Goal: Task Accomplishment & Management: Manage account settings

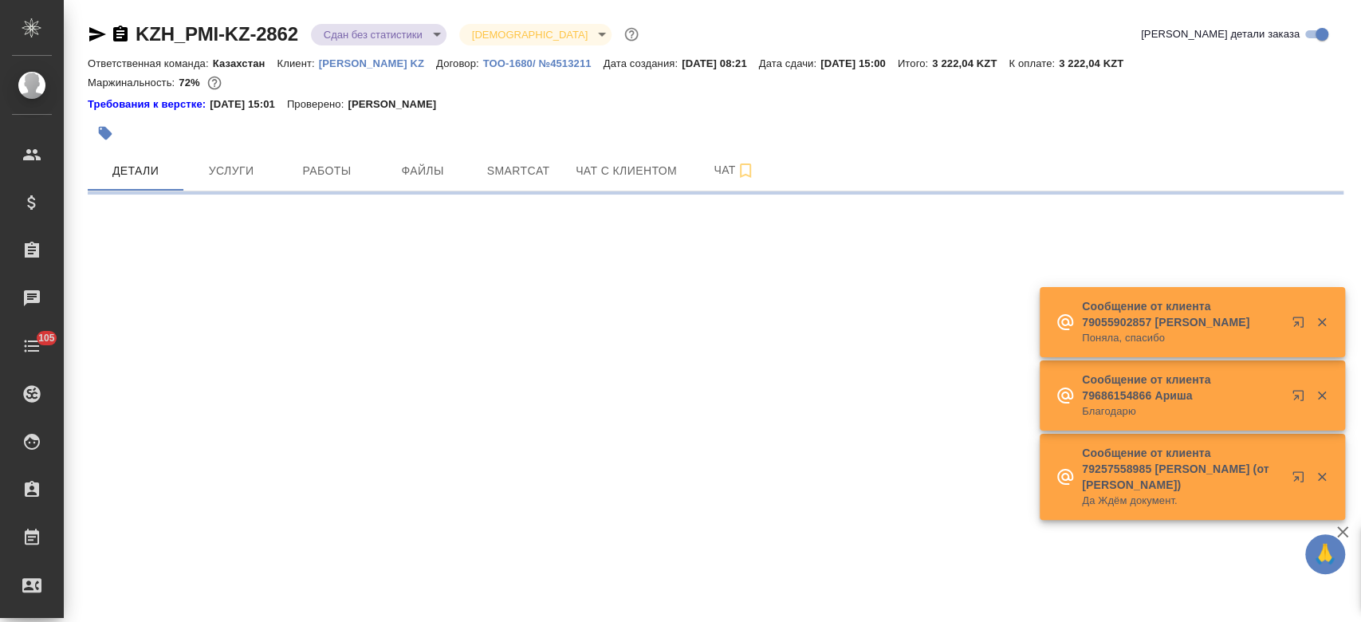
select select "RU"
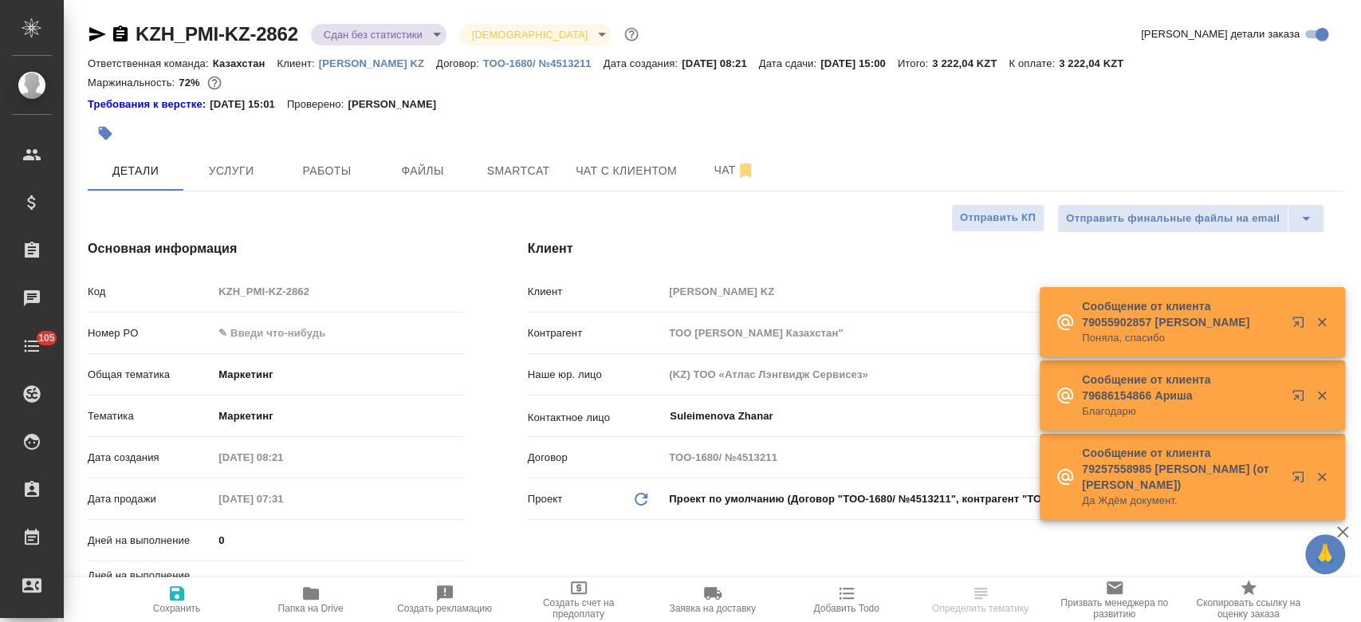
type textarea "x"
type input "Бабкина Анастасия"
type input "Журавлев Денис"
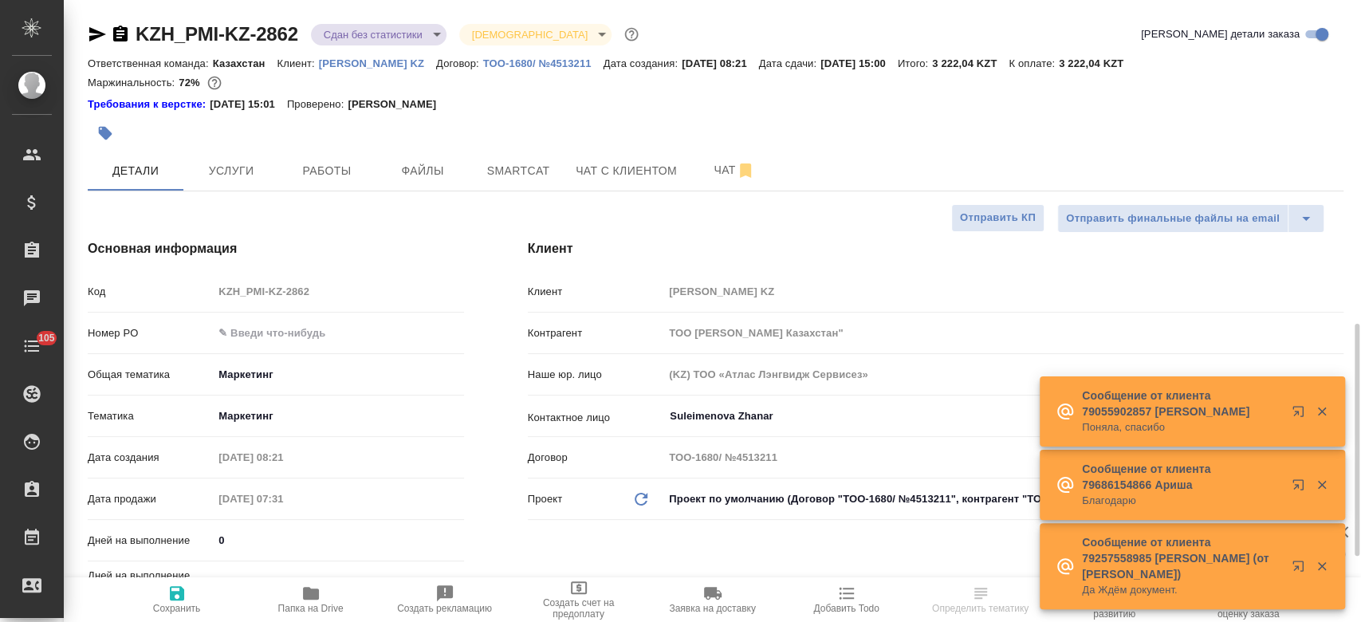
scroll to position [236, 0]
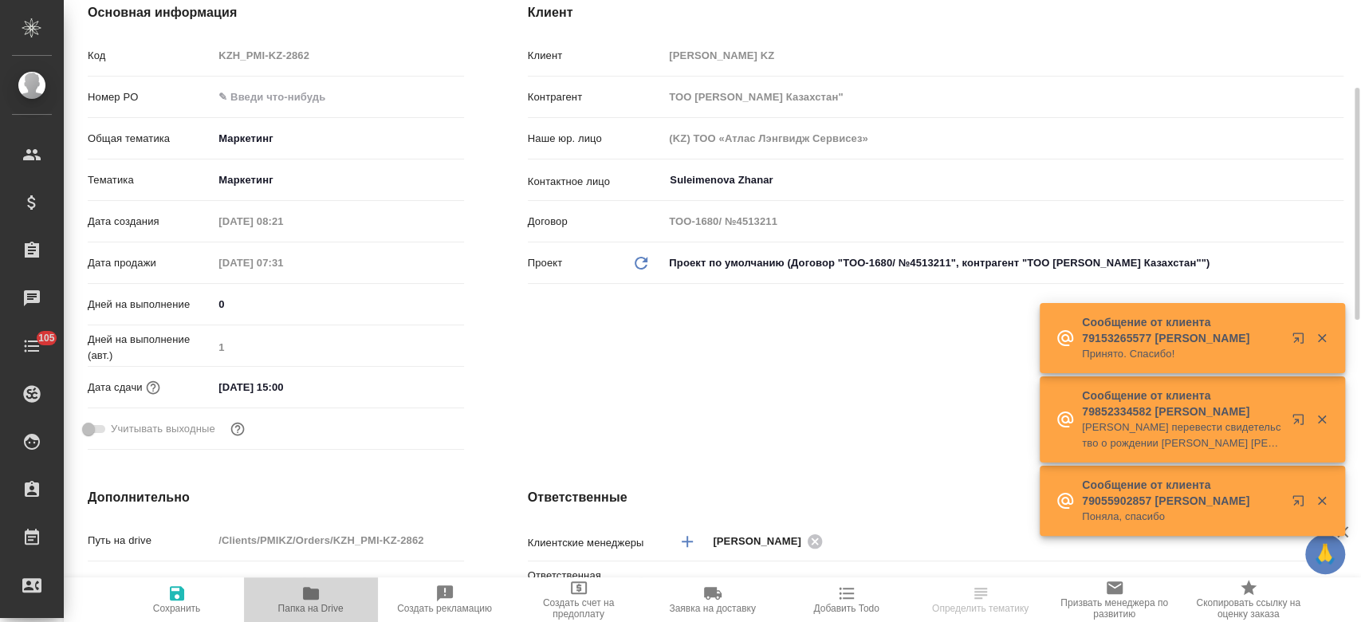
click at [320, 602] on span "Папка на Drive" at bounding box center [311, 599] width 115 height 30
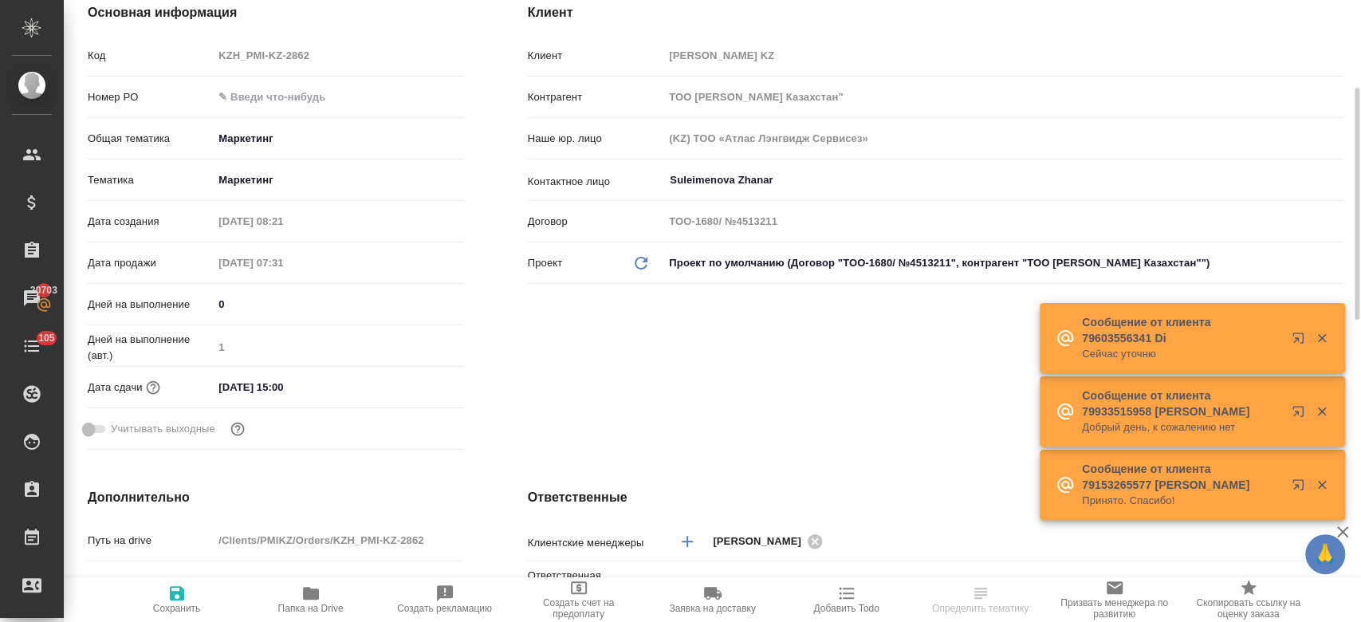
type textarea "x"
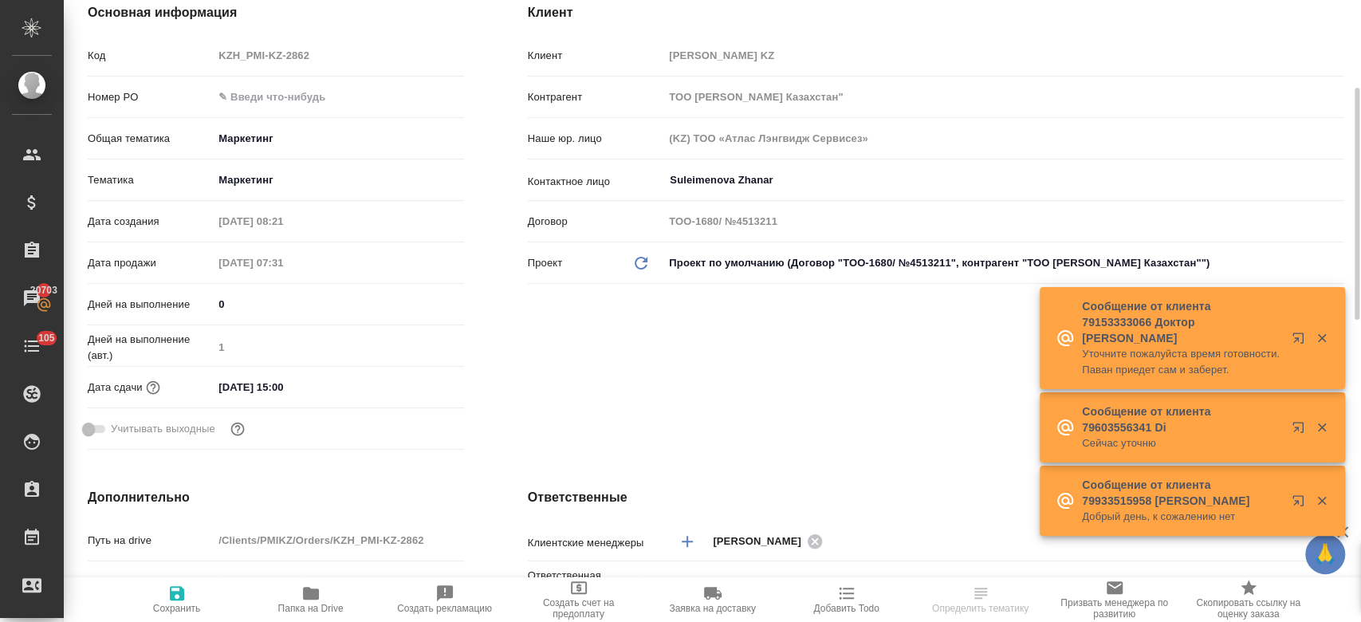
select select "RU"
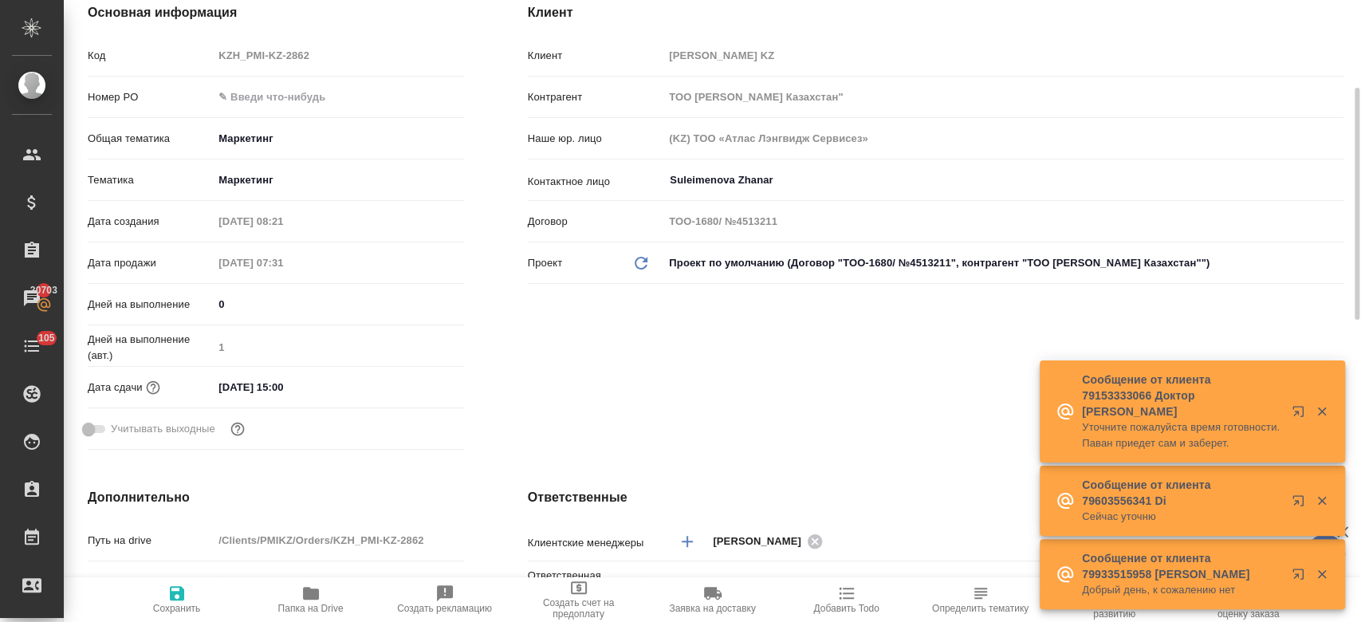
type textarea "x"
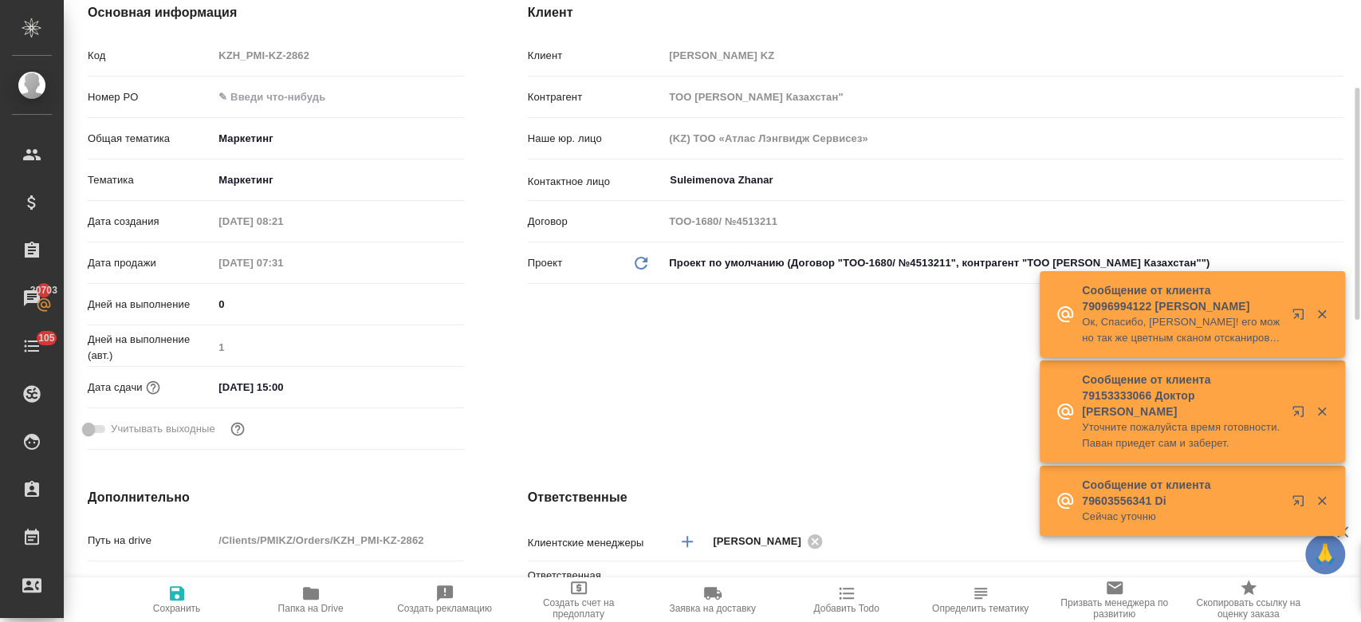
type textarea "x"
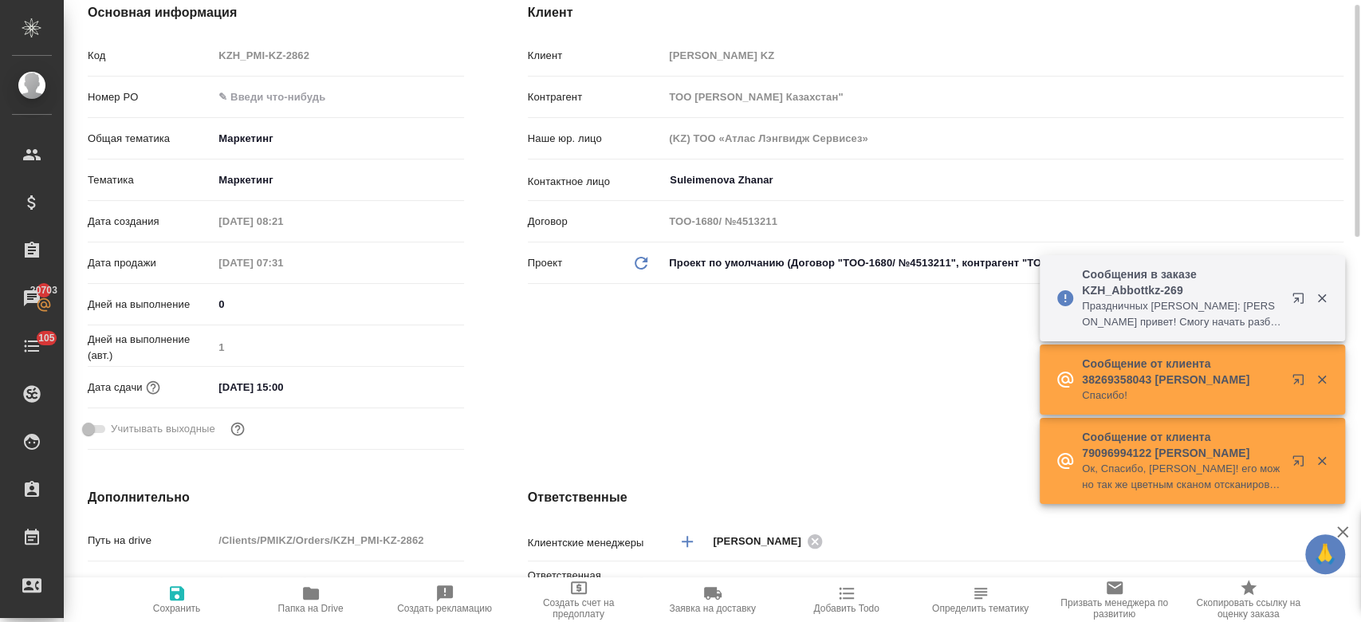
scroll to position [0, 0]
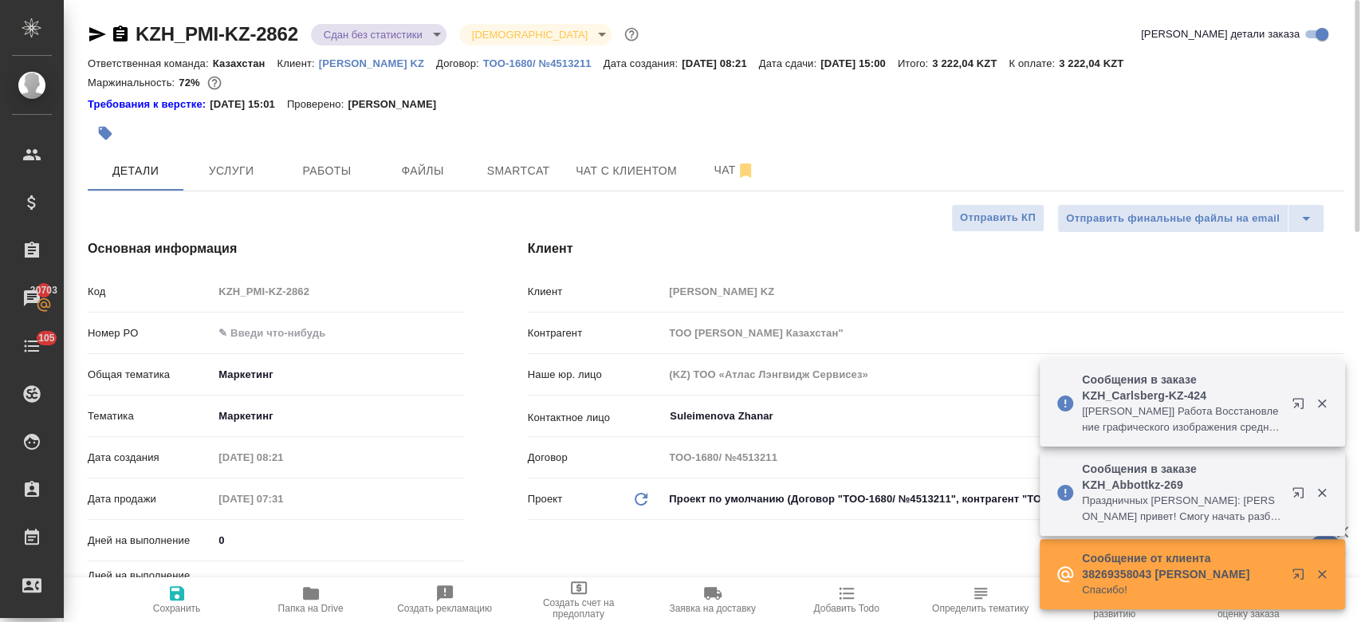
type textarea "x"
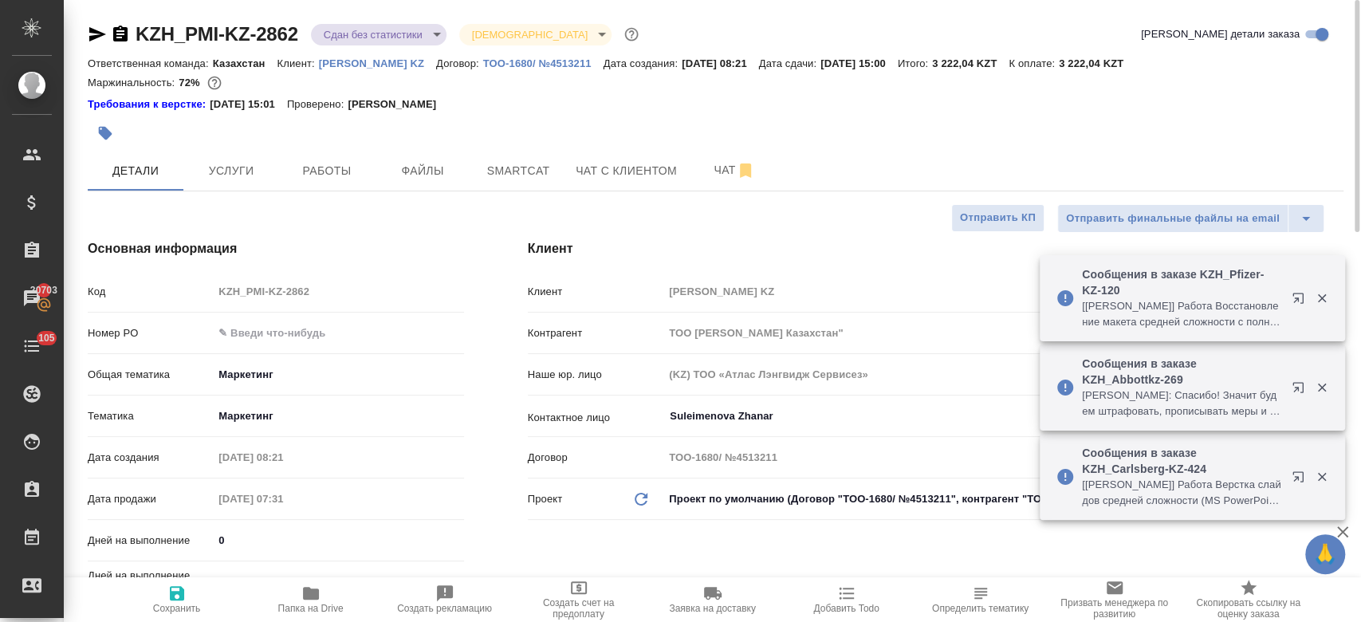
type textarea "x"
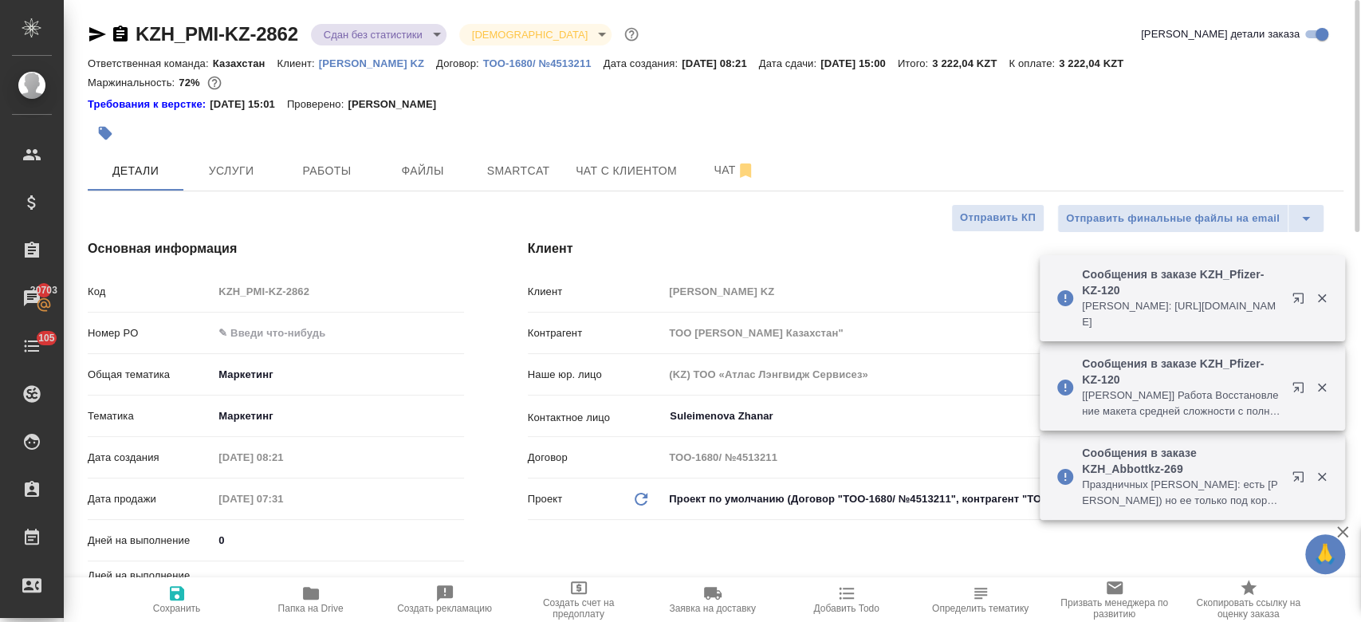
type textarea "x"
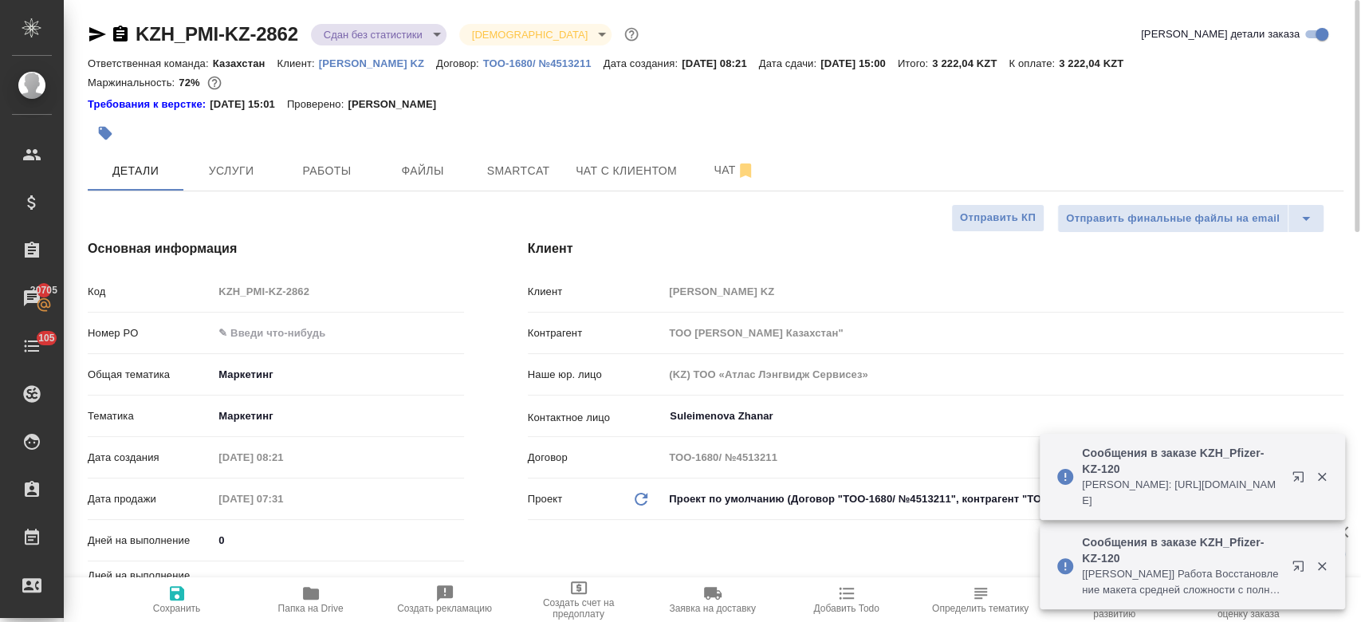
type textarea "x"
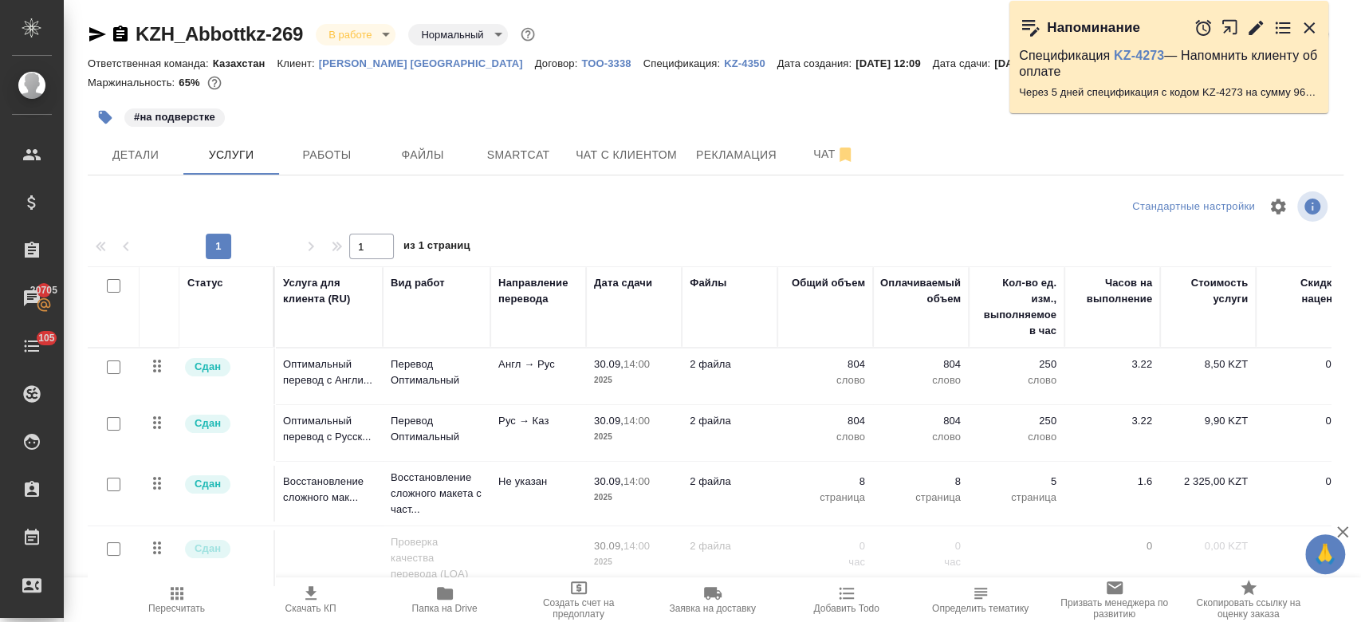
drag, startPoint x: 0, startPoint y: 0, endPoint x: 294, endPoint y: 112, distance: 314.7
click at [294, 112] on div "#на подверстке" at bounding box center [506, 117] width 837 height 35
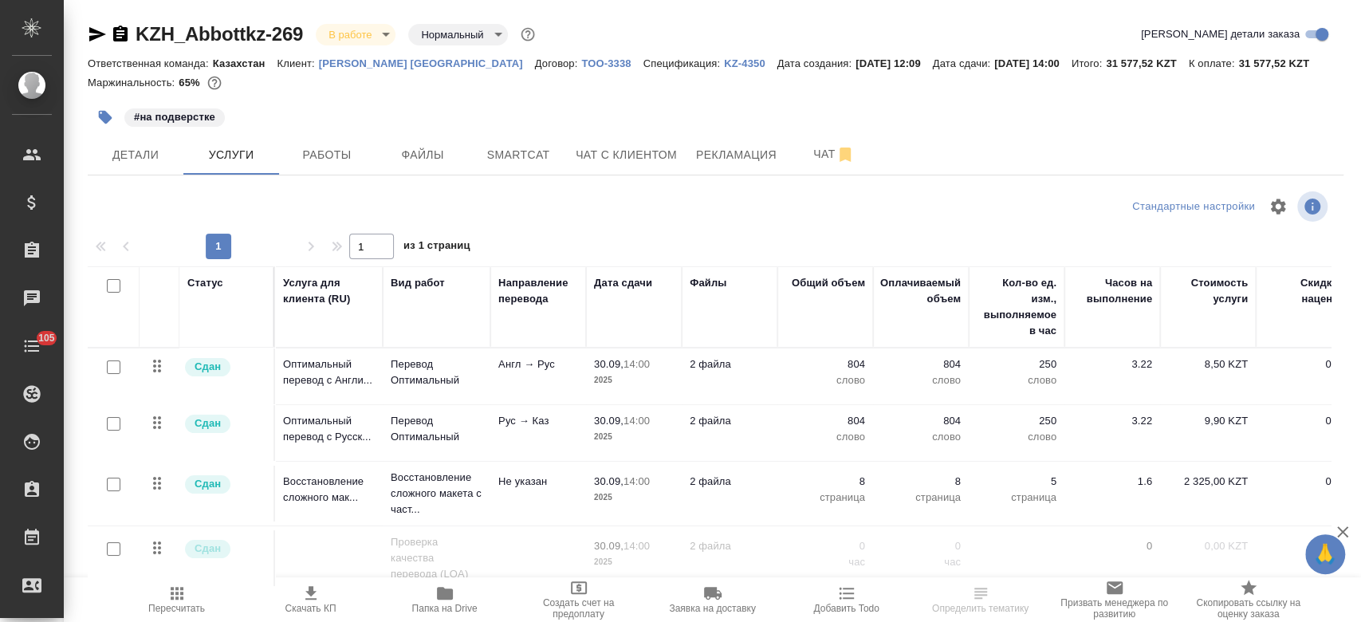
click at [132, 218] on div at bounding box center [297, 206] width 419 height 38
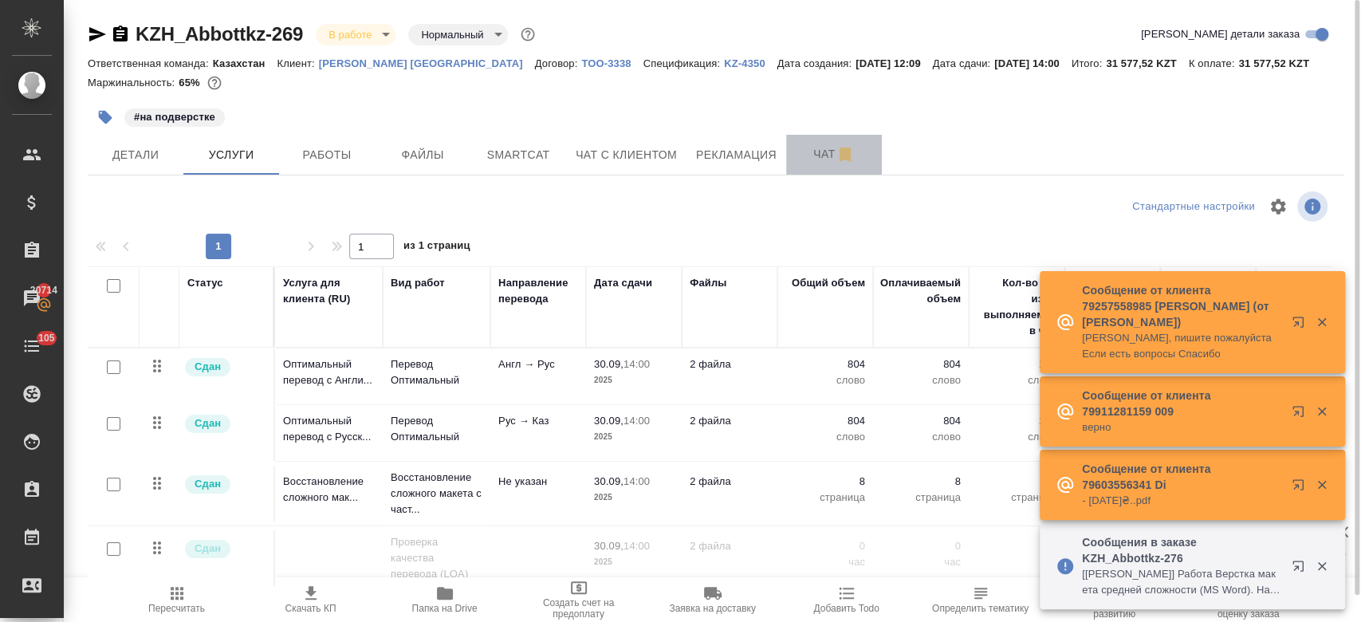
click at [797, 157] on span "Чат" at bounding box center [834, 154] width 77 height 20
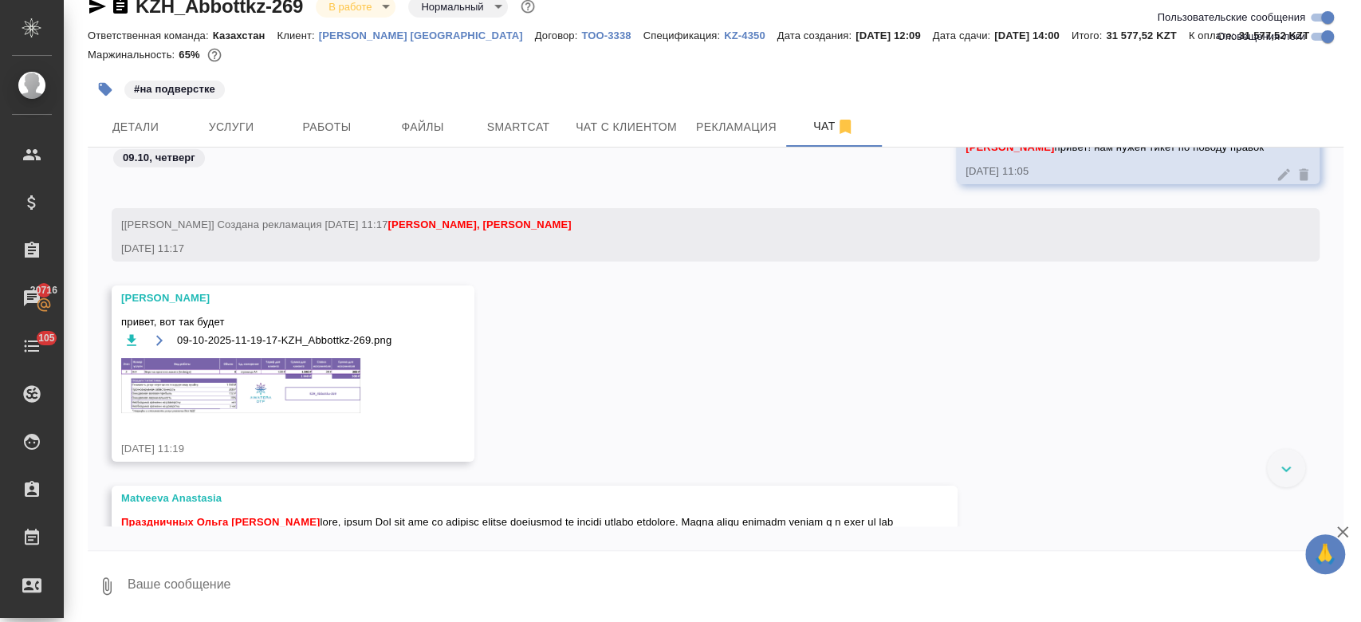
scroll to position [7425, 0]
click at [339, 398] on img at bounding box center [240, 386] width 239 height 55
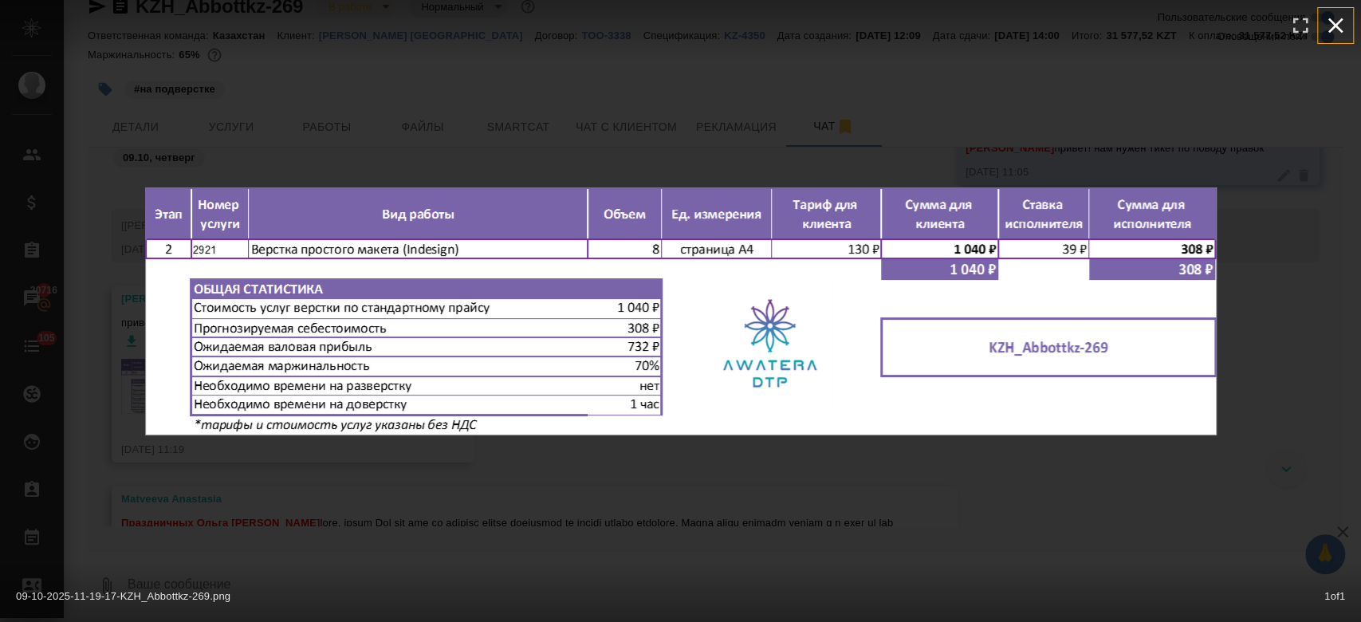
click at [1336, 22] on icon "button" at bounding box center [1335, 25] width 15 height 15
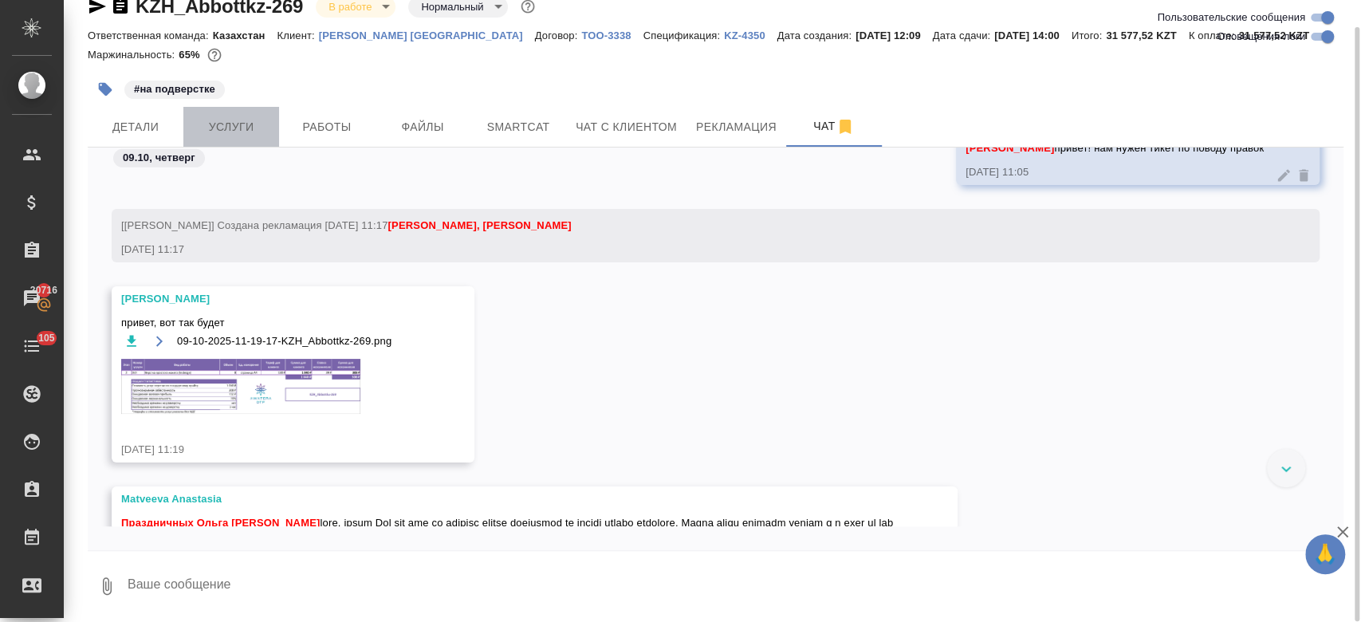
click at [242, 119] on span "Услуги" at bounding box center [231, 127] width 77 height 20
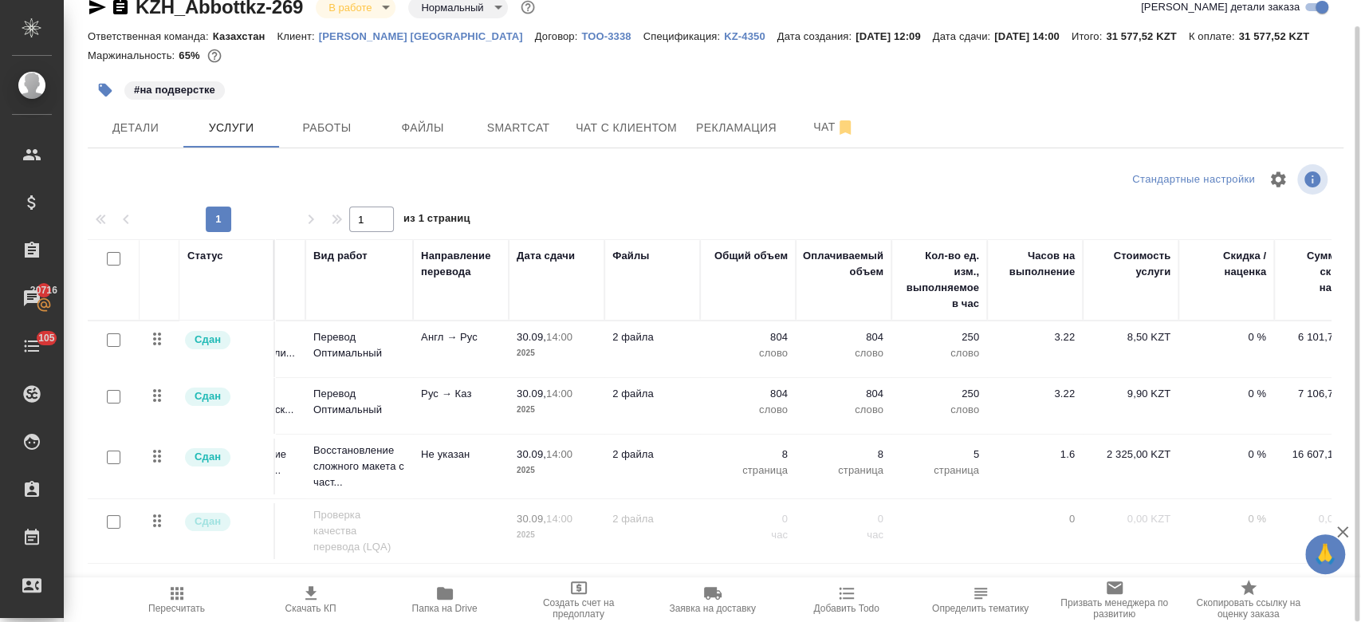
scroll to position [0, 92]
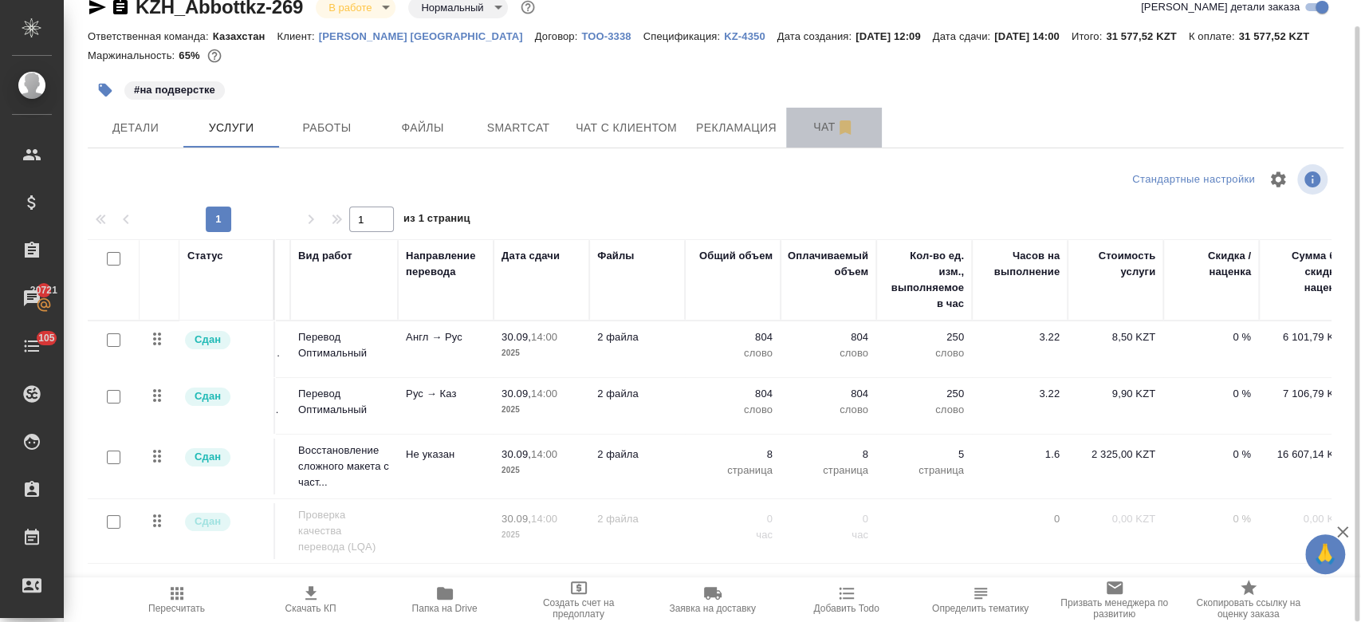
click at [797, 119] on span "Чат" at bounding box center [834, 127] width 77 height 20
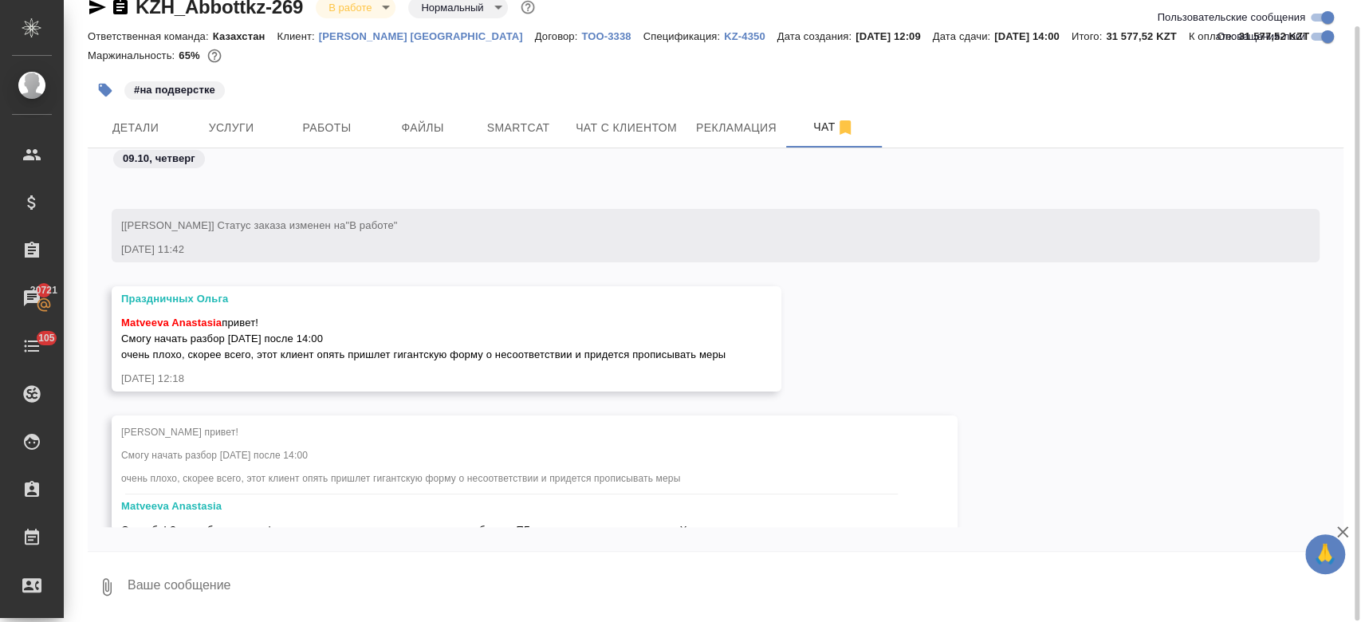
scroll to position [7821, 0]
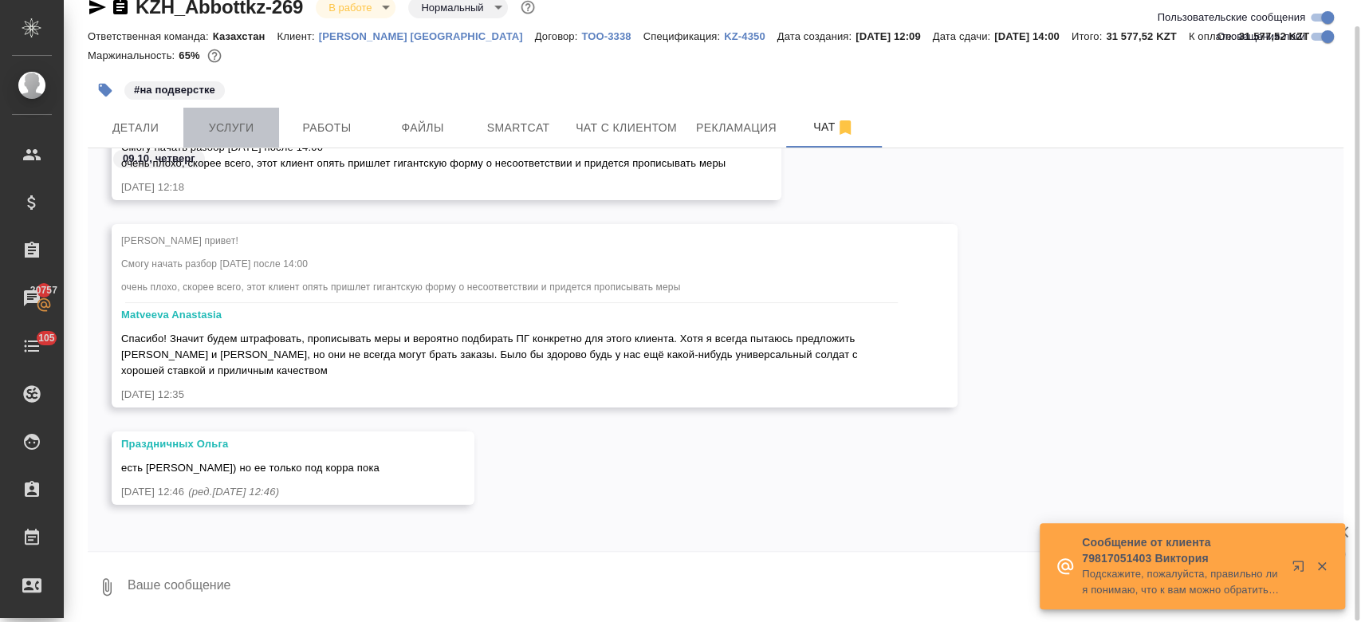
click at [242, 132] on span "Услуги" at bounding box center [231, 128] width 77 height 20
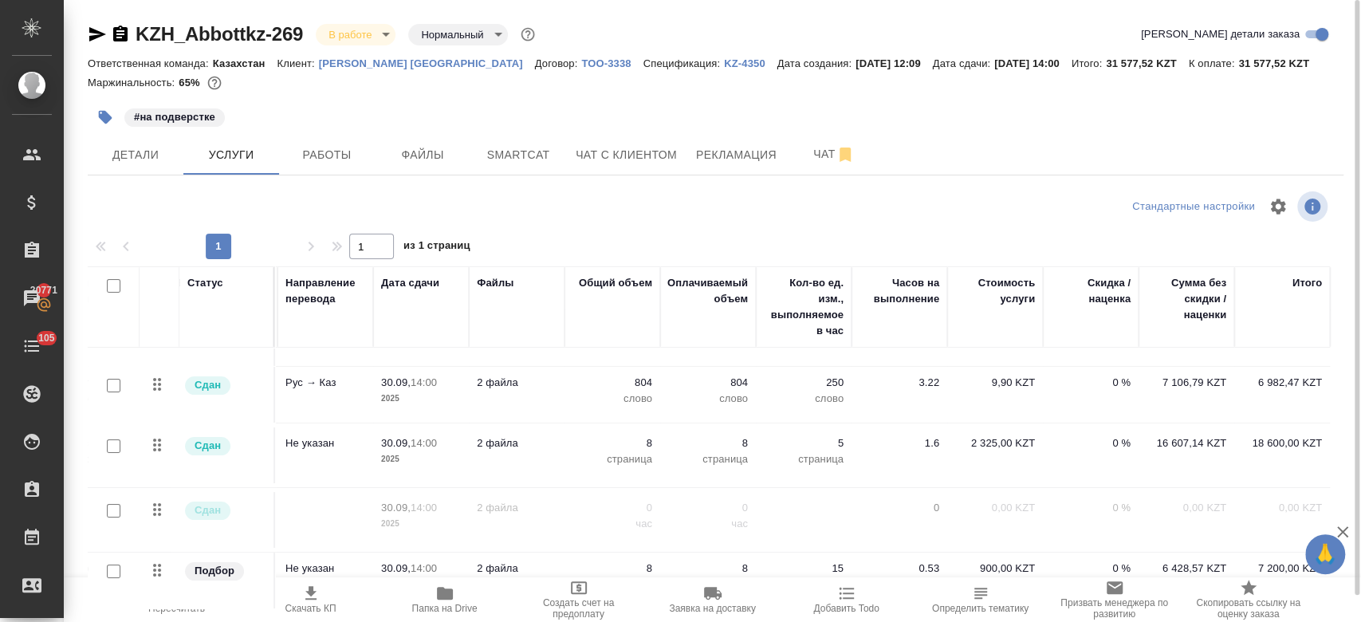
click at [577, 113] on div "#на подверстке" at bounding box center [506, 117] width 837 height 35
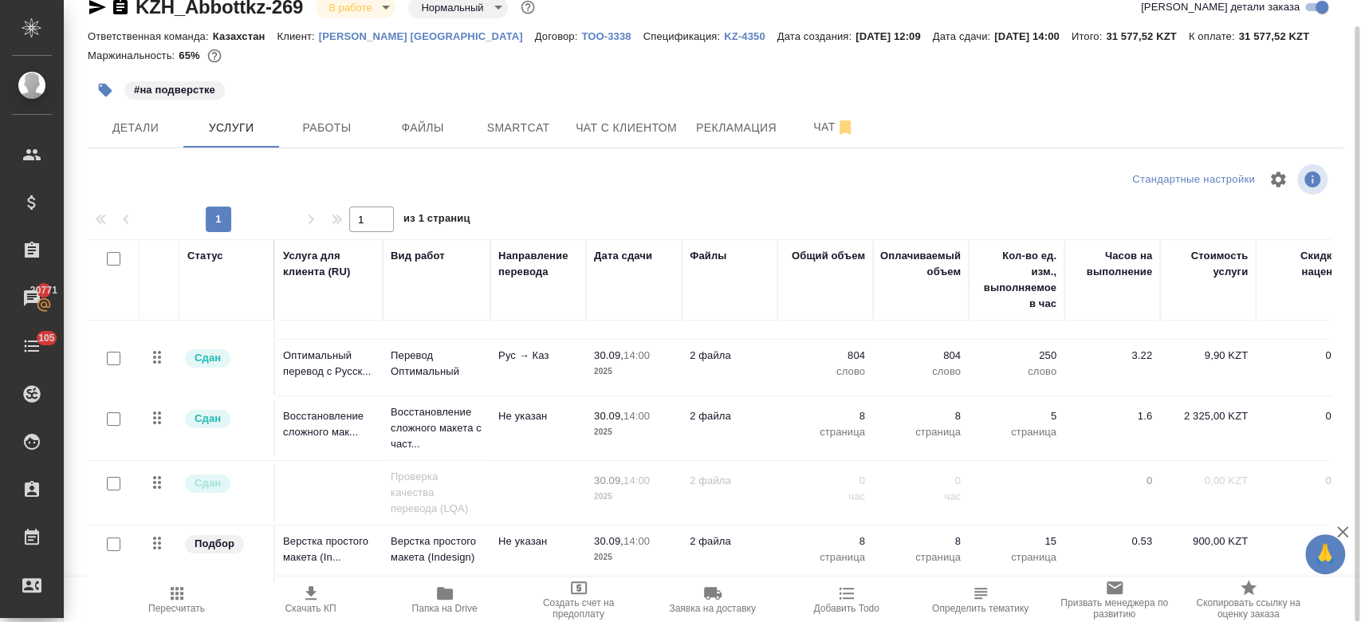
scroll to position [53, 229]
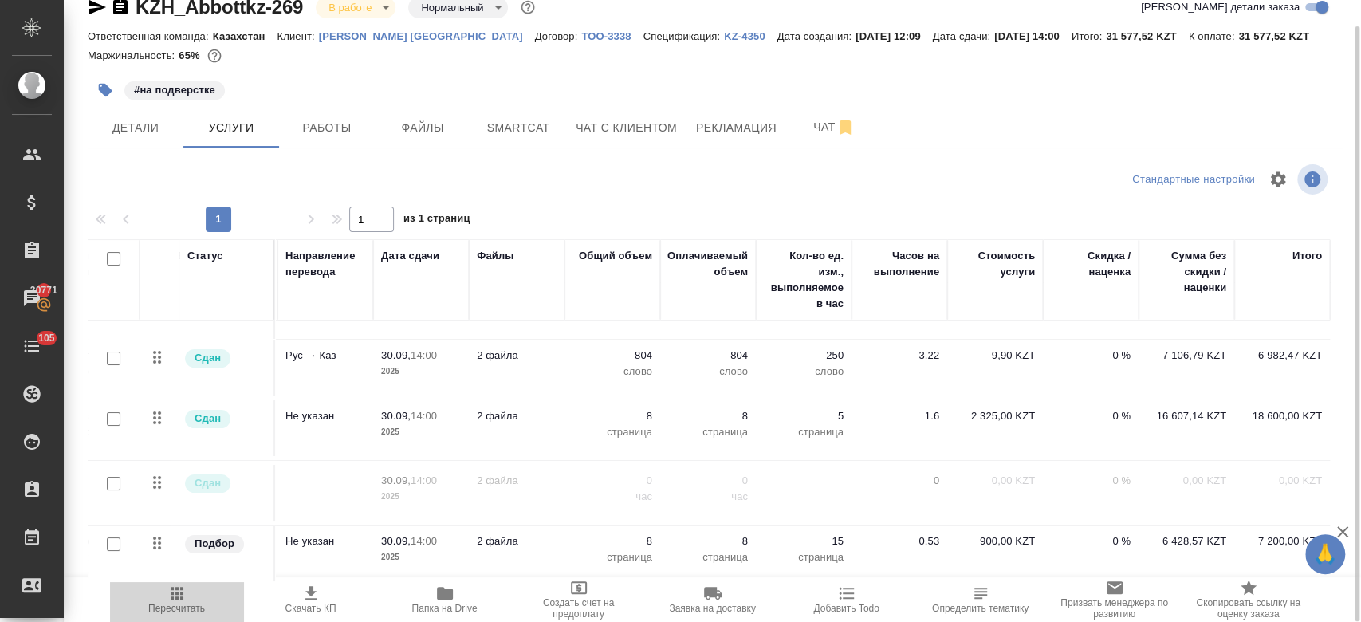
click at [177, 600] on icon "button" at bounding box center [176, 593] width 19 height 19
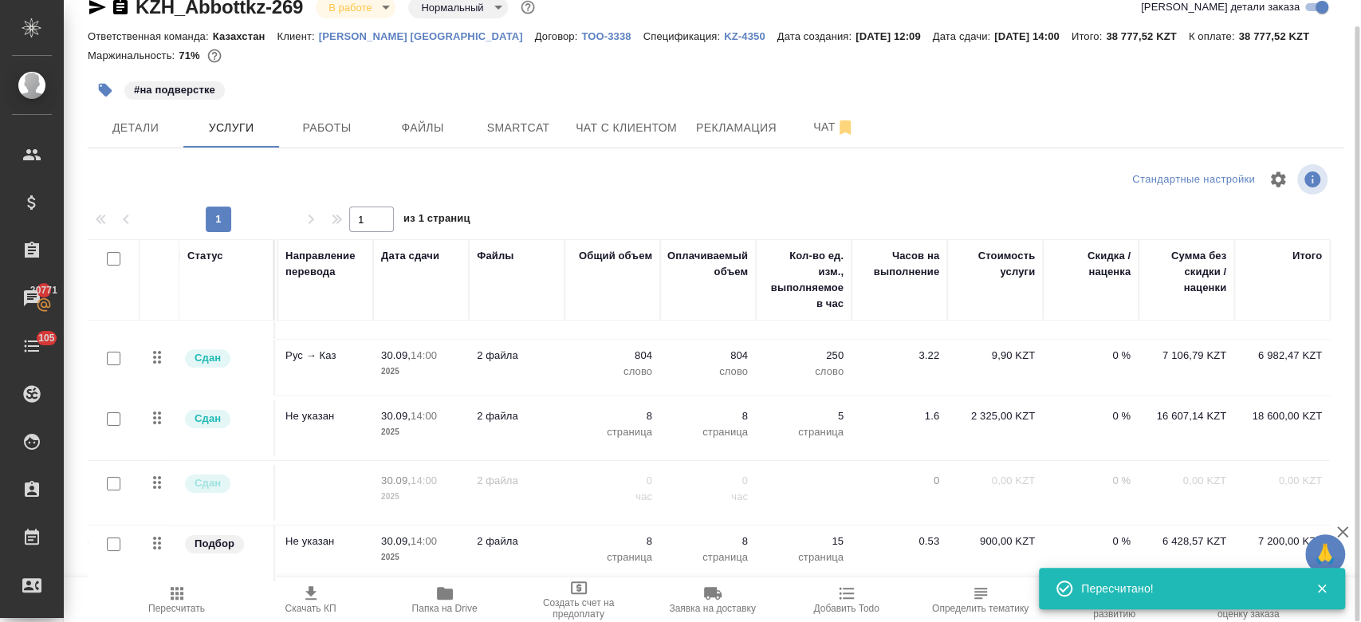
scroll to position [53, 0]
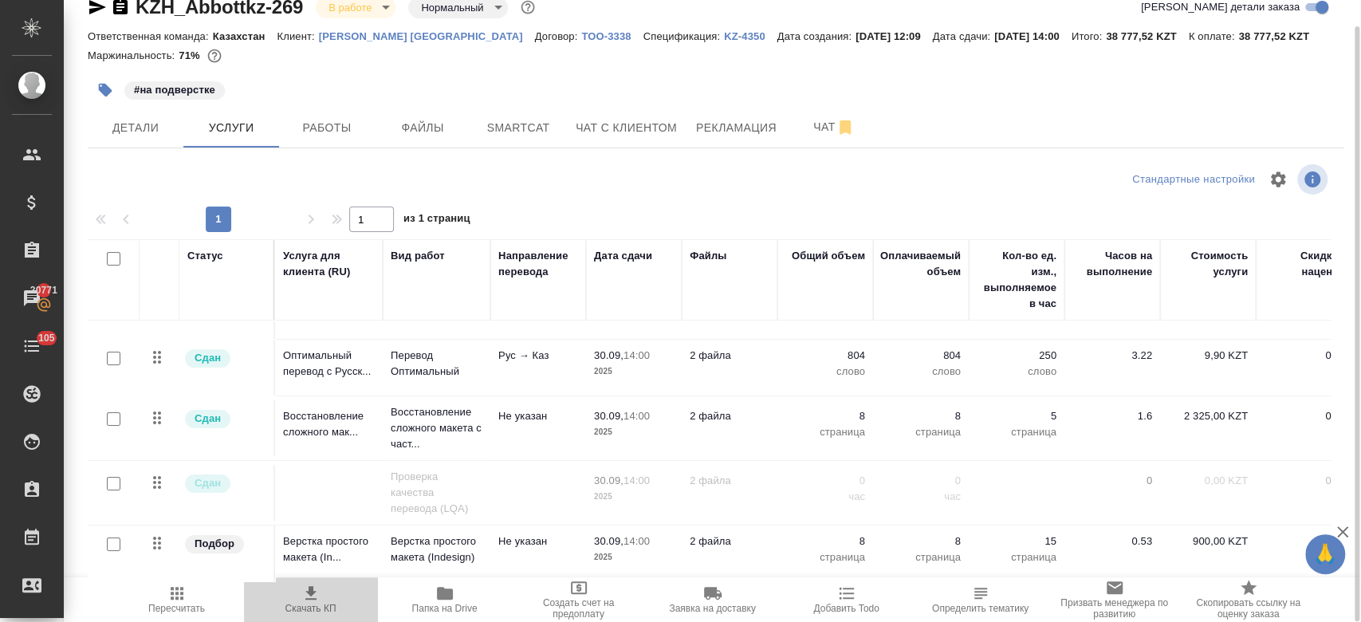
click at [301, 604] on span "Скачать КП" at bounding box center [310, 608] width 51 height 11
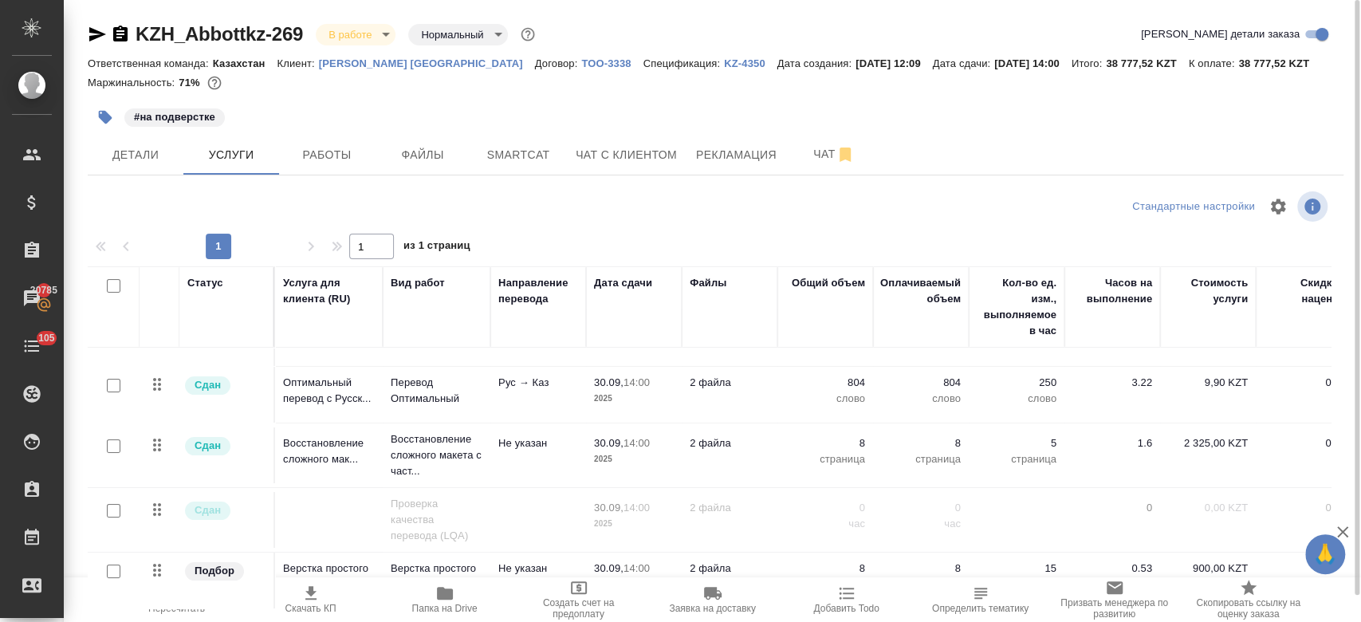
click at [491, 86] on div "Маржинальность: 71%" at bounding box center [716, 83] width 1256 height 21
click at [730, 96] on div at bounding box center [716, 97] width 1256 height 3
click at [541, 120] on div "#на подверстке" at bounding box center [506, 117] width 837 height 35
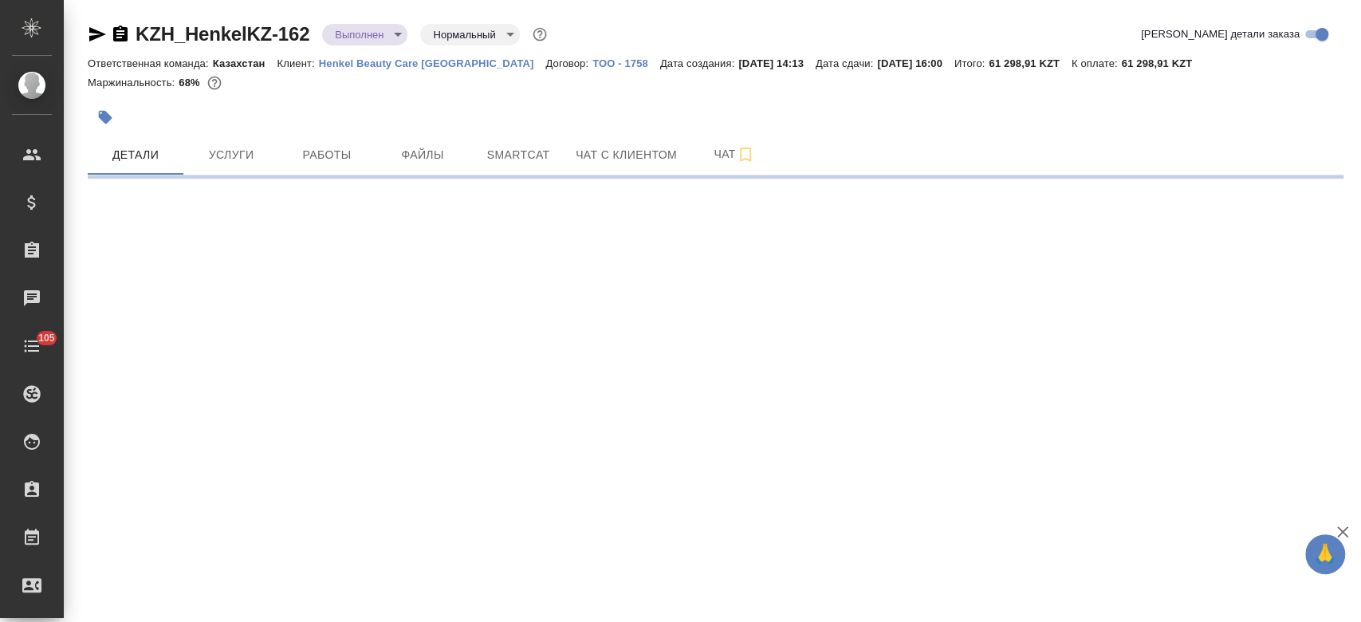
select select "RU"
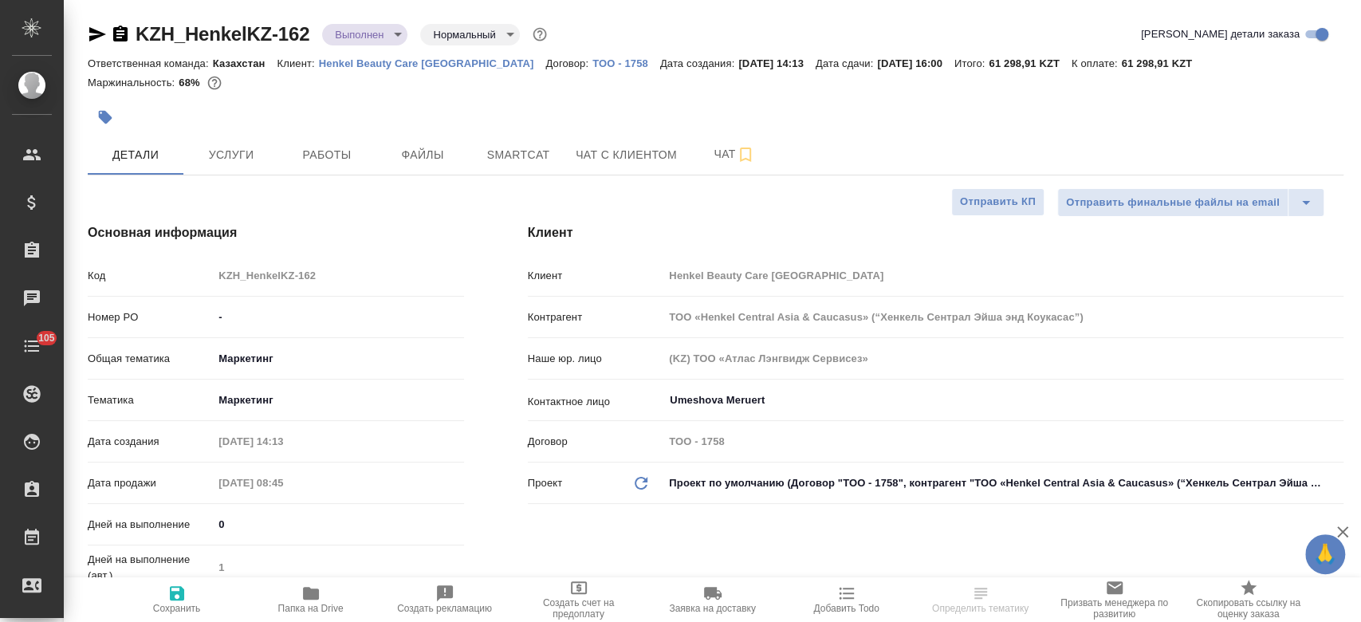
click at [453, 60] on p "Henkel Beauty Care Kazakhstan" at bounding box center [432, 63] width 227 height 12
type textarea "x"
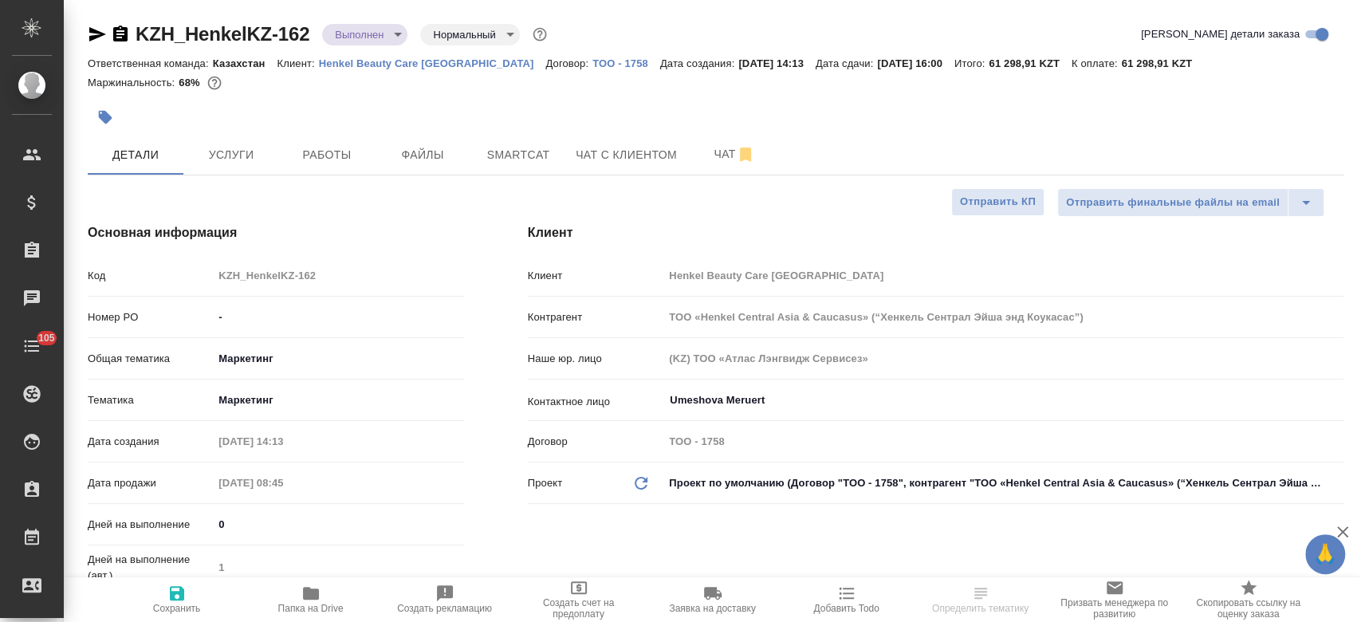
type textarea "x"
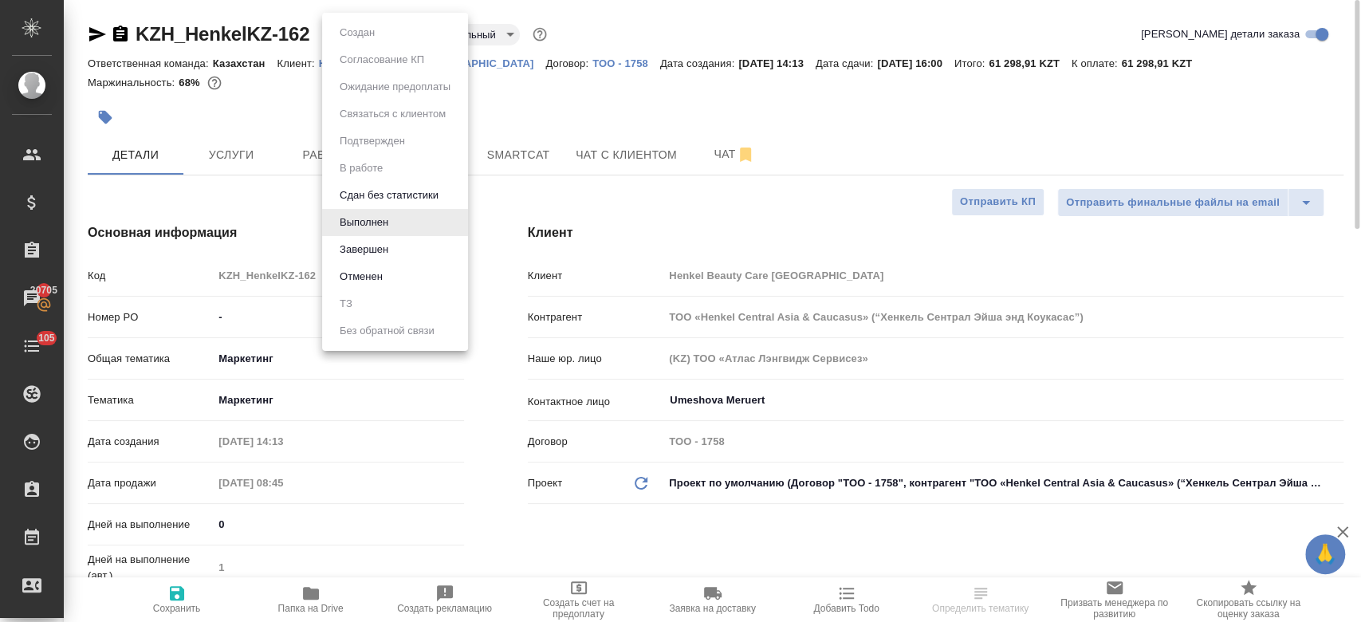
click at [347, 26] on body "🙏 .cls-1 fill:#fff; AWATERA Kosherbayeva Nazerke Клиенты Спецификации Заказы 20…" at bounding box center [680, 311] width 1361 height 622
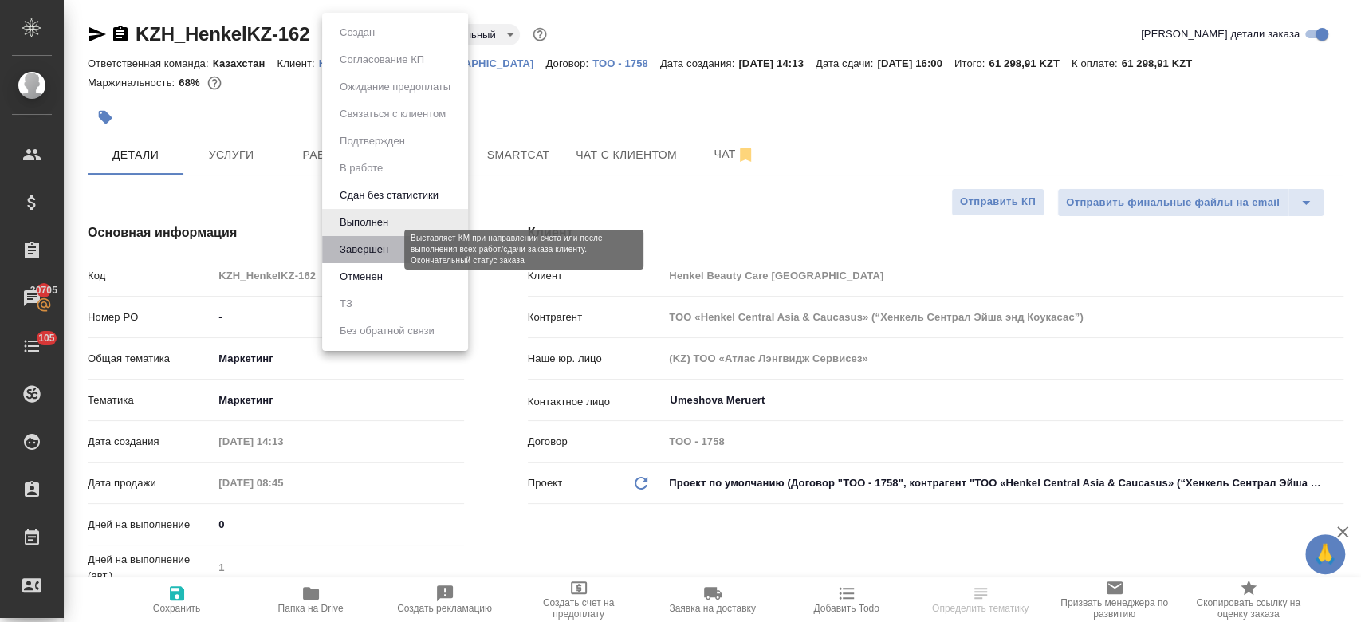
click at [364, 242] on button "Завершен" at bounding box center [364, 250] width 58 height 18
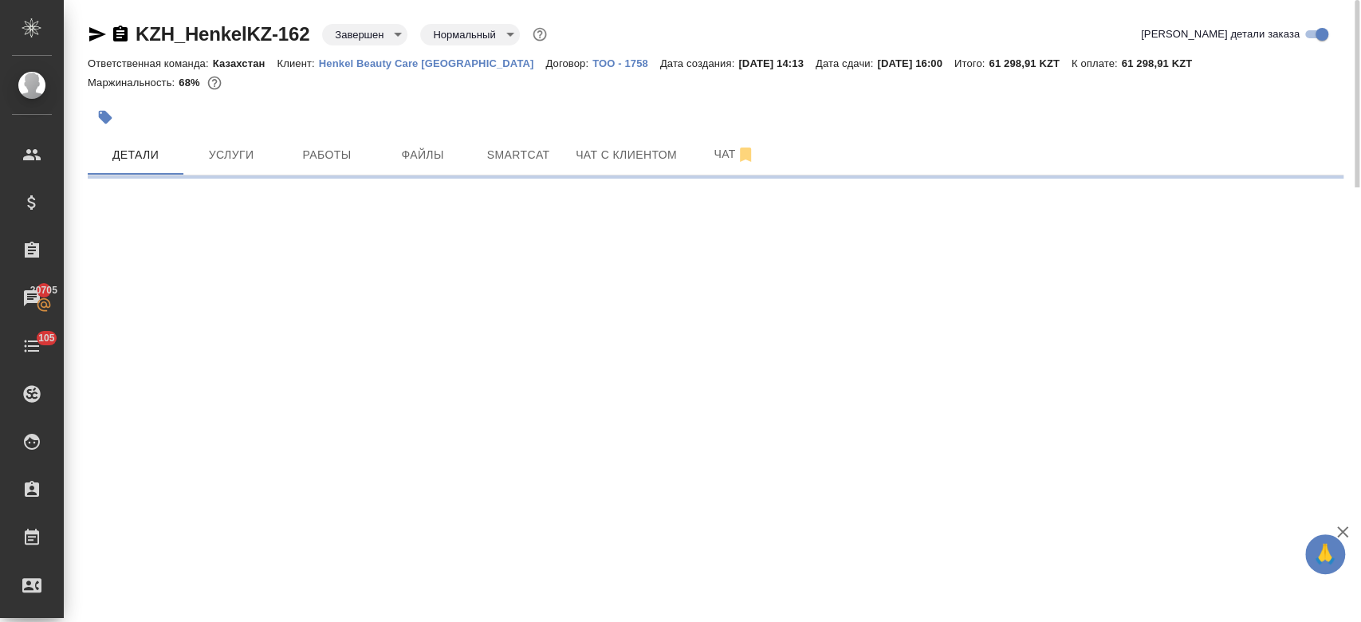
select select "RU"
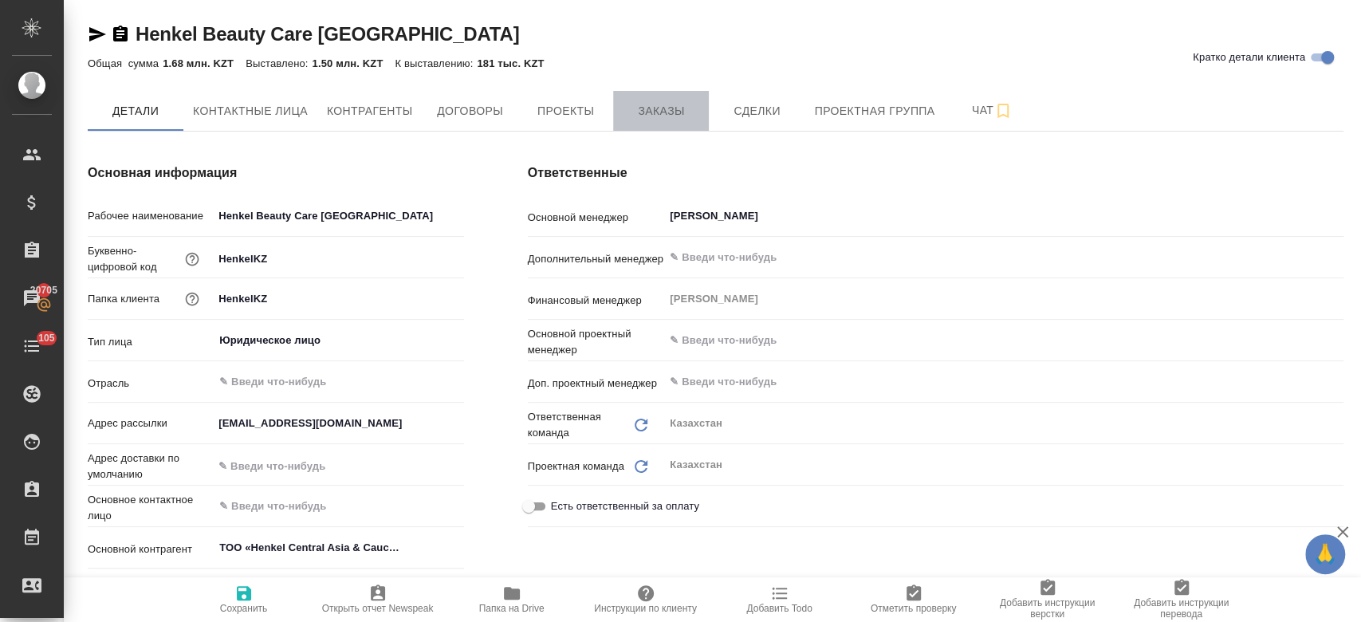
click at [663, 112] on span "Заказы" at bounding box center [661, 111] width 77 height 20
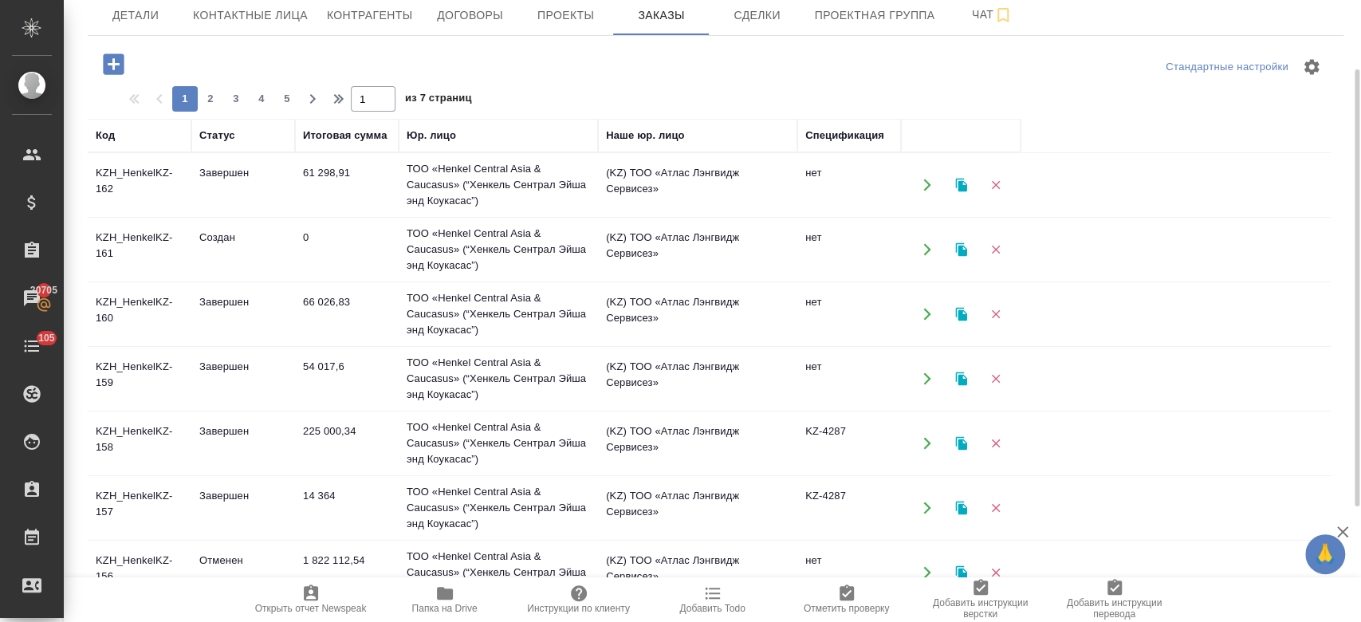
scroll to position [97, 0]
click at [189, 250] on td "KZH_HenkelKZ-161" at bounding box center [140, 248] width 104 height 56
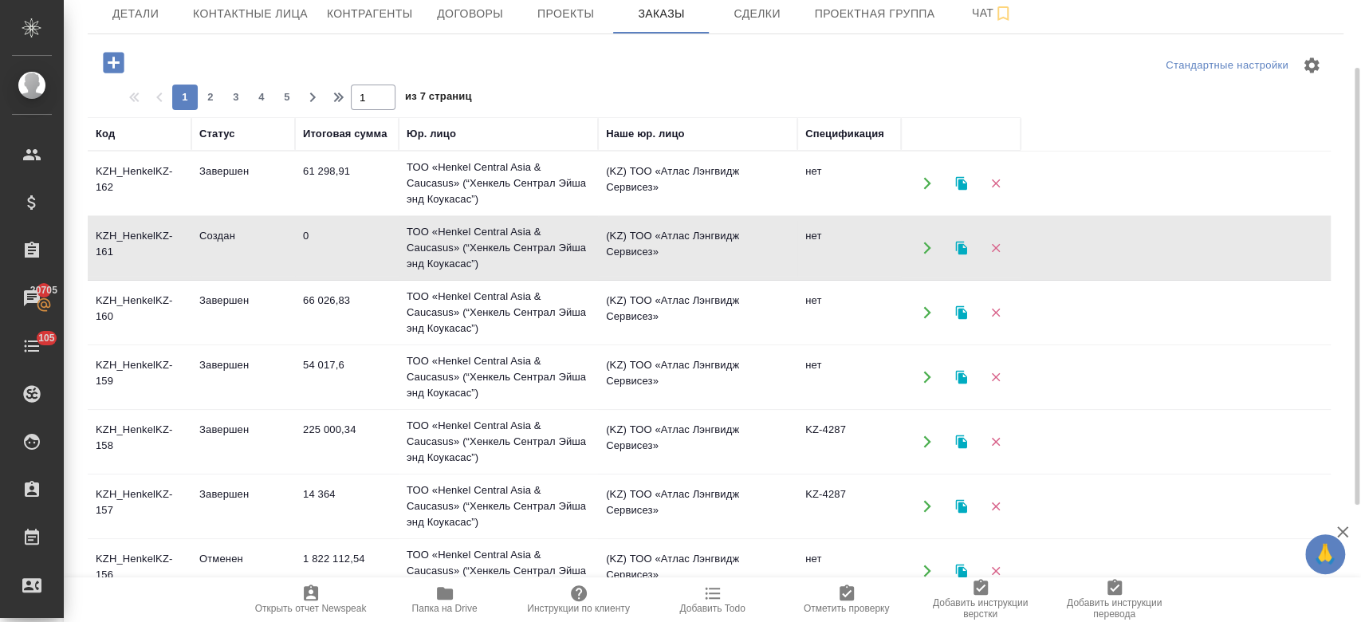
click at [189, 250] on td "KZH_HenkelKZ-161" at bounding box center [140, 248] width 104 height 56
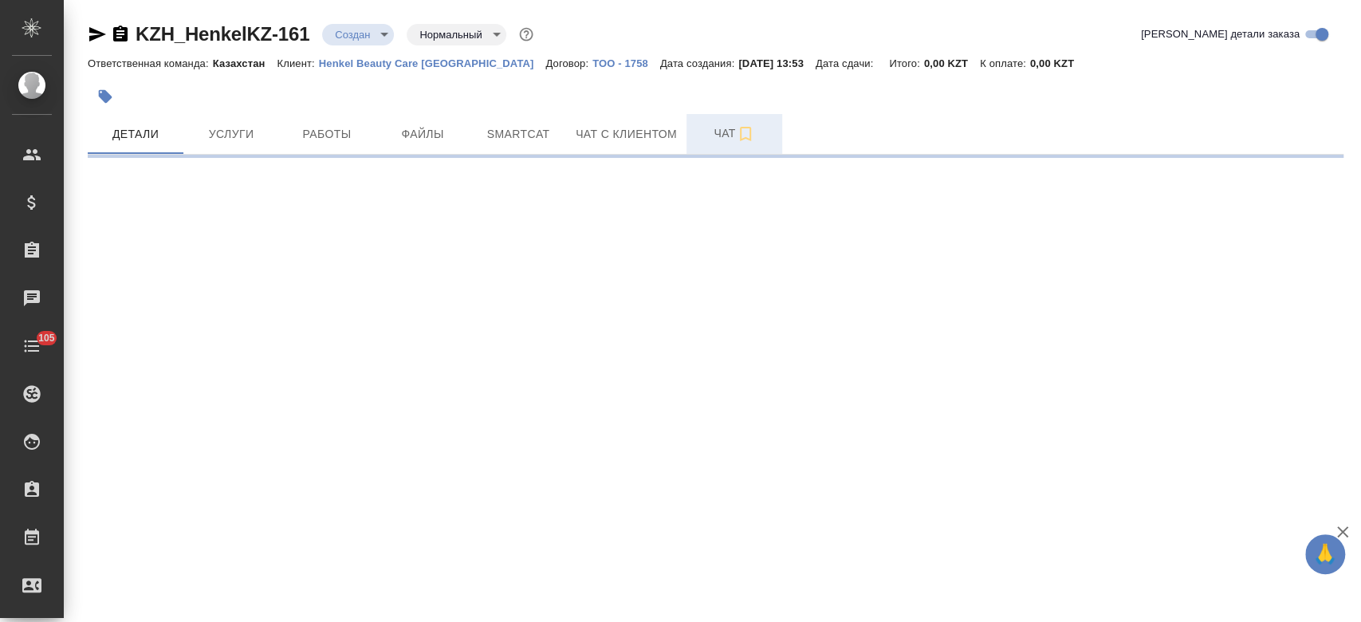
select select "RU"
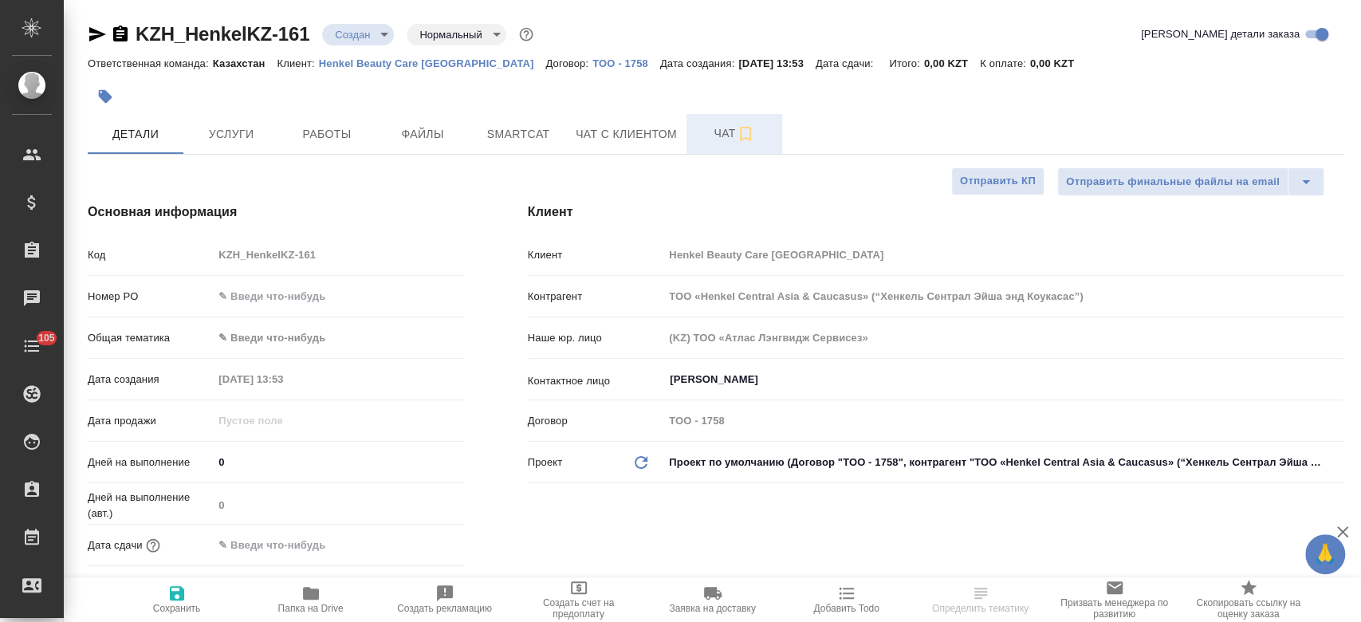
type textarea "x"
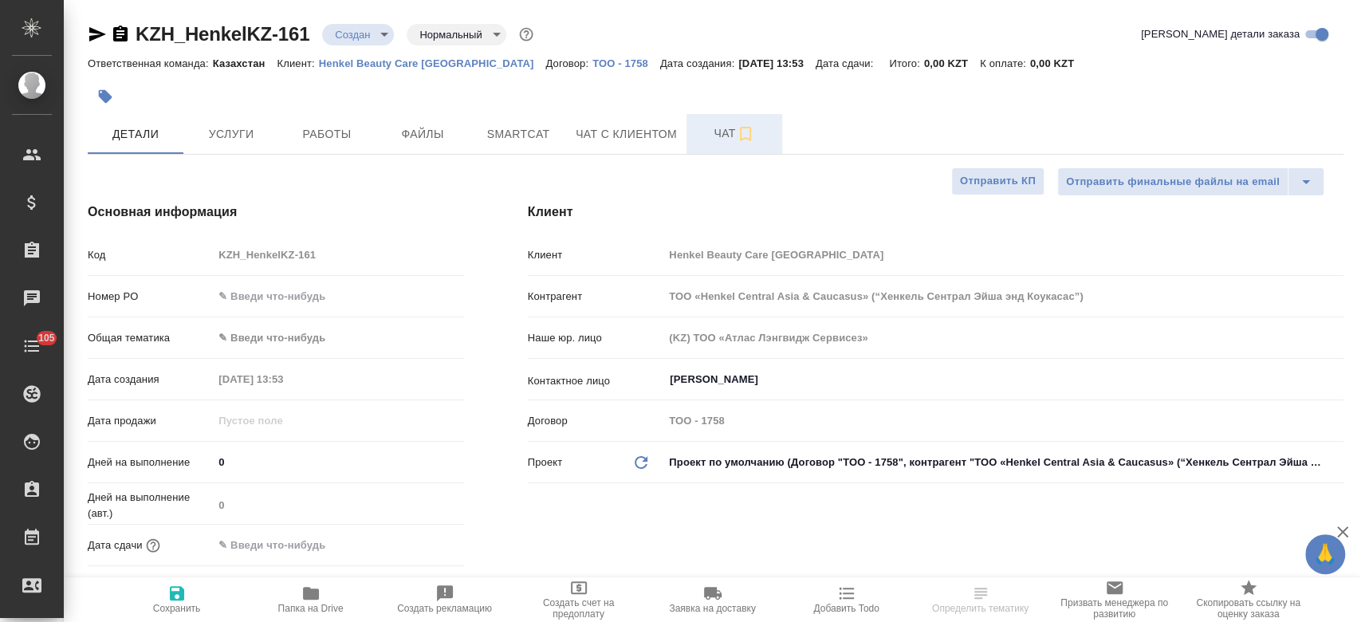
type textarea "x"
click at [714, 136] on span "Чат" at bounding box center [734, 134] width 77 height 20
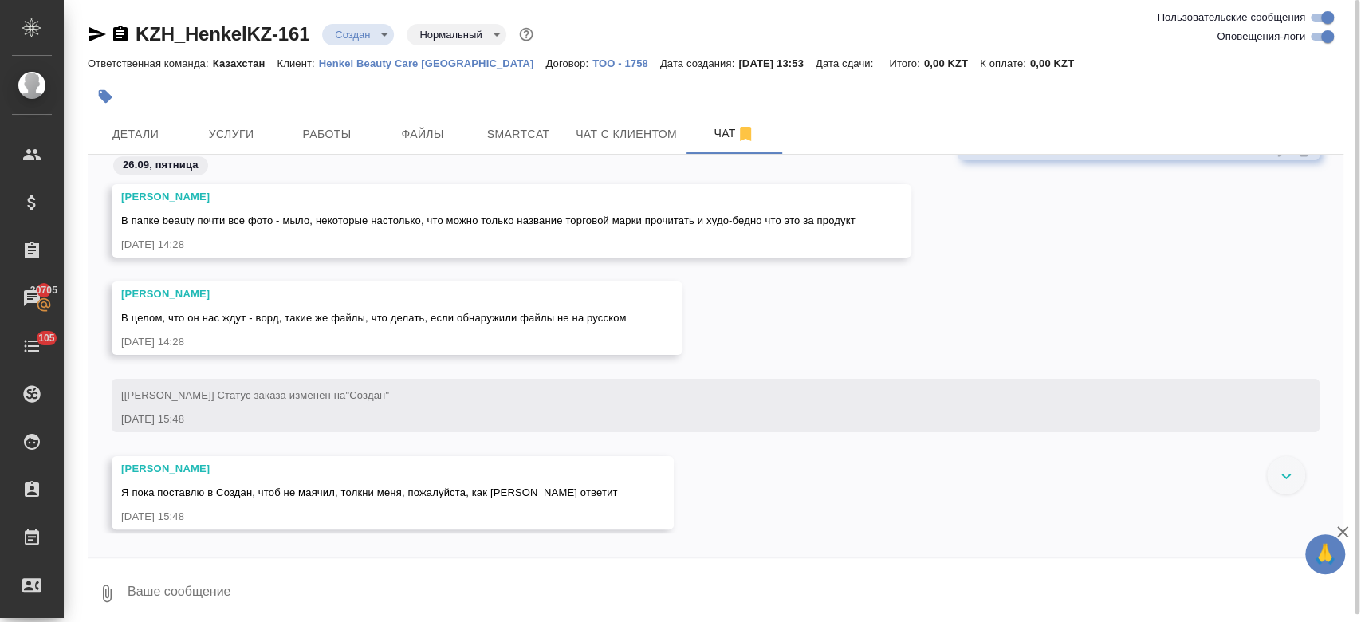
scroll to position [1229, 0]
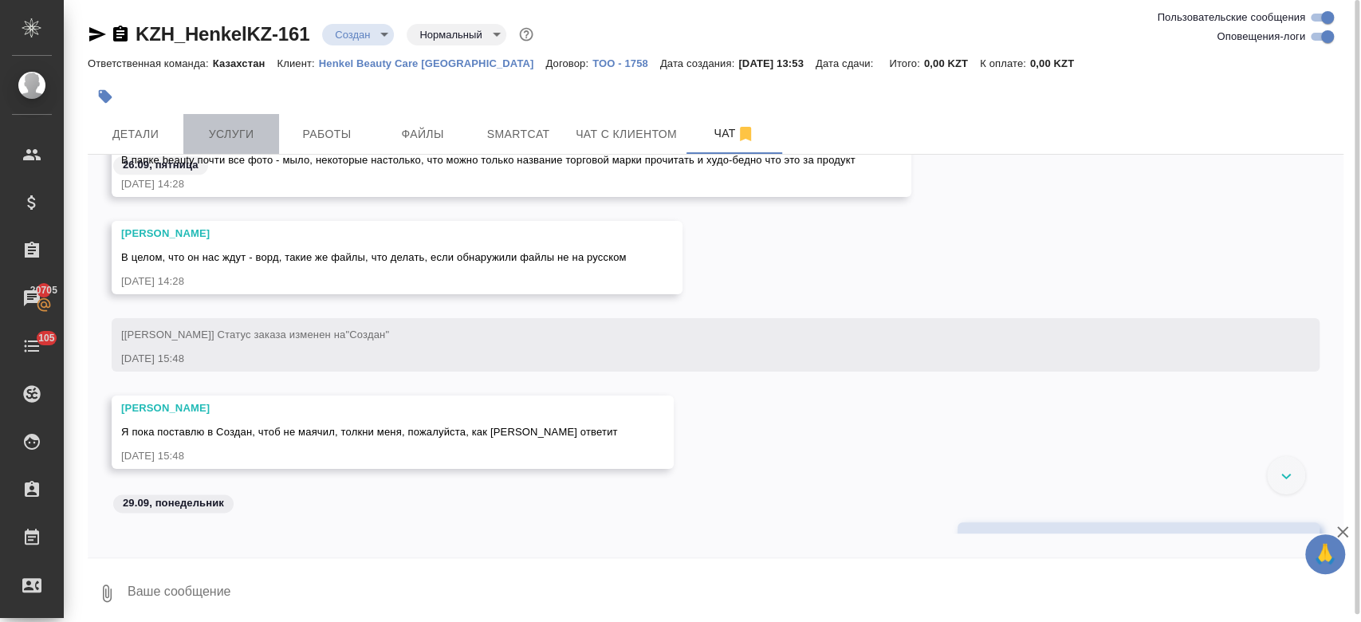
click at [230, 126] on span "Услуги" at bounding box center [231, 134] width 77 height 20
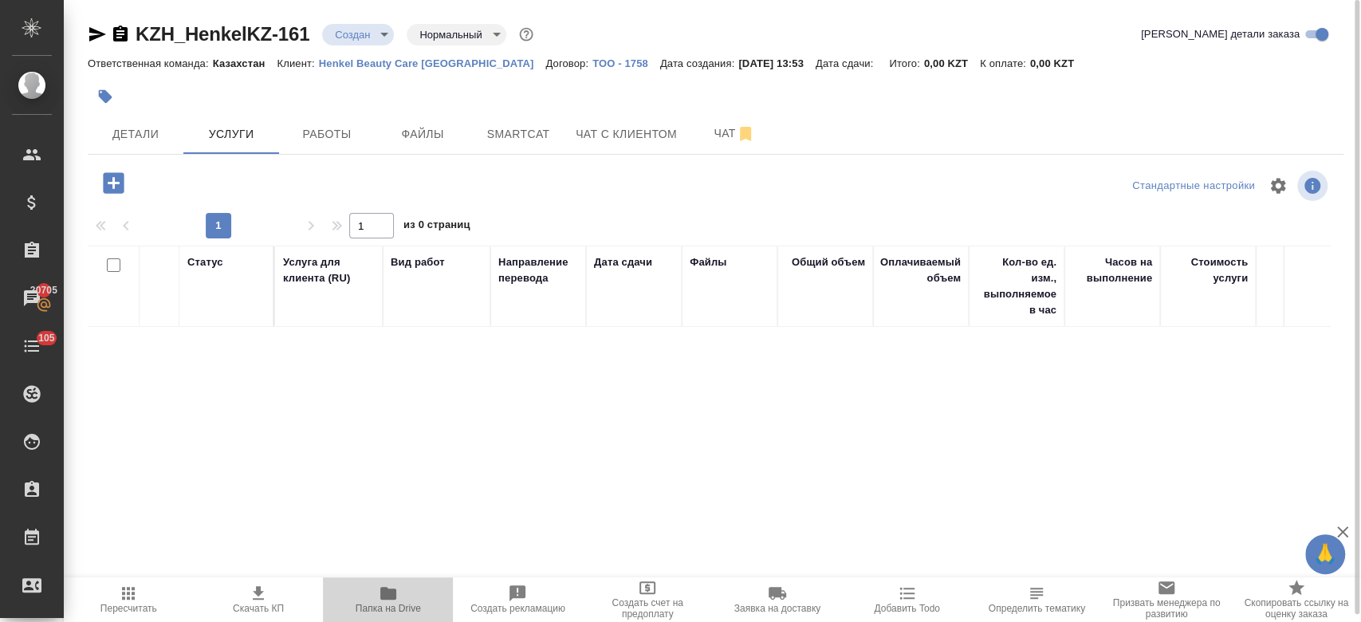
click at [402, 604] on span "Папка на Drive" at bounding box center [388, 608] width 65 height 11
click at [718, 149] on button "Чат" at bounding box center [734, 134] width 96 height 40
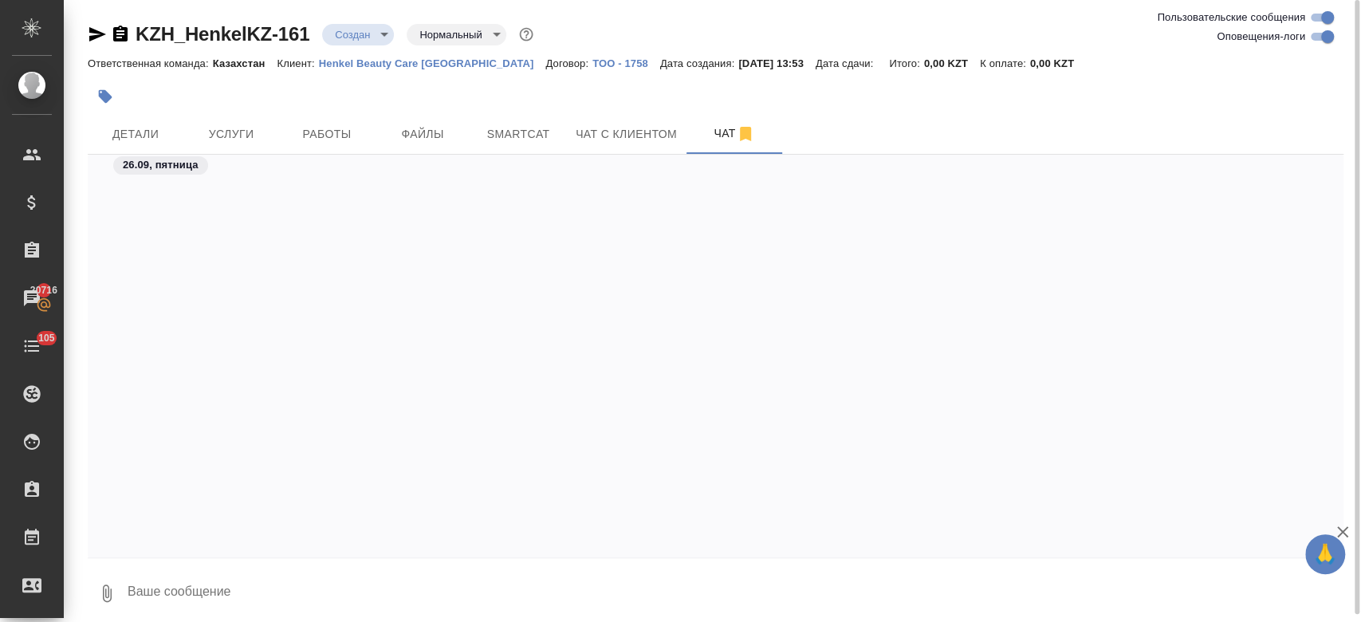
scroll to position [1189, 0]
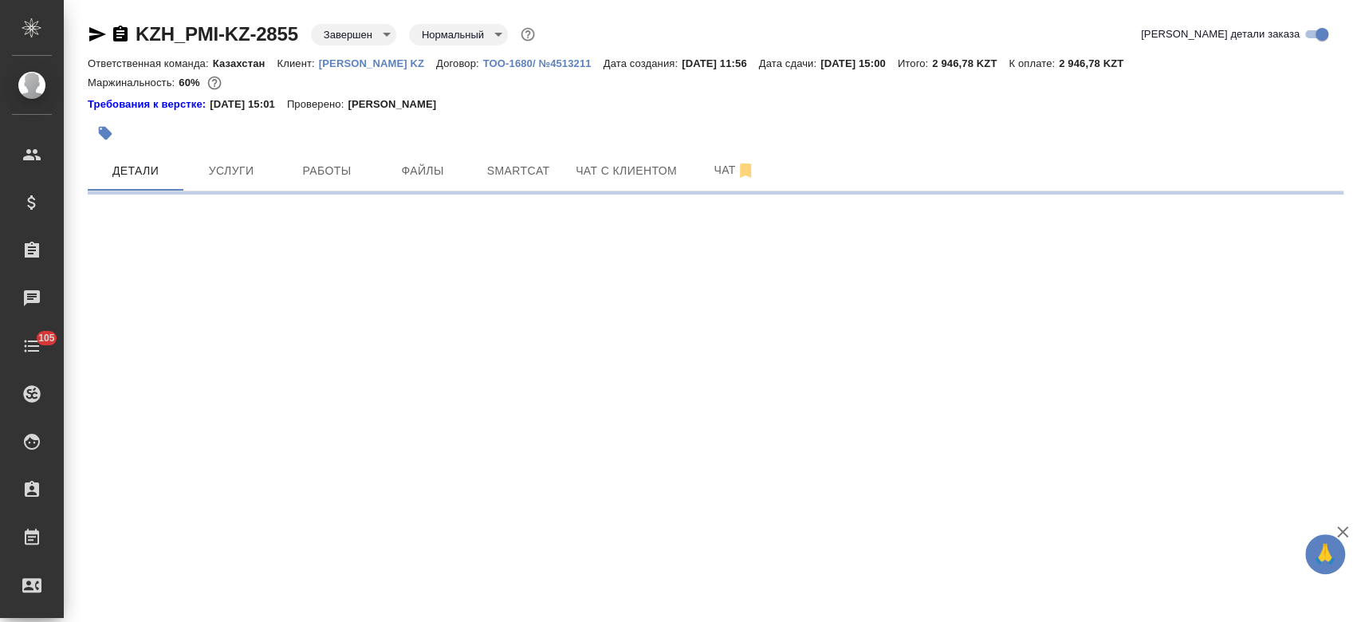
select select "RU"
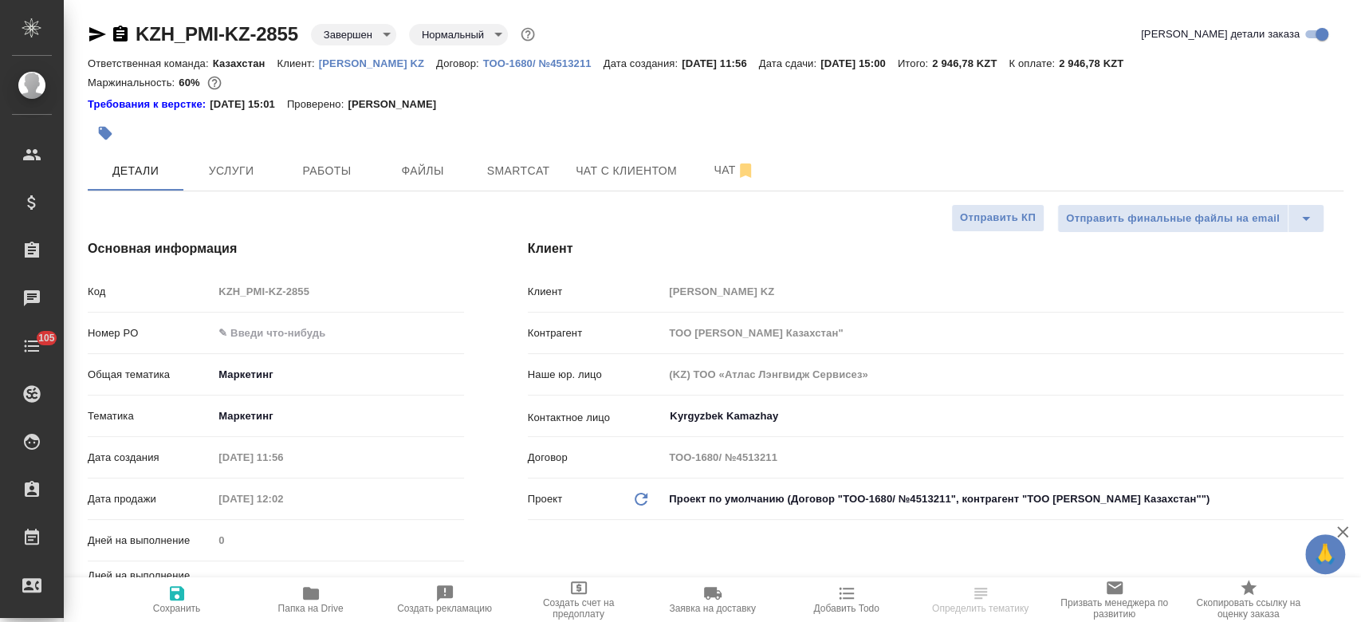
type textarea "x"
click at [234, 180] on span "Услуги" at bounding box center [231, 171] width 77 height 20
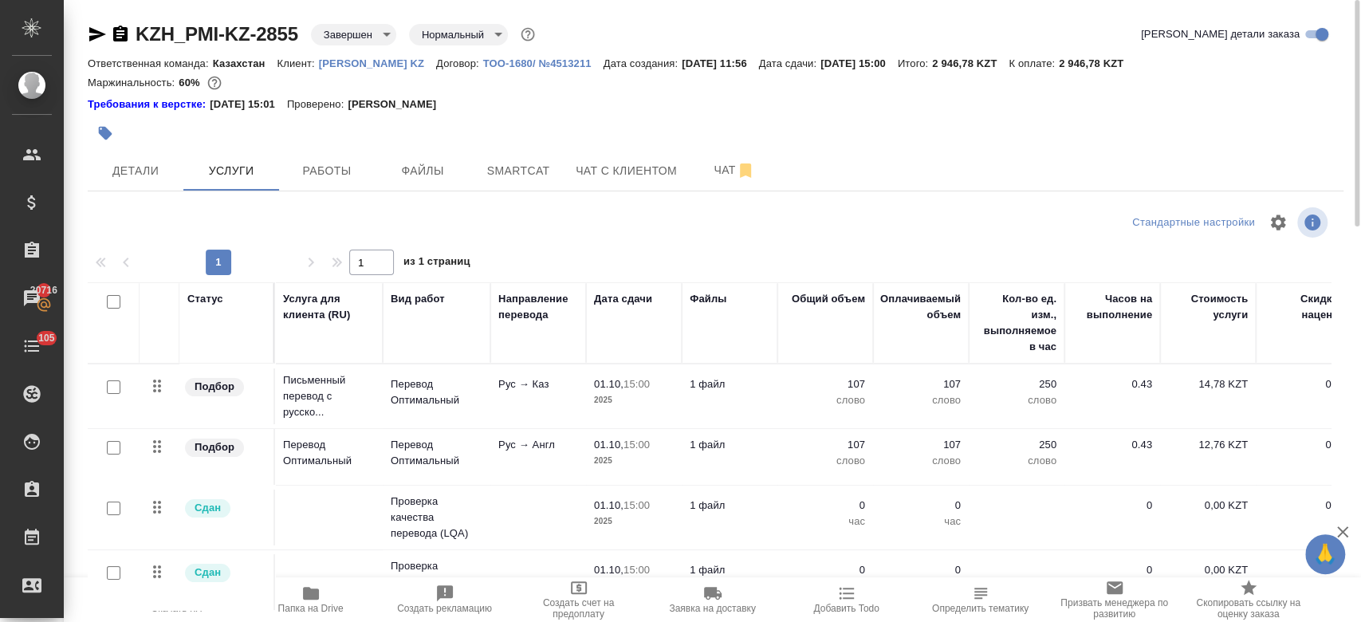
click at [342, 61] on p "Philip Morris KZ" at bounding box center [377, 63] width 117 height 12
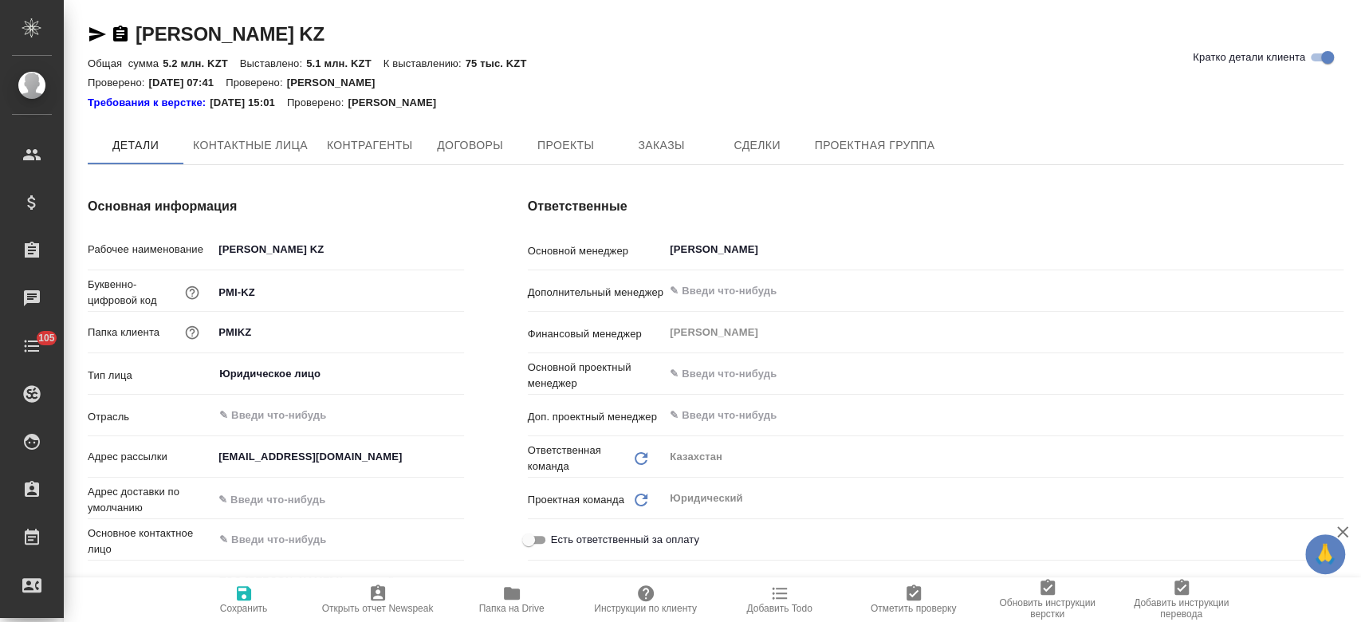
type textarea "x"
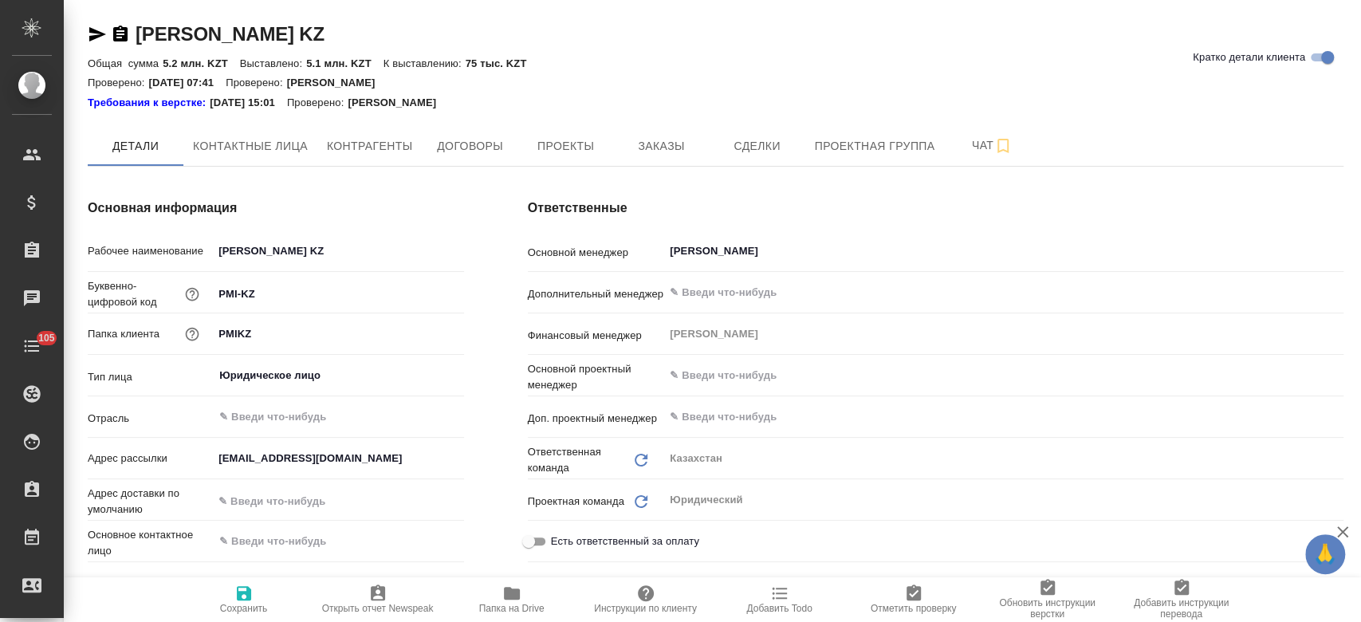
type textarea "x"
click at [657, 160] on button "Заказы" at bounding box center [661, 146] width 96 height 40
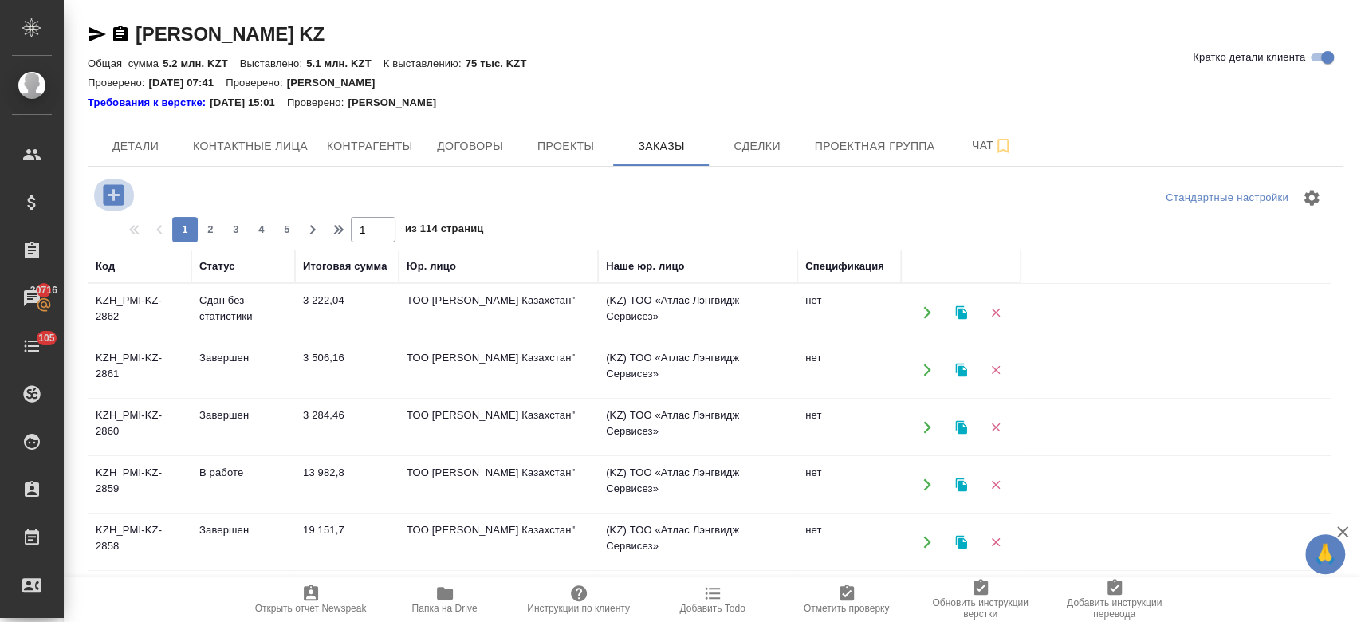
click at [121, 198] on icon "button" at bounding box center [113, 194] width 21 height 21
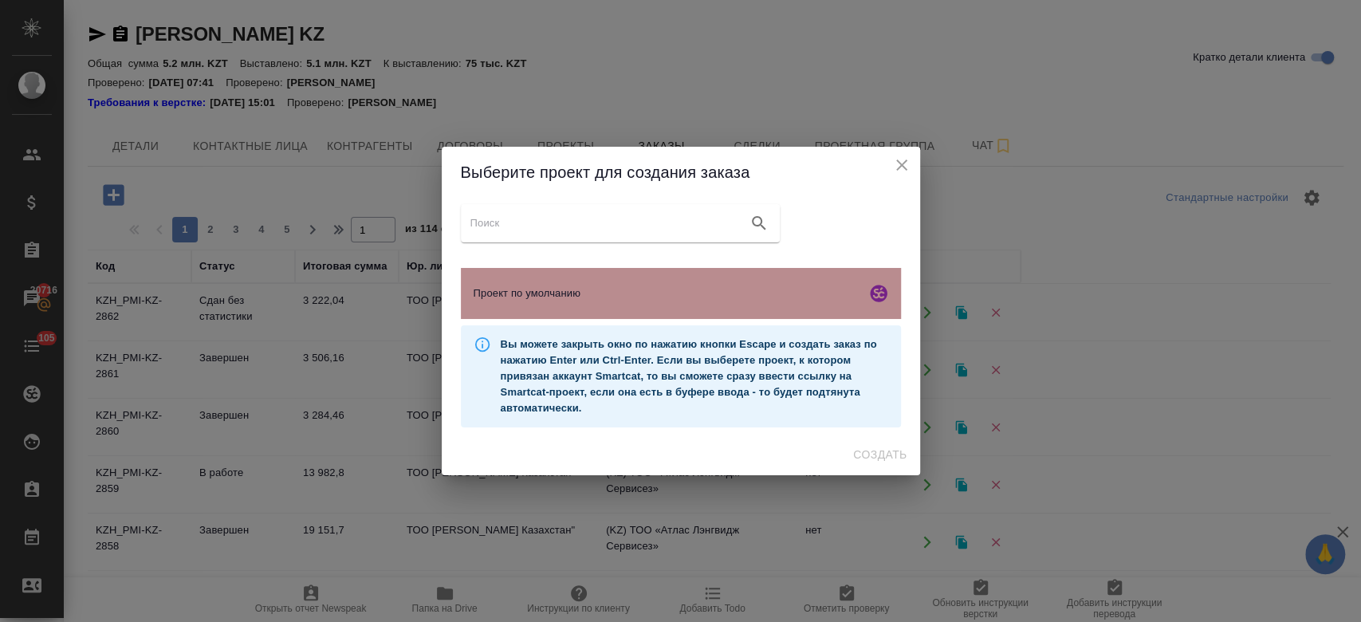
click at [724, 312] on div "Проект по умолчанию" at bounding box center [681, 293] width 440 height 51
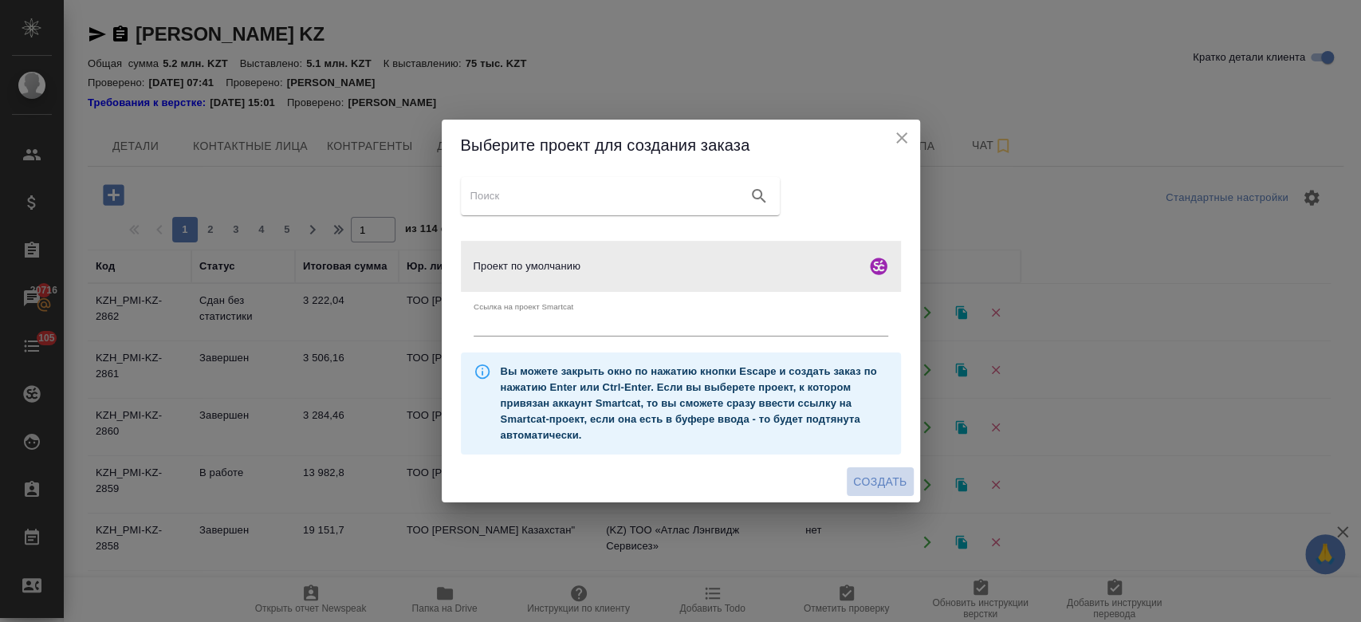
click at [875, 488] on span "Создать" at bounding box center [879, 482] width 53 height 20
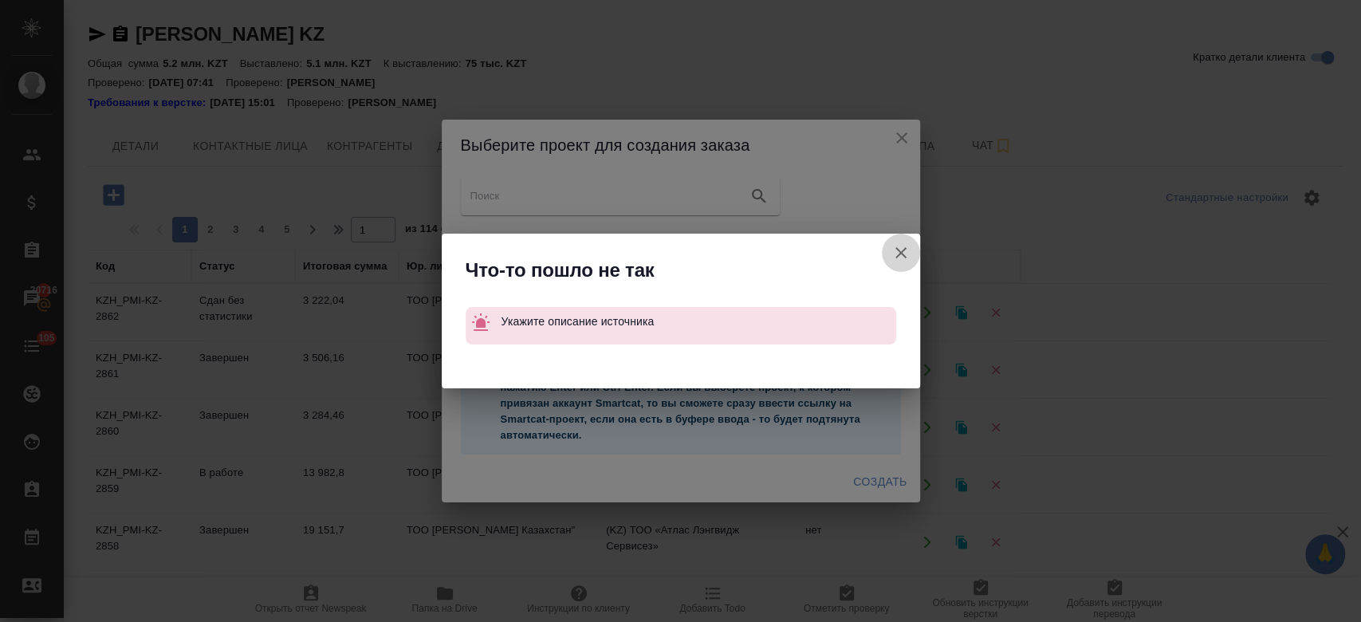
click at [899, 256] on icon "button" at bounding box center [900, 252] width 19 height 19
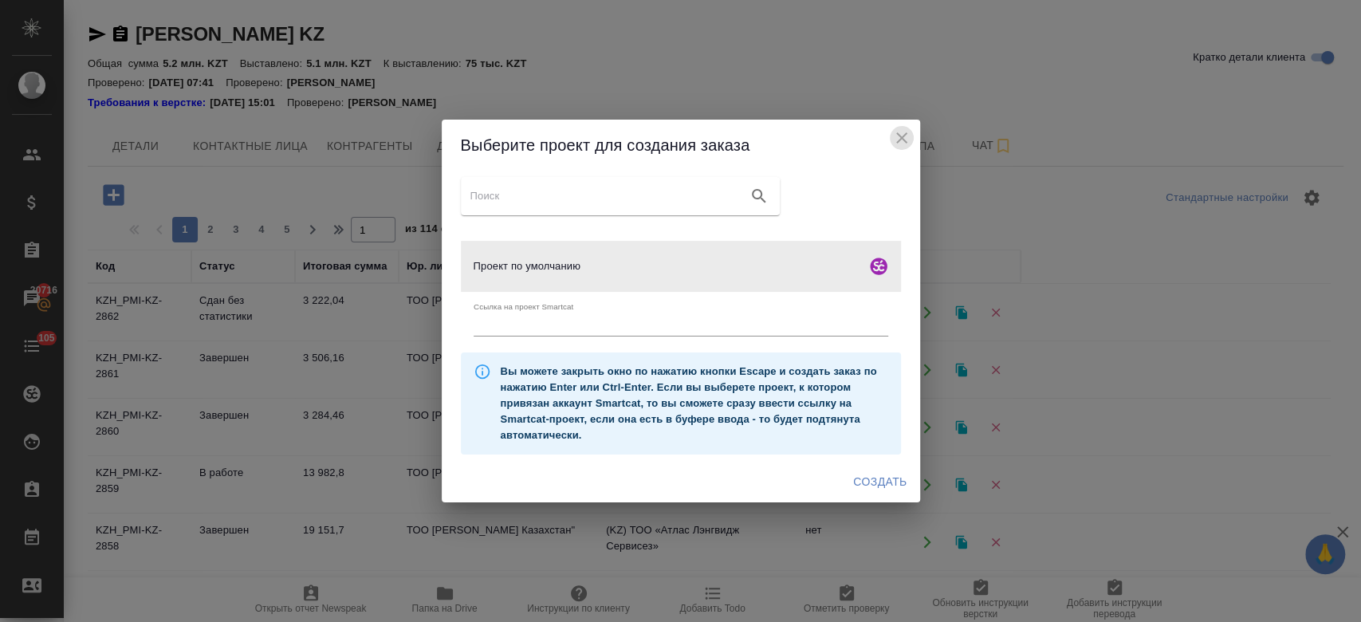
click at [908, 137] on icon "close" at bounding box center [901, 137] width 19 height 19
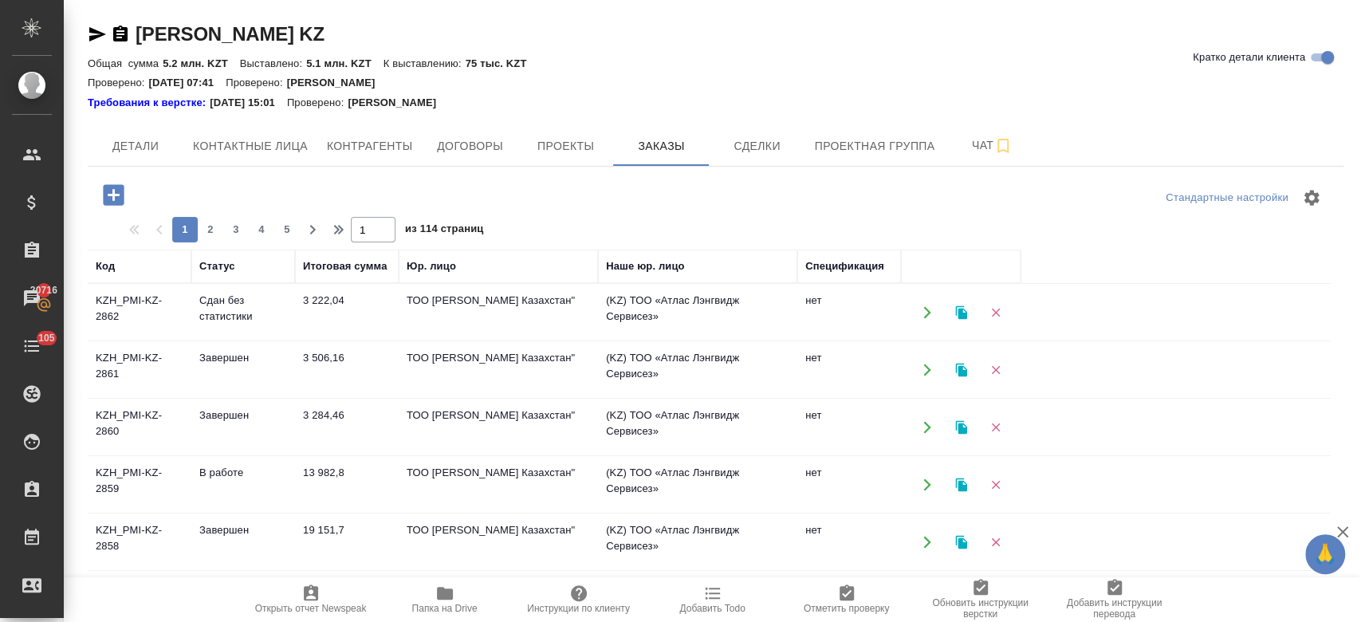
click at [281, 306] on td "Сдан без статистики" at bounding box center [243, 313] width 104 height 56
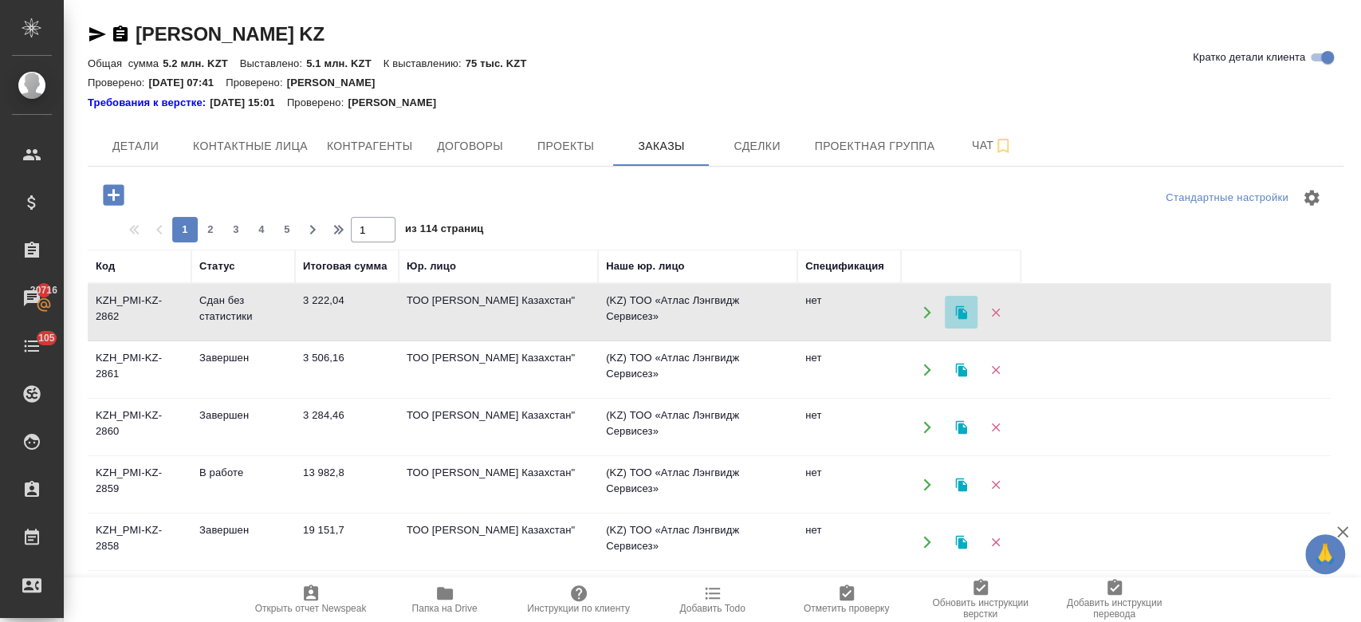
click at [969, 320] on button "button" at bounding box center [961, 312] width 33 height 33
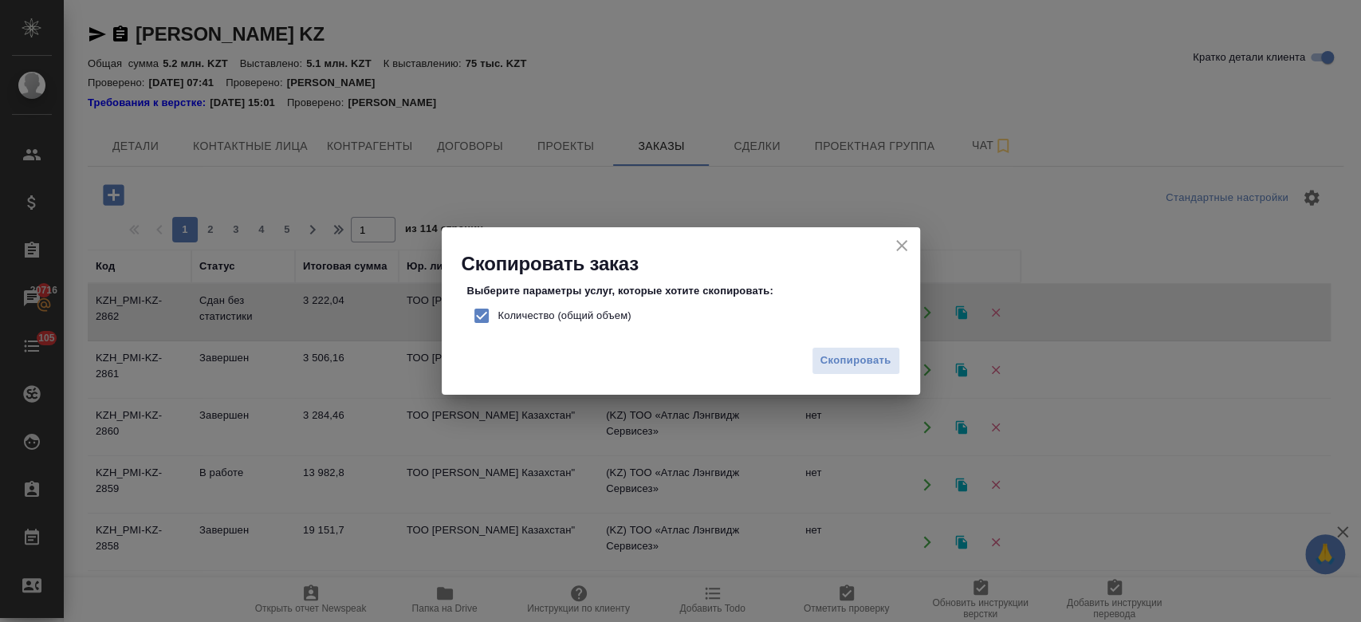
click at [546, 321] on span "Количество (общий объем)" at bounding box center [564, 316] width 133 height 16
click at [498, 321] on input "Количество (общий объем)" at bounding box center [481, 315] width 33 height 33
checkbox input "false"
click at [858, 351] on button "Скопировать" at bounding box center [856, 361] width 89 height 28
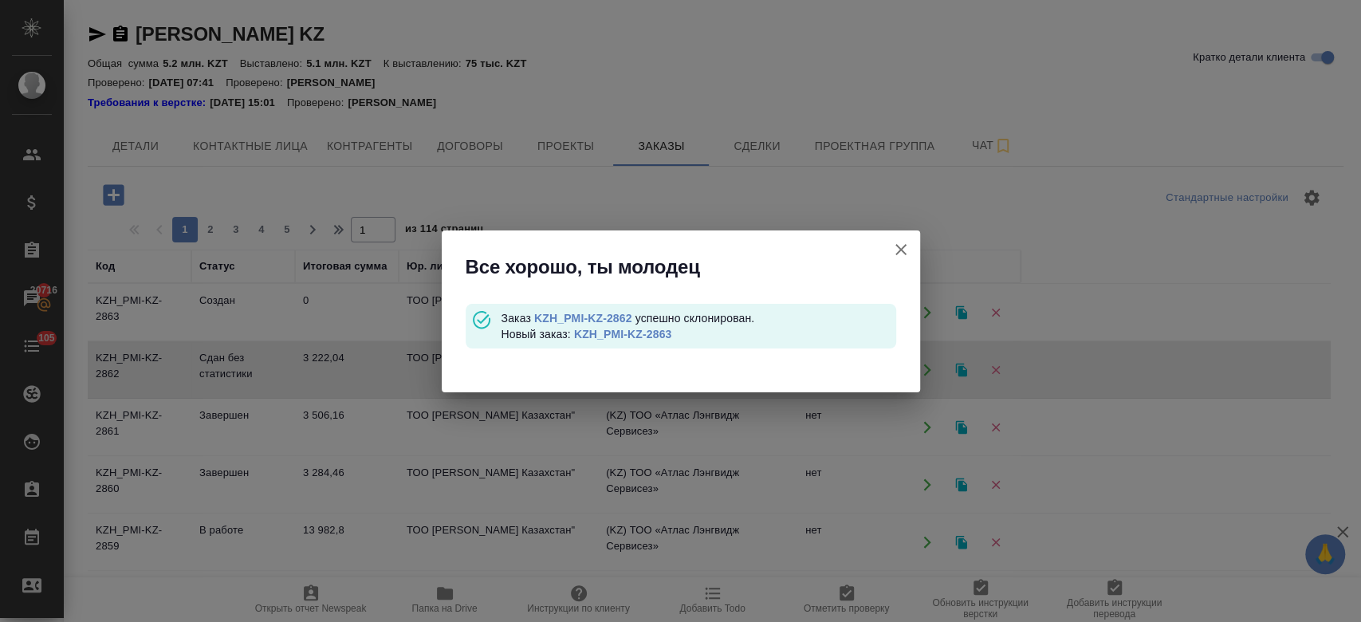
click at [646, 336] on link "KZH_PMI-KZ-2863" at bounding box center [623, 334] width 98 height 13
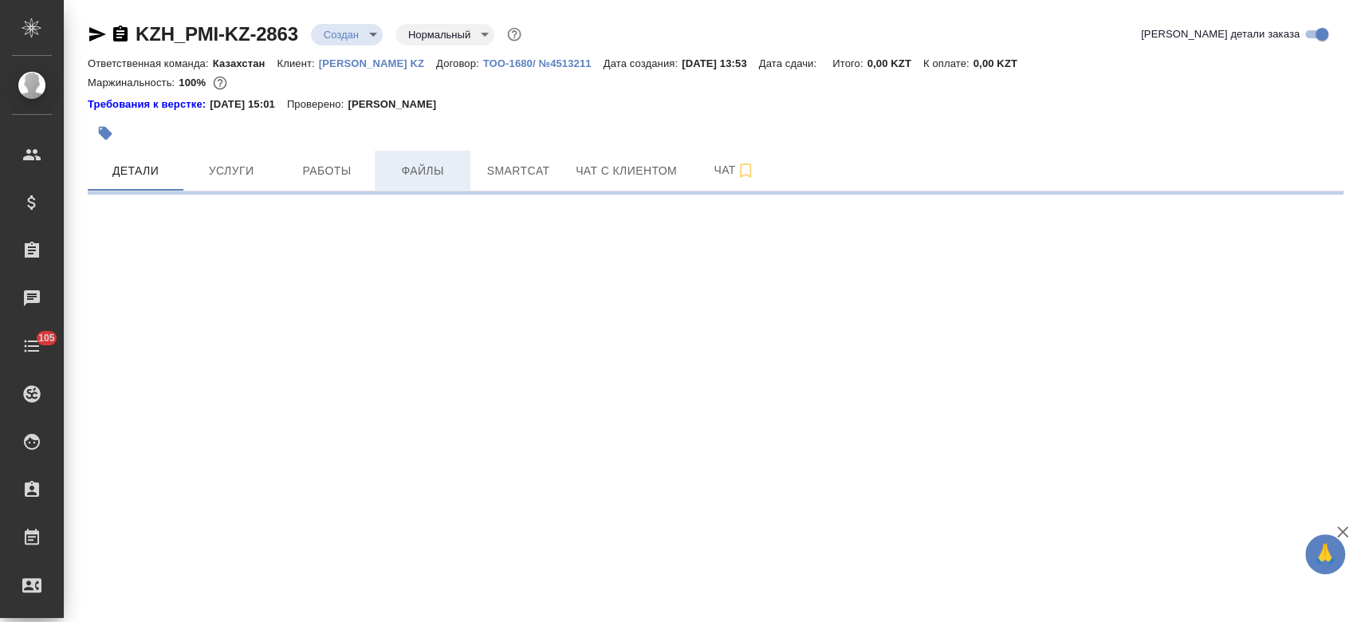
select select "RU"
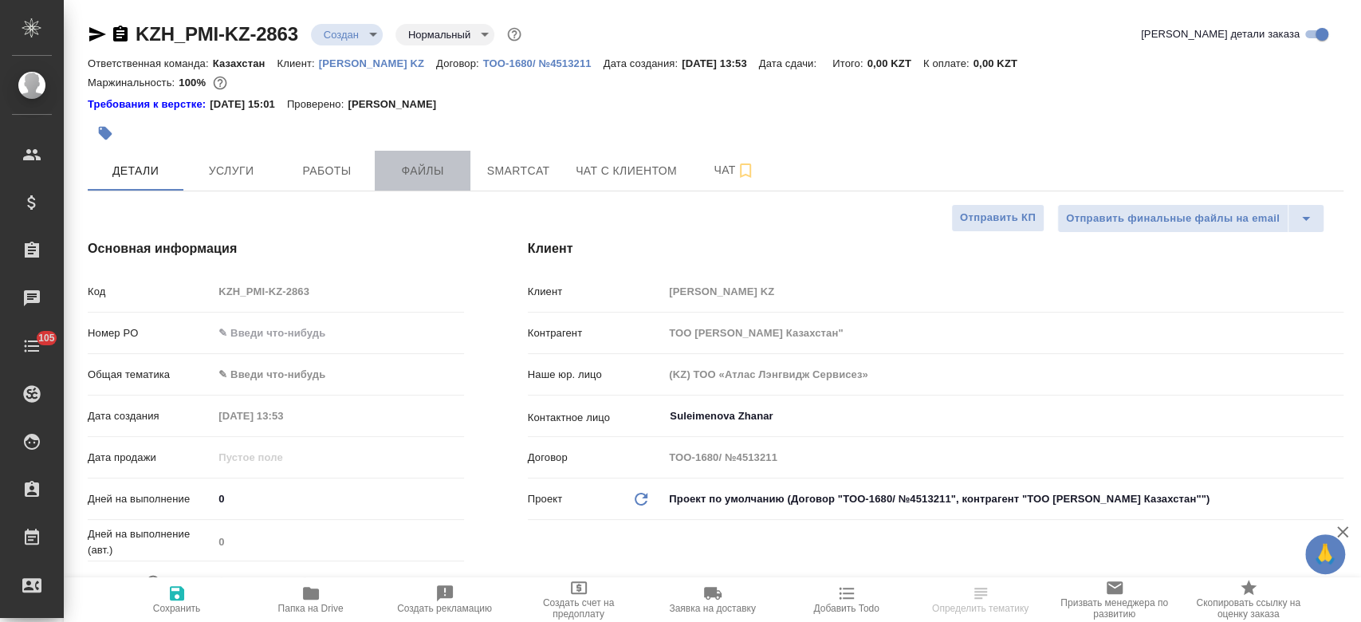
click at [417, 175] on span "Файлы" at bounding box center [422, 171] width 77 height 20
type textarea "x"
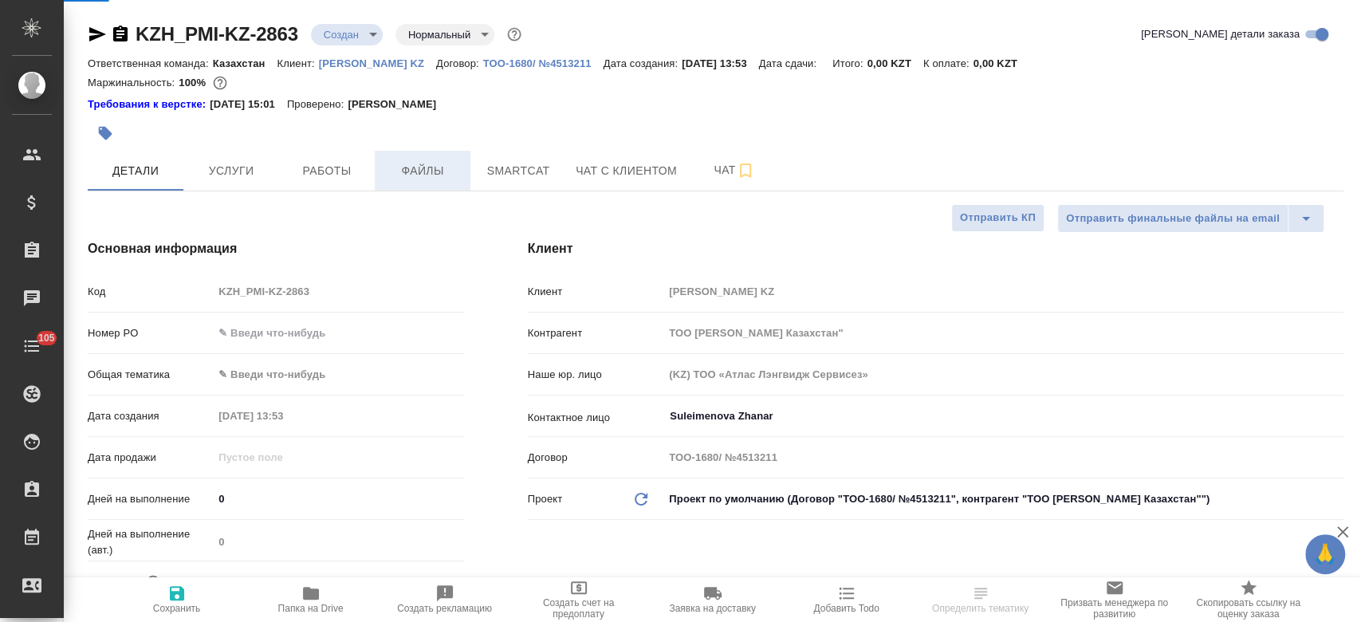
type textarea "x"
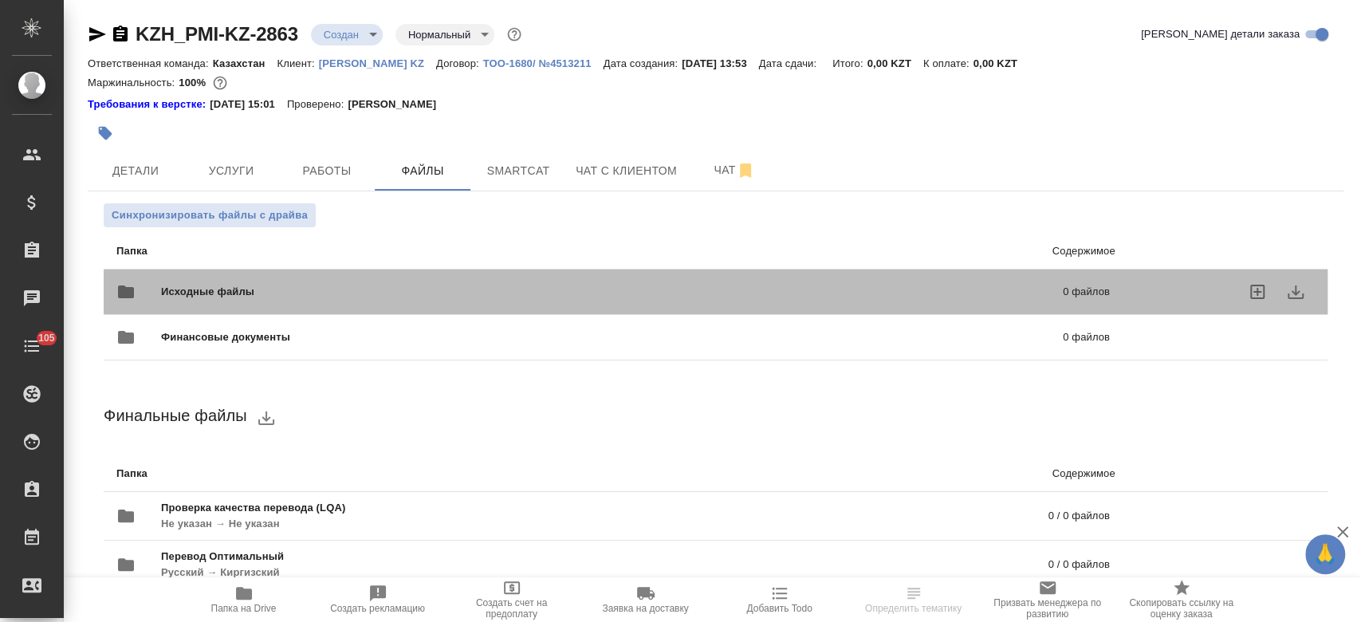
click at [249, 273] on div "Исходные файлы 0 файлов" at bounding box center [612, 292] width 993 height 38
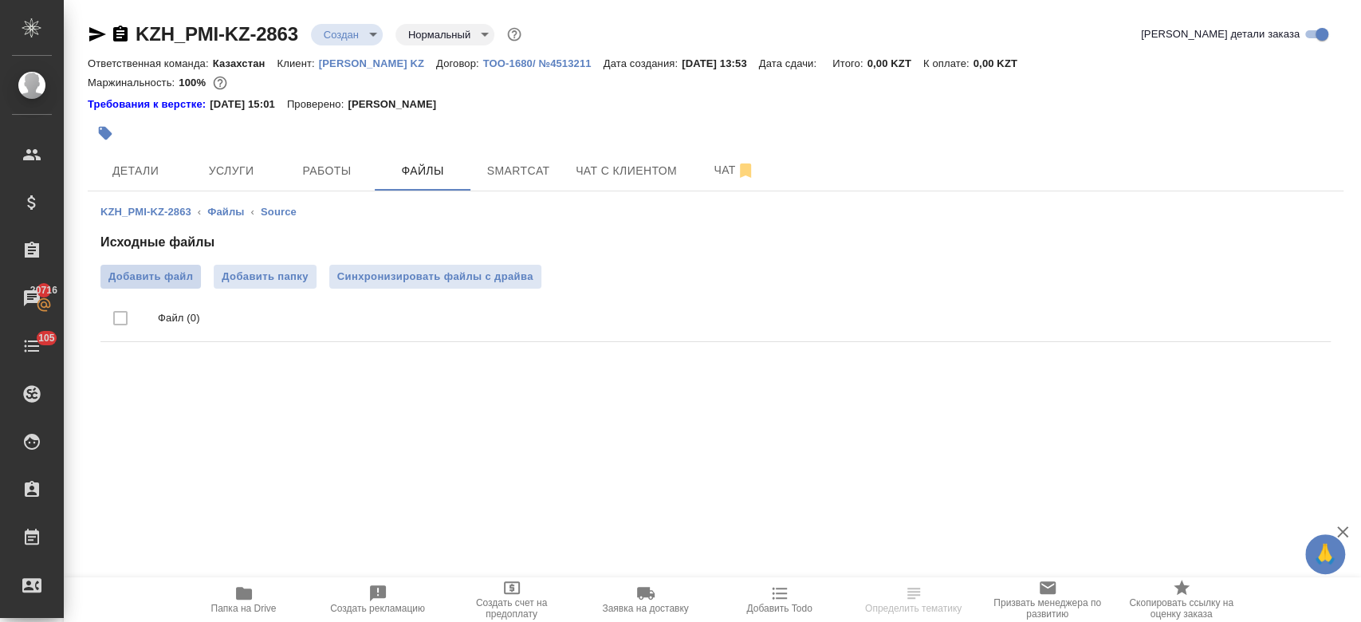
click at [172, 272] on span "Добавить файл" at bounding box center [150, 277] width 85 height 16
click at [0, 0] on input "Добавить файл" at bounding box center [0, 0] width 0 height 0
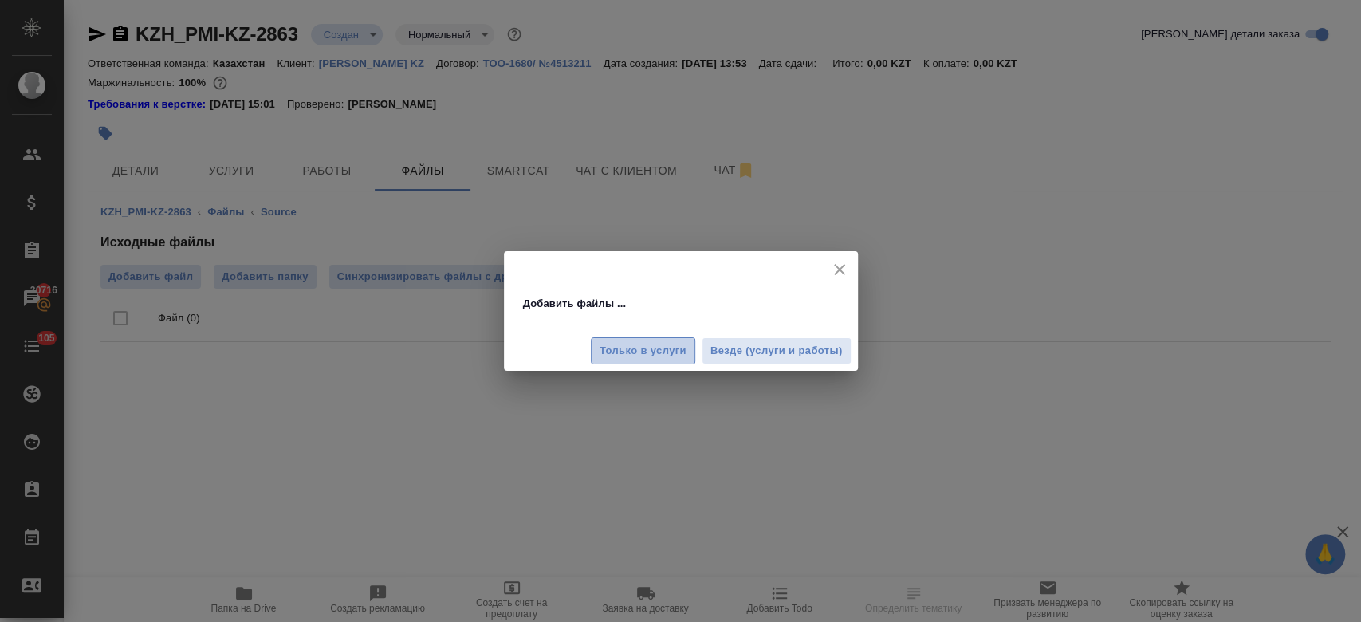
click at [635, 343] on span "Только в услуги" at bounding box center [643, 351] width 87 height 18
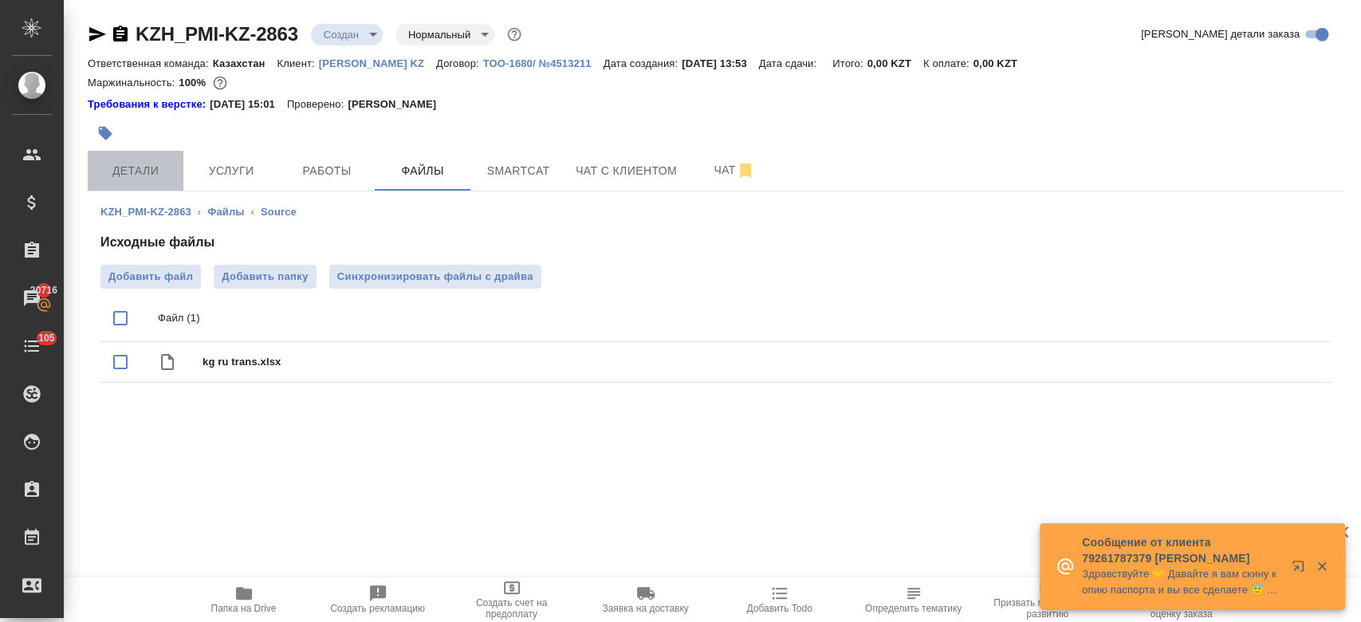
click at [151, 163] on span "Детали" at bounding box center [135, 171] width 77 height 20
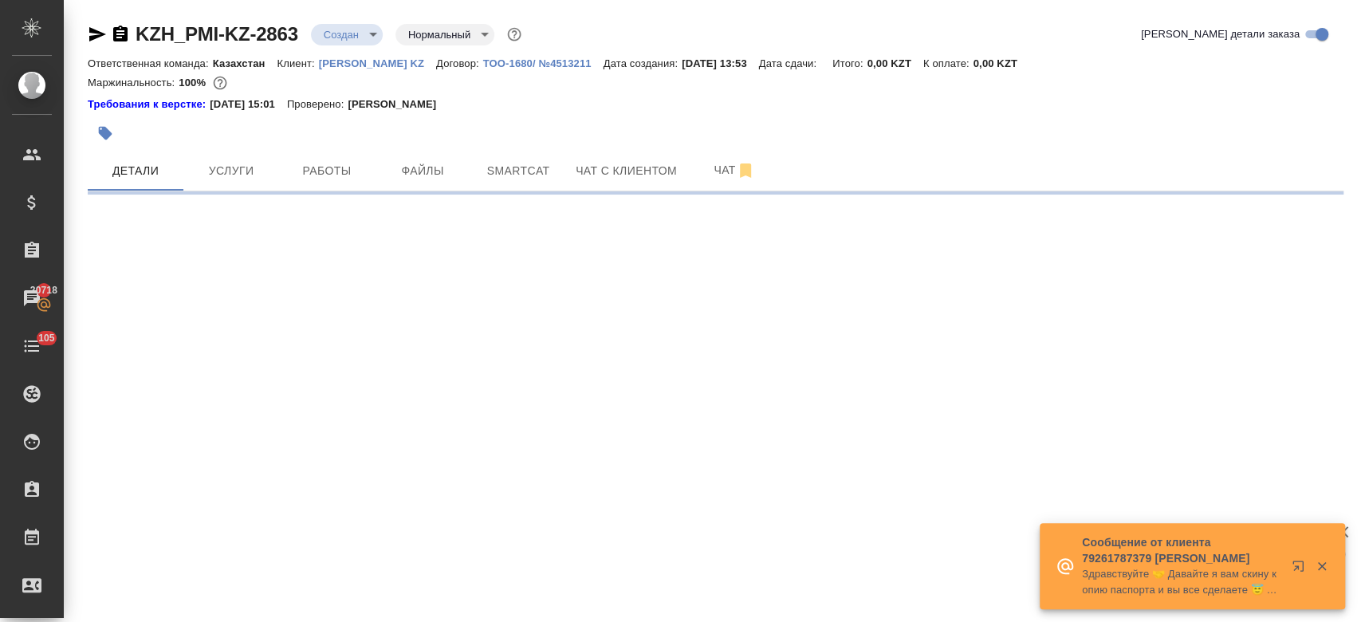
select select "RU"
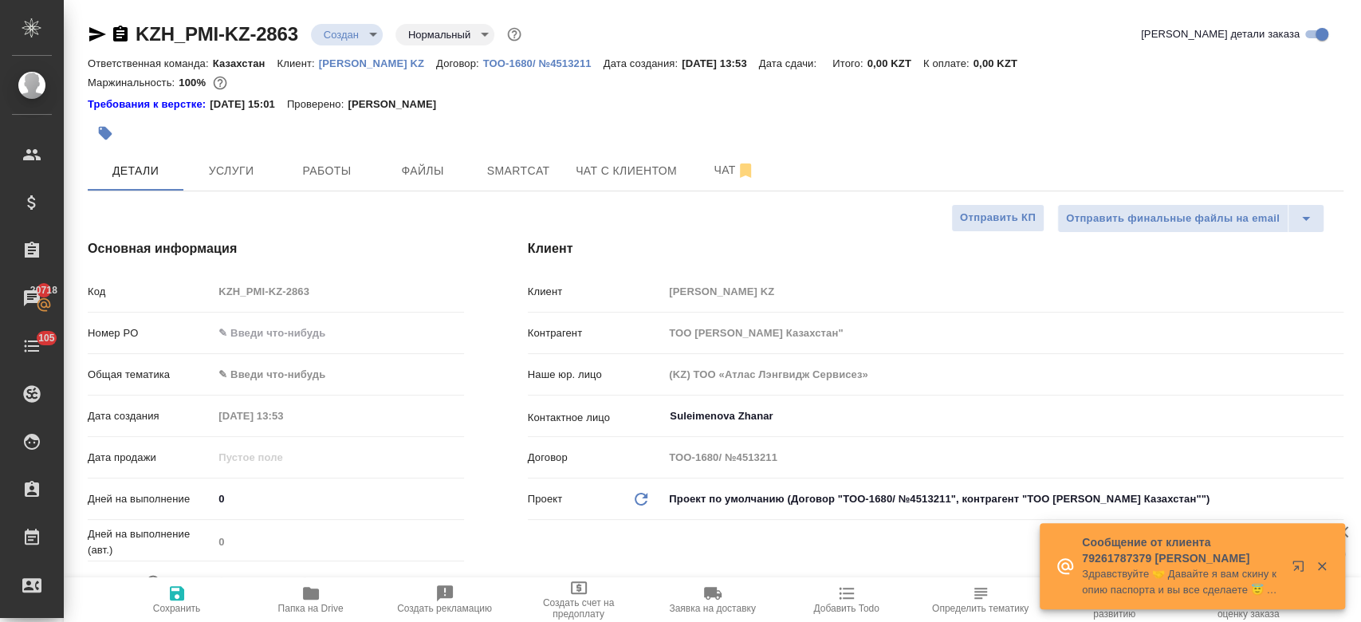
type textarea "x"
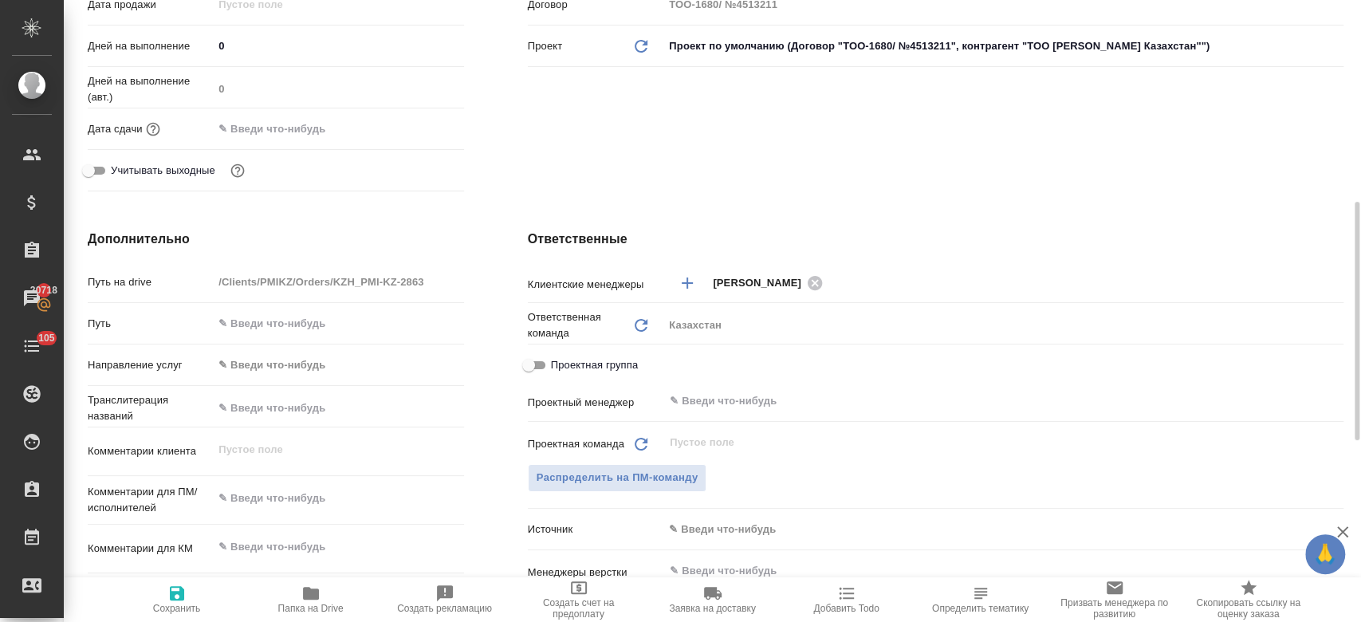
scroll to position [478, 0]
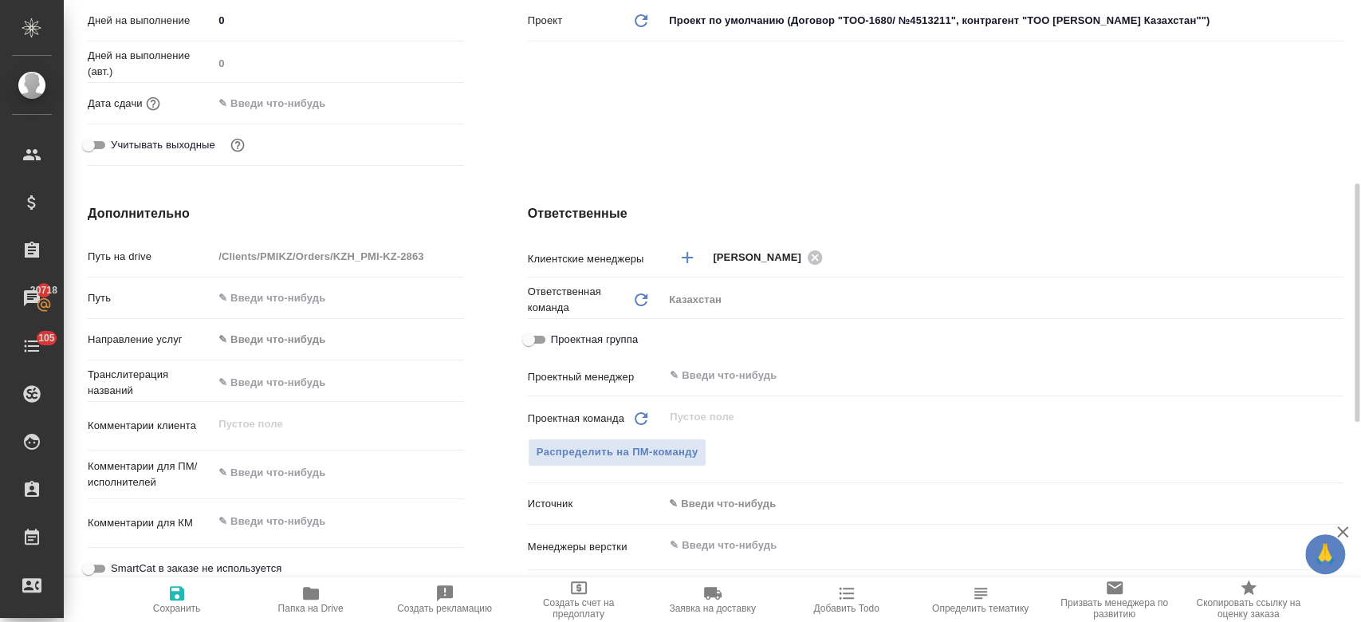
type textarea "x"
click at [280, 475] on textarea at bounding box center [338, 473] width 249 height 27
paste textarea "перевести на кыргызский."
type textarea "перевести на кыргызский."
type textarea "x"
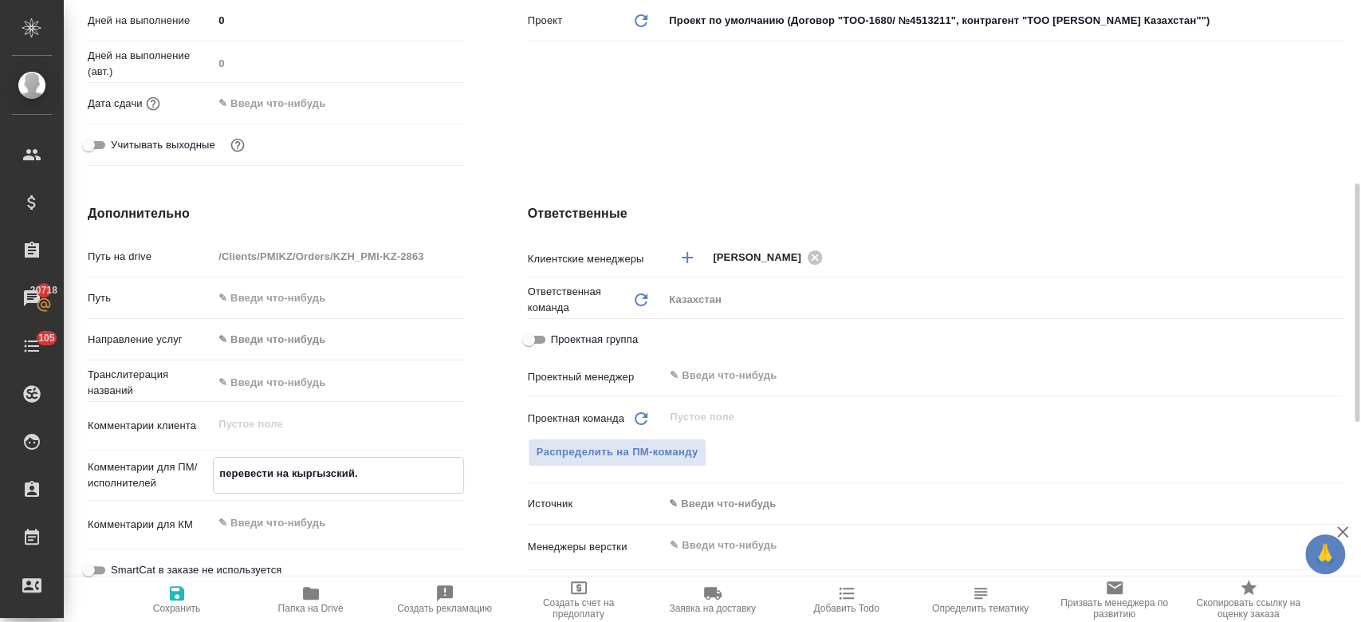
type textarea "x"
type textarea "перевести на кыргызский."
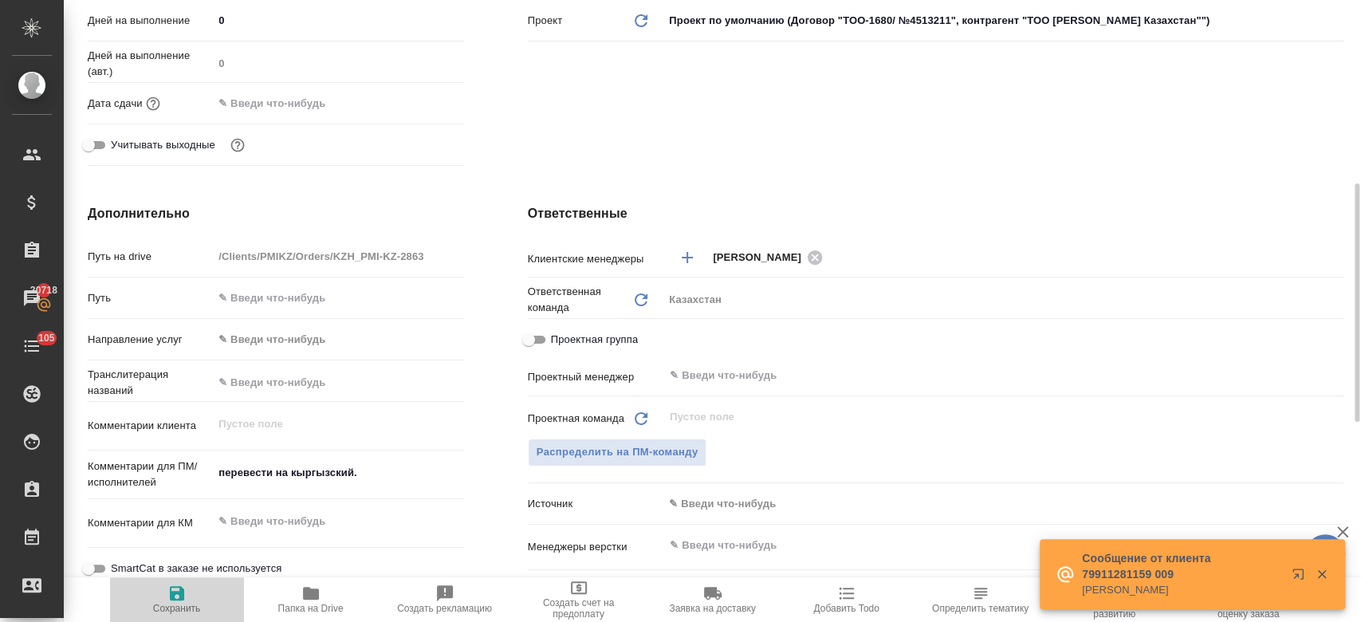
type textarea "x"
click at [189, 587] on span "Сохранить" at bounding box center [177, 599] width 115 height 30
type textarea "x"
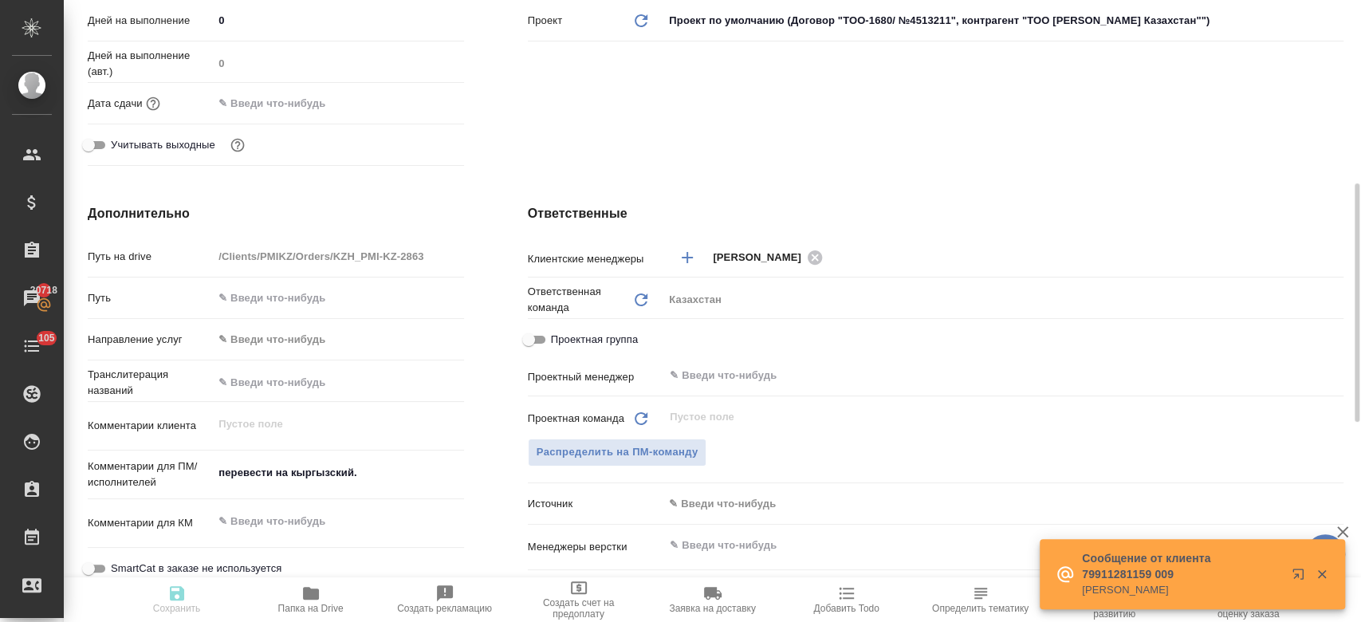
type textarea "x"
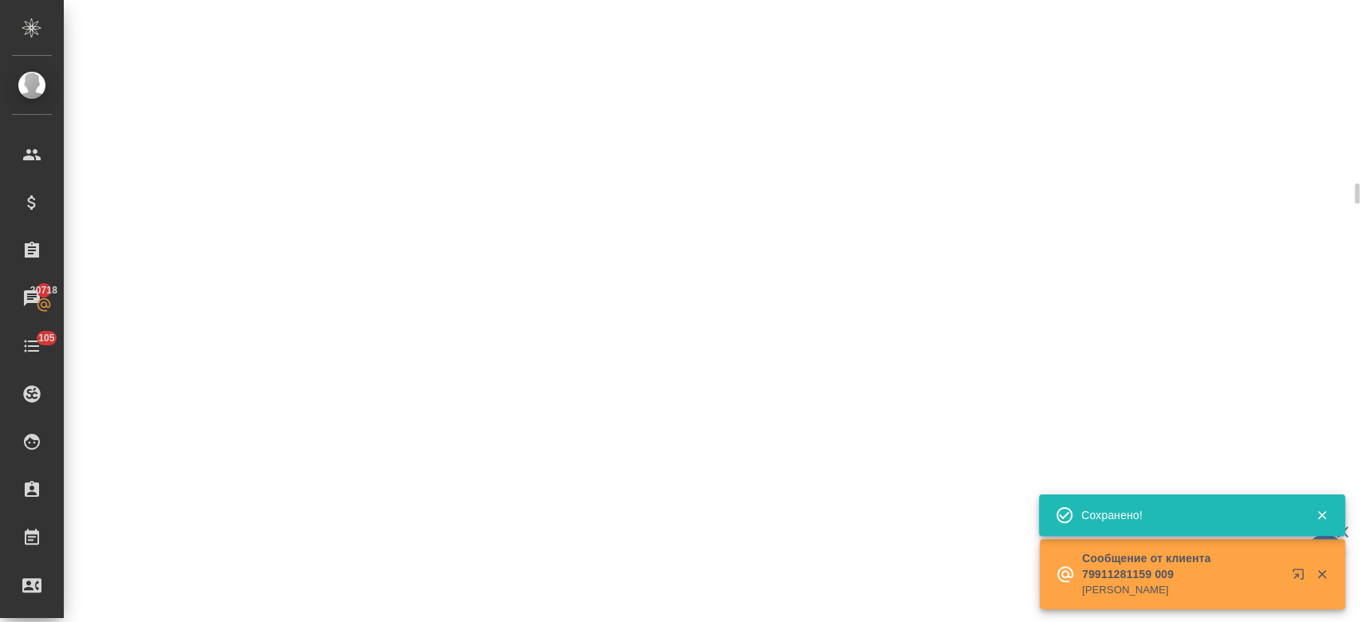
select select "RU"
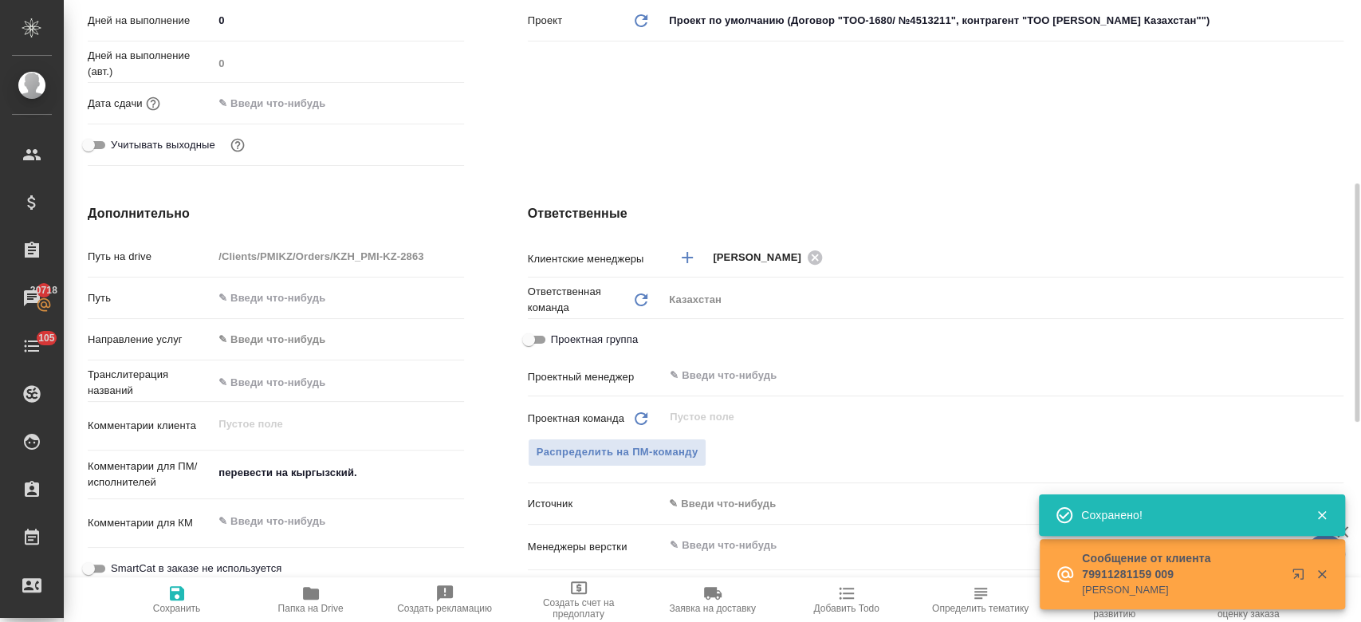
type textarea "x"
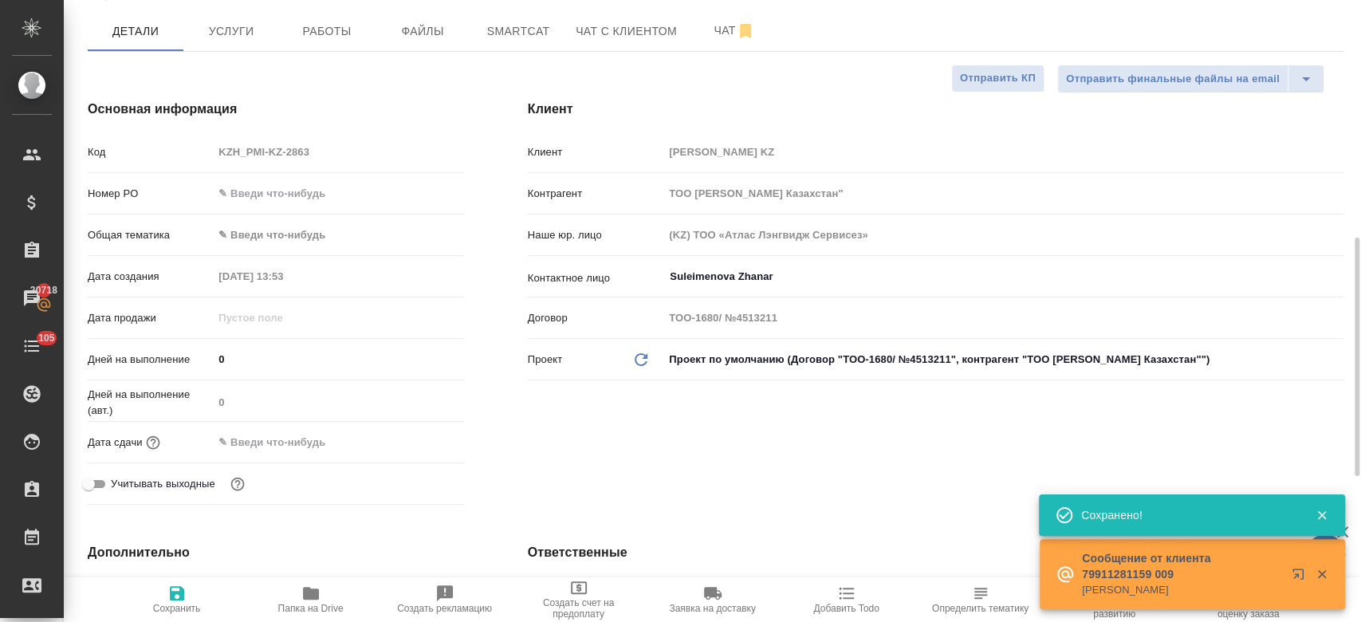
scroll to position [0, 0]
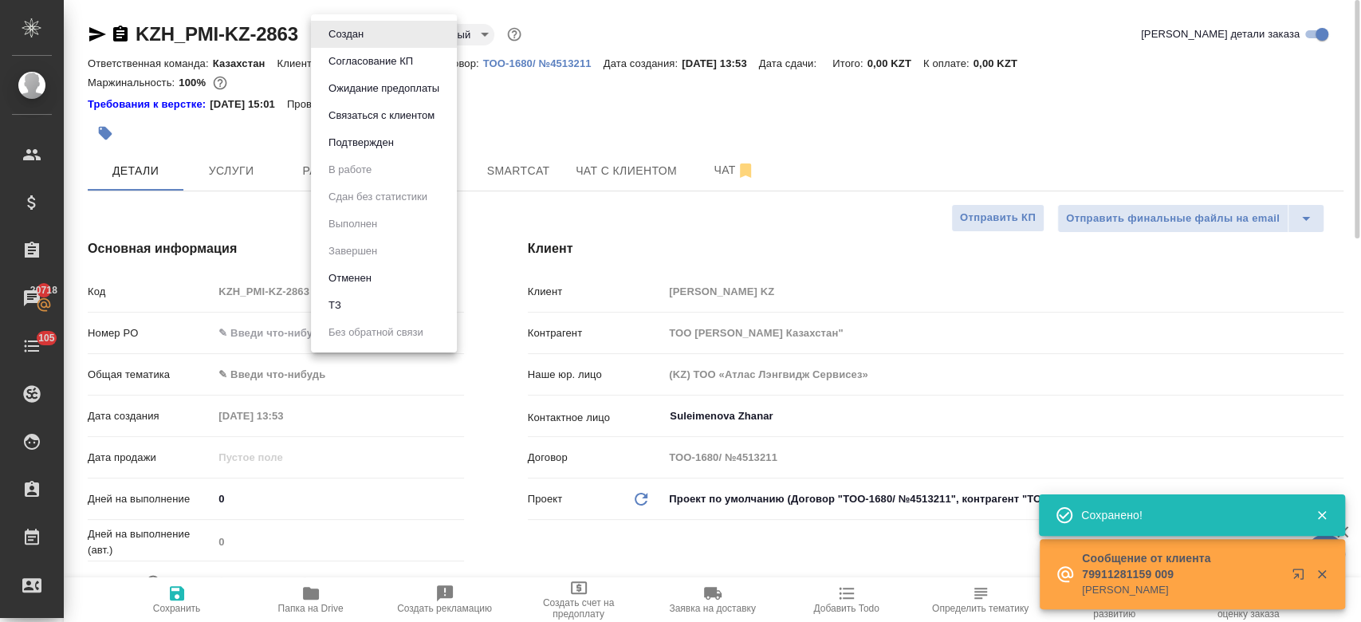
click at [338, 26] on body "🙏 .cls-1 fill:#fff; AWATERA Kosherbayeva Nazerke Клиенты Спецификации Заказы 20…" at bounding box center [680, 311] width 1361 height 622
click at [377, 304] on li "ТЗ" at bounding box center [384, 305] width 146 height 27
type textarea "x"
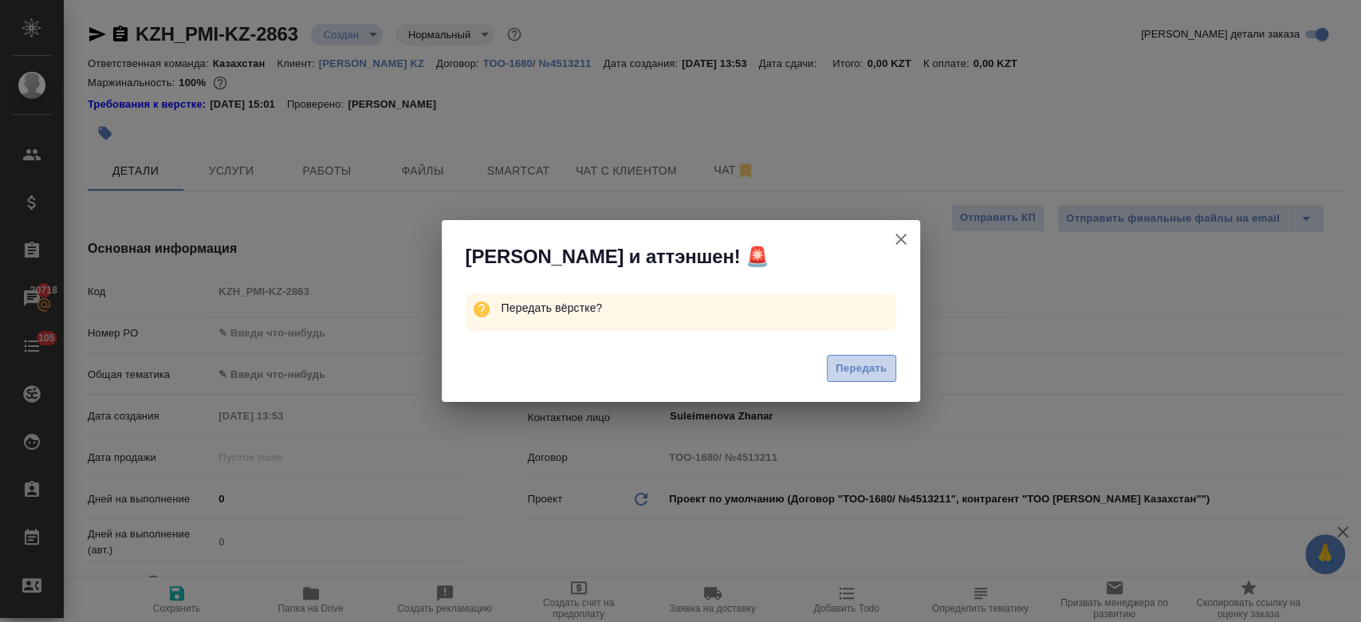
click at [848, 364] on span "Передать" at bounding box center [862, 369] width 52 height 18
type textarea "x"
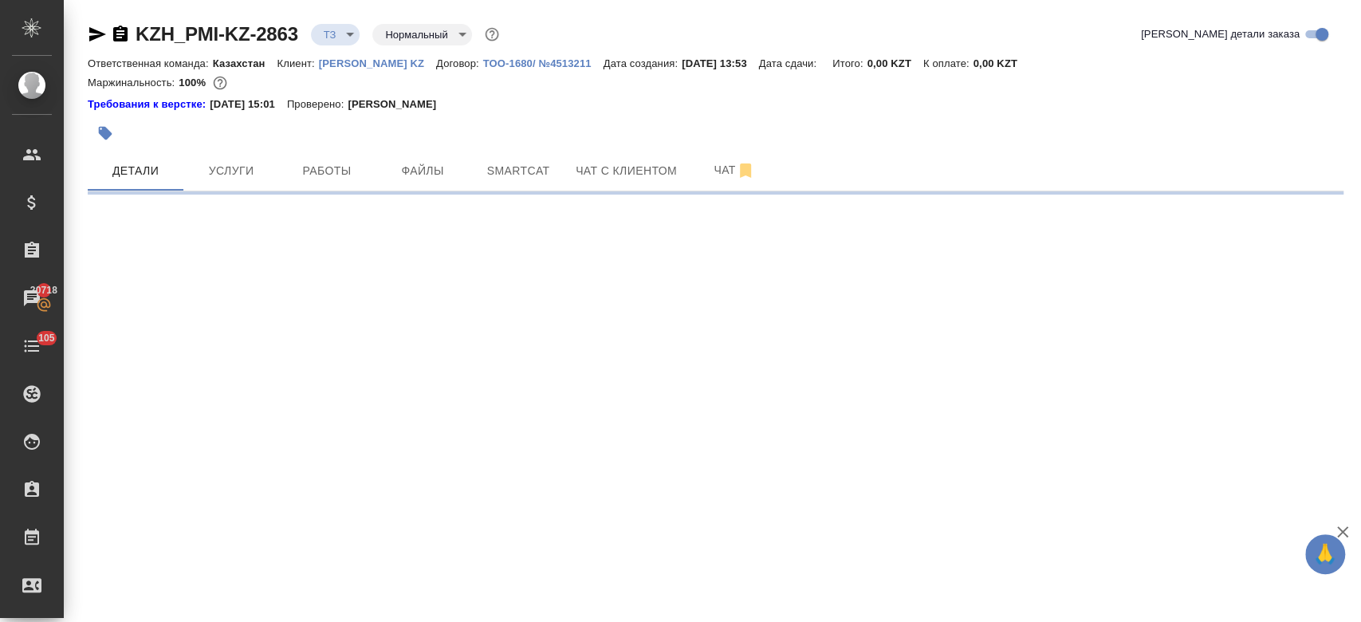
select select "RU"
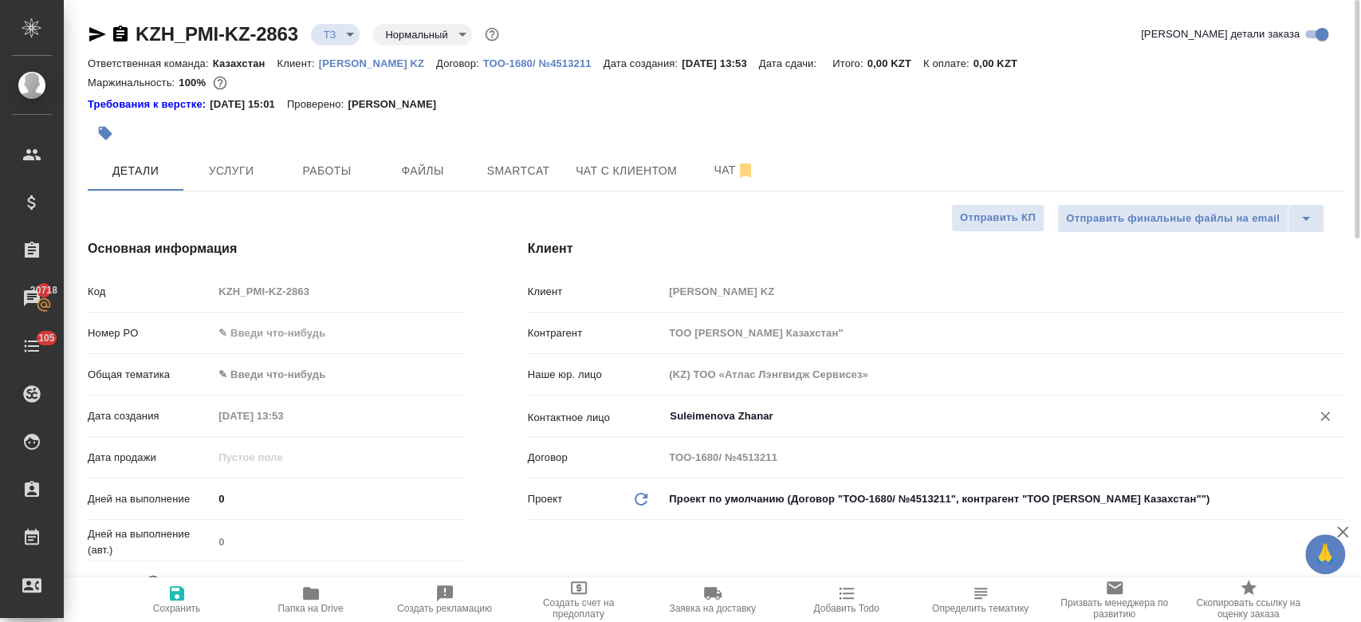
type textarea "x"
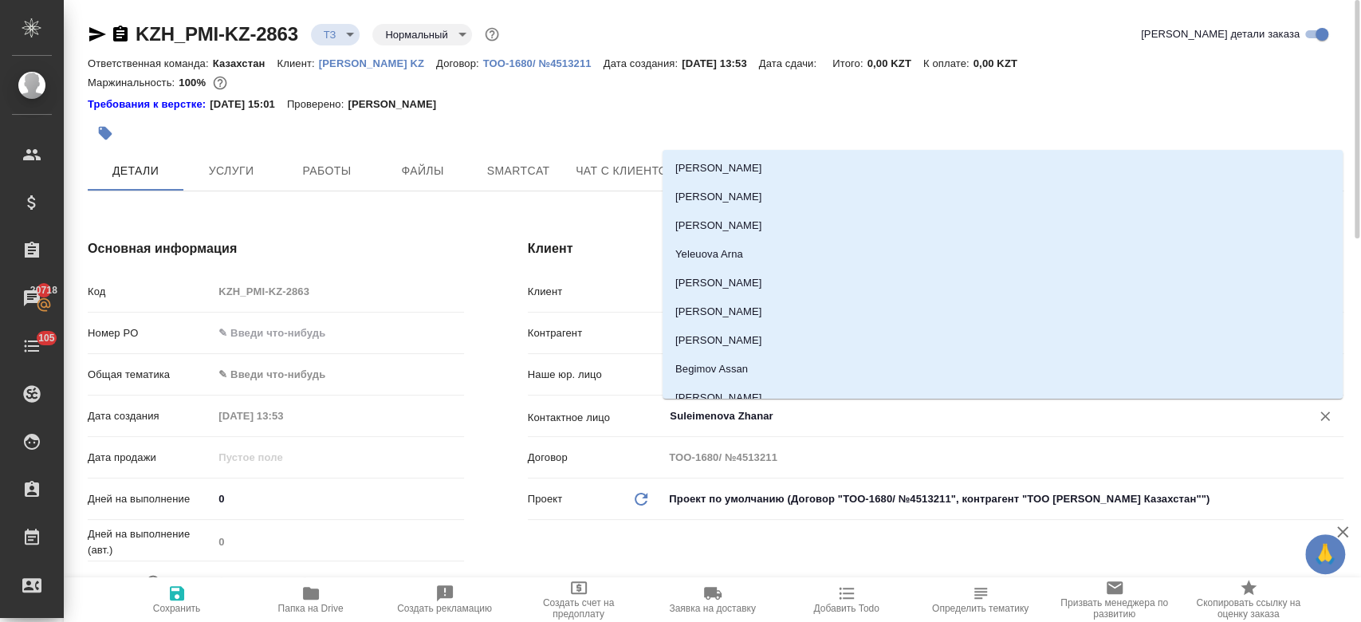
click at [717, 421] on input "Suleimenova Zhanar" at bounding box center [976, 416] width 617 height 19
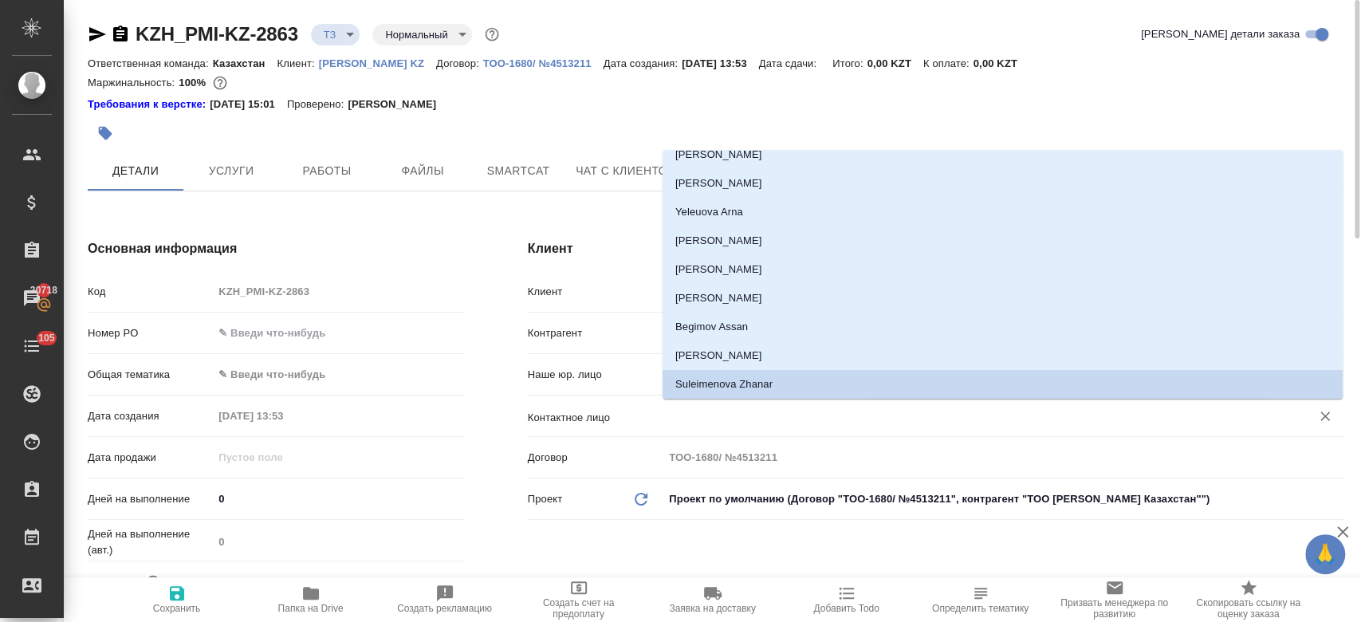
type textarea "x"
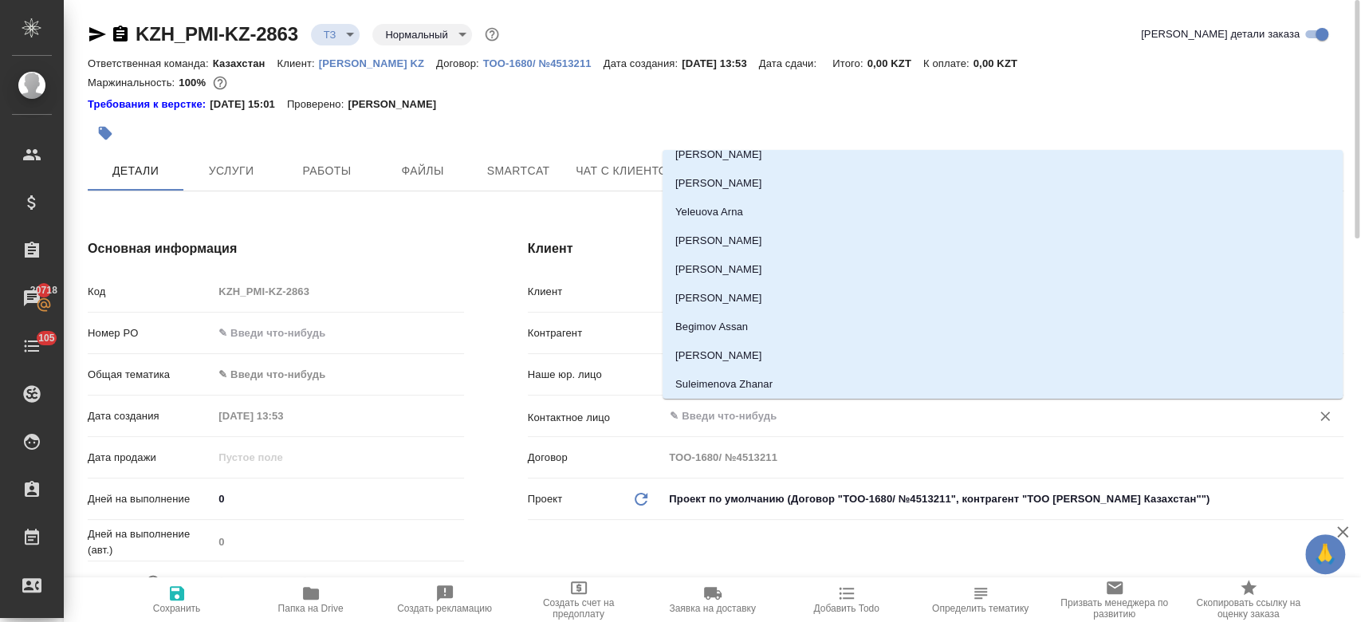
scroll to position [0, 0]
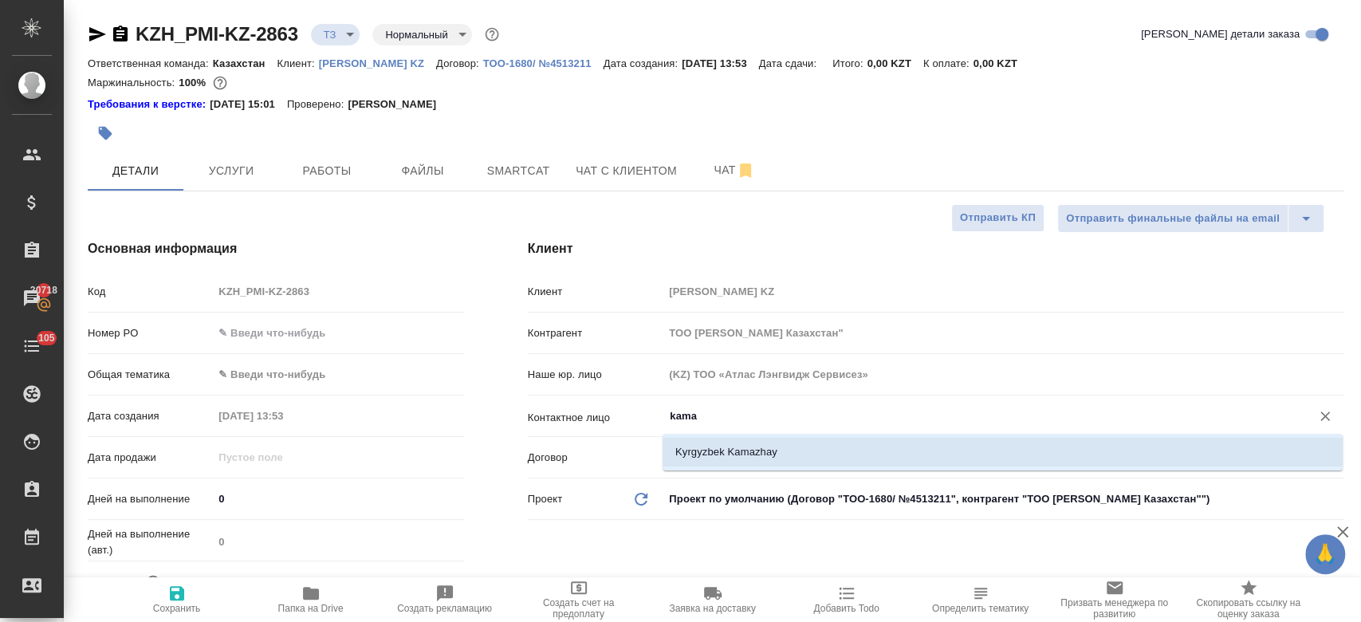
click at [716, 450] on li "Kyrgyzbek Kamazhay" at bounding box center [1003, 452] width 680 height 29
type input "Kyrgyzbek Kamazhay"
type textarea "x"
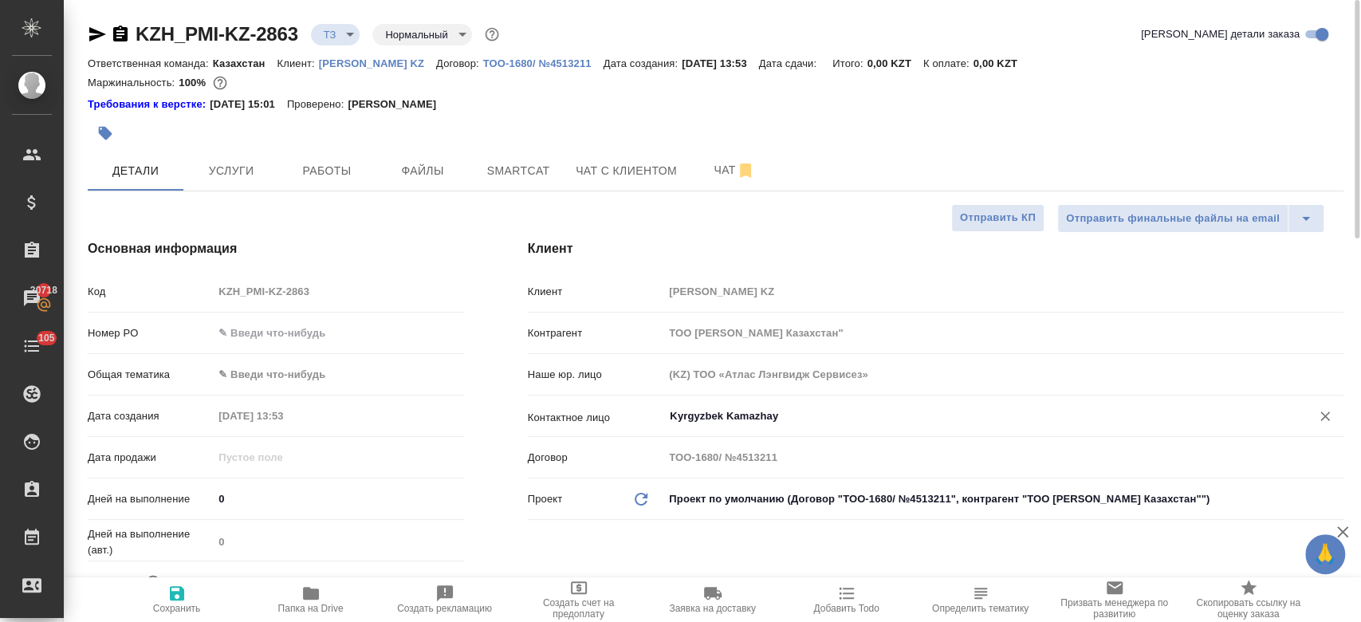
type input "Kyrgyzbek Kamazhay"
click at [184, 611] on span "Сохранить" at bounding box center [177, 608] width 48 height 11
type textarea "x"
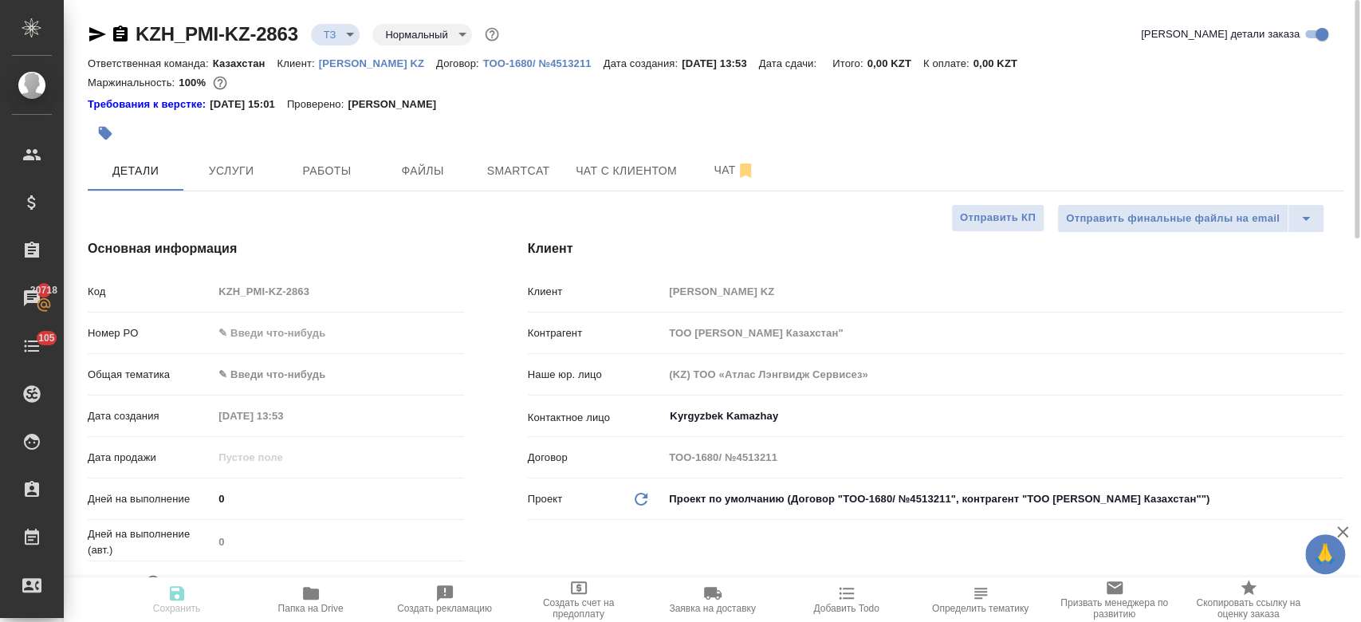
type textarea "x"
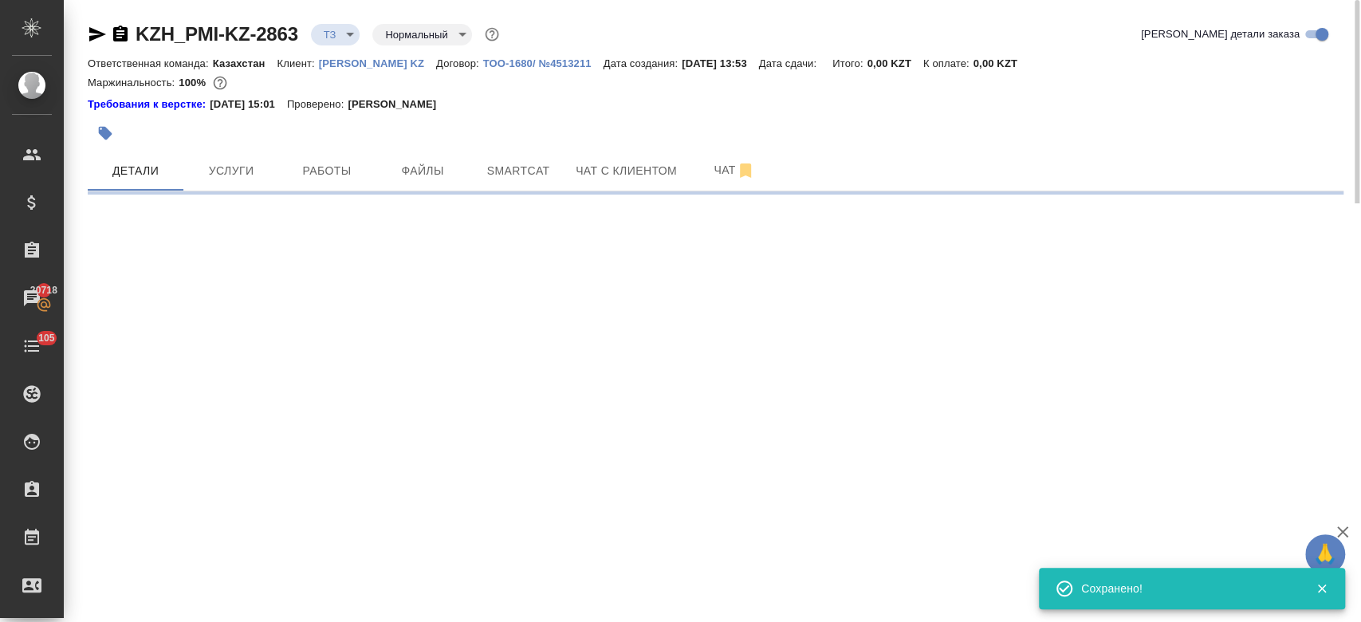
select select "RU"
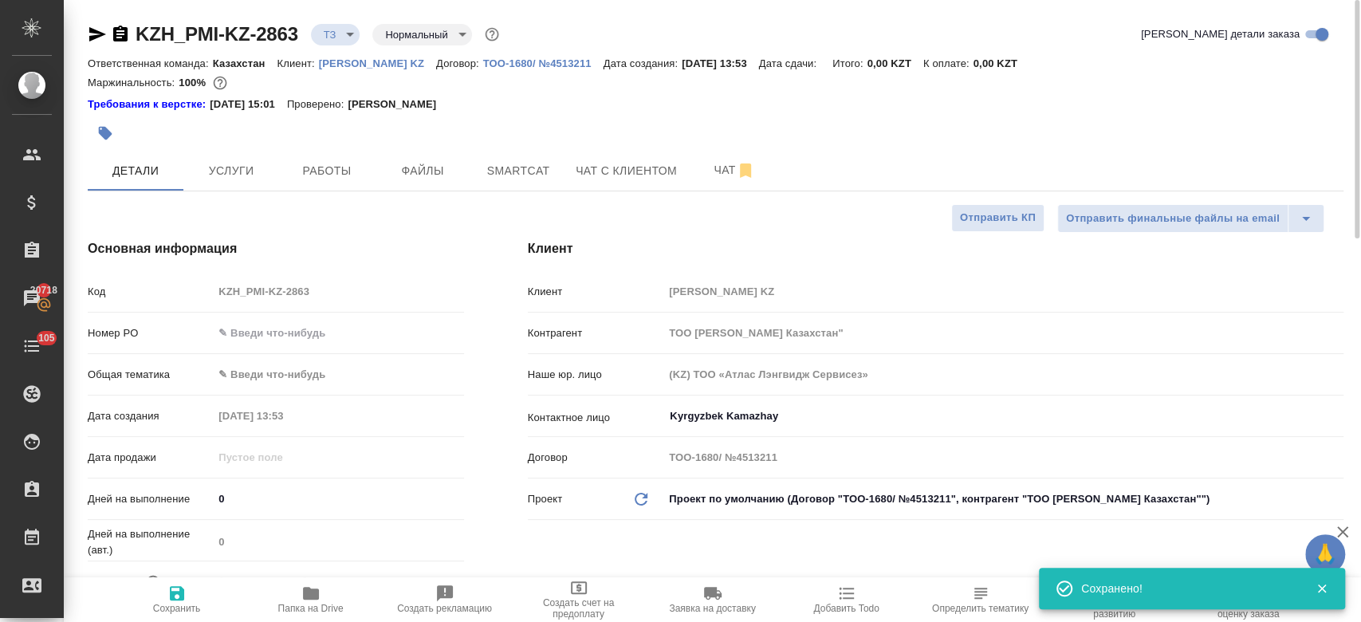
type textarea "x"
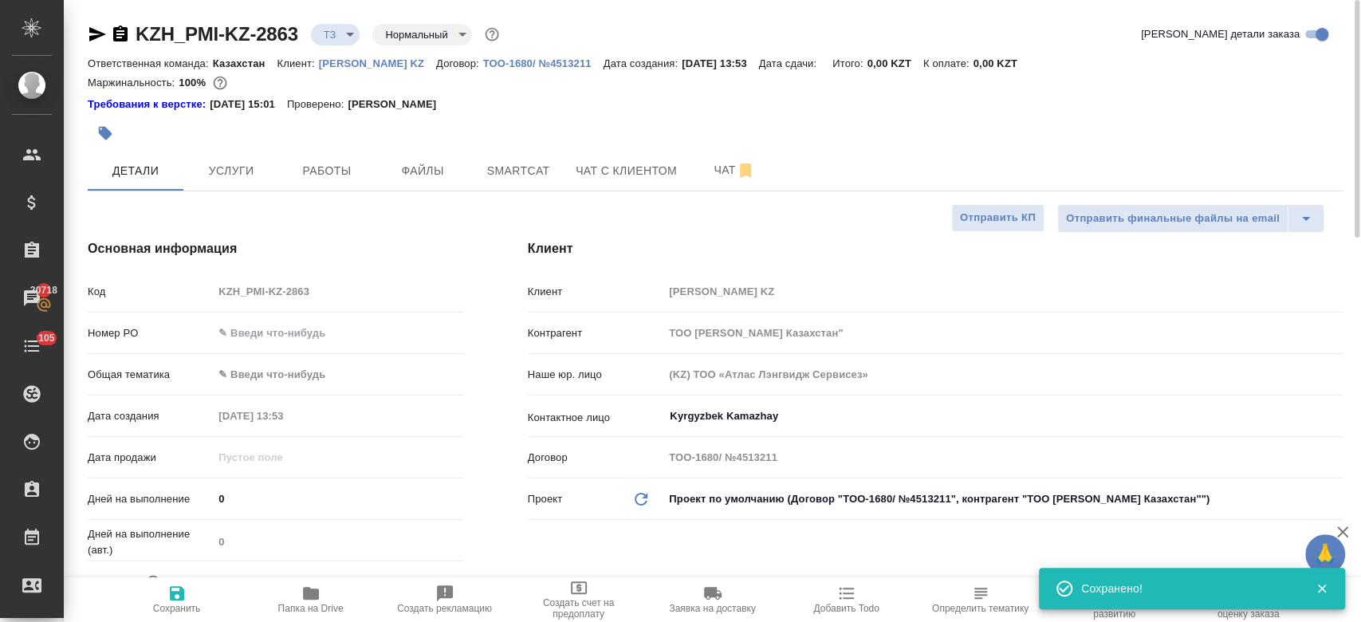
type textarea "x"
click at [486, 123] on div at bounding box center [506, 133] width 837 height 35
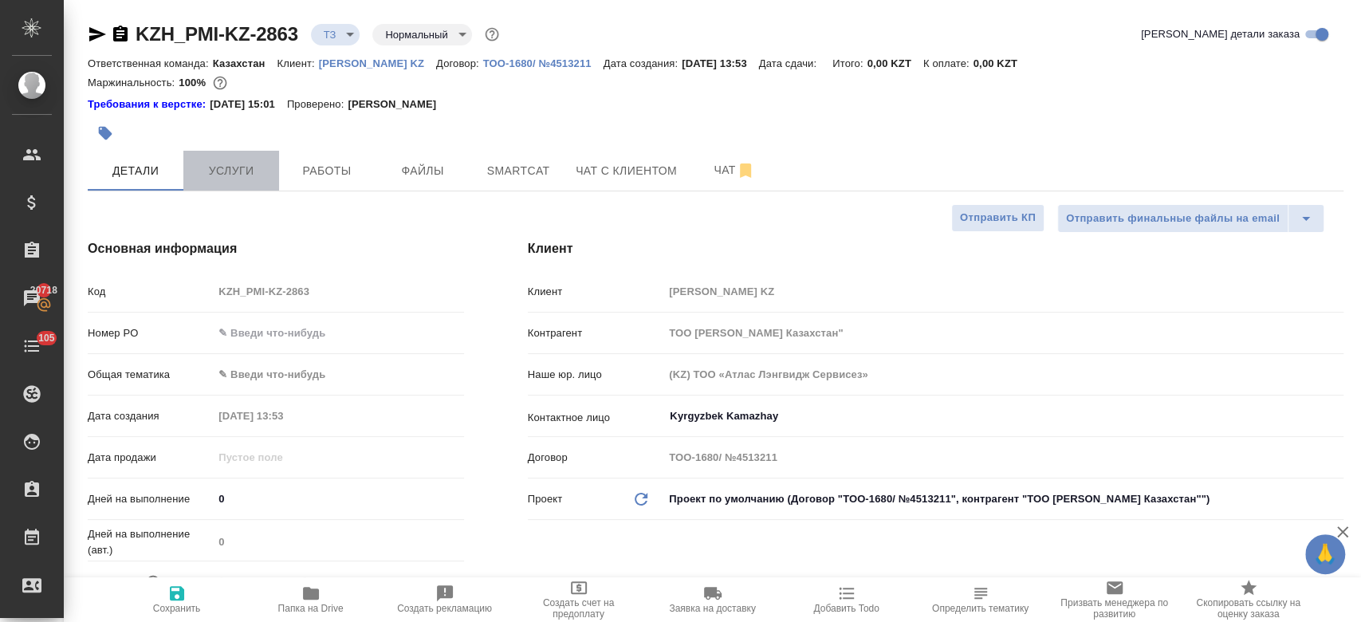
click at [255, 162] on span "Услуги" at bounding box center [231, 171] width 77 height 20
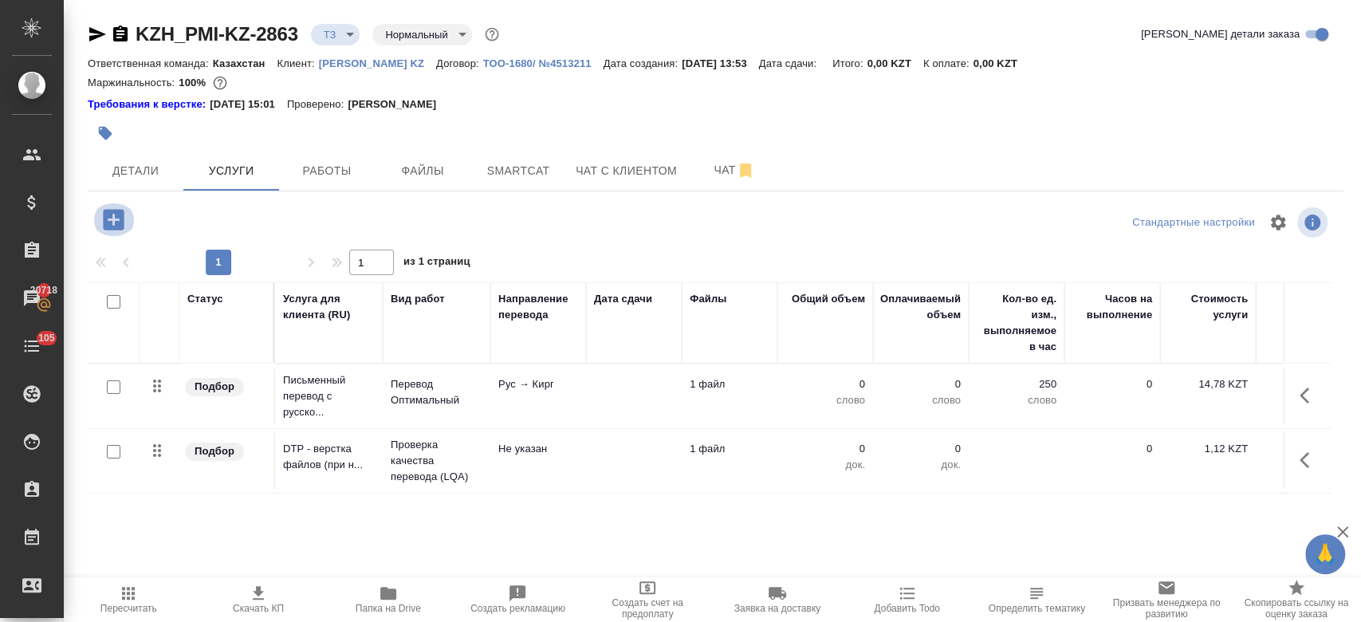
click at [112, 218] on icon "button" at bounding box center [114, 220] width 28 height 28
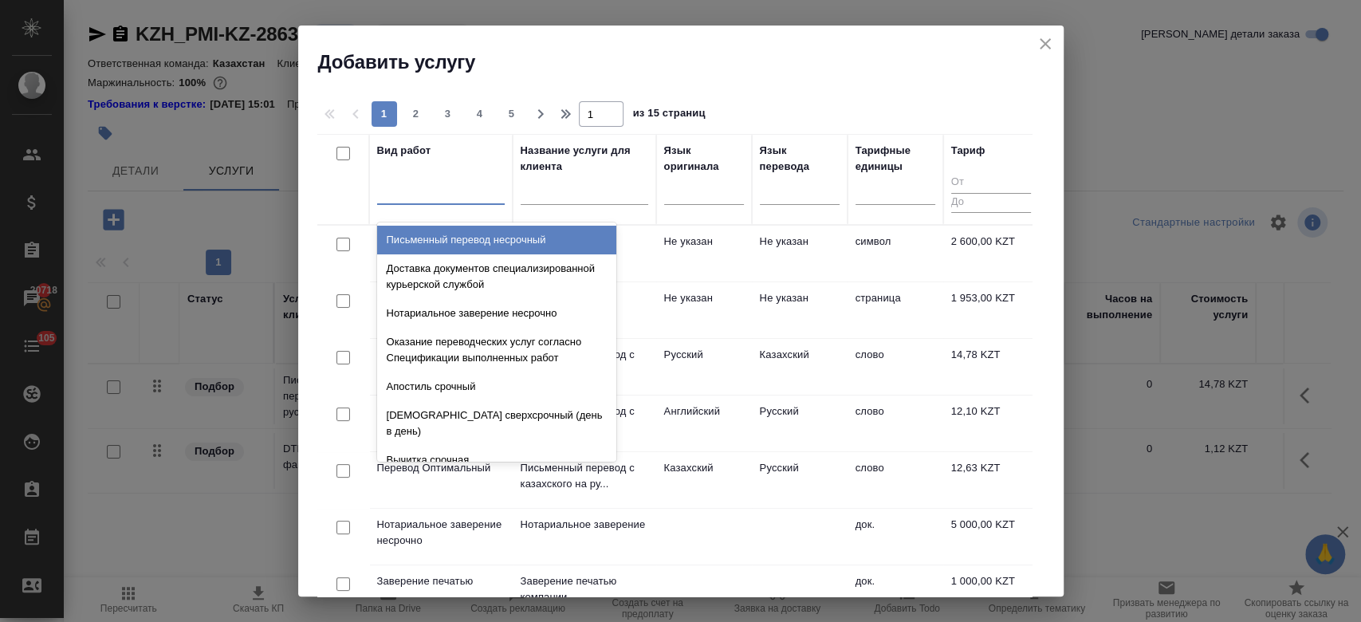
click at [440, 189] on div at bounding box center [441, 188] width 128 height 23
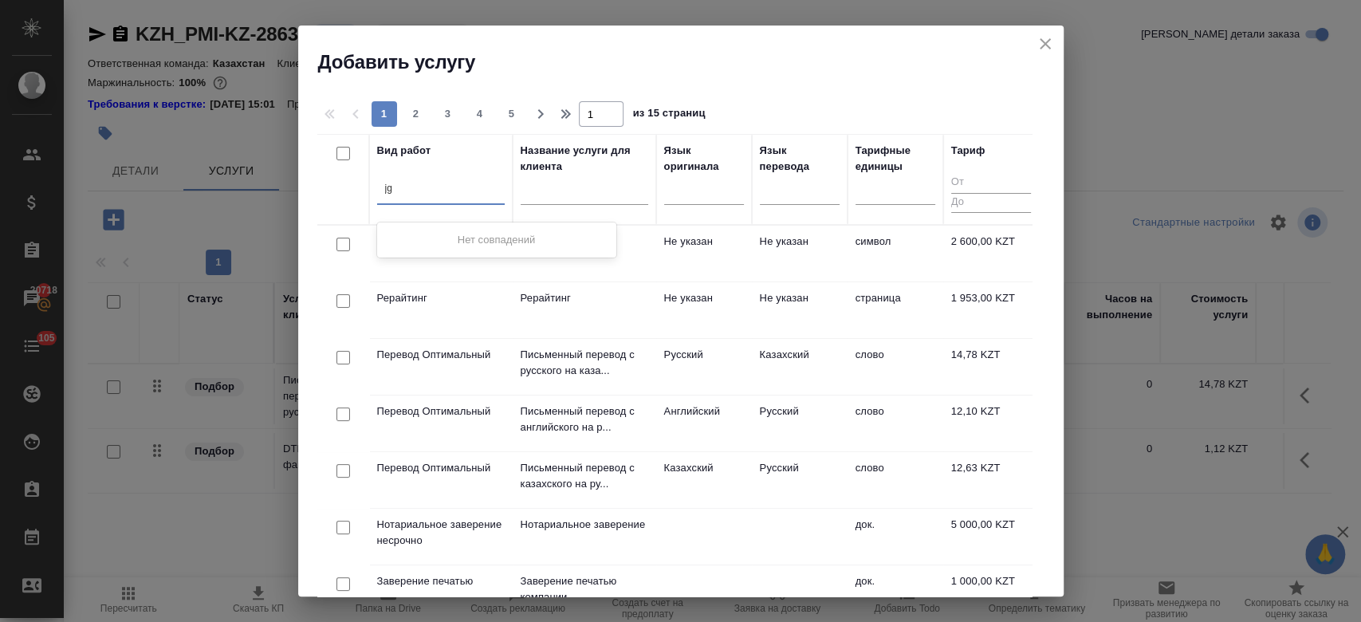
type input "j"
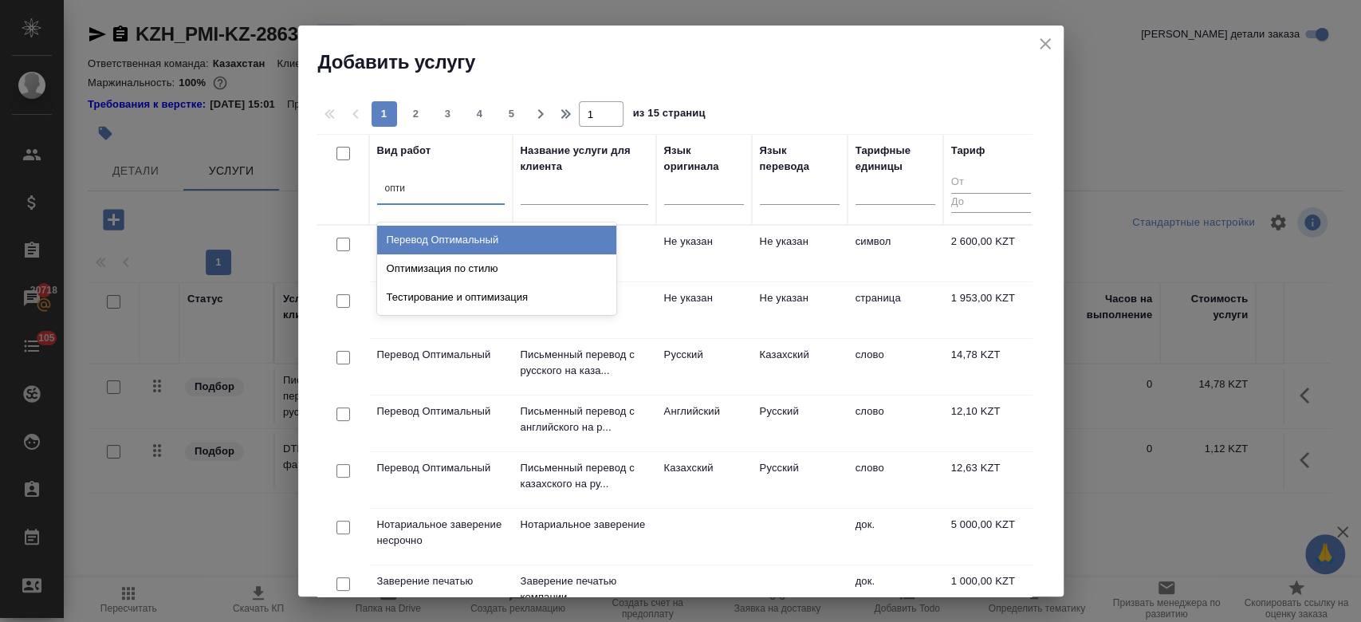
type input "оптим"
click at [470, 234] on div "Перевод Оптимальный" at bounding box center [496, 240] width 239 height 29
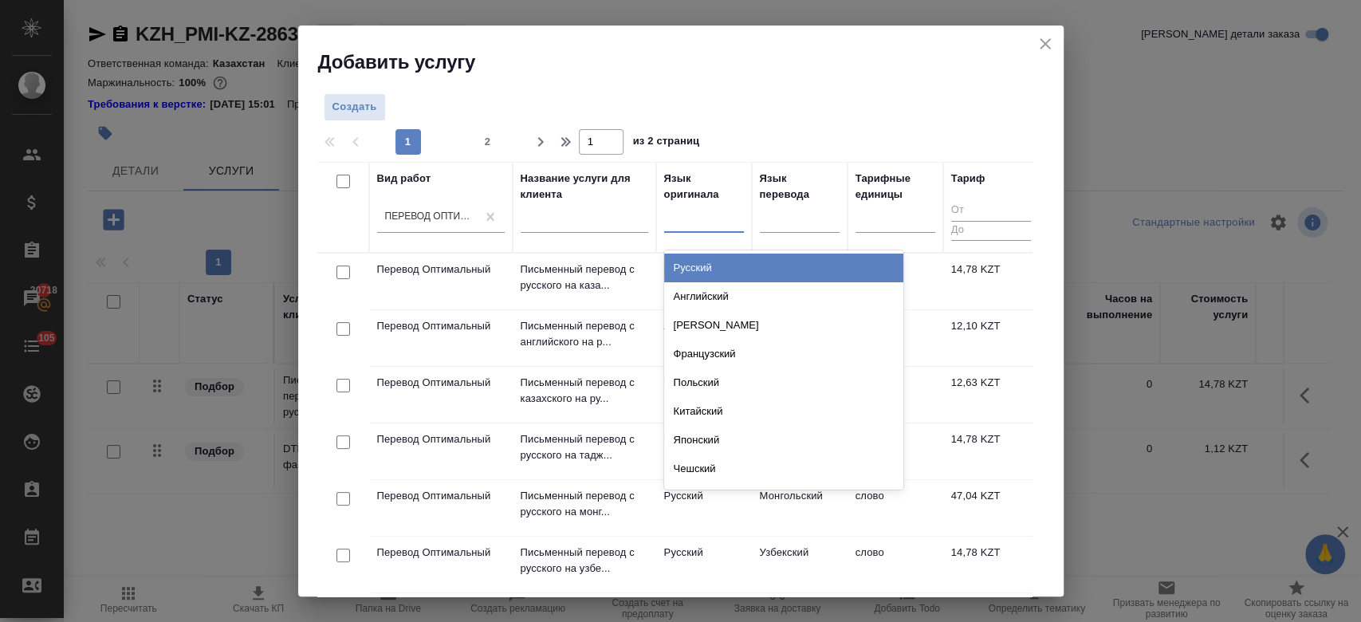
click at [702, 213] on div at bounding box center [704, 216] width 80 height 23
type input "рус"
click at [694, 274] on div "Русский" at bounding box center [783, 268] width 239 height 29
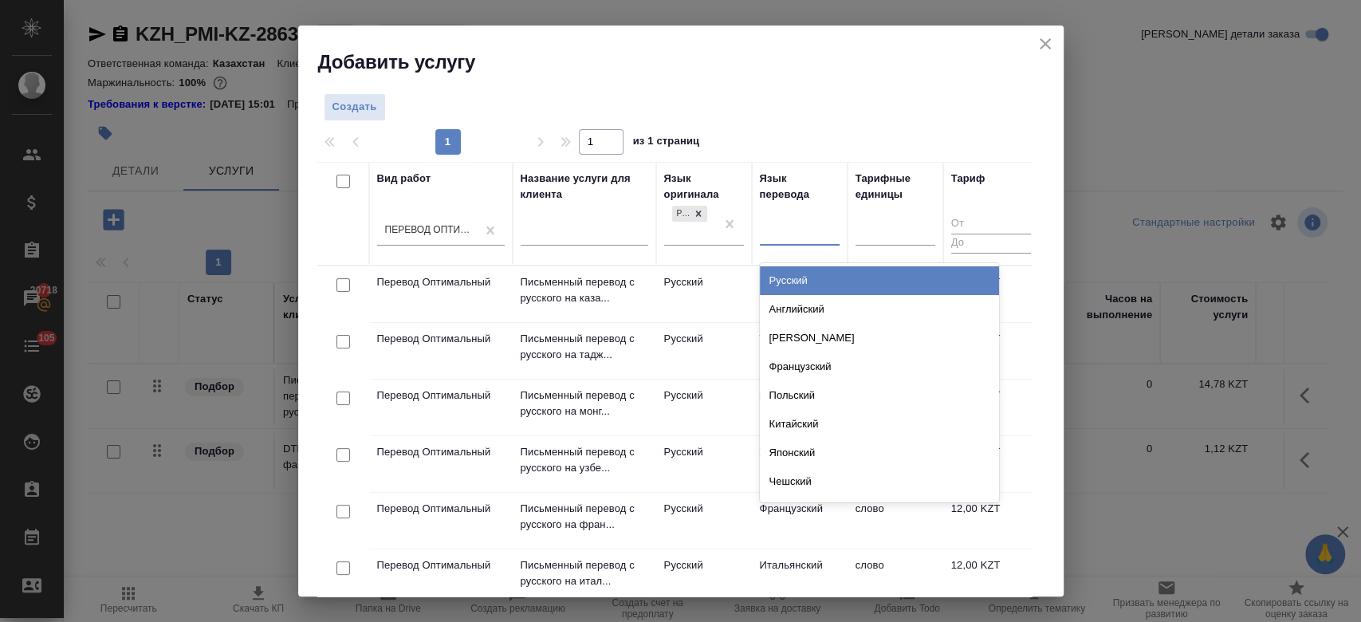
click at [797, 240] on div at bounding box center [800, 229] width 80 height 23
type input "кирг"
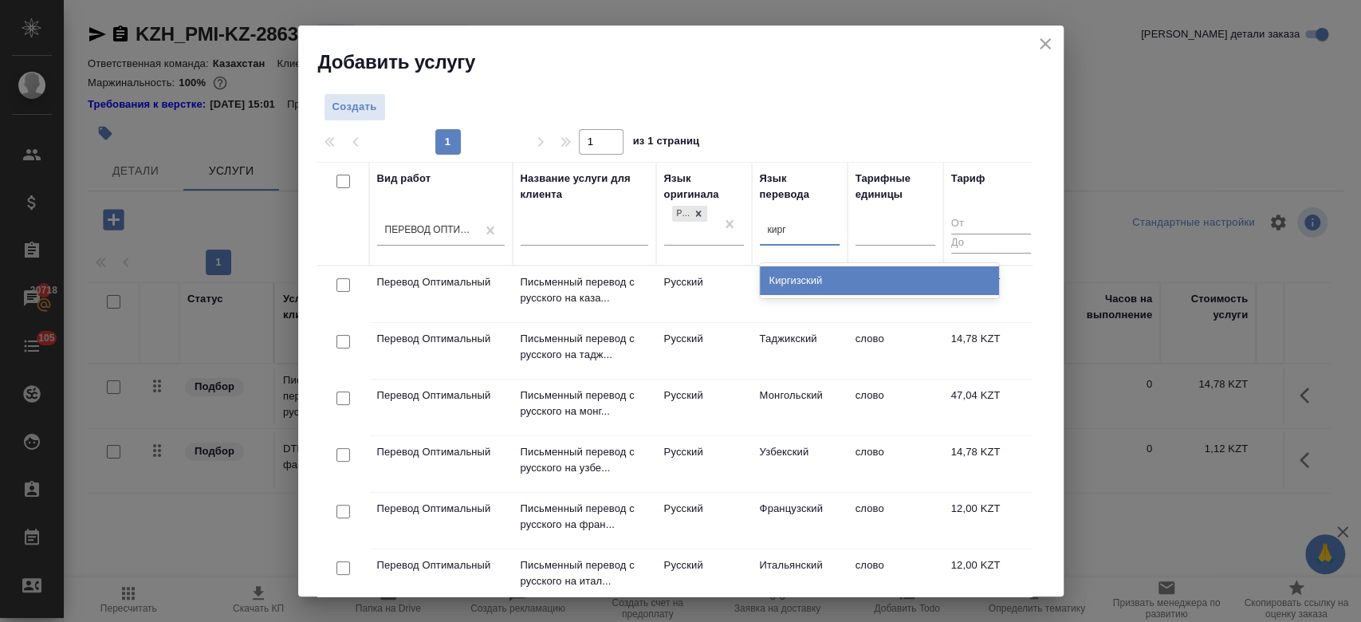
click at [775, 292] on div "Киргизский" at bounding box center [879, 280] width 239 height 29
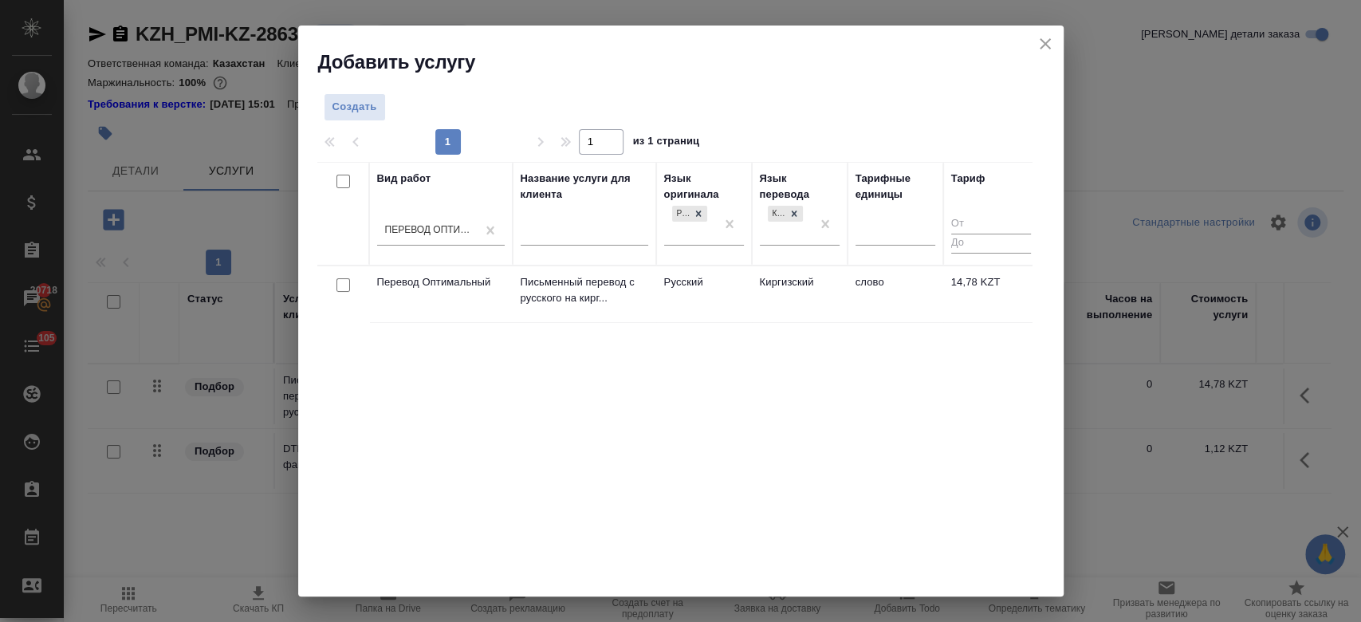
click at [721, 290] on td "Русский" at bounding box center [704, 294] width 96 height 56
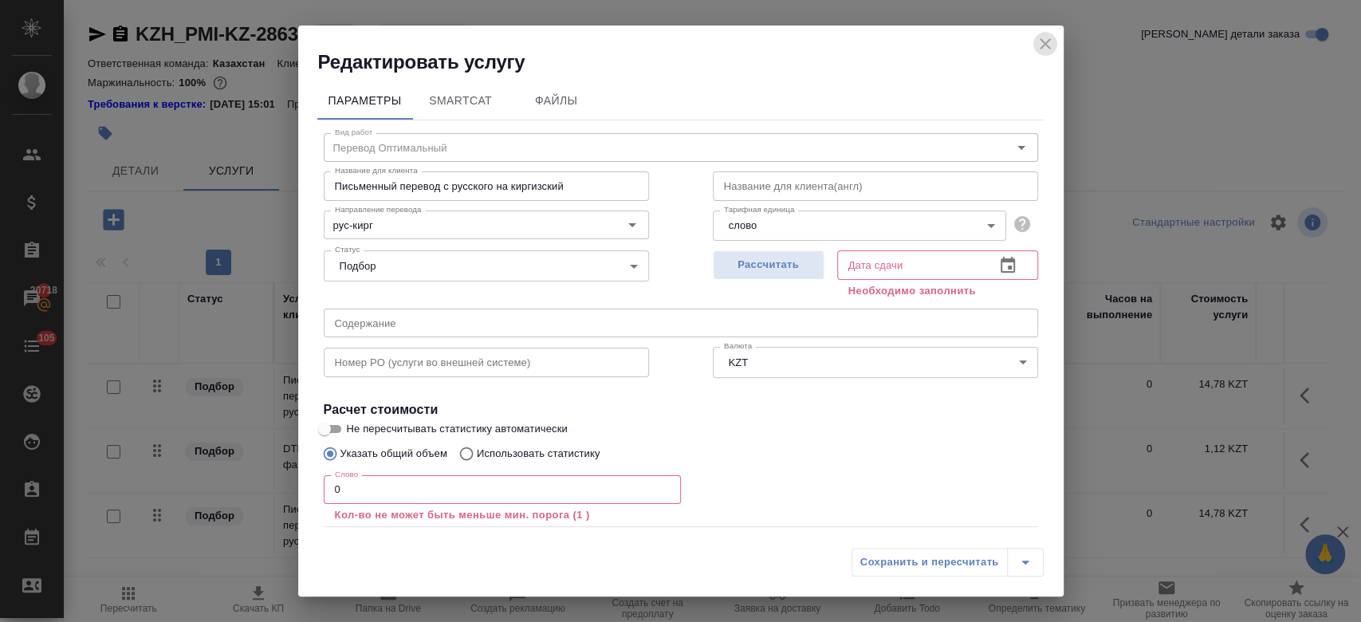
click at [1042, 41] on icon "close" at bounding box center [1045, 43] width 11 height 11
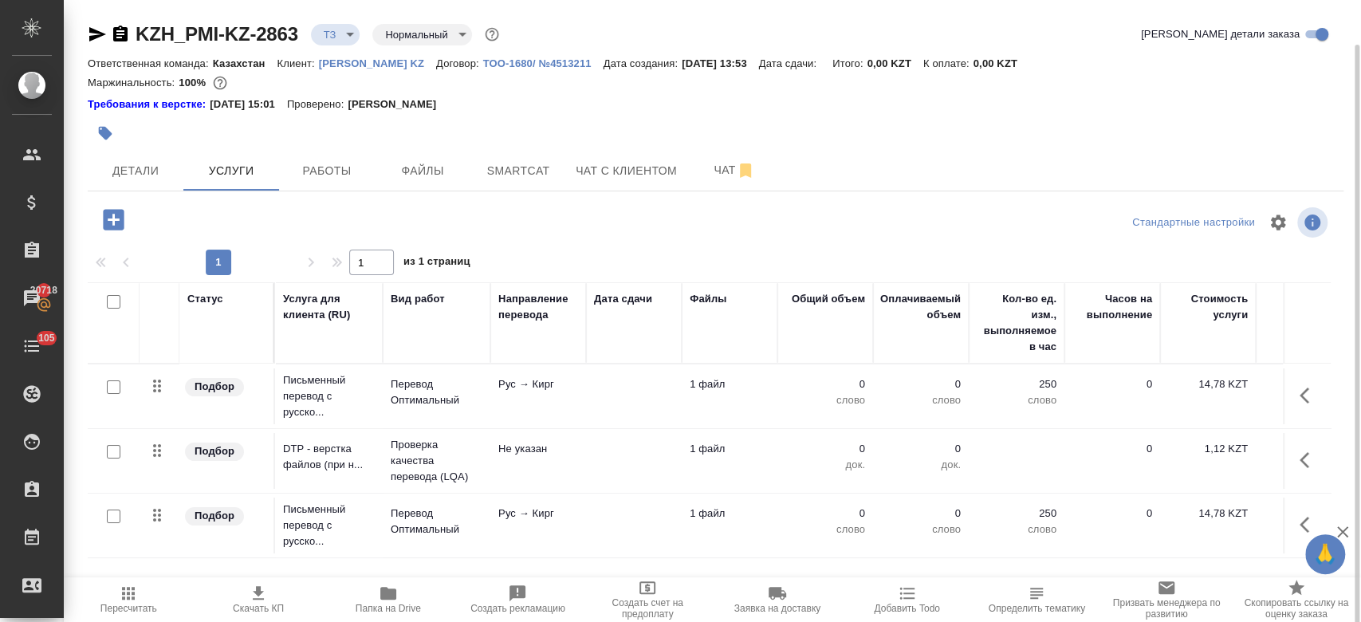
scroll to position [43, 0]
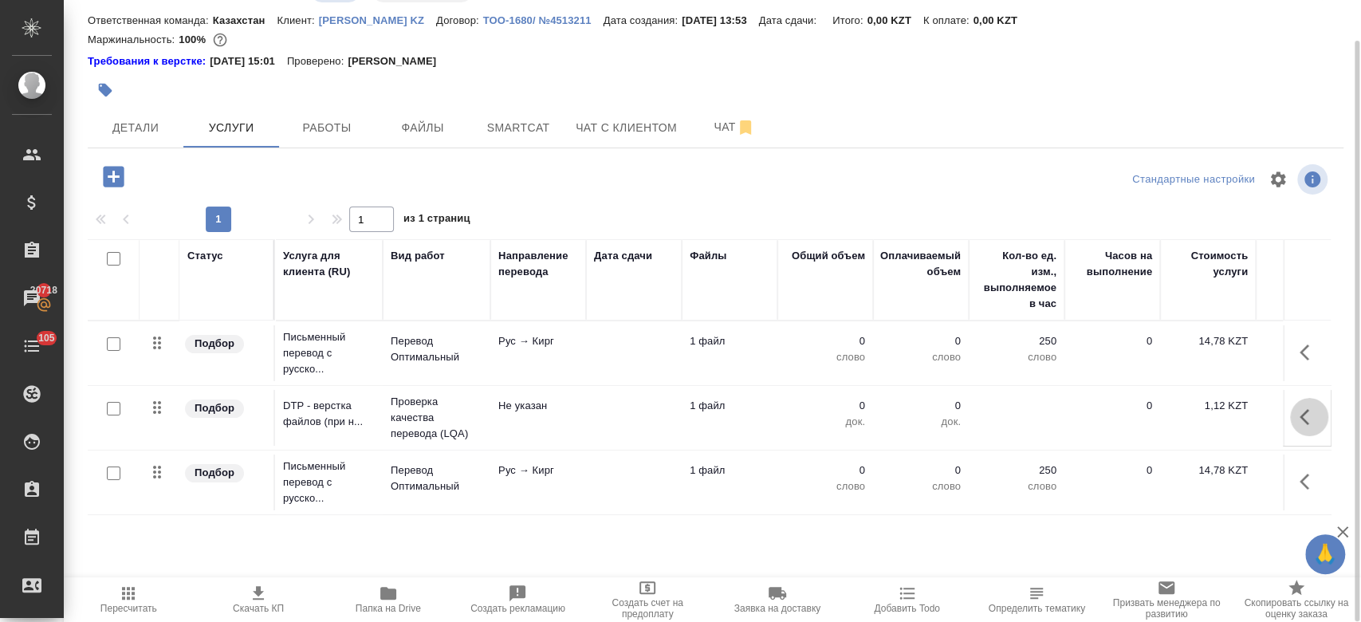
click at [1301, 418] on icon "button" at bounding box center [1309, 416] width 19 height 19
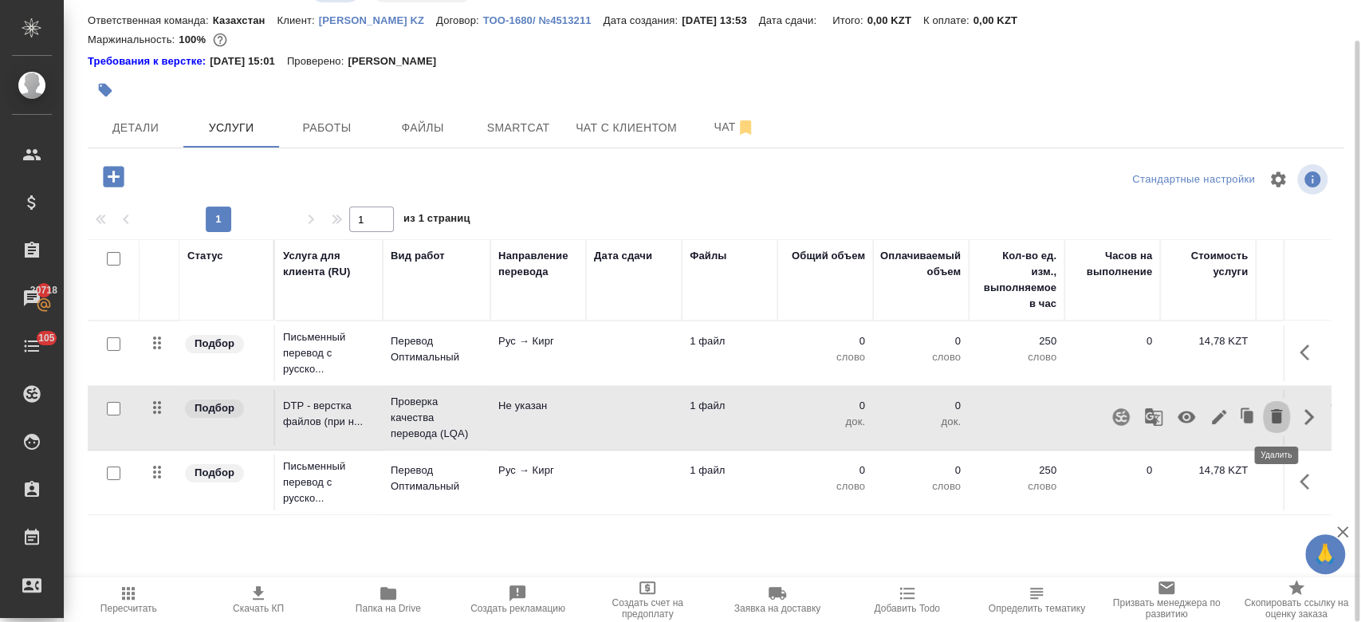
click at [1273, 424] on icon "button" at bounding box center [1276, 416] width 19 height 19
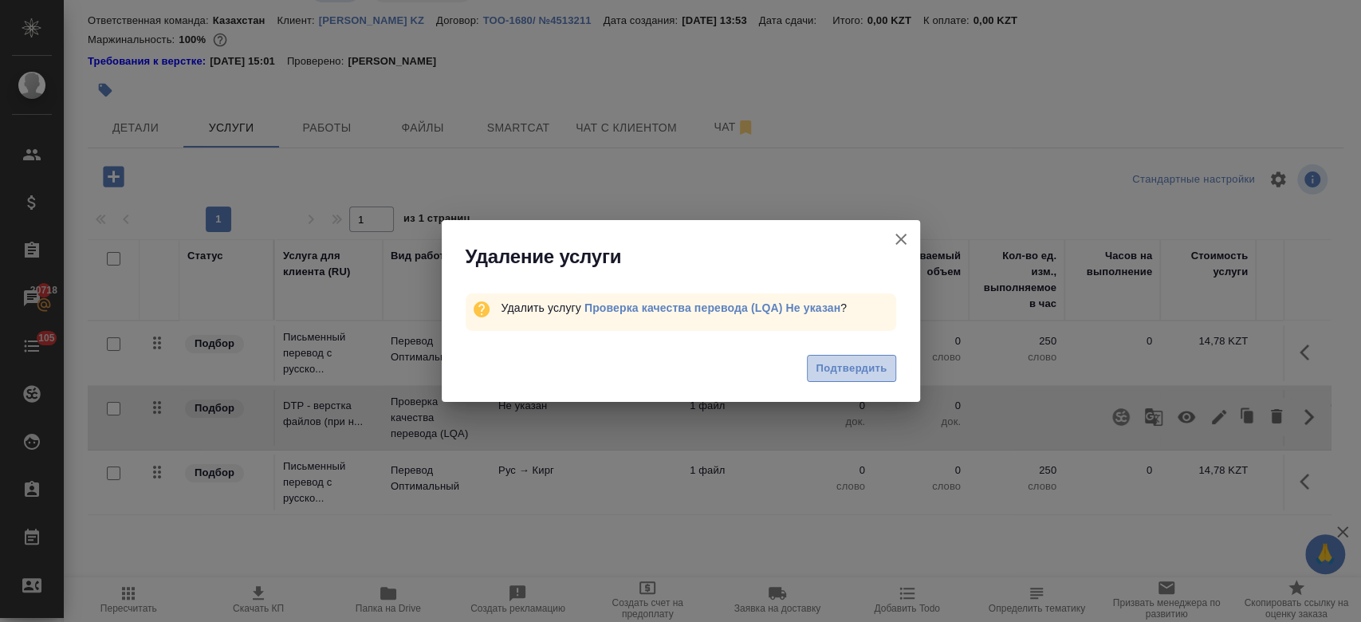
click at [854, 372] on span "Подтвердить" at bounding box center [851, 369] width 71 height 18
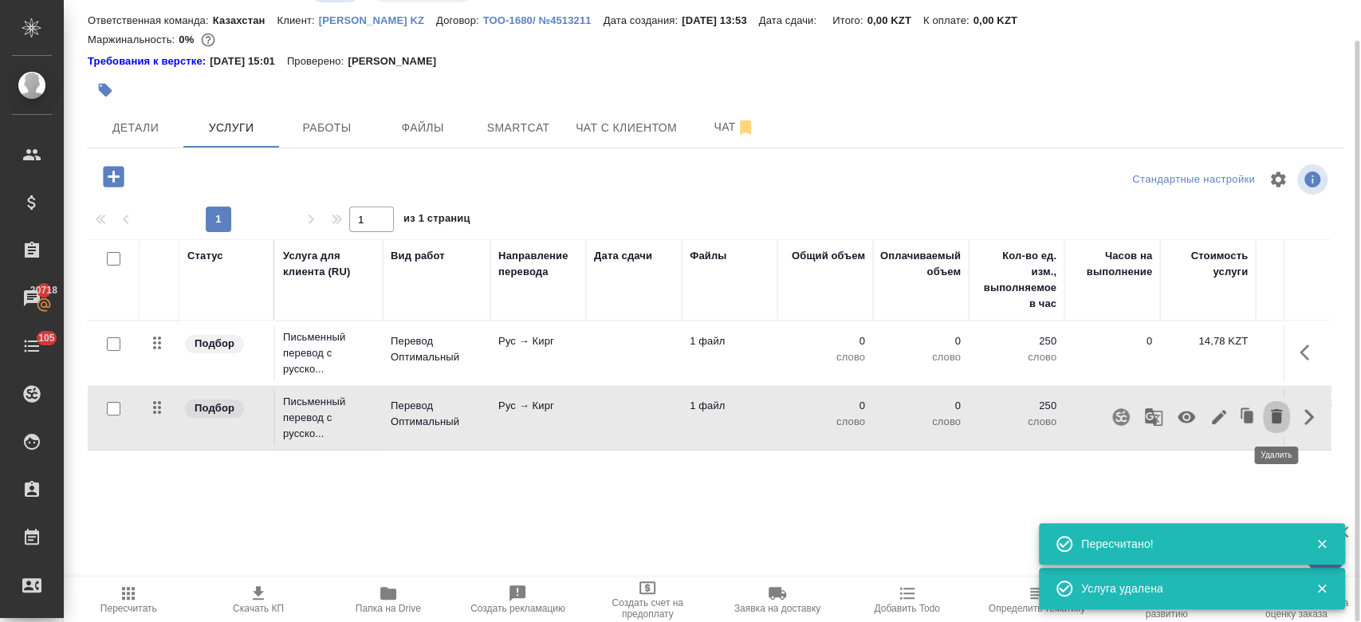
click at [1282, 411] on icon "button" at bounding box center [1276, 416] width 19 height 19
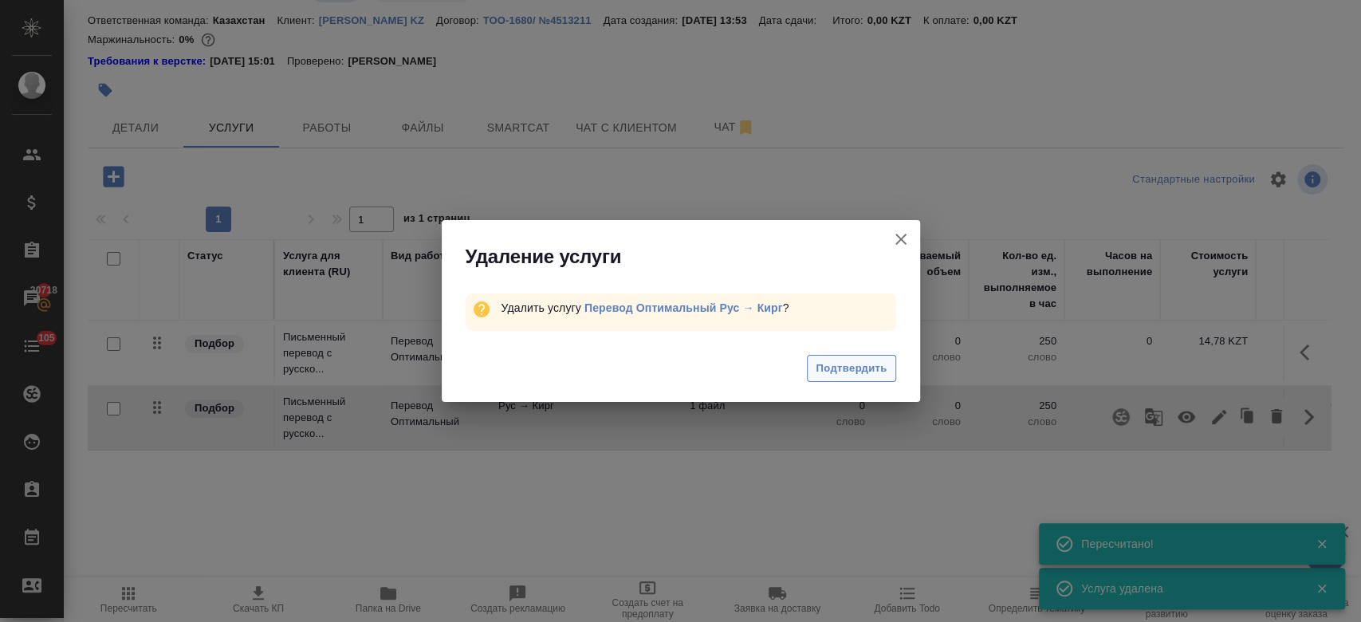
click at [866, 360] on span "Подтвердить" at bounding box center [851, 369] width 71 height 18
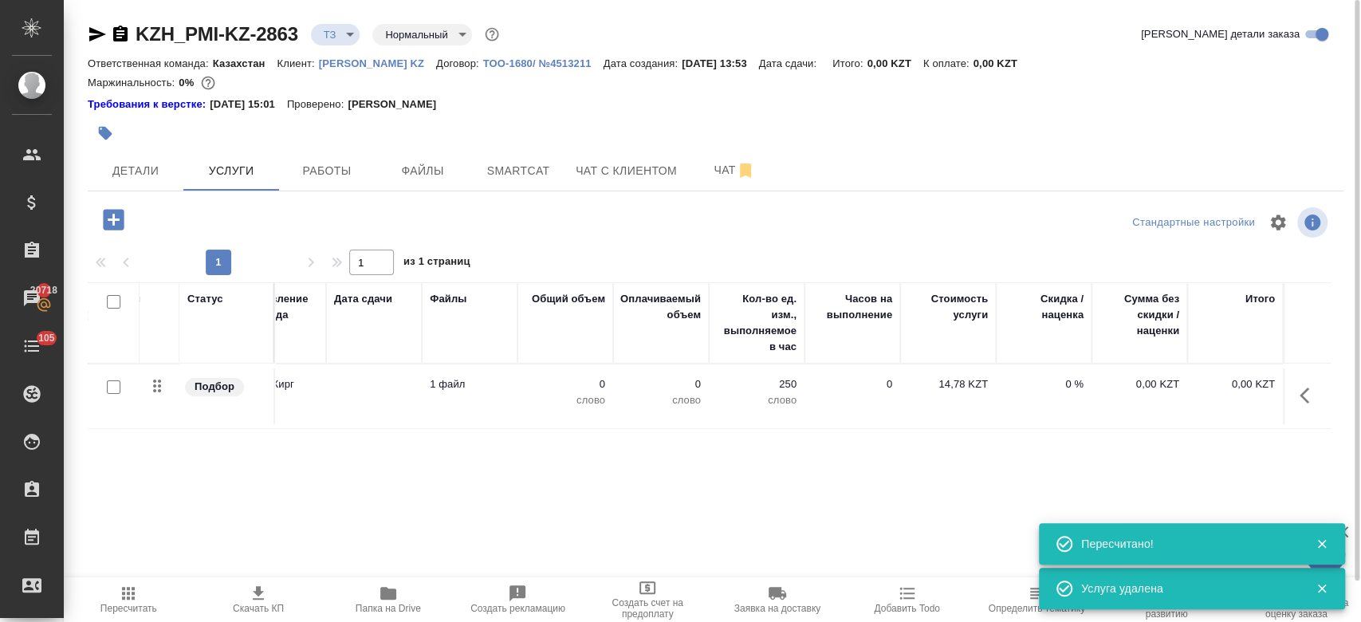
scroll to position [0, 0]
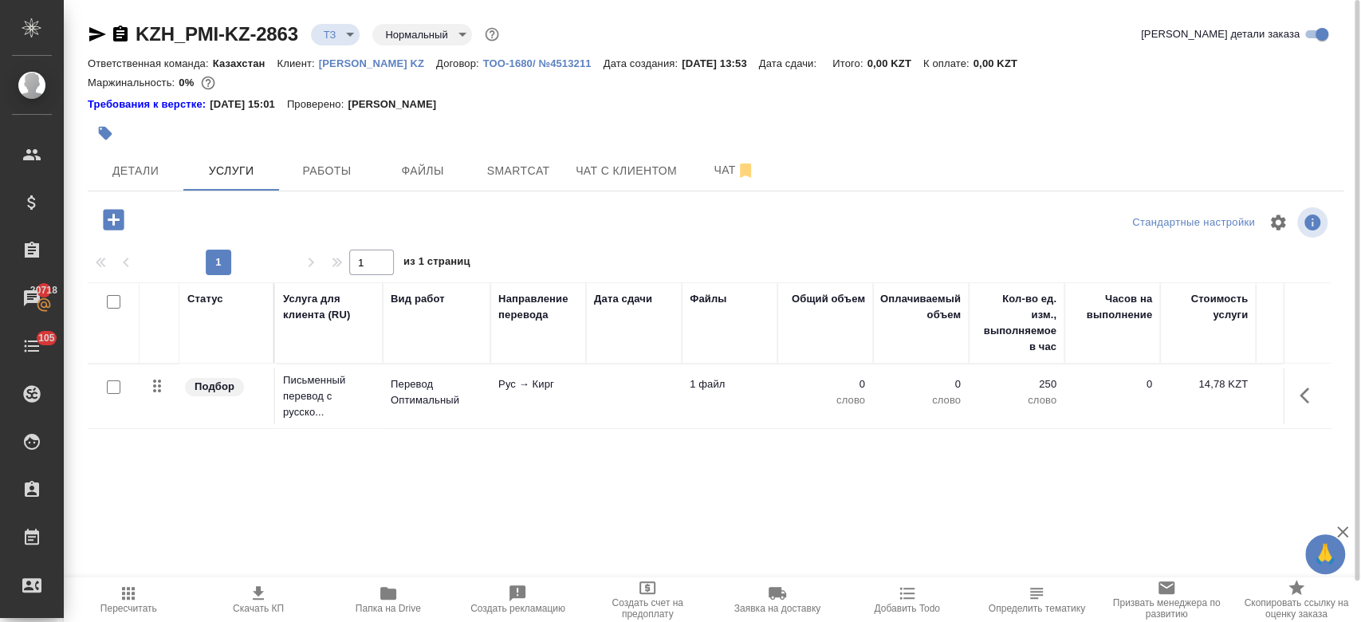
click at [107, 386] on input "checkbox" at bounding box center [114, 387] width 14 height 14
checkbox input "true"
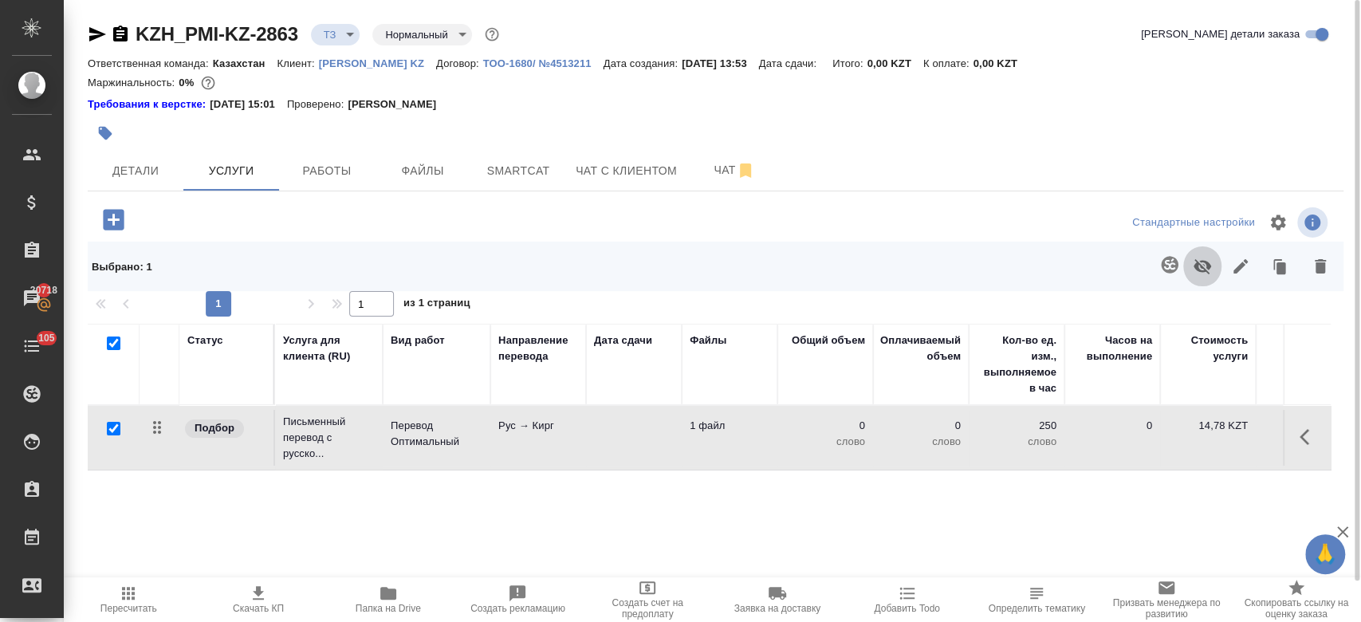
drag, startPoint x: 1186, startPoint y: 266, endPoint x: 1206, endPoint y: 266, distance: 19.1
click at [1206, 266] on button "button" at bounding box center [1202, 266] width 38 height 41
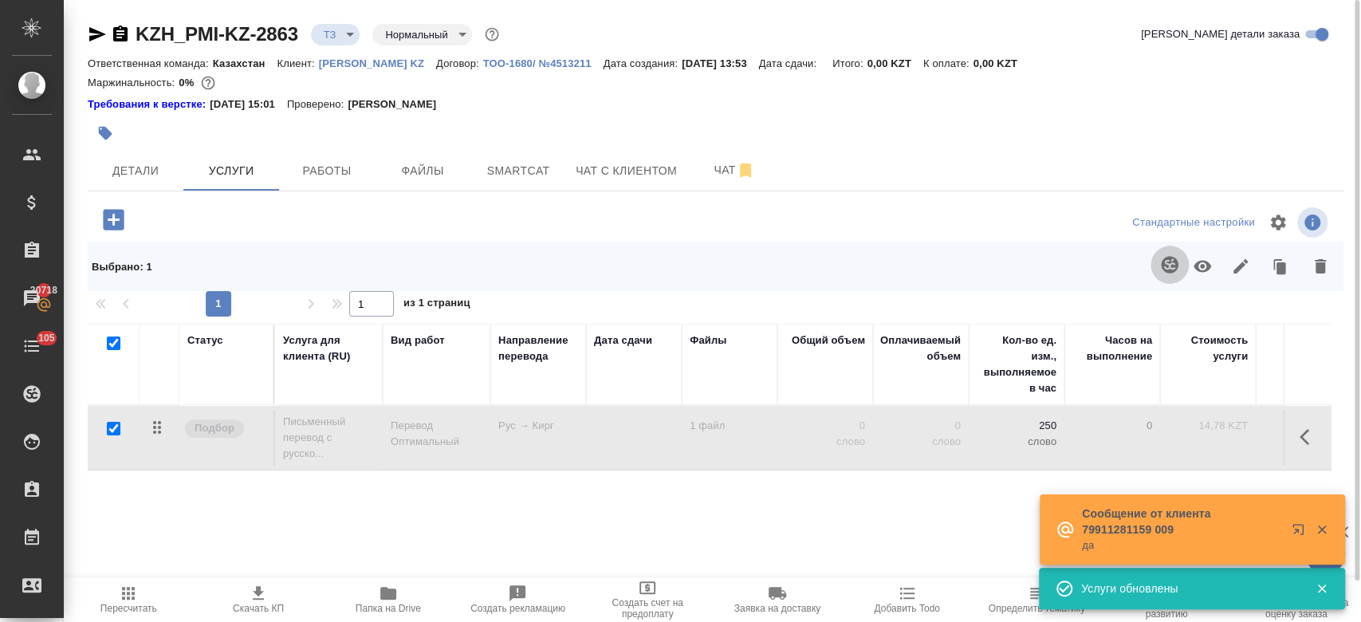
click at [1168, 262] on icon "button" at bounding box center [1169, 264] width 17 height 17
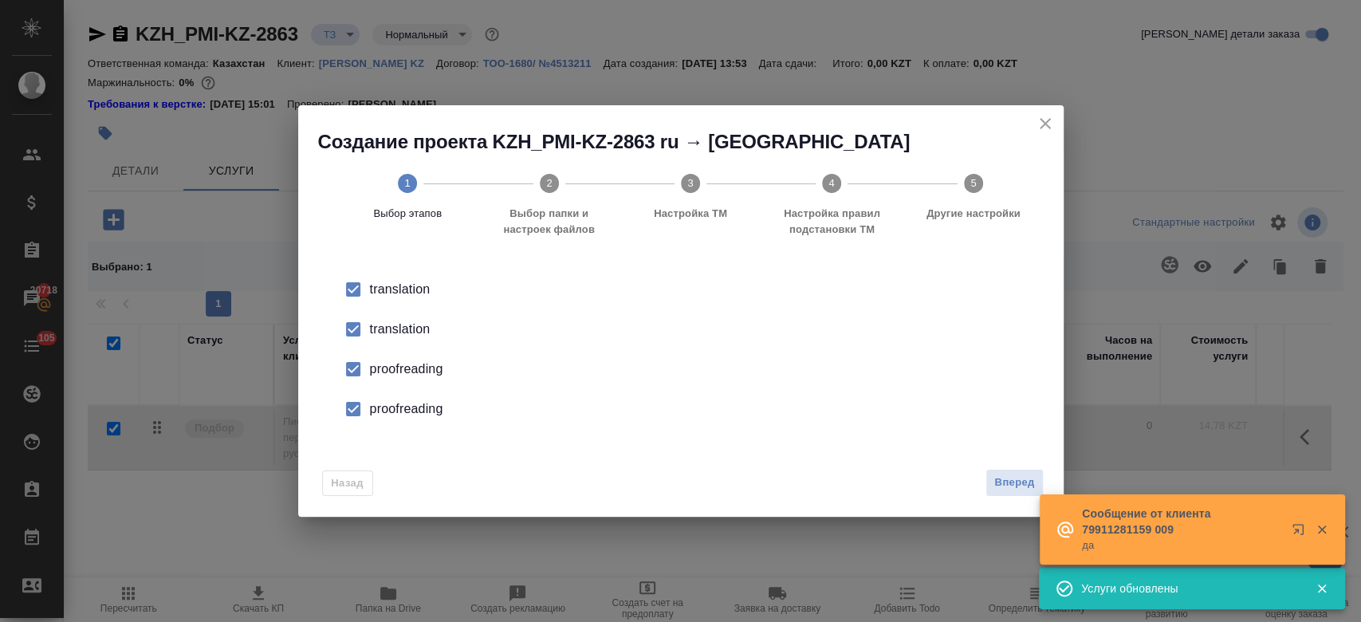
click at [414, 326] on div "translation" at bounding box center [697, 329] width 655 height 19
click at [417, 367] on div "proofreading" at bounding box center [697, 369] width 655 height 19
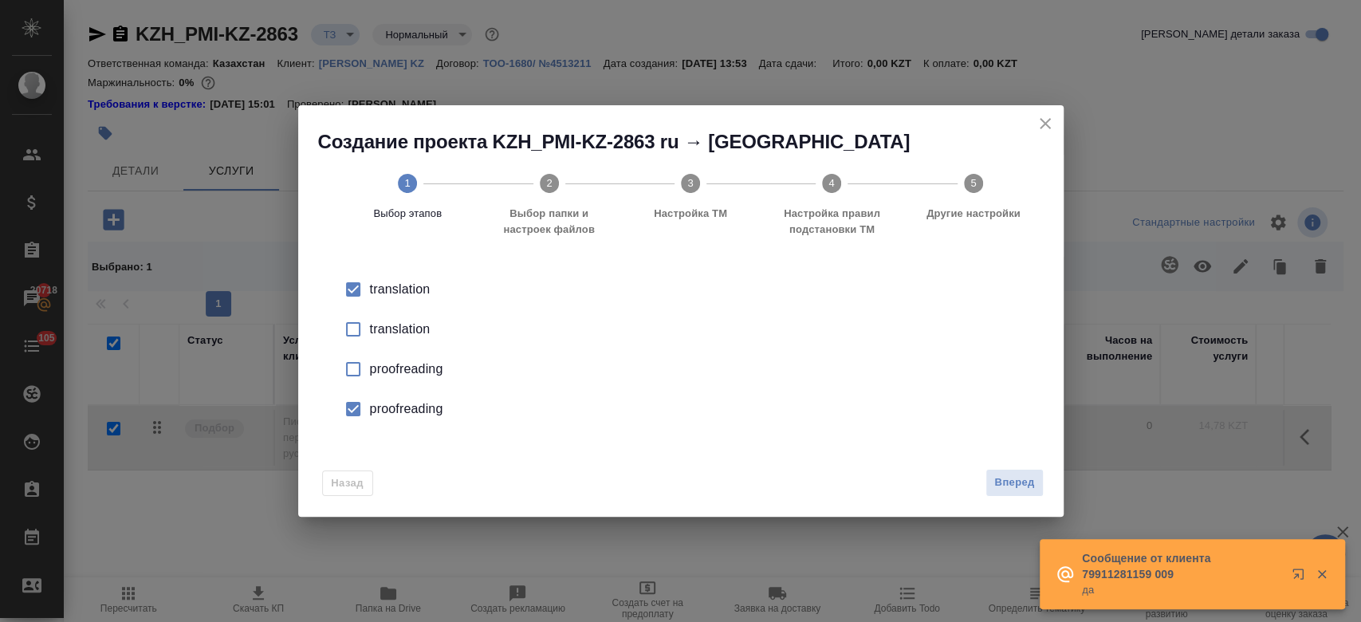
click at [401, 411] on div "proofreading" at bounding box center [697, 408] width 655 height 19
click at [1032, 480] on span "Вперед" at bounding box center [1014, 483] width 40 height 18
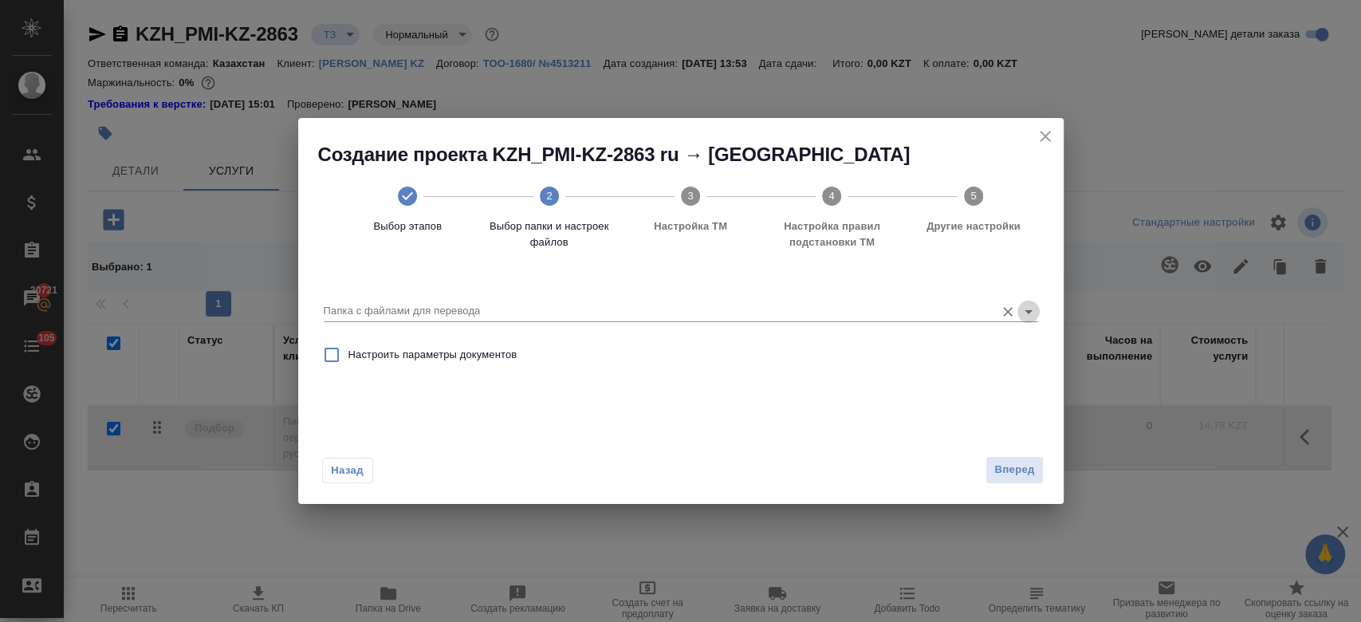
click at [1029, 309] on icon "Open" at bounding box center [1028, 311] width 19 height 19
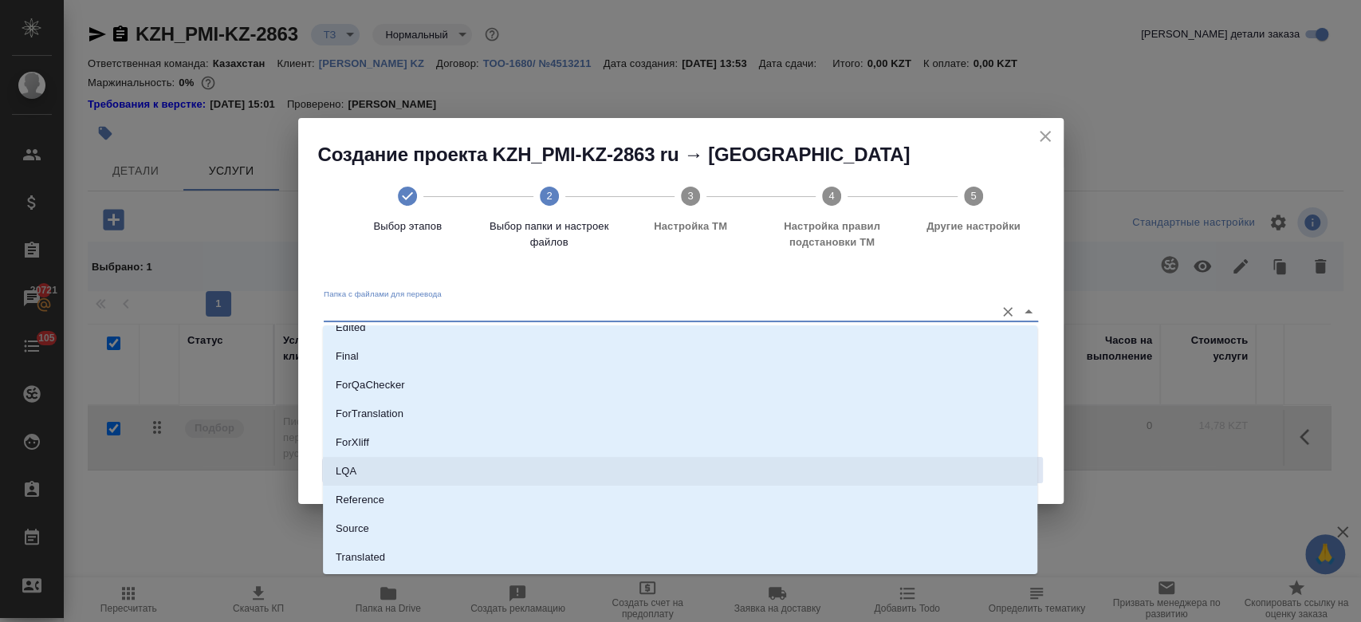
scroll to position [158, 0]
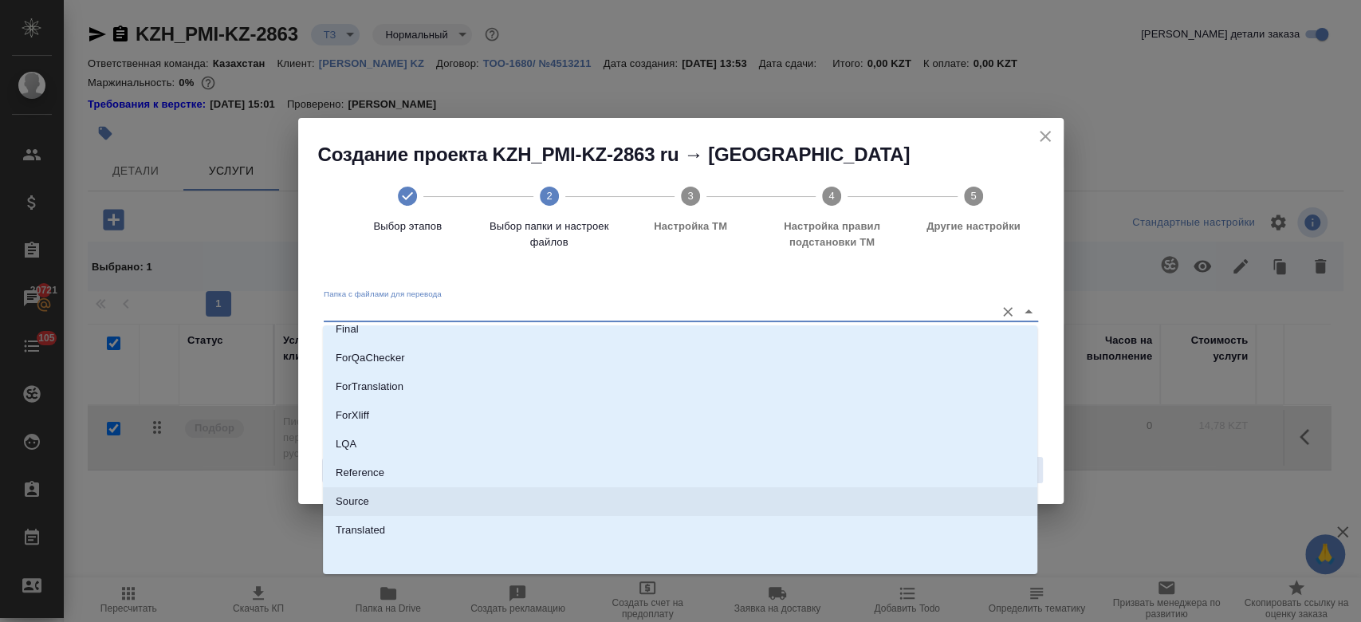
click at [407, 488] on li "Source" at bounding box center [680, 501] width 714 height 29
type input "Source"
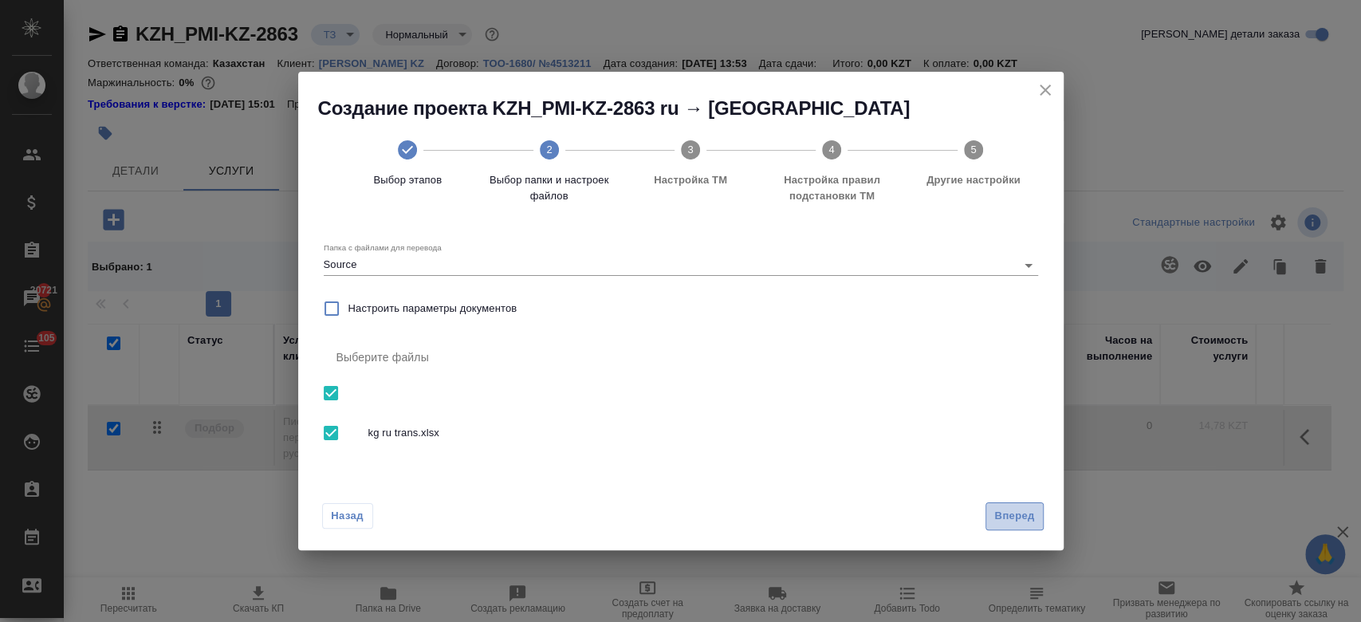
click at [1005, 526] on button "Вперед" at bounding box center [1013, 516] width 57 height 28
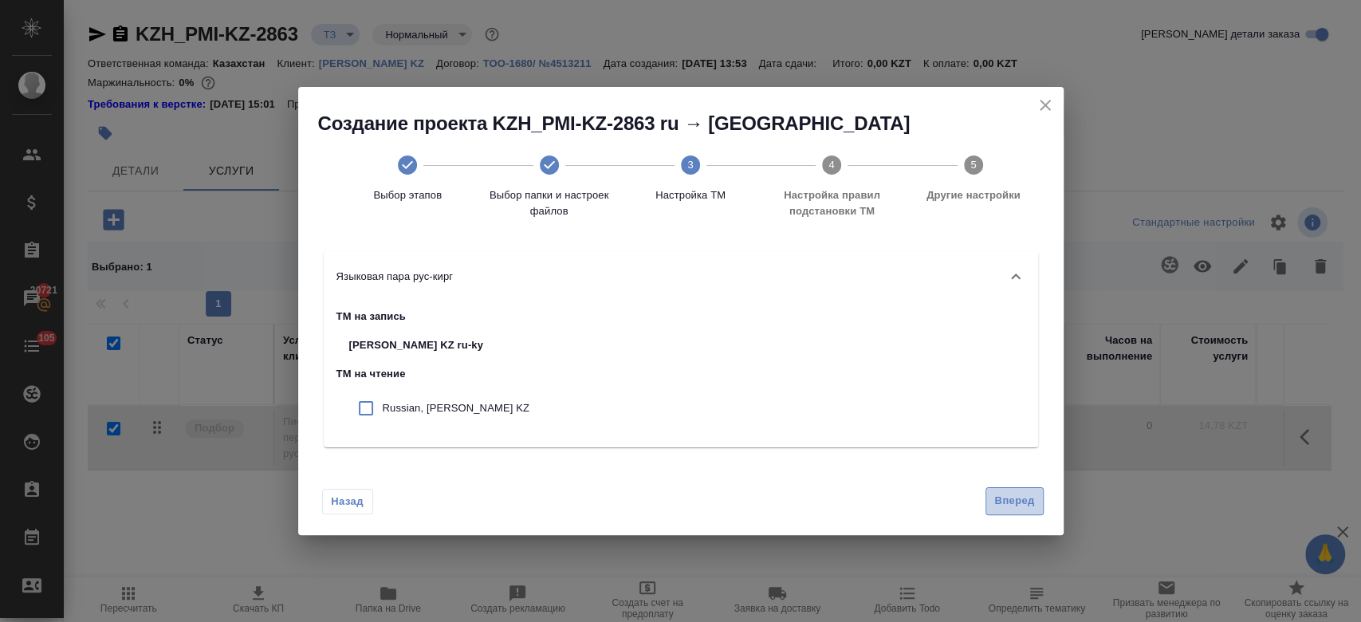
click at [1028, 504] on span "Вперед" at bounding box center [1014, 501] width 40 height 18
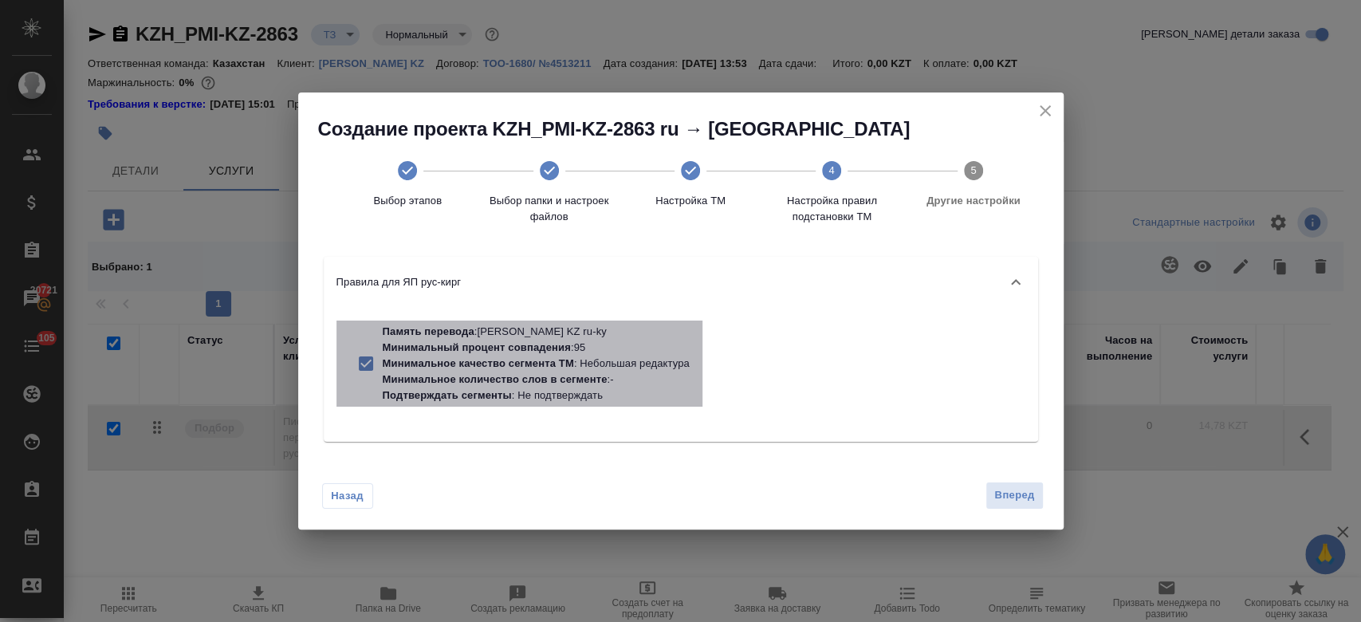
click at [545, 332] on p "Память перевода : Philip Morris KZ ru-ky" at bounding box center [536, 332] width 307 height 16
checkbox input "false"
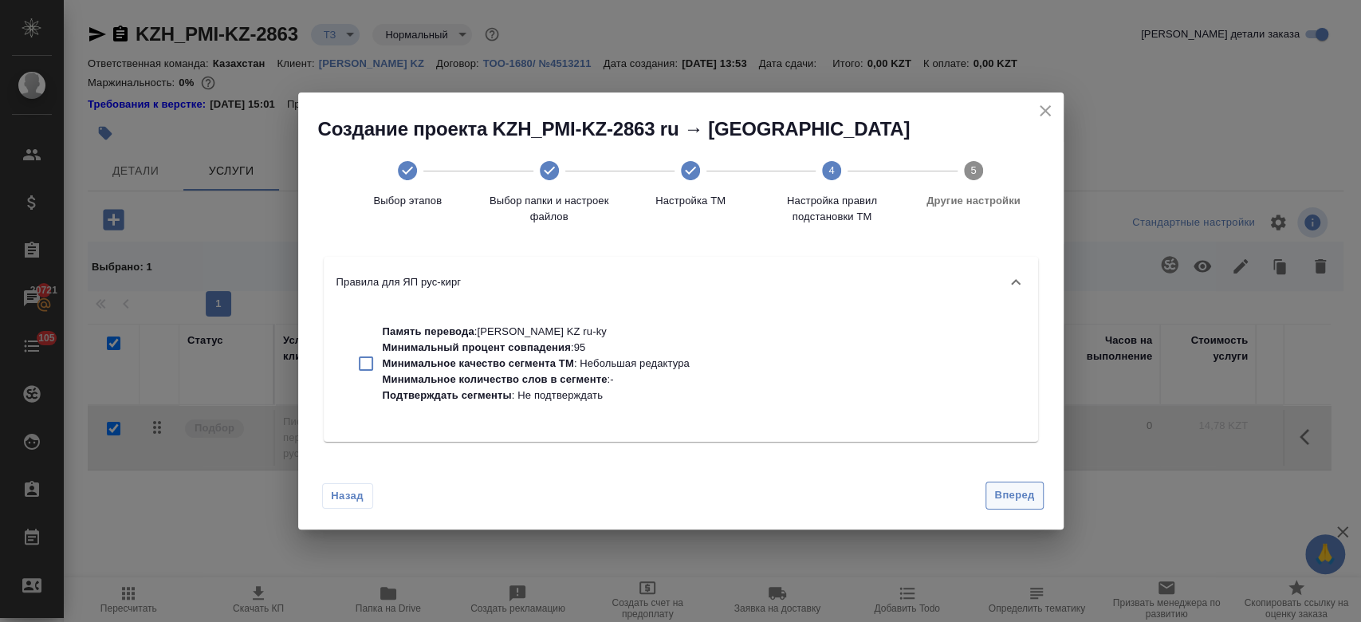
click at [1006, 496] on span "Вперед" at bounding box center [1014, 495] width 40 height 18
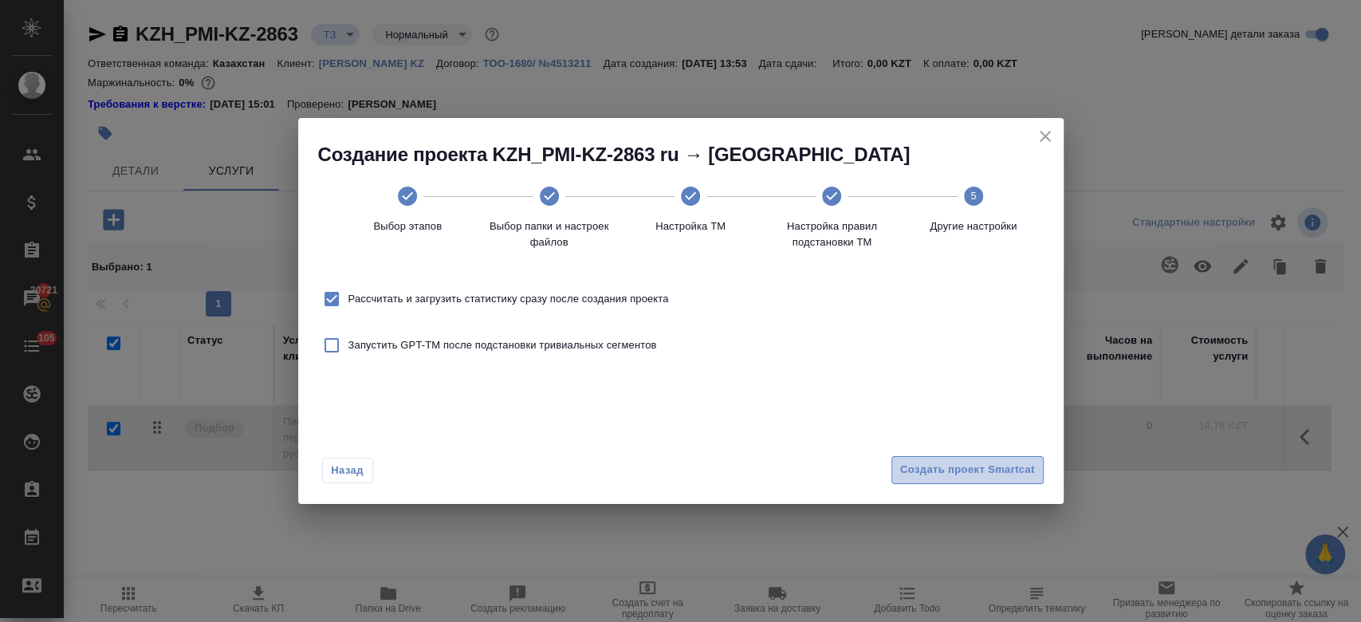
click at [948, 466] on span "Создать проект Smartcat" at bounding box center [967, 470] width 135 height 18
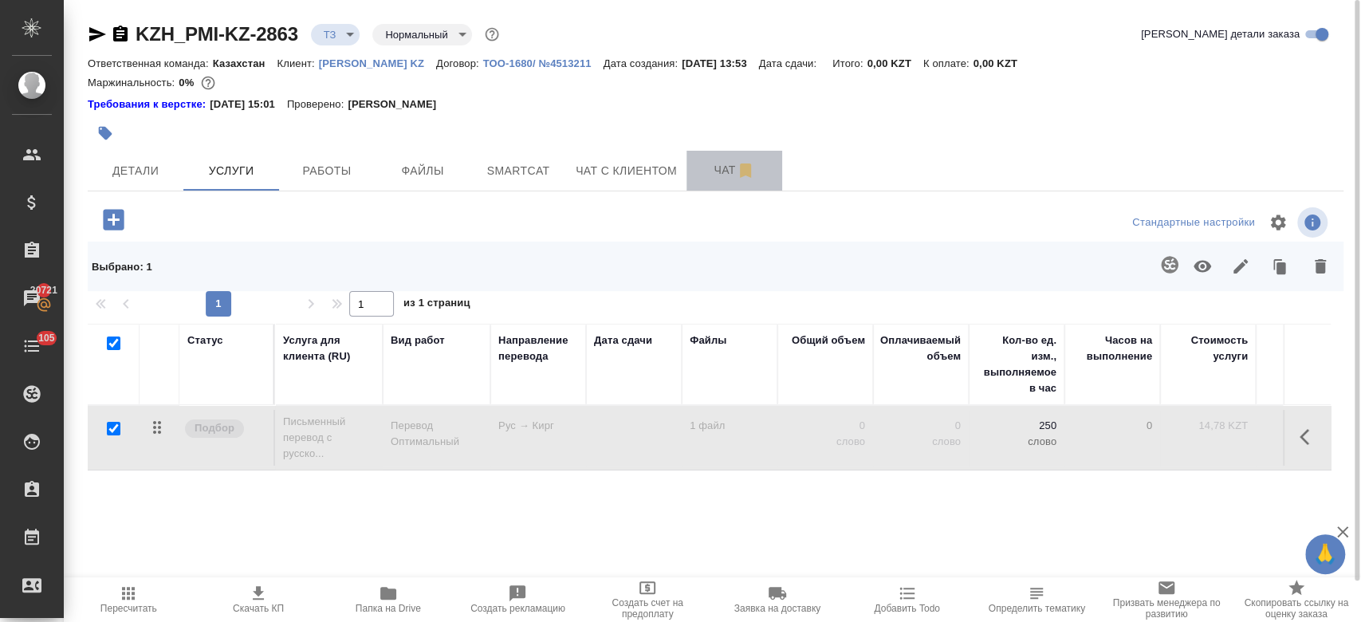
click at [708, 156] on button "Чат" at bounding box center [734, 171] width 96 height 40
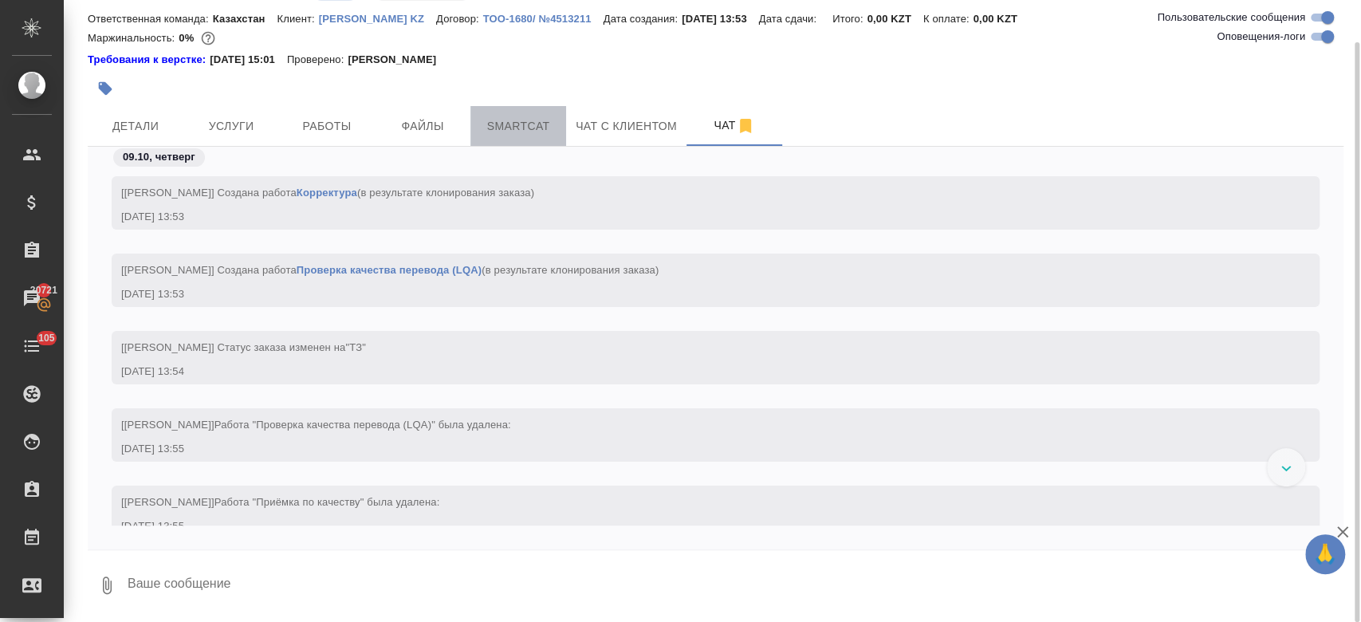
click at [533, 124] on span "Smartcat" at bounding box center [518, 126] width 77 height 20
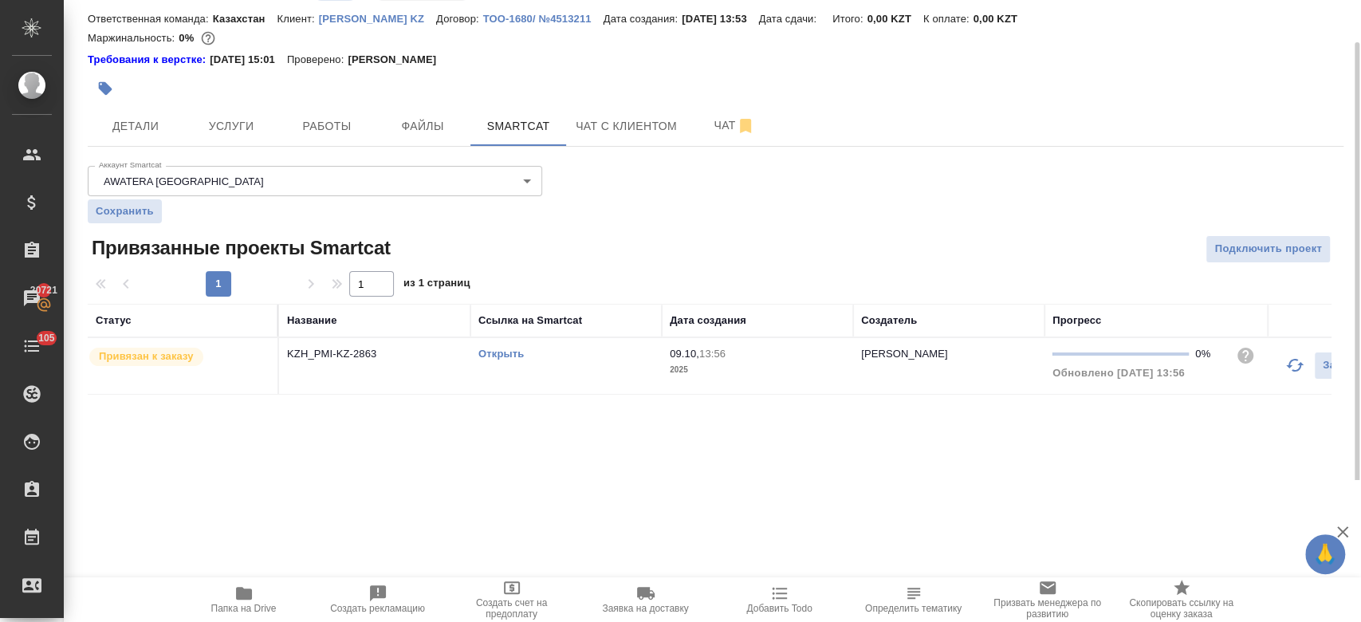
click at [498, 347] on div "Открыть" at bounding box center [565, 354] width 175 height 16
click at [497, 353] on link "Открыть" at bounding box center [500, 354] width 45 height 12
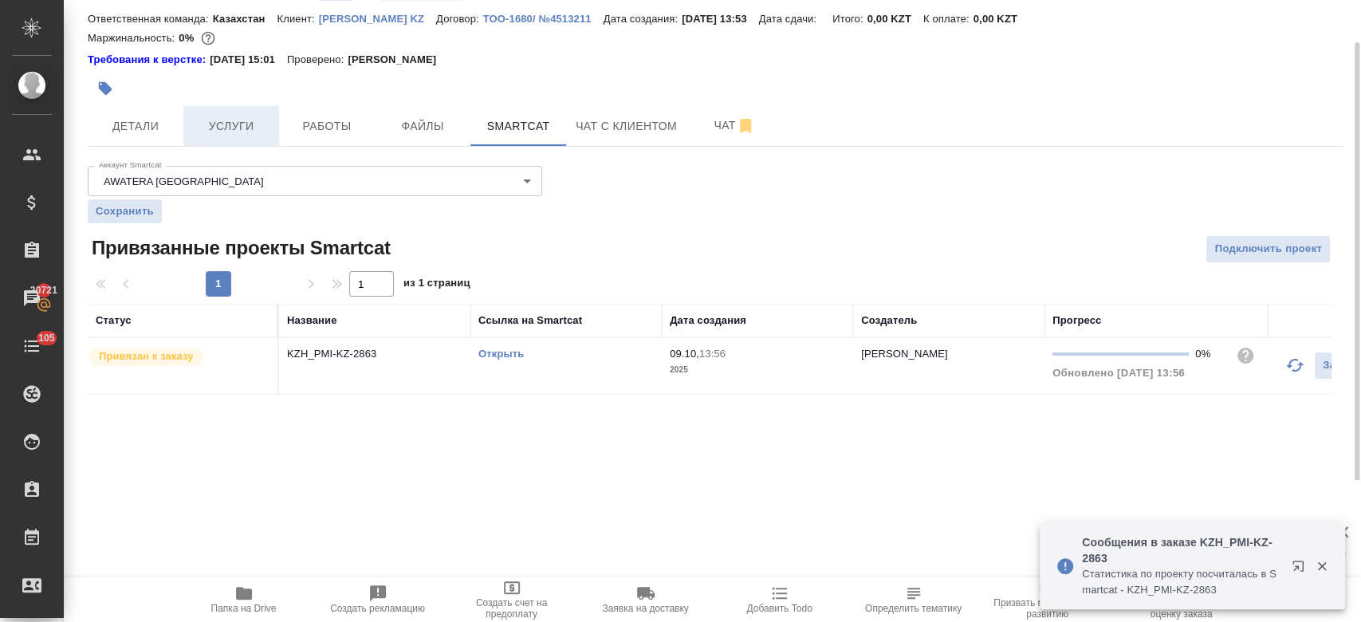
click at [233, 125] on span "Услуги" at bounding box center [231, 126] width 77 height 20
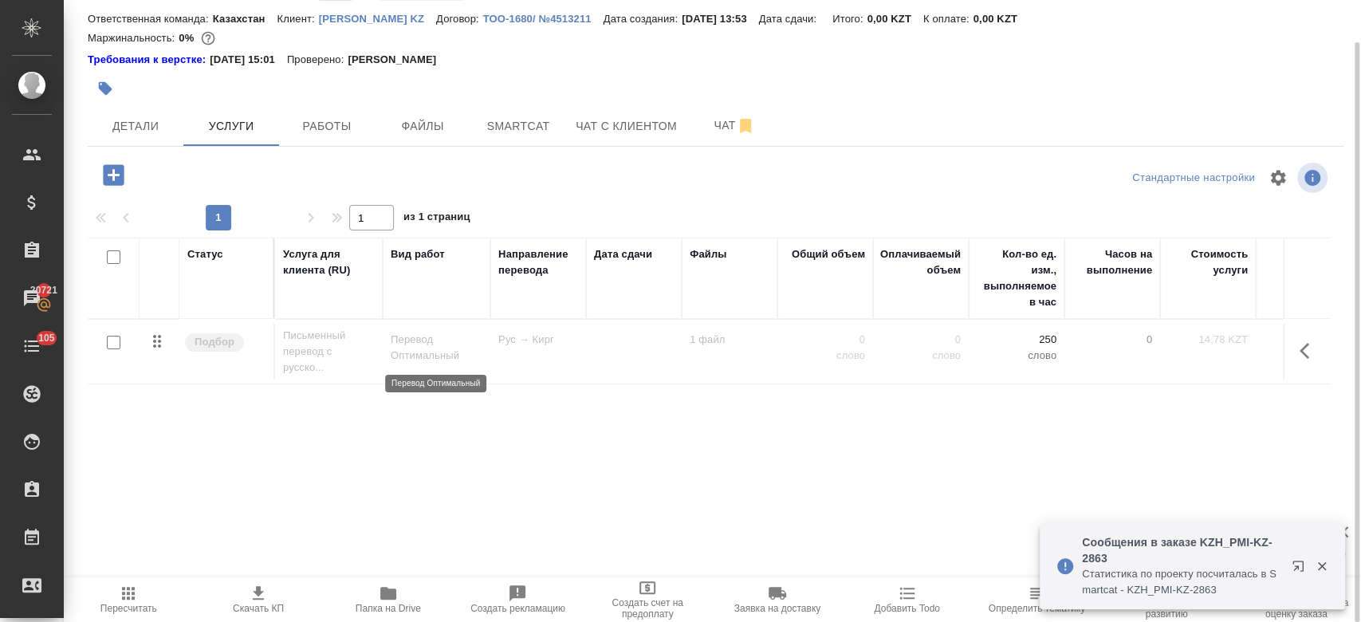
click at [478, 351] on p "Перевод Оптимальный" at bounding box center [437, 348] width 92 height 32
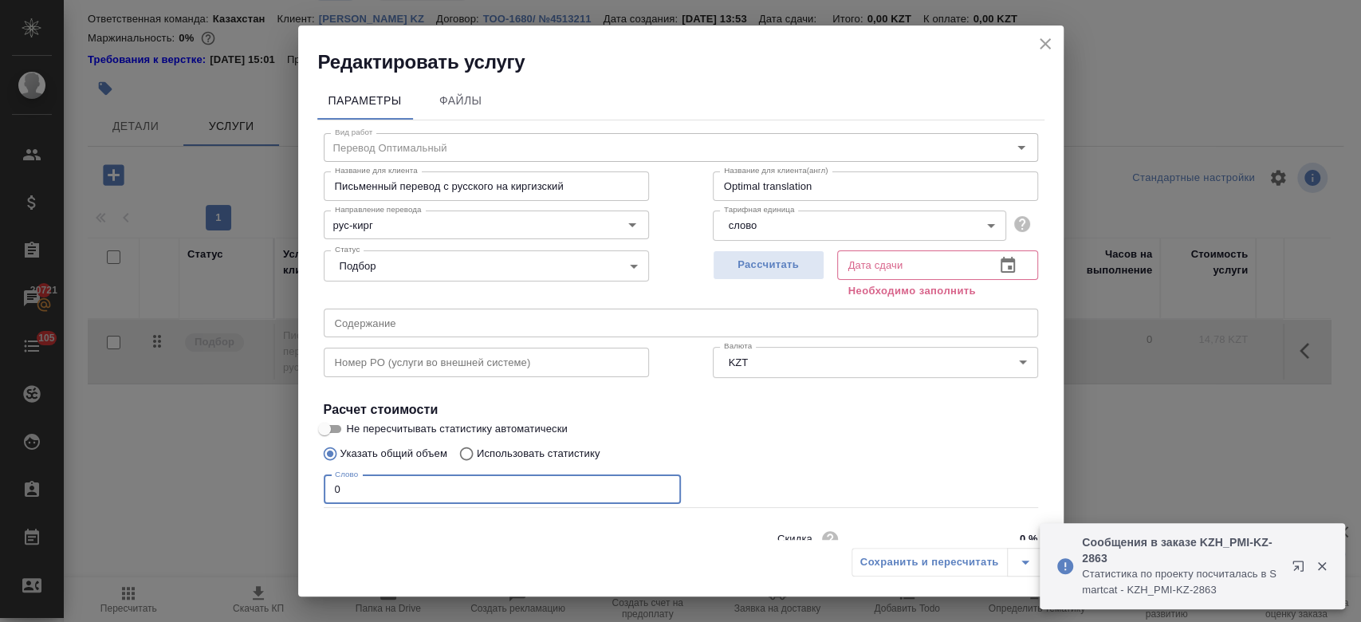
click at [510, 488] on input "0" at bounding box center [502, 489] width 357 height 29
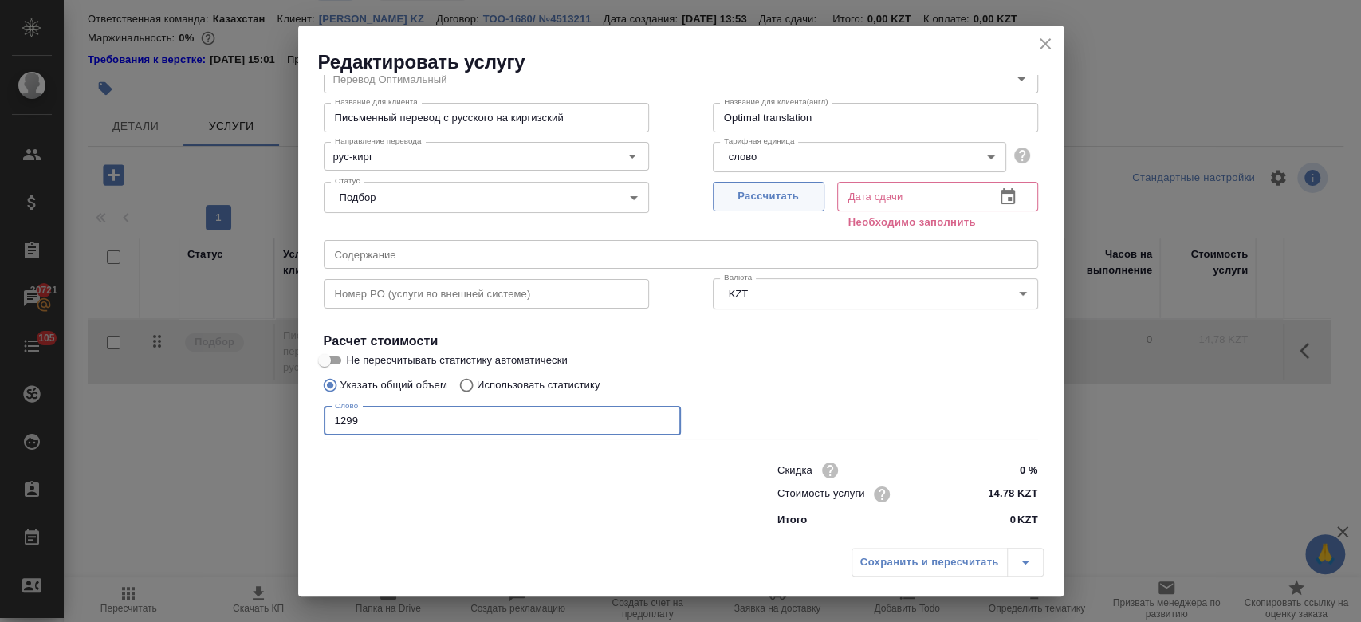
type input "1299"
click at [749, 188] on span "Рассчитать" at bounding box center [769, 196] width 94 height 18
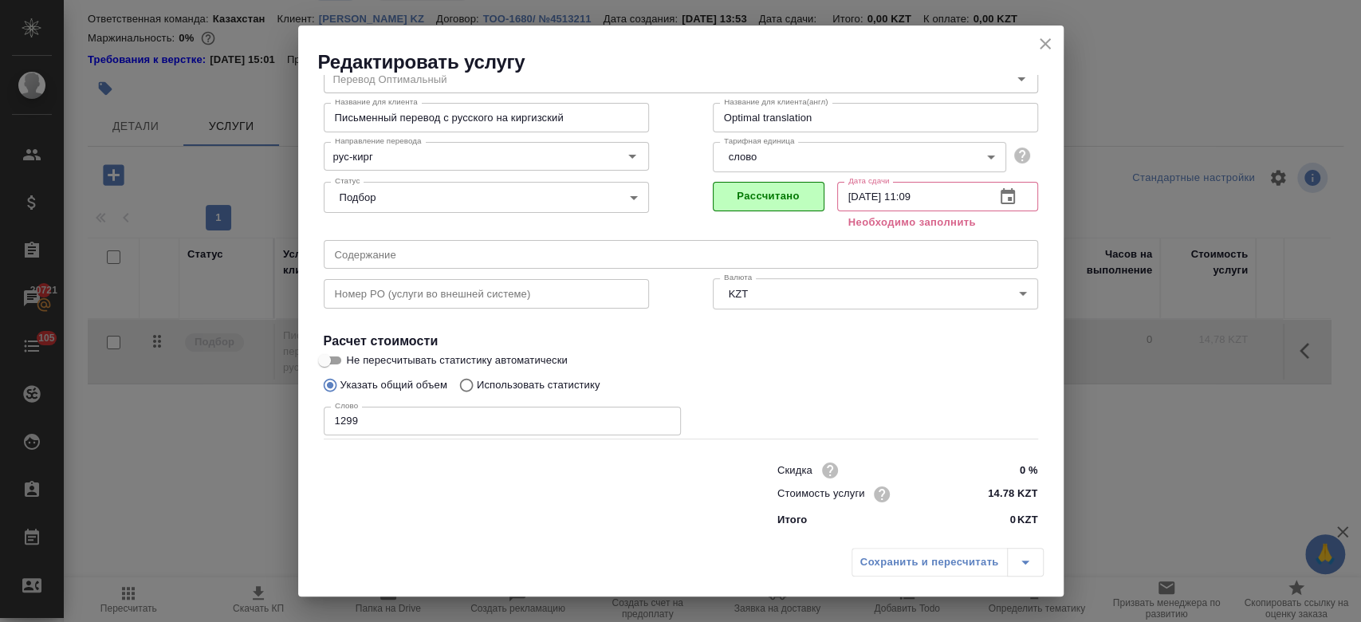
type input "10.10.2025 11:09"
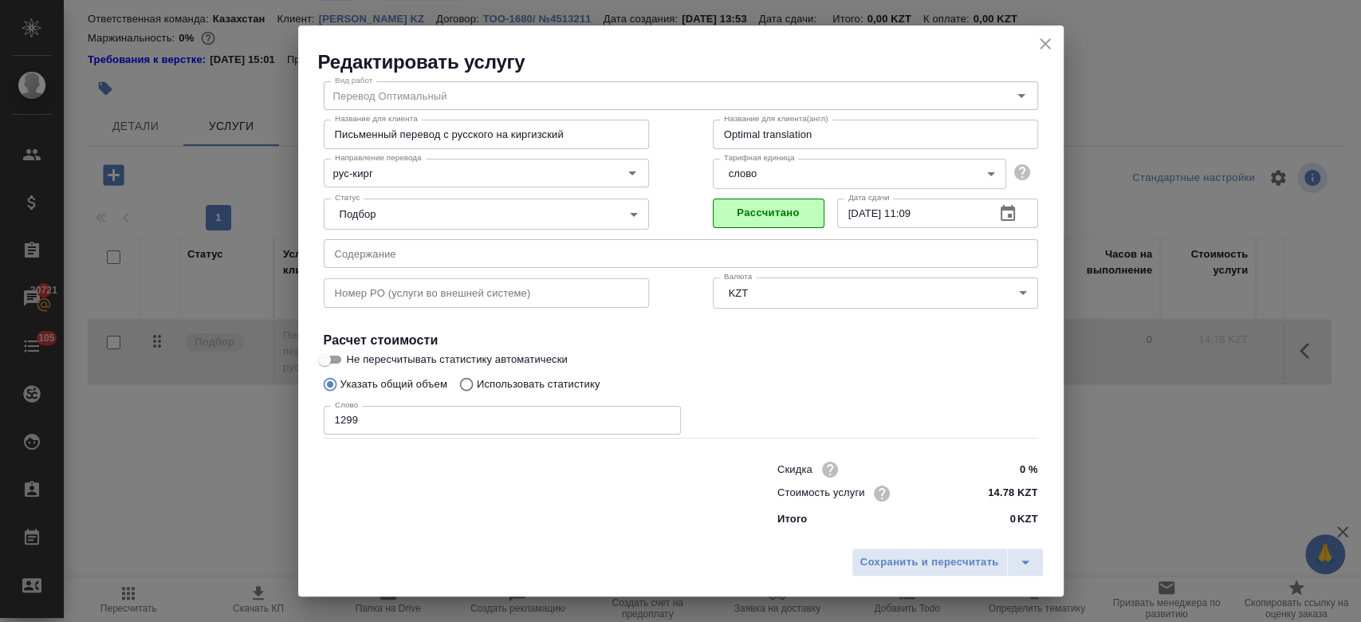
scroll to position [51, 0]
click at [894, 553] on span "Сохранить и пересчитать" at bounding box center [929, 562] width 139 height 18
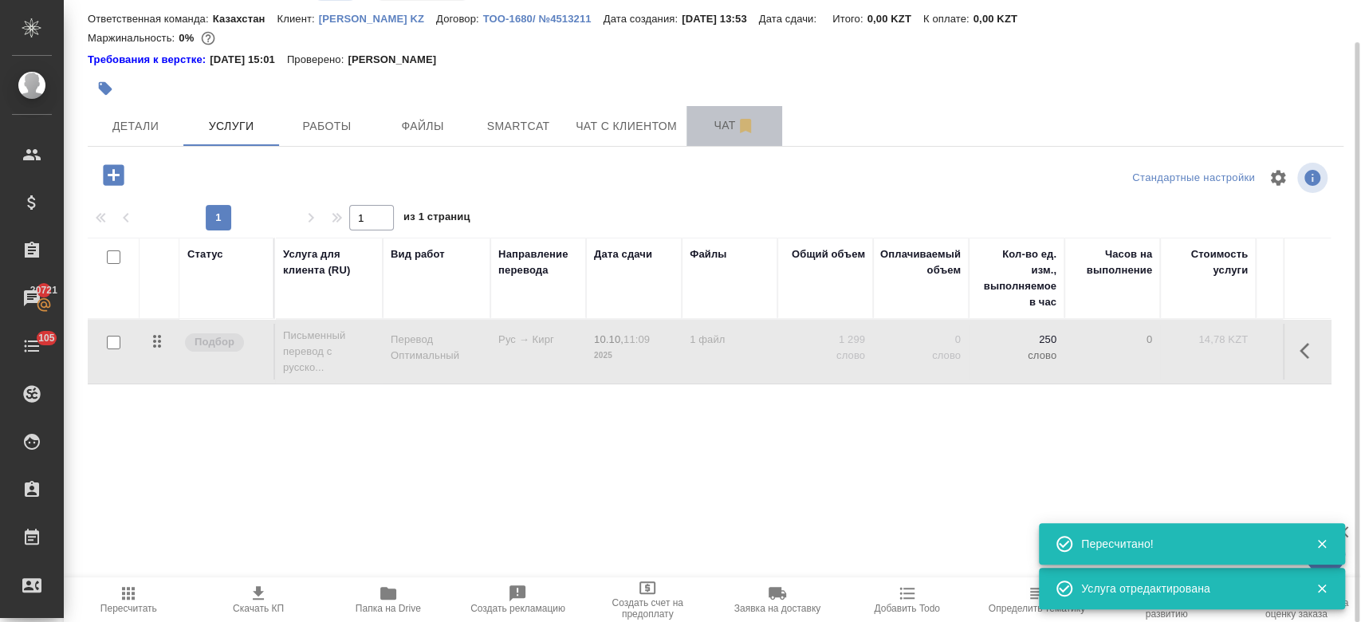
click at [727, 133] on span "Чат" at bounding box center [734, 126] width 77 height 20
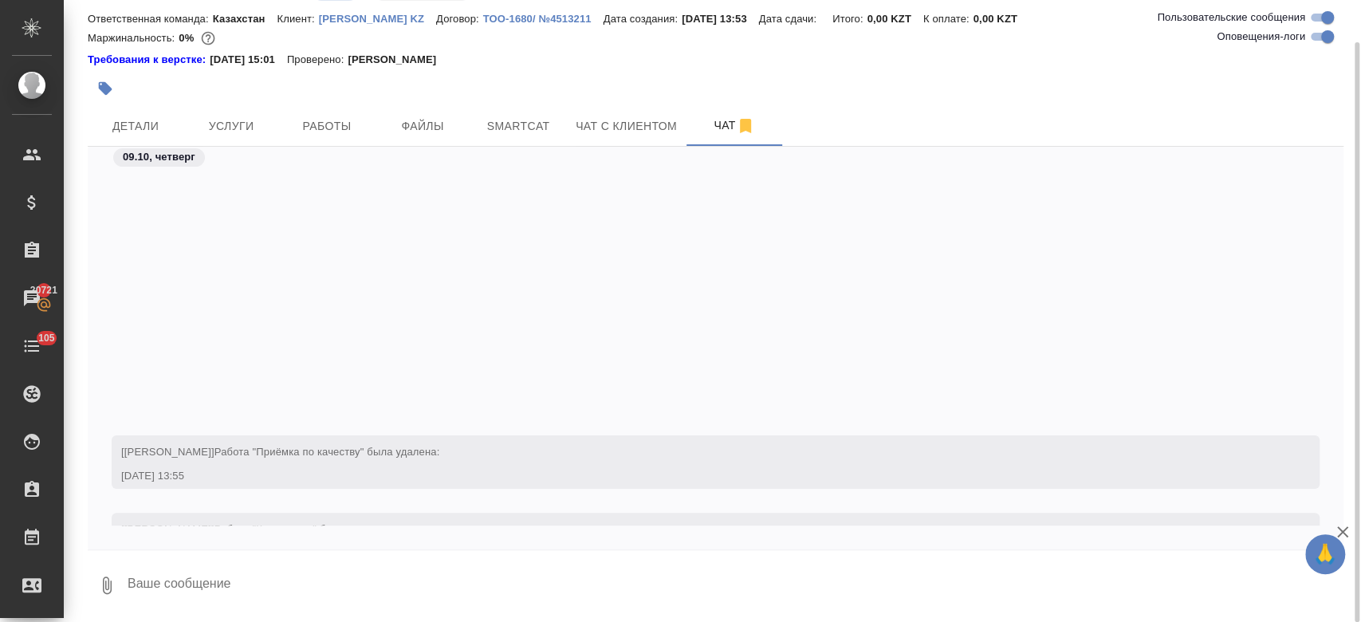
scroll to position [346, 0]
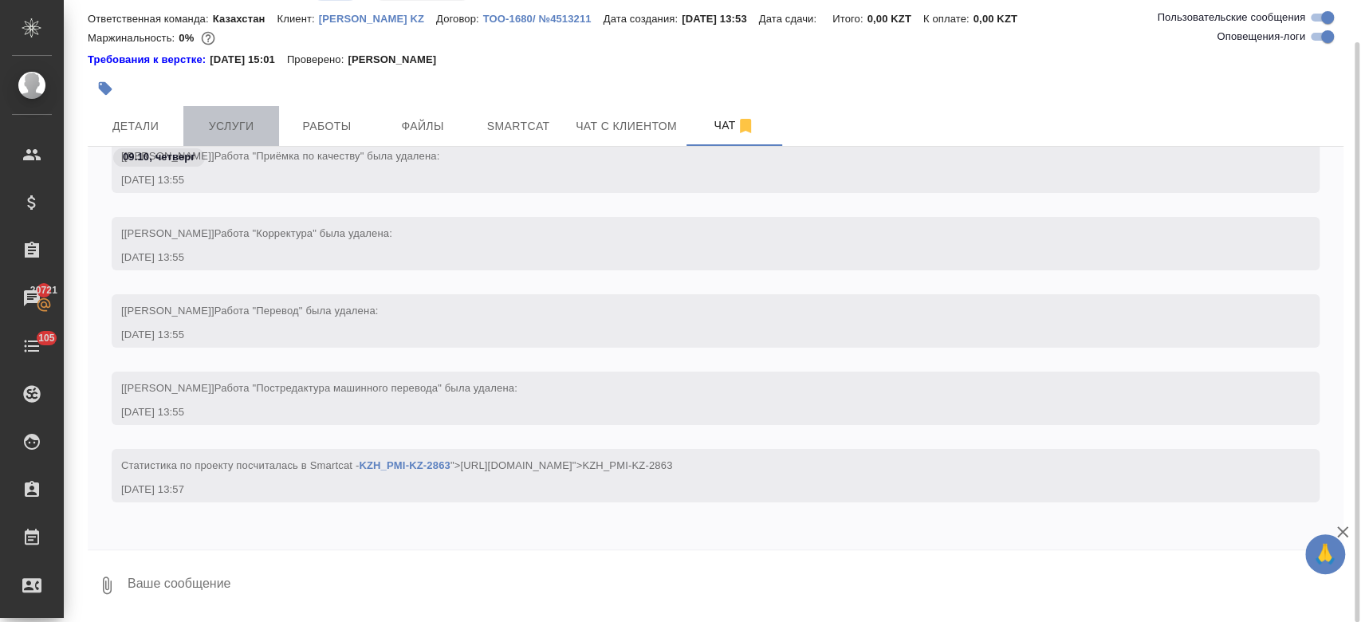
click at [243, 113] on button "Услуги" at bounding box center [231, 126] width 96 height 40
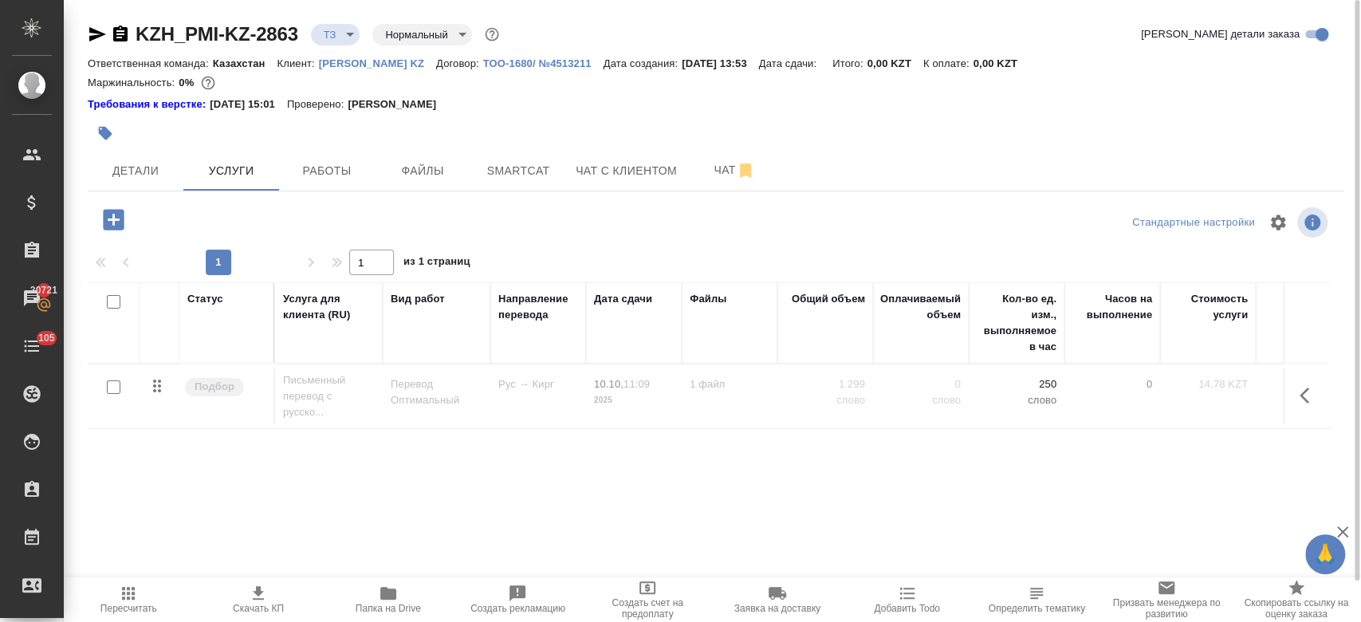
click at [1313, 391] on icon "button" at bounding box center [1309, 395] width 19 height 19
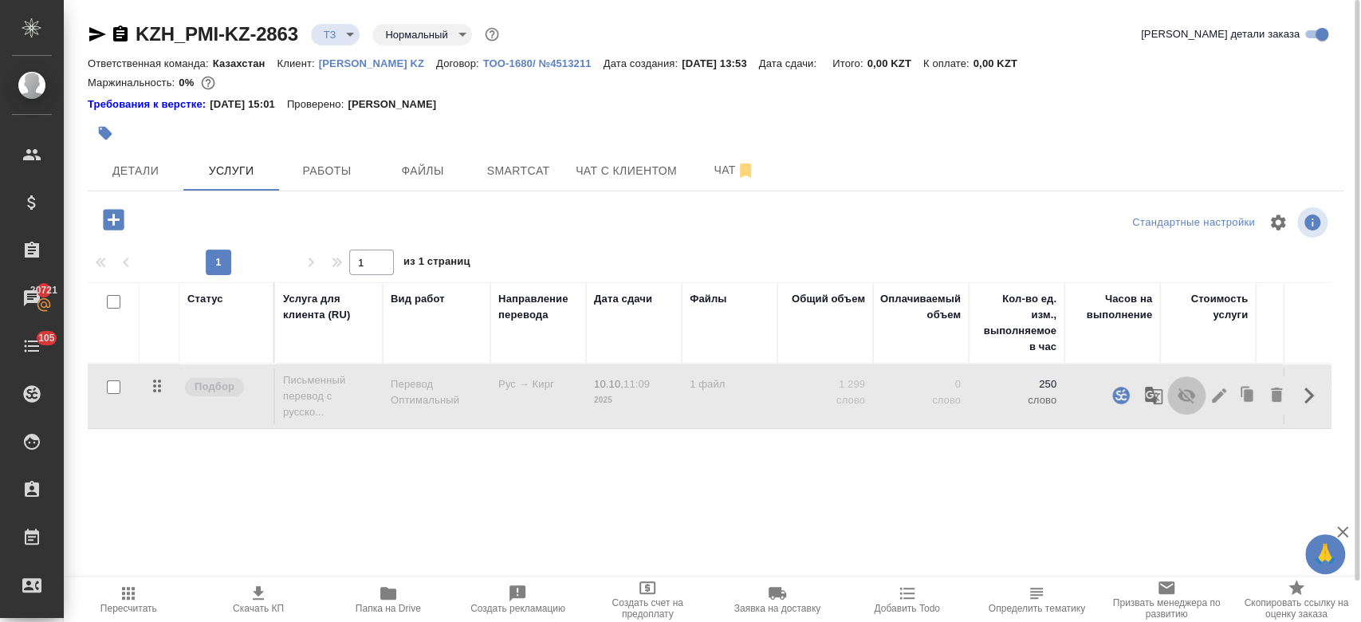
click at [1196, 391] on button "button" at bounding box center [1186, 395] width 38 height 38
click at [1134, 502] on div "Статус Услуга для клиента (RU) Вид работ Направление перевода Дата сдачи Файлы …" at bounding box center [709, 453] width 1243 height 343
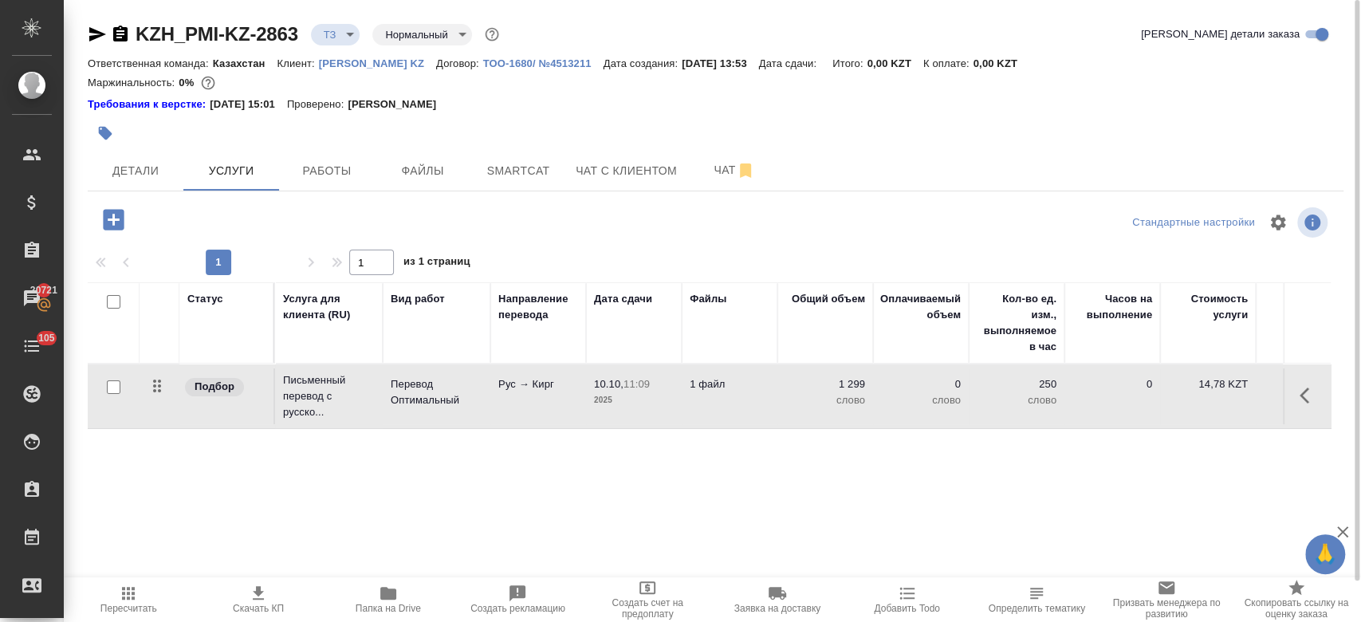
scroll to position [0, 260]
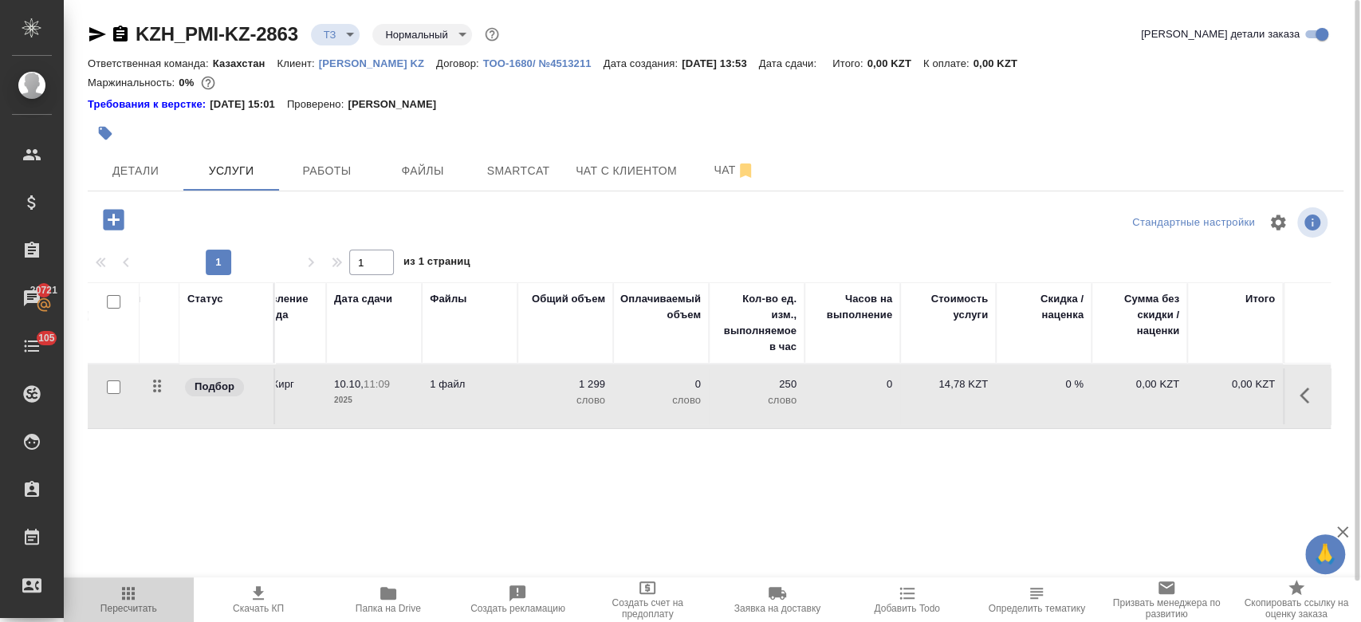
click at [121, 603] on span "Пересчитать" at bounding box center [128, 608] width 57 height 11
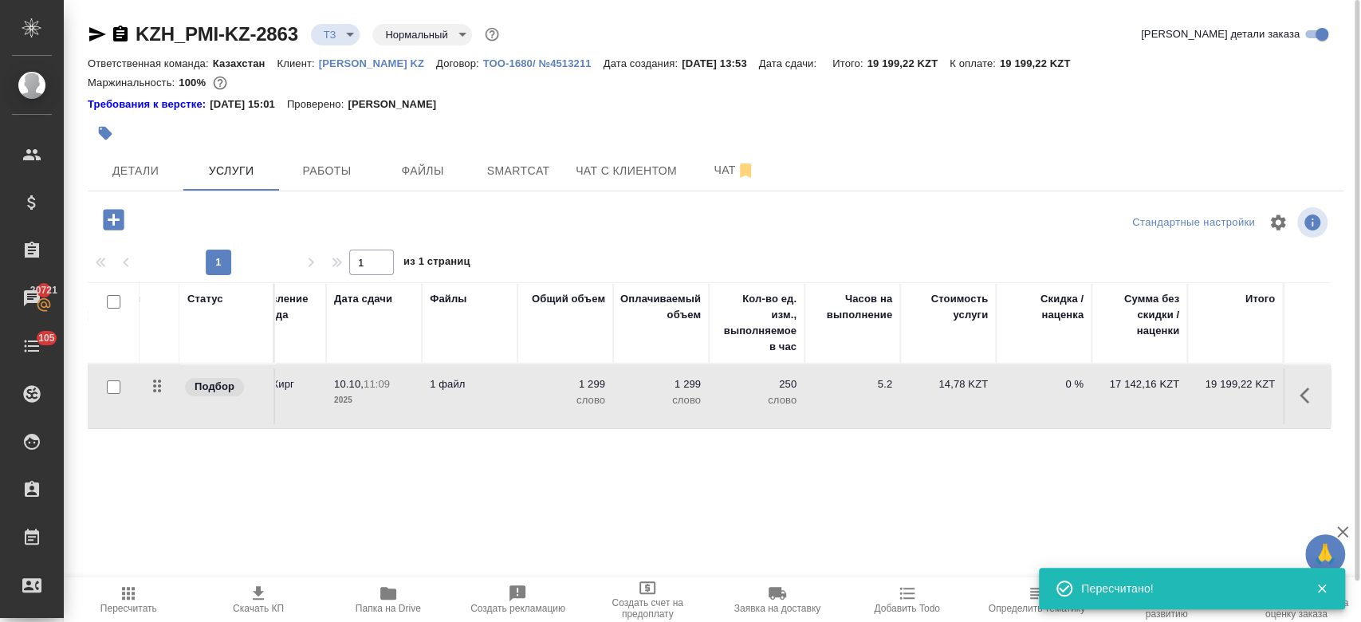
click at [596, 496] on div "Статус Услуга для клиента (RU) Вид работ Направление перевода Дата сдачи Файлы …" at bounding box center [709, 453] width 1243 height 343
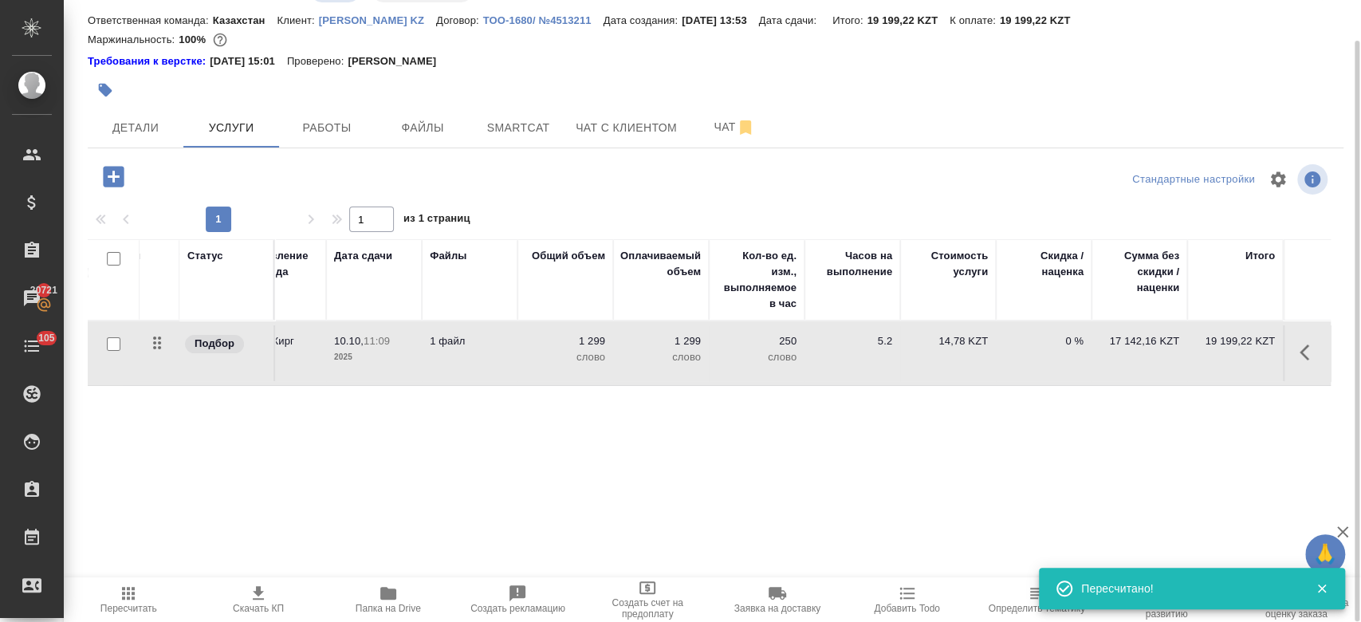
scroll to position [0, 0]
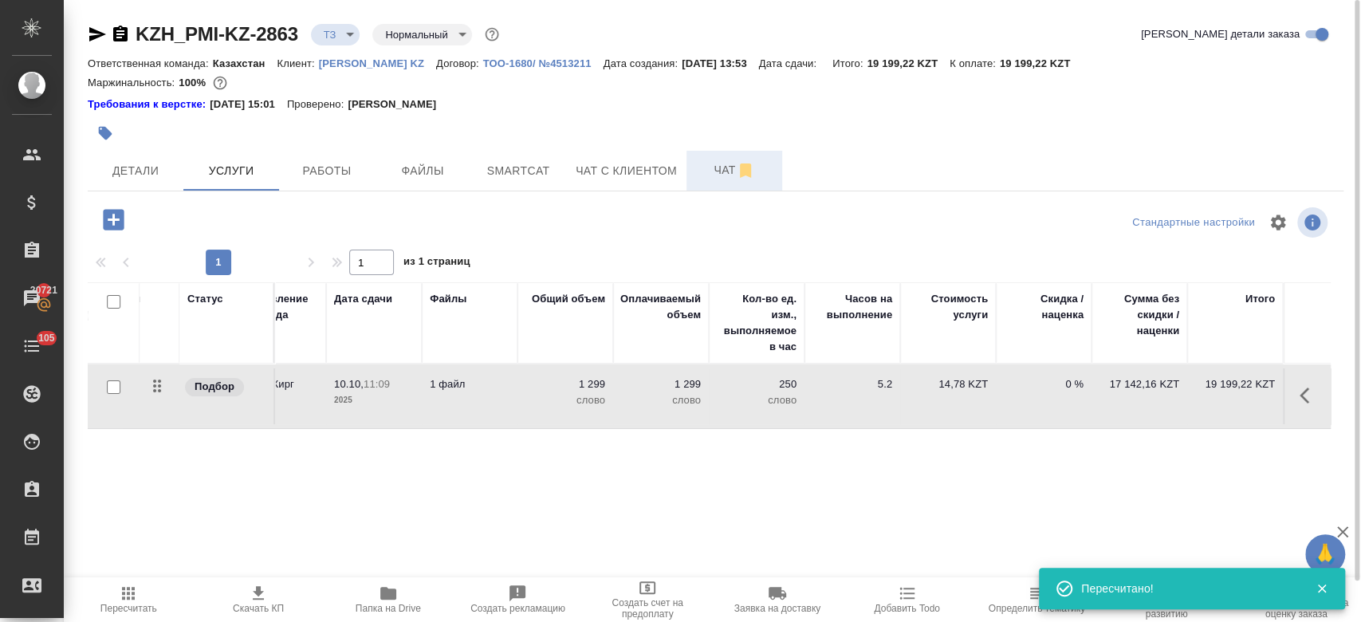
click at [714, 163] on span "Чат" at bounding box center [734, 170] width 77 height 20
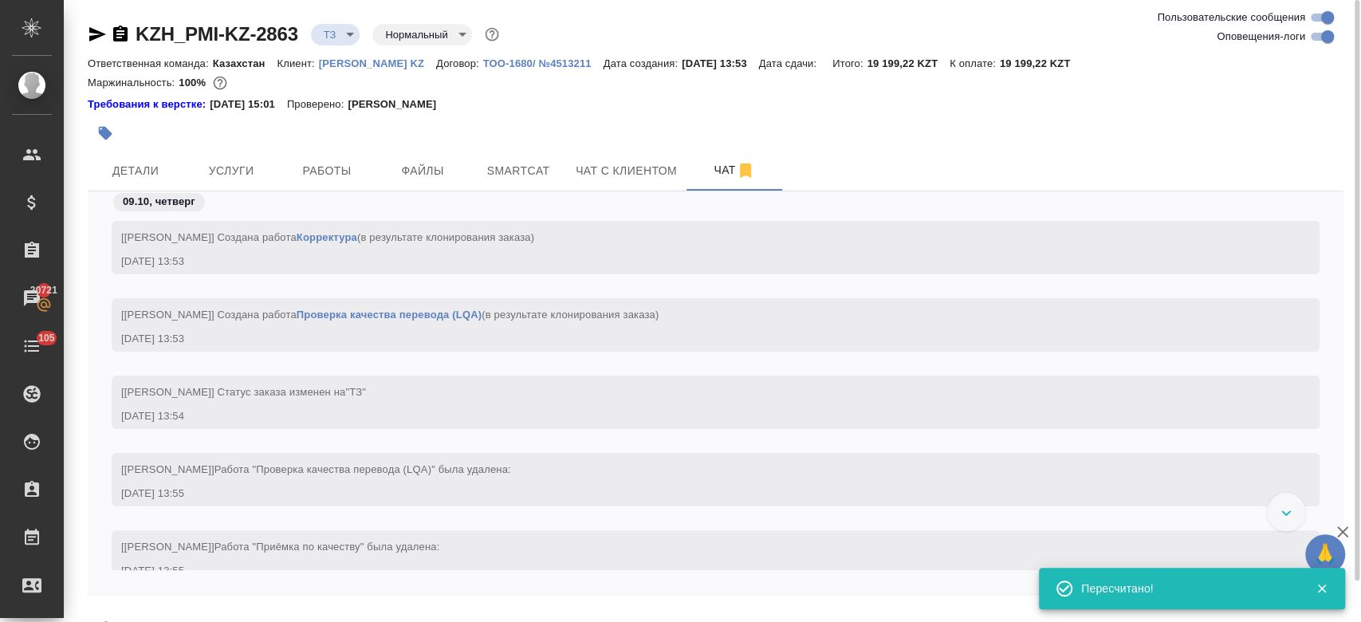
scroll to position [346, 0]
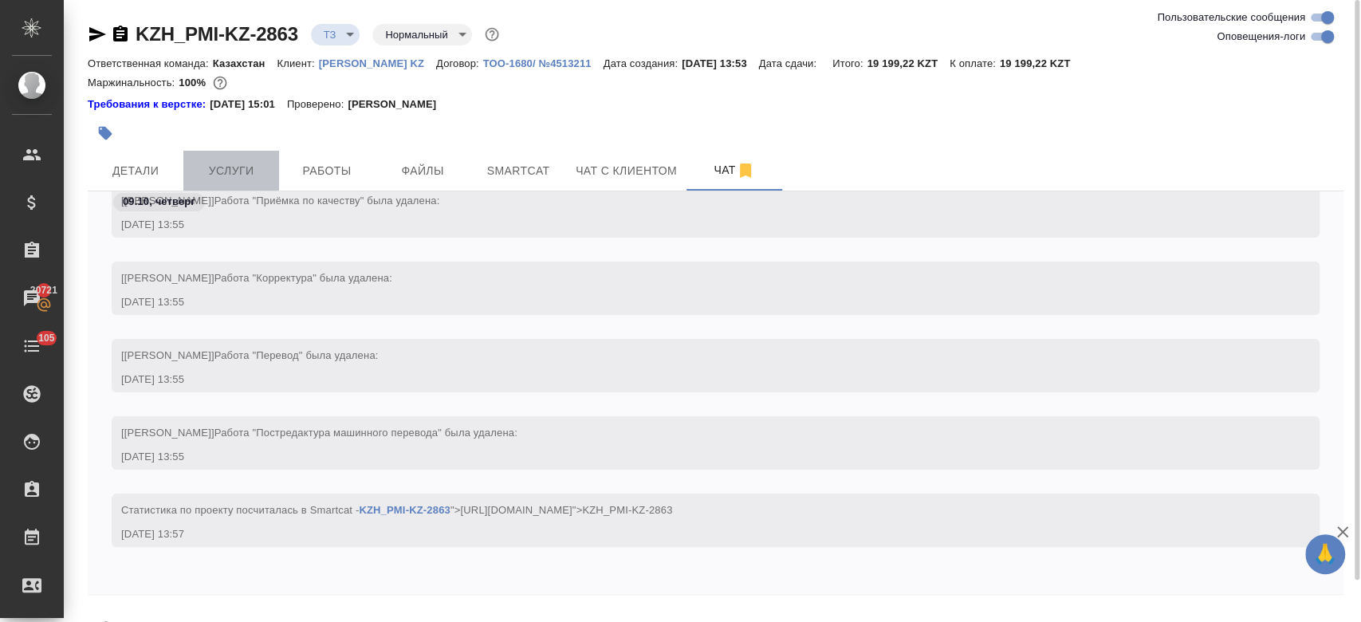
click at [223, 175] on span "Услуги" at bounding box center [231, 171] width 77 height 20
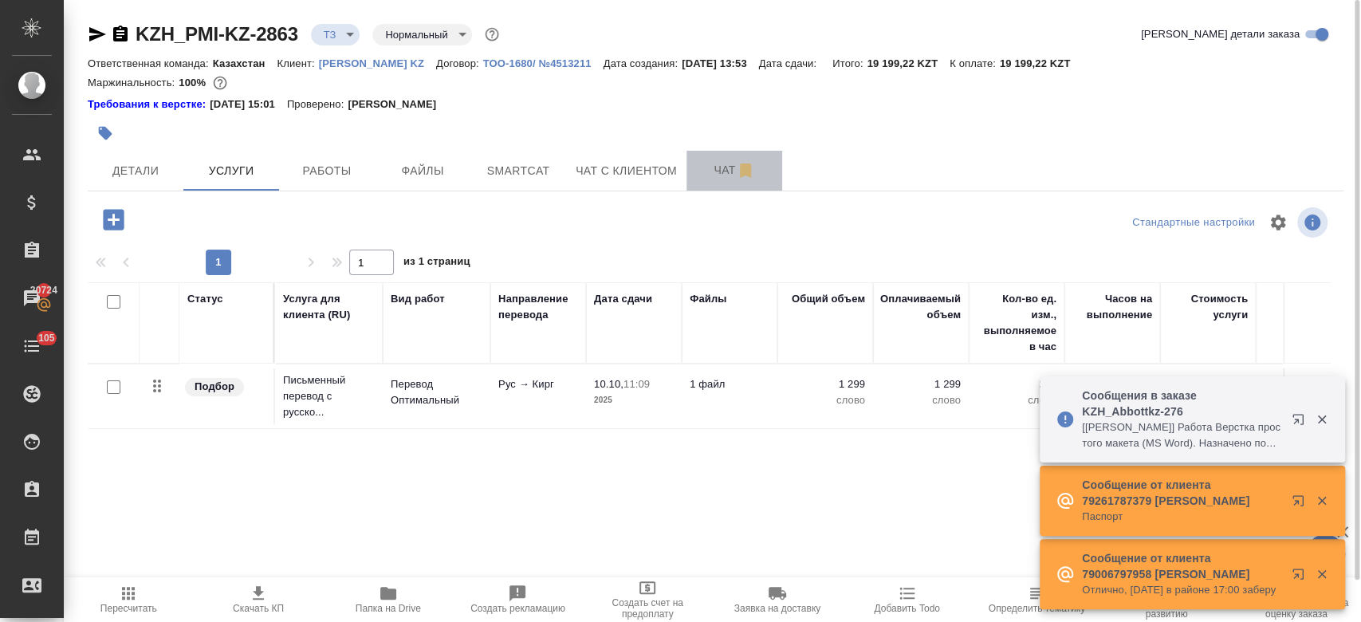
click at [716, 169] on span "Чат" at bounding box center [734, 170] width 77 height 20
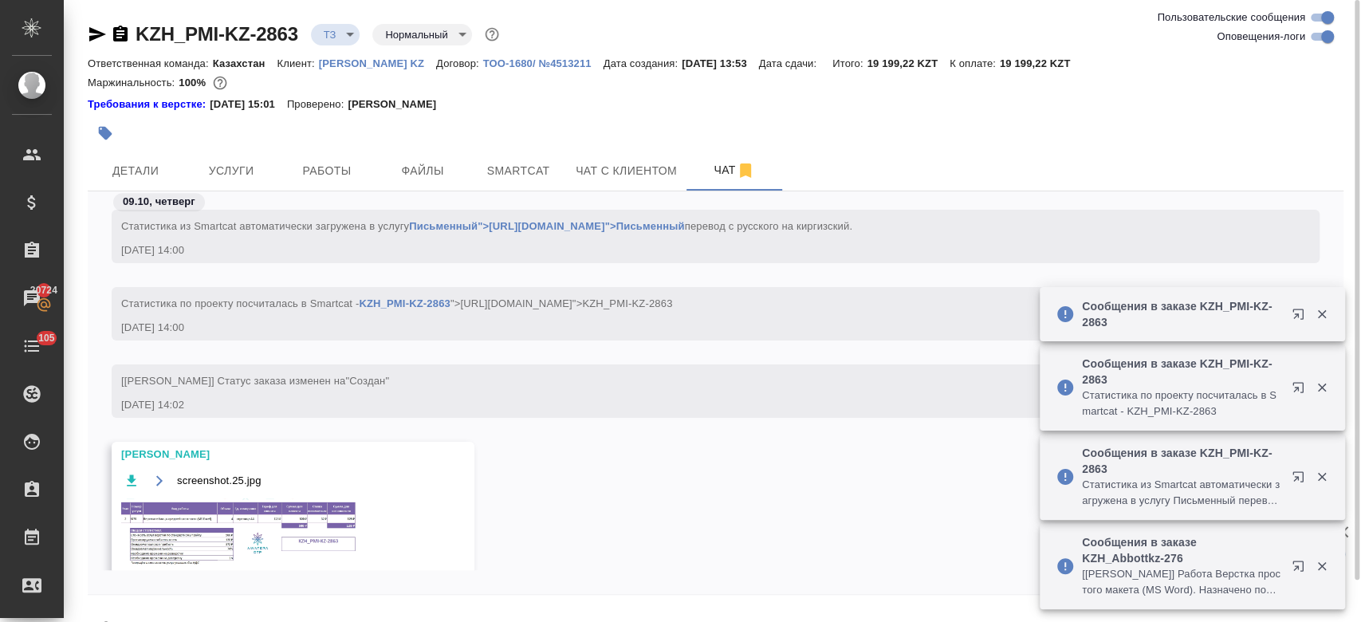
scroll to position [781, 0]
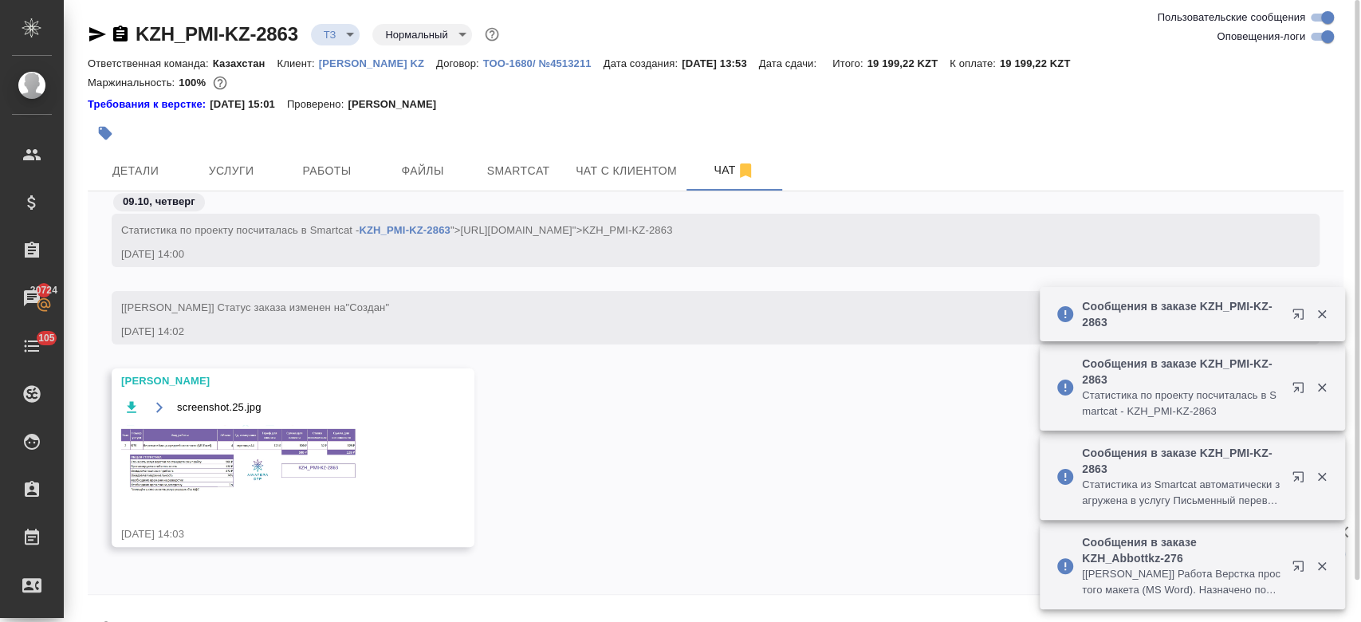
click at [269, 462] on img at bounding box center [240, 461] width 239 height 73
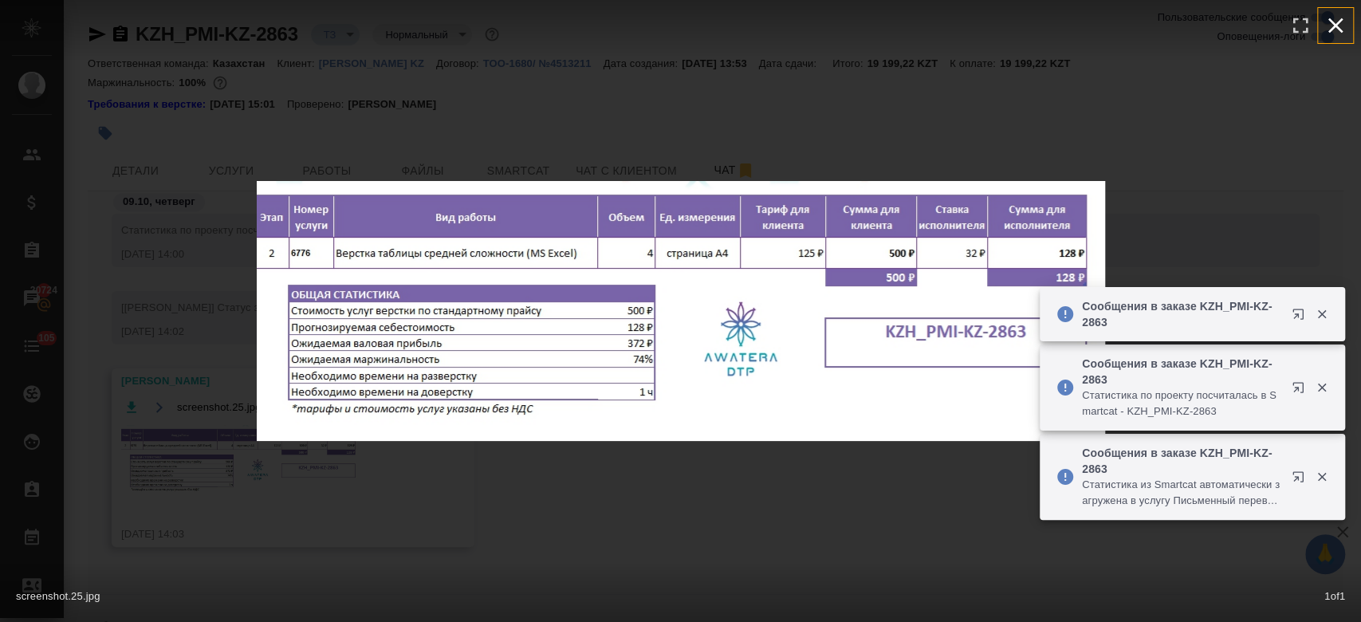
click at [1341, 17] on icon "button" at bounding box center [1336, 26] width 26 height 26
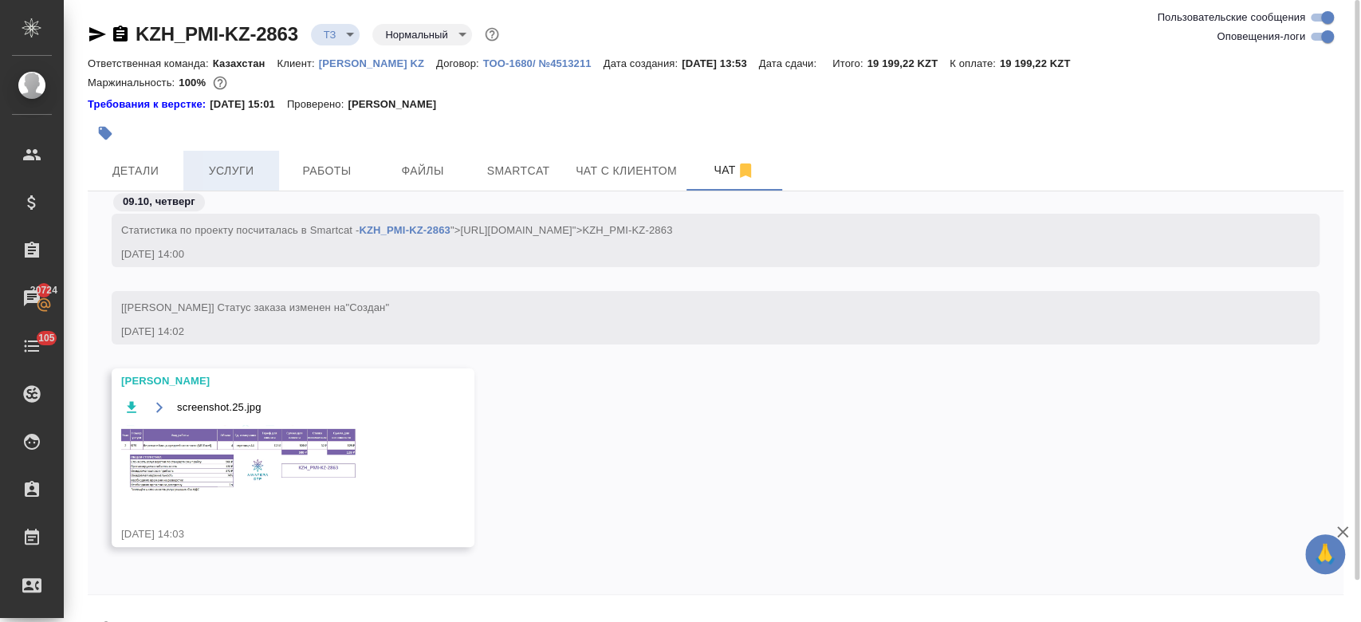
click at [243, 173] on span "Услуги" at bounding box center [231, 171] width 77 height 20
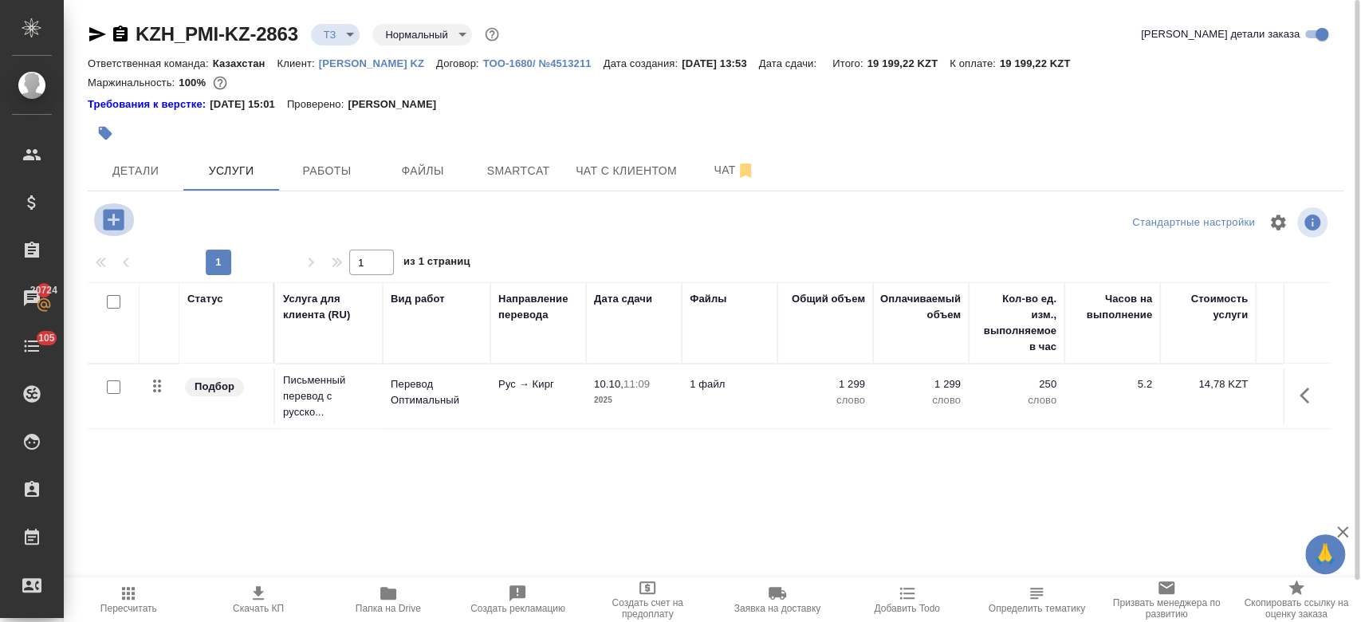
click at [114, 216] on icon "button" at bounding box center [114, 220] width 28 height 28
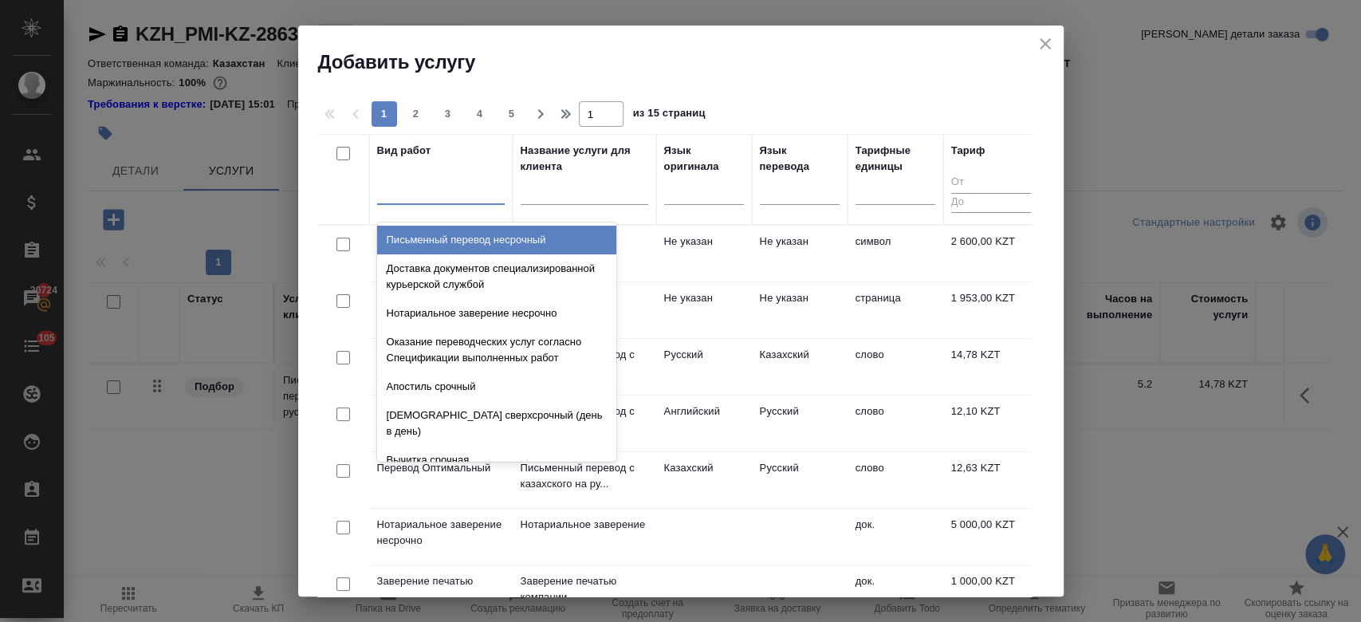
click at [431, 202] on div at bounding box center [441, 190] width 128 height 30
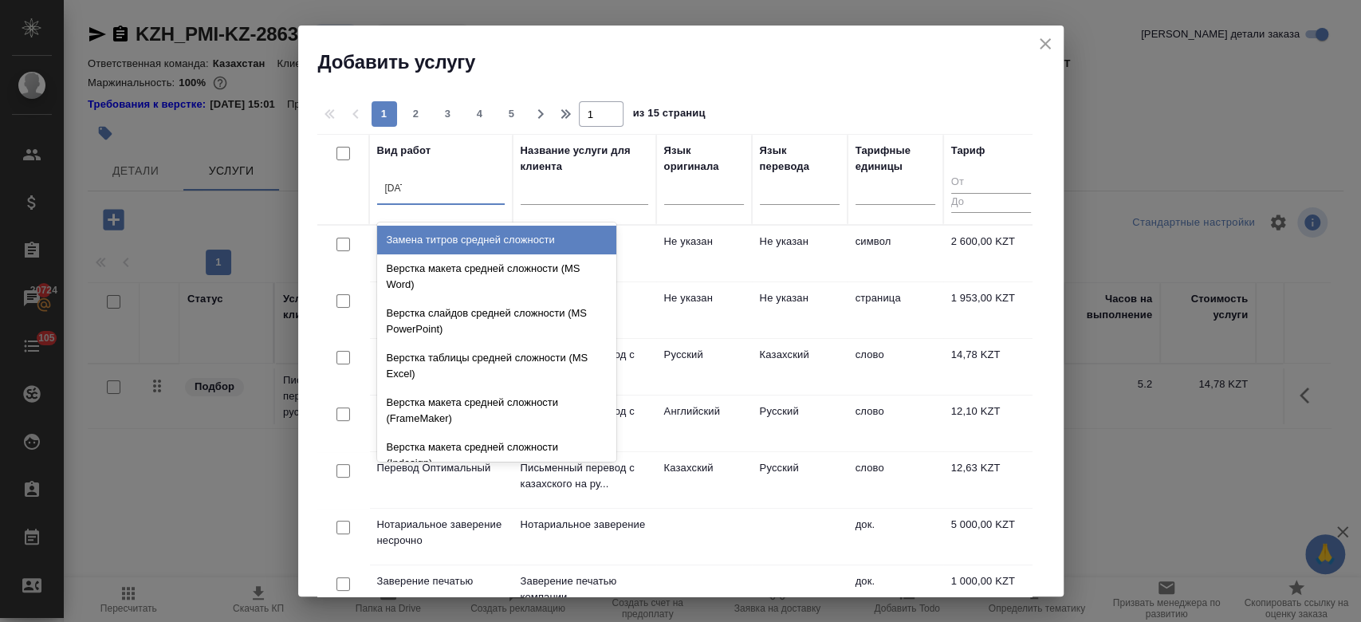
type input "средн"
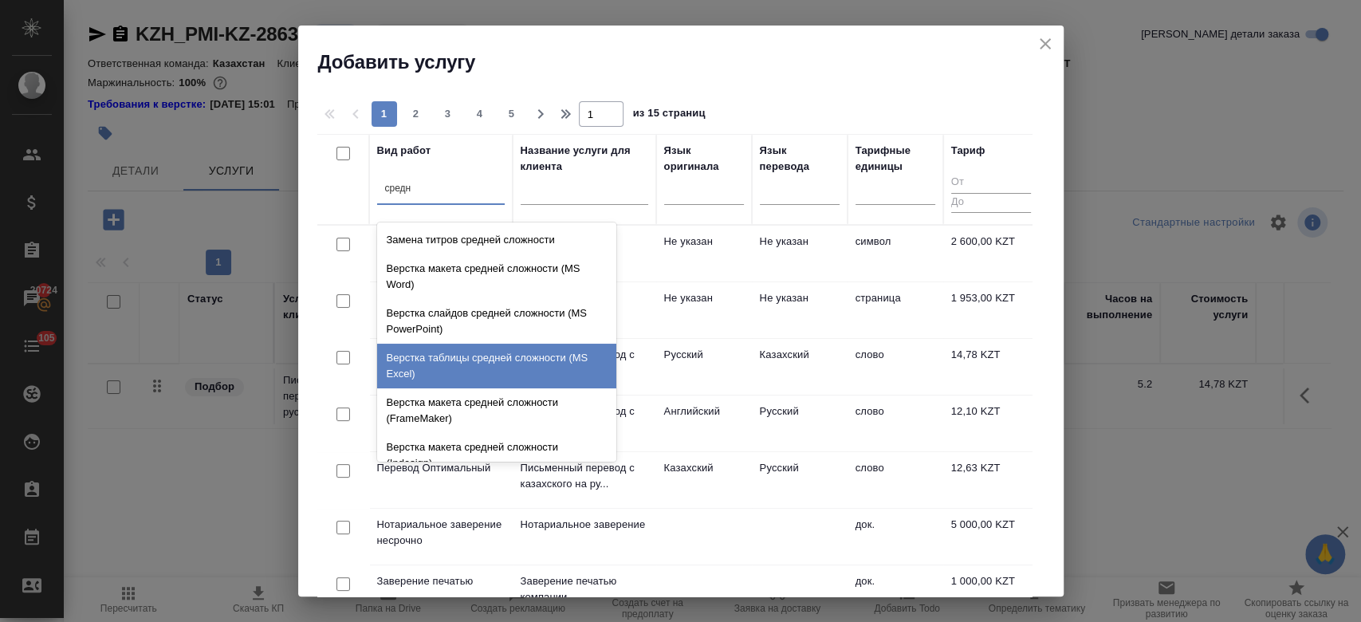
click at [459, 361] on div "Верстка таблицы средней сложности (MS Excel)" at bounding box center [496, 366] width 239 height 45
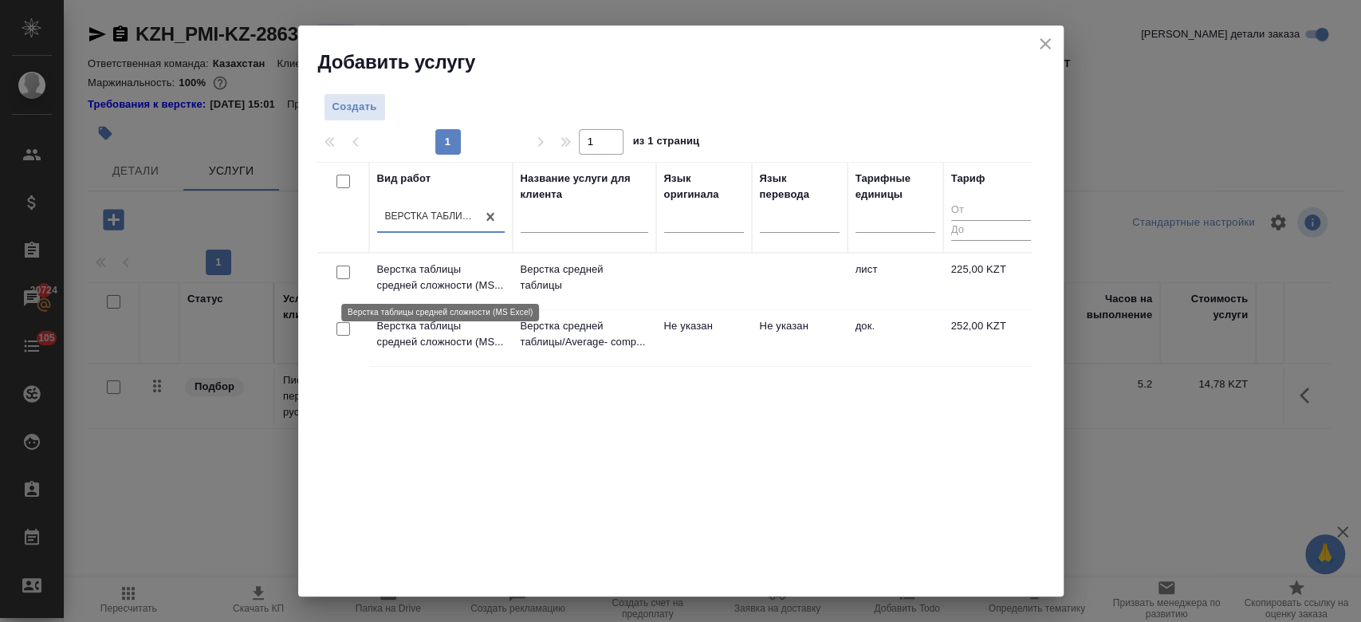
click at [462, 282] on p "Верстка таблицы средней сложности (MS..." at bounding box center [441, 278] width 128 height 32
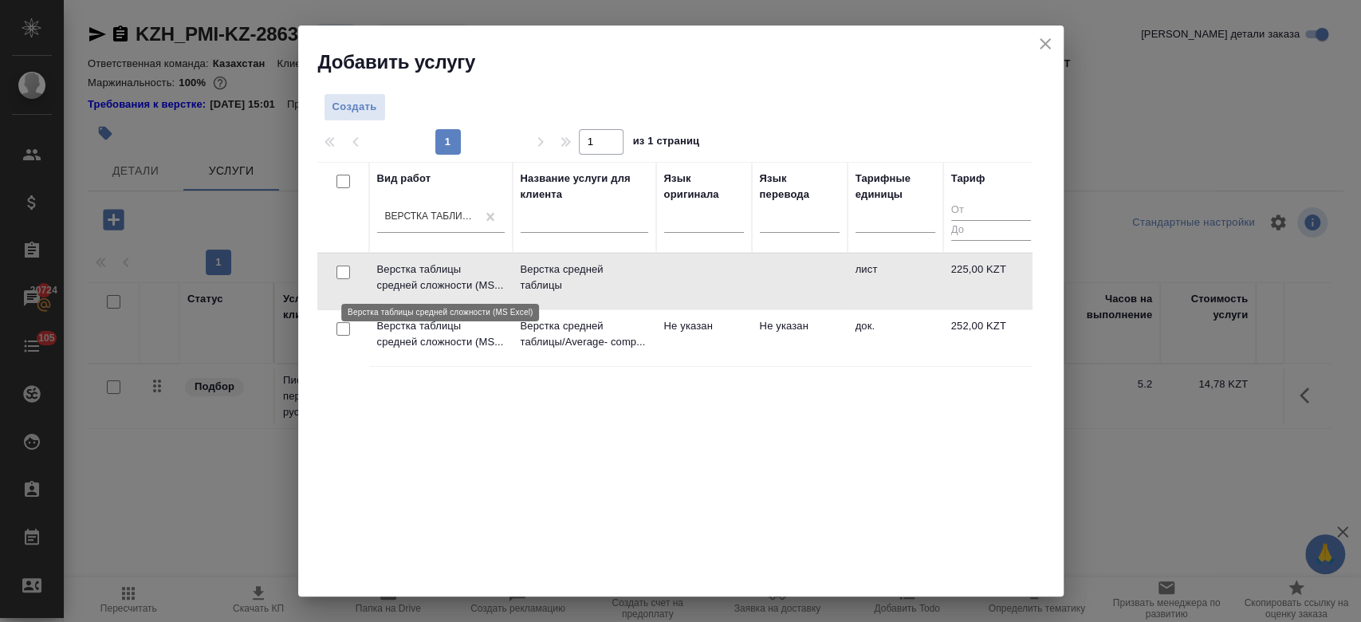
click at [462, 282] on p "Верстка таблицы средней сложности (MS..." at bounding box center [441, 278] width 128 height 32
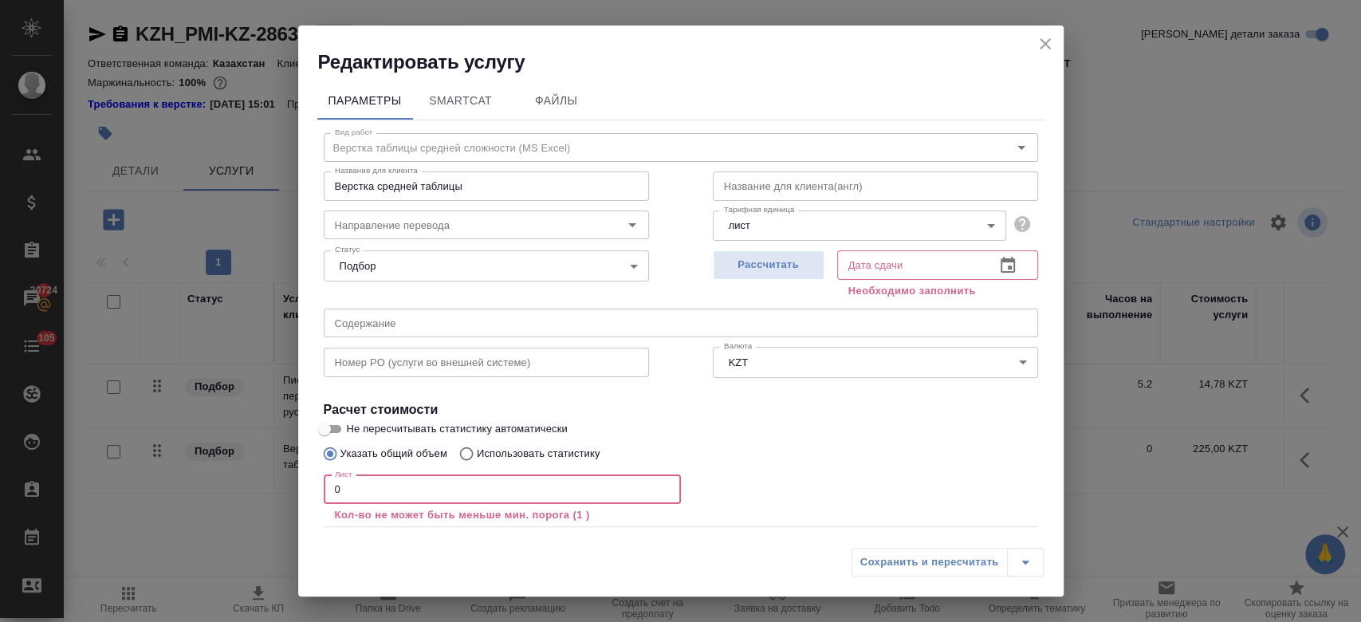
click at [507, 498] on input "0" at bounding box center [502, 489] width 357 height 29
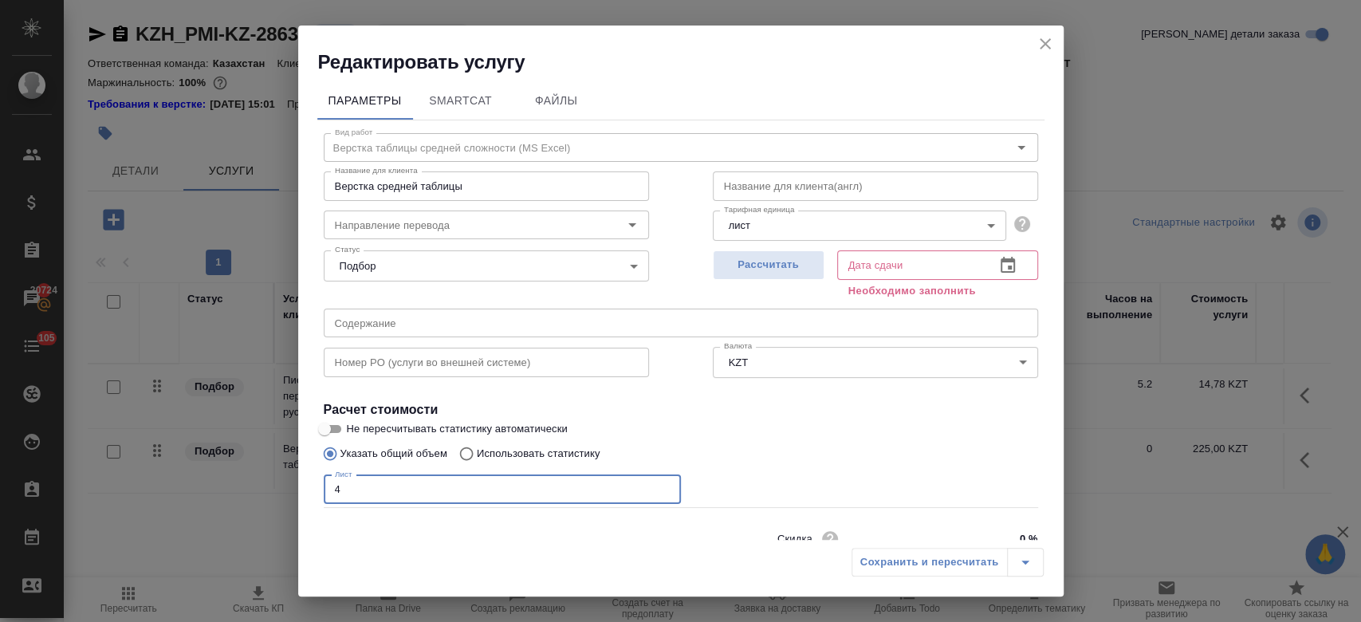
scroll to position [69, 0]
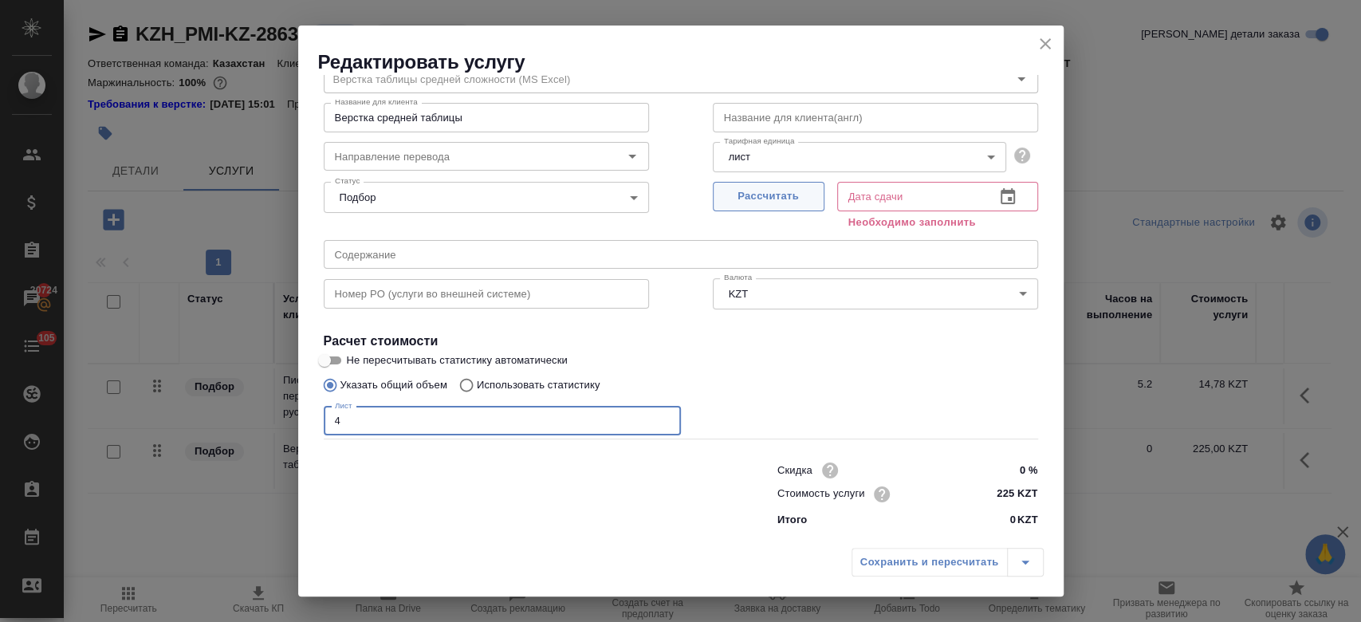
type input "4"
click at [750, 203] on span "Рассчитать" at bounding box center [769, 196] width 94 height 18
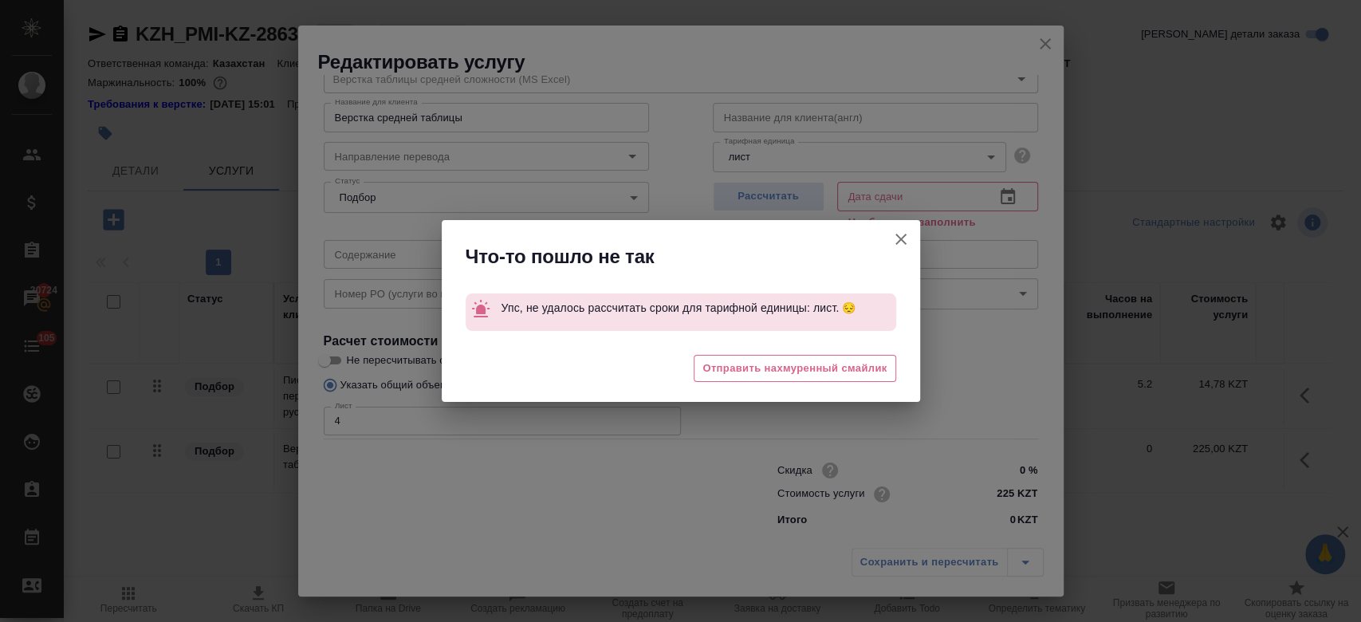
type input "09.10.2025 14:32"
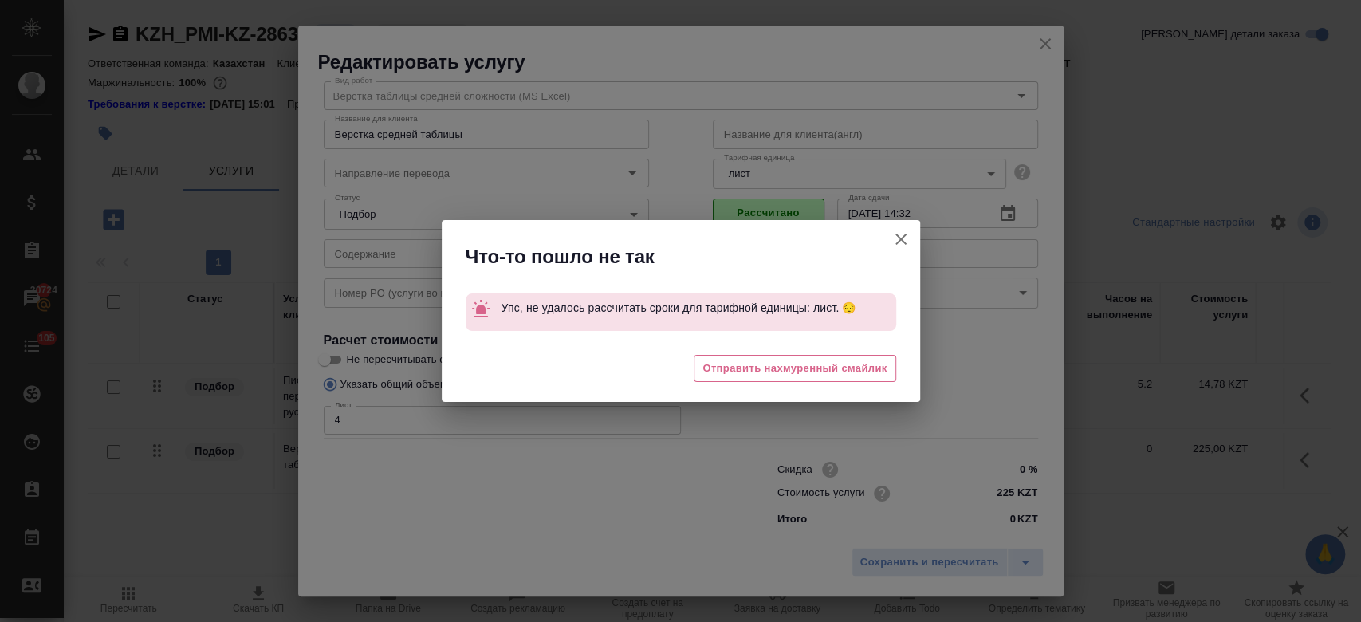
scroll to position [51, 0]
drag, startPoint x: 880, startPoint y: 566, endPoint x: 906, endPoint y: 240, distance: 327.1
click at [906, 240] on div "Что-то пошло не так Упс, не удалось рассчитать сроки для тарифной единицы: лист…" at bounding box center [680, 311] width 1361 height 622
click at [906, 240] on icon "button" at bounding box center [900, 239] width 19 height 19
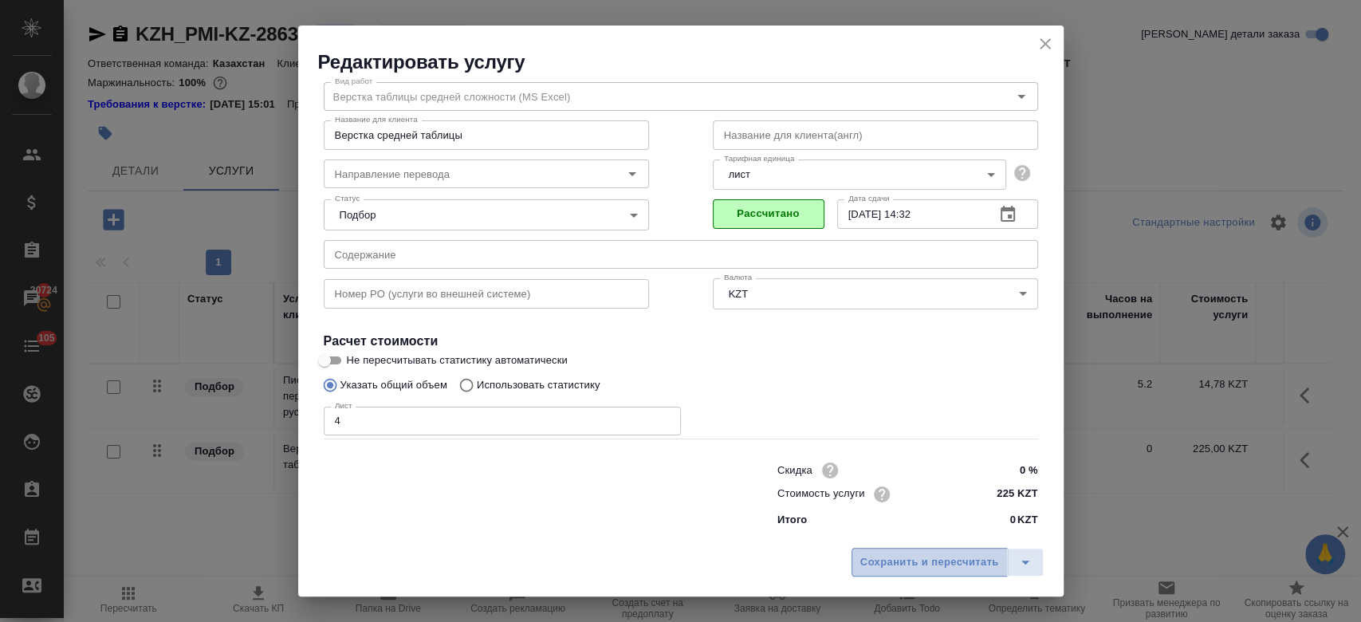
click at [899, 551] on button "Сохранить и пересчитать" at bounding box center [930, 562] width 156 height 29
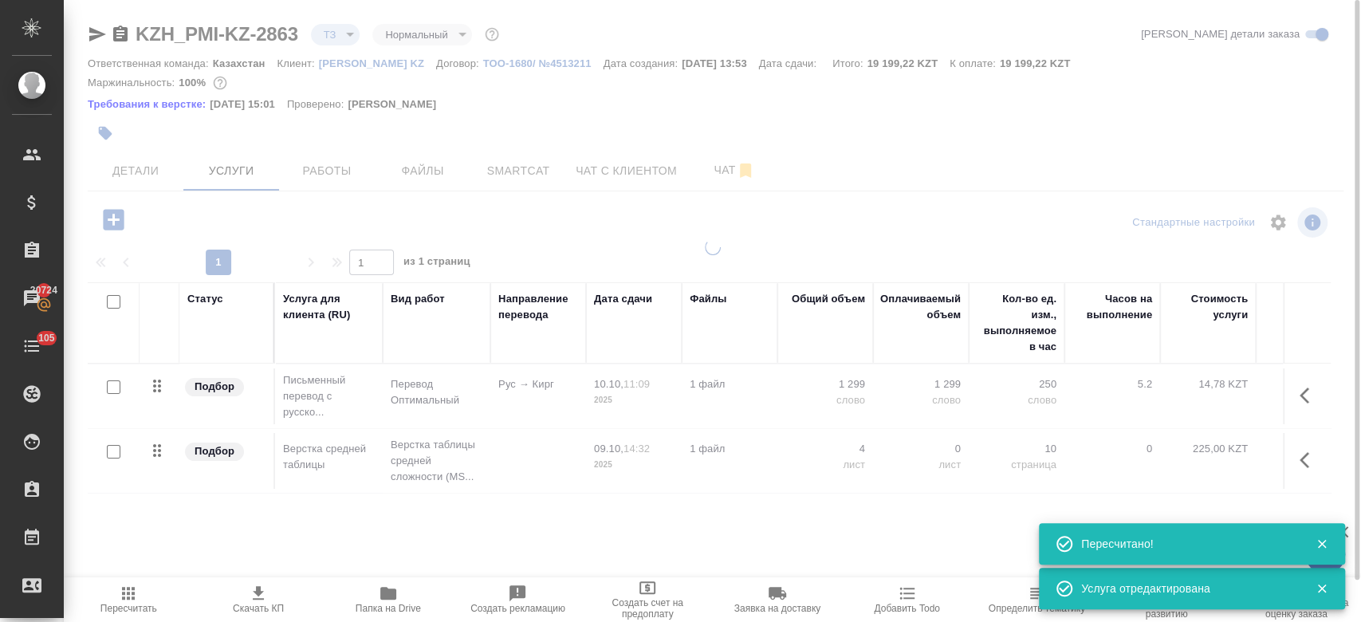
type input "new"
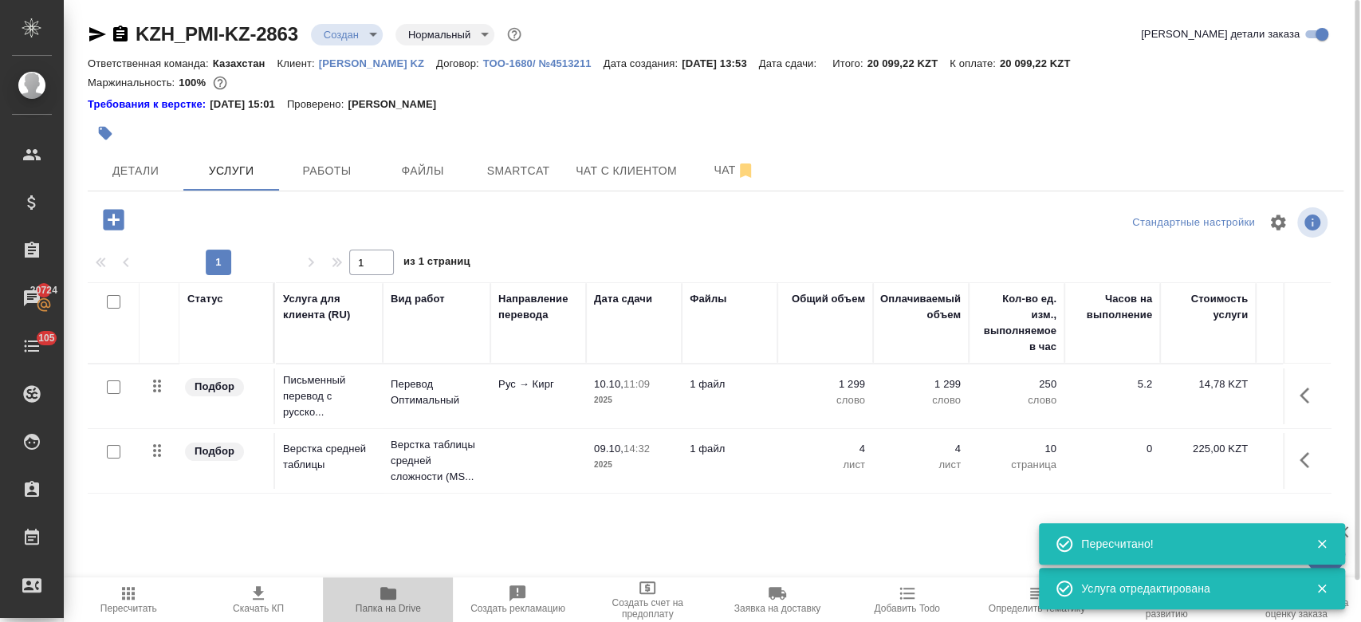
click at [396, 592] on icon "button" at bounding box center [388, 593] width 19 height 19
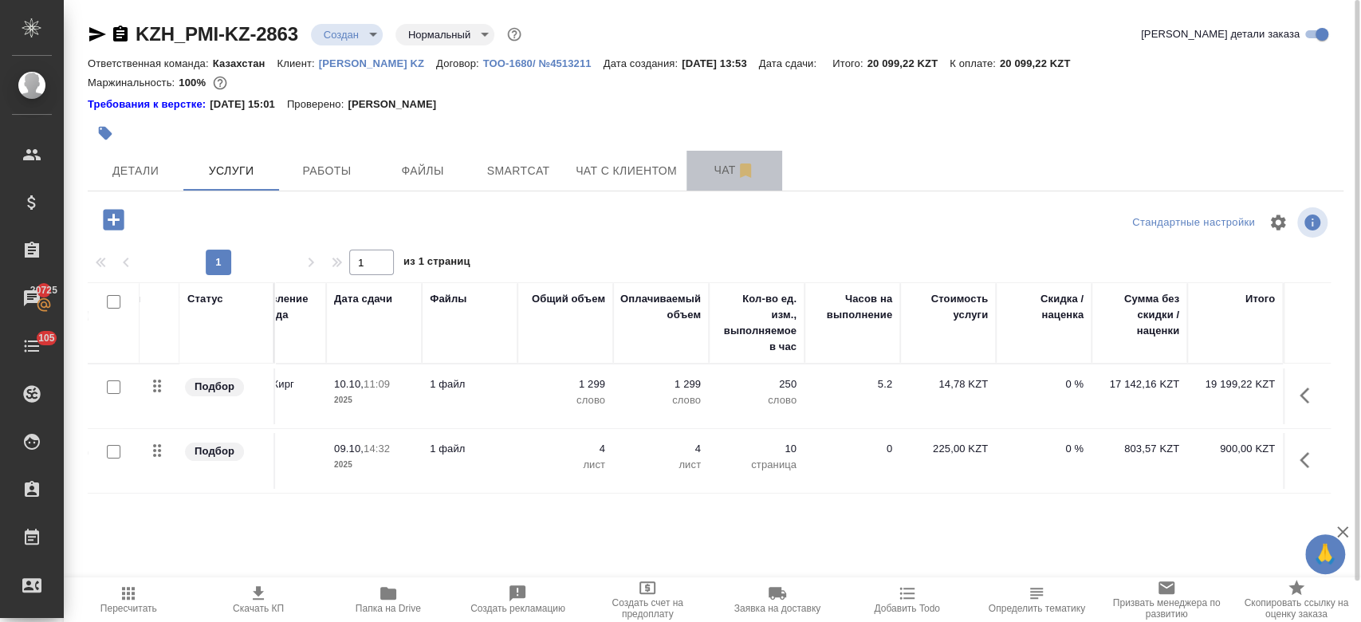
click at [719, 171] on span "Чат" at bounding box center [734, 170] width 77 height 20
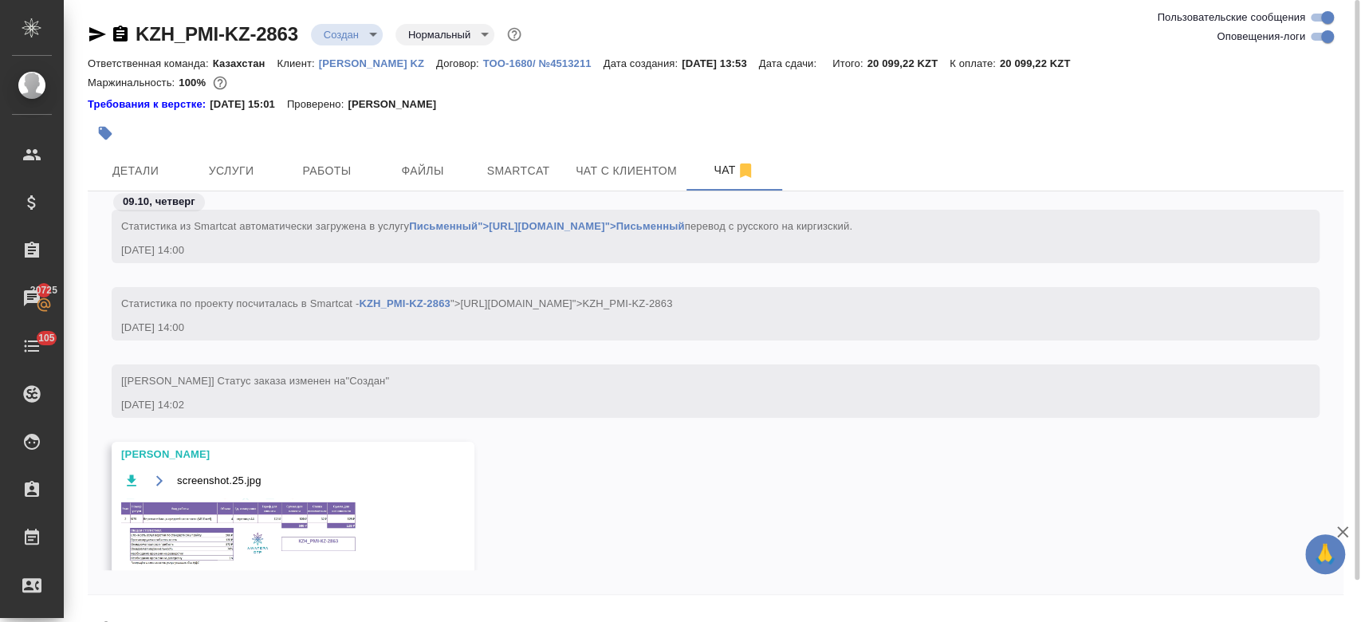
scroll to position [781, 0]
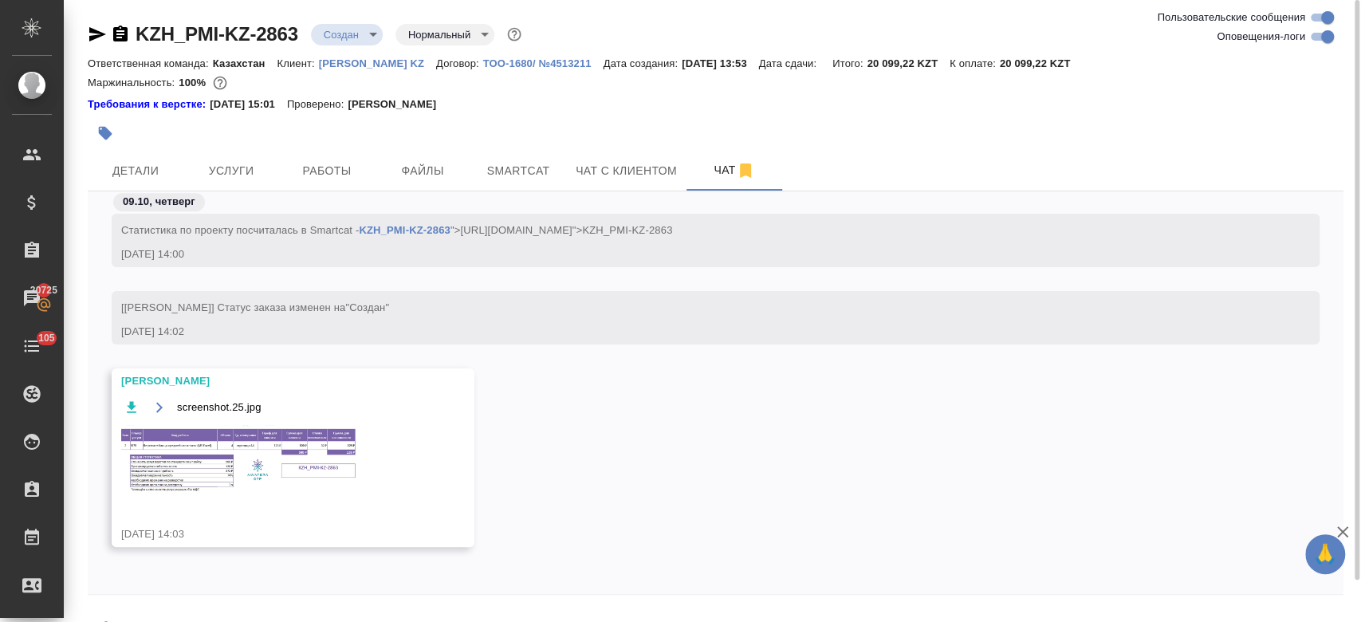
click at [277, 459] on img at bounding box center [240, 461] width 239 height 73
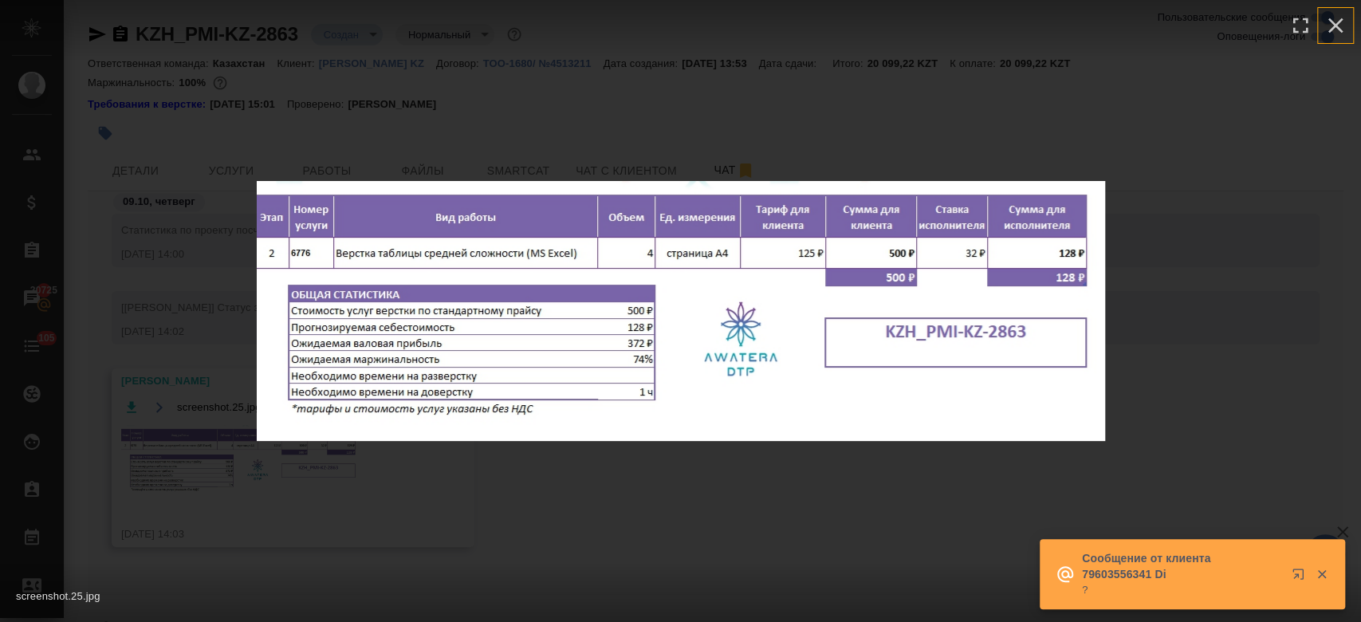
drag, startPoint x: 1331, startPoint y: 23, endPoint x: 335, endPoint y: 256, distance: 1022.7
click at [335, 256] on div "screenshot.25.jpg 1 of 1" at bounding box center [681, 311] width 848 height 260
drag, startPoint x: 1333, startPoint y: 23, endPoint x: 1359, endPoint y: 20, distance: 26.5
click at [1359, 20] on div at bounding box center [680, 30] width 1361 height 60
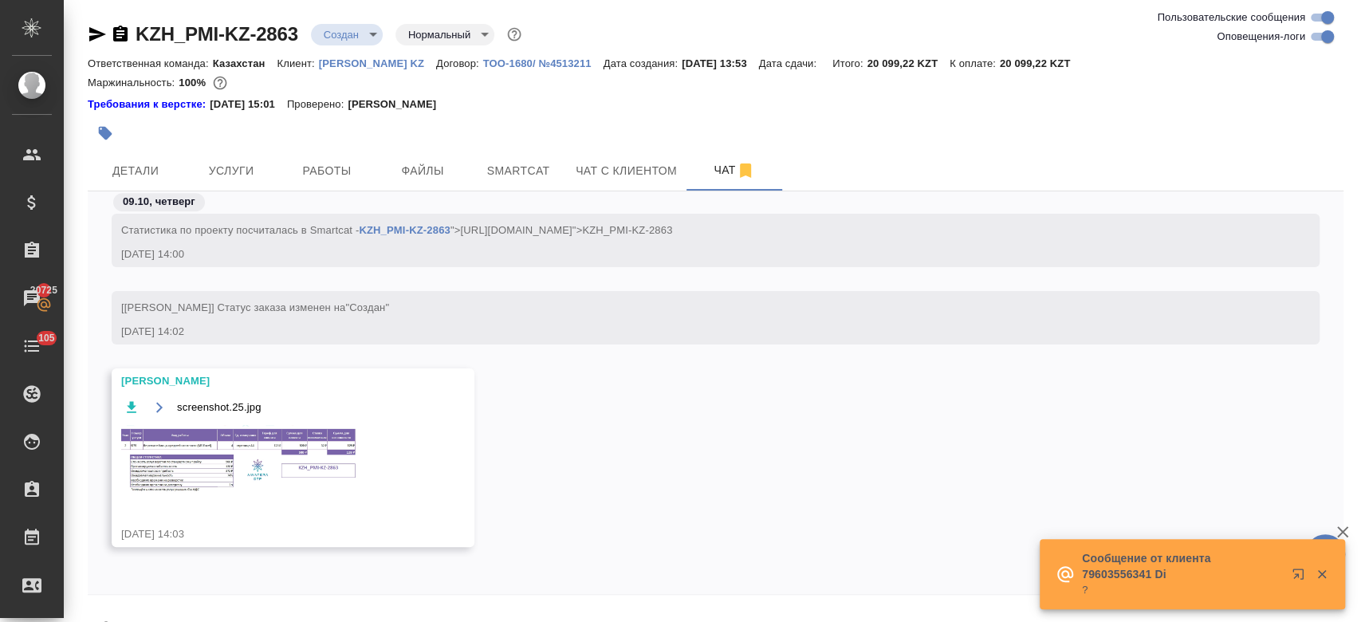
click at [1359, 621] on div "screenshot.25.jpg 1 of 1" at bounding box center [680, 622] width 1361 height 0
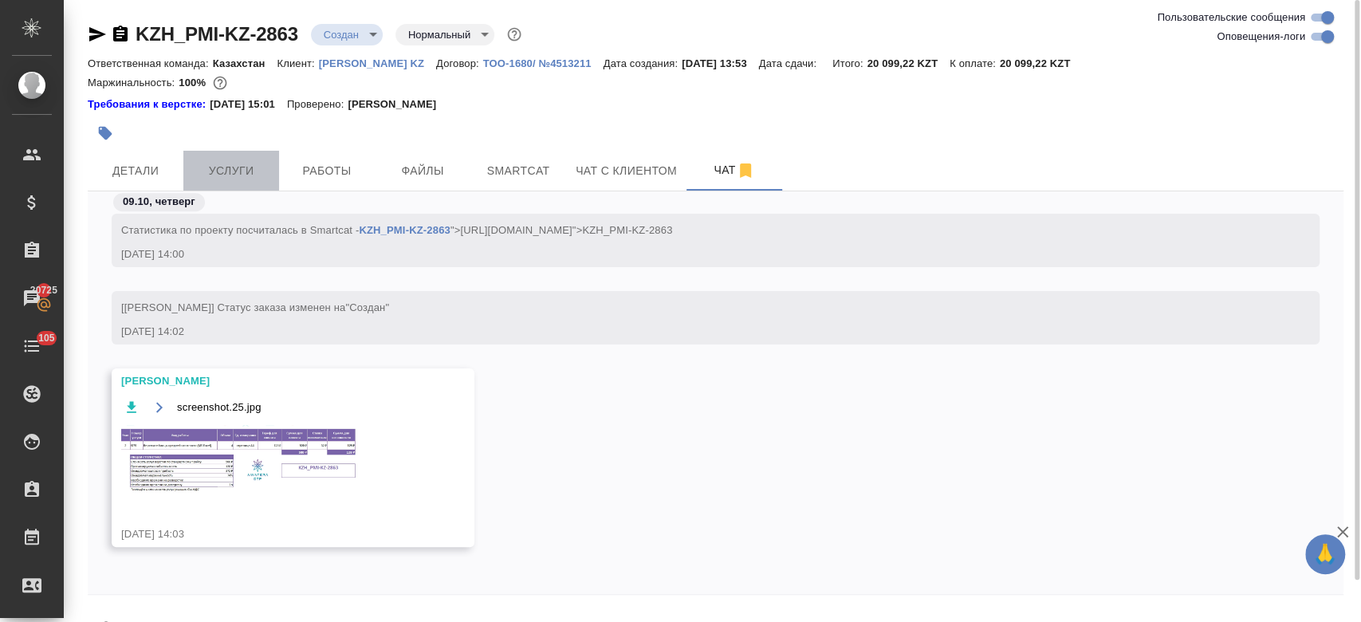
click at [210, 173] on span "Услуги" at bounding box center [231, 171] width 77 height 20
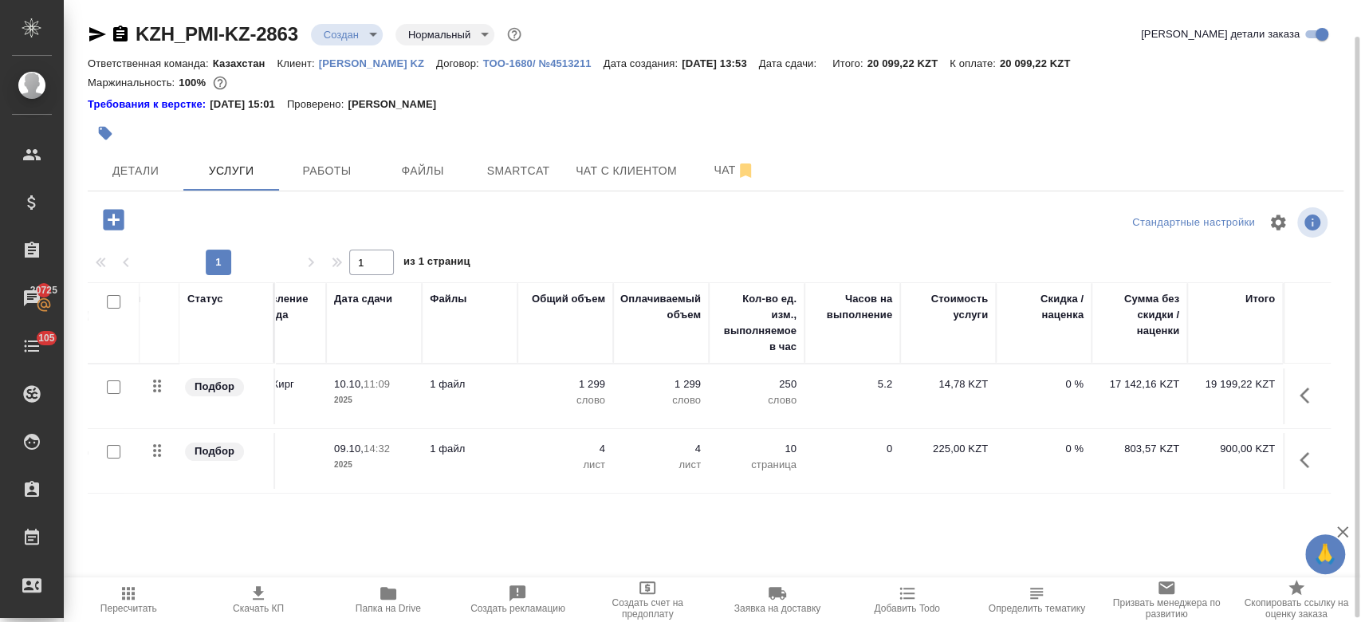
scroll to position [43, 0]
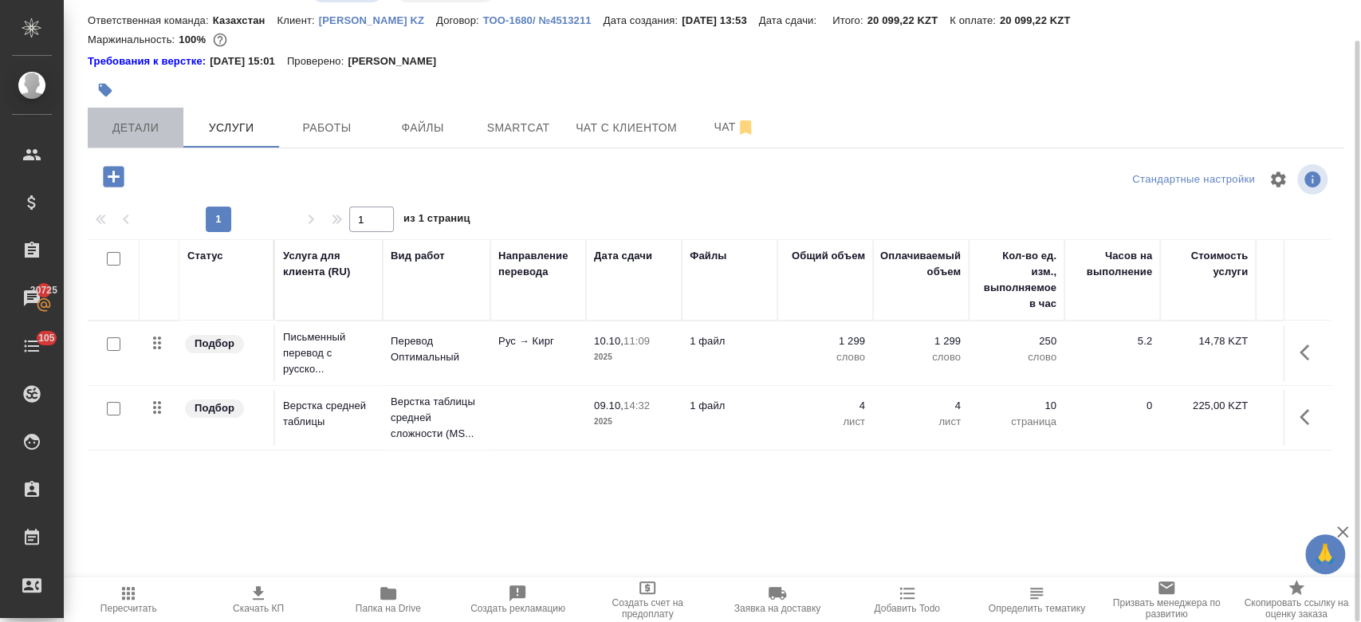
click at [136, 133] on span "Детали" at bounding box center [135, 128] width 77 height 20
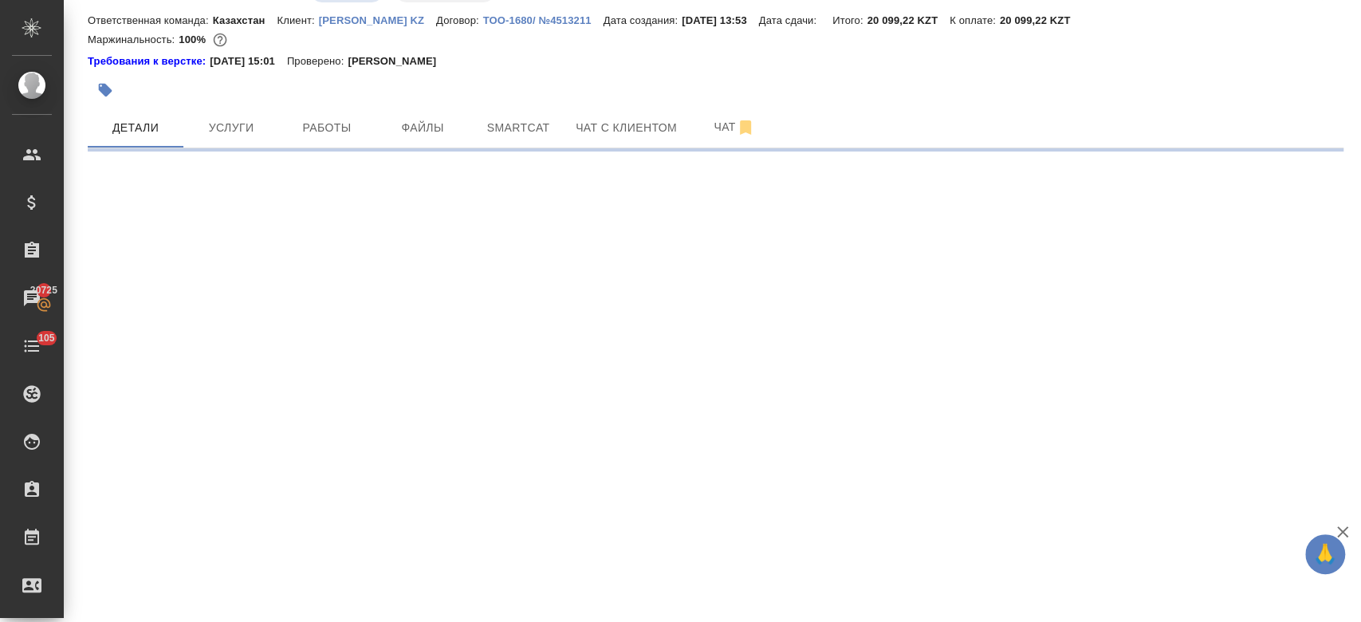
select select "RU"
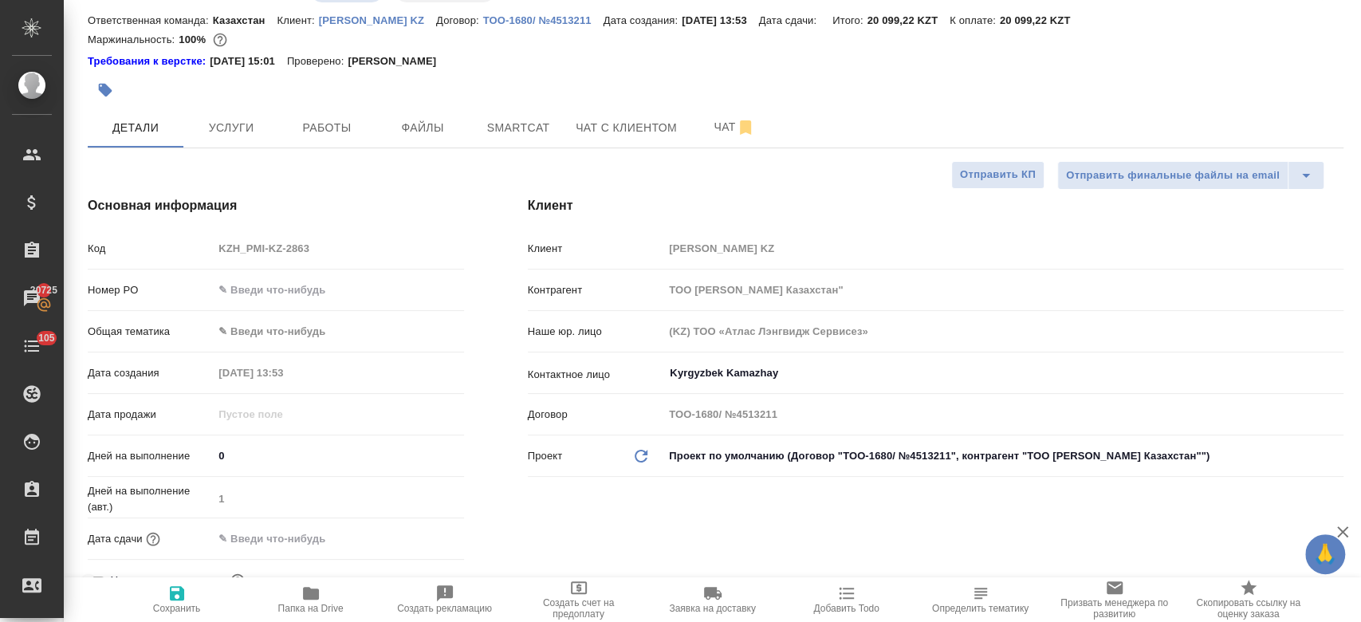
type textarea "x"
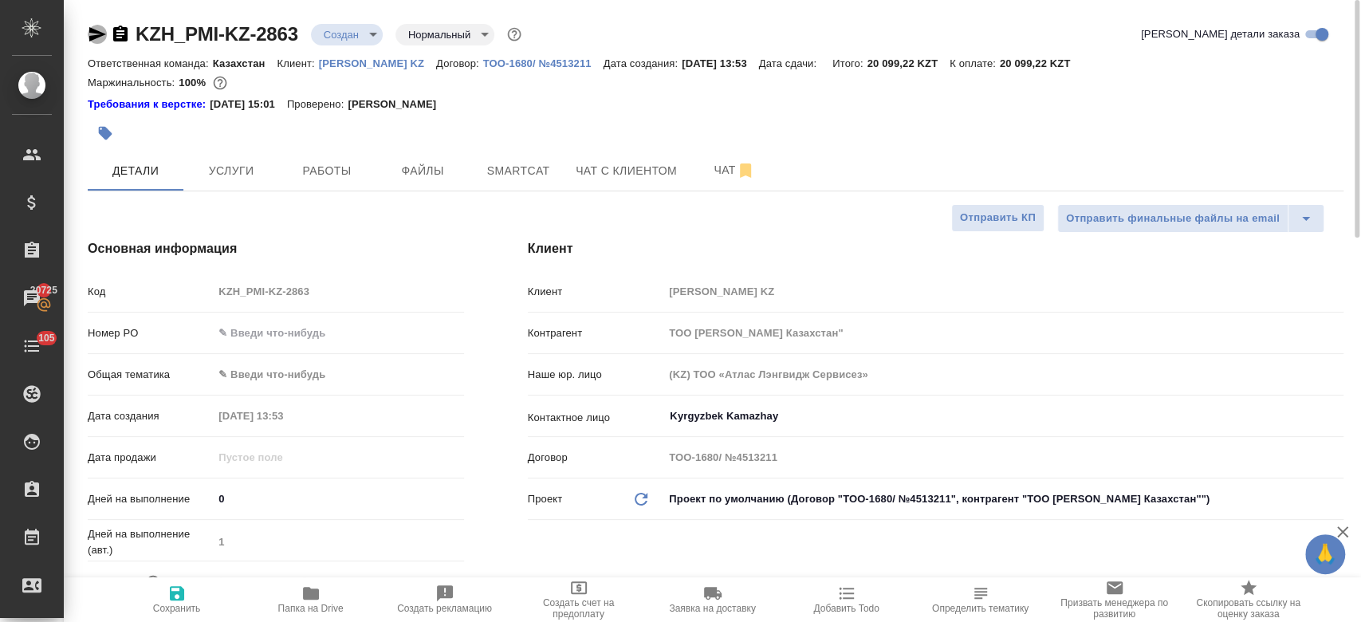
click at [100, 25] on icon "button" at bounding box center [97, 34] width 19 height 19
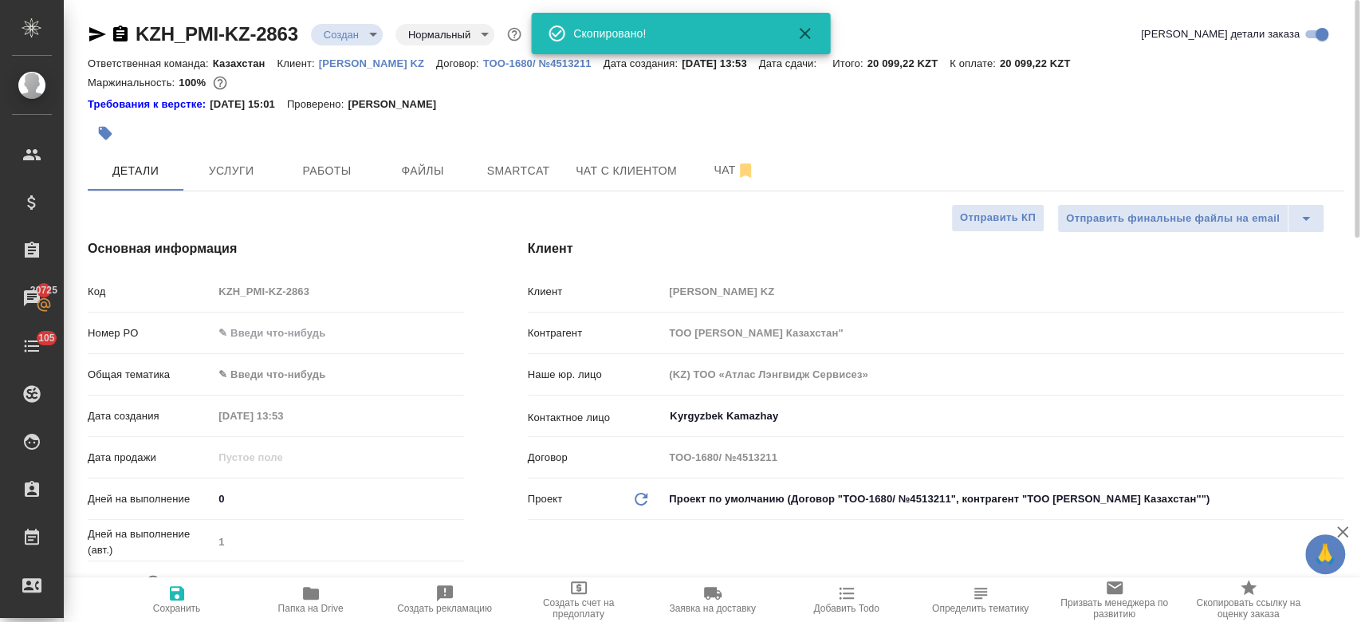
type textarea "x"
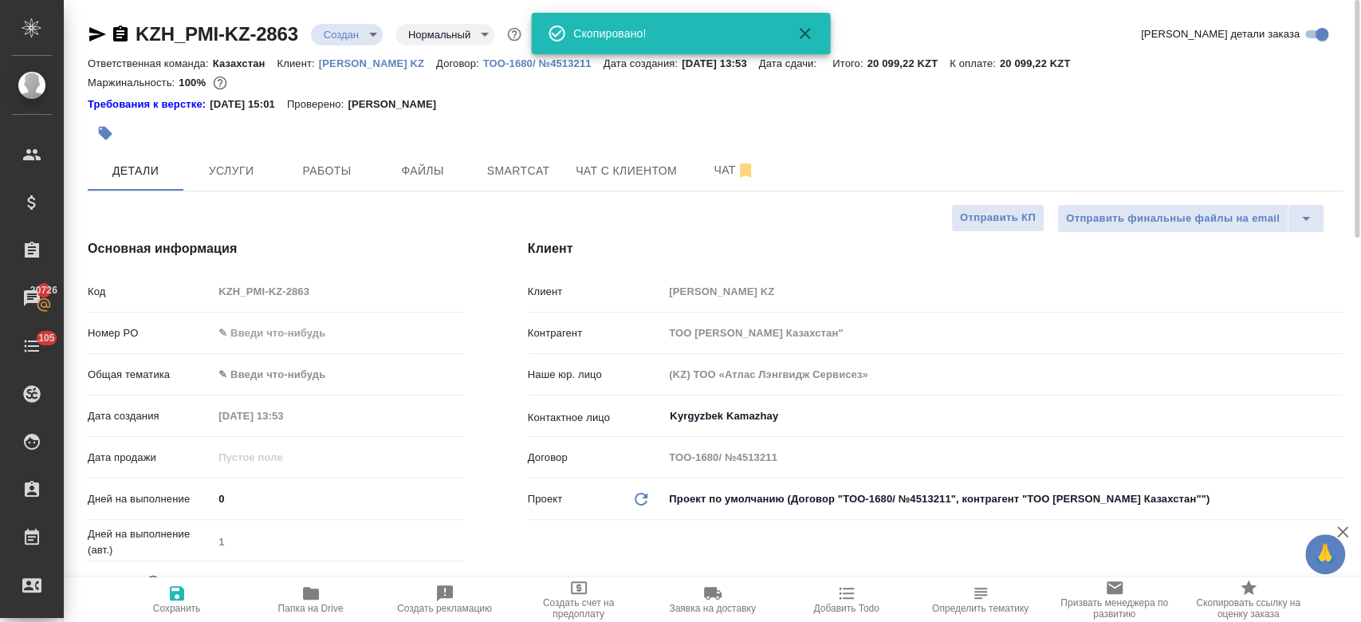
type textarea "x"
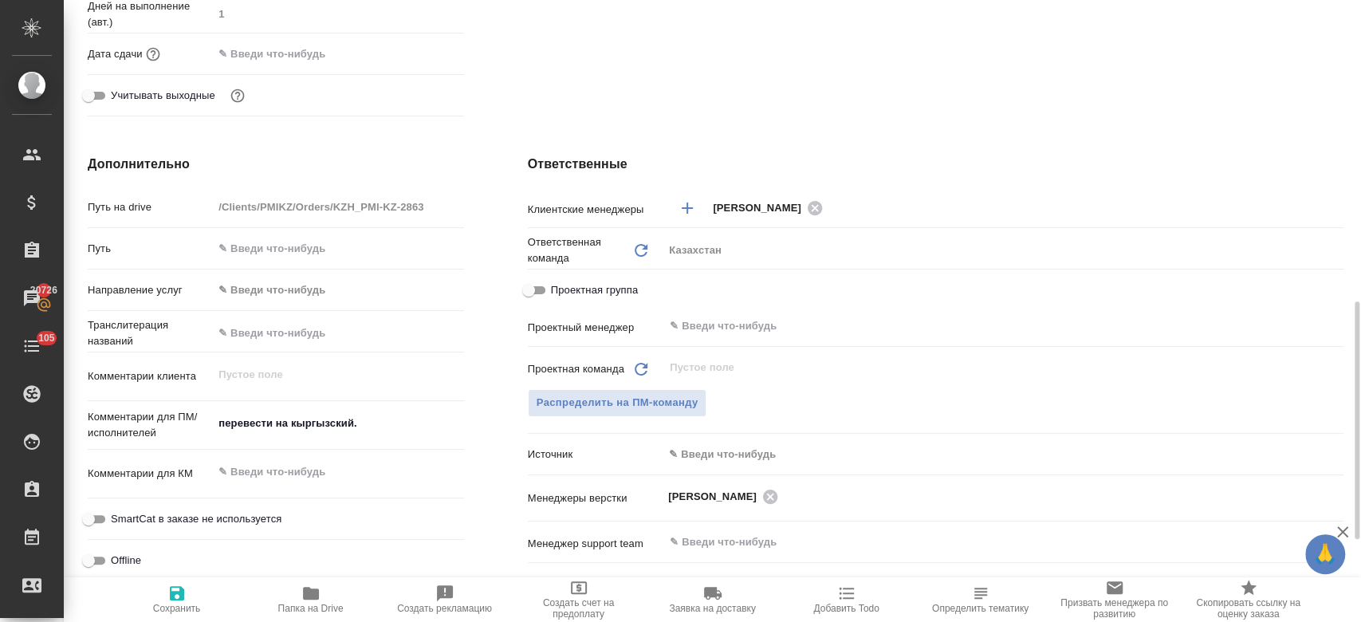
scroll to position [617, 0]
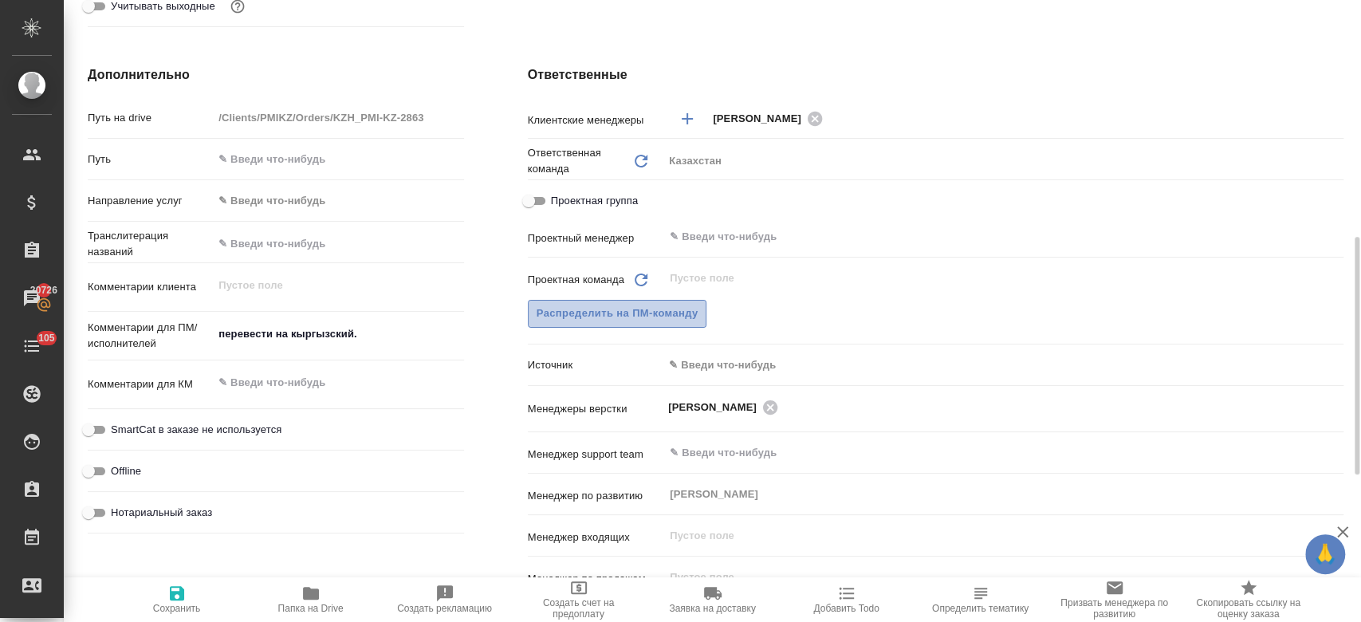
click at [608, 305] on span "Распределить на ПМ-команду" at bounding box center [618, 314] width 162 height 18
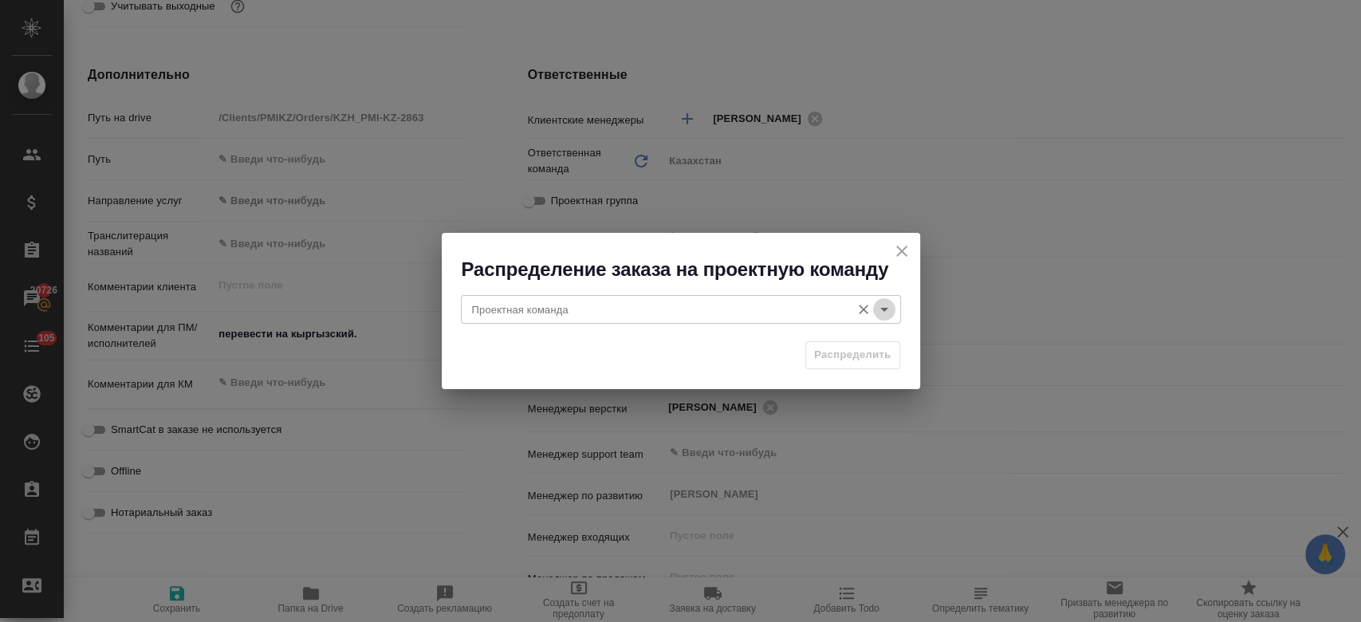
click at [891, 308] on icon "Open" at bounding box center [884, 309] width 19 height 19
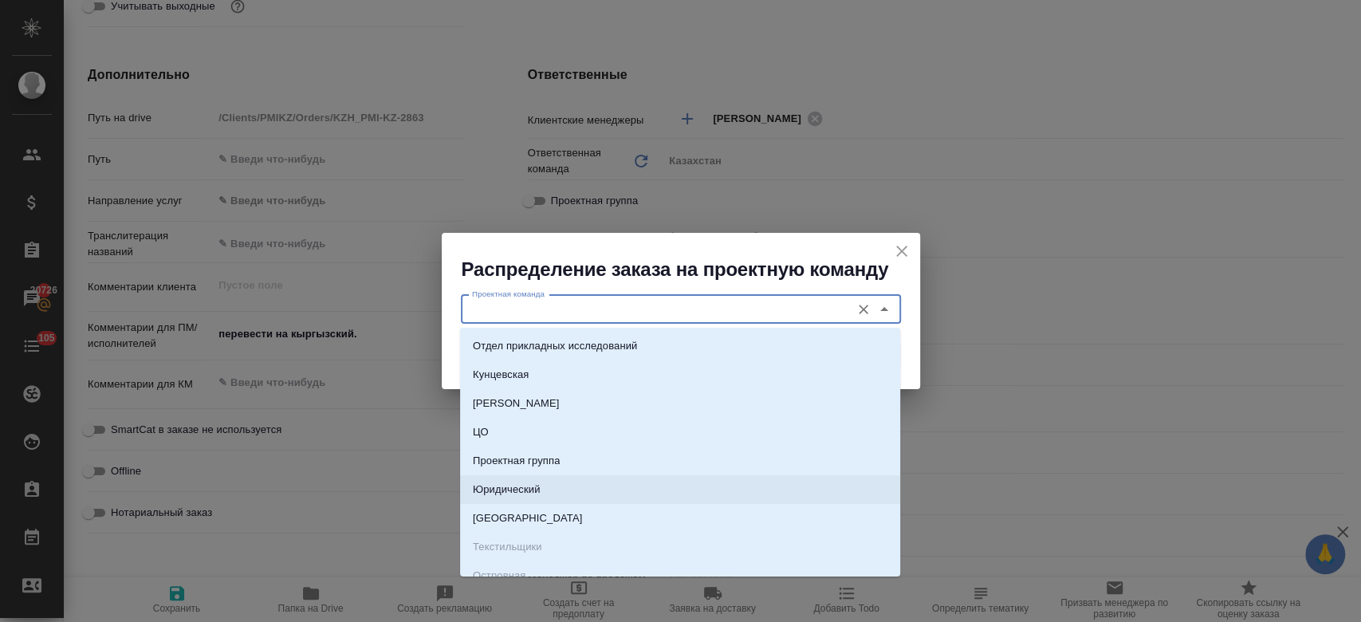
click at [597, 500] on li "Юридический" at bounding box center [680, 489] width 440 height 29
type input "Юридический"
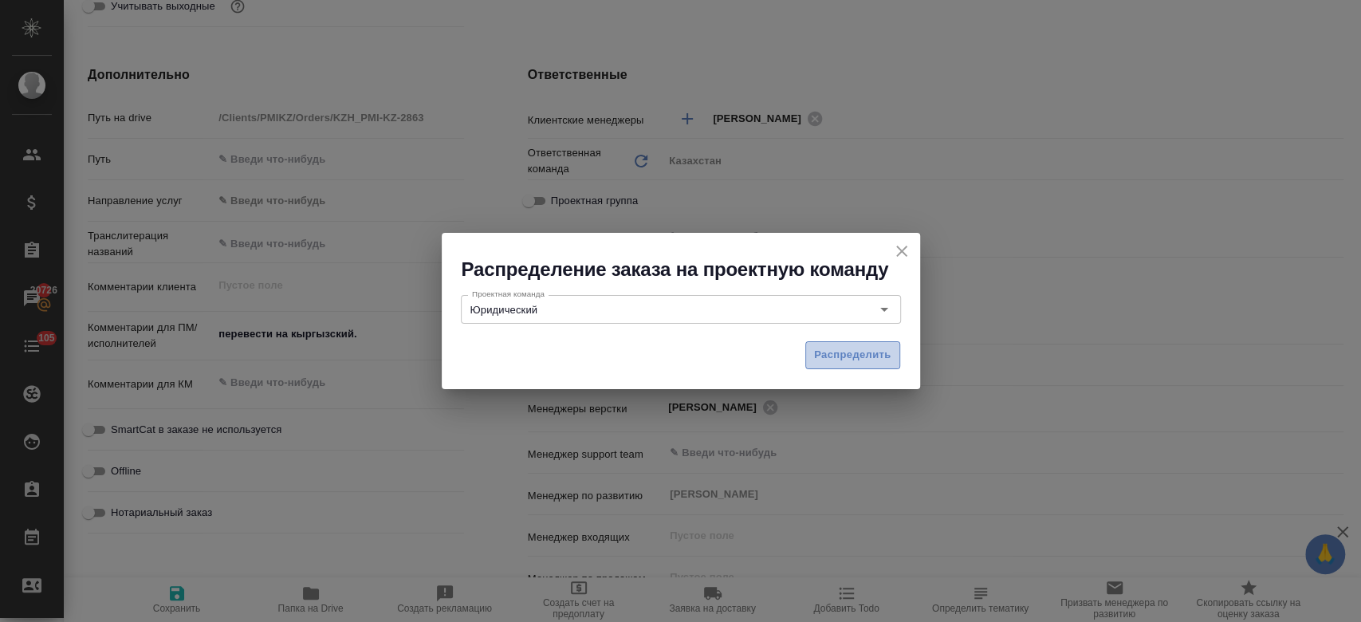
click at [853, 346] on span "Распределить" at bounding box center [852, 355] width 77 height 18
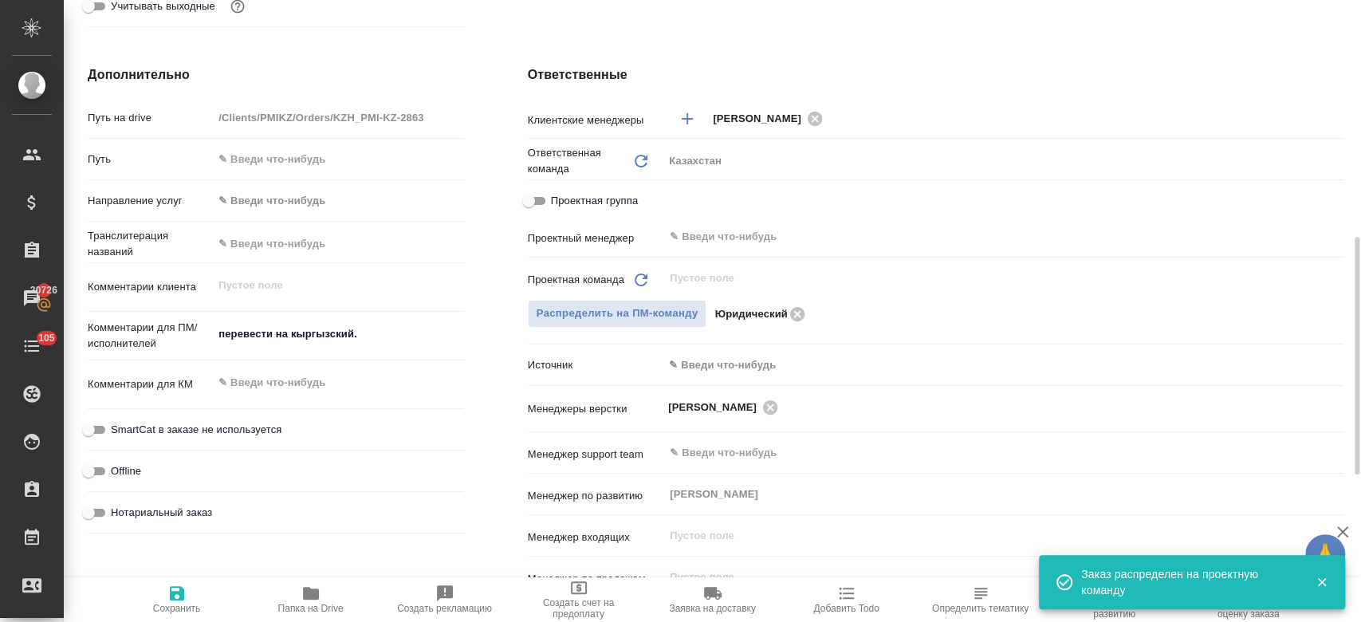
type textarea "x"
click at [165, 591] on span "Сохранить" at bounding box center [177, 599] width 115 height 30
type textarea "x"
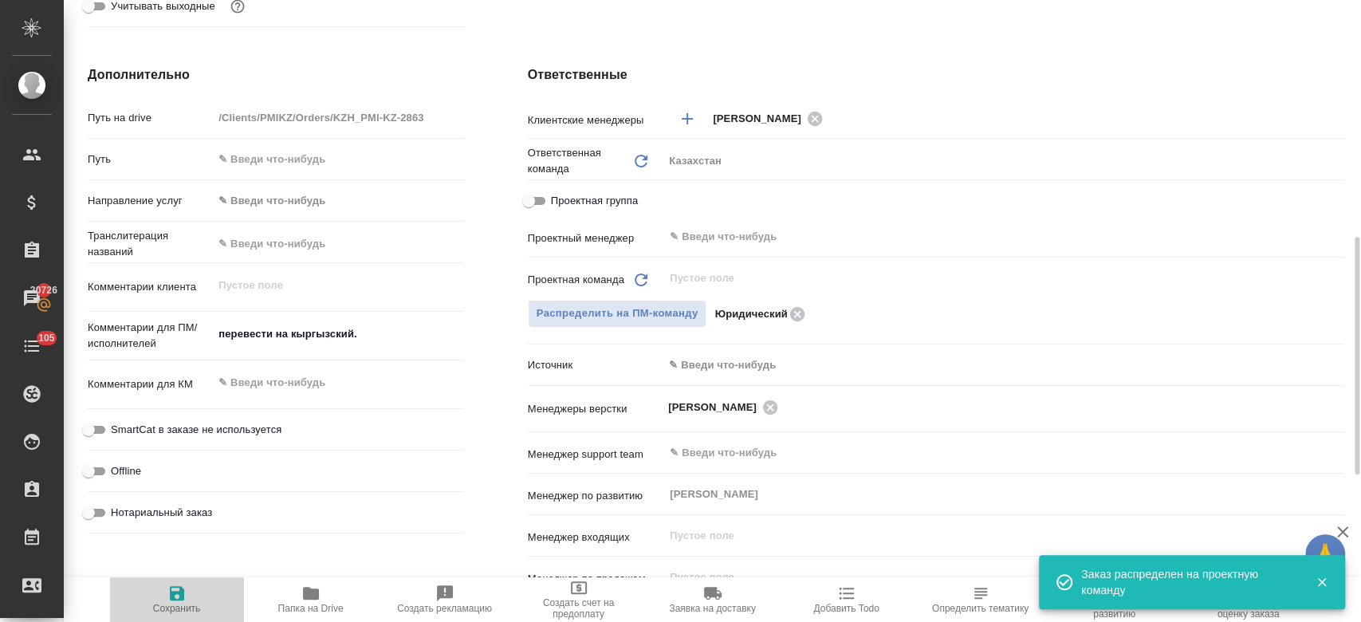
type textarea "x"
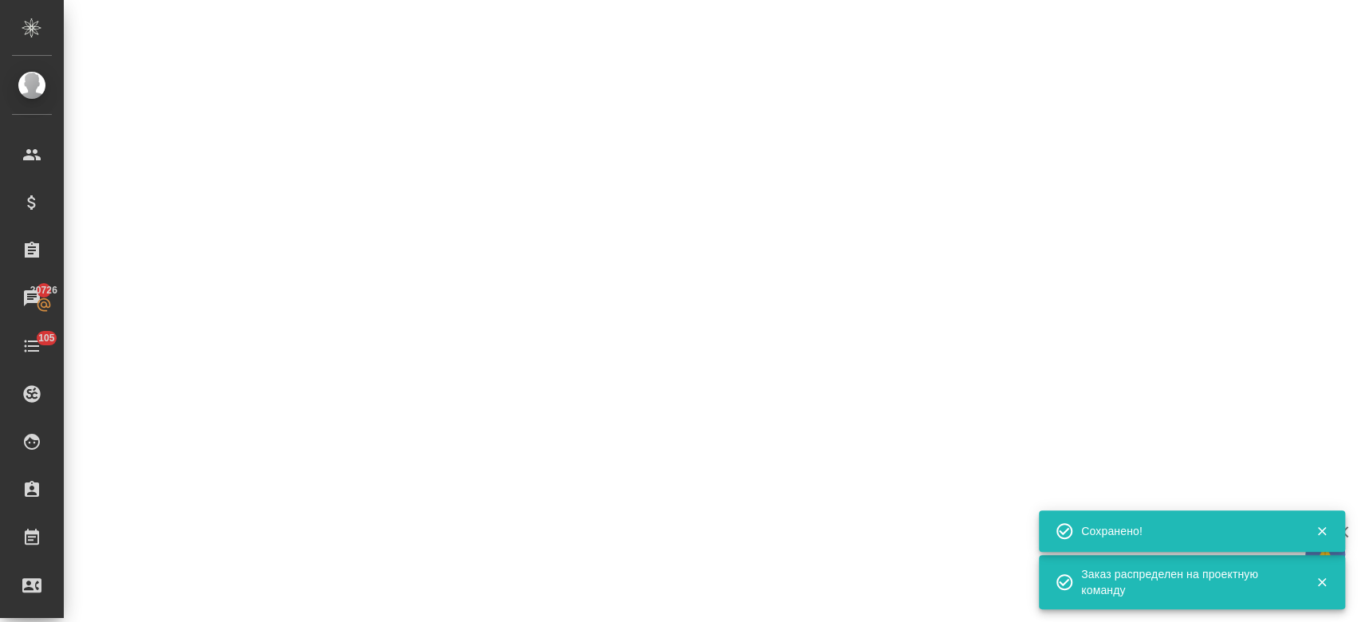
select select "RU"
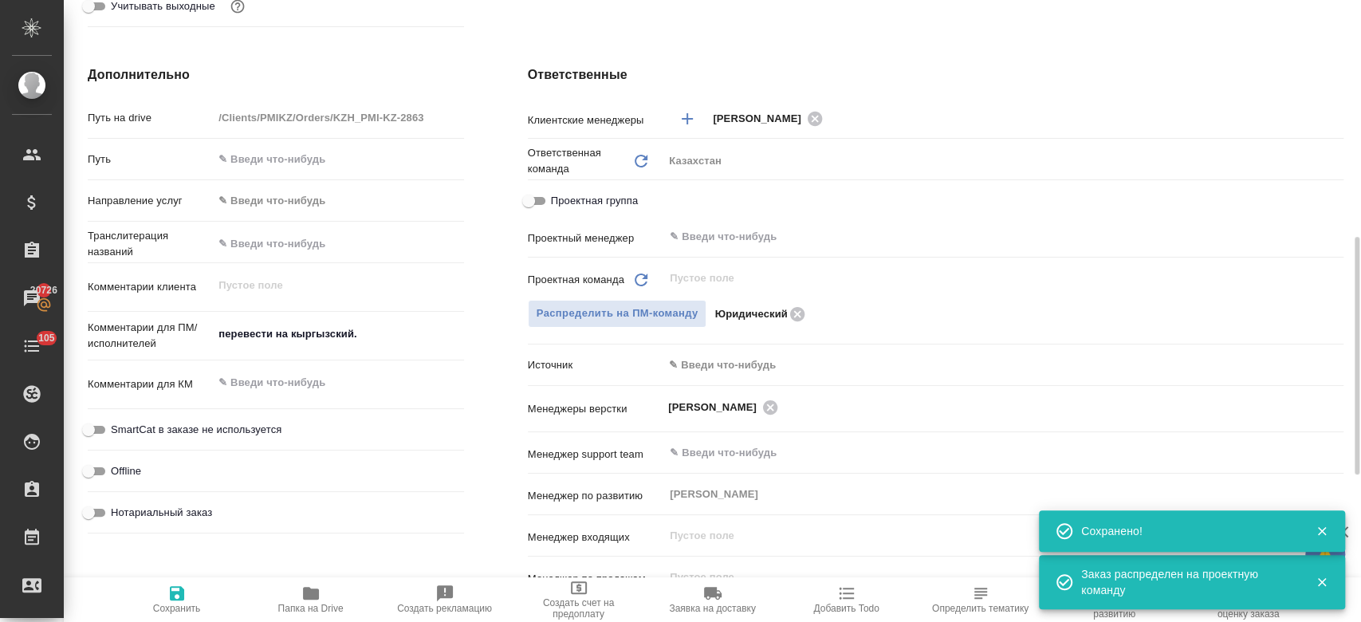
type textarea "x"
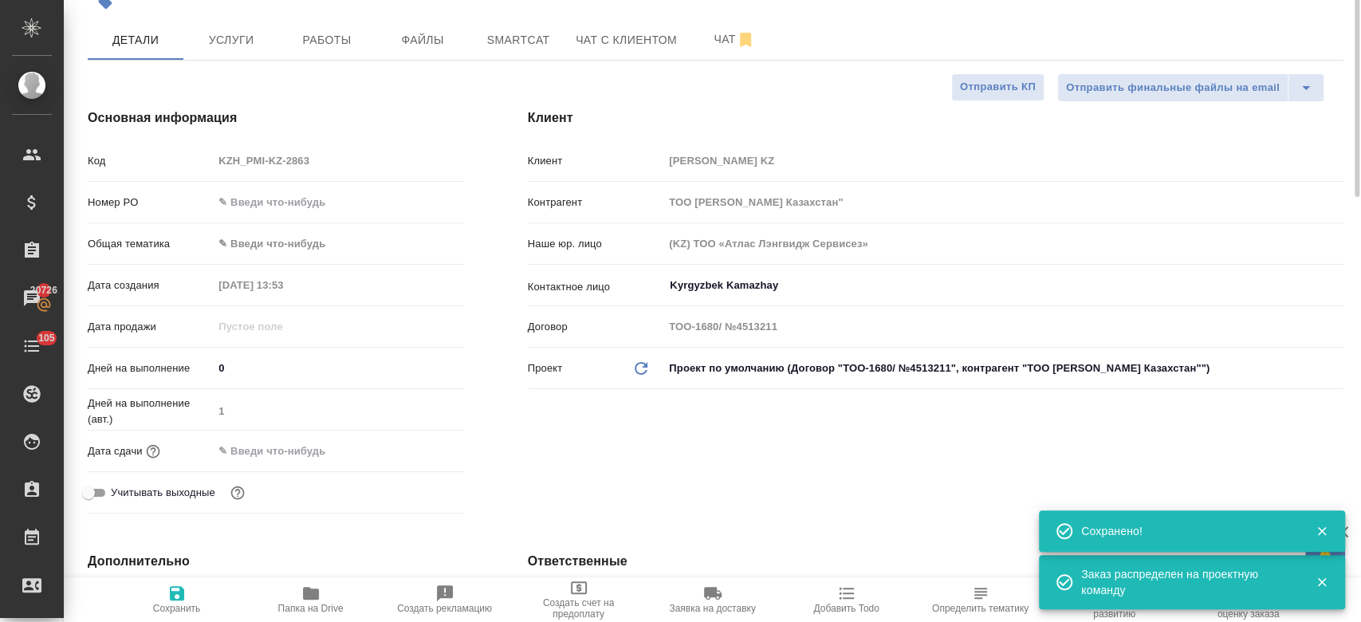
scroll to position [0, 0]
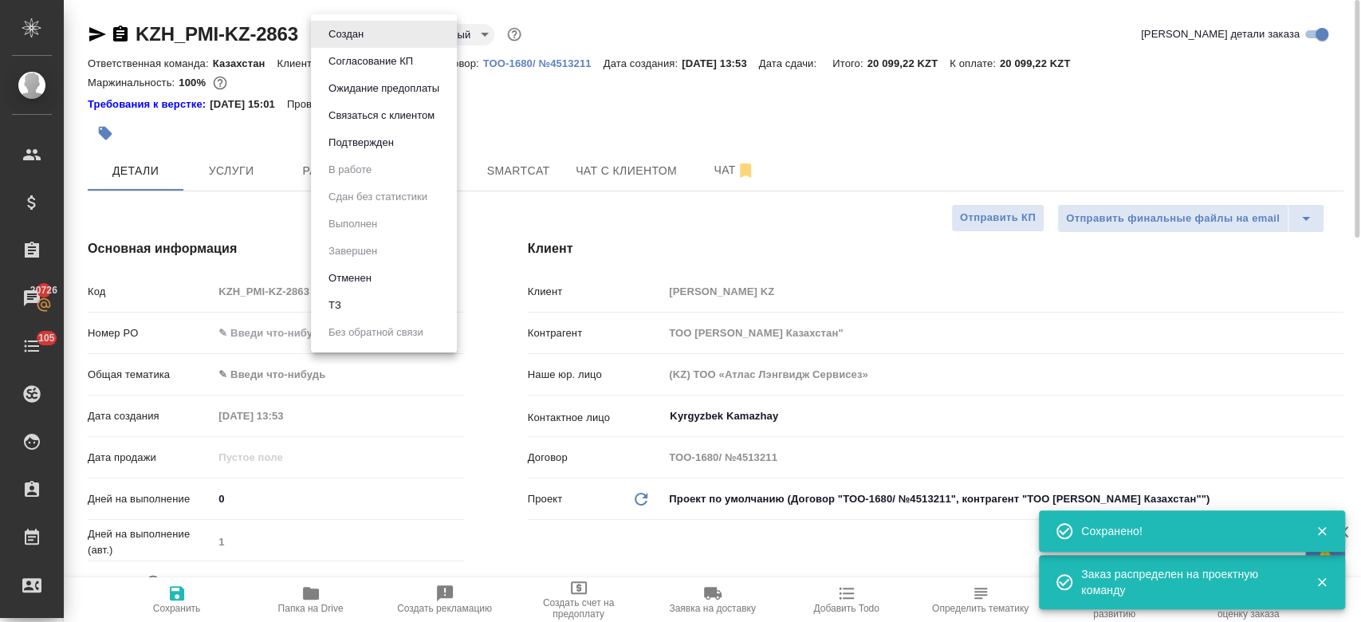
click at [354, 37] on body "🙏 .cls-1 fill:#fff; AWATERA Kosherbayeva Nazerke Клиенты Спецификации Заказы 20…" at bounding box center [680, 311] width 1361 height 622
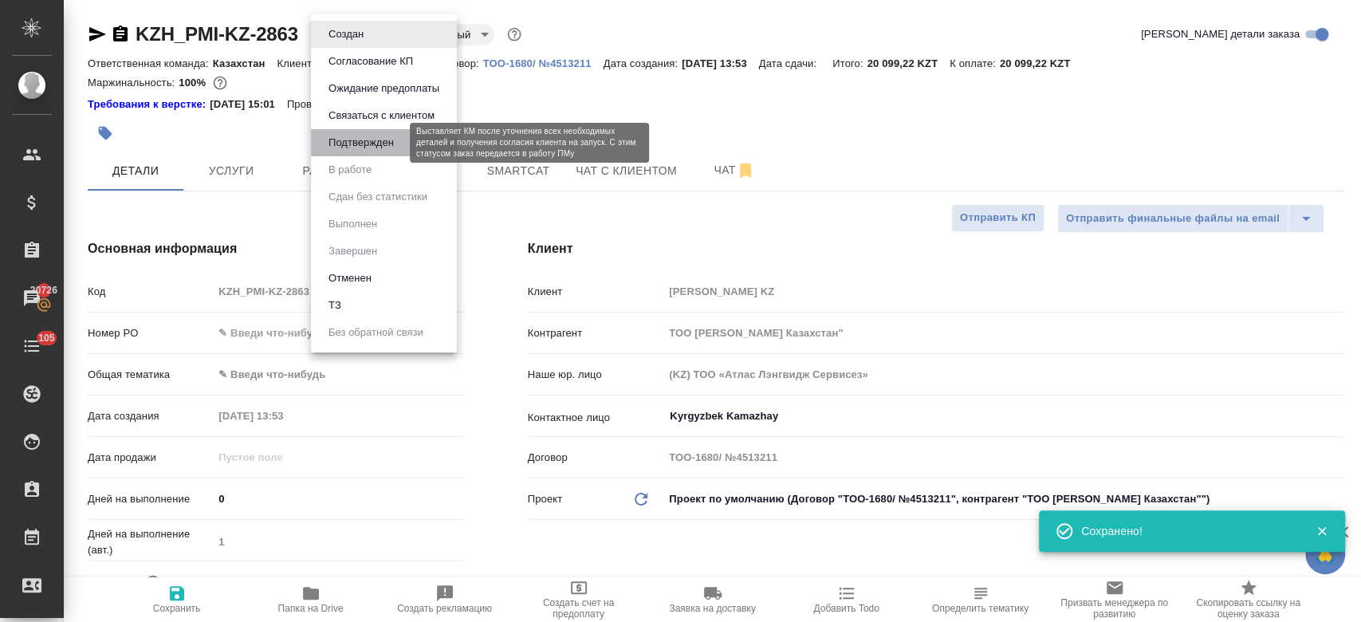
click at [360, 143] on button "Подтвержден" at bounding box center [361, 143] width 75 height 18
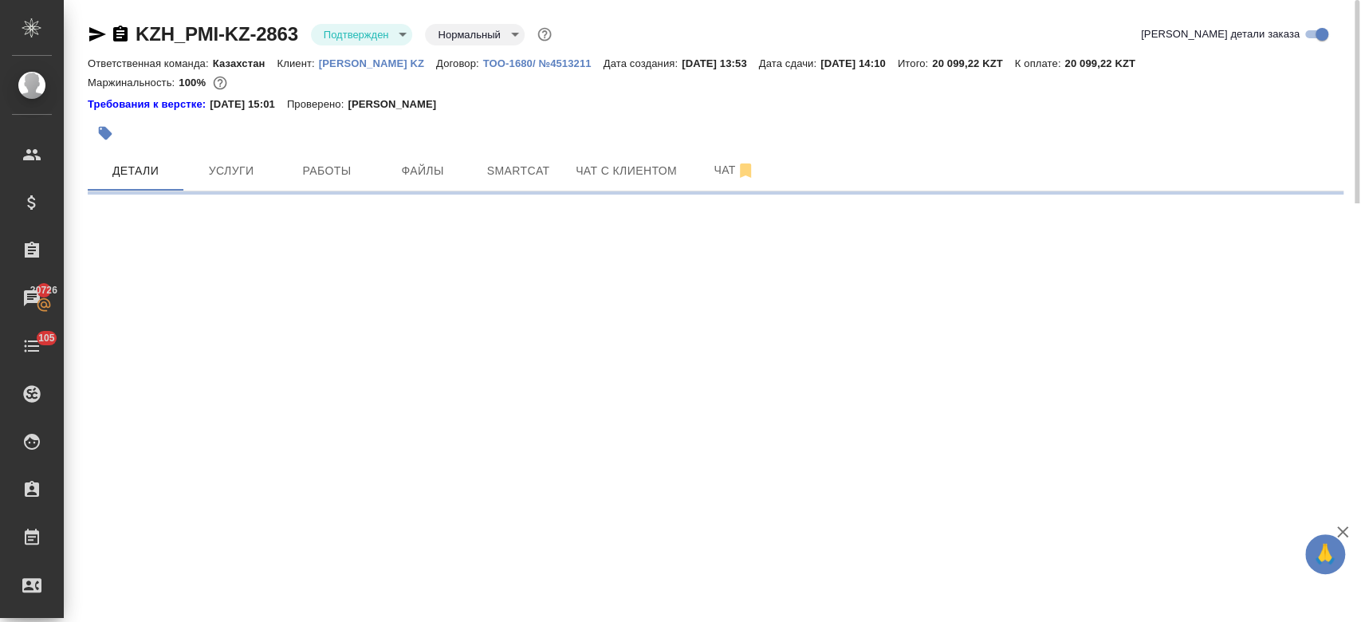
select select "RU"
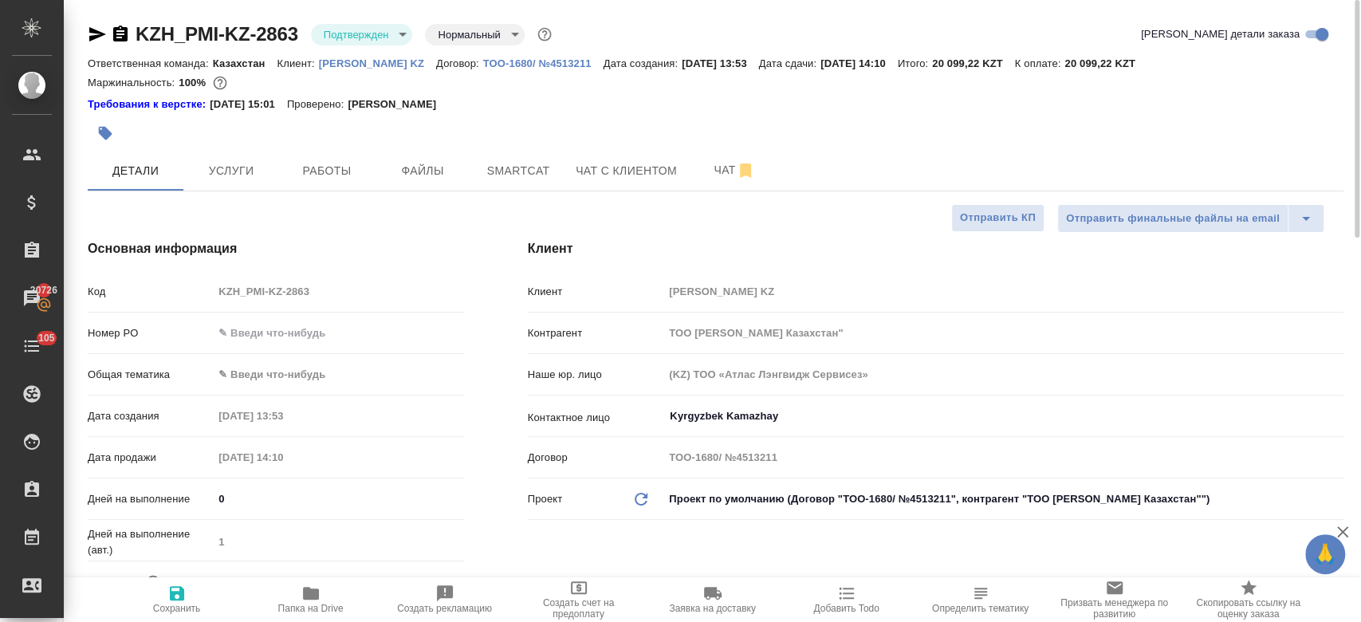
type textarea "x"
click at [330, 136] on div at bounding box center [506, 133] width 837 height 35
type textarea "x"
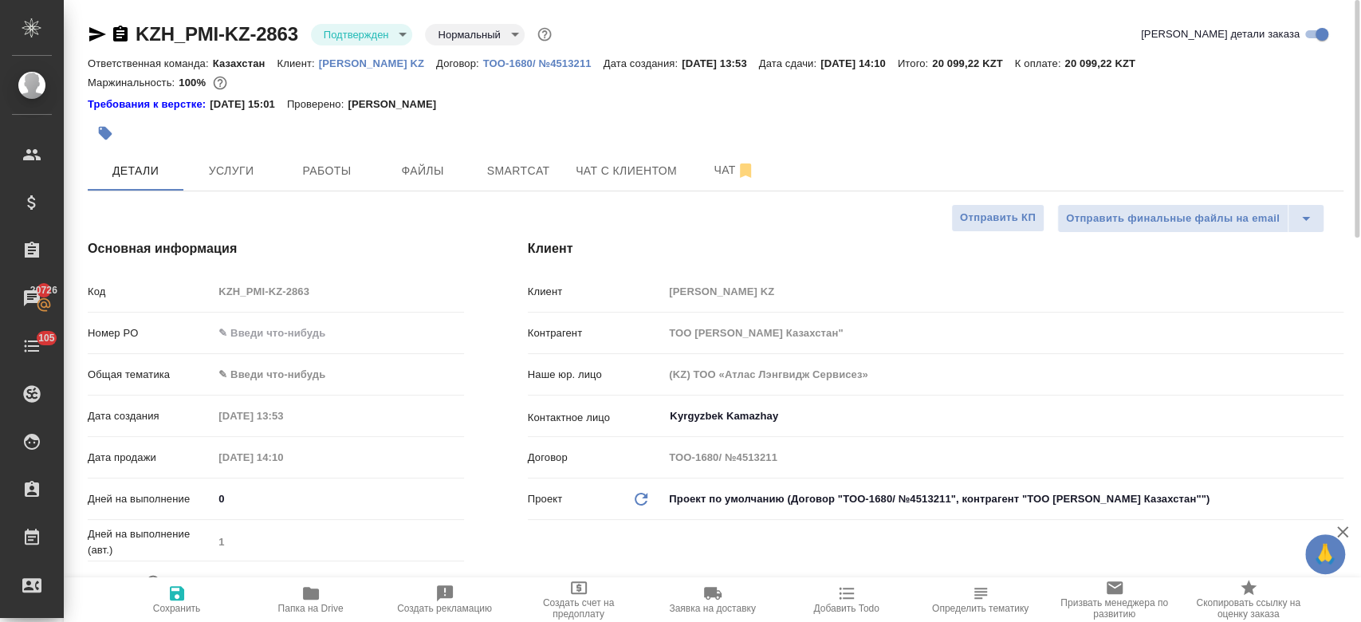
type textarea "x"
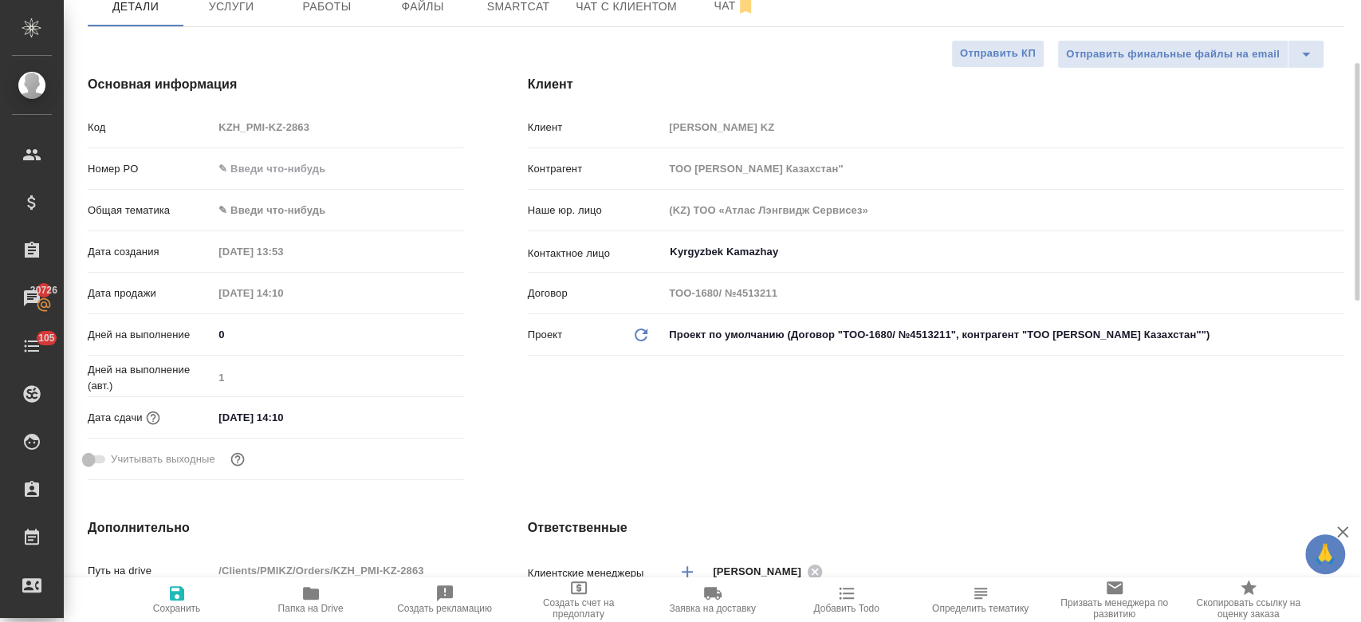
scroll to position [166, 0]
click at [276, 418] on input "10.10.2025 14:10" at bounding box center [284, 415] width 140 height 23
click at [413, 409] on icon "button" at bounding box center [418, 415] width 14 height 16
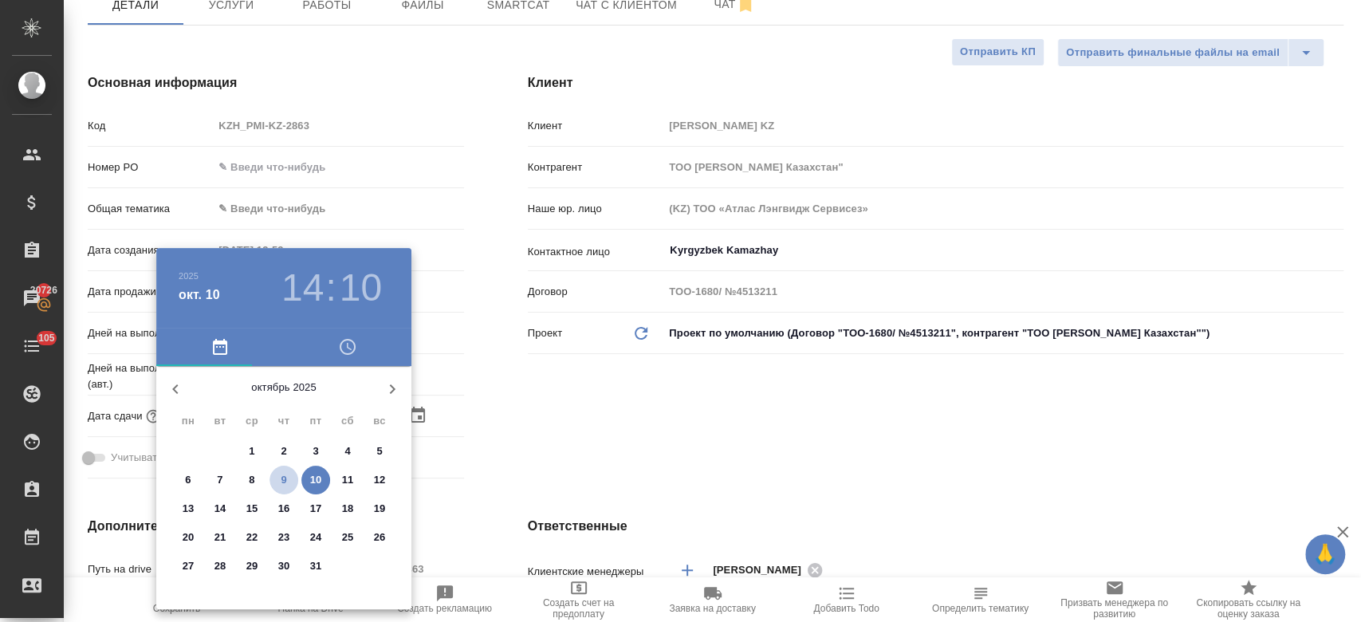
click at [280, 480] on span "9" at bounding box center [283, 480] width 29 height 16
type input "09.10.2025 14:10"
type textarea "x"
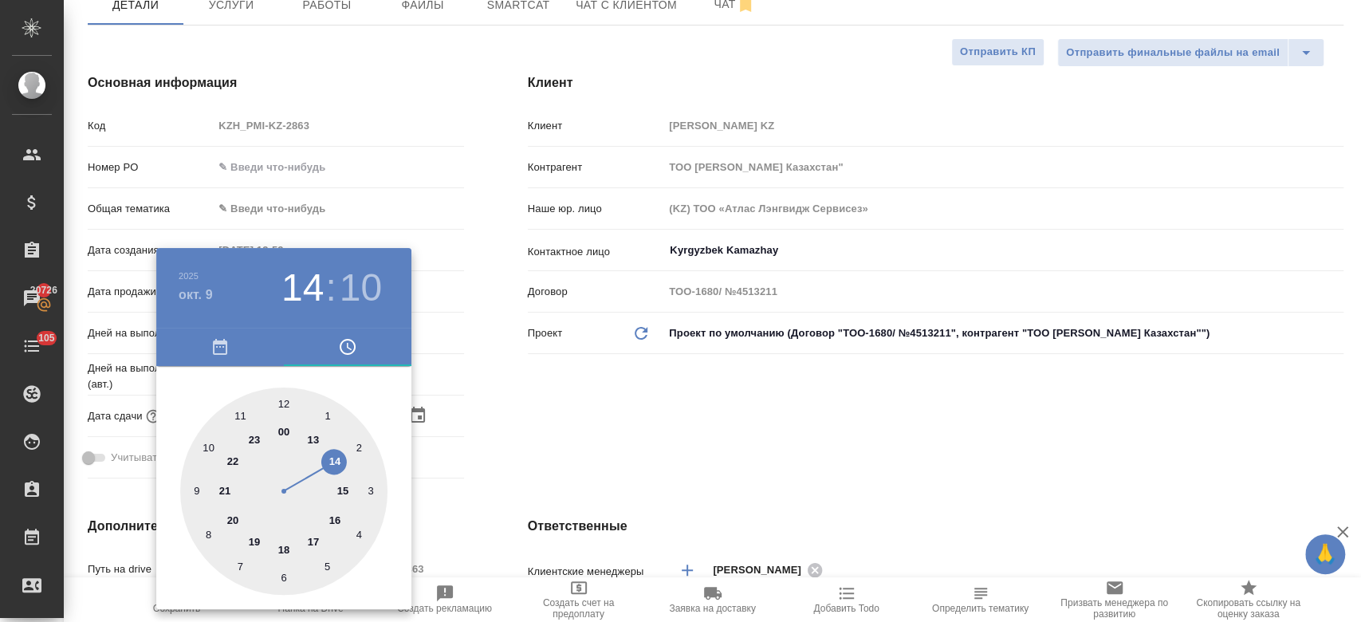
click at [285, 545] on div at bounding box center [283, 490] width 207 height 207
type input "09.10.2025 18:10"
type textarea "x"
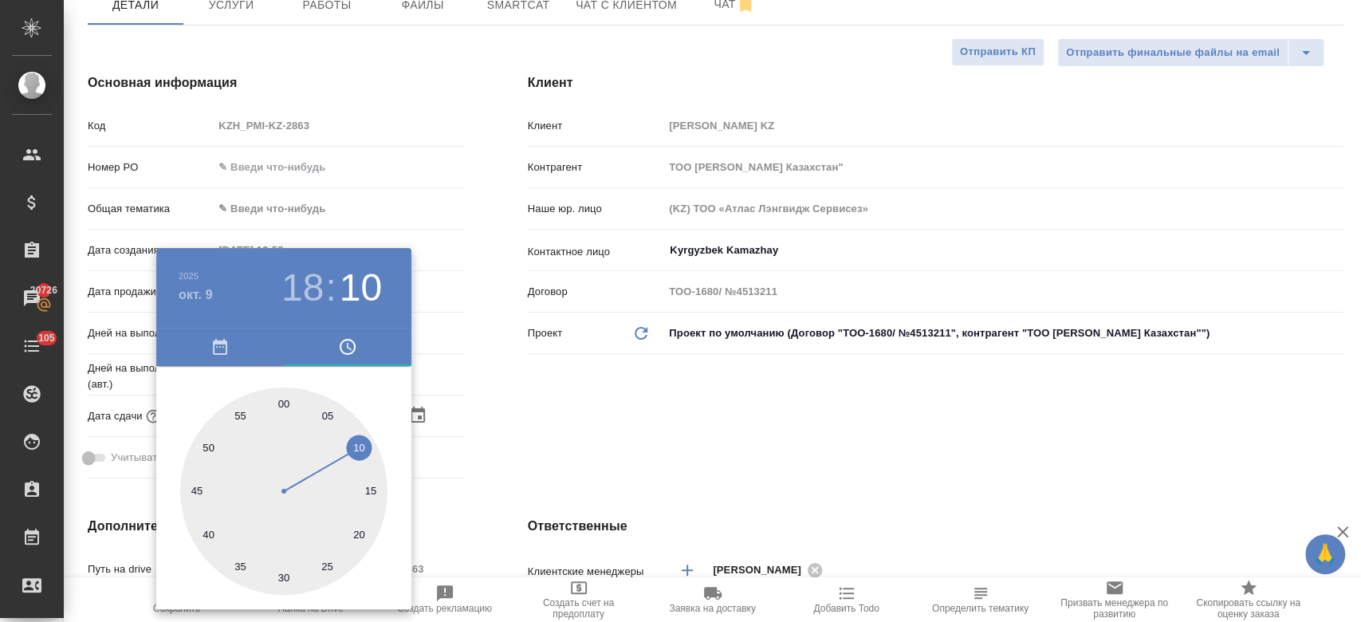
click at [282, 399] on div at bounding box center [283, 490] width 207 height 207
type input "09.10.2025 18:00"
type textarea "x"
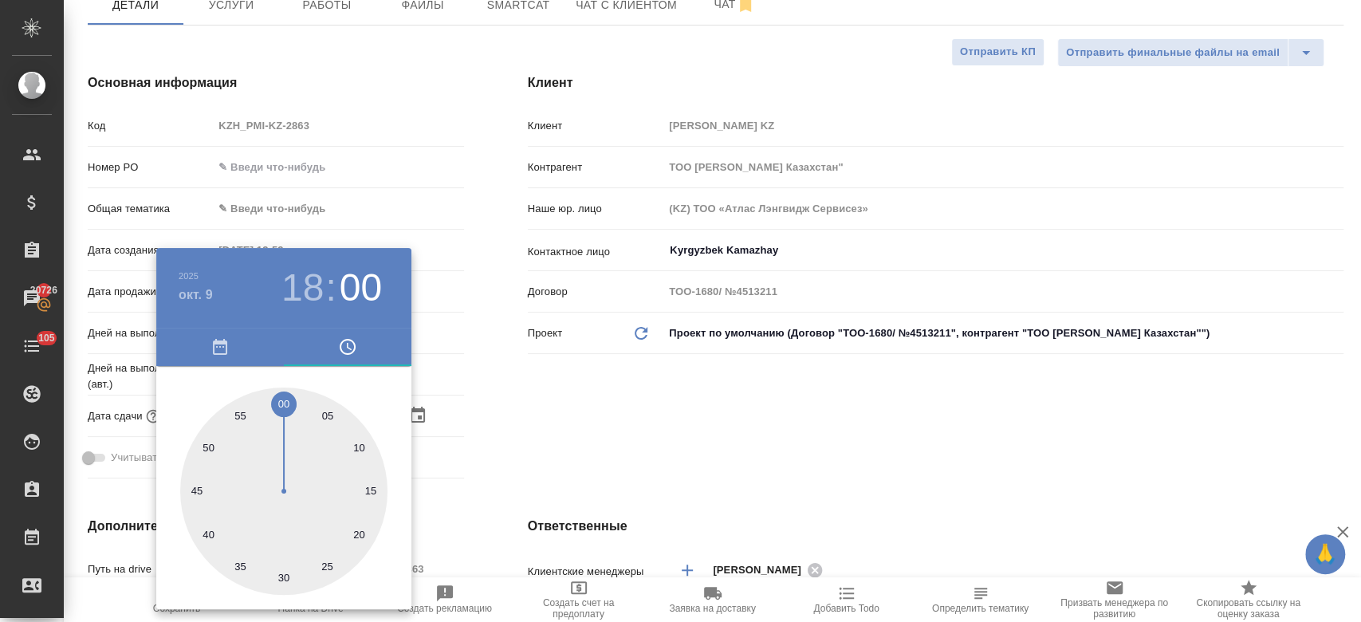
click at [282, 399] on div at bounding box center [283, 490] width 207 height 207
type textarea "x"
click at [512, 386] on div at bounding box center [680, 311] width 1361 height 622
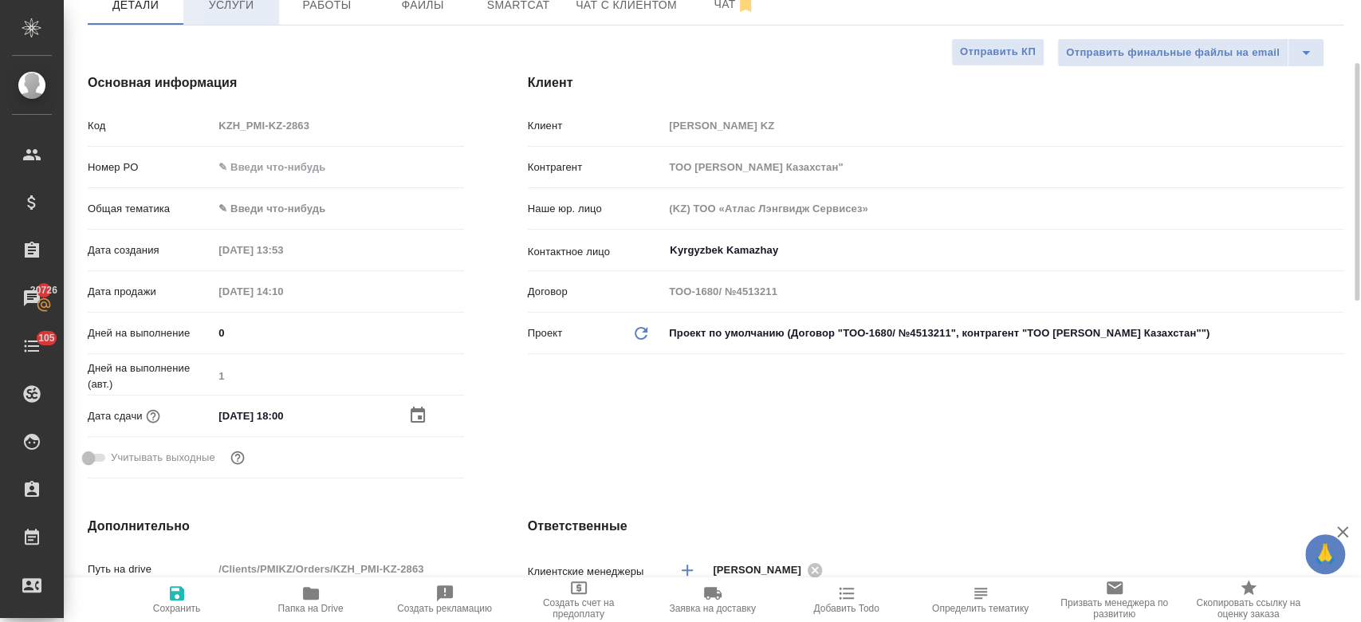
type textarea "x"
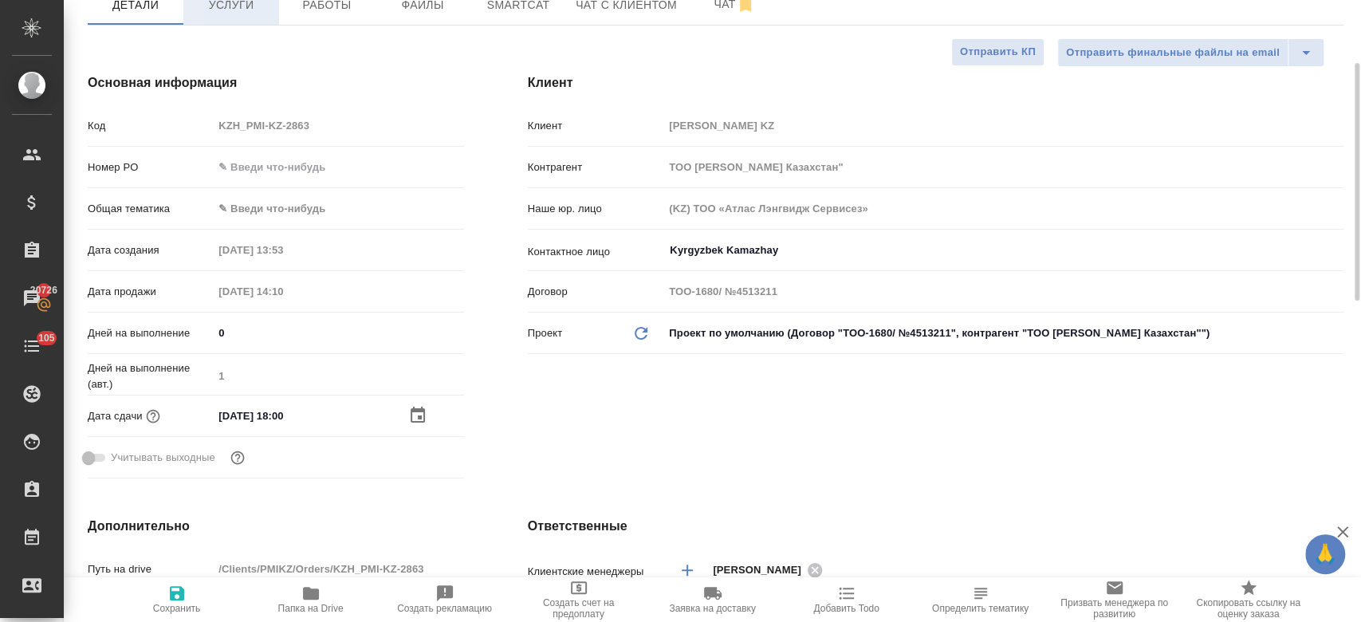
type textarea "x"
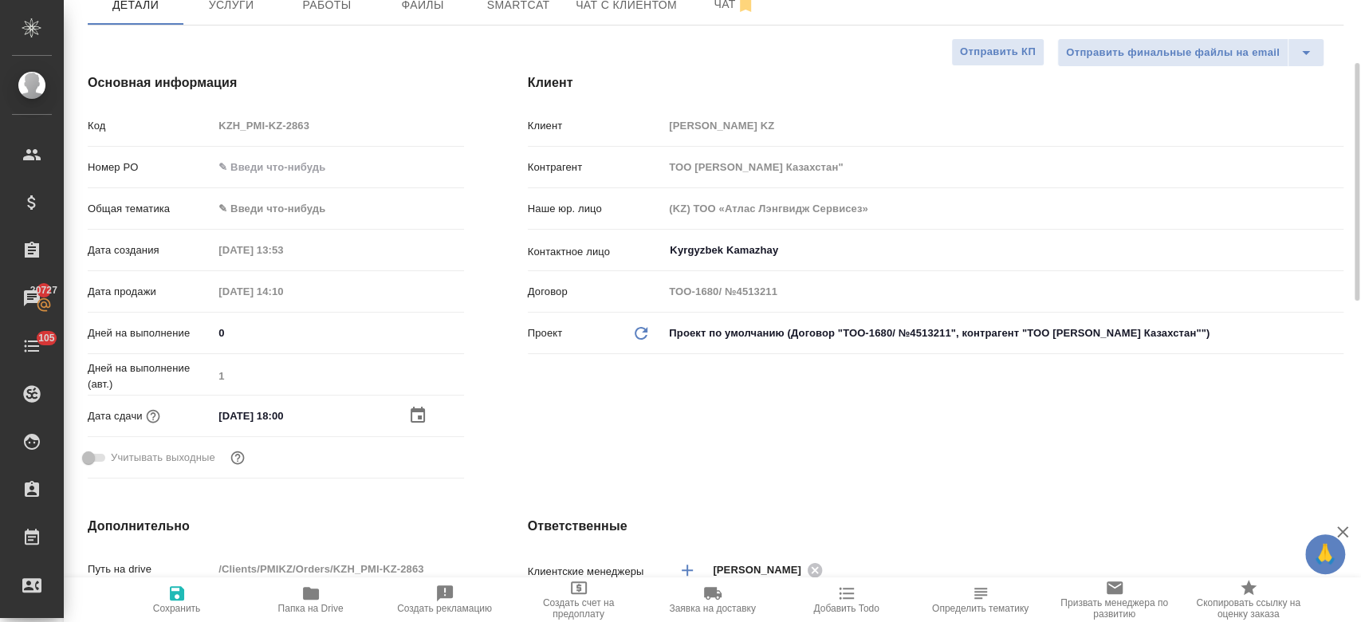
type textarea "x"
click at [280, 400] on div "Дней на выполнение (авт.) 1" at bounding box center [276, 380] width 376 height 41
click at [280, 408] on input "09.10.2025 18:00" at bounding box center [284, 415] width 140 height 23
click at [412, 411] on icon "button" at bounding box center [417, 415] width 19 height 19
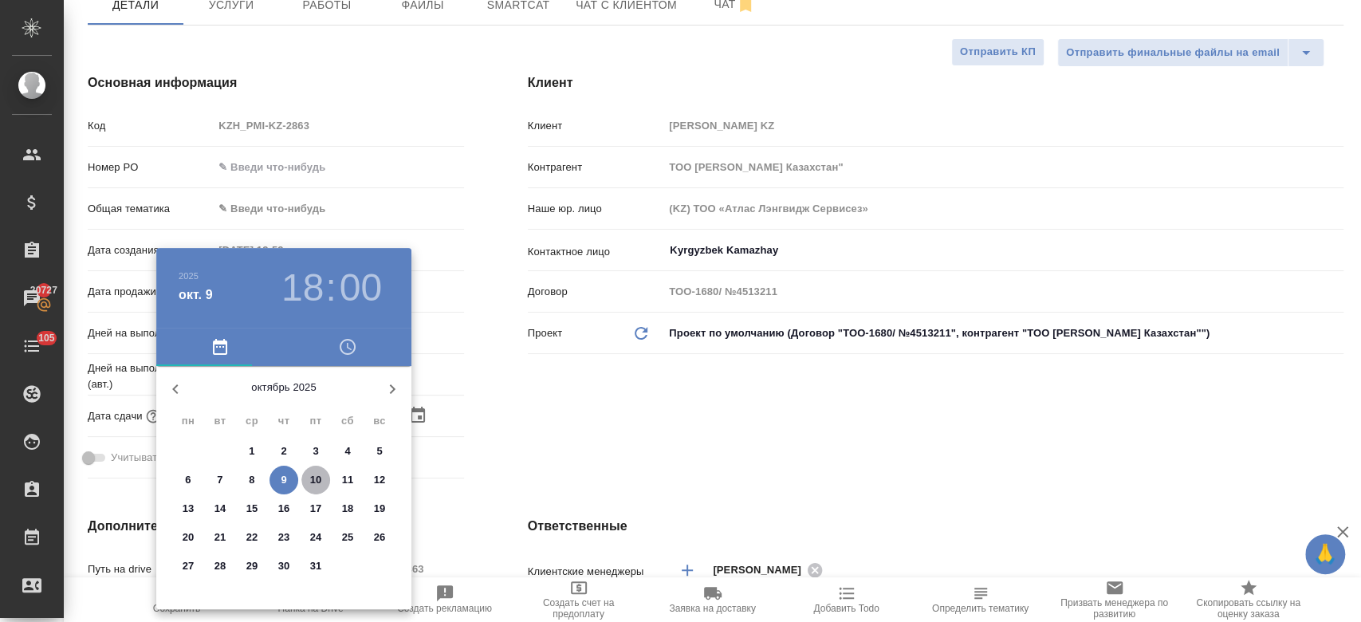
click at [314, 481] on p "10" at bounding box center [316, 480] width 12 height 16
type input "10.10.2025 18:00"
type textarea "x"
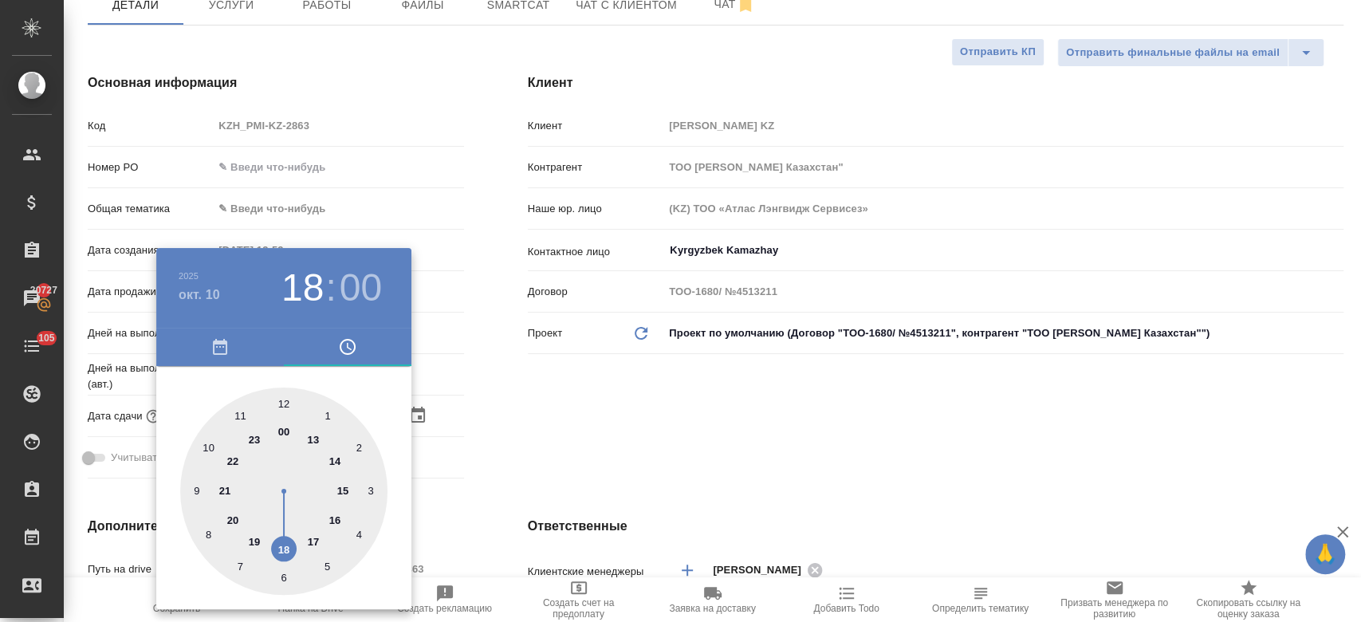
click at [197, 491] on div at bounding box center [283, 490] width 207 height 207
type input "10.10.2025 09:00"
type textarea "x"
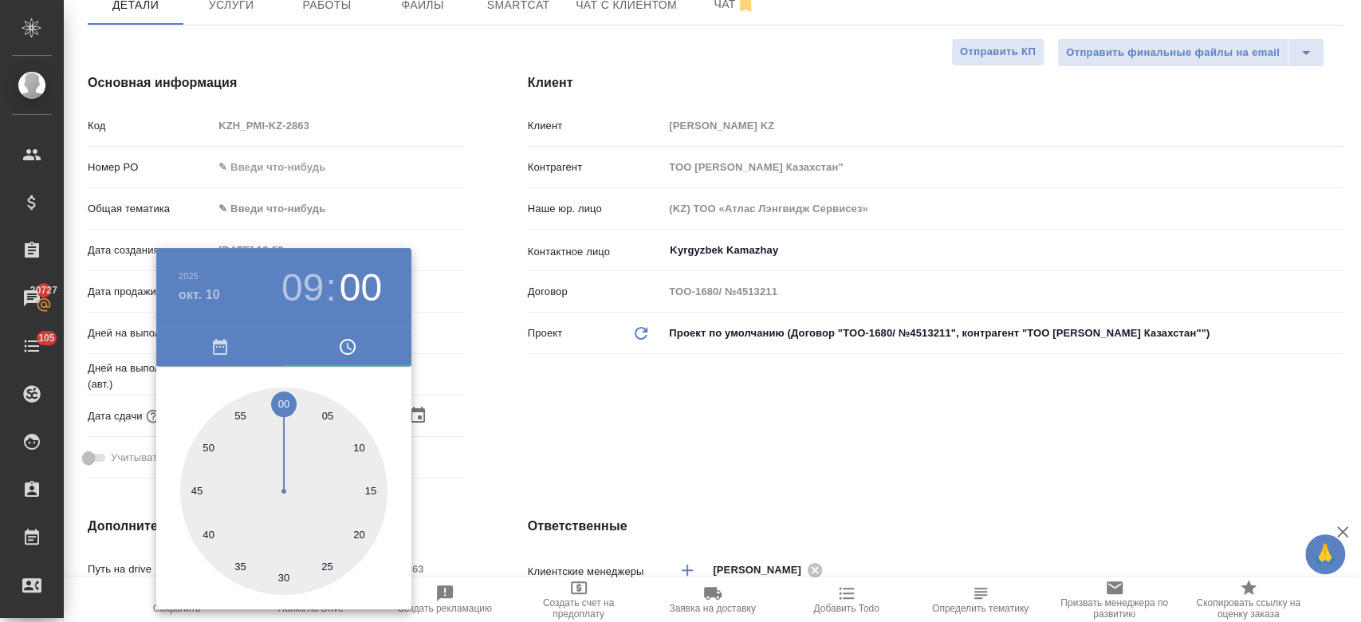
click at [285, 570] on div at bounding box center [283, 490] width 207 height 207
type input "10.10.2025 09:30"
type textarea "x"
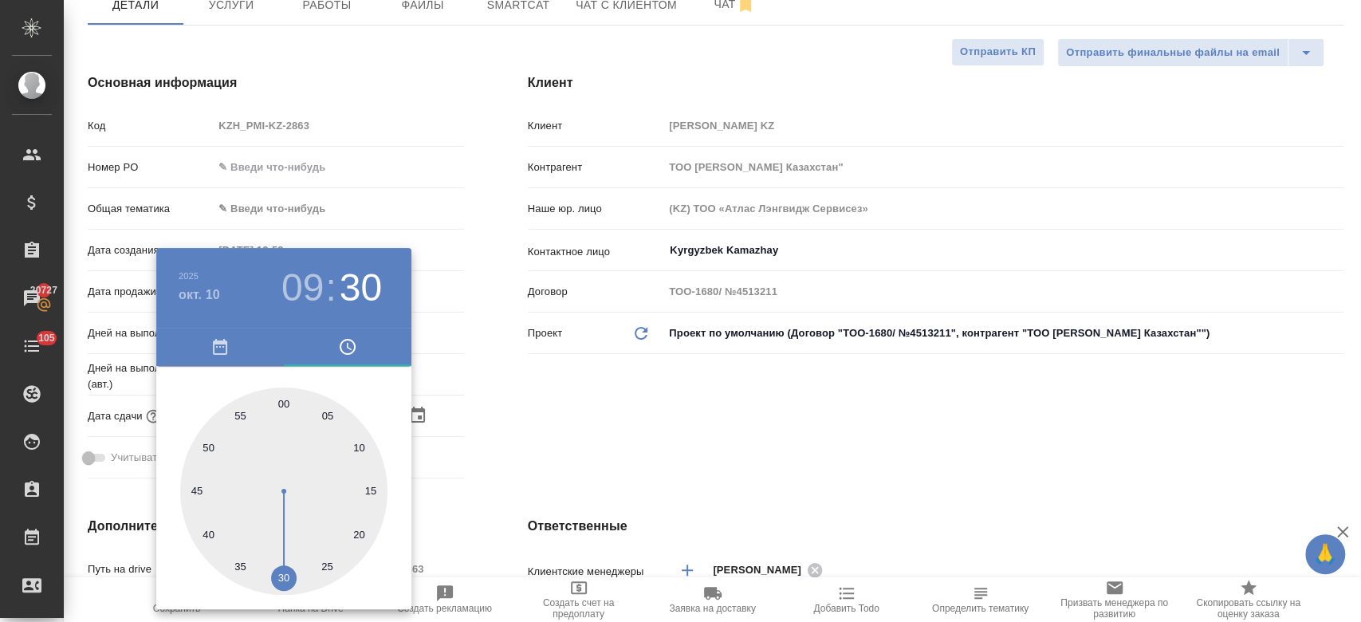
click at [548, 485] on div at bounding box center [680, 311] width 1361 height 622
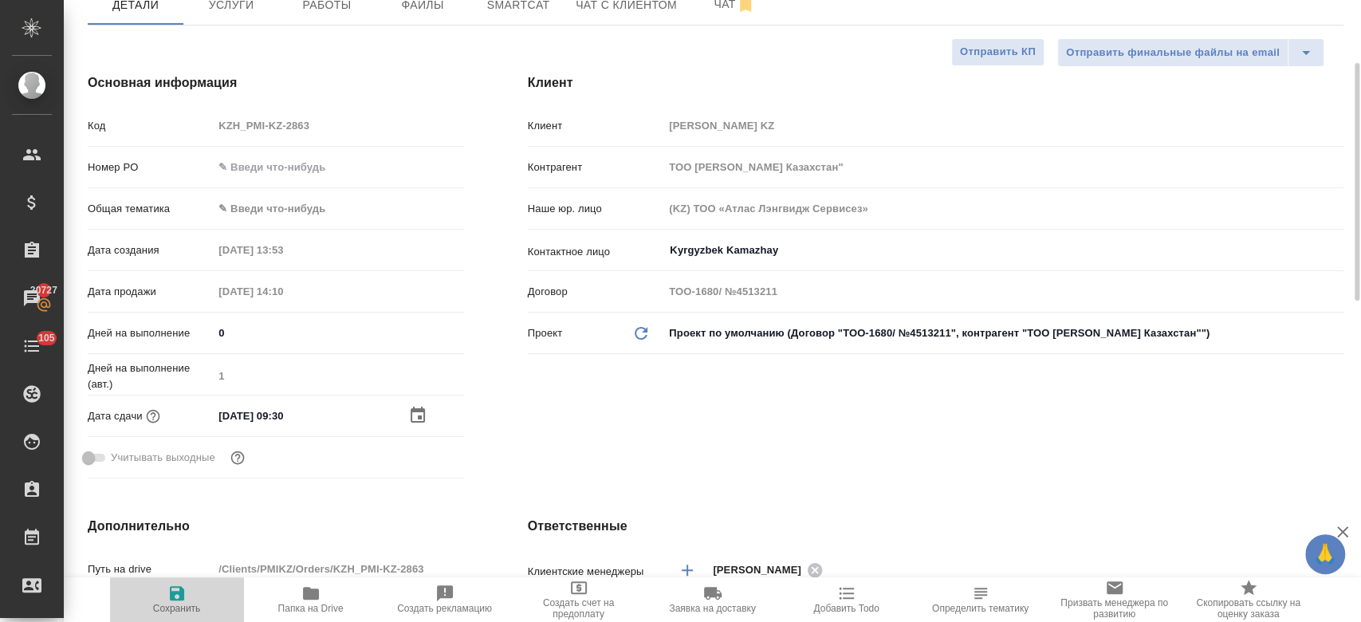
click at [175, 598] on icon "button" at bounding box center [176, 593] width 19 height 19
type textarea "x"
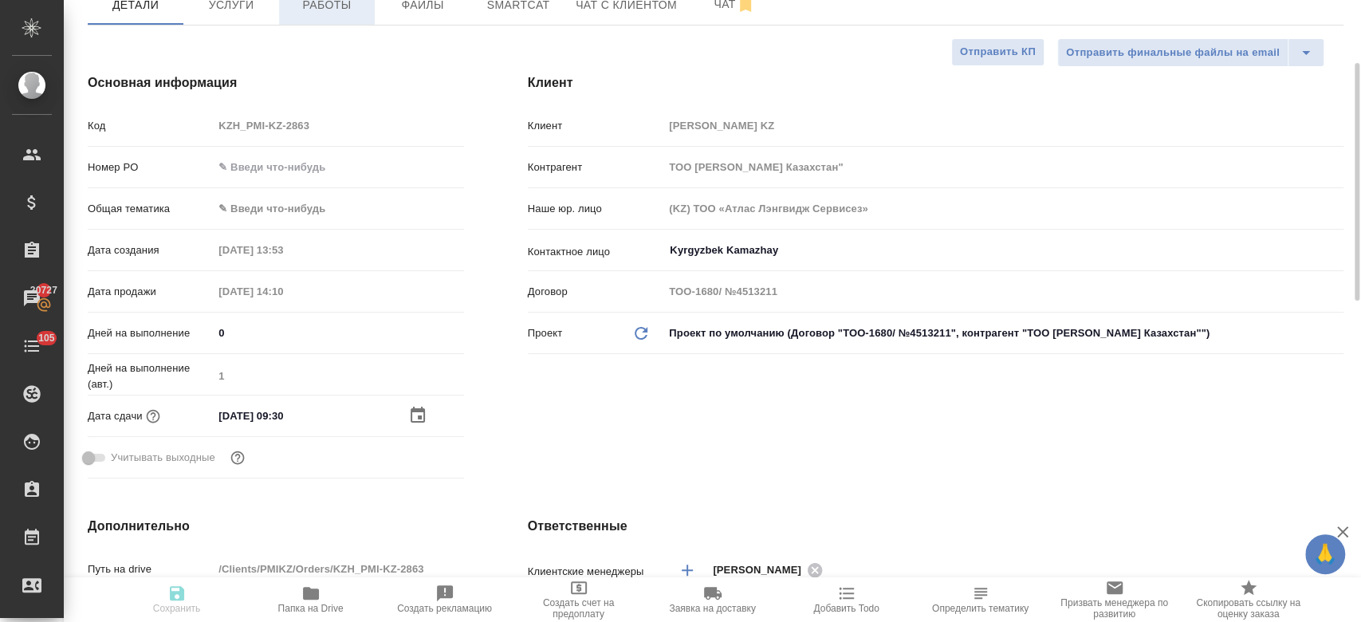
type textarea "x"
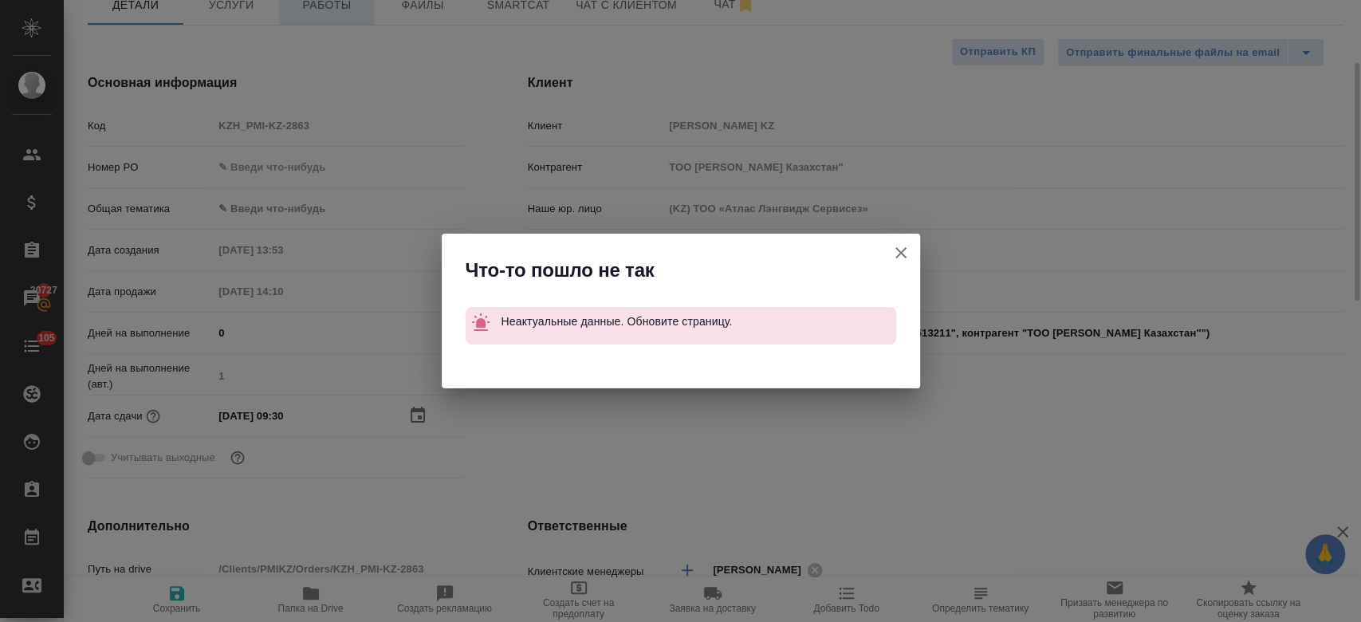
type textarea "x"
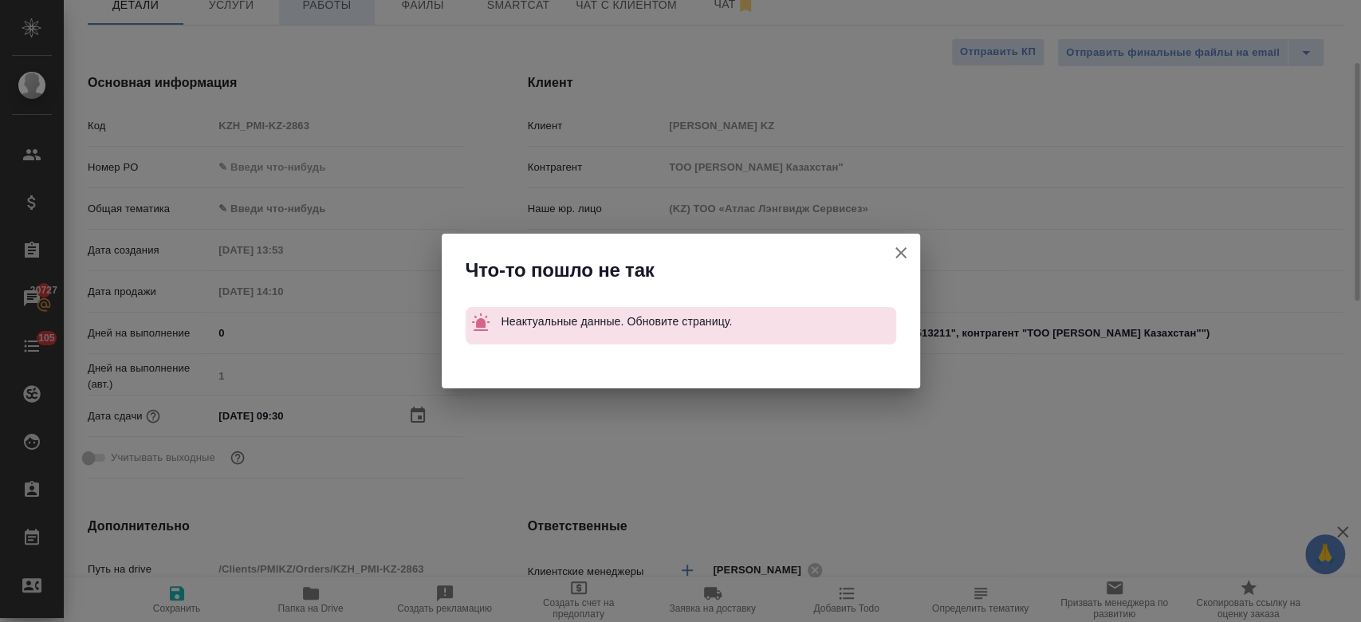
type textarea "x"
click at [898, 245] on icon "button" at bounding box center [900, 252] width 19 height 19
type textarea "x"
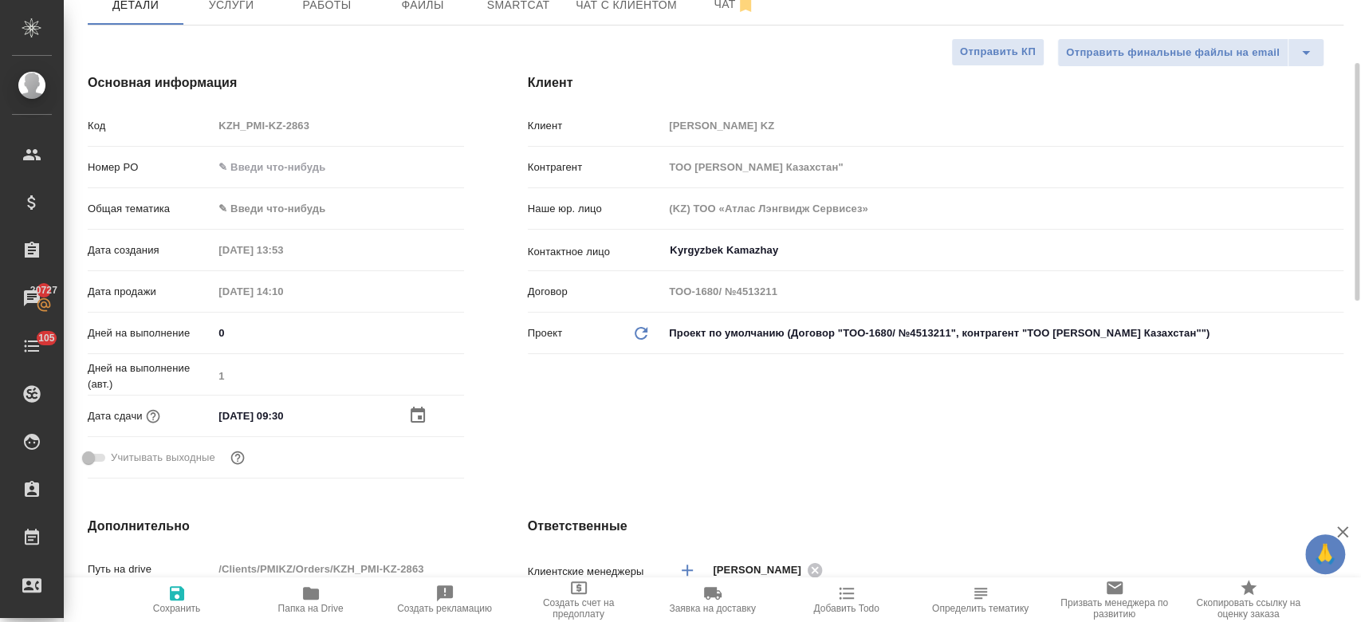
click at [176, 589] on icon "button" at bounding box center [176, 593] width 19 height 19
type textarea "x"
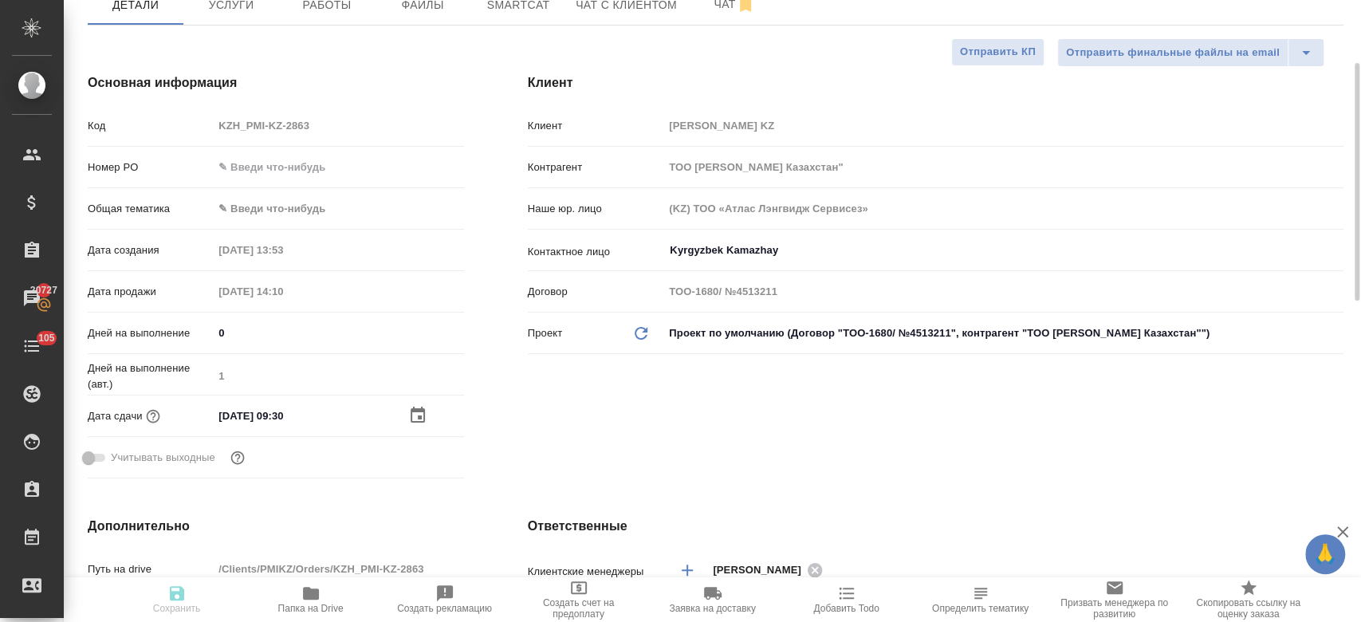
type textarea "x"
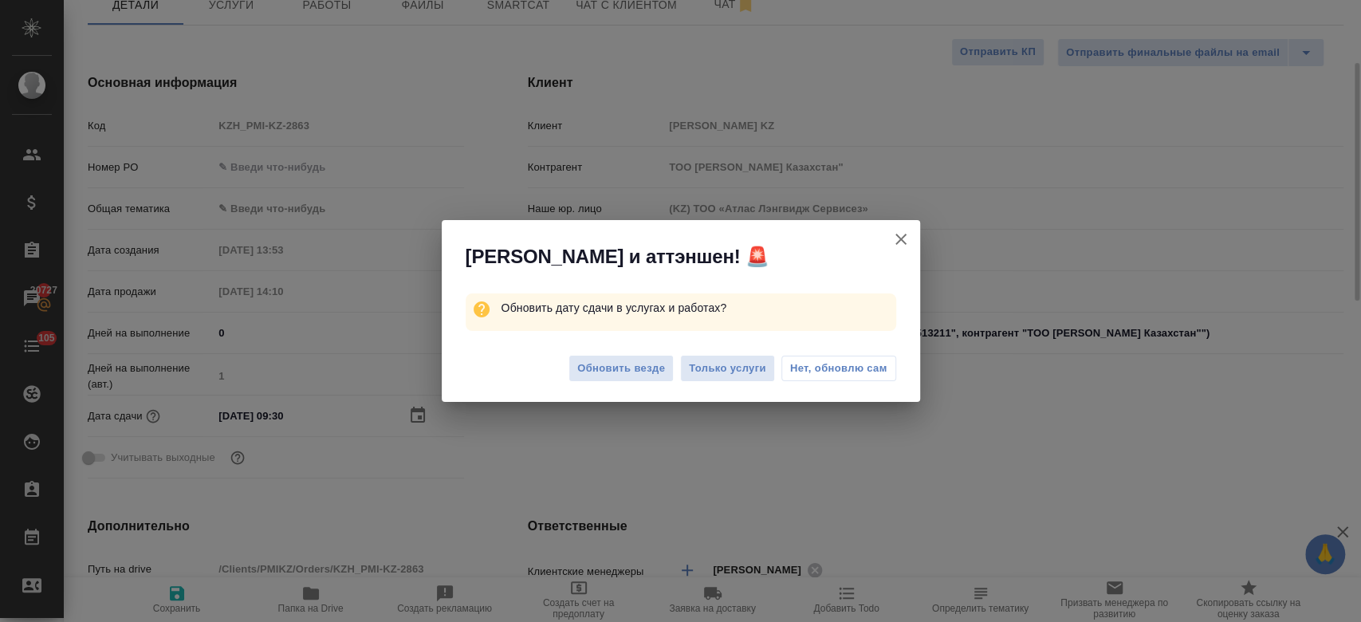
type textarea "x"
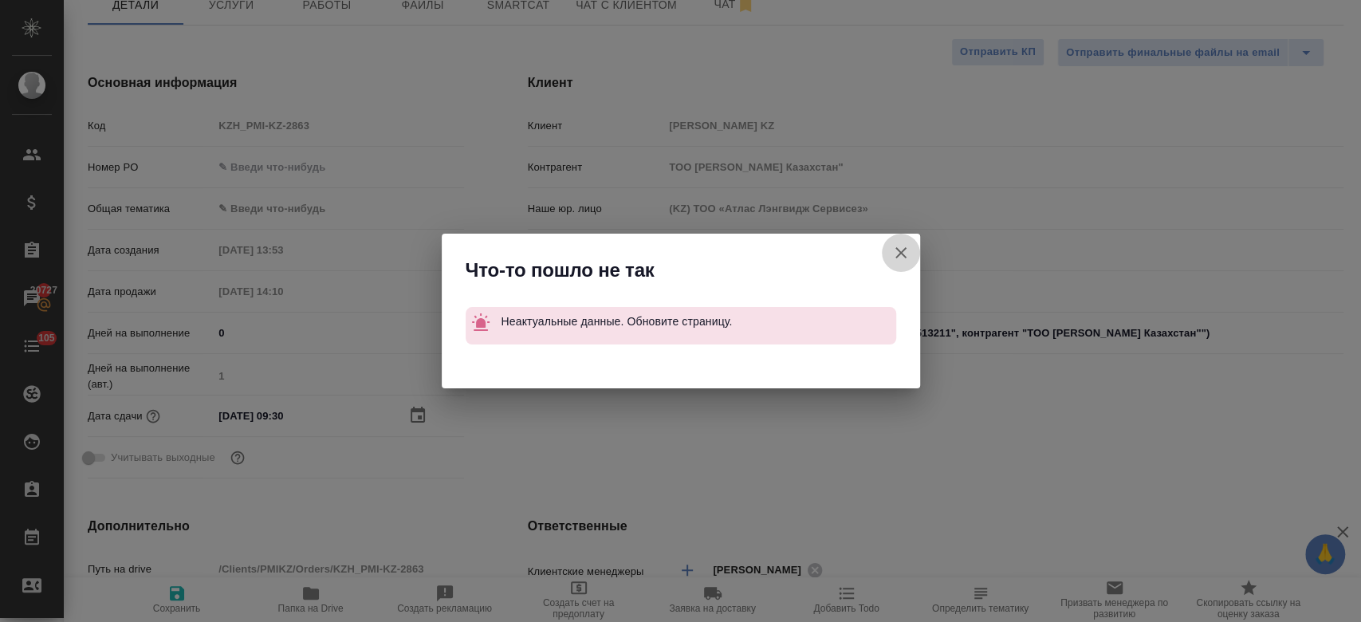
click at [906, 264] on button "Клиент не указал номер" at bounding box center [901, 253] width 38 height 38
type textarea "x"
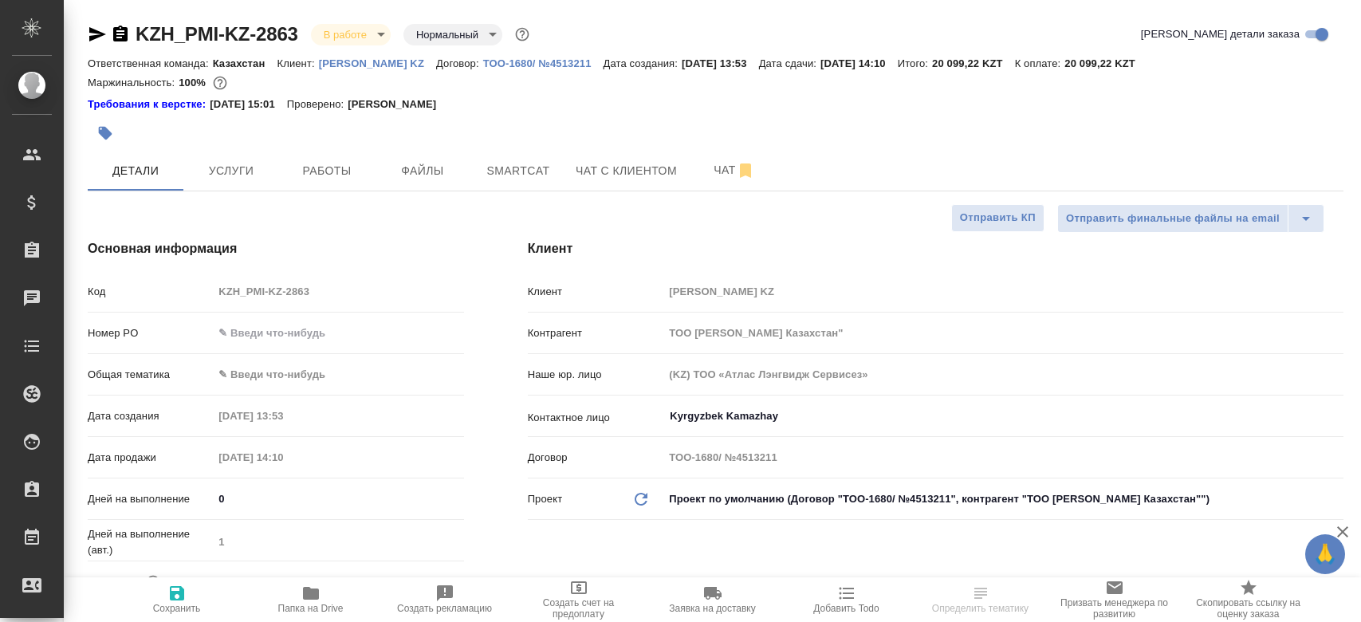
select select "RU"
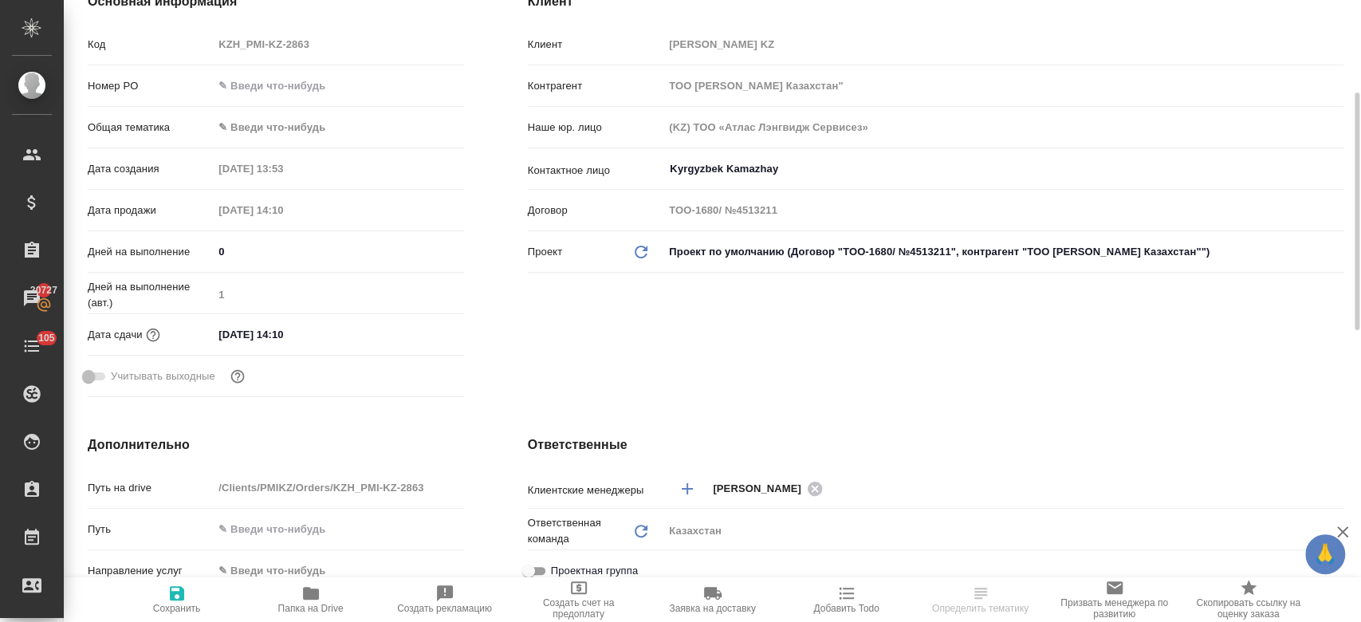
scroll to position [250, 0]
click at [272, 332] on input "[DATE] 14:10" at bounding box center [284, 331] width 140 height 23
click at [420, 325] on div ".cls-1 fill:#fff; AWATERA Kosherbayeva Nazerke Клиенты Спецификации Заказы 2072…" at bounding box center [680, 311] width 1361 height 622
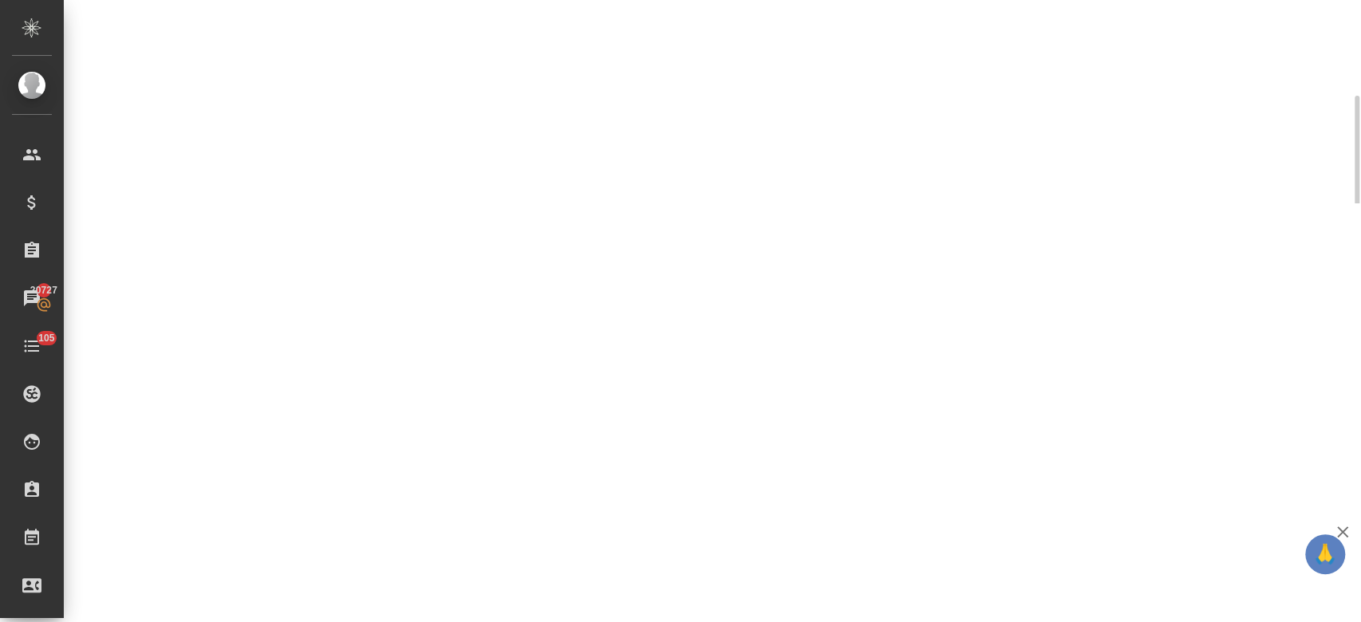
select select "RU"
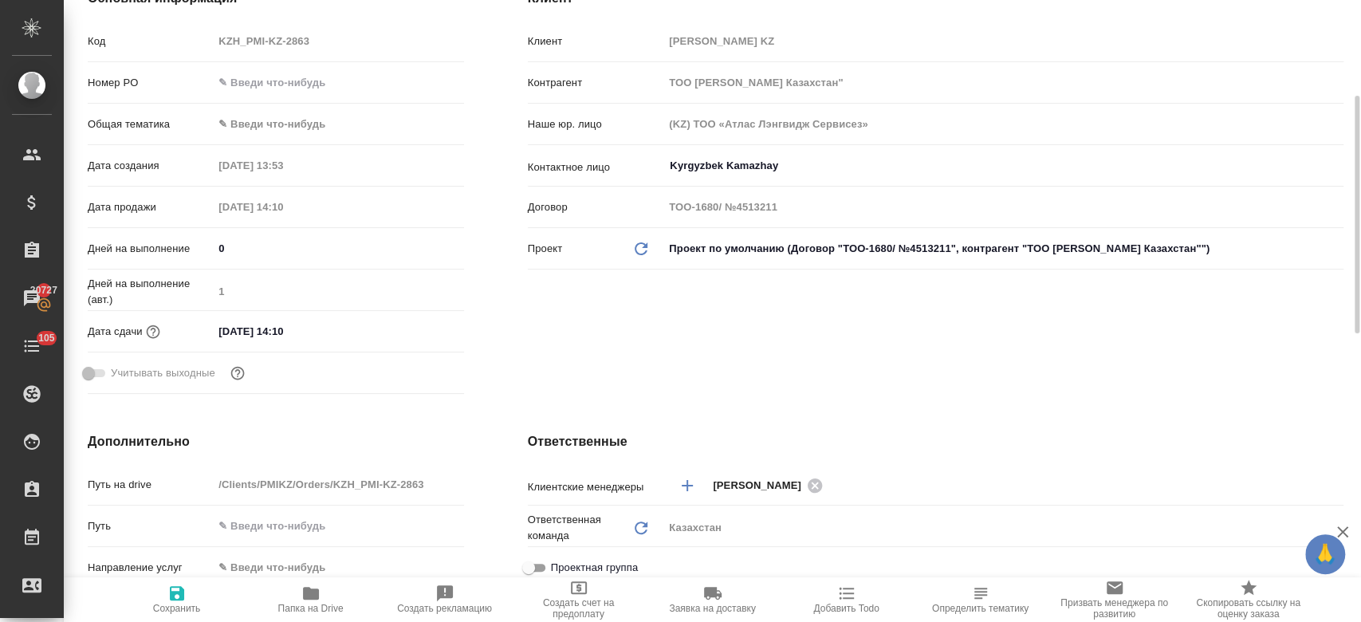
type textarea "x"
click at [299, 328] on input "[DATE] 14:10" at bounding box center [284, 331] width 140 height 23
click at [421, 326] on icon "button" at bounding box center [417, 330] width 19 height 19
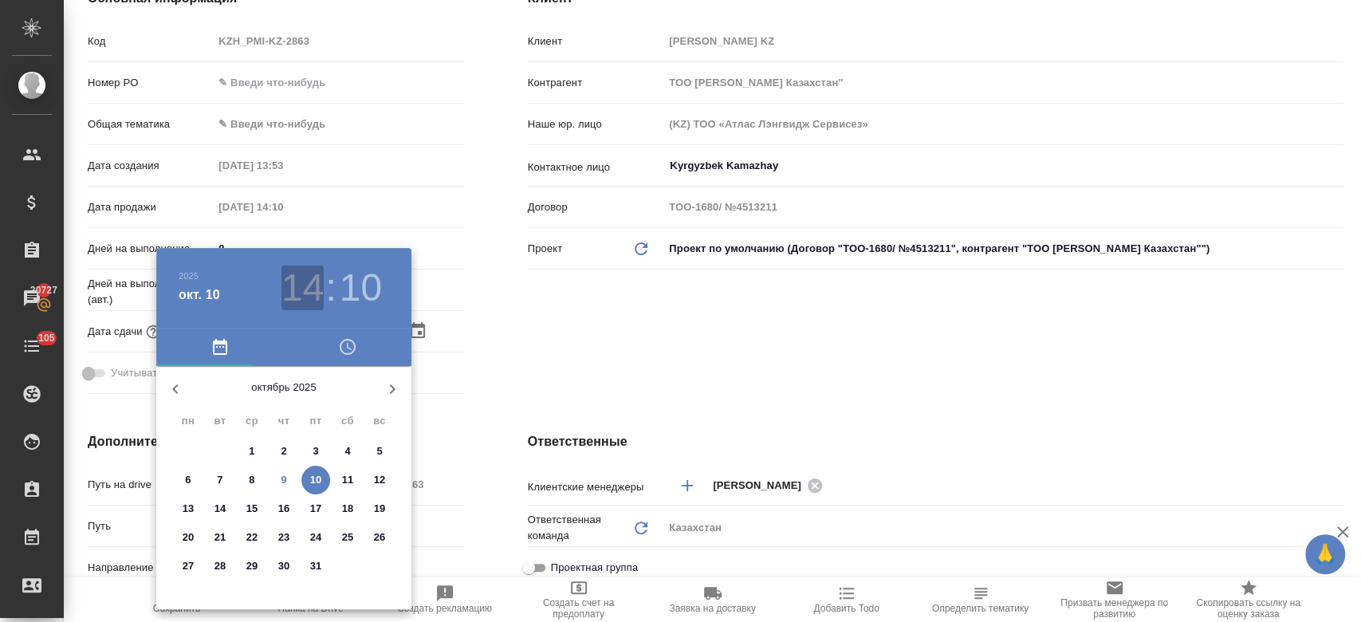
click at [306, 304] on h3 "14" at bounding box center [302, 288] width 42 height 45
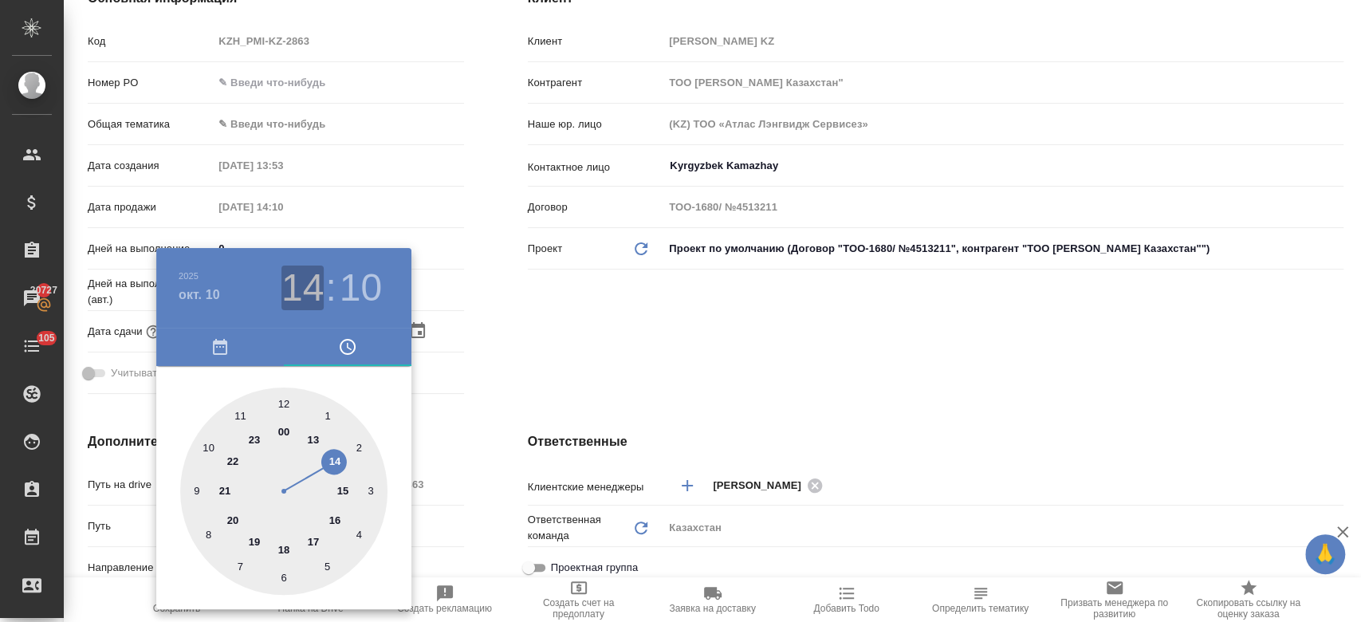
click at [304, 281] on h3 "14" at bounding box center [302, 288] width 42 height 45
click at [195, 488] on div at bounding box center [283, 490] width 207 height 207
type input "[DATE] 09:10"
type textarea "x"
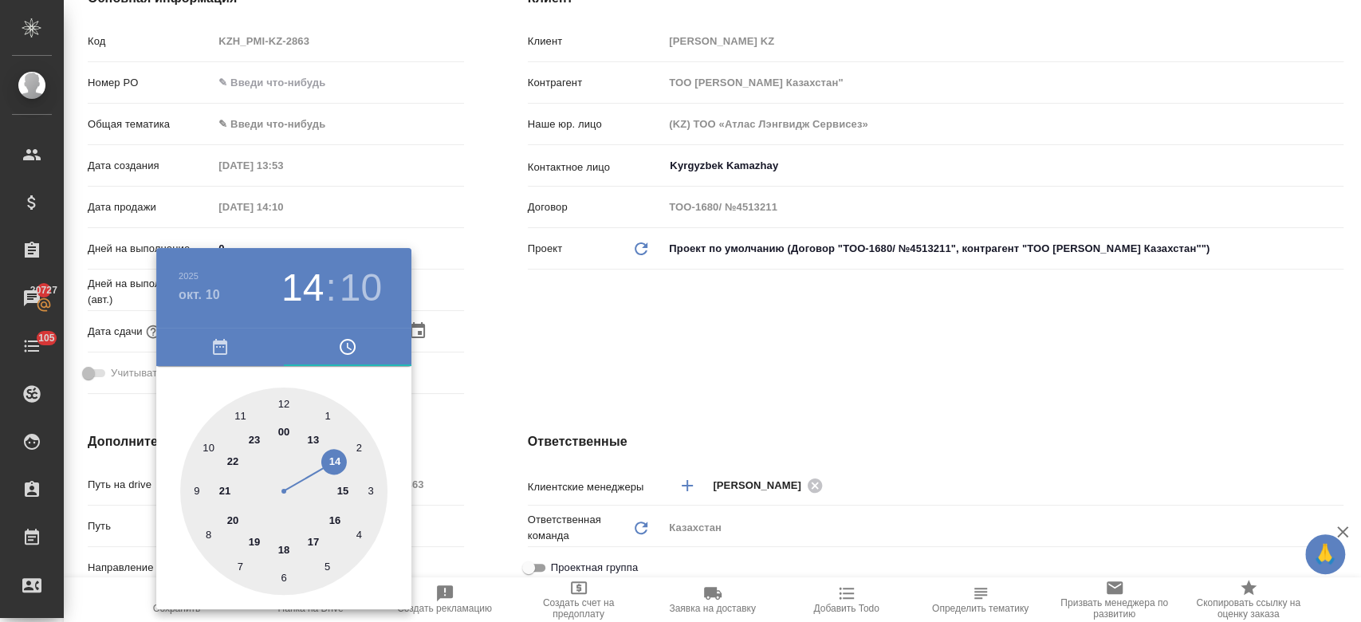
type textarea "x"
click at [284, 578] on div at bounding box center [283, 490] width 207 height 207
type input "[DATE] 09:30"
type textarea "x"
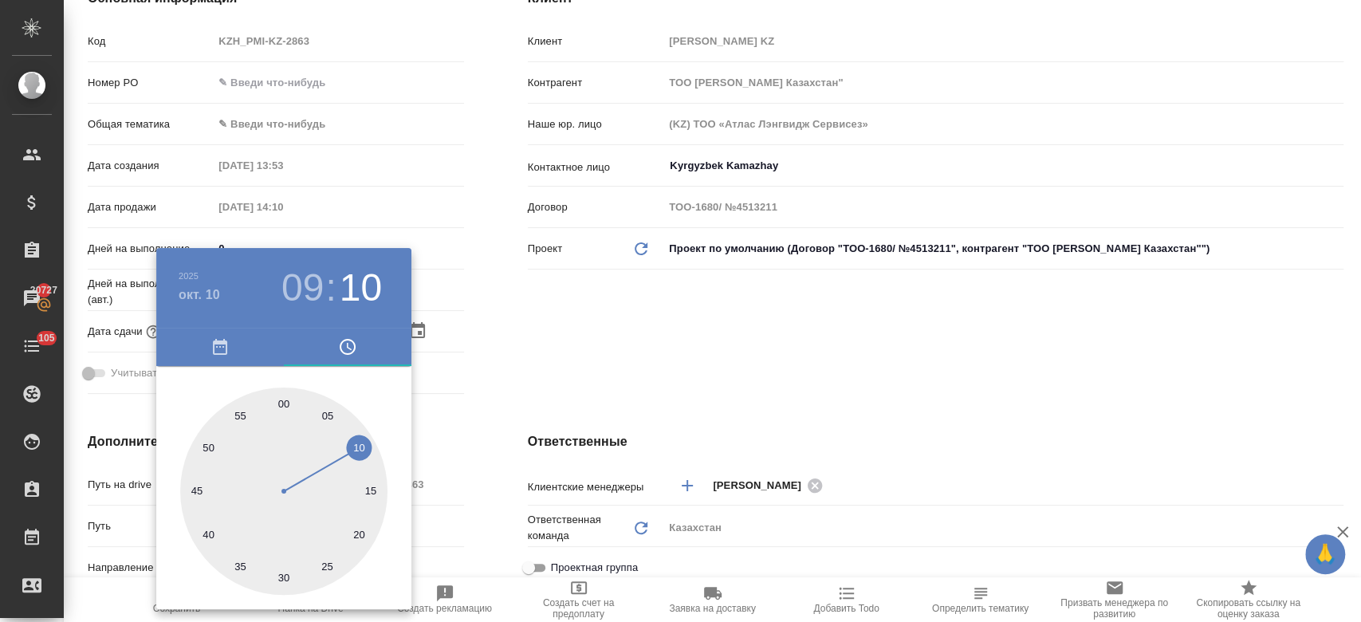
type textarea "x"
click at [573, 378] on div at bounding box center [680, 311] width 1361 height 622
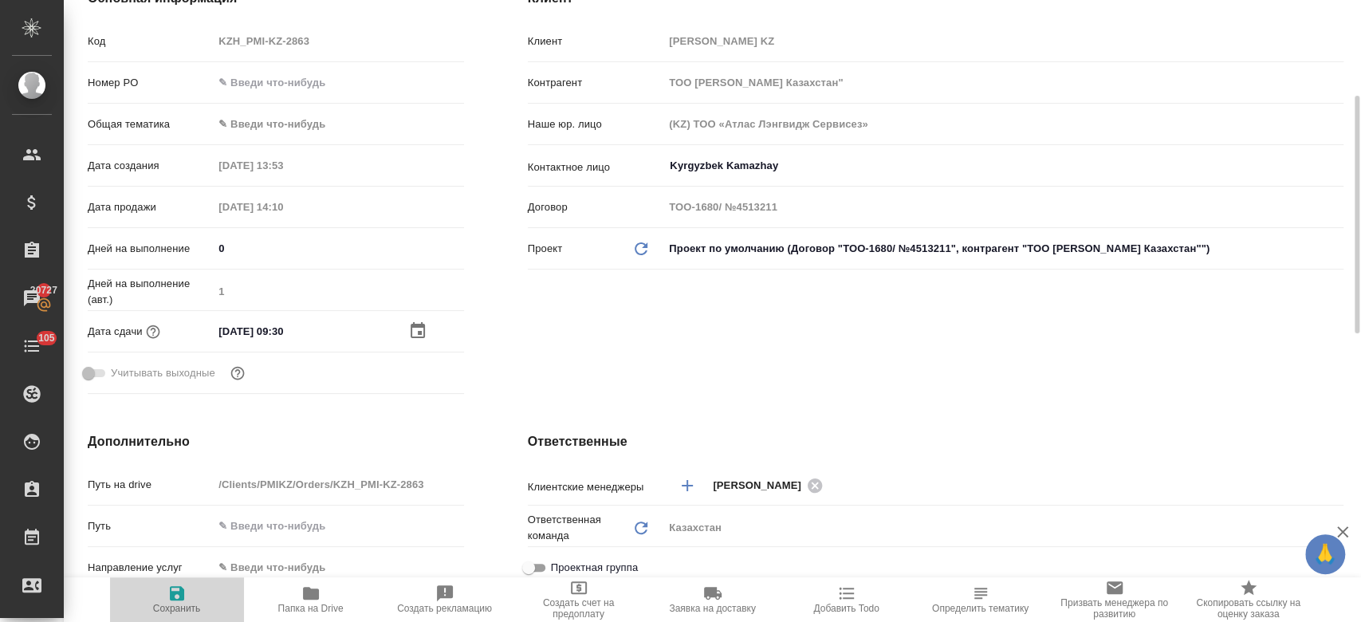
click at [183, 596] on icon "button" at bounding box center [177, 593] width 14 height 14
type textarea "x"
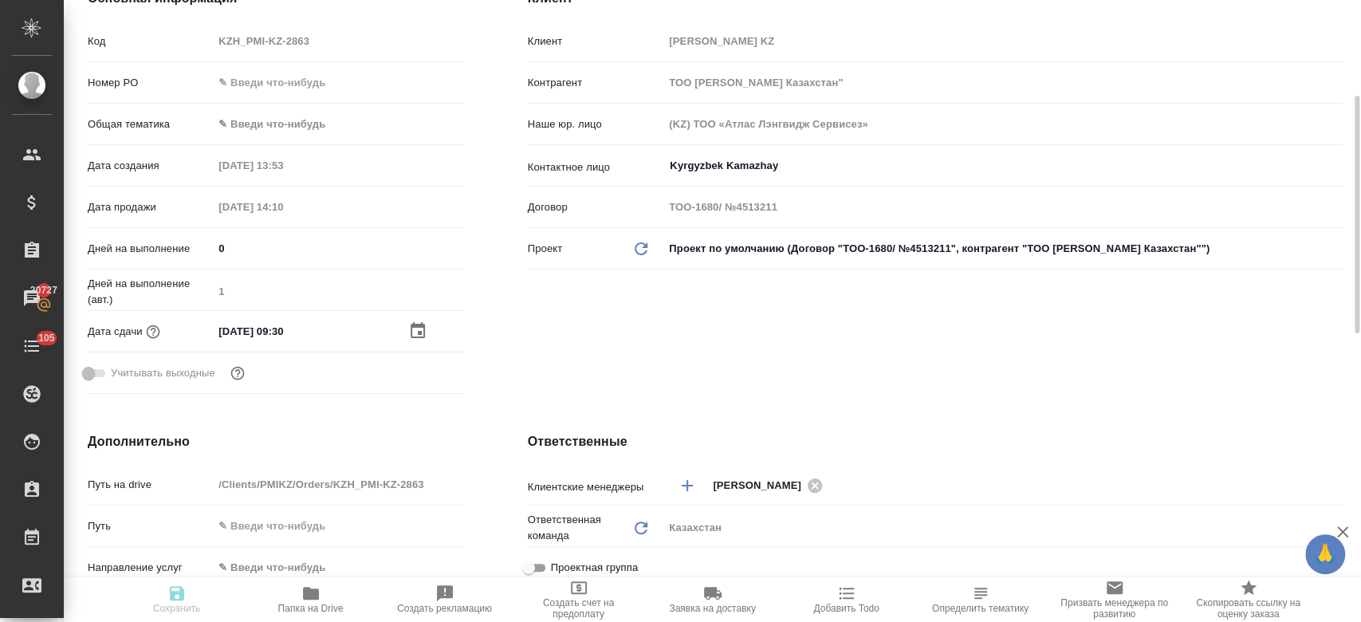
type textarea "x"
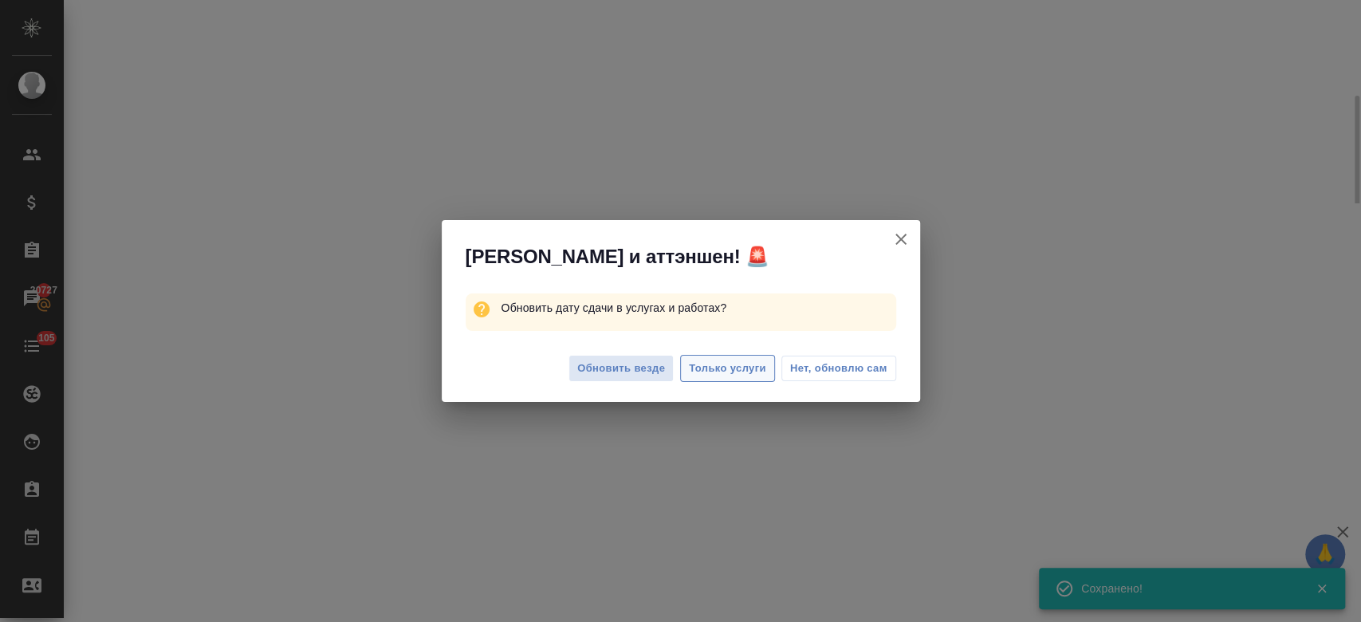
select select "RU"
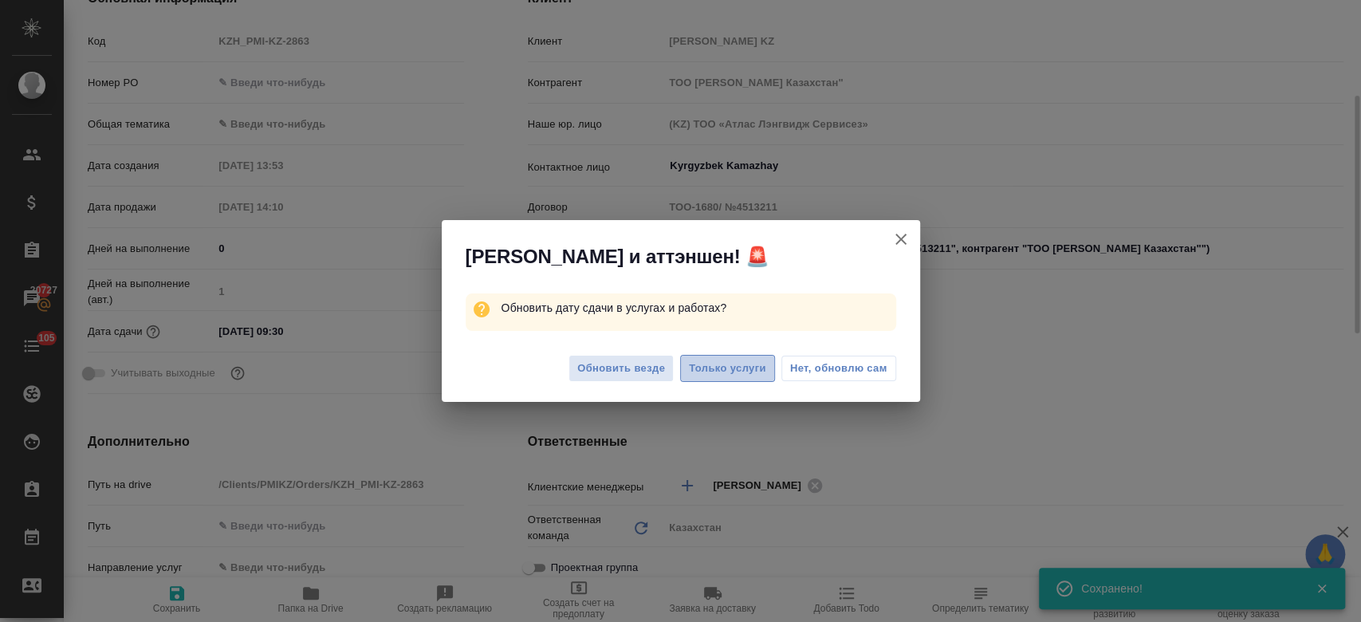
click at [721, 365] on span "Только услуги" at bounding box center [727, 369] width 77 height 18
type textarea "x"
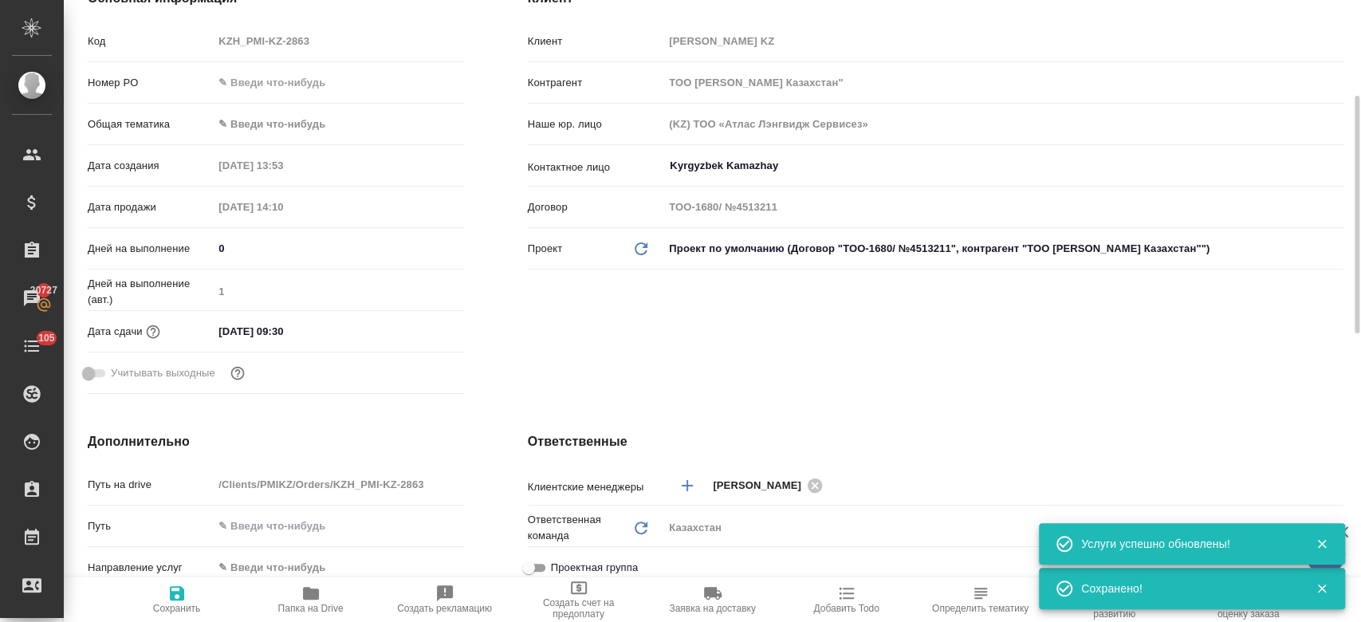
type textarea "x"
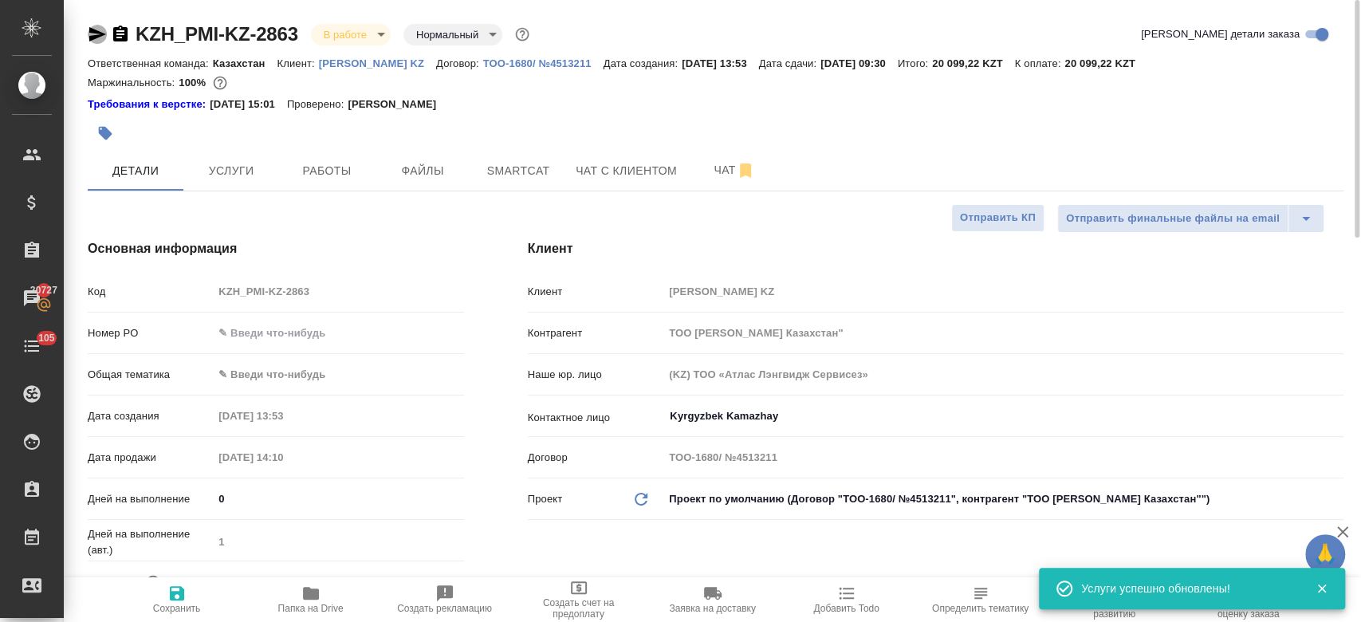
click at [90, 26] on icon "button" at bounding box center [97, 34] width 19 height 19
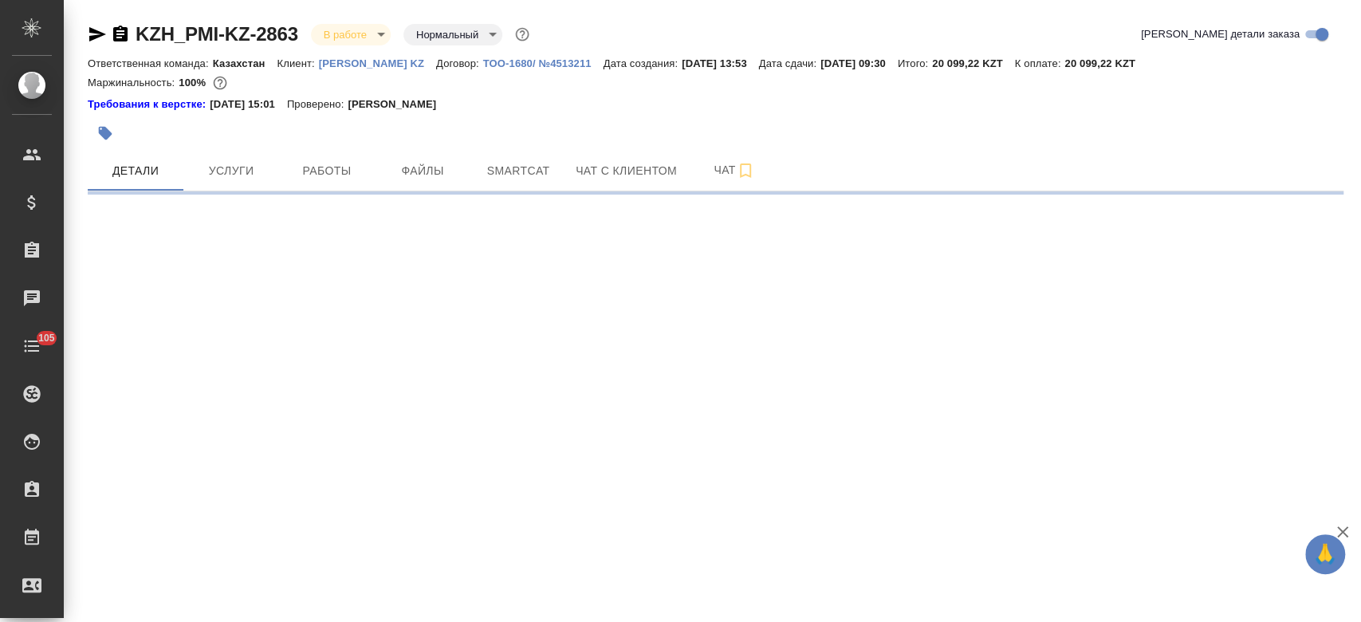
select select "RU"
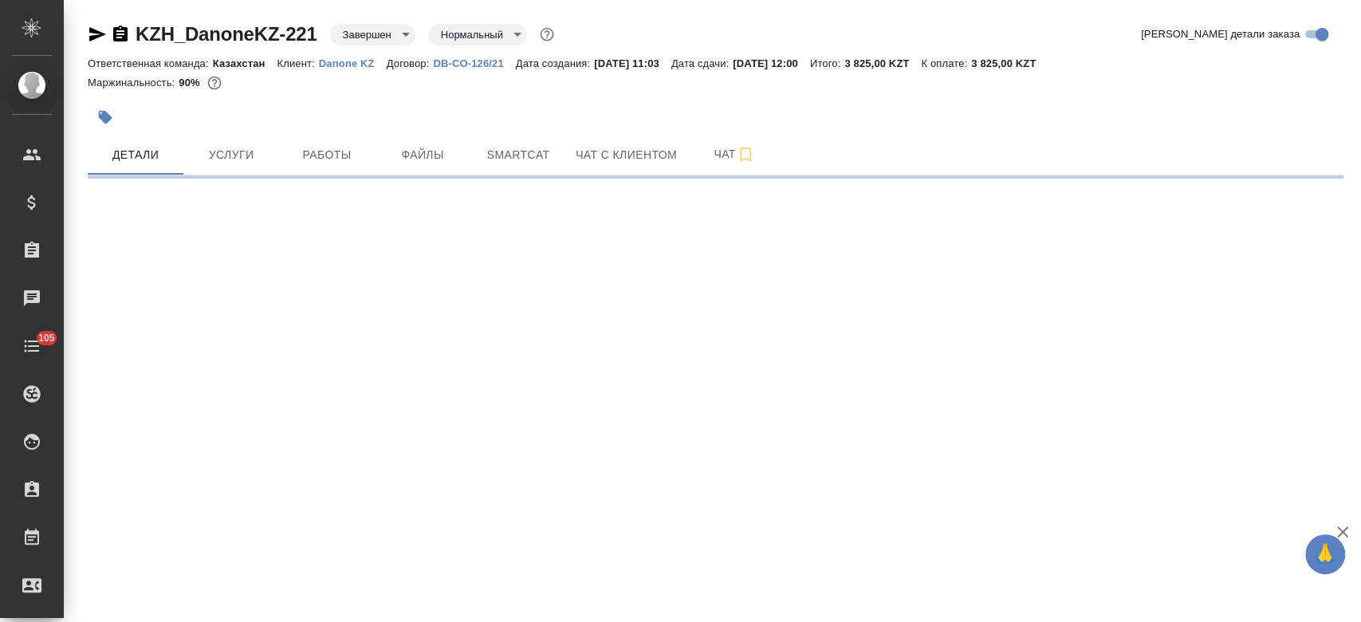
select select "RU"
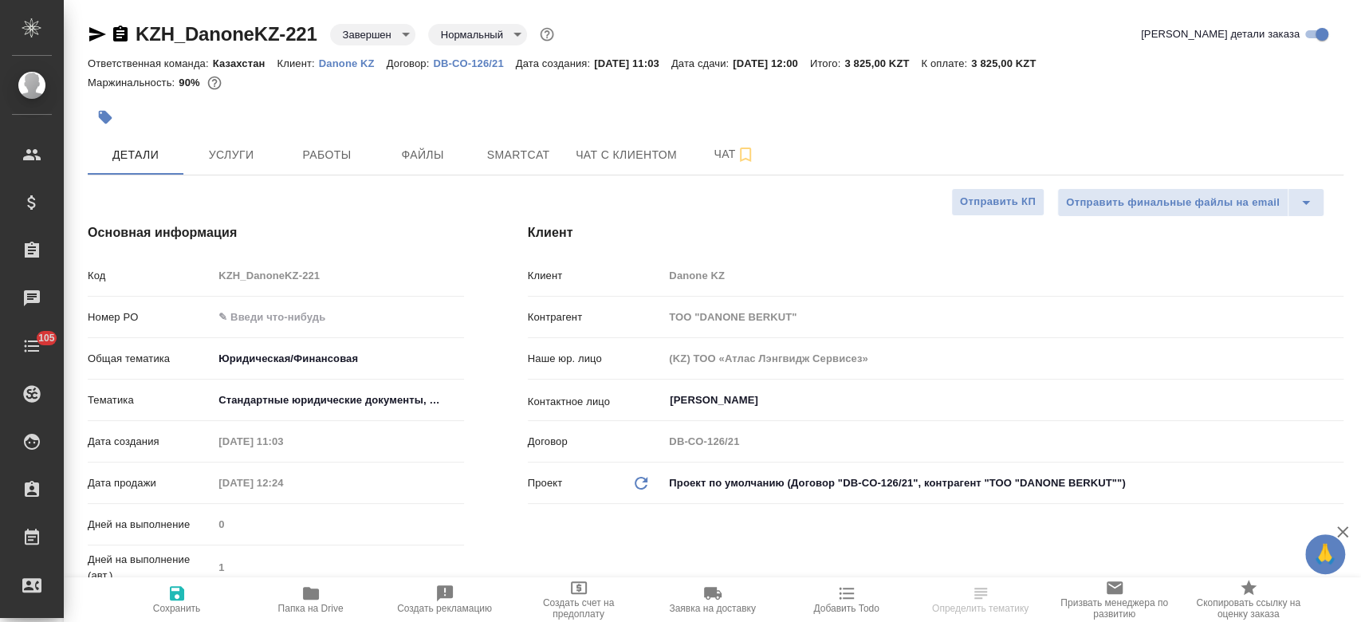
type textarea "x"
click at [347, 61] on p "Danone KZ" at bounding box center [353, 63] width 68 height 12
type textarea "x"
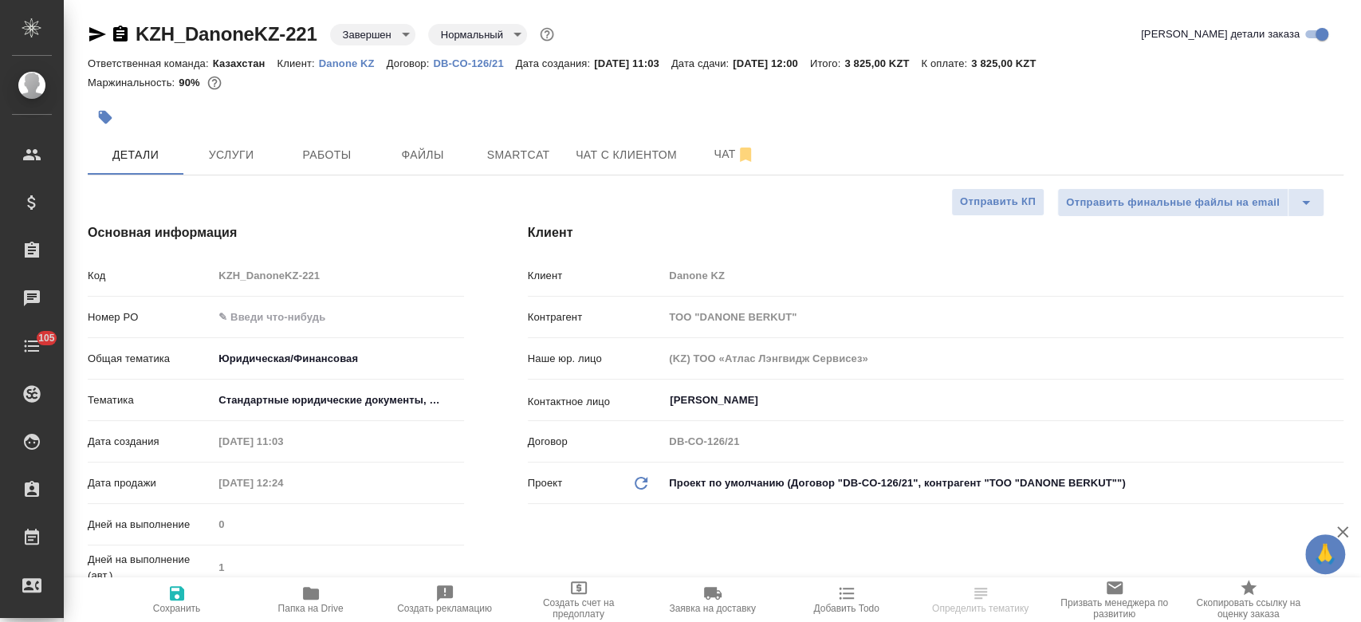
type textarea "x"
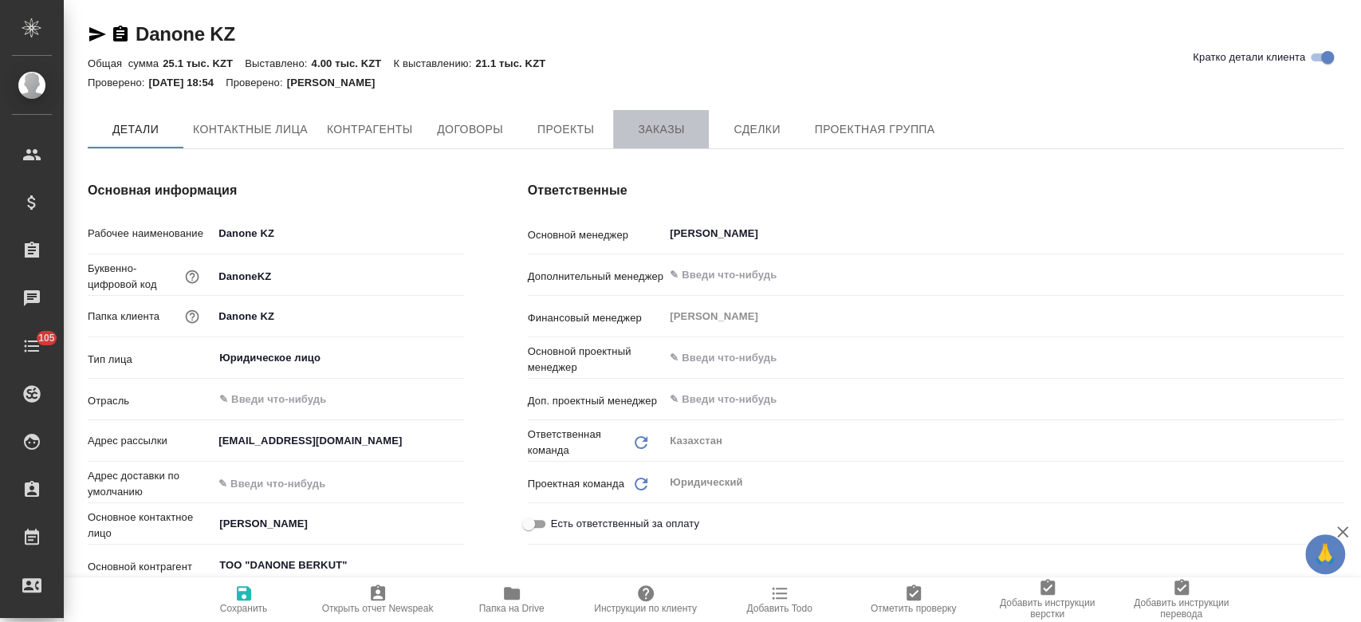
click at [680, 120] on span "Заказы" at bounding box center [661, 130] width 77 height 20
type input "(KZ) ТОО «Атлас Лэнгвидж Сервисез»"
type textarea "x"
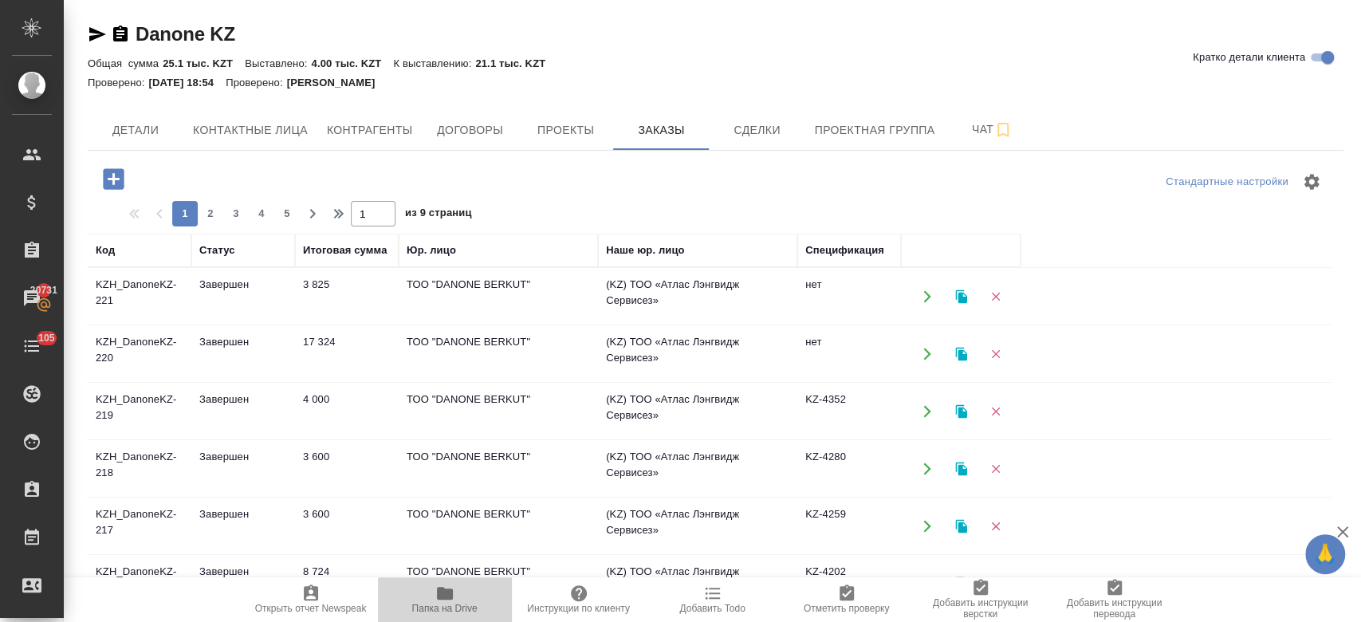
click at [459, 590] on span "Папка на Drive" at bounding box center [444, 599] width 115 height 30
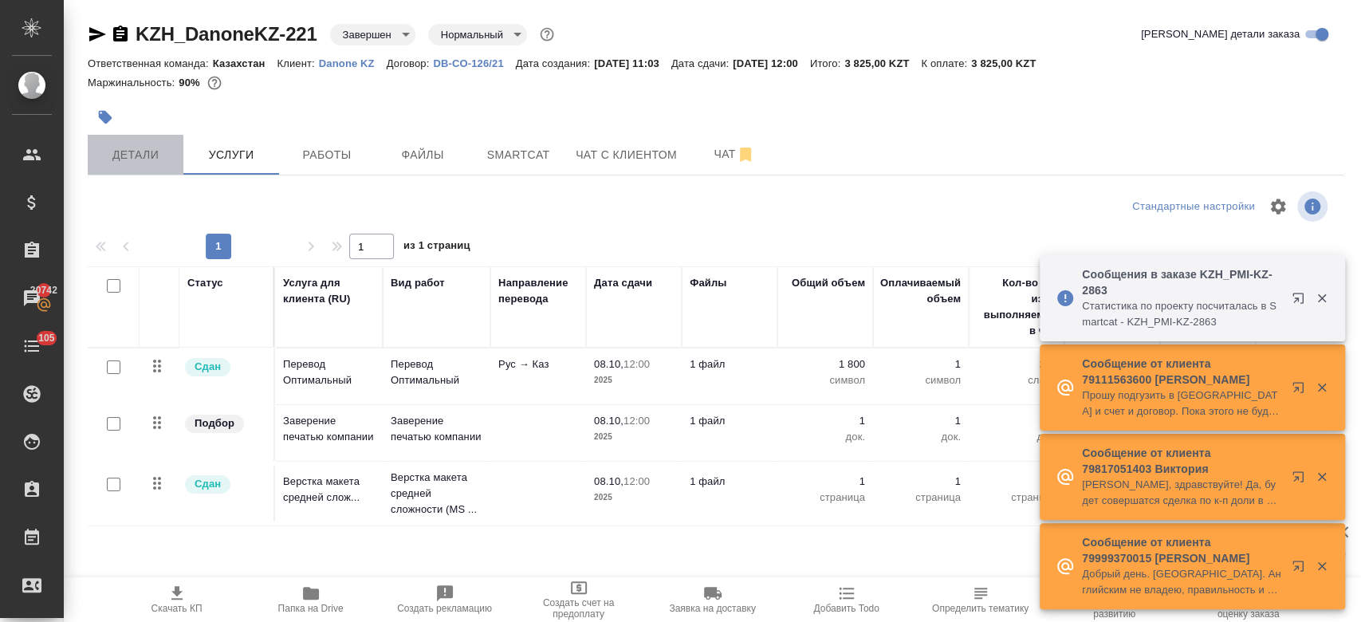
click at [134, 154] on span "Детали" at bounding box center [135, 155] width 77 height 20
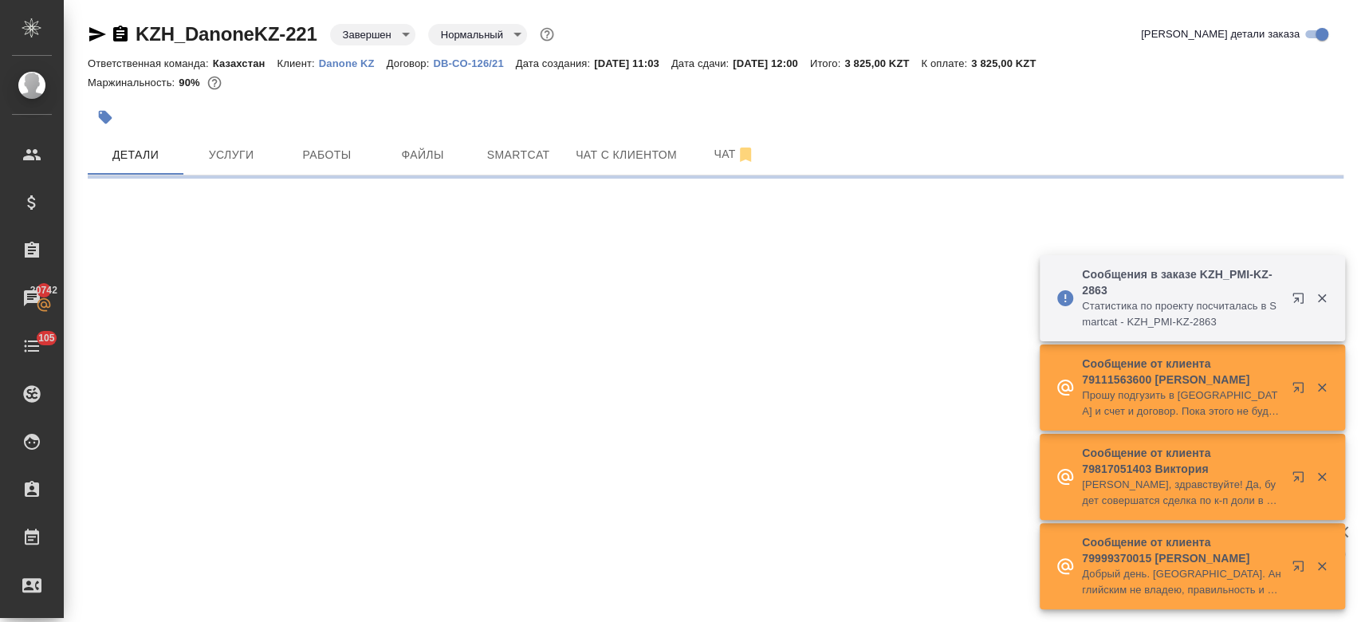
select select "RU"
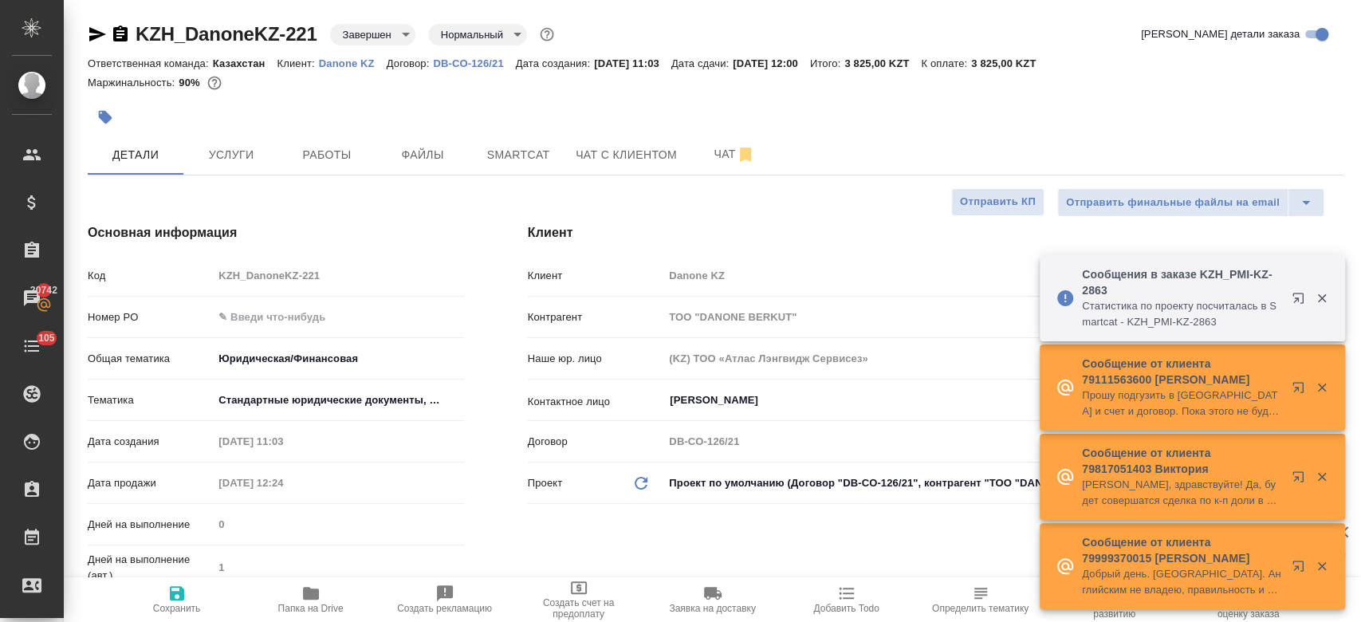
type textarea "x"
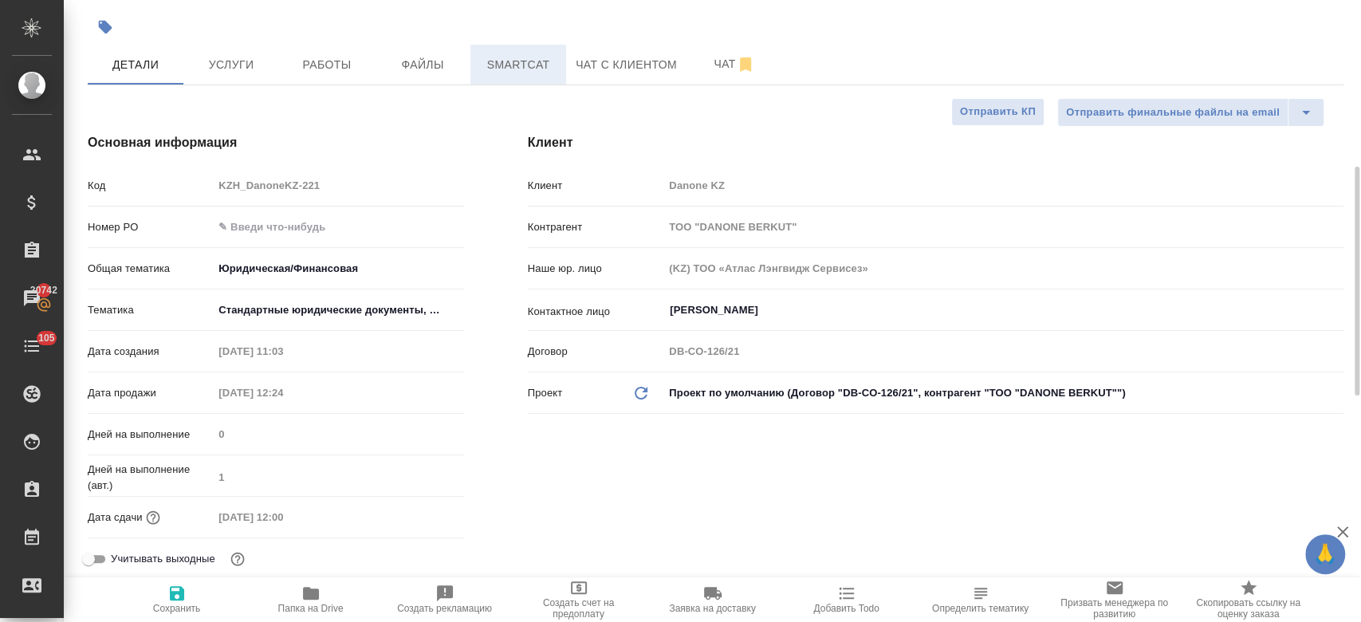
scroll to position [51, 0]
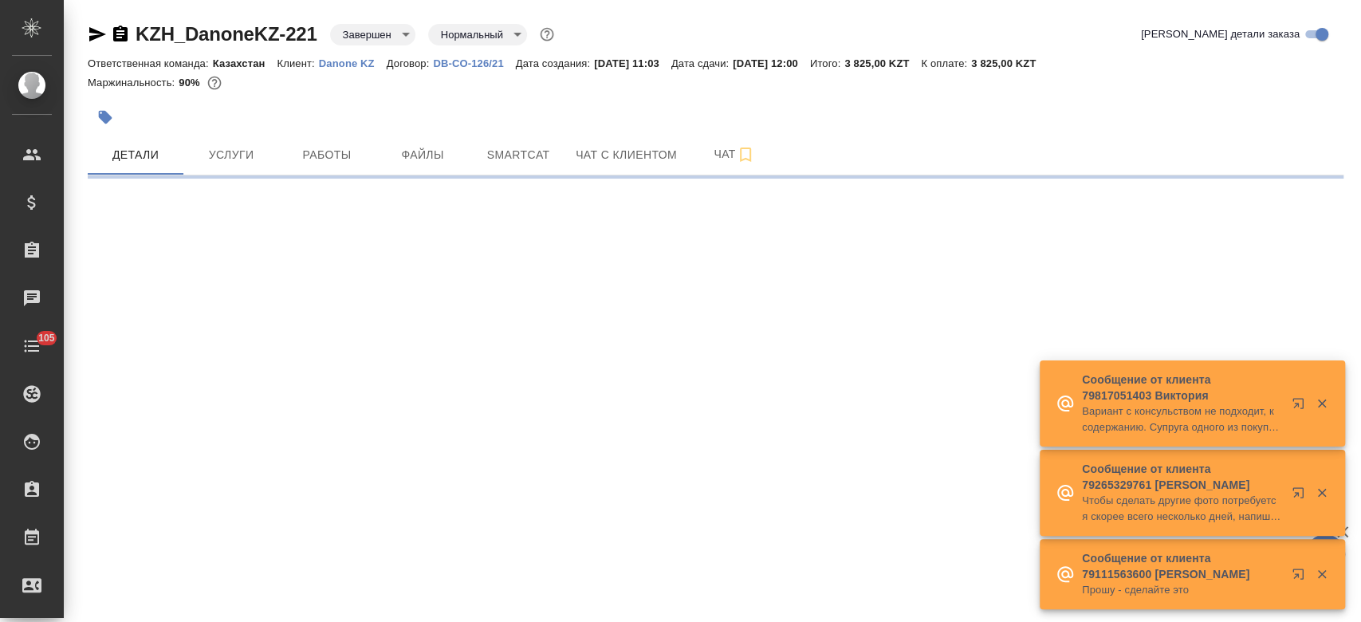
select select "RU"
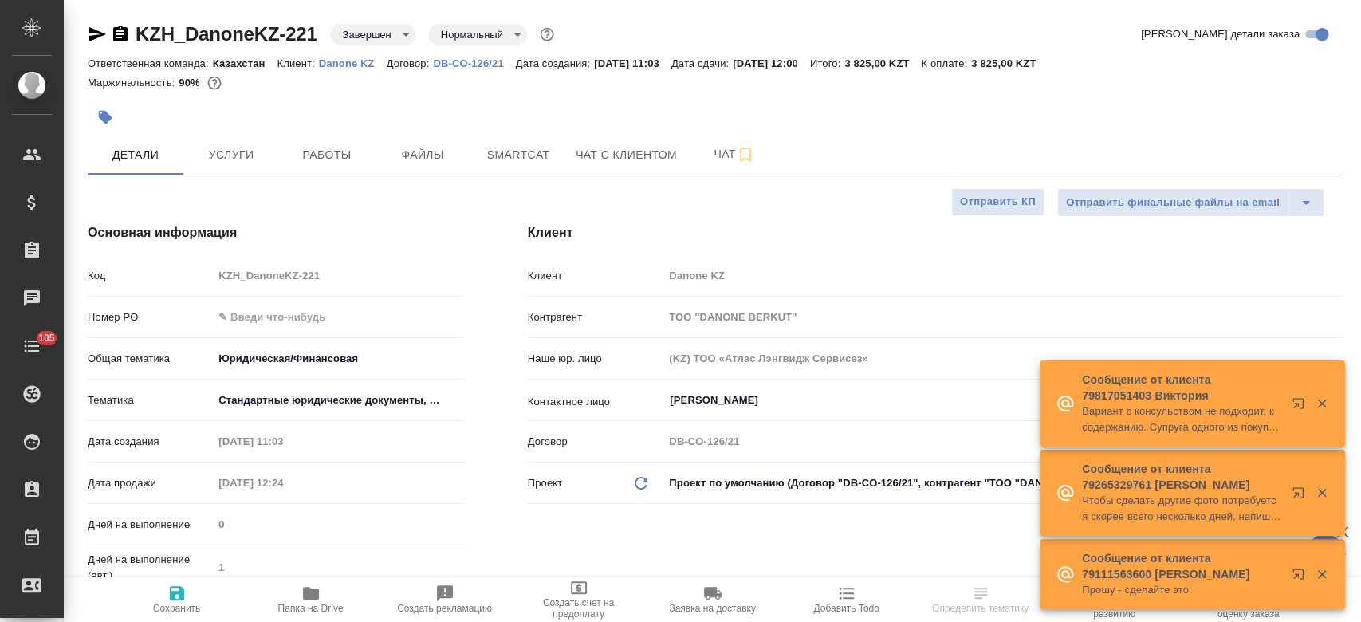
type textarea "x"
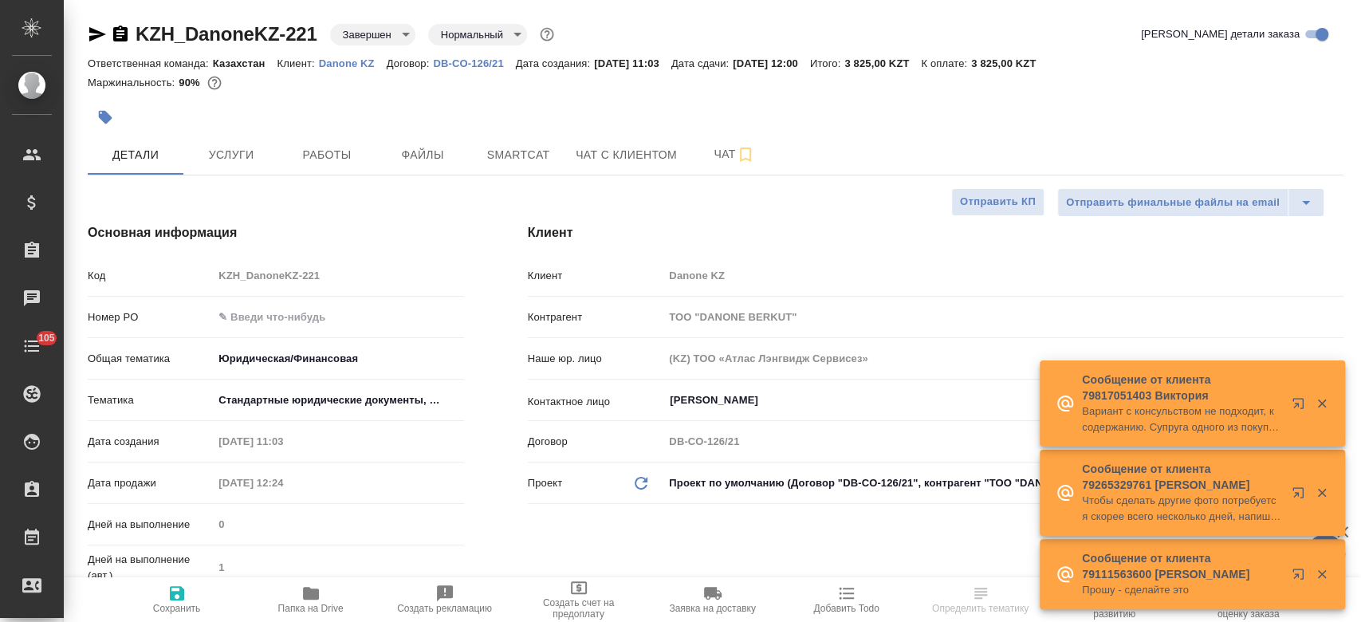
type textarea "x"
click at [508, 124] on div at bounding box center [506, 117] width 837 height 35
click at [359, 135] on button "Работы" at bounding box center [327, 155] width 96 height 40
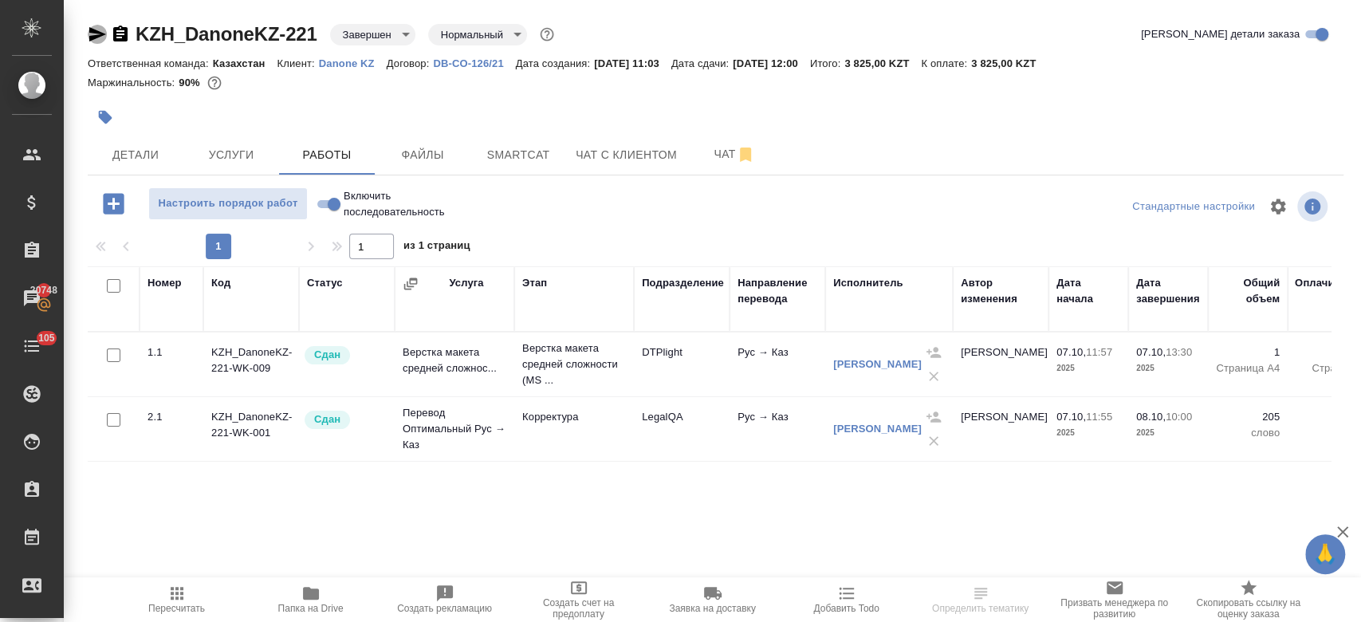
click at [89, 29] on icon "button" at bounding box center [97, 34] width 19 height 19
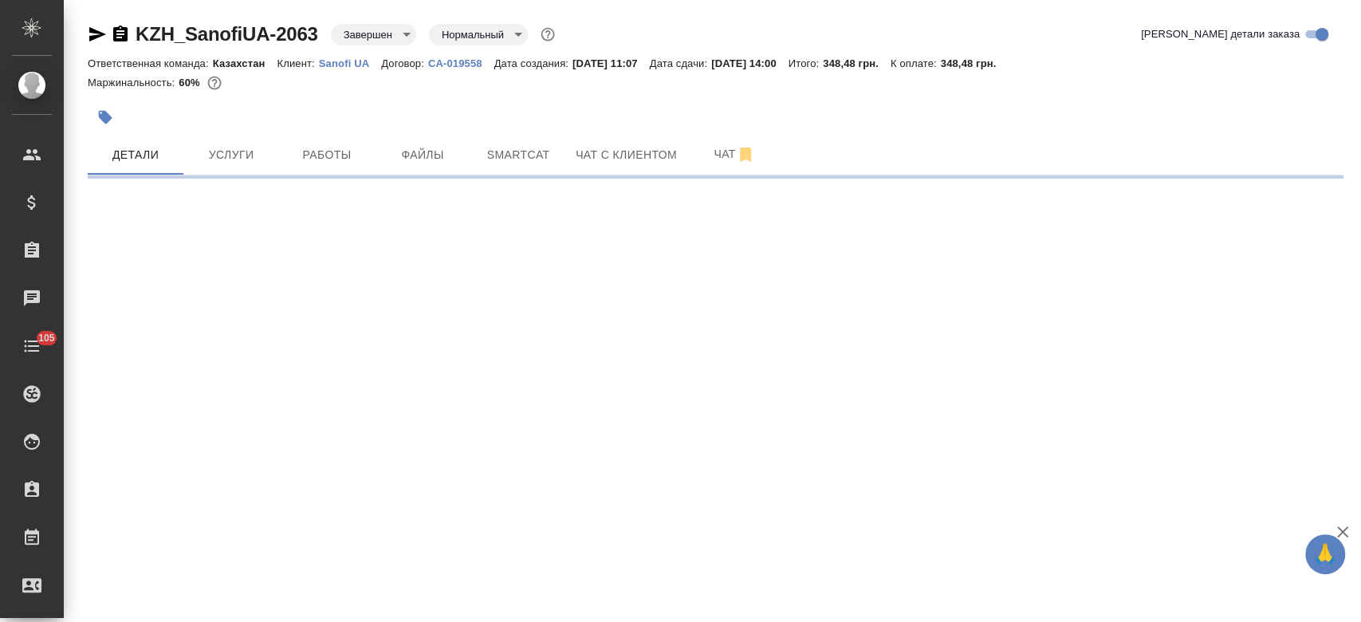
select select "RU"
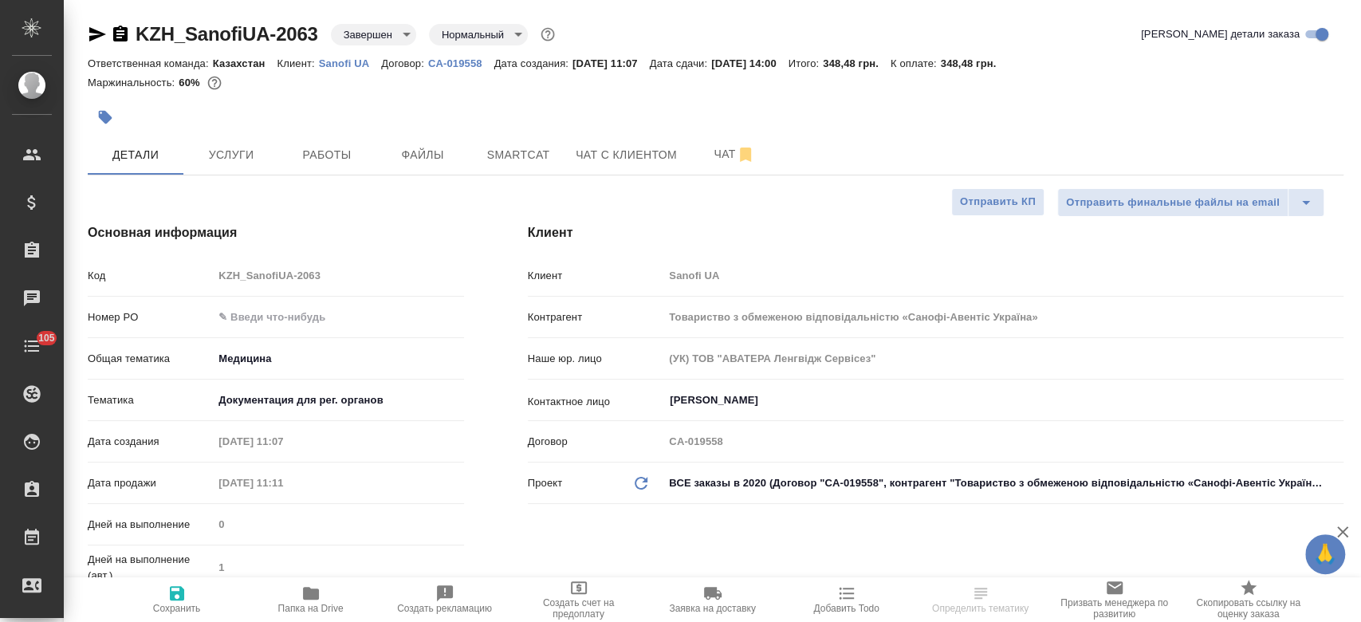
click at [326, 61] on p "Sanofi UA" at bounding box center [350, 63] width 62 height 12
type textarea "x"
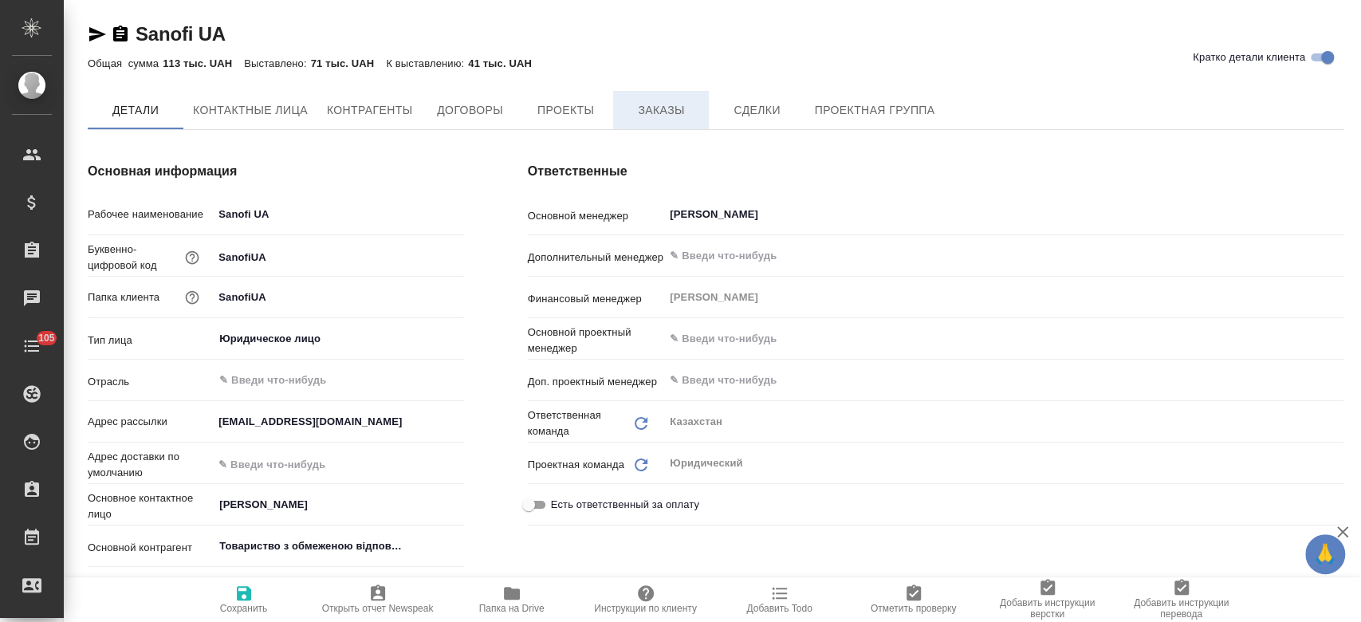
type textarea "x"
click at [653, 110] on span "Заказы" at bounding box center [661, 111] width 77 height 20
type textarea "x"
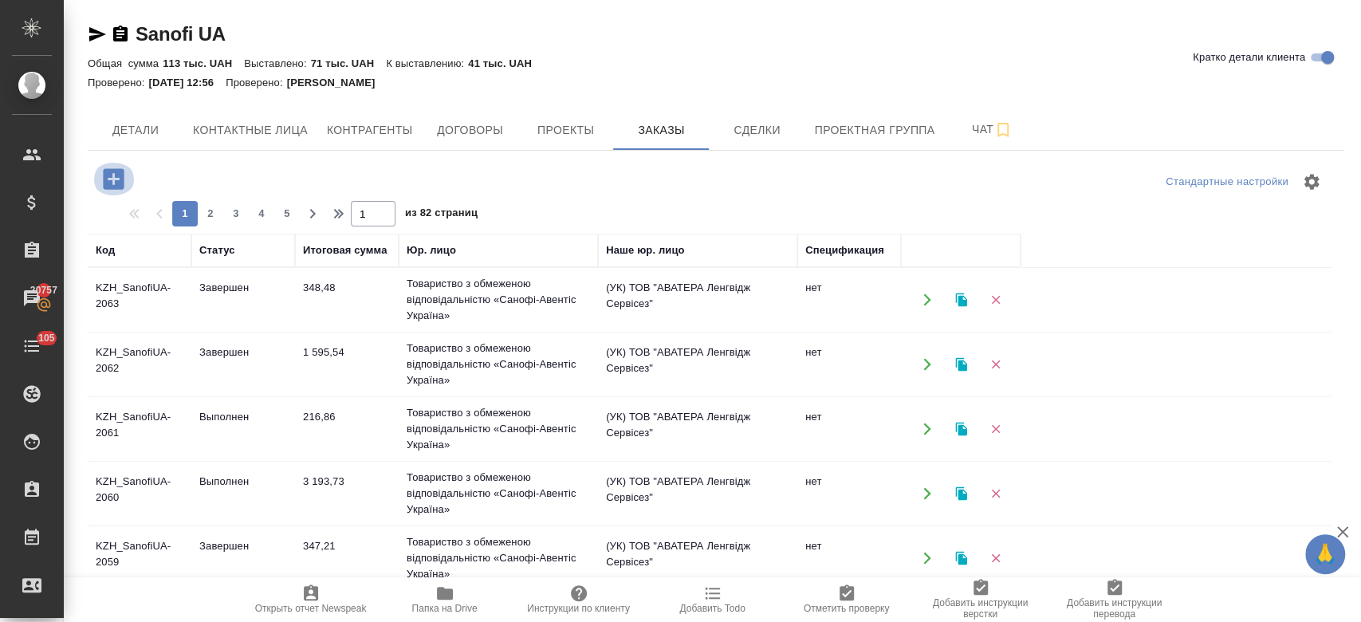
click at [110, 179] on icon "button" at bounding box center [114, 179] width 28 height 28
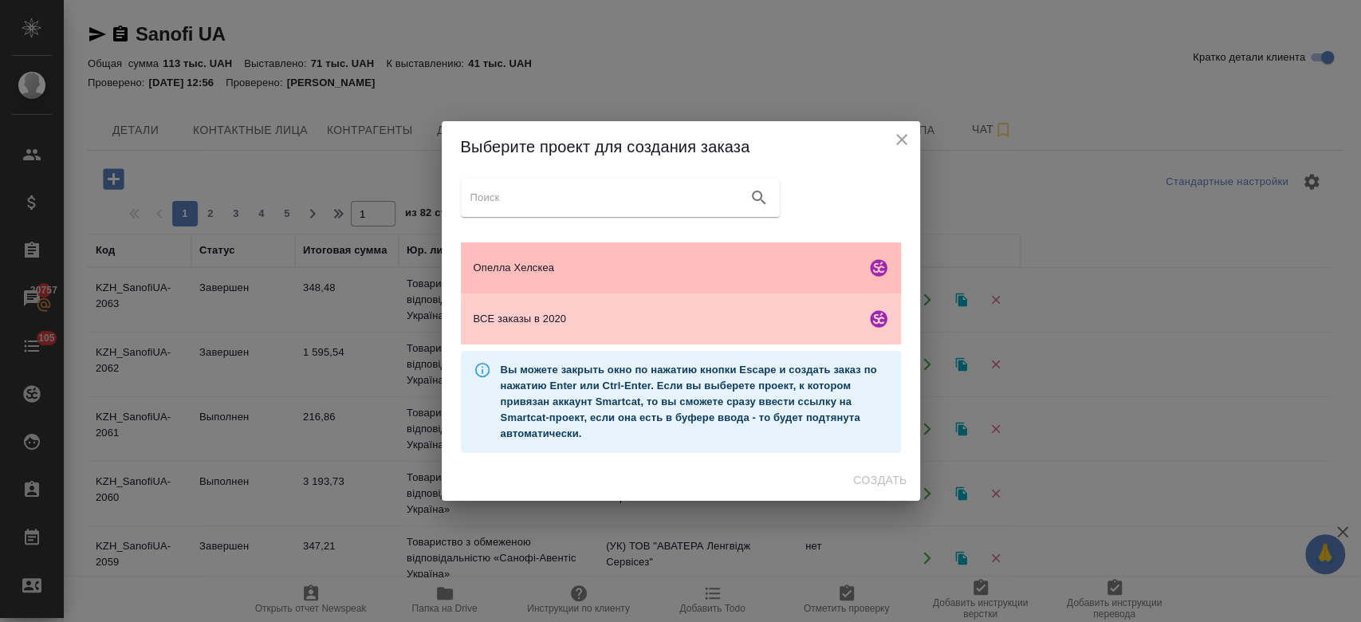
click at [523, 261] on span "Опелла Хелскеа" at bounding box center [667, 268] width 386 height 16
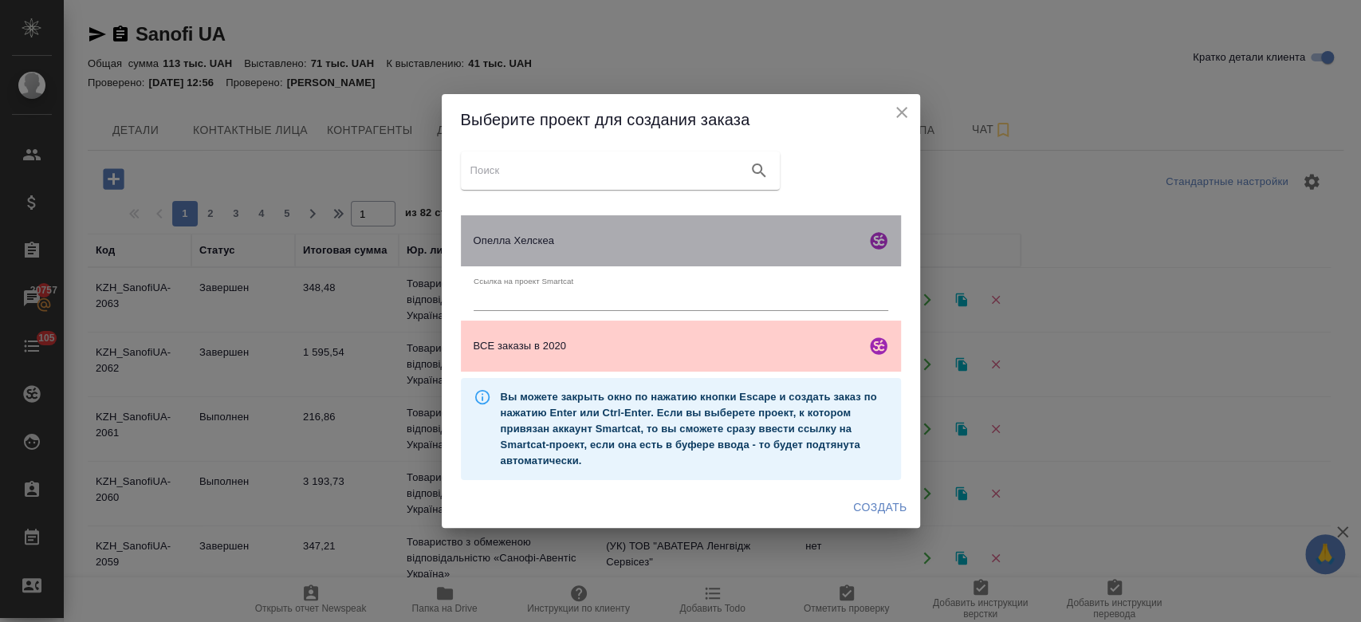
click at [523, 261] on div "Опелла Хелскеа" at bounding box center [681, 240] width 440 height 51
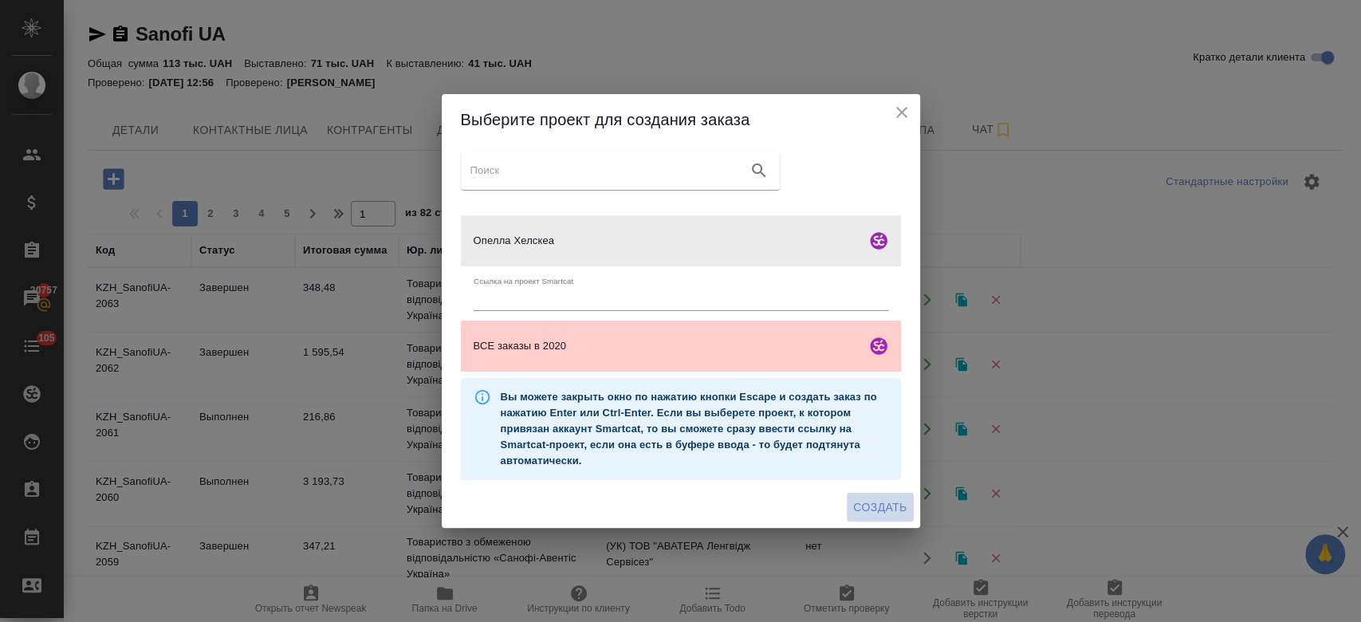
click at [871, 513] on span "Создать" at bounding box center [879, 508] width 53 height 20
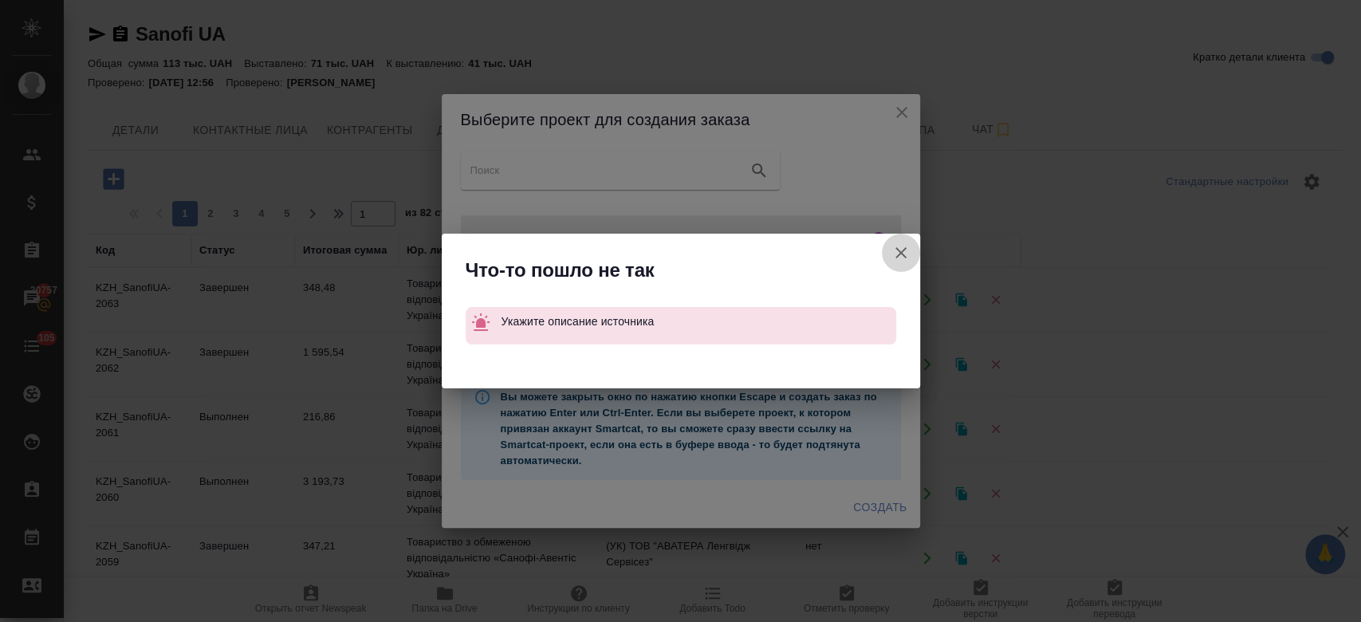
click at [907, 253] on icon "button" at bounding box center [900, 252] width 19 height 19
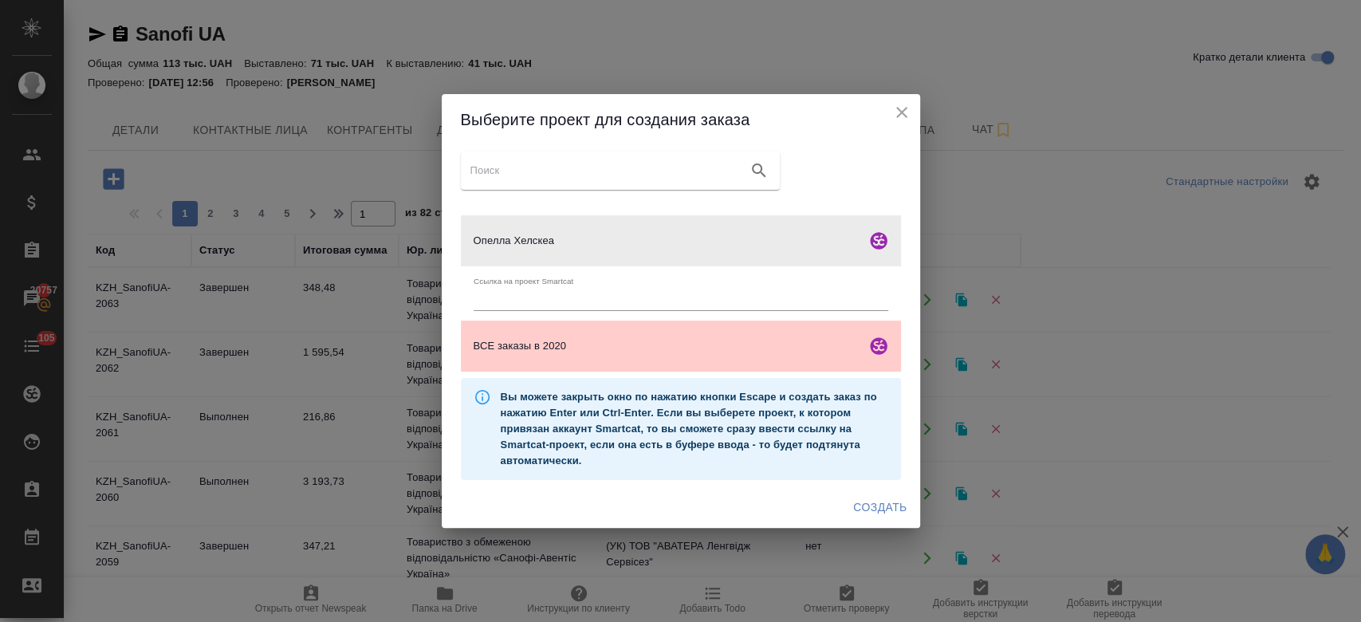
click at [903, 110] on icon "close" at bounding box center [901, 112] width 11 height 11
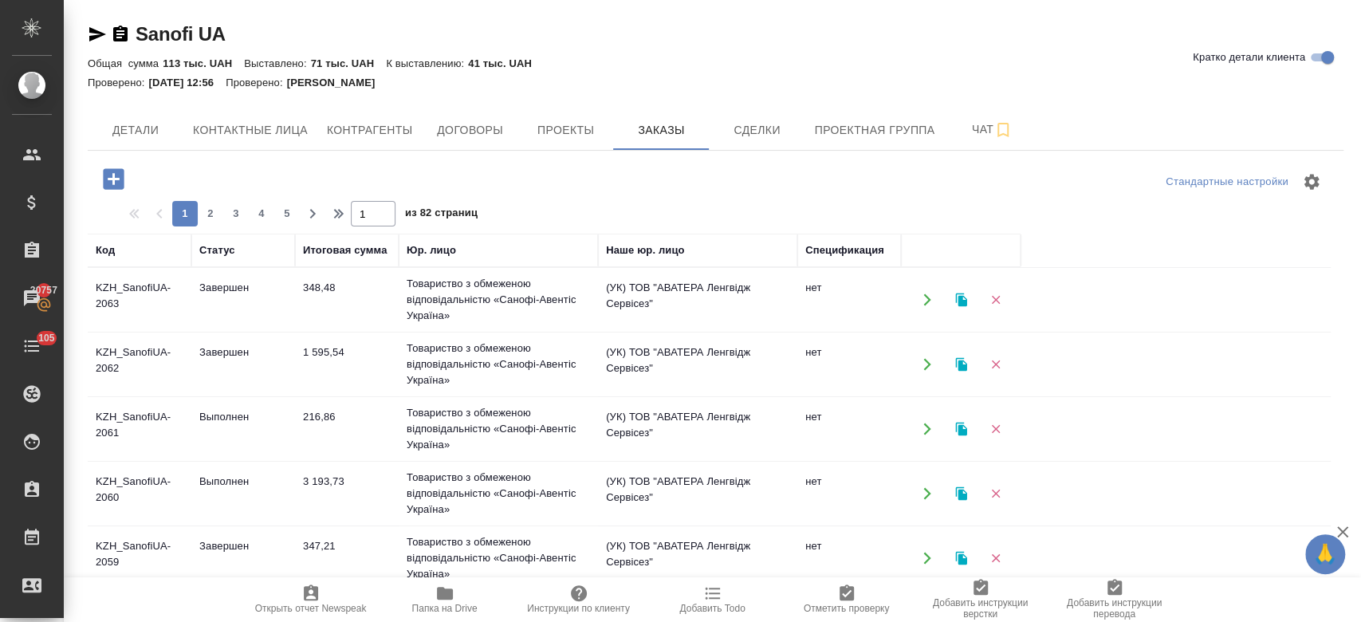
click at [208, 432] on td "Выполнен" at bounding box center [243, 429] width 104 height 56
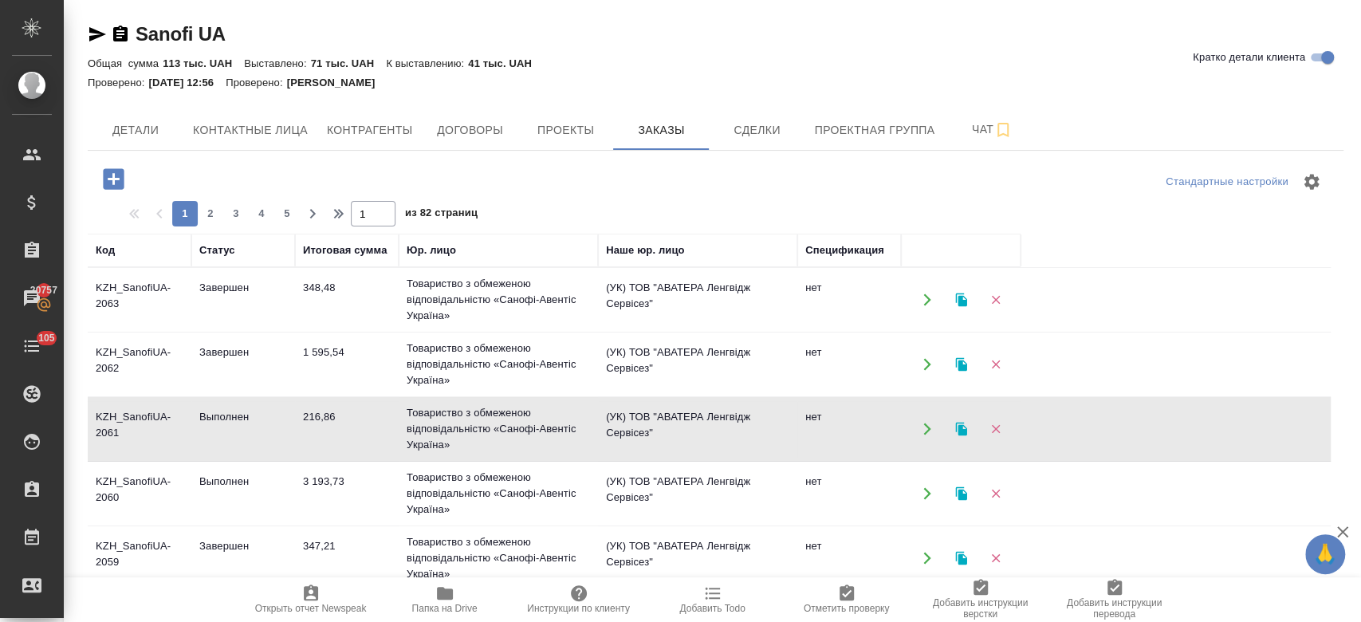
click at [208, 432] on td "Выполнен" at bounding box center [243, 429] width 104 height 56
click at [242, 486] on td "Выполнен" at bounding box center [243, 494] width 104 height 56
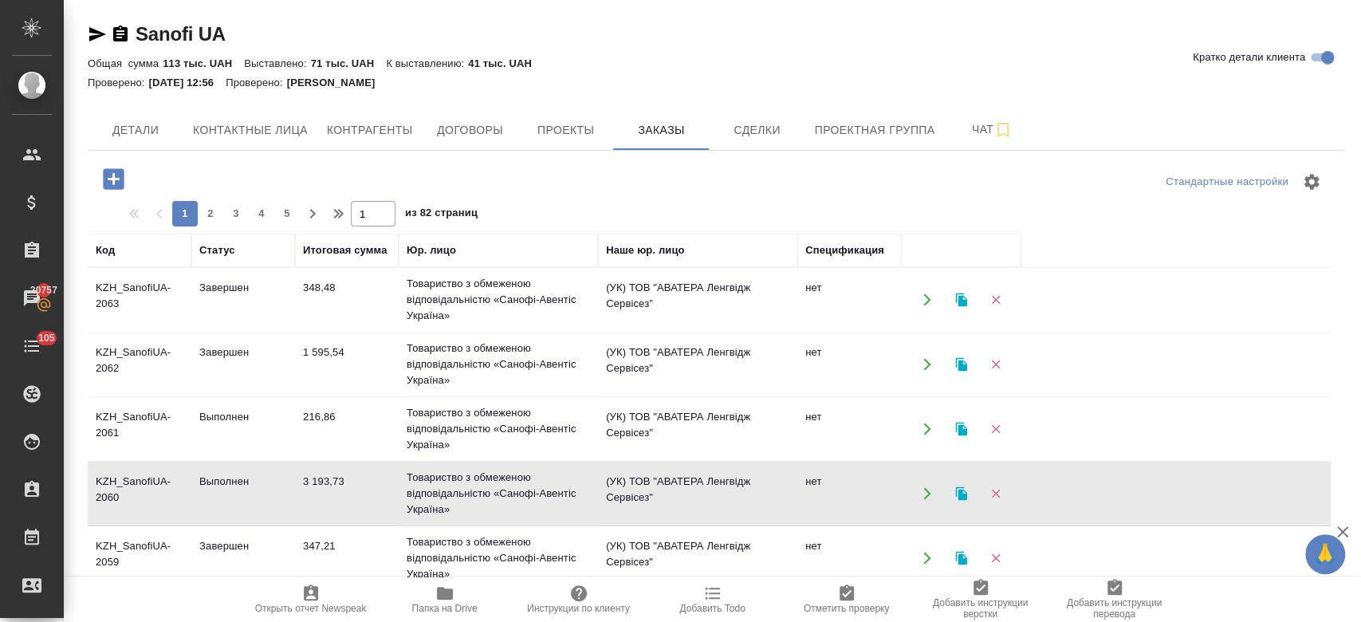
click at [242, 486] on td "Выполнен" at bounding box center [243, 494] width 104 height 56
click at [962, 301] on icon "button" at bounding box center [960, 300] width 11 height 14
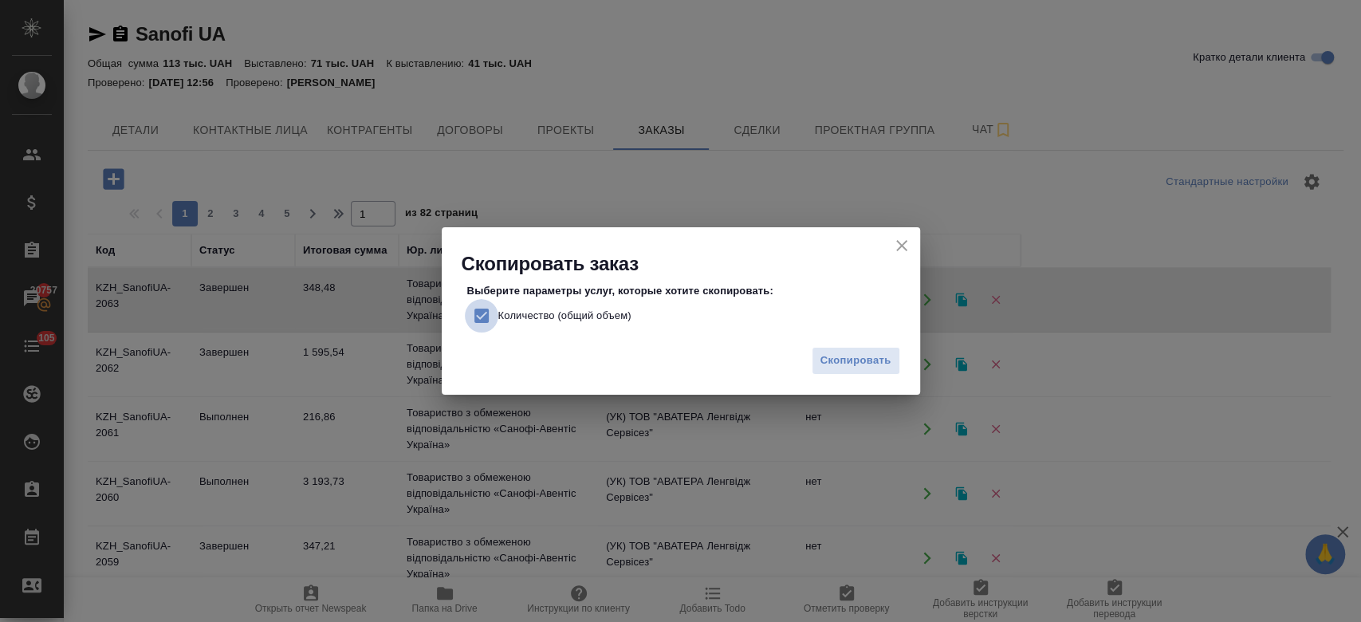
click at [490, 314] on input "Количество (общий объем)" at bounding box center [481, 315] width 33 height 33
checkbox input "false"
click at [857, 366] on span "Скопировать" at bounding box center [855, 361] width 71 height 18
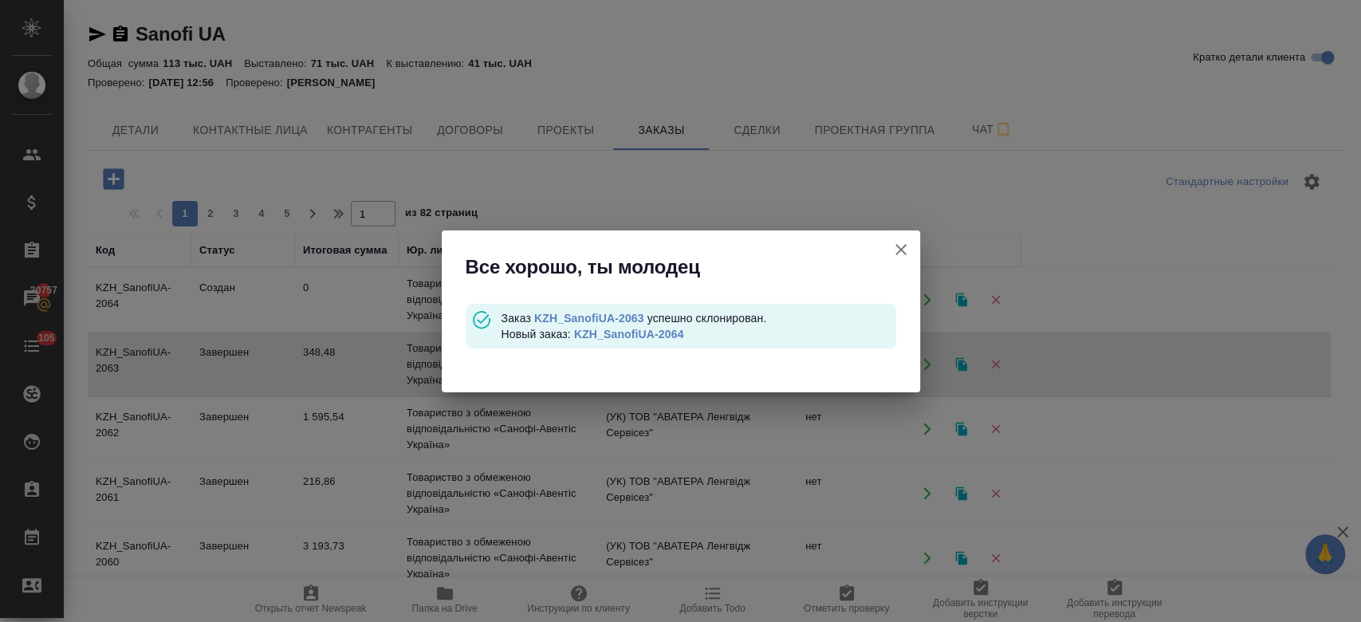
click at [659, 332] on link "KZH_SanofiUA-2064" at bounding box center [629, 334] width 110 height 13
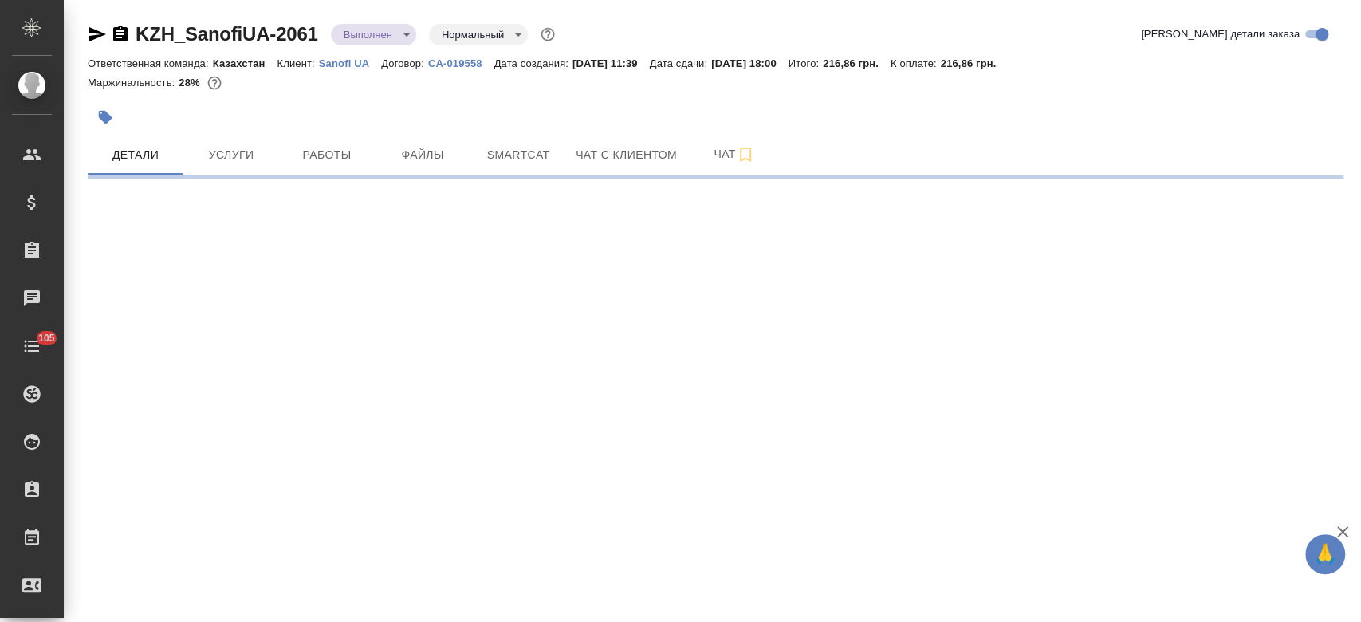
select select "RU"
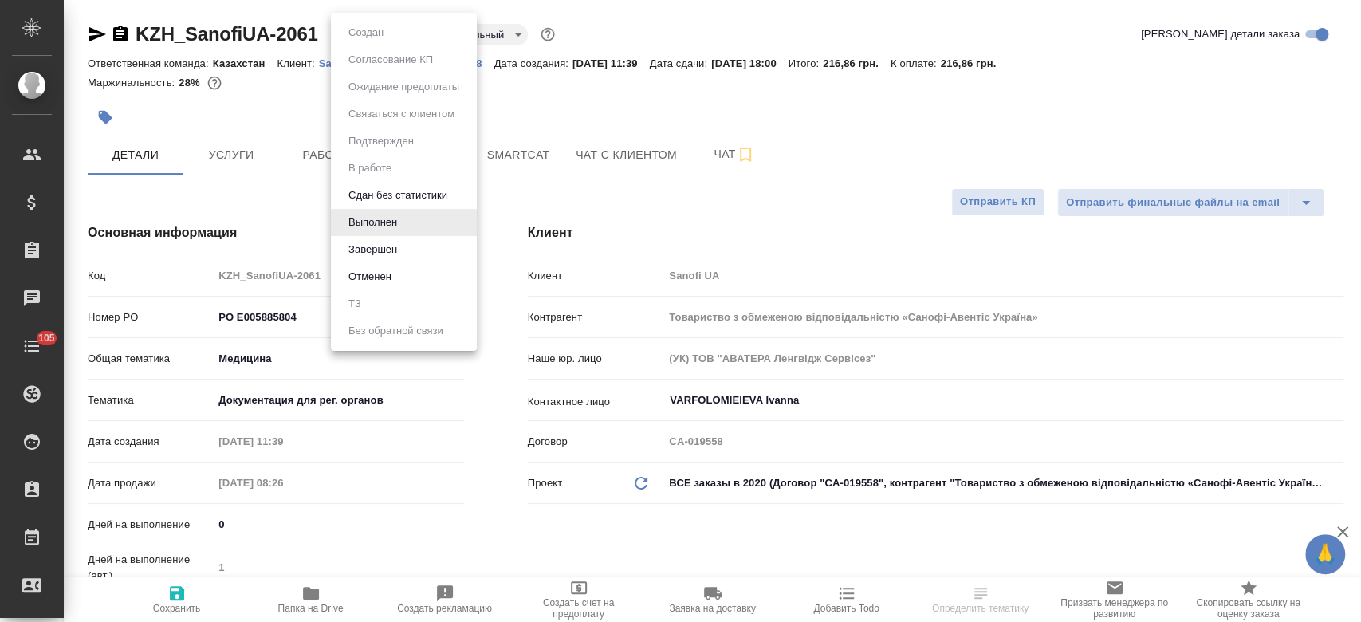
click at [398, 34] on body "🙏 .cls-1 fill:#fff; AWATERA Kosherbayeva Nazerke Клиенты Спецификации Заказы Ча…" at bounding box center [680, 311] width 1361 height 622
type textarea "x"
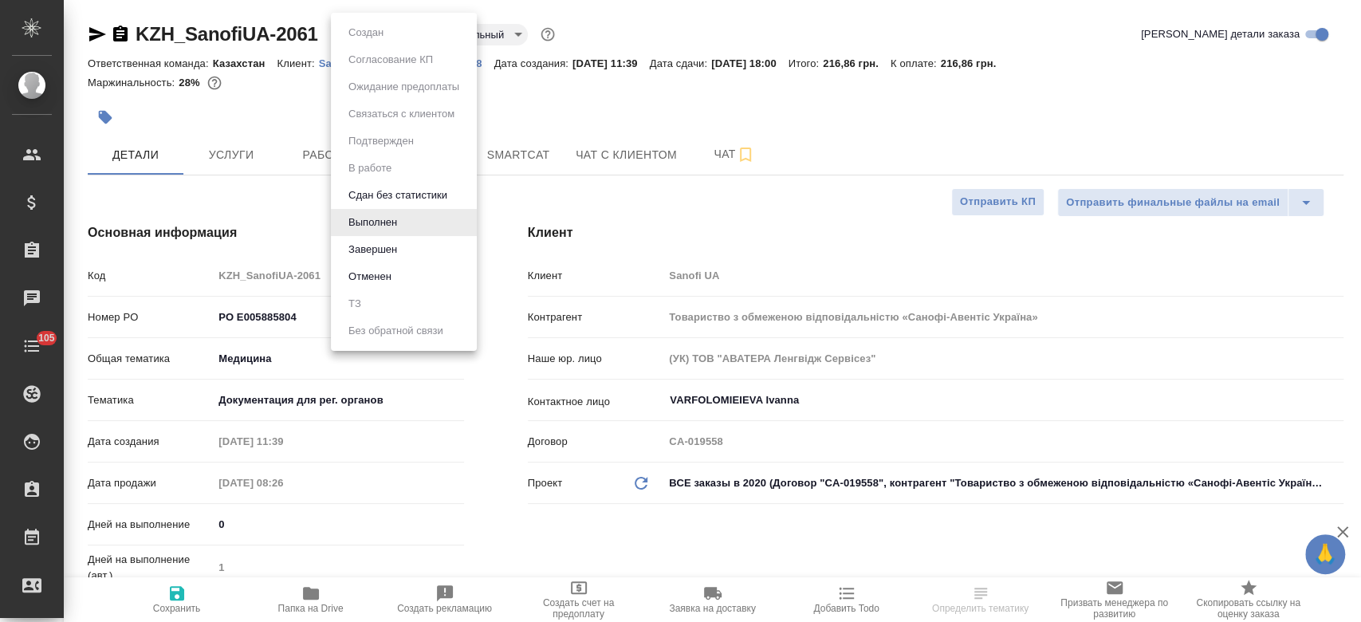
type textarea "x"
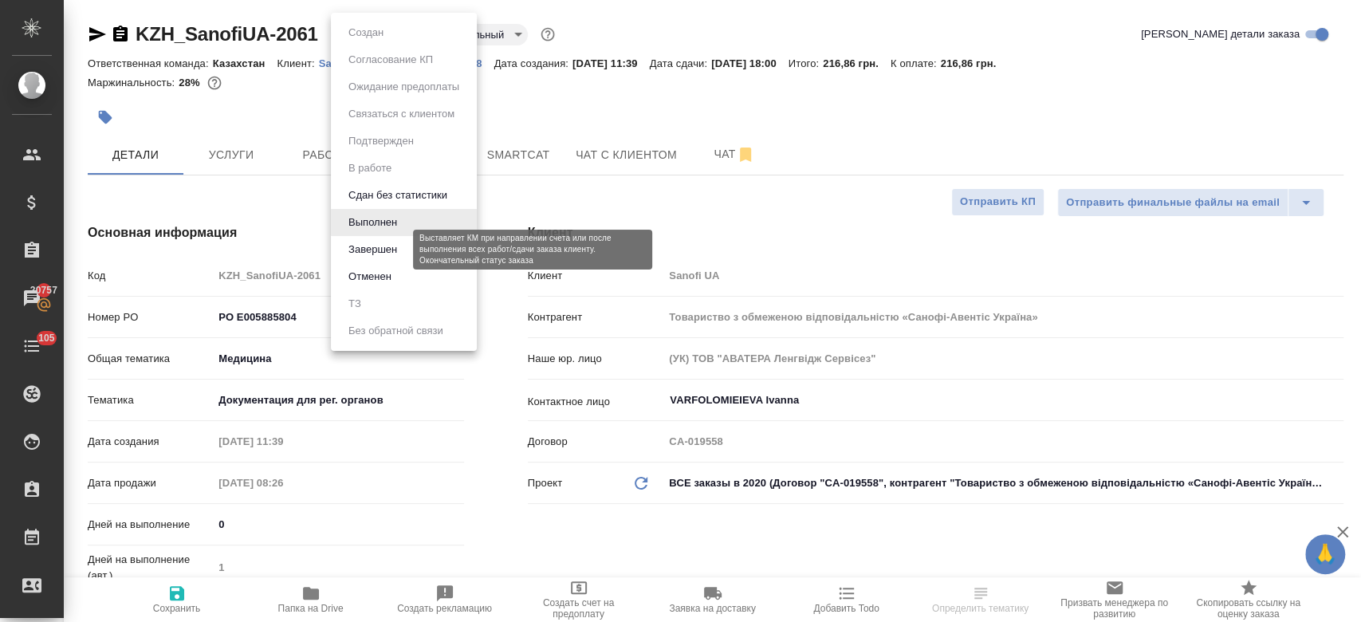
click at [383, 256] on button "Завершен" at bounding box center [373, 250] width 58 height 18
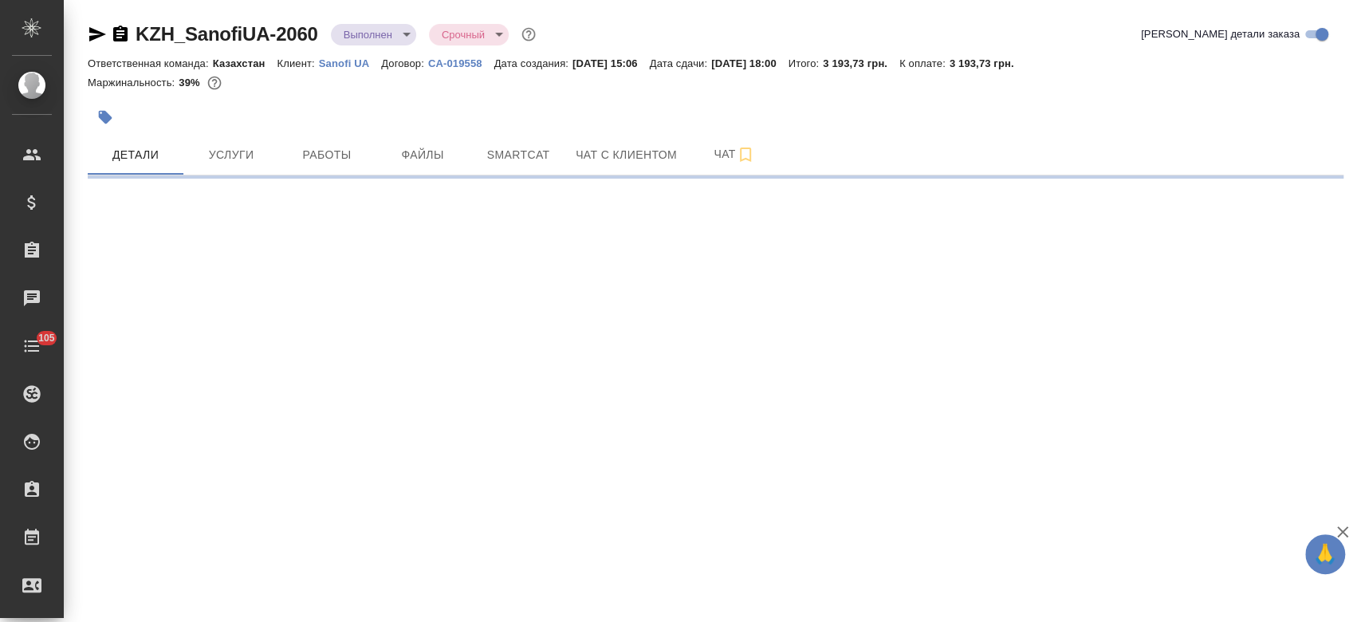
select select "RU"
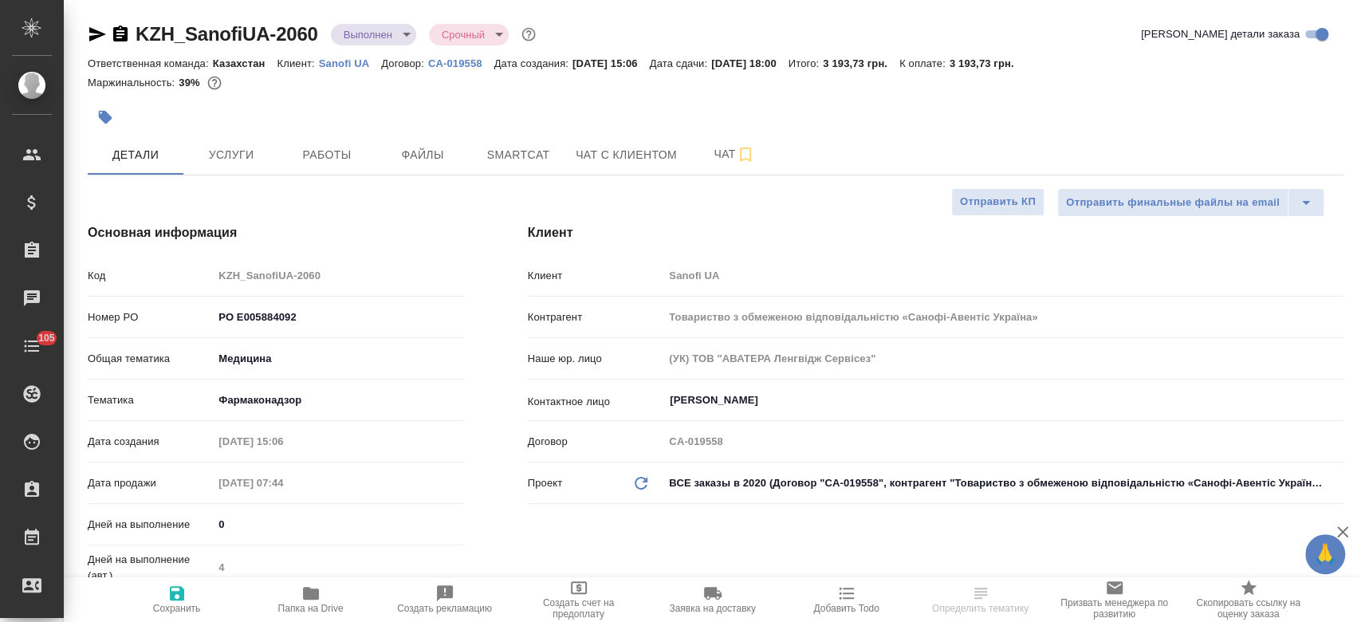
click at [370, 30] on body "🙏 .cls-1 fill:#fff; AWATERA Kosherbayeva Nazerke Клиенты Спецификации Заказы Ча…" at bounding box center [680, 311] width 1361 height 622
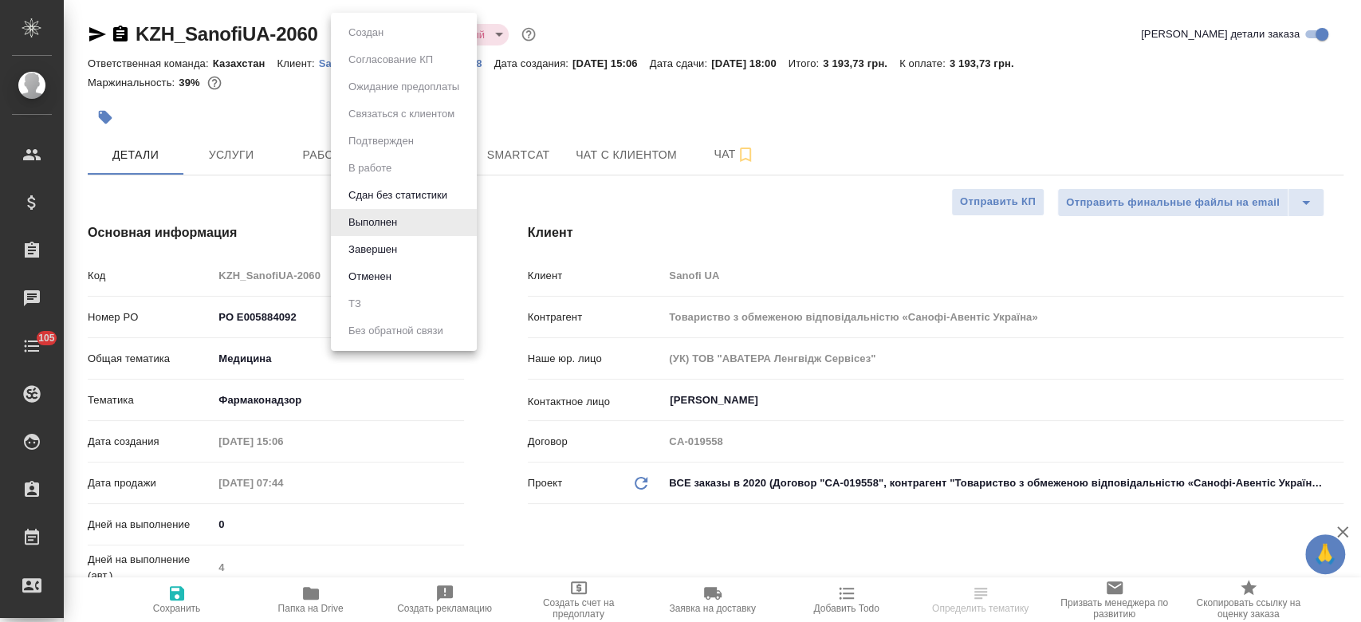
type textarea "x"
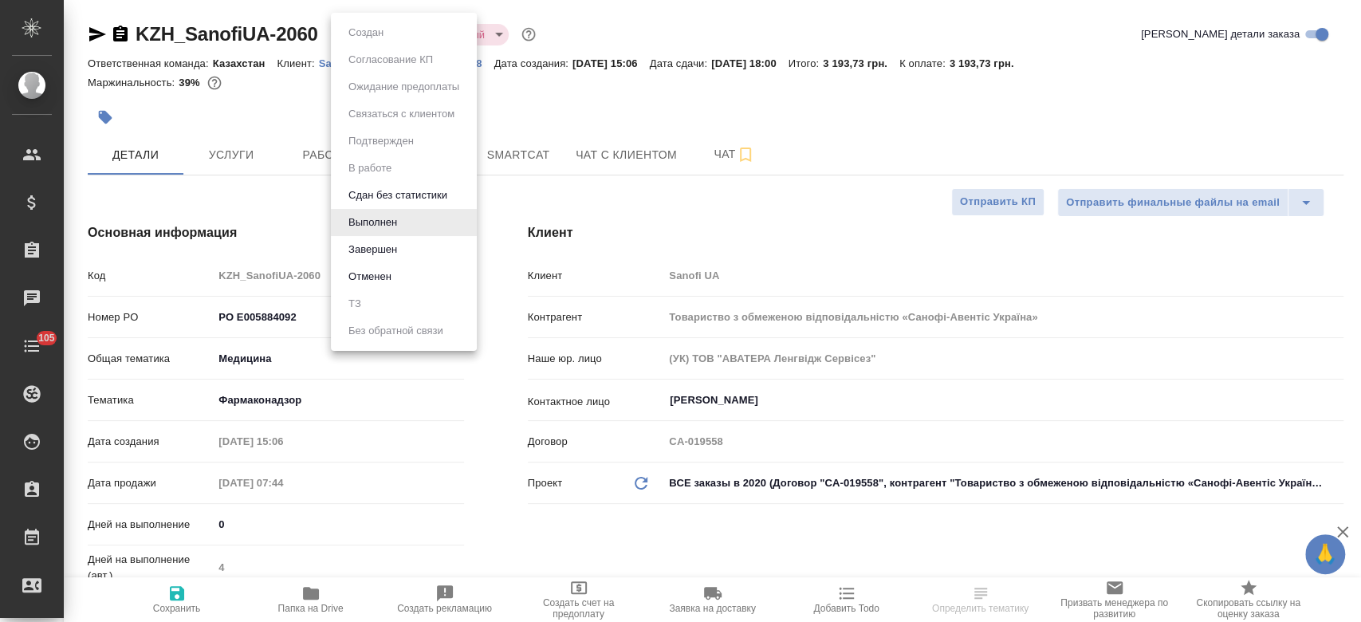
type textarea "x"
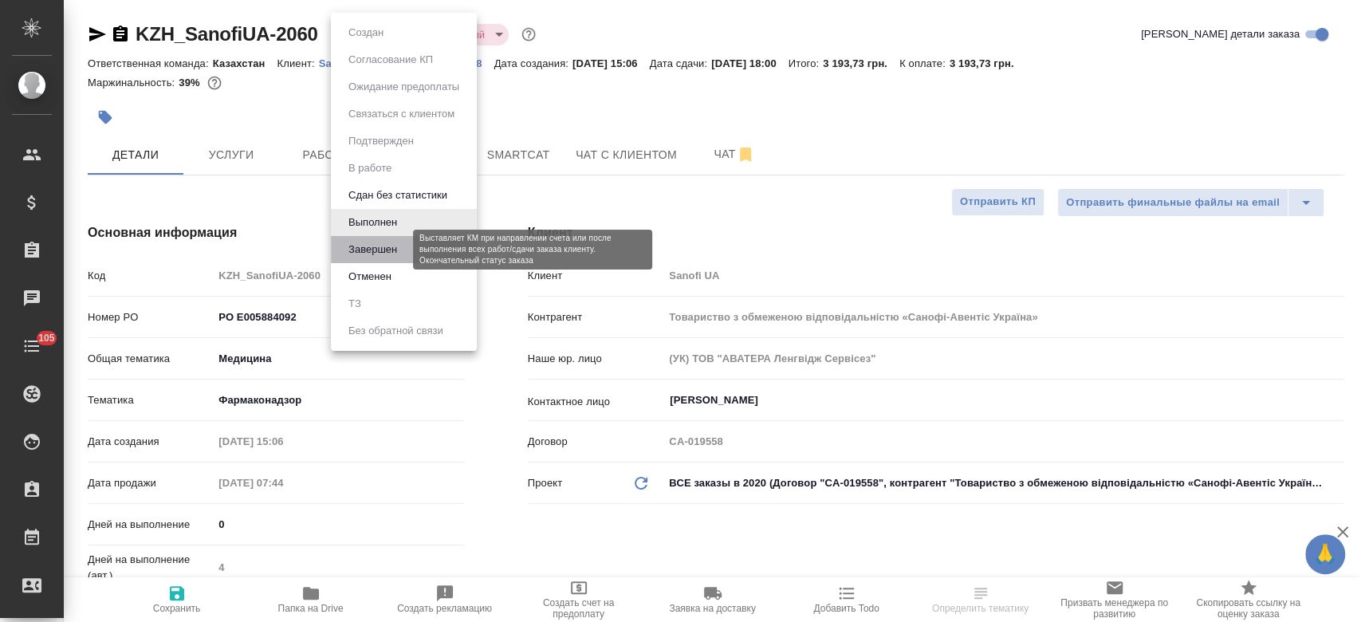
click at [383, 253] on button "Завершен" at bounding box center [373, 250] width 58 height 18
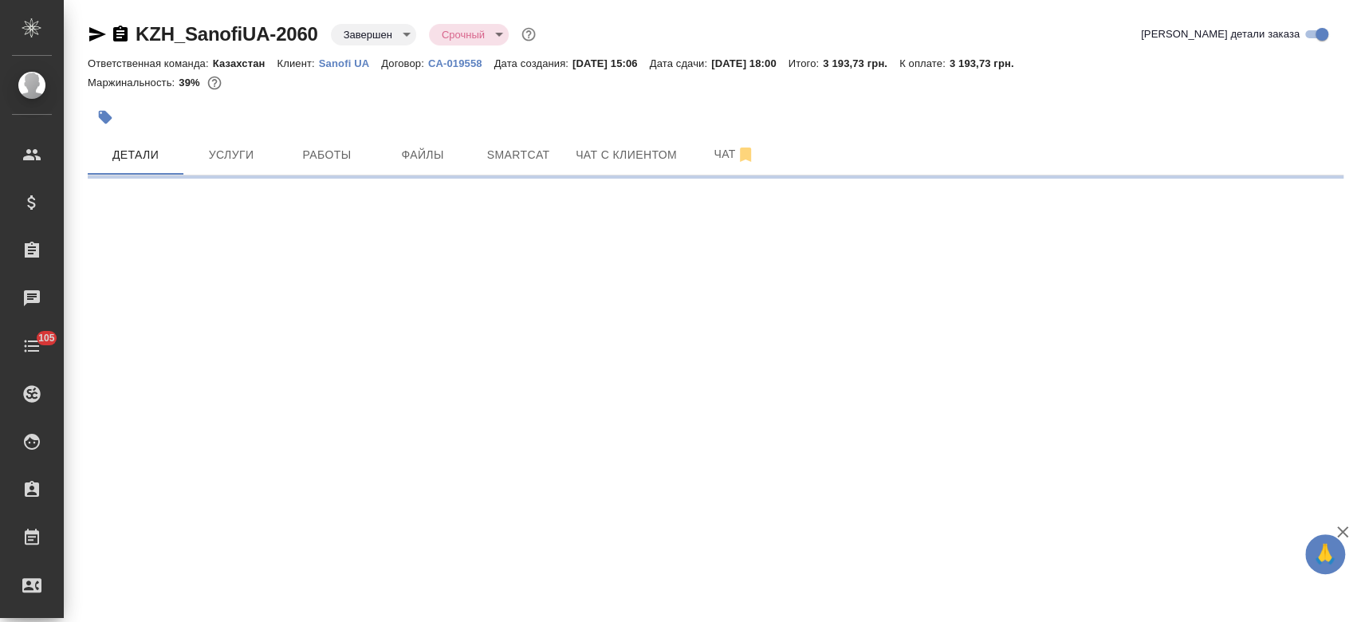
select select "RU"
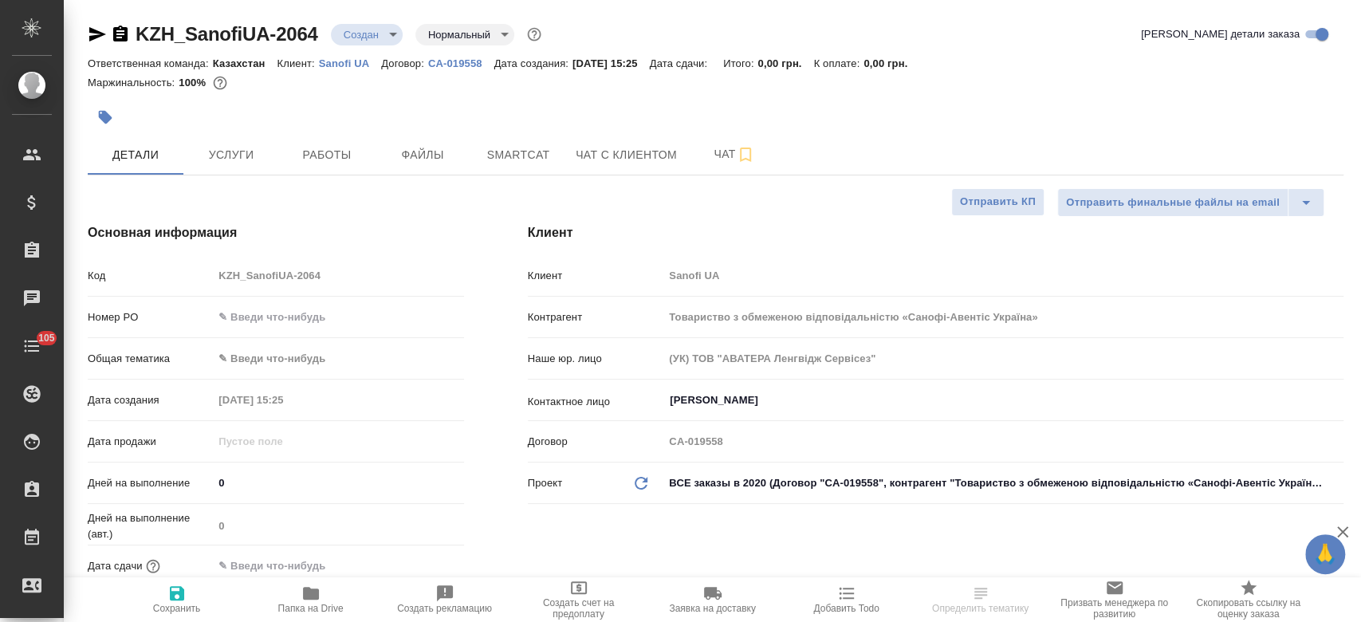
type textarea "x"
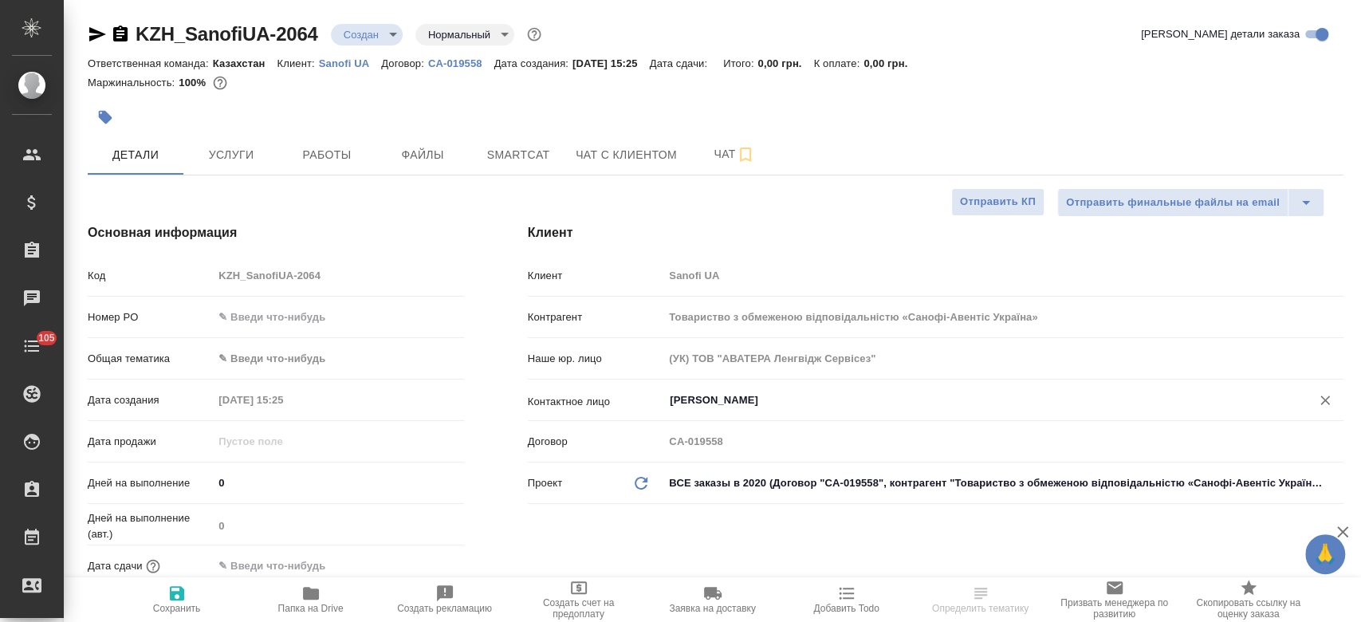
type textarea "x"
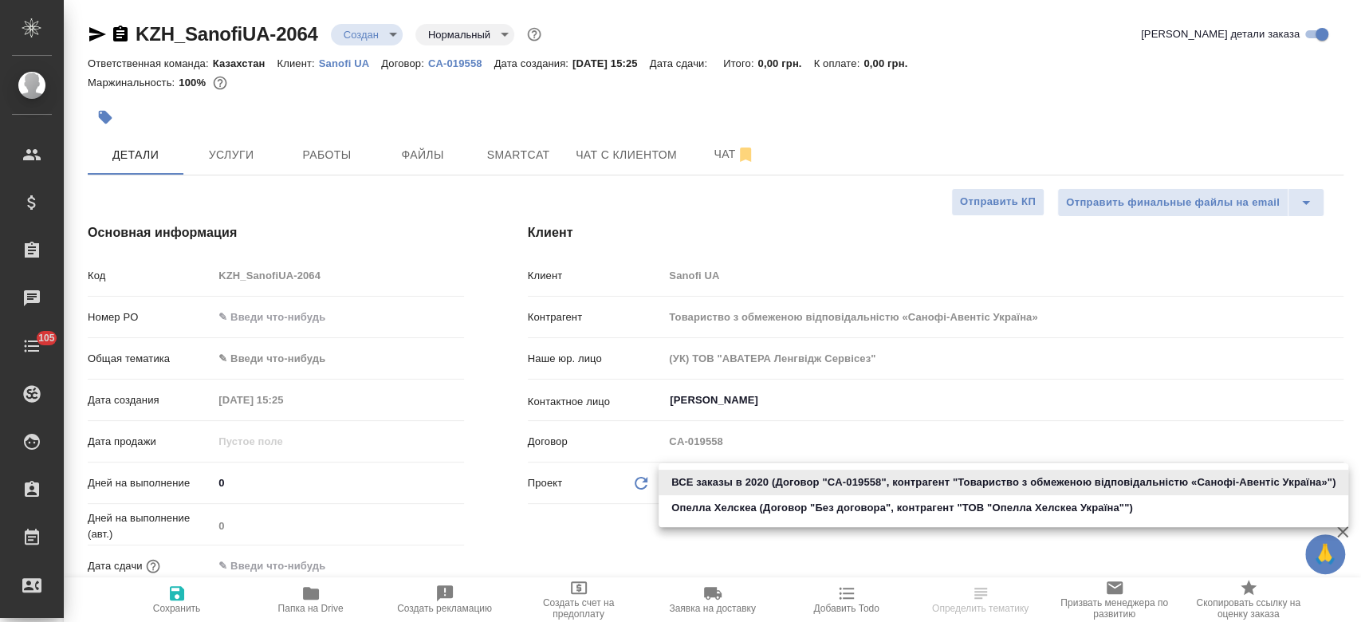
click at [760, 482] on body "🙏 .cls-1 fill:#fff; AWATERA Kosherbayeva Nazerke Клиенты Спецификации Заказы Ча…" at bounding box center [680, 311] width 1361 height 622
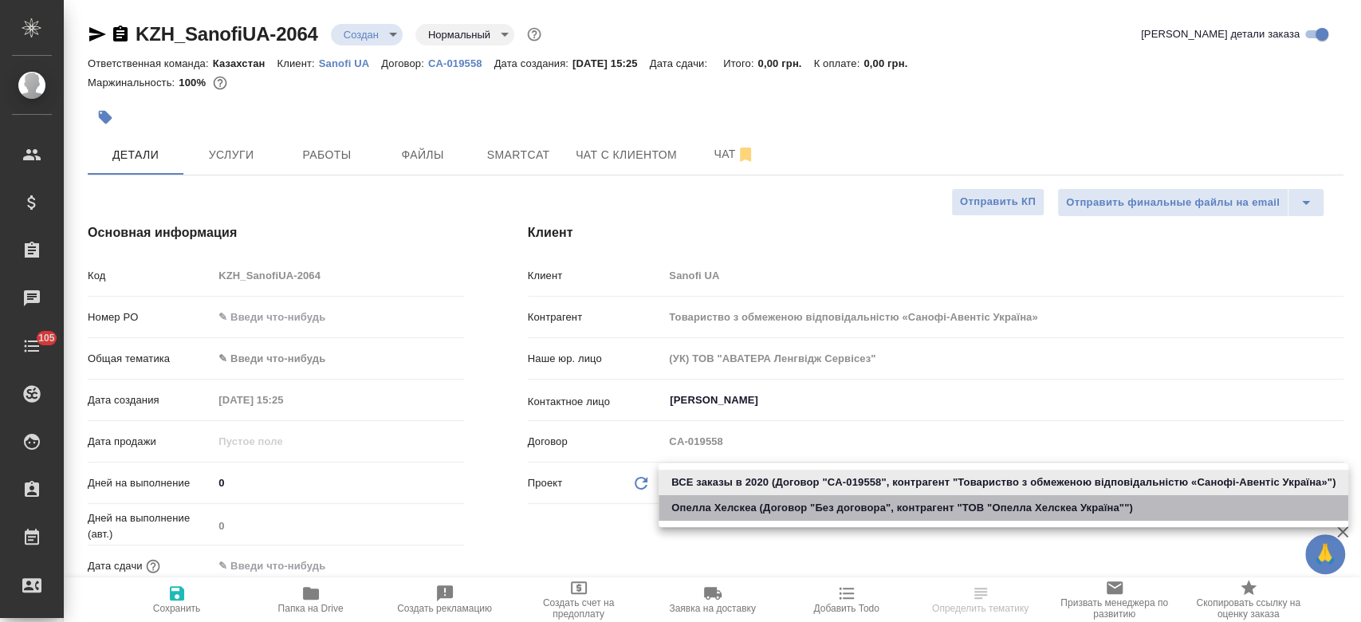
click at [753, 501] on li "Опелла Хелскеа (Договор "Без договора", контрагент "ТОВ "Опелла Хелскеа Україна…" at bounding box center [1004, 508] width 690 height 26
type input "61d56c4a7506ba2dcc7fa3ae"
type textarea "x"
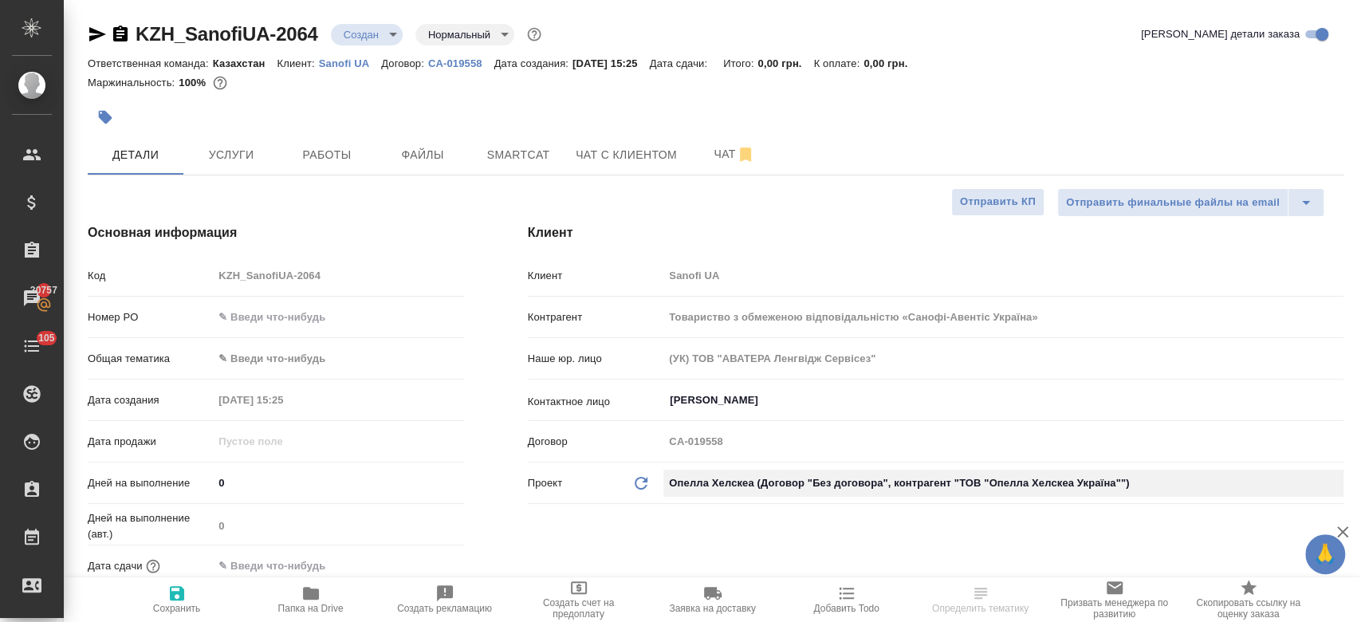
type input "ТОВ "Опелла Хелскеа Україна""
type input "Без договора"
type textarea "x"
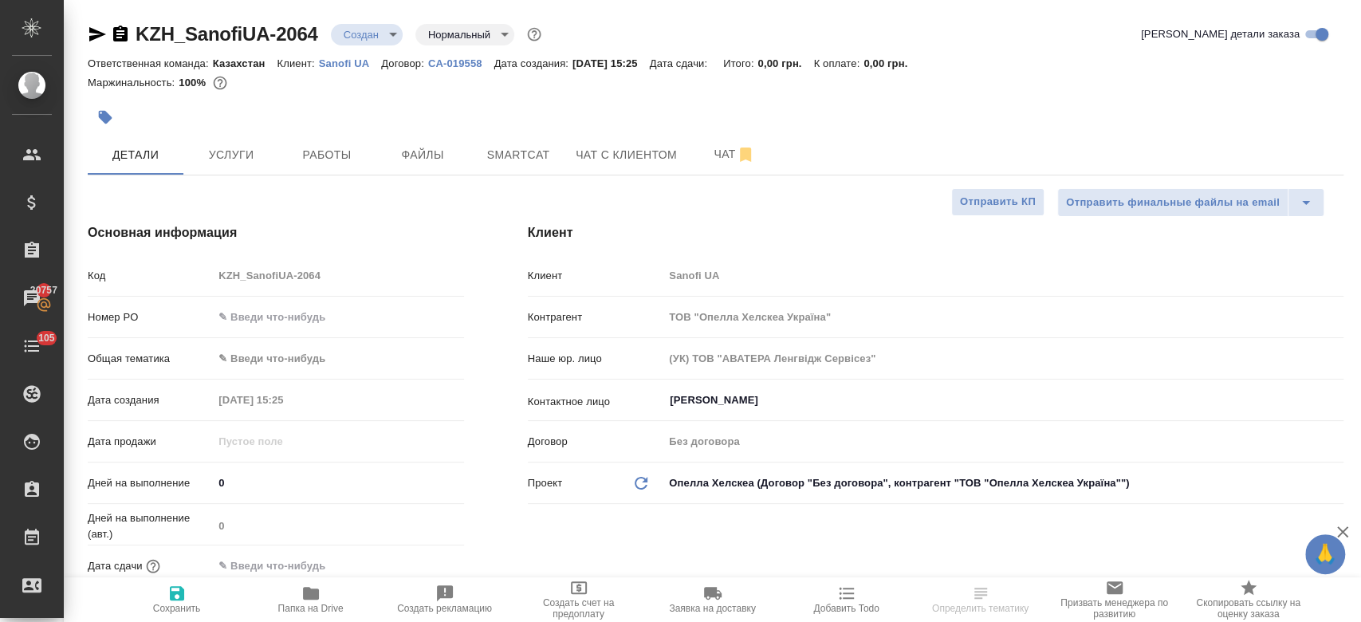
type textarea "x"
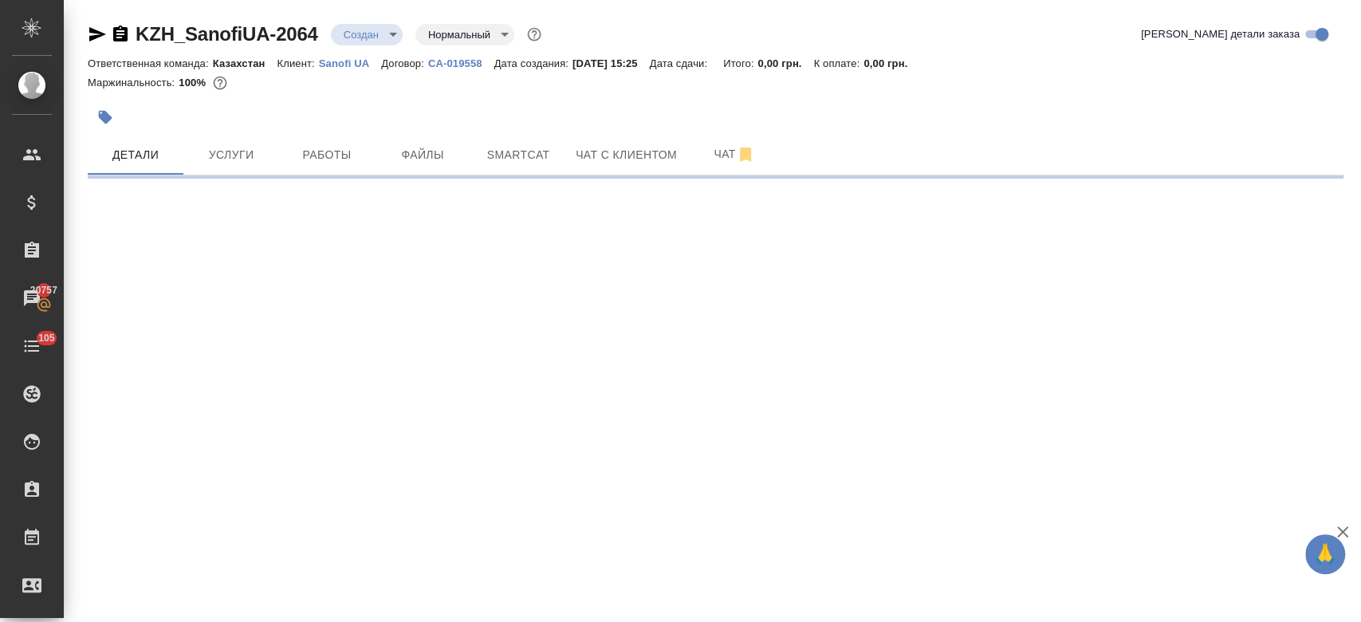
select select "RU"
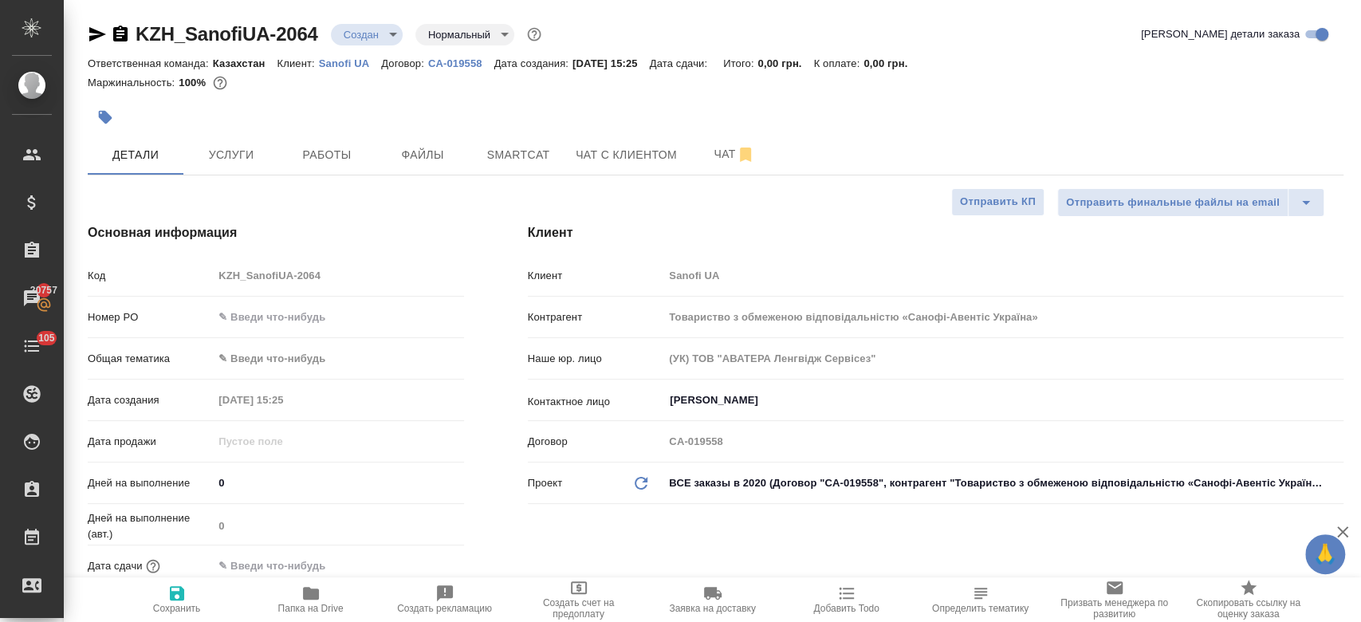
type textarea "x"
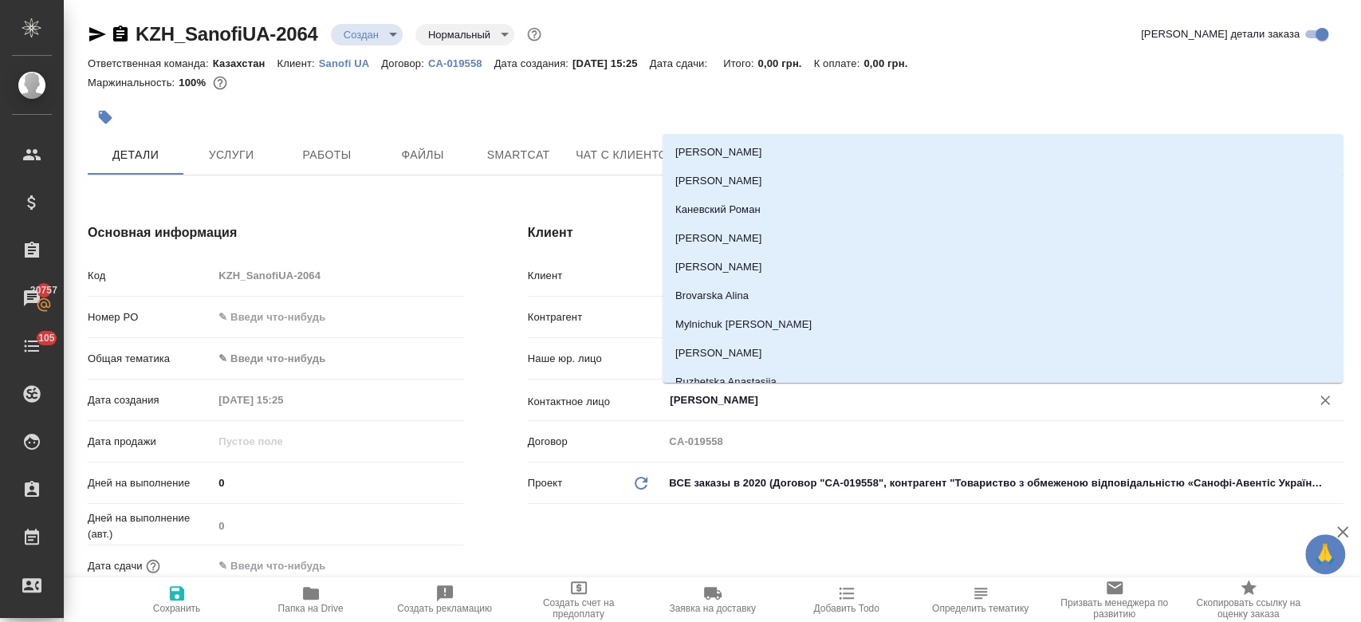
click at [727, 403] on input "Mitsuk Olena" at bounding box center [976, 400] width 617 height 19
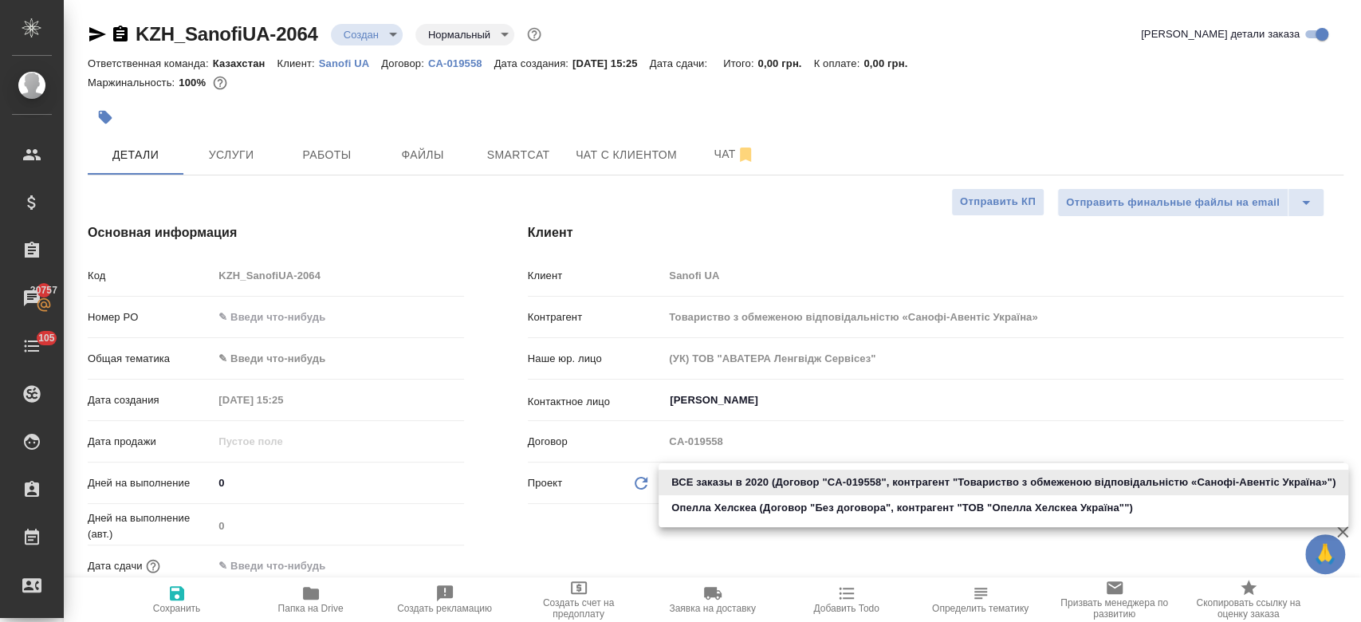
click at [730, 483] on body "🙏 .cls-1 fill:#fff; AWATERA Kosherbayeva Nazerke Клиенты Спецификации Заказы 20…" at bounding box center [680, 311] width 1361 height 622
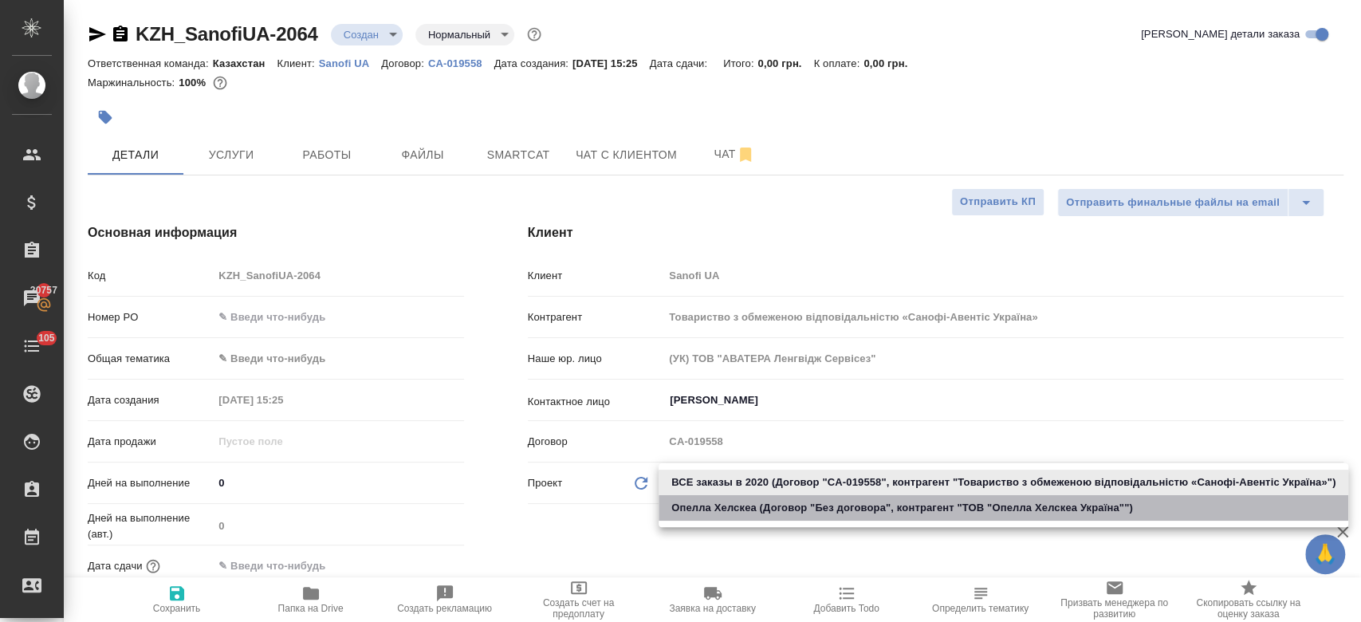
click at [726, 503] on li "Опелла Хелскеа (Договор "Без договора", контрагент "ТОВ "Опелла Хелскеа Україна…" at bounding box center [1004, 508] width 690 height 26
type input "61d56c4a7506ba2dcc7fa3ae"
type textarea "x"
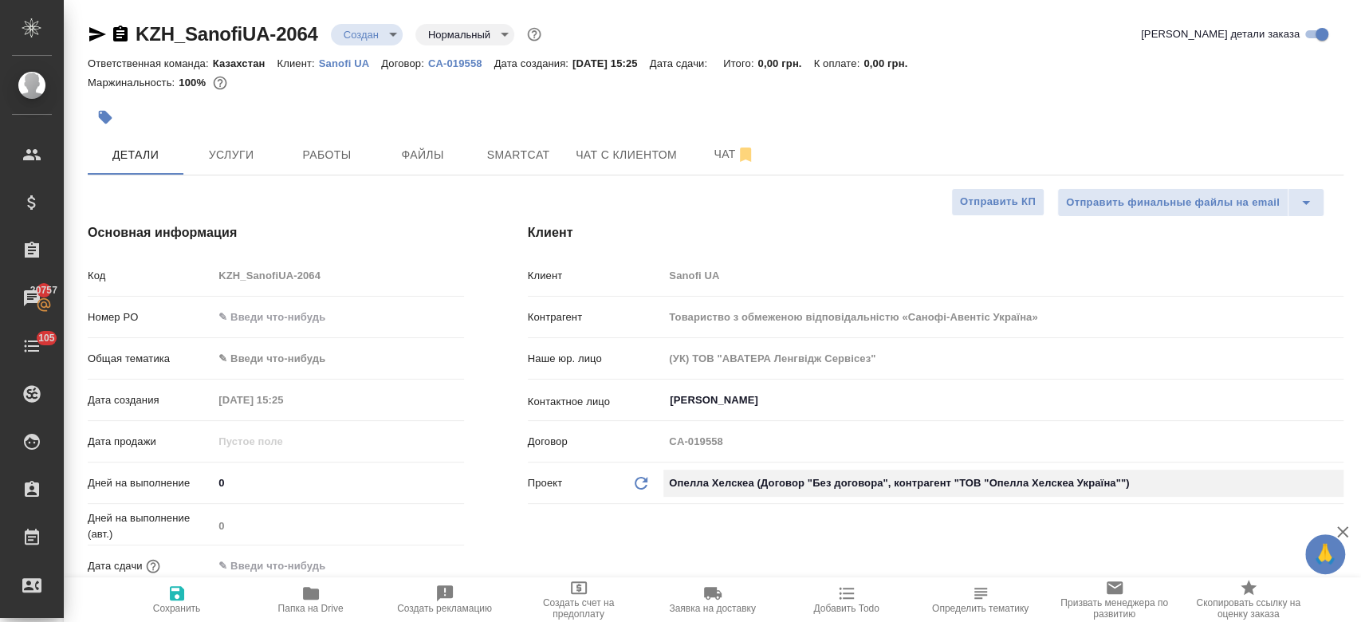
type input "ТОВ "Опелла Хелскеа Україна""
type input "Без договора"
type textarea "x"
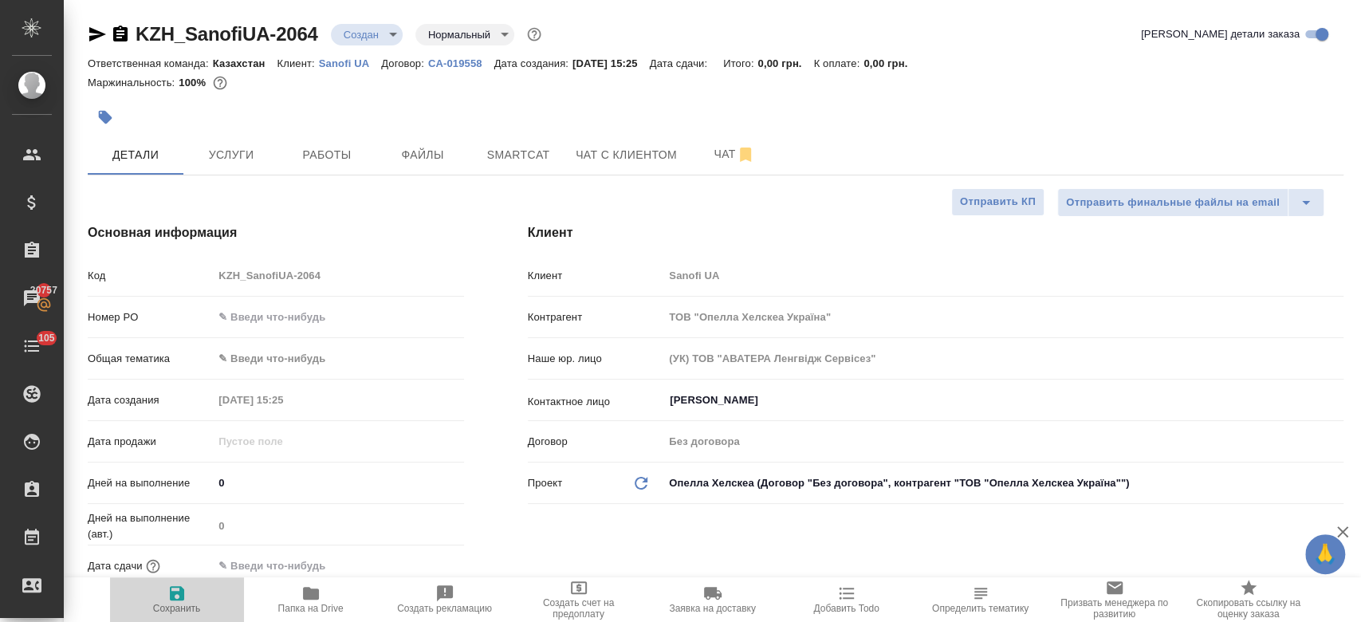
click at [175, 598] on icon "button" at bounding box center [176, 593] width 19 height 19
type textarea "x"
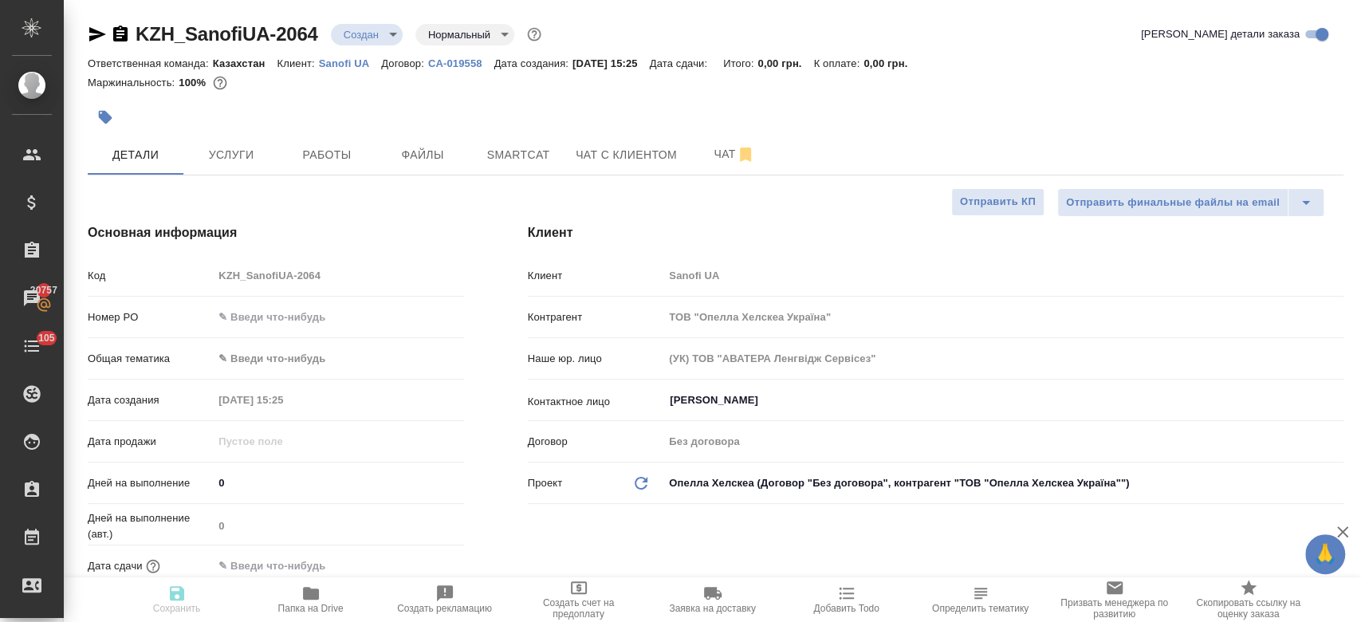
type textarea "x"
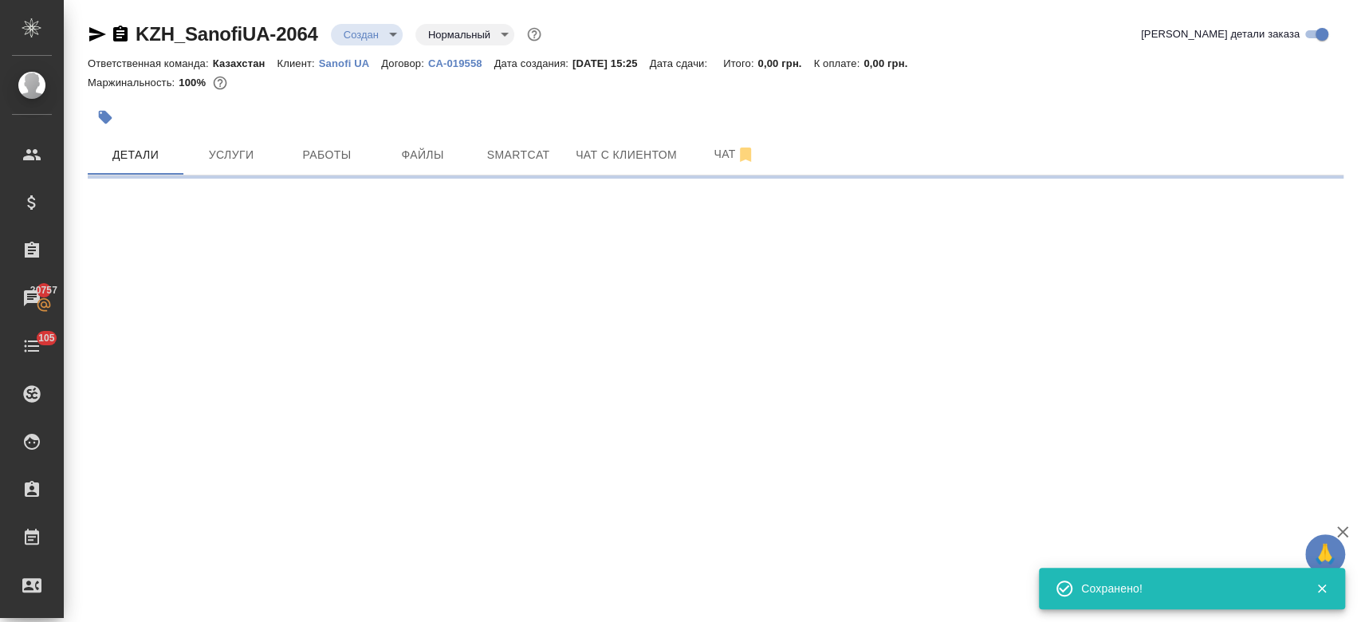
select select "RU"
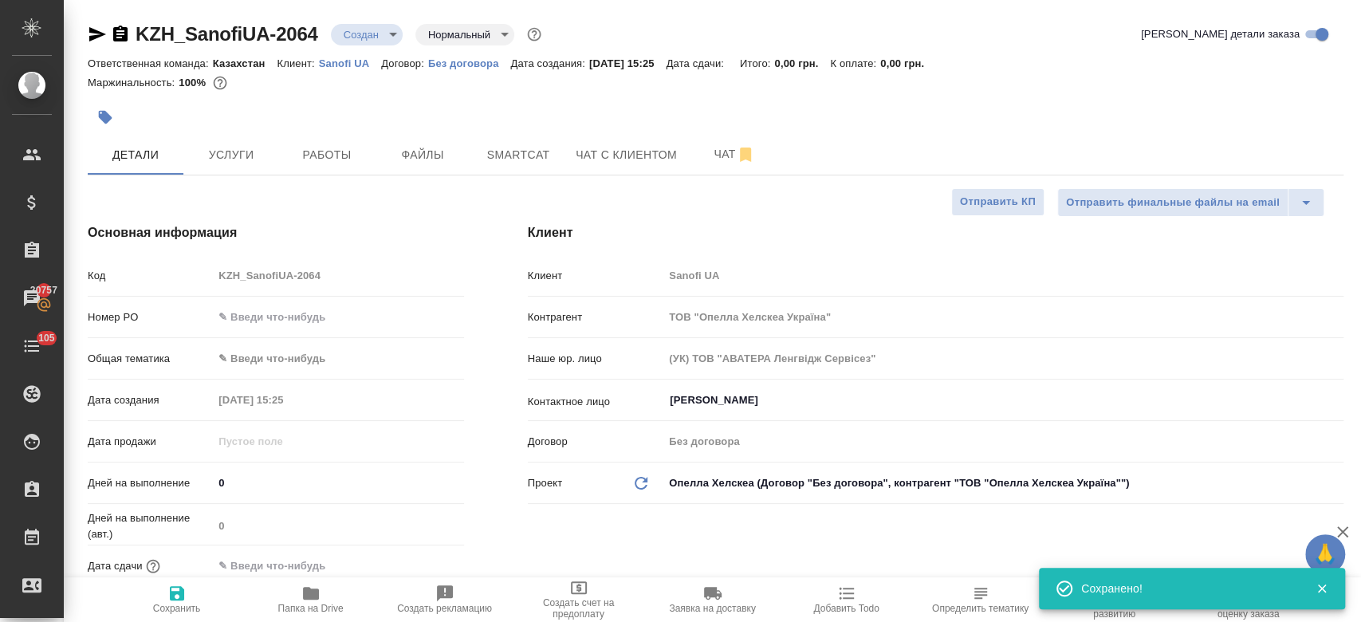
type textarea "x"
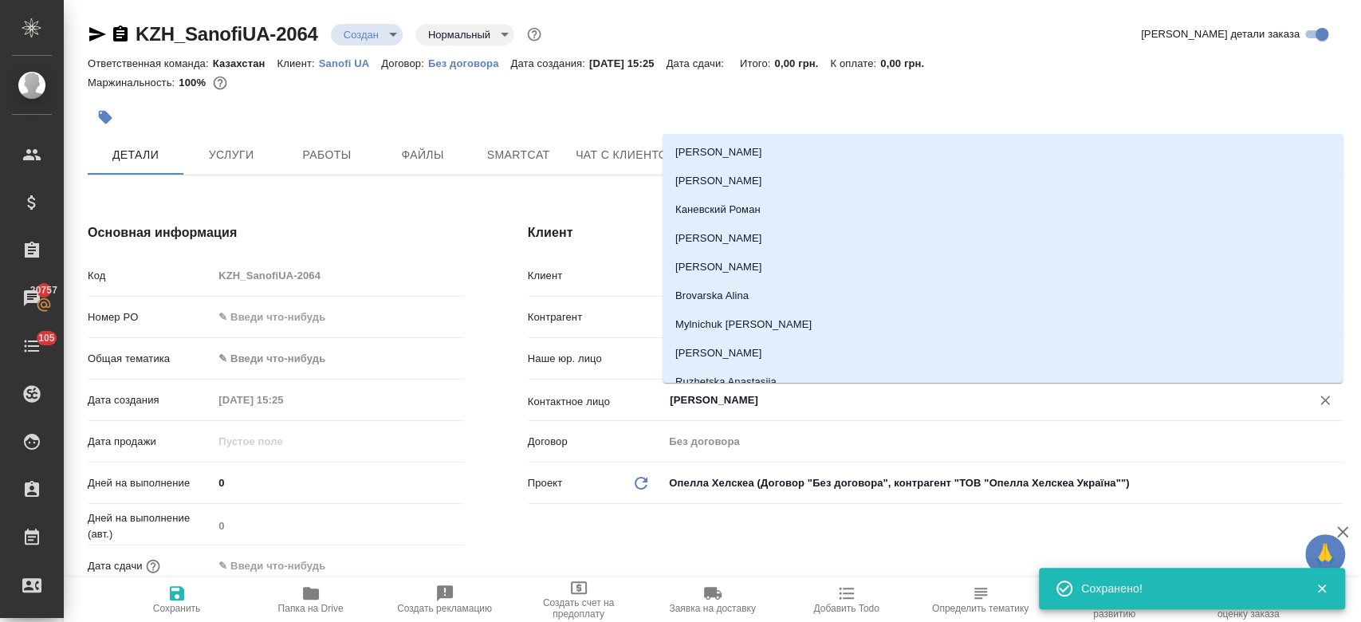
click at [714, 405] on input "[PERSON_NAME]" at bounding box center [976, 400] width 617 height 19
type textarea "x"
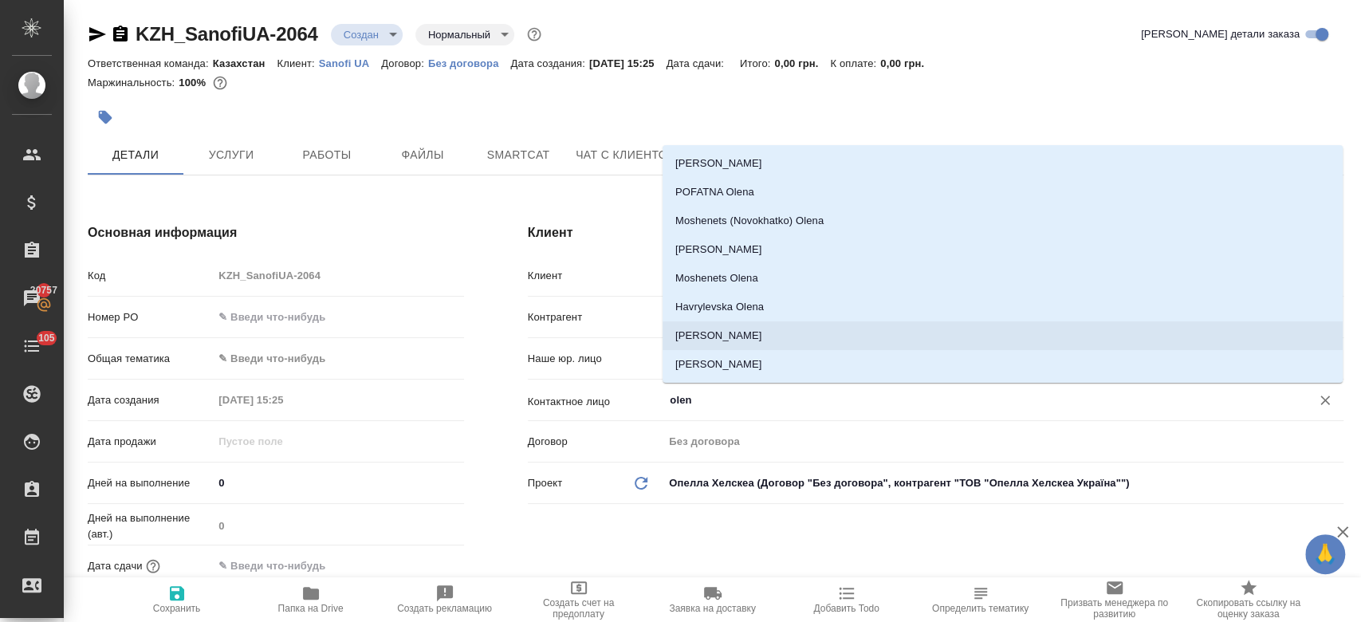
click at [727, 335] on li "Stelmakh Olena" at bounding box center [1003, 335] width 680 height 29
type input "Stelmakh Olena"
type textarea "x"
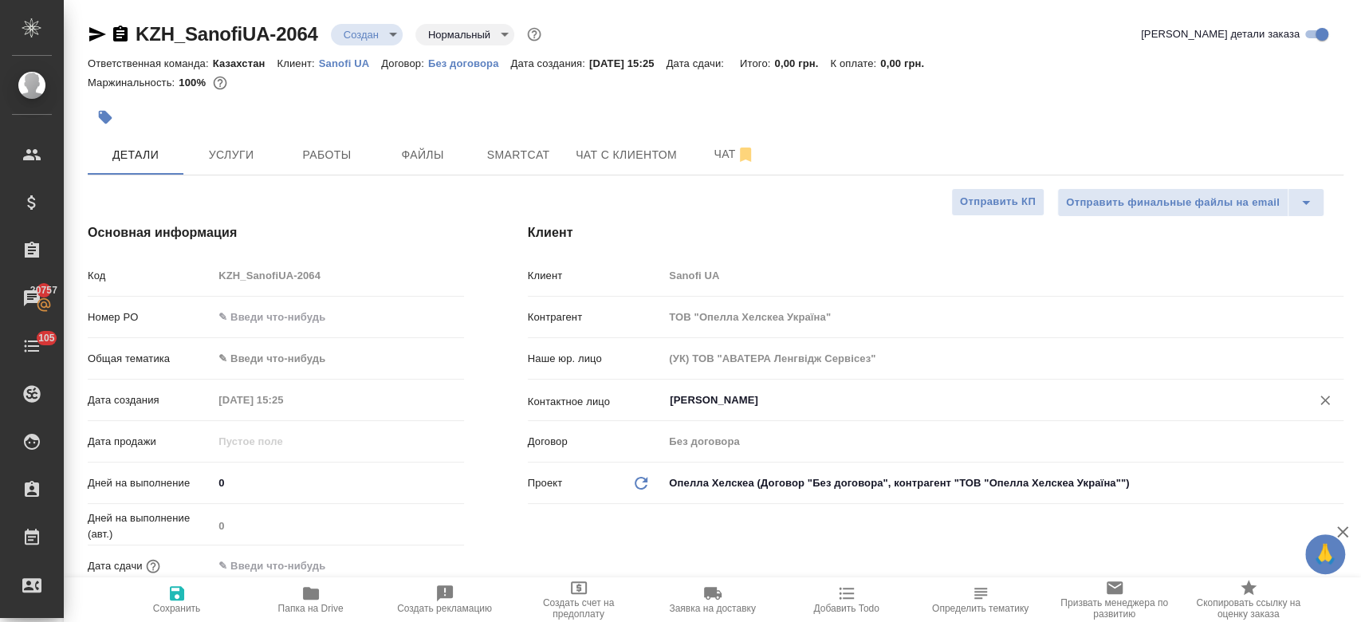
type input "Stelmakh Olena"
click at [174, 612] on span "Сохранить" at bounding box center [177, 608] width 48 height 11
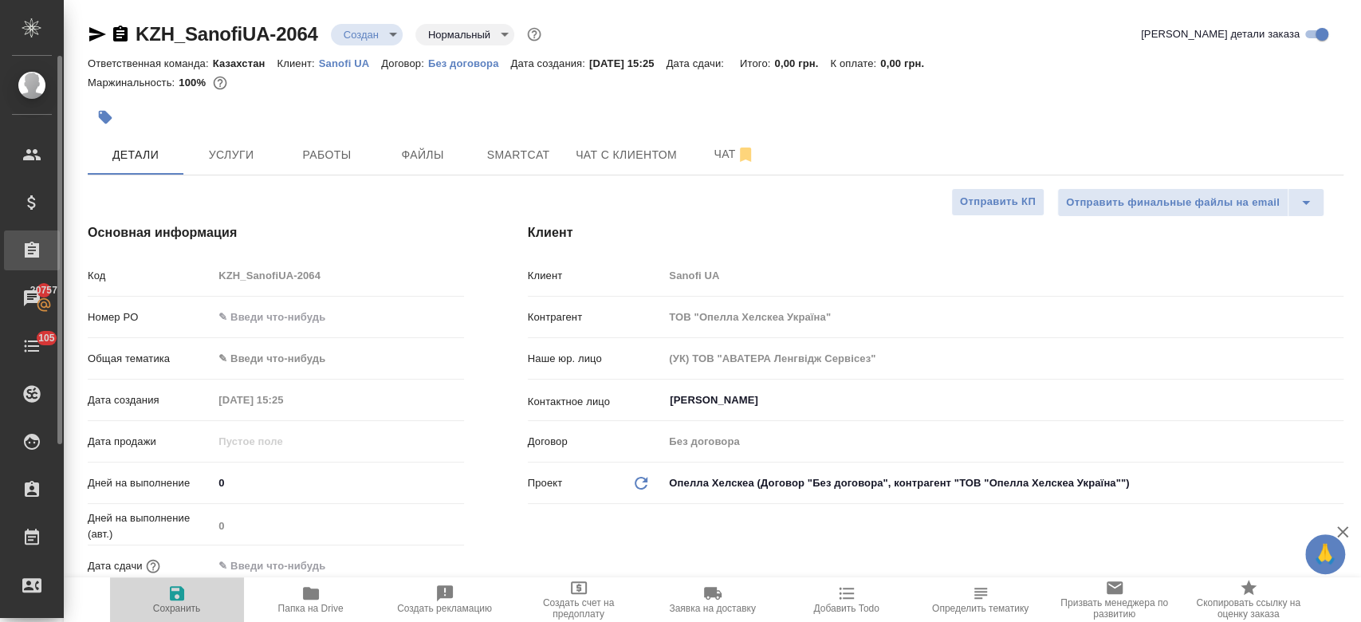
type textarea "x"
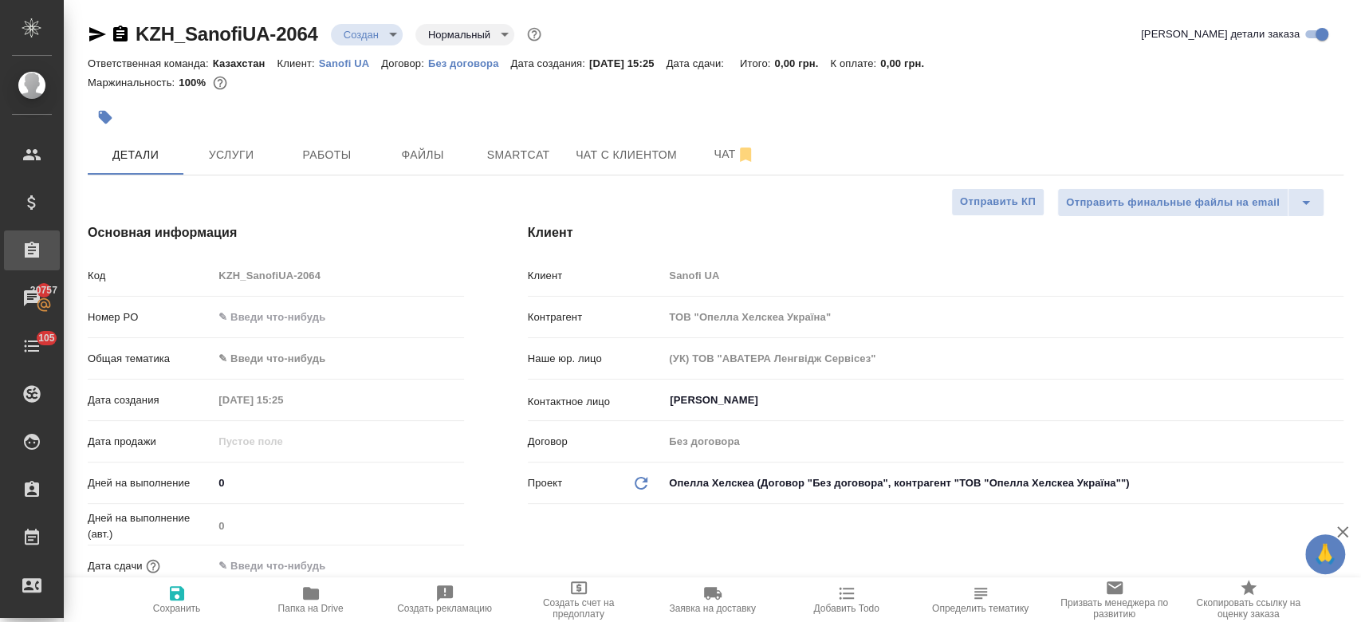
type textarea "x"
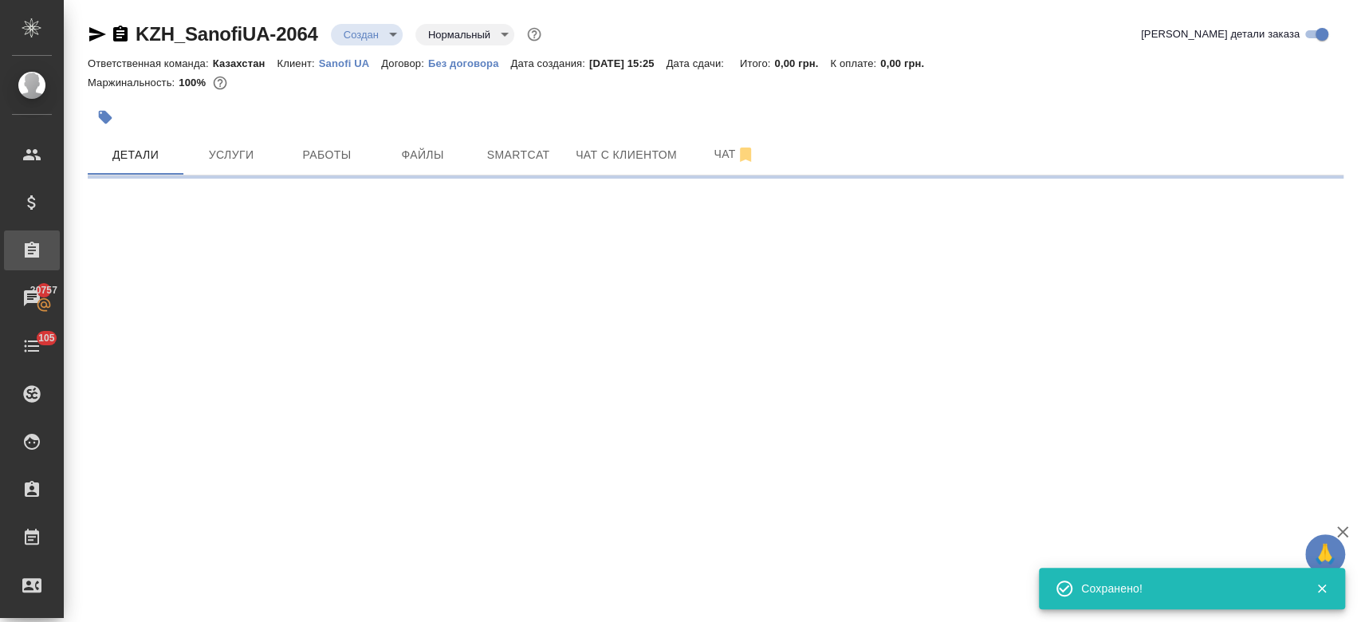
select select "RU"
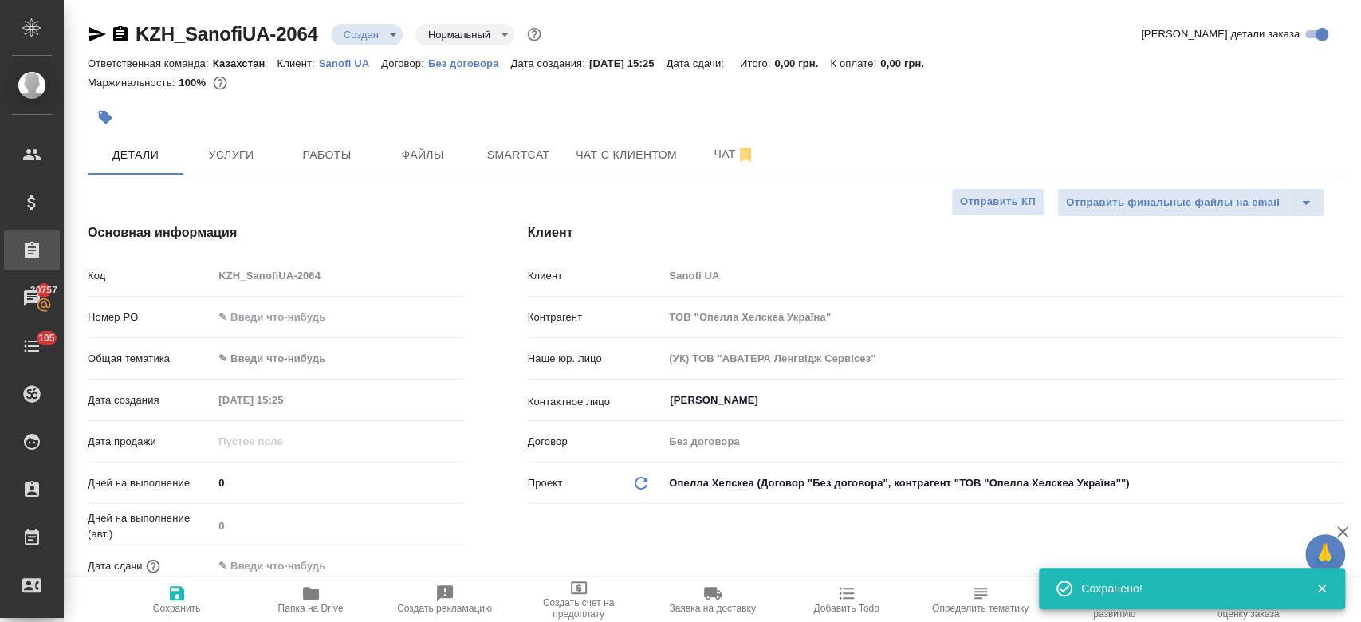
type textarea "x"
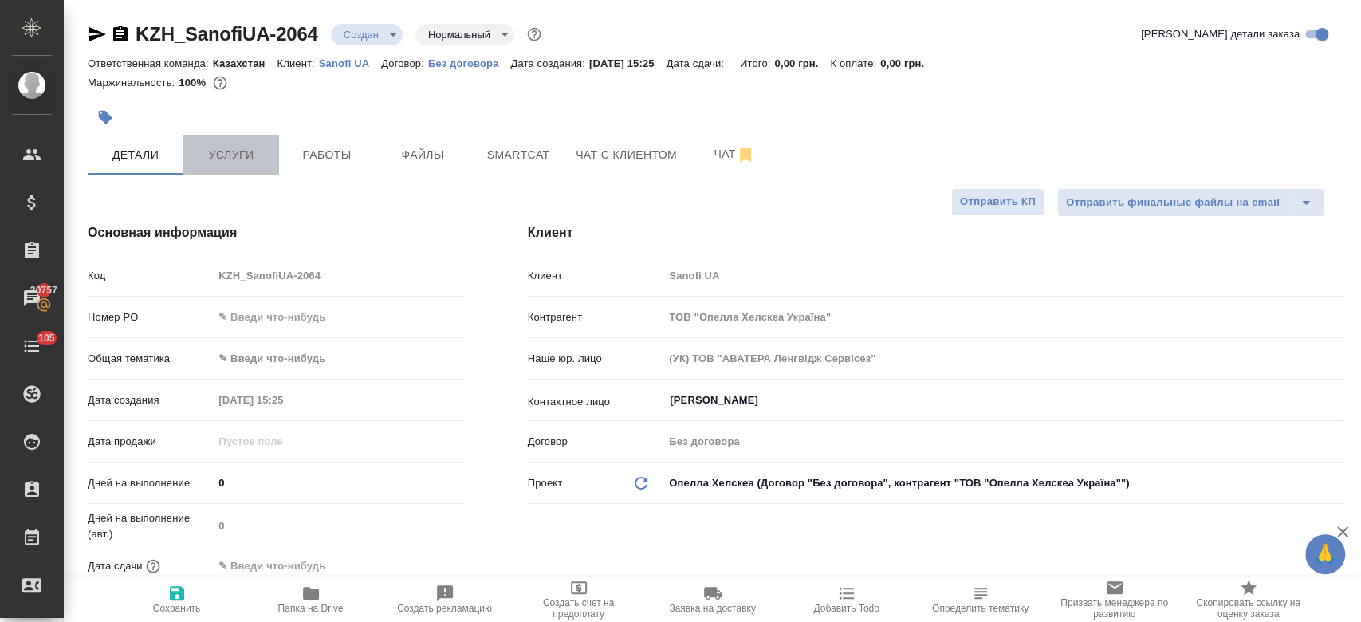
click at [251, 155] on span "Услуги" at bounding box center [231, 155] width 77 height 20
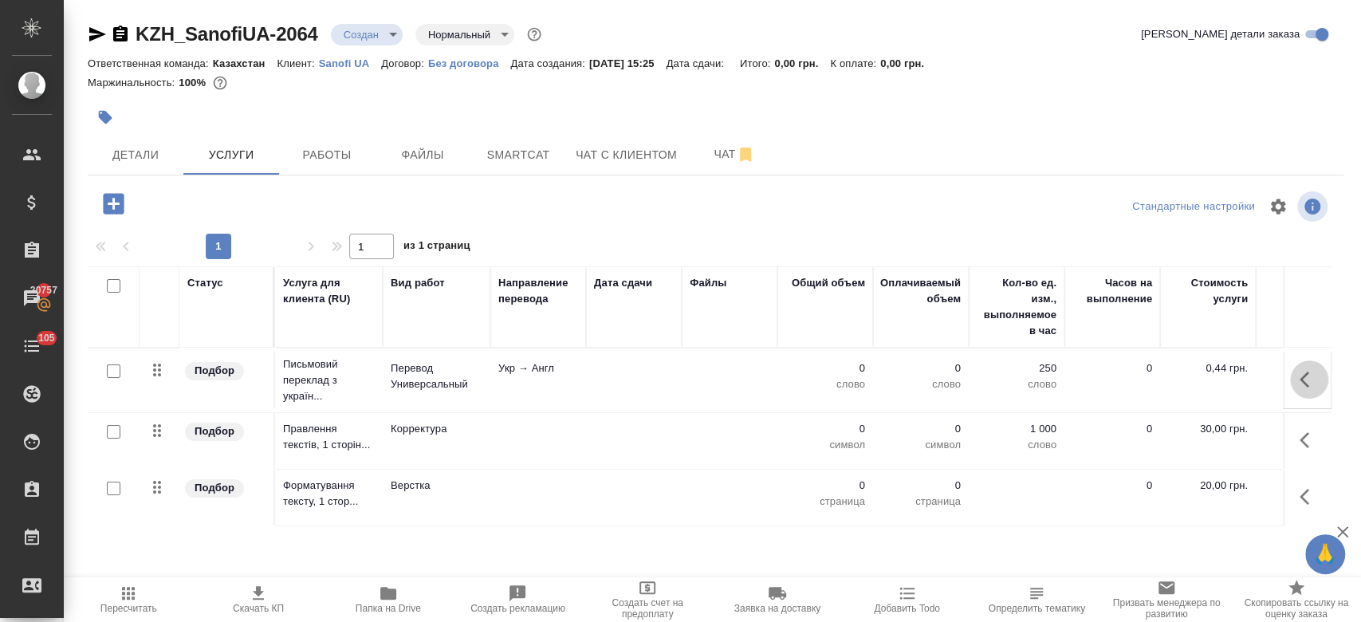
click at [1300, 388] on icon "button" at bounding box center [1309, 379] width 19 height 19
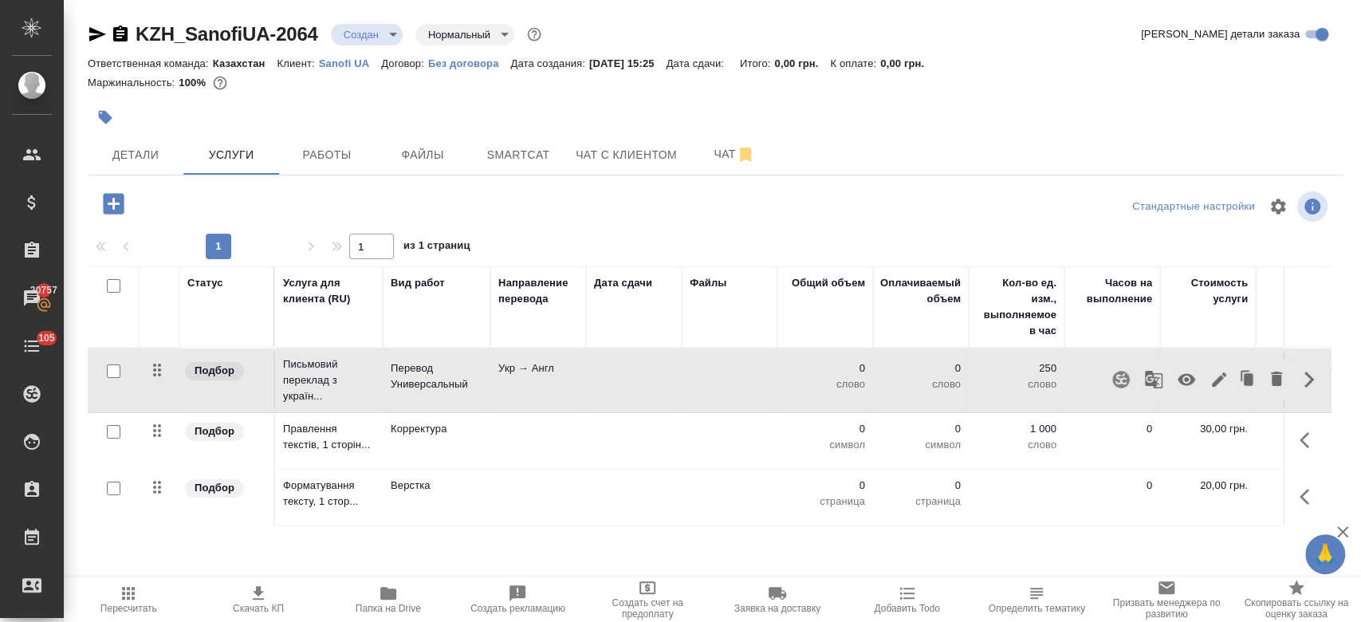
click at [1008, 213] on div "Стандартные настройки" at bounding box center [1128, 206] width 406 height 38
click at [435, 153] on span "Файлы" at bounding box center [422, 155] width 77 height 20
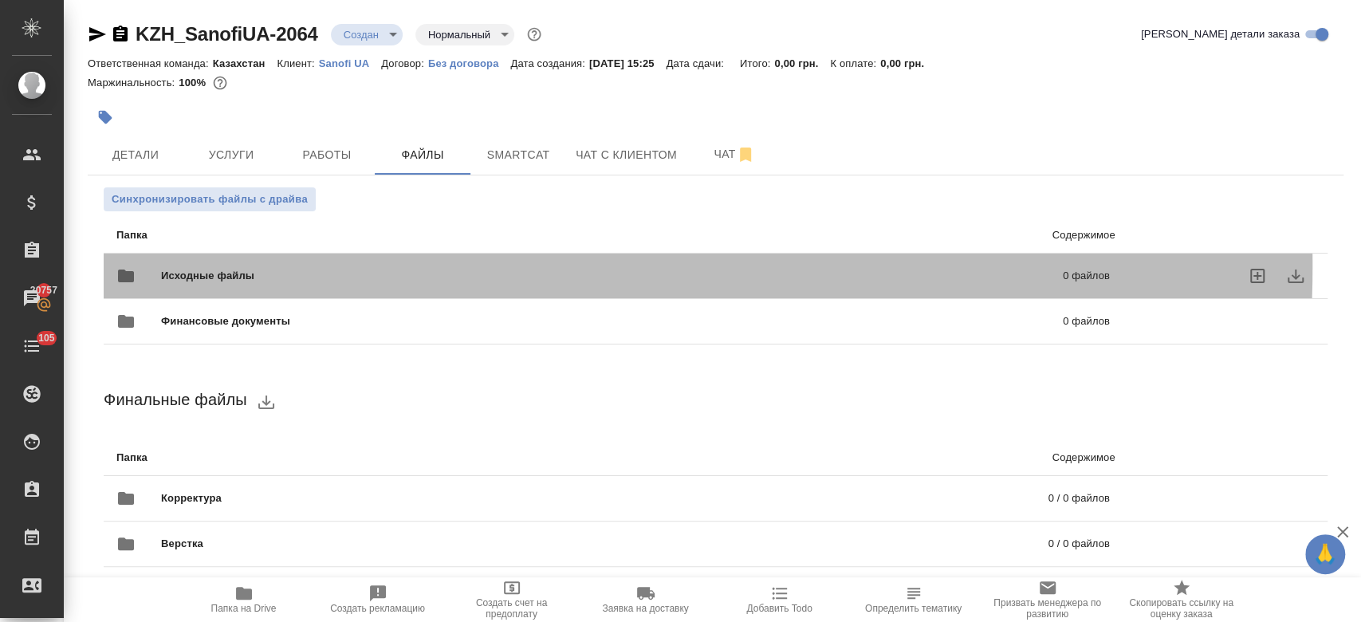
click at [396, 266] on div "Исходные файлы 0 файлов" at bounding box center [612, 276] width 993 height 38
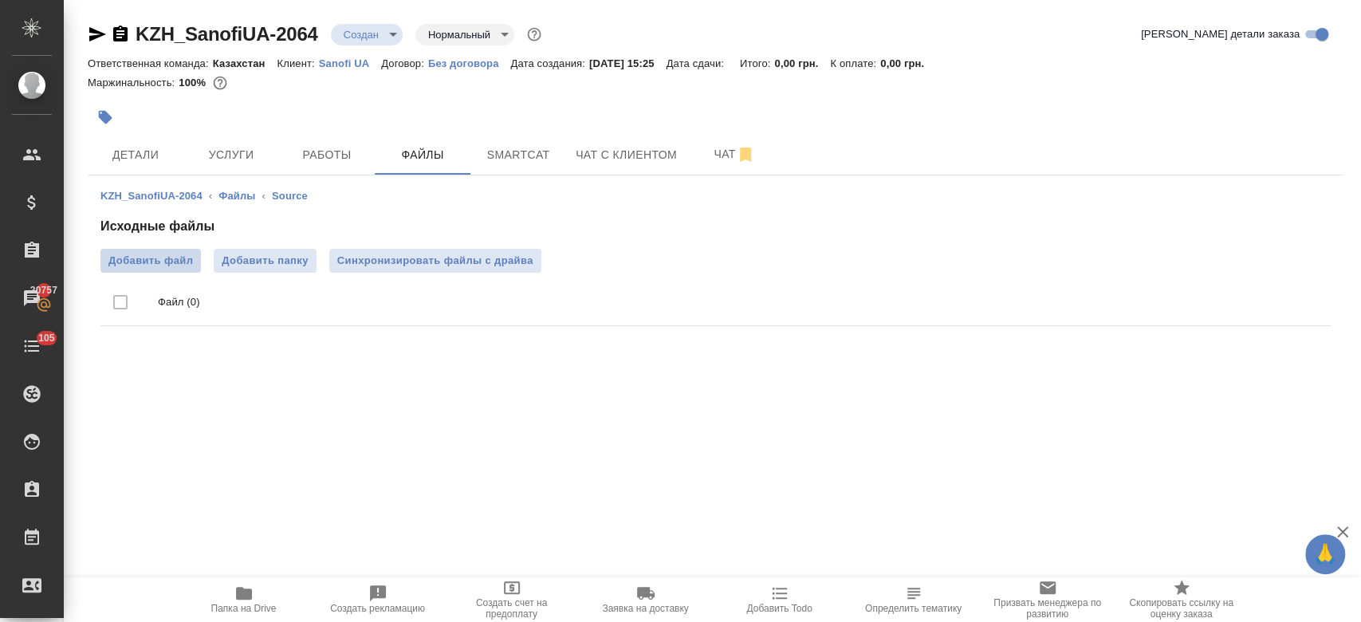
click at [147, 271] on label "Добавить файл" at bounding box center [150, 261] width 100 height 24
click at [0, 0] on input "Добавить файл" at bounding box center [0, 0] width 0 height 0
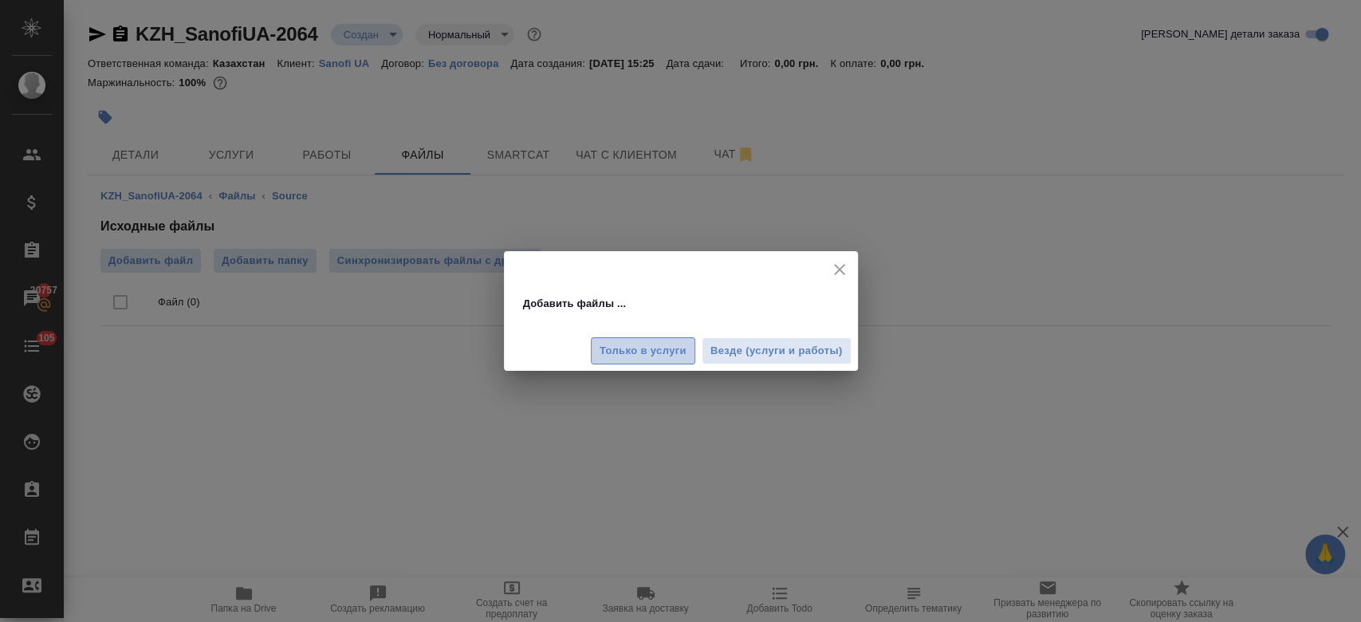
click at [606, 346] on span "Только в услуги" at bounding box center [643, 351] width 87 height 18
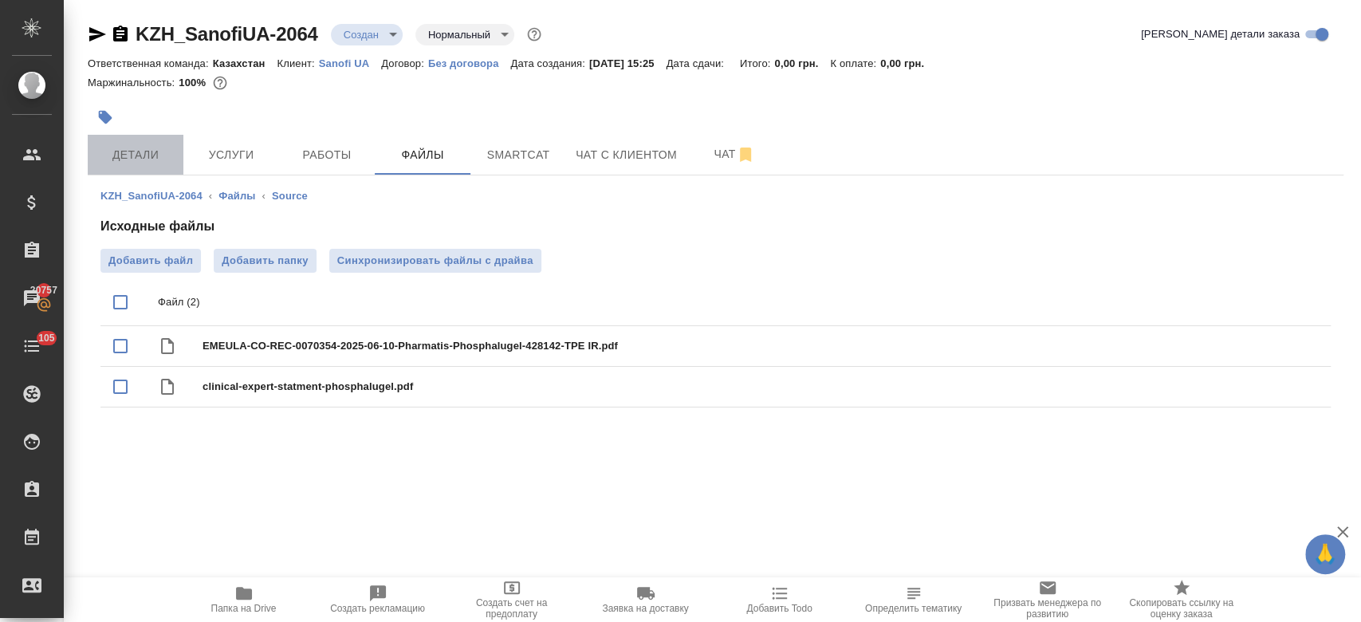
click at [148, 145] on span "Детали" at bounding box center [135, 155] width 77 height 20
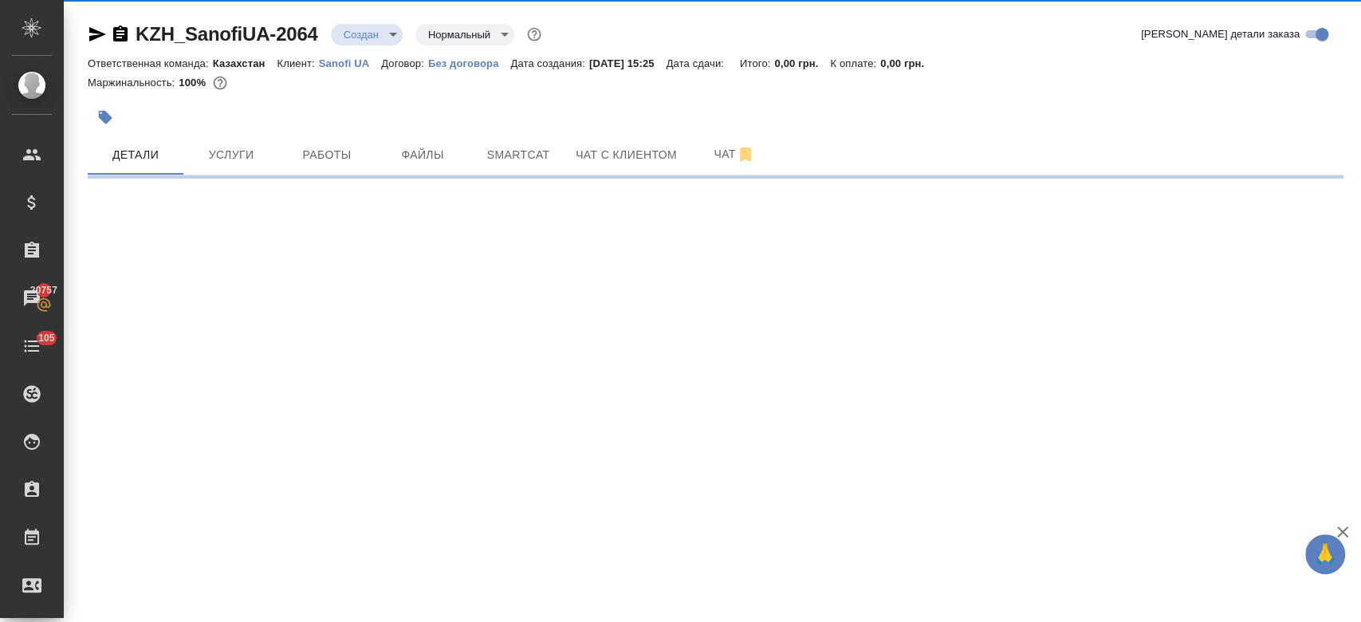
select select "RU"
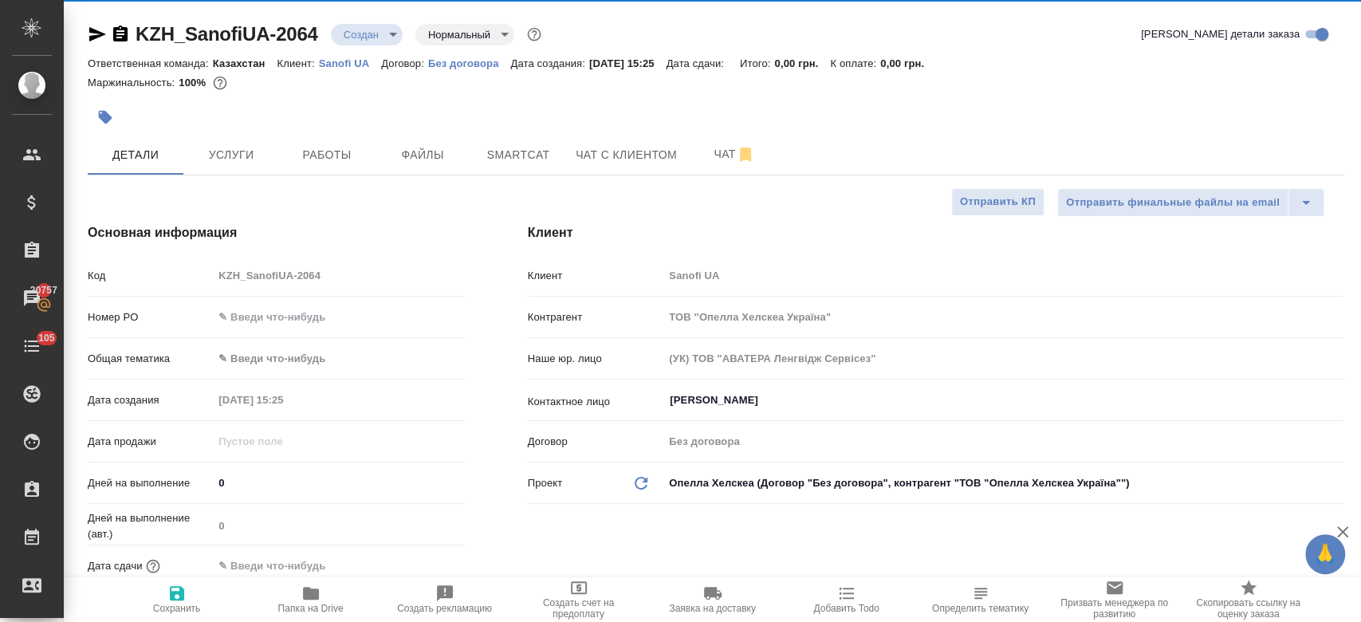
type textarea "x"
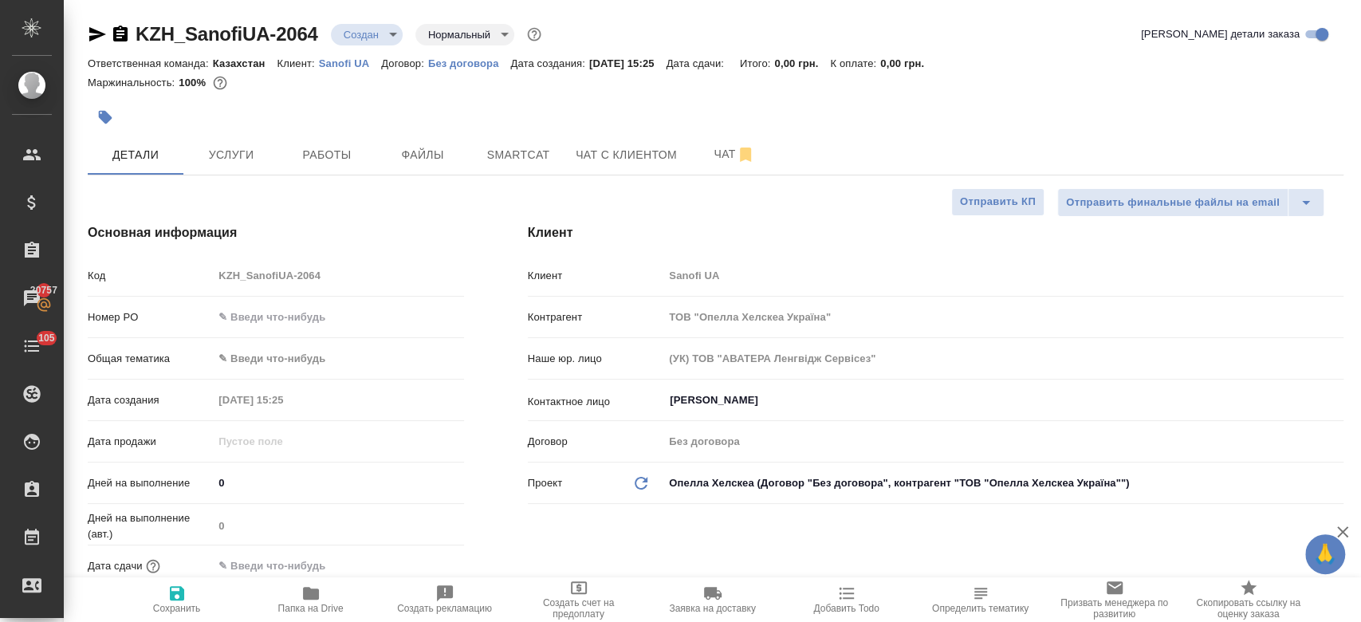
type textarea "x"
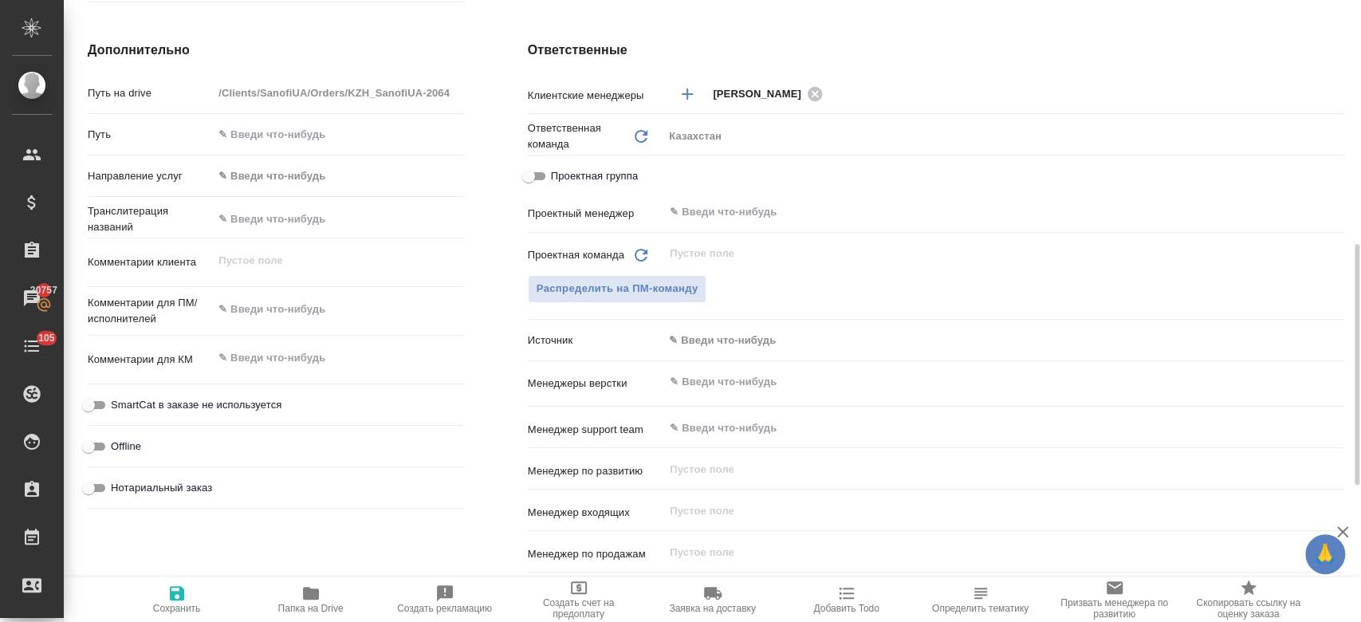
scroll to position [627, 0]
click at [268, 321] on div "x" at bounding box center [338, 309] width 250 height 35
type textarea "x"
paste textarea "перевод на укр."
type textarea "перевод на укр."
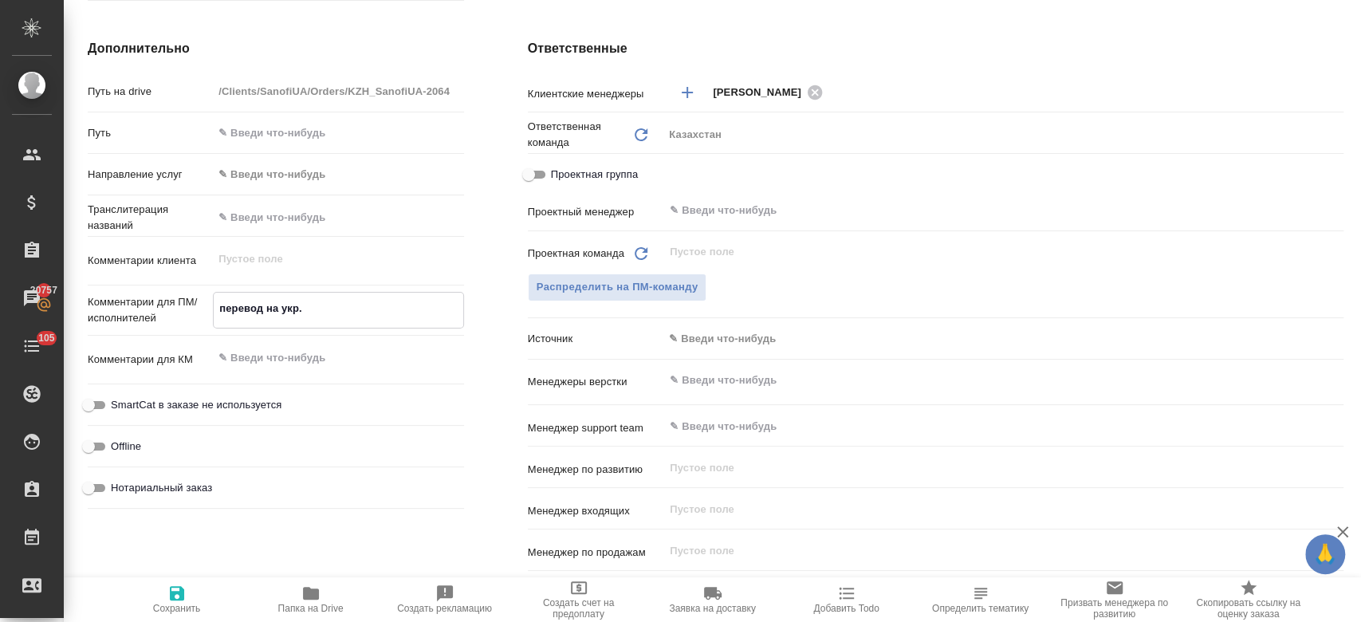
type textarea "x"
type textarea "перевод на укр."
type textarea "x"
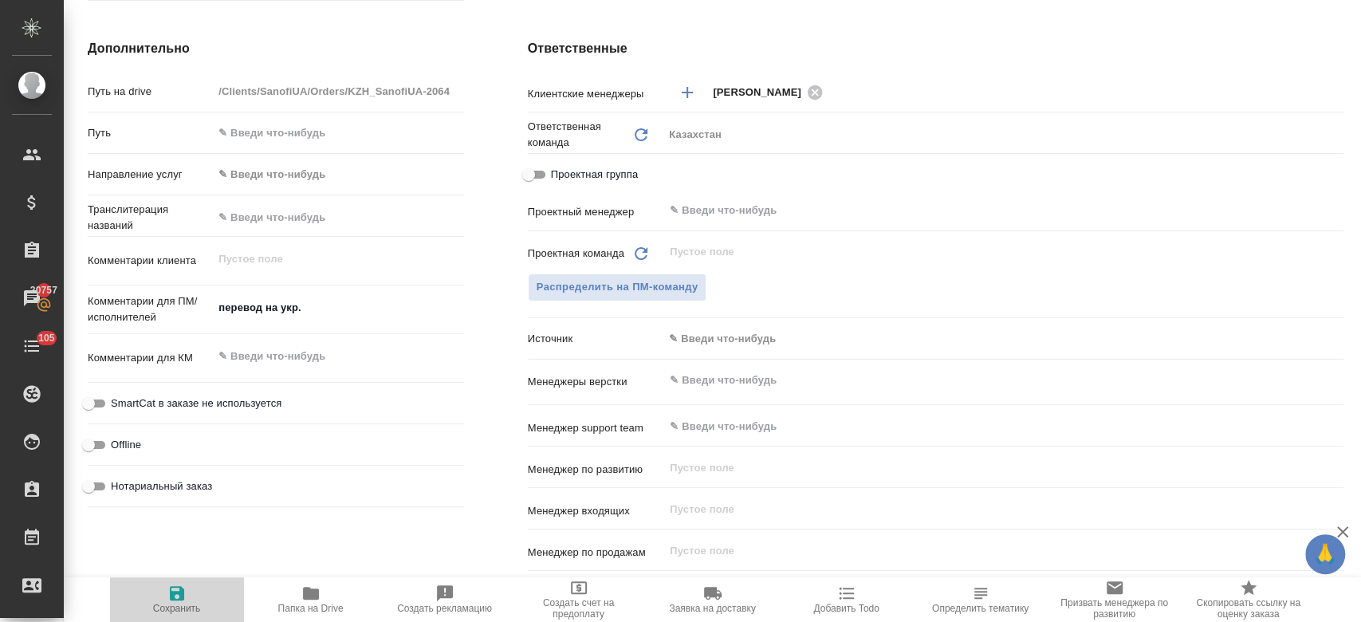
click at [163, 600] on span "Сохранить" at bounding box center [177, 599] width 115 height 30
type textarea "x"
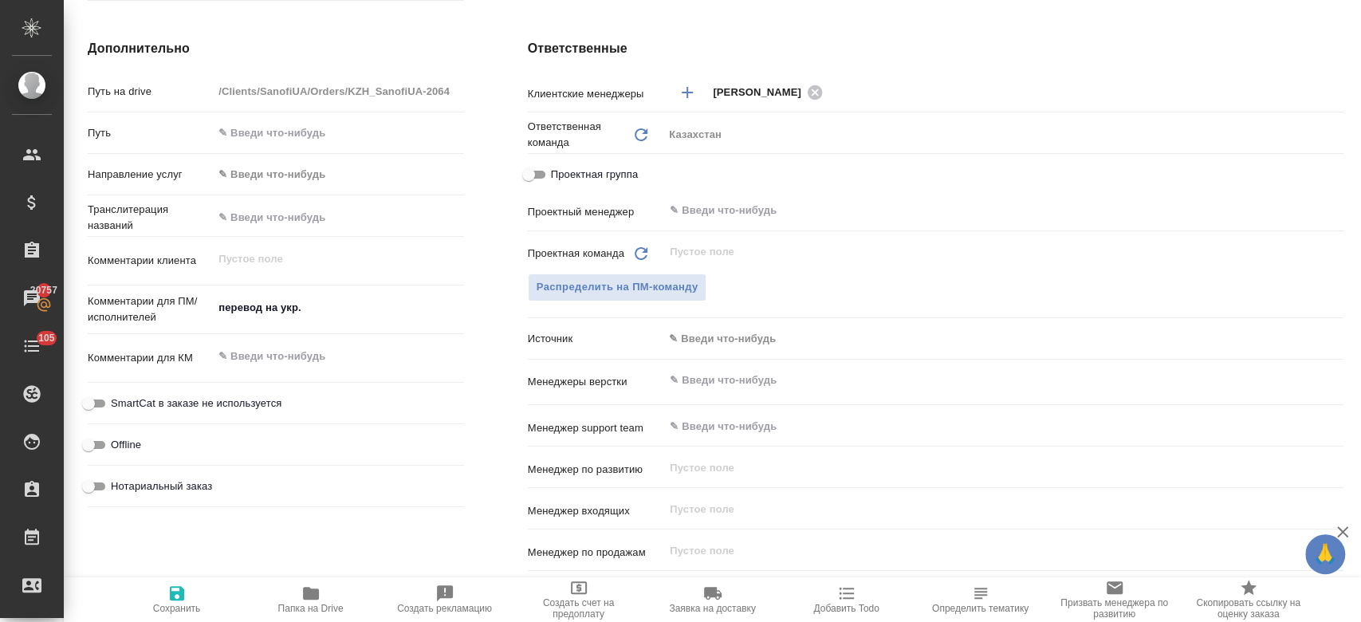
type textarea "x"
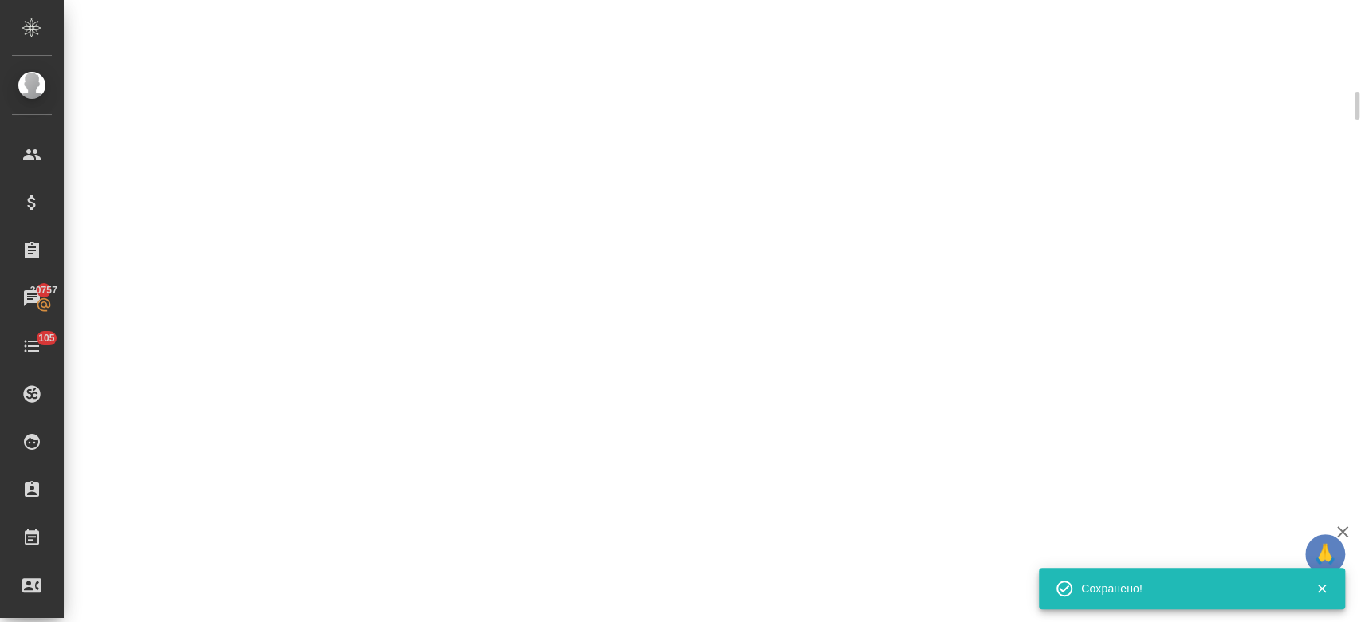
scroll to position [615, 0]
select select "RU"
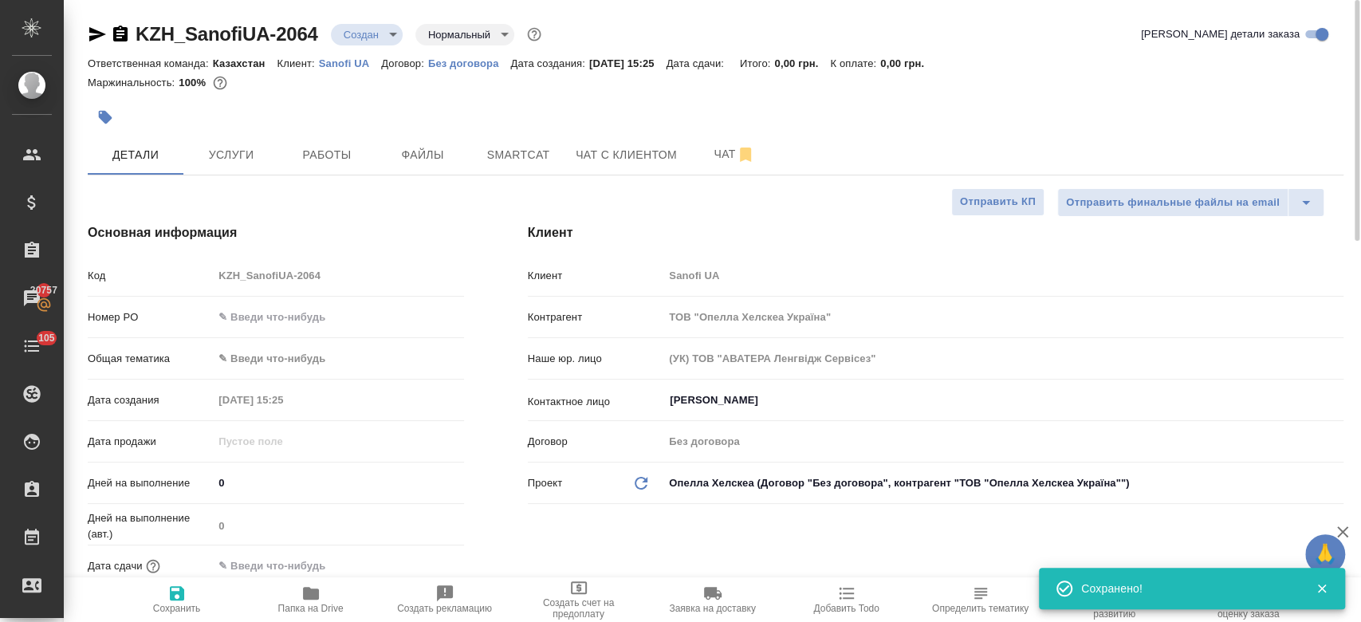
type textarea "x"
click at [240, 156] on span "Услуги" at bounding box center [231, 155] width 77 height 20
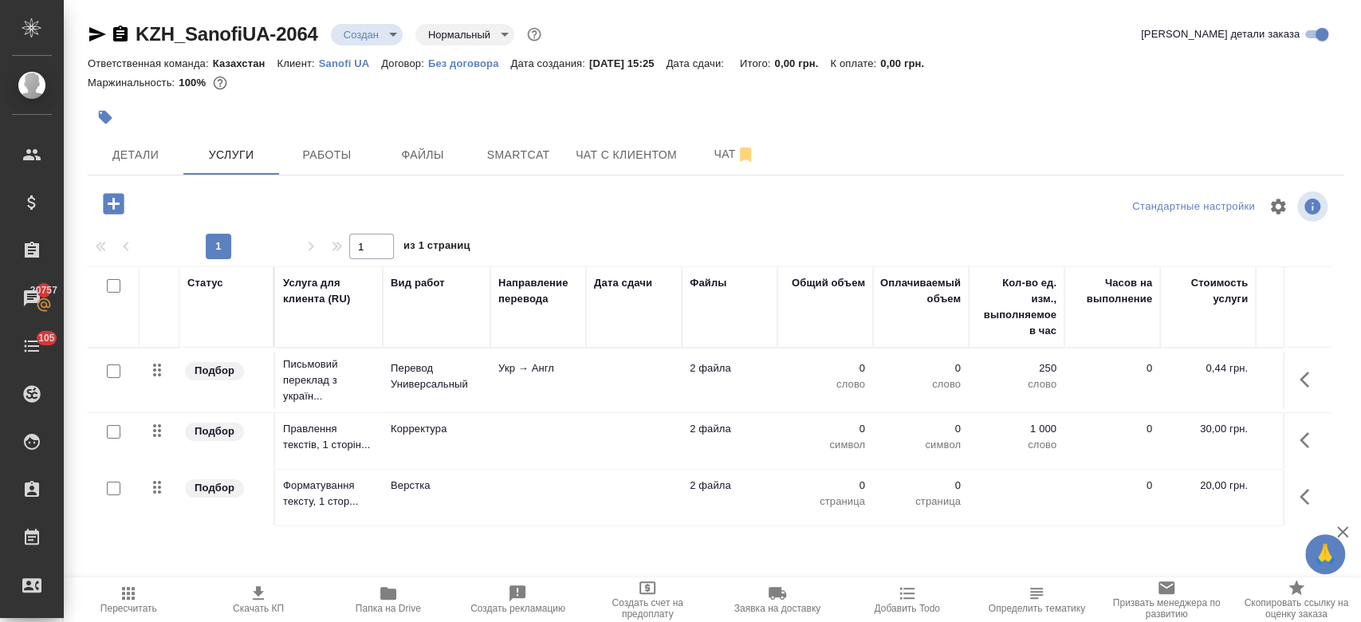
click at [1300, 381] on icon "button" at bounding box center [1309, 379] width 19 height 19
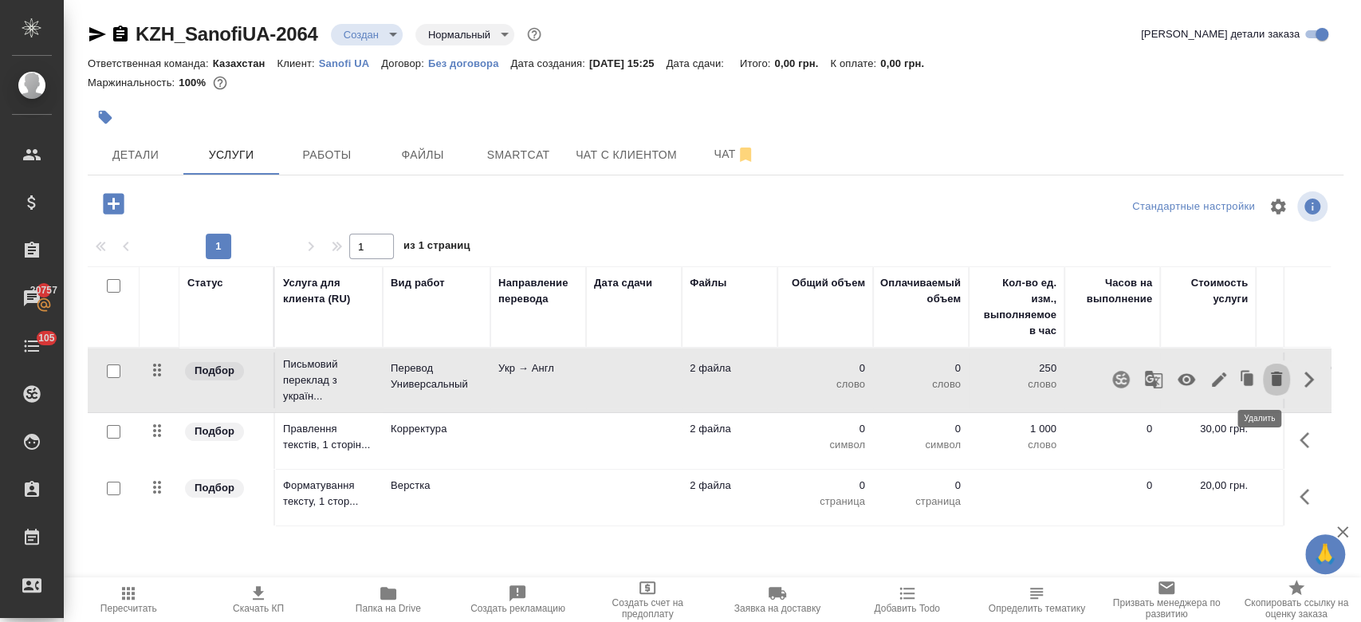
click at [1267, 383] on icon "button" at bounding box center [1276, 378] width 19 height 19
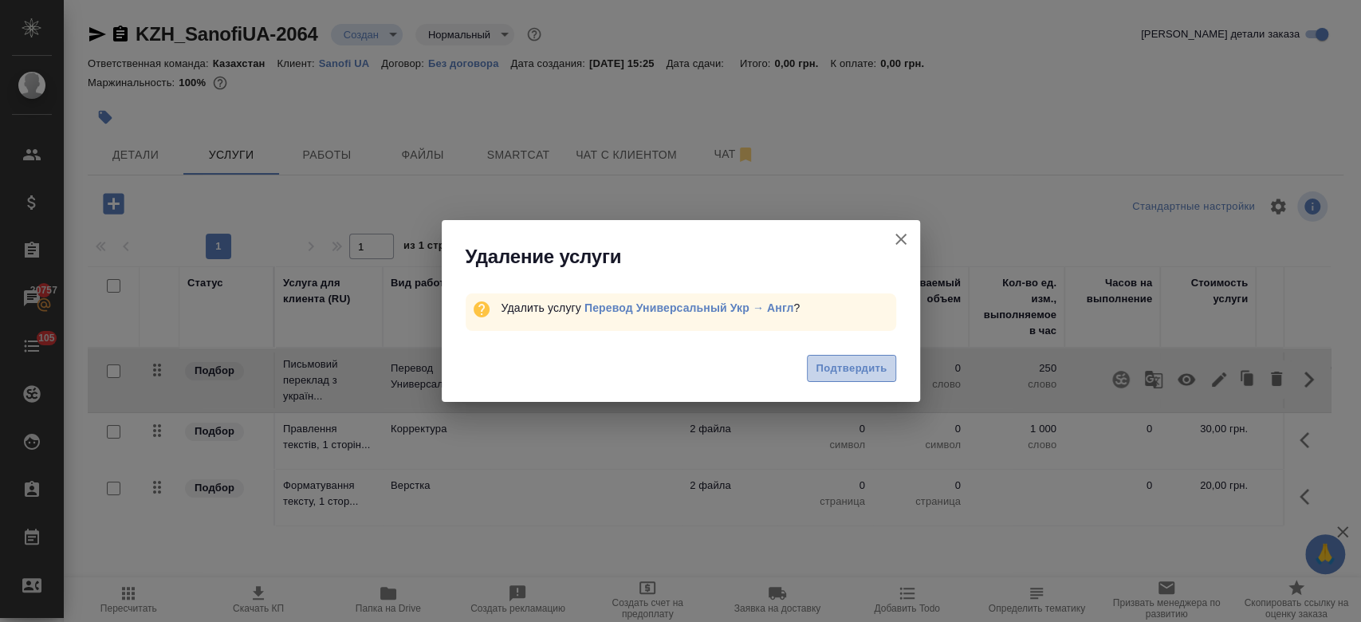
click at [861, 372] on span "Подтвердить" at bounding box center [851, 369] width 71 height 18
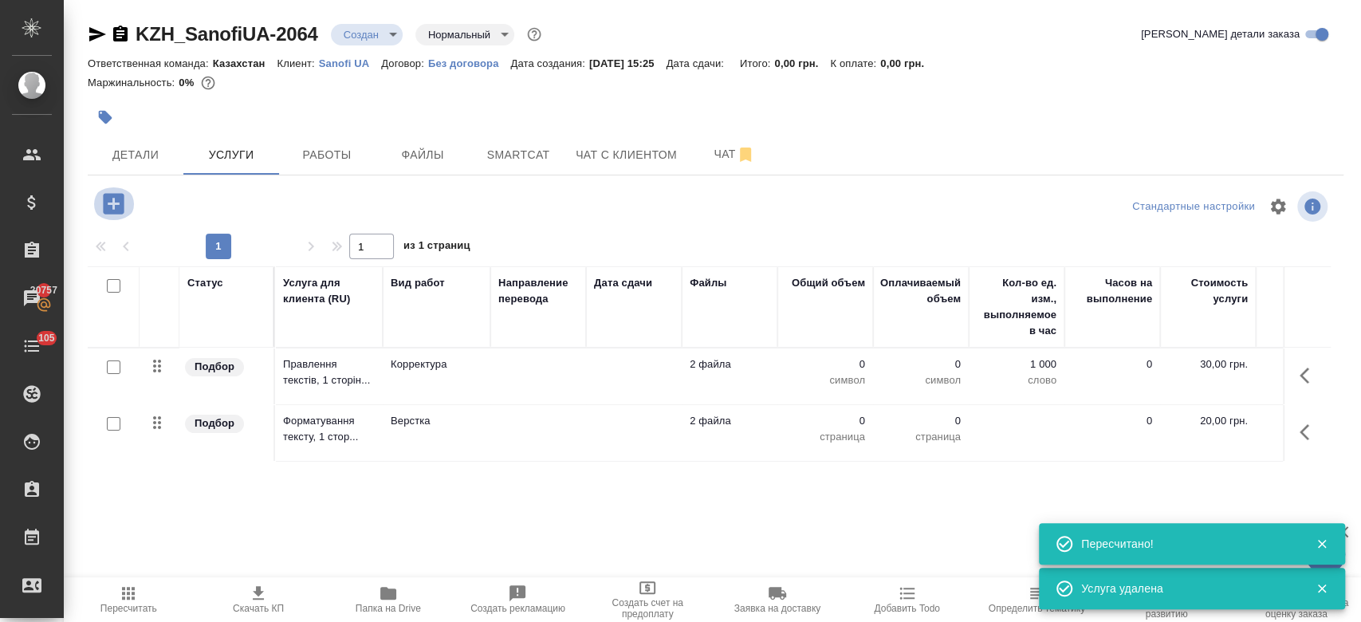
click at [120, 199] on icon "button" at bounding box center [113, 203] width 21 height 21
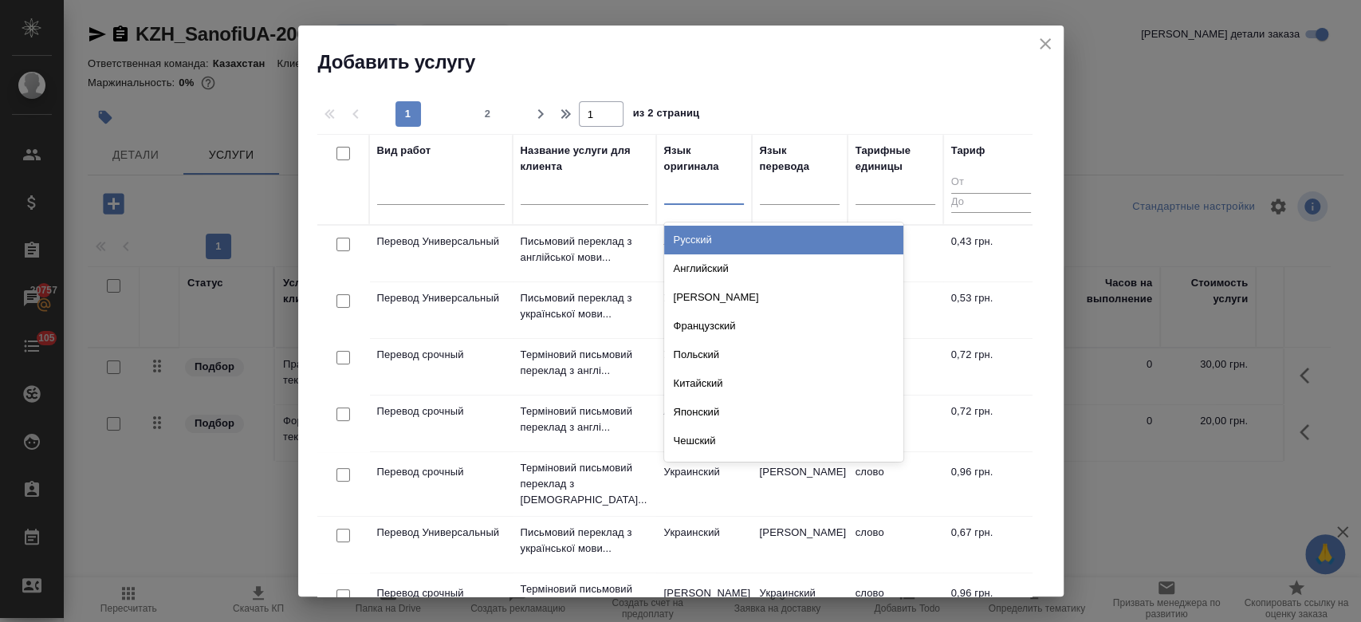
click at [685, 189] on div at bounding box center [704, 188] width 80 height 23
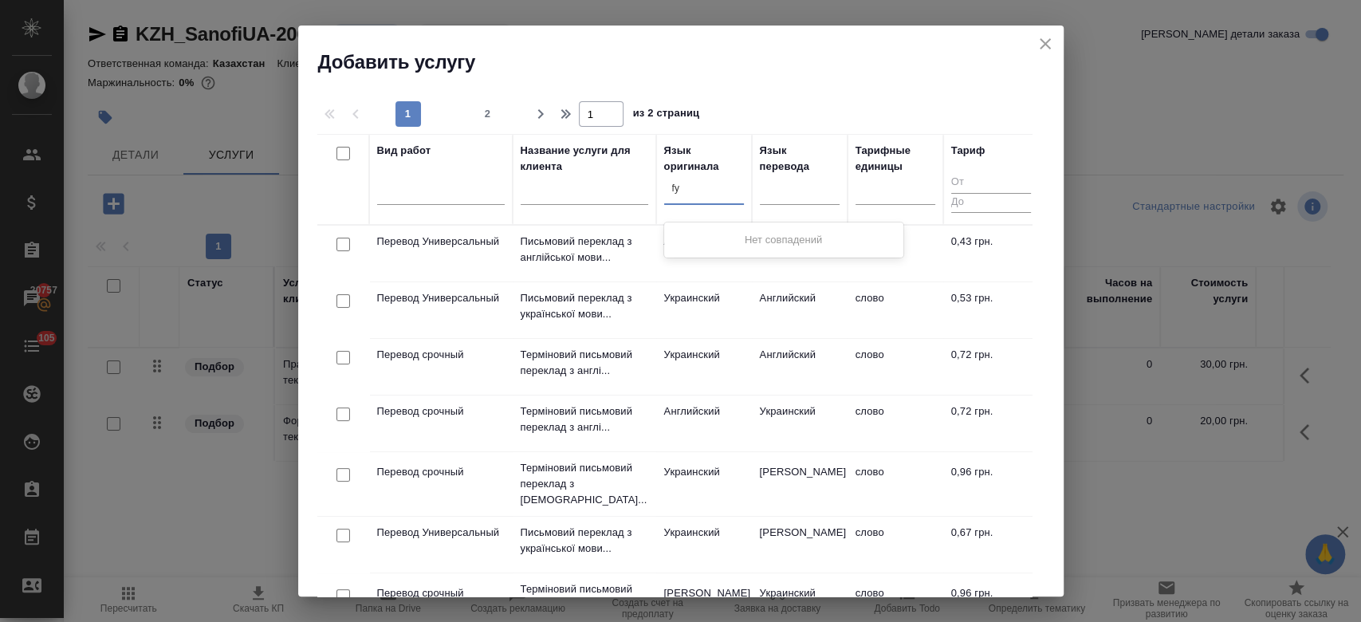
type input "f"
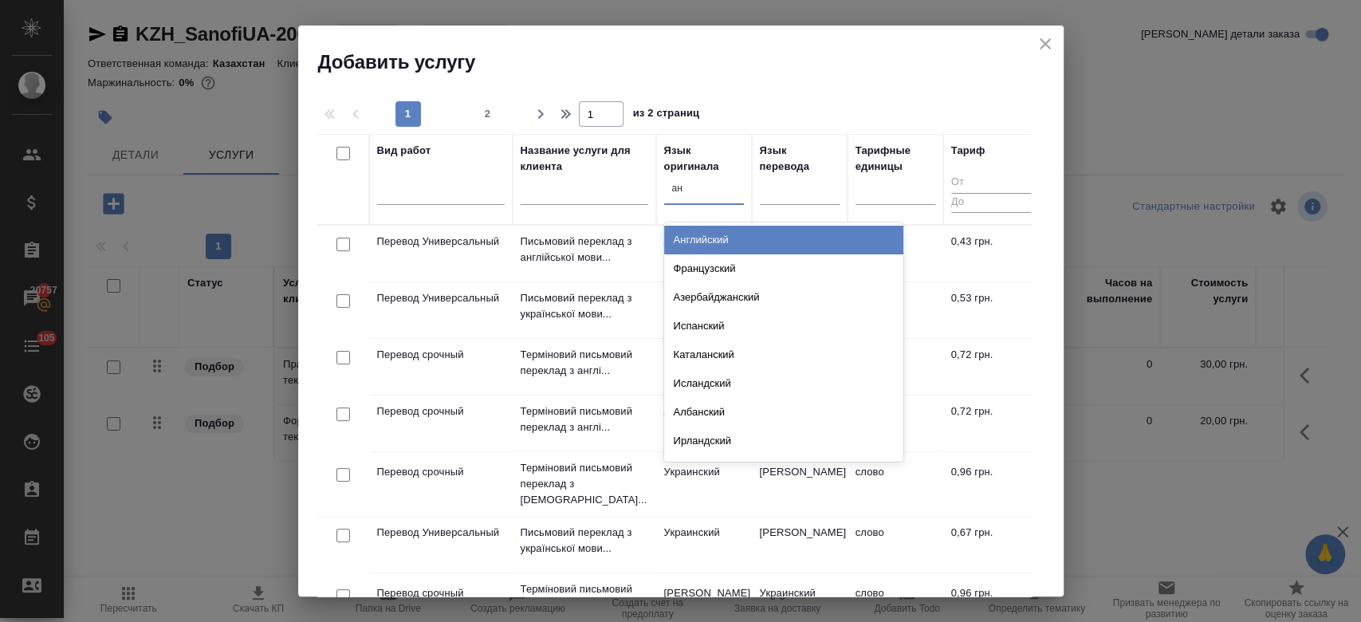
type input "анг"
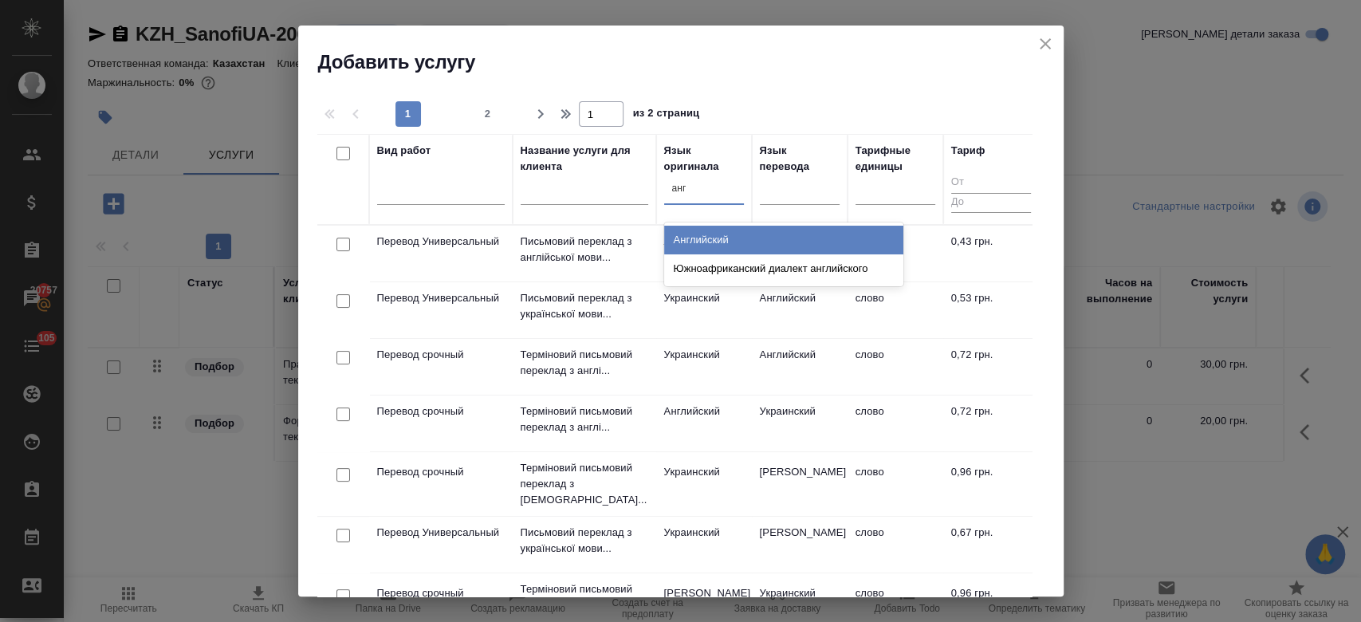
click at [710, 241] on div "Английский" at bounding box center [783, 240] width 239 height 29
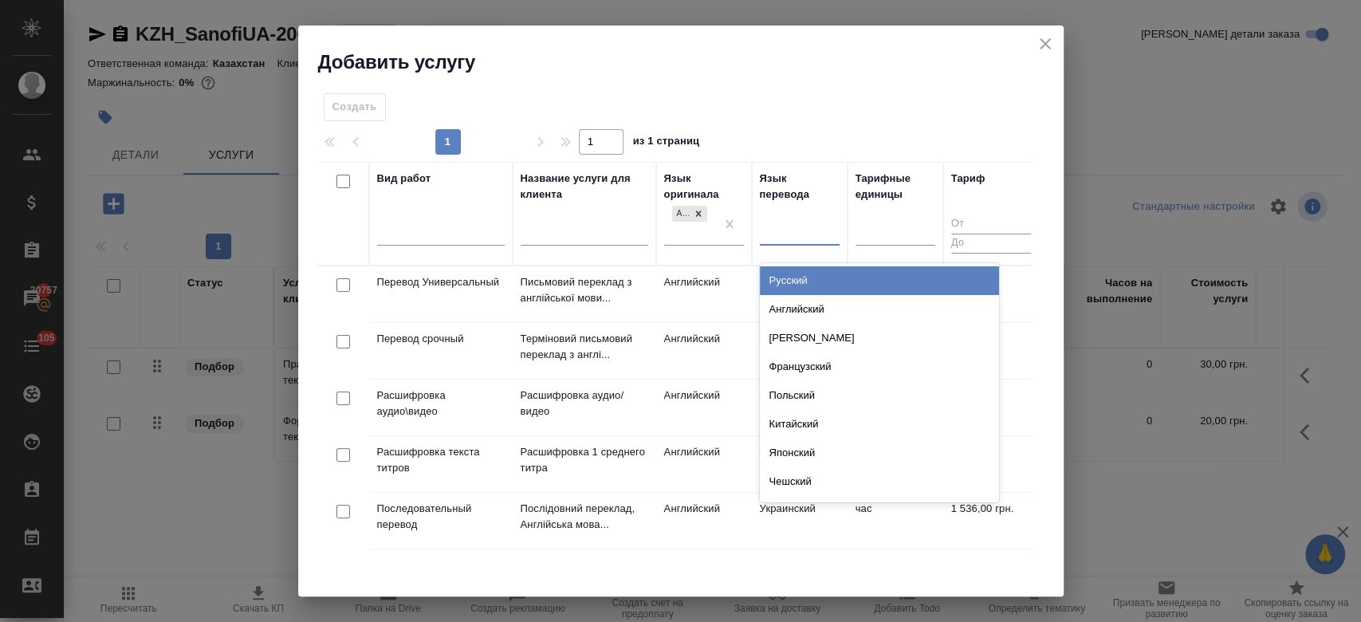
click at [777, 230] on div at bounding box center [800, 229] width 80 height 23
type input "укр"
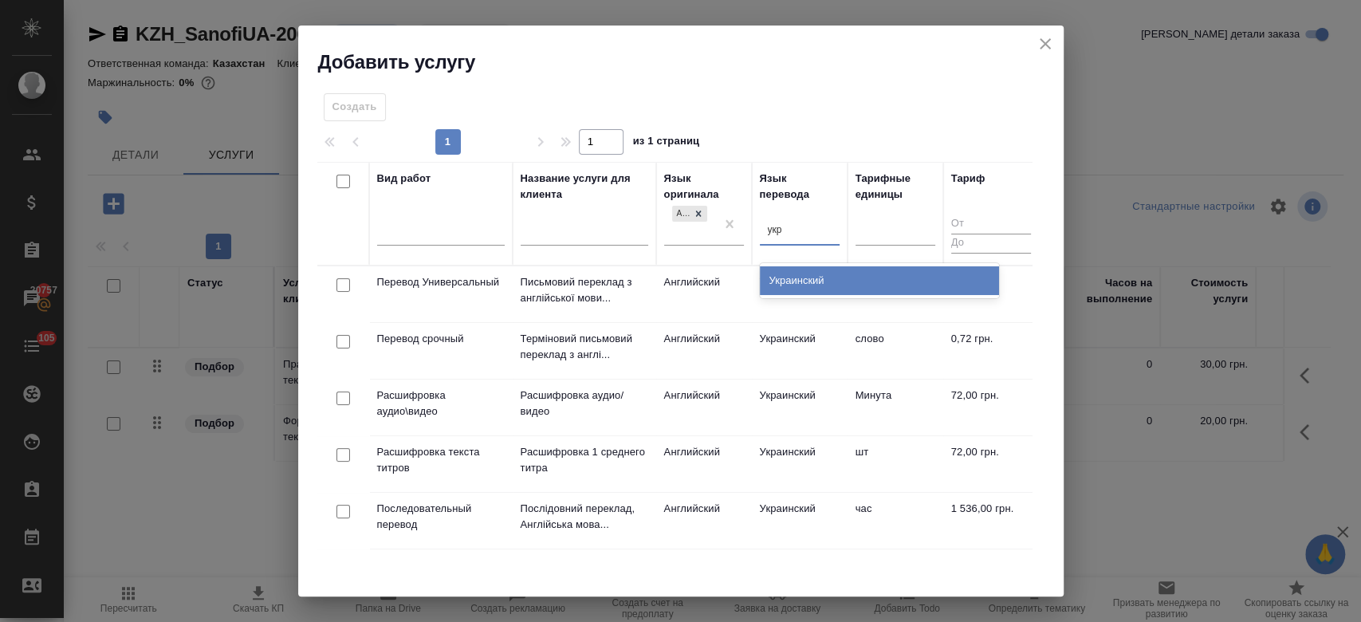
click at [782, 274] on div "Украинский" at bounding box center [879, 280] width 239 height 29
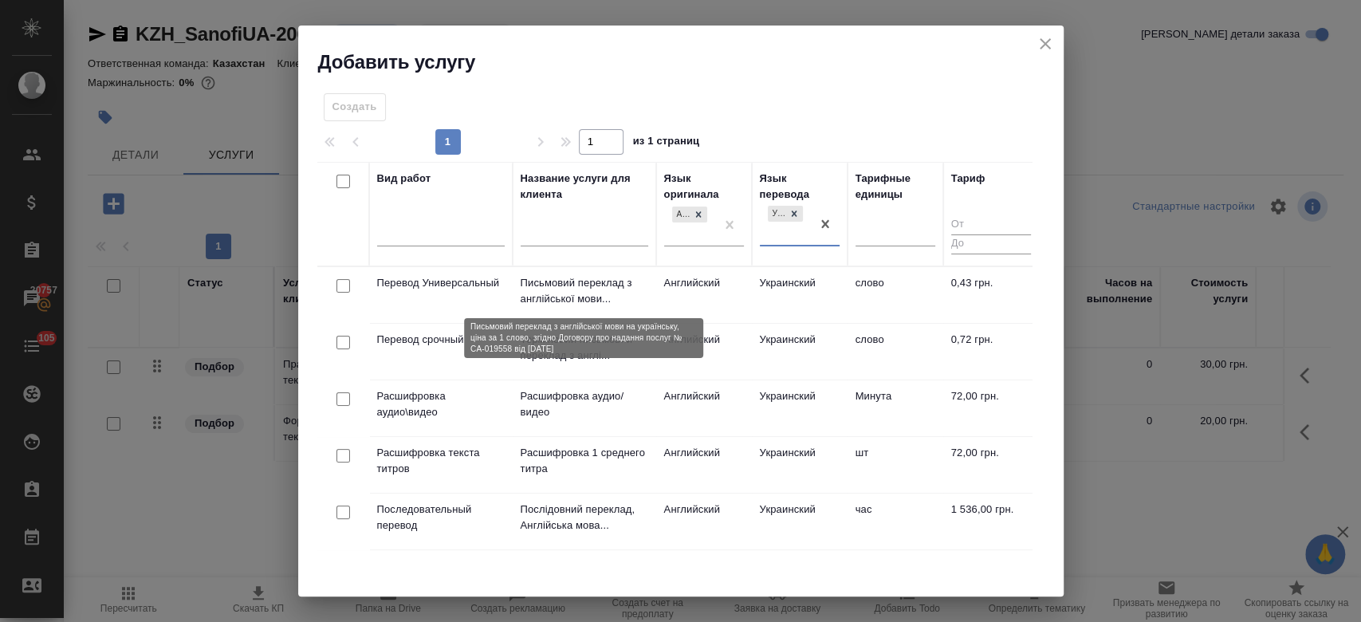
click at [644, 295] on p "Письмовий переклад з англійської мови..." at bounding box center [585, 291] width 128 height 32
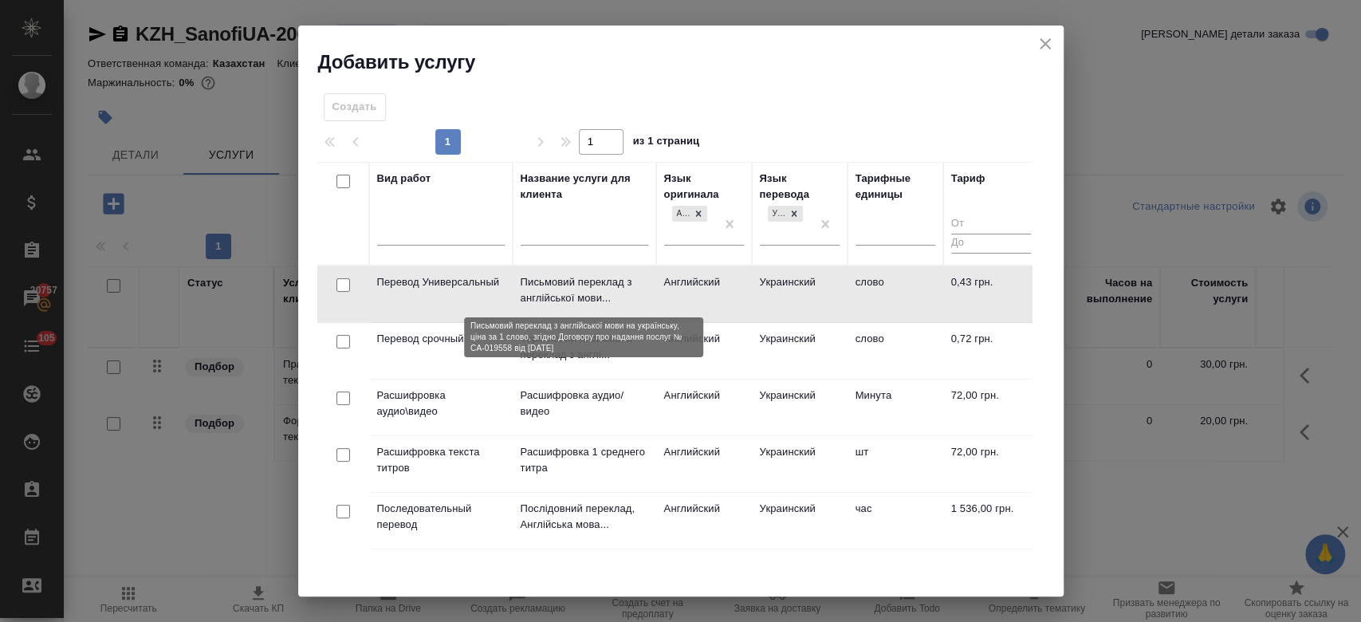
click at [644, 295] on p "Письмовий переклад з англійської мови..." at bounding box center [585, 290] width 128 height 32
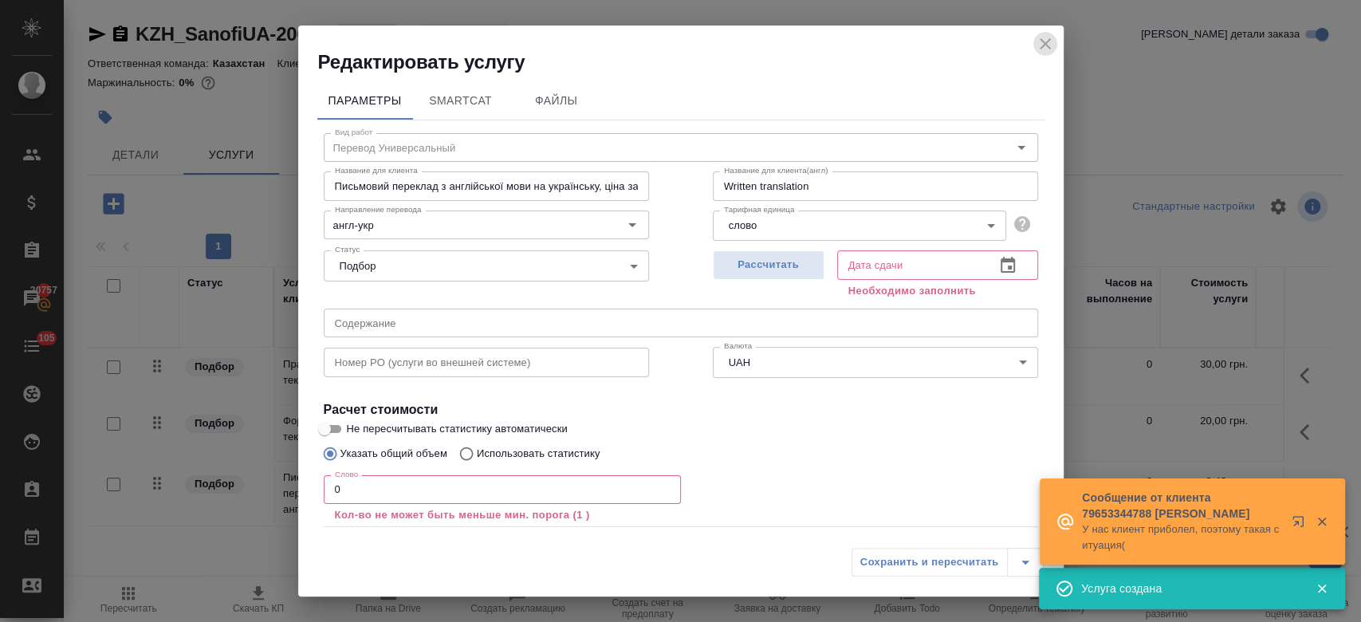
click at [1048, 53] on icon "close" at bounding box center [1045, 43] width 19 height 19
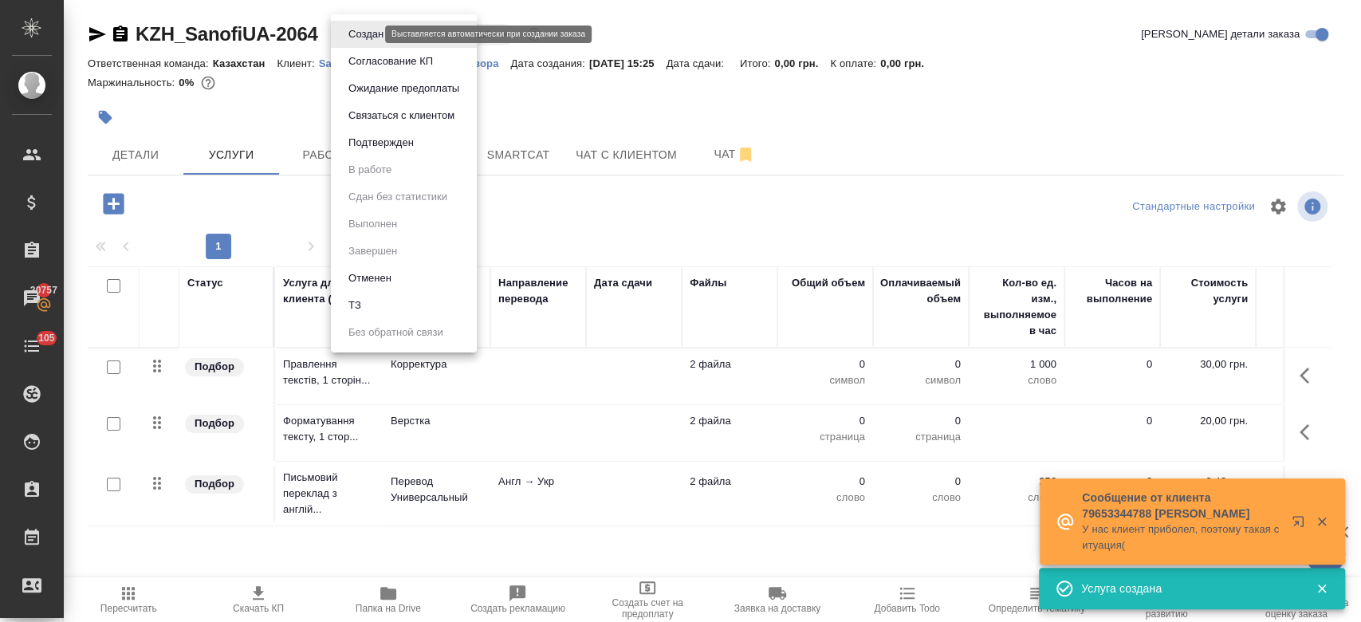
click at [370, 33] on body "🙏 .cls-1 fill:#fff; AWATERA Kosherbayeva Nazerke Клиенты Спецификации Заказы 20…" at bounding box center [680, 311] width 1361 height 622
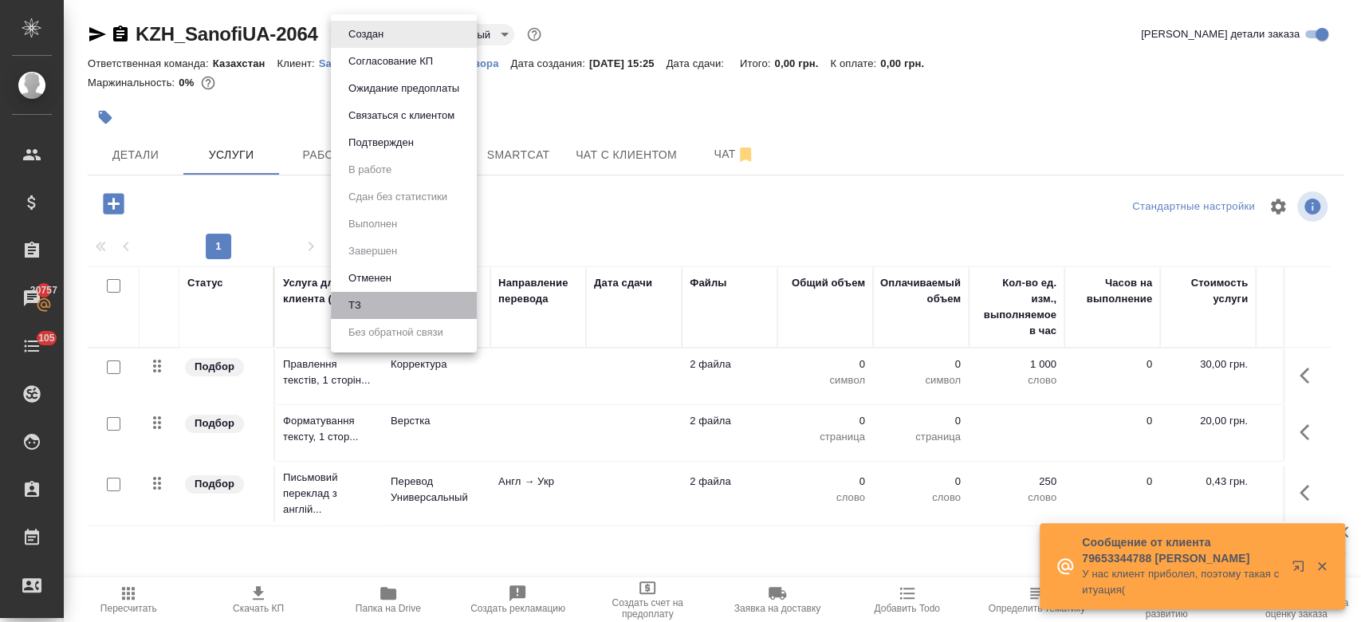
click at [376, 297] on li "ТЗ" at bounding box center [404, 305] width 146 height 27
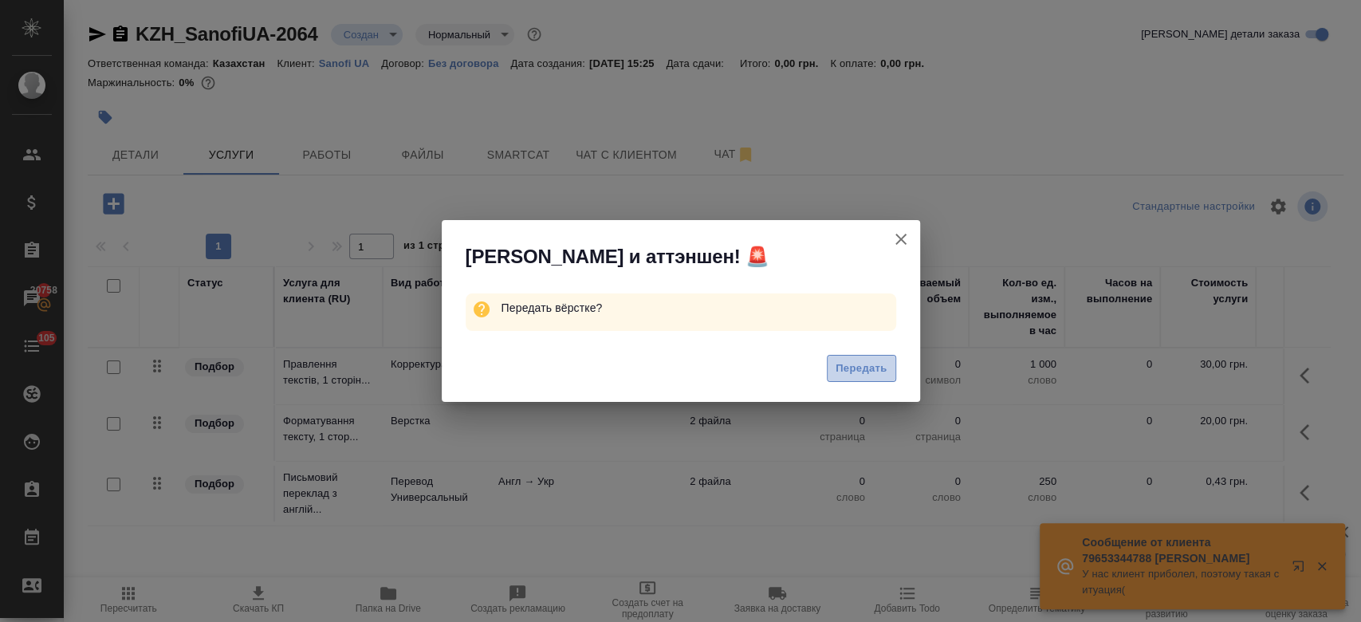
click at [846, 372] on span "Передать" at bounding box center [862, 369] width 52 height 18
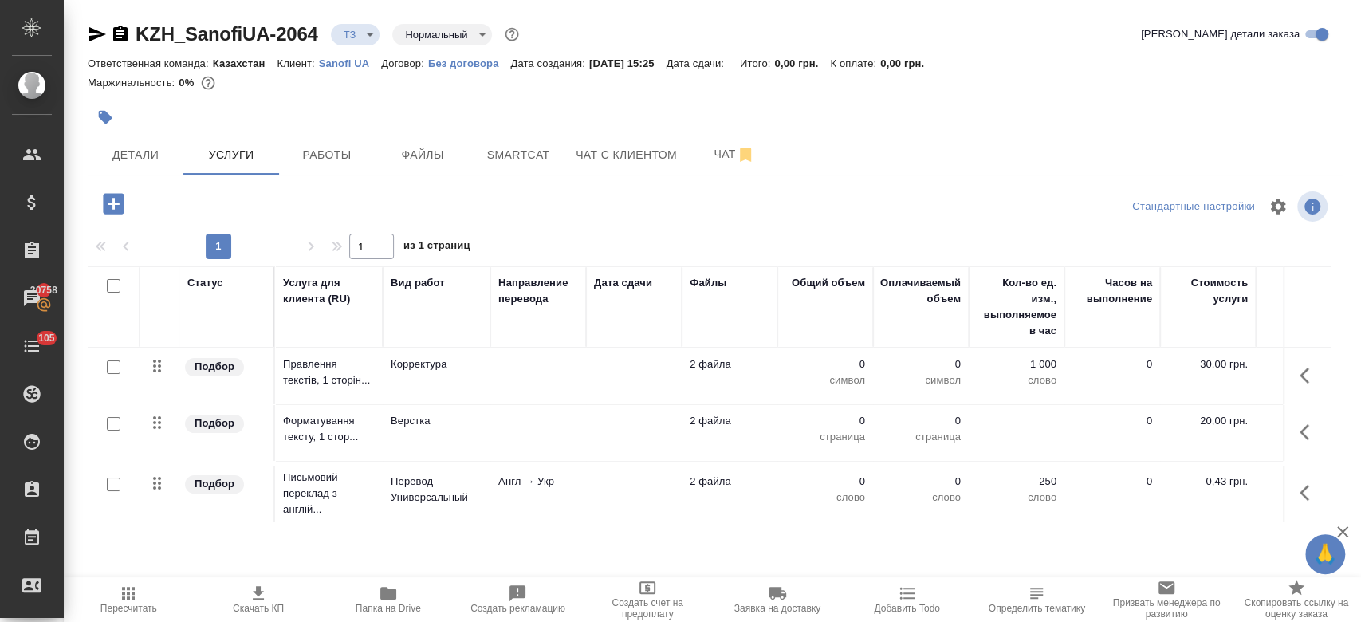
click at [468, 100] on div at bounding box center [506, 117] width 837 height 35
click at [736, 151] on icon "button" at bounding box center [745, 154] width 19 height 19
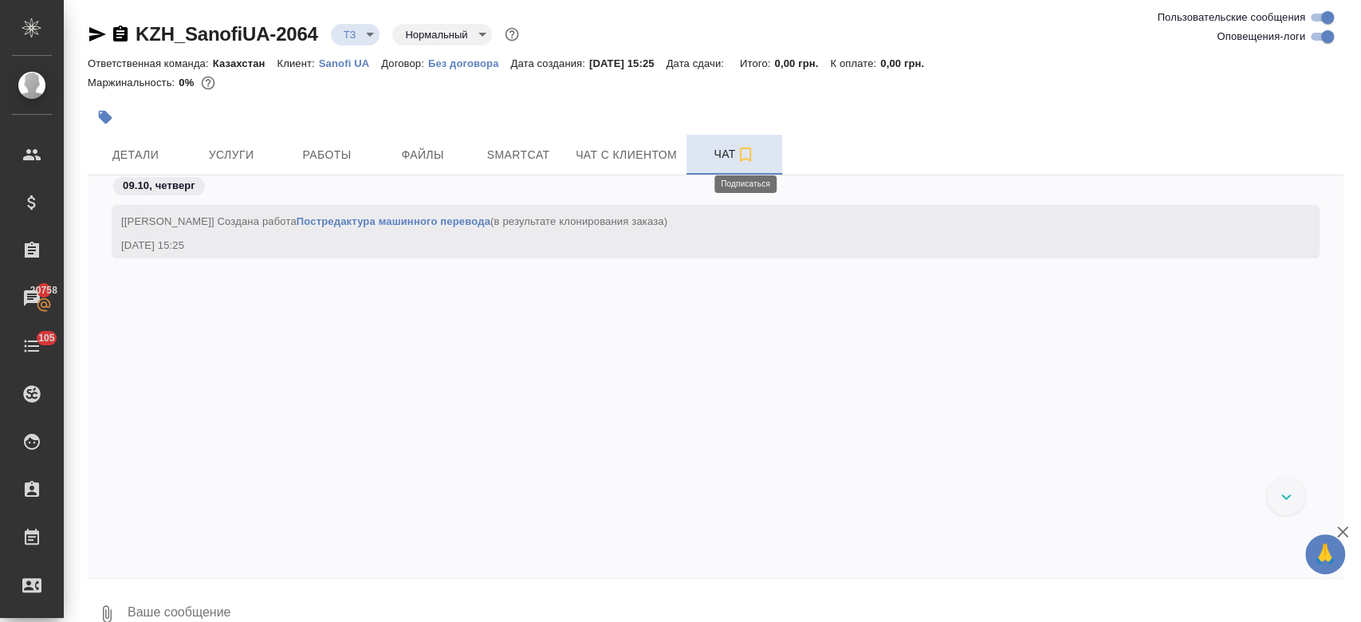
scroll to position [37, 0]
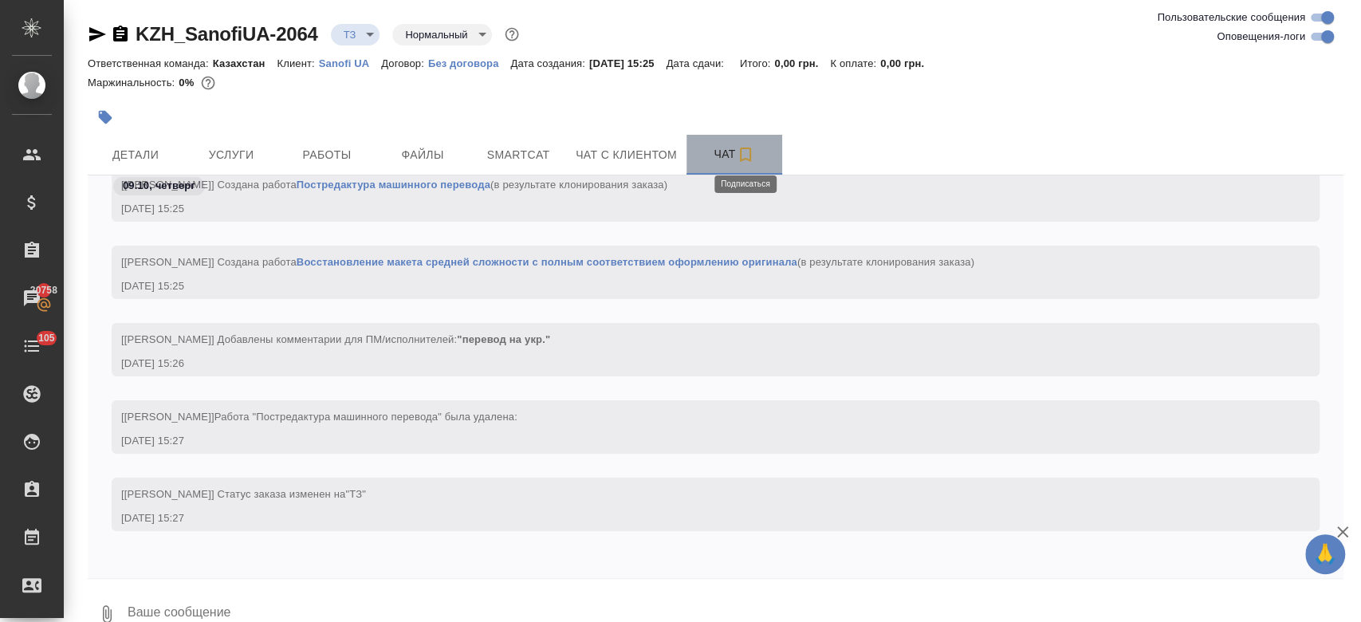
click at [737, 149] on icon "button" at bounding box center [745, 154] width 19 height 19
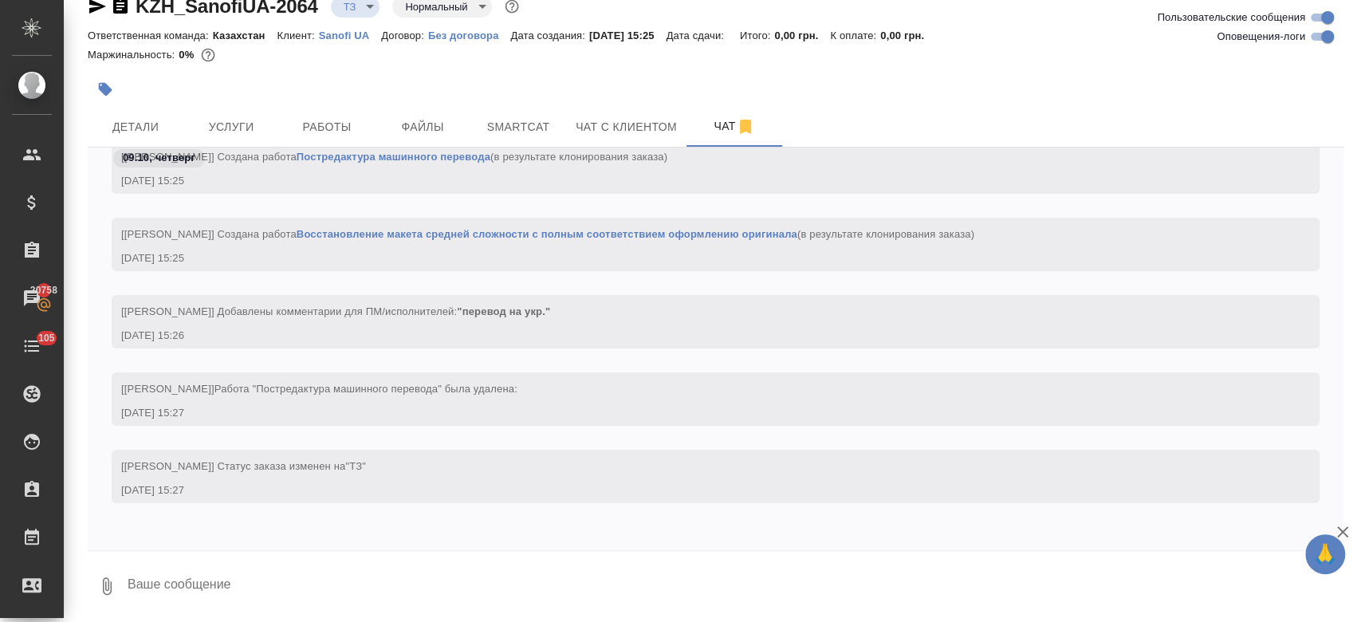
click at [338, 33] on p "Sanofi UA" at bounding box center [350, 36] width 62 height 12
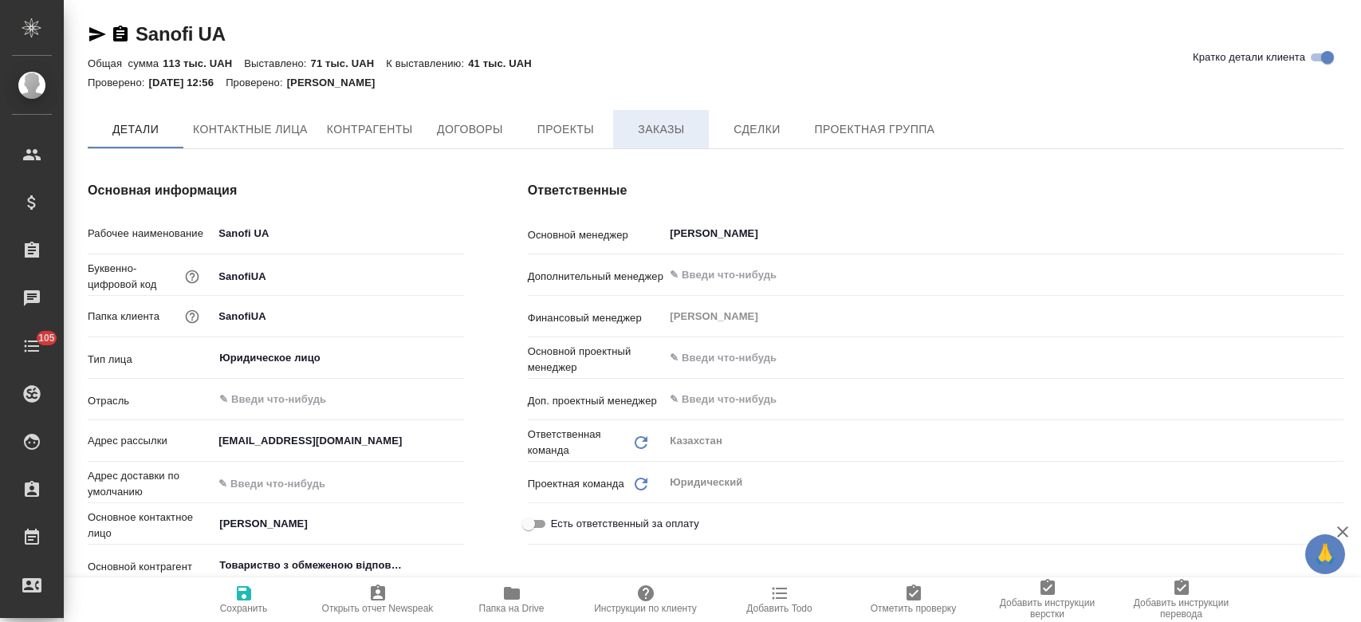
type textarea "x"
click at [646, 142] on button "Заказы" at bounding box center [661, 130] width 96 height 40
type textarea "x"
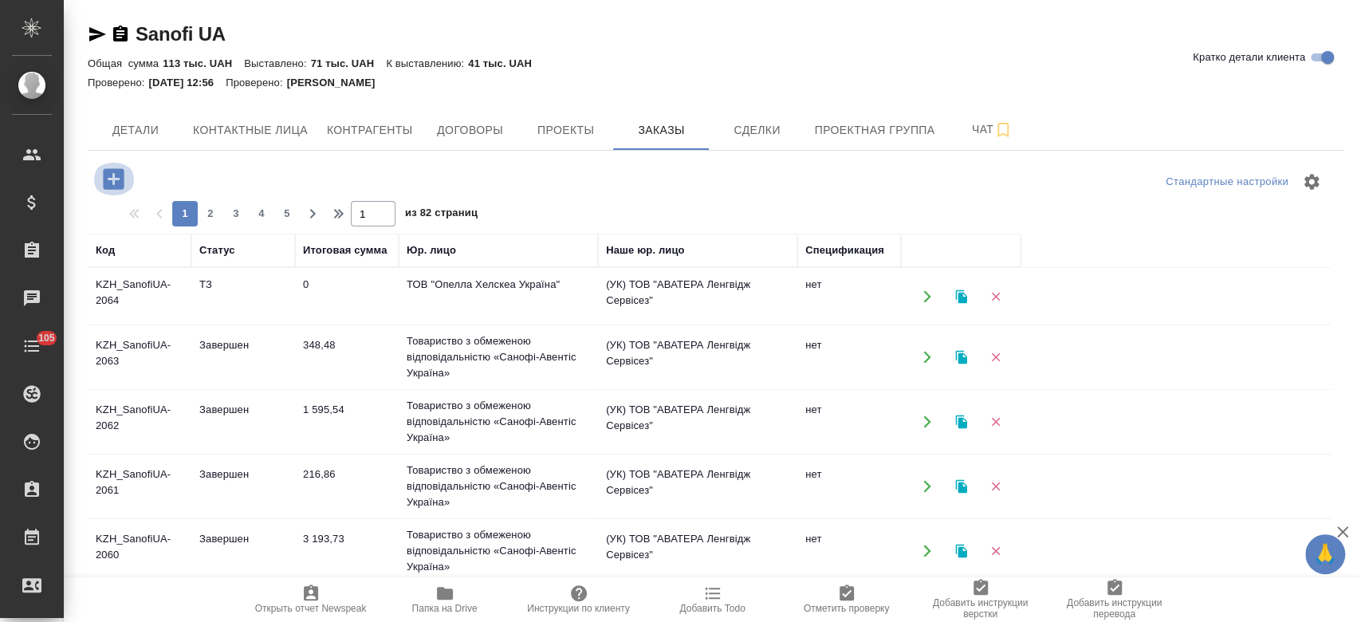
click at [117, 172] on icon "button" at bounding box center [113, 178] width 21 height 21
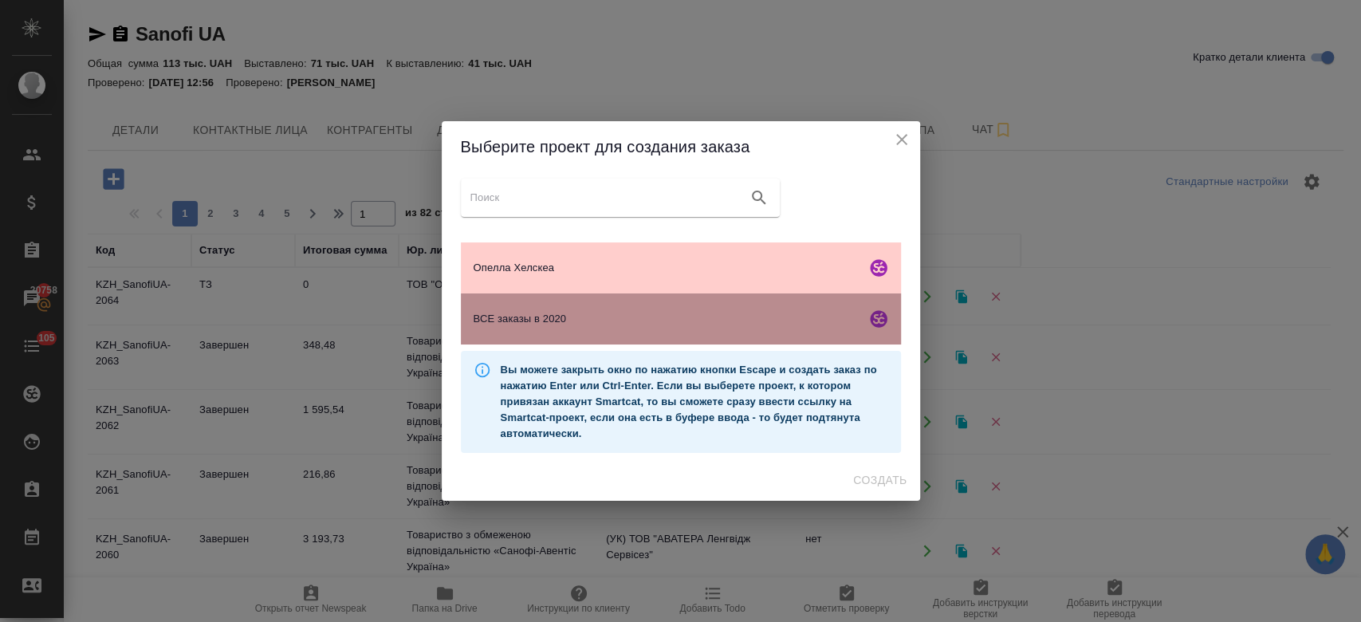
click at [533, 322] on span "ВСЕ заказы в 2020" at bounding box center [667, 319] width 386 height 16
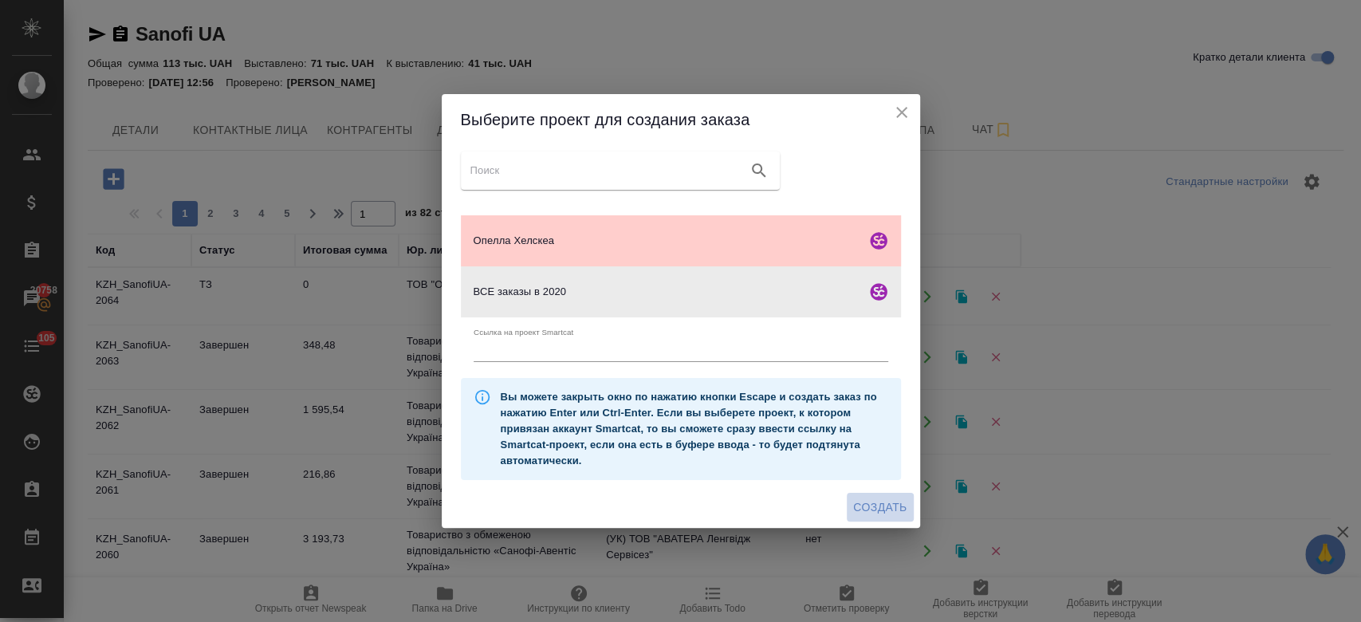
click at [888, 513] on span "Создать" at bounding box center [879, 508] width 53 height 20
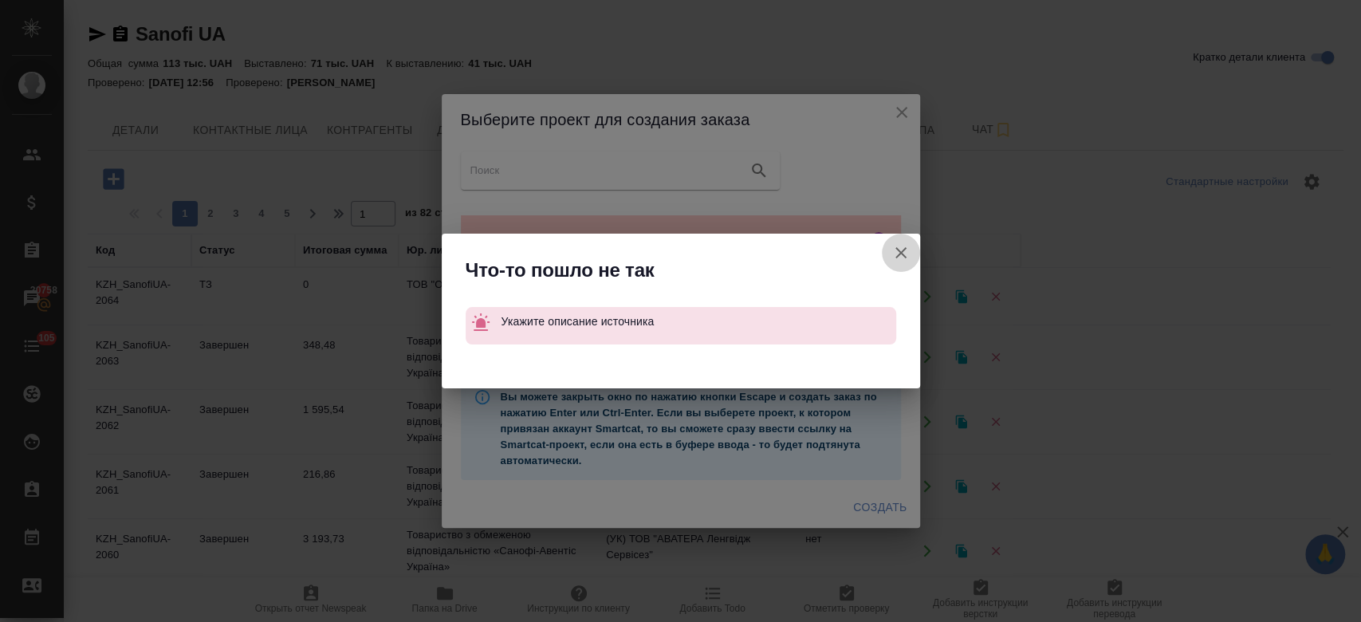
click at [903, 250] on icon "button" at bounding box center [900, 252] width 11 height 11
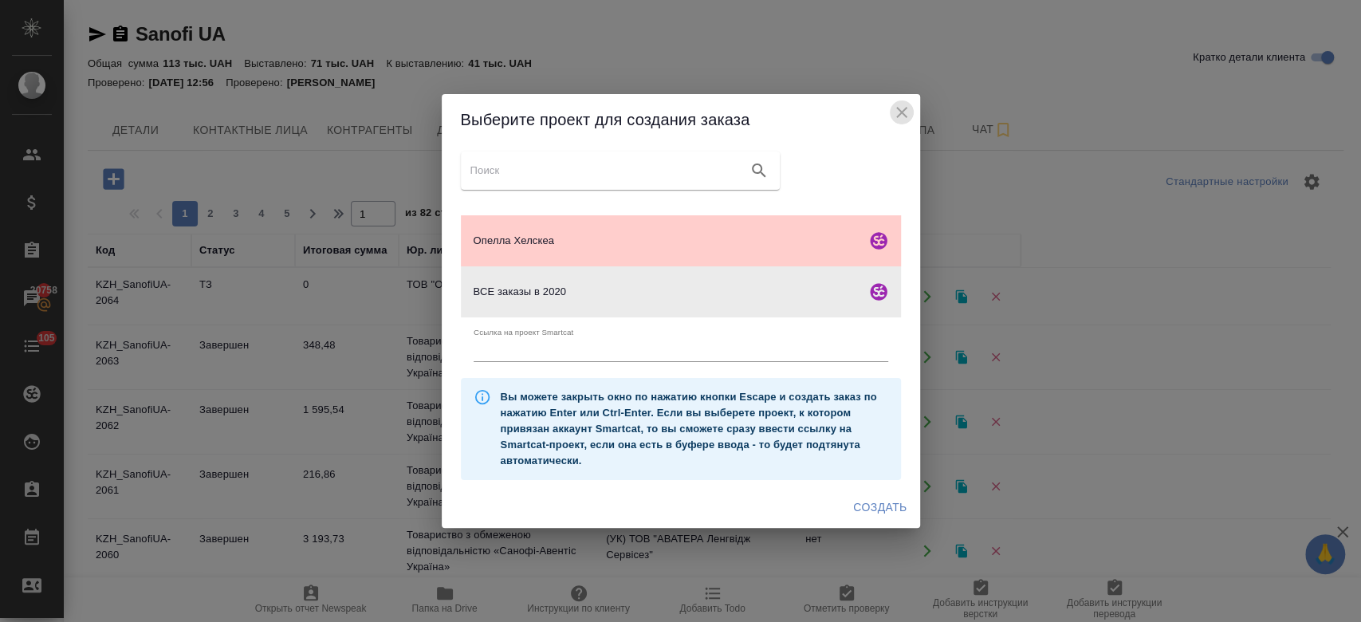
click at [895, 105] on icon "close" at bounding box center [901, 112] width 19 height 19
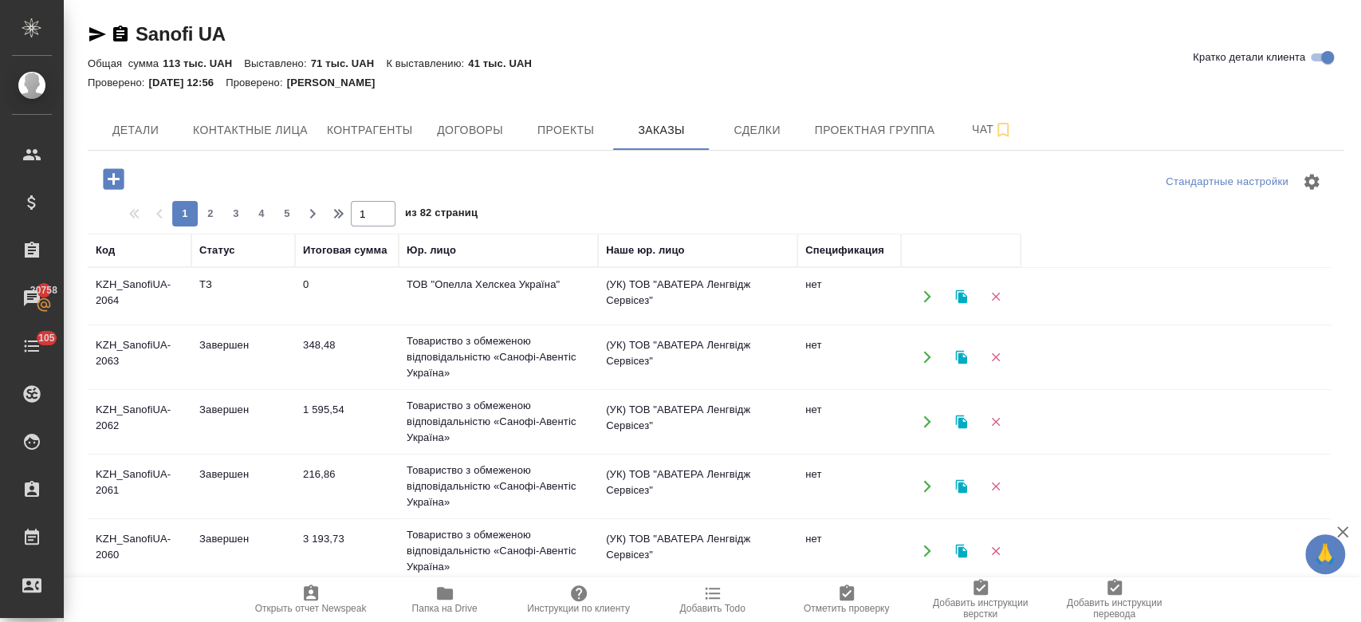
click at [292, 348] on td "Завершен" at bounding box center [243, 357] width 104 height 56
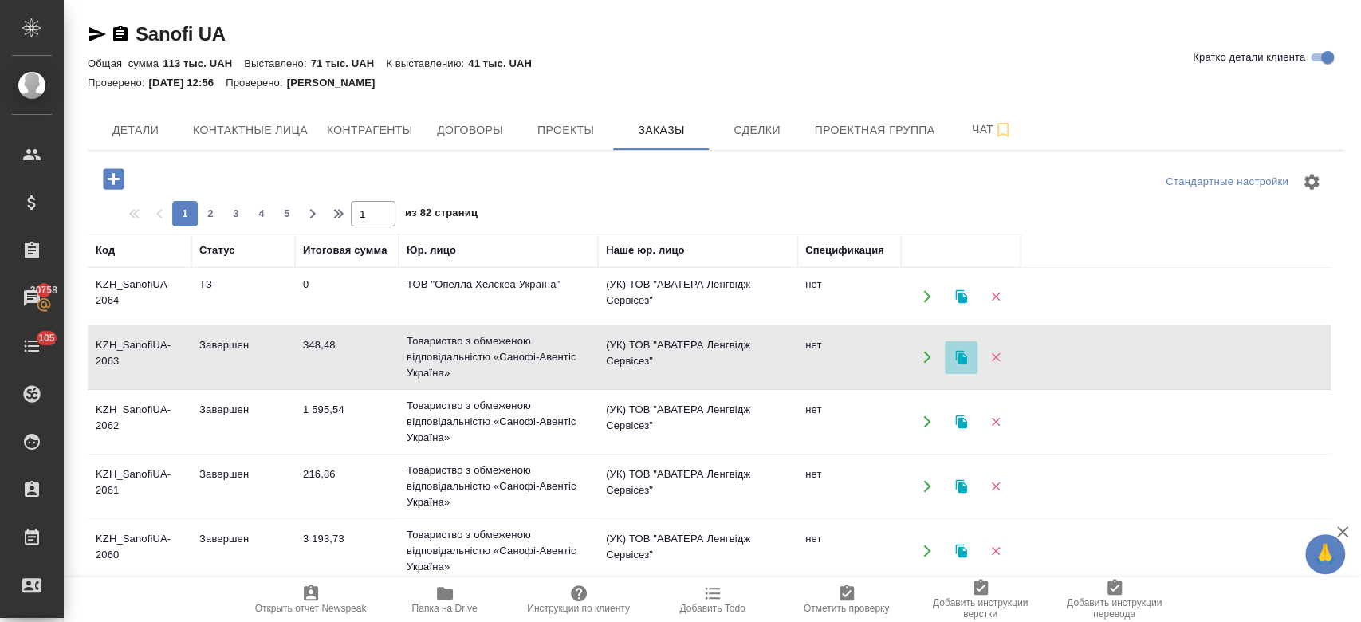
click at [966, 366] on button "button" at bounding box center [961, 357] width 33 height 33
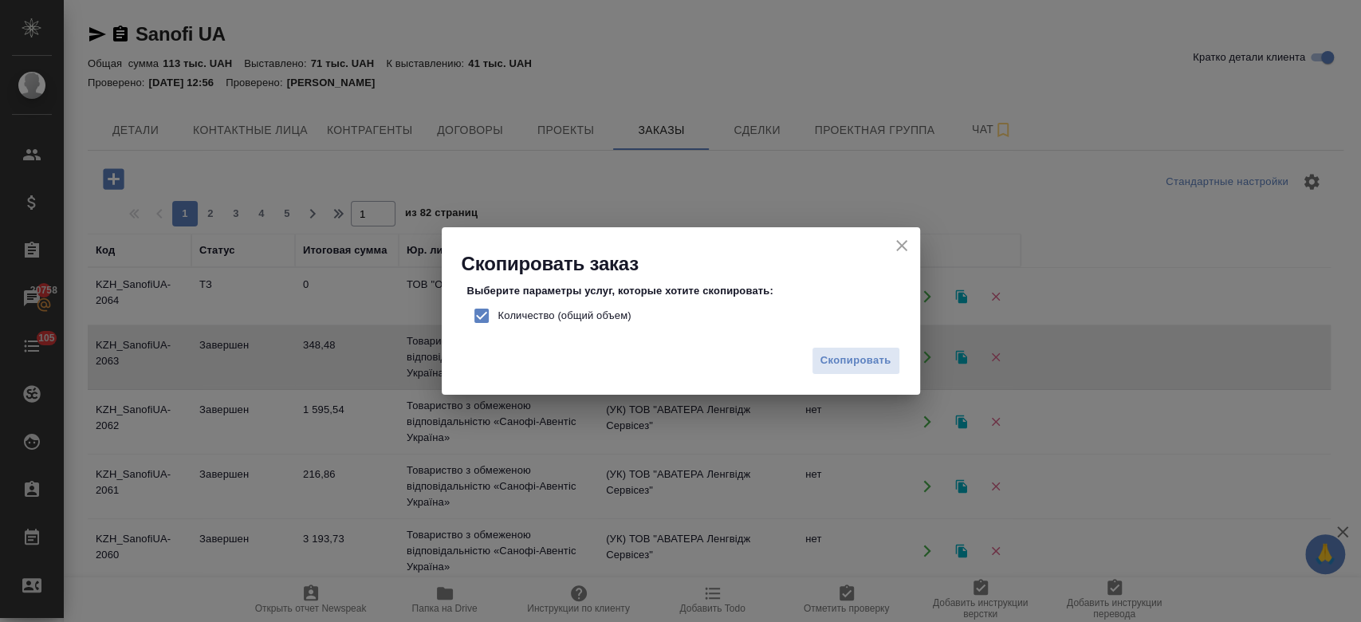
click at [606, 320] on span "Количество (общий объем)" at bounding box center [564, 316] width 133 height 16
click at [498, 320] on input "Количество (общий объем)" at bounding box center [481, 315] width 33 height 33
checkbox input "false"
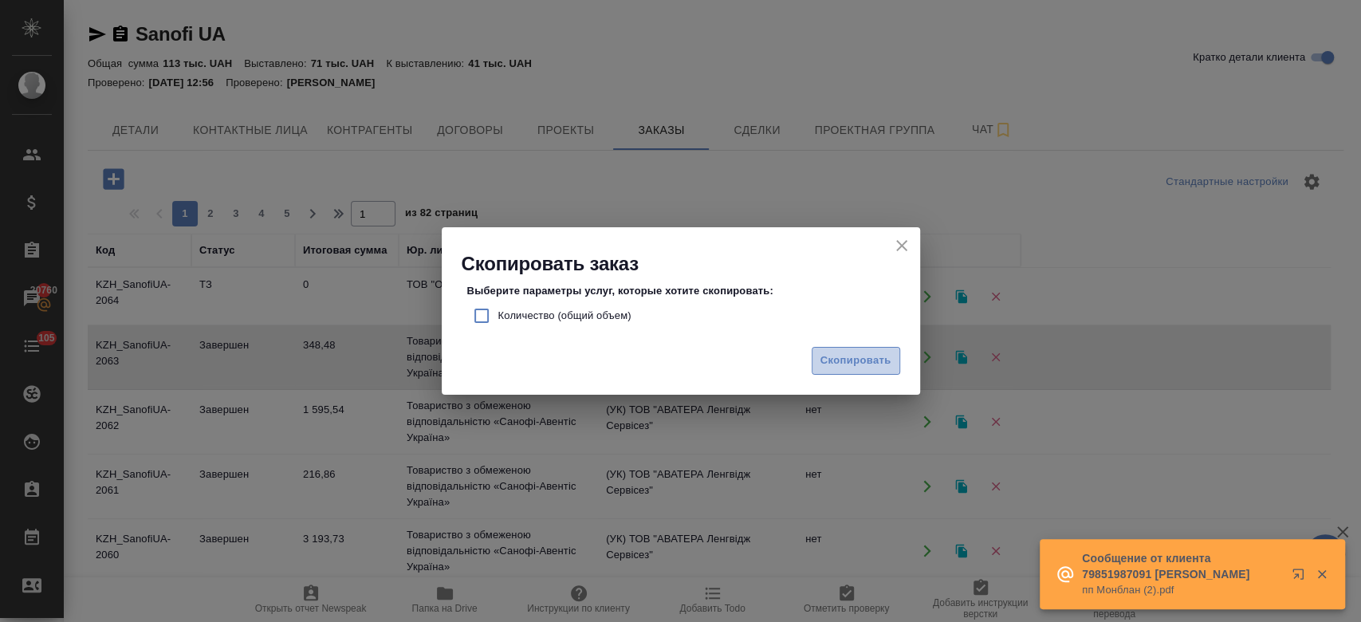
click at [855, 360] on span "Скопировать" at bounding box center [855, 361] width 71 height 18
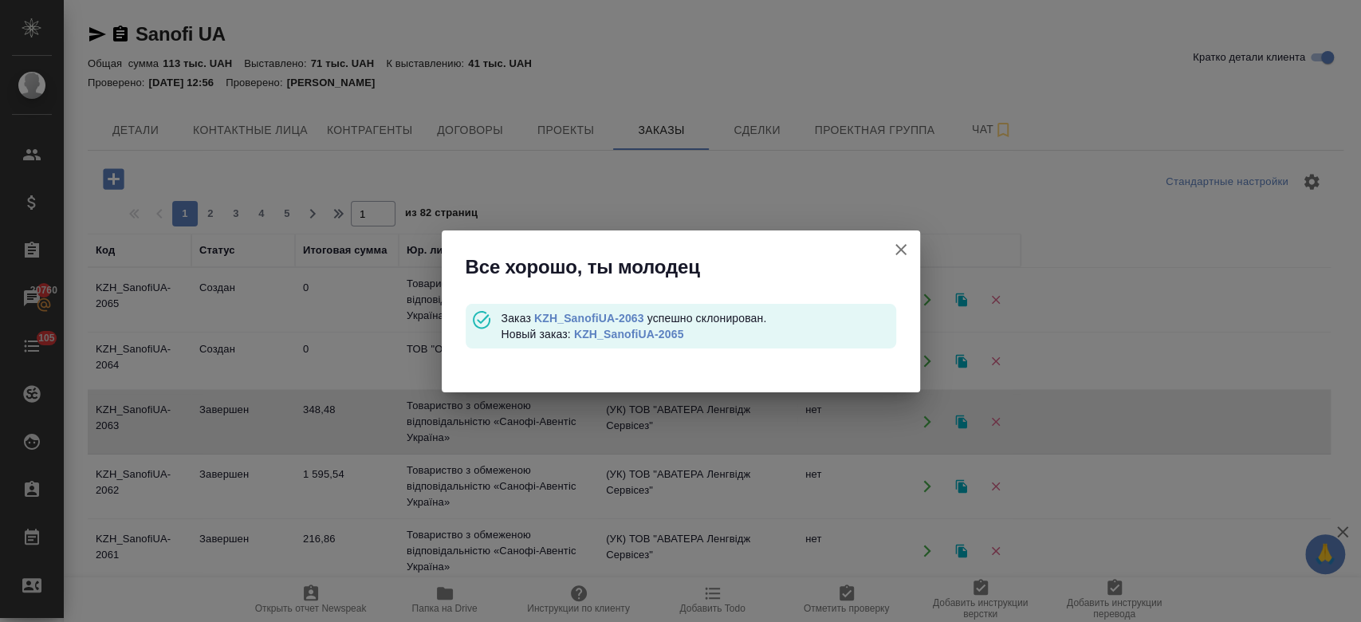
click at [663, 332] on link "KZH_SanofiUA-2065" at bounding box center [629, 334] width 110 height 13
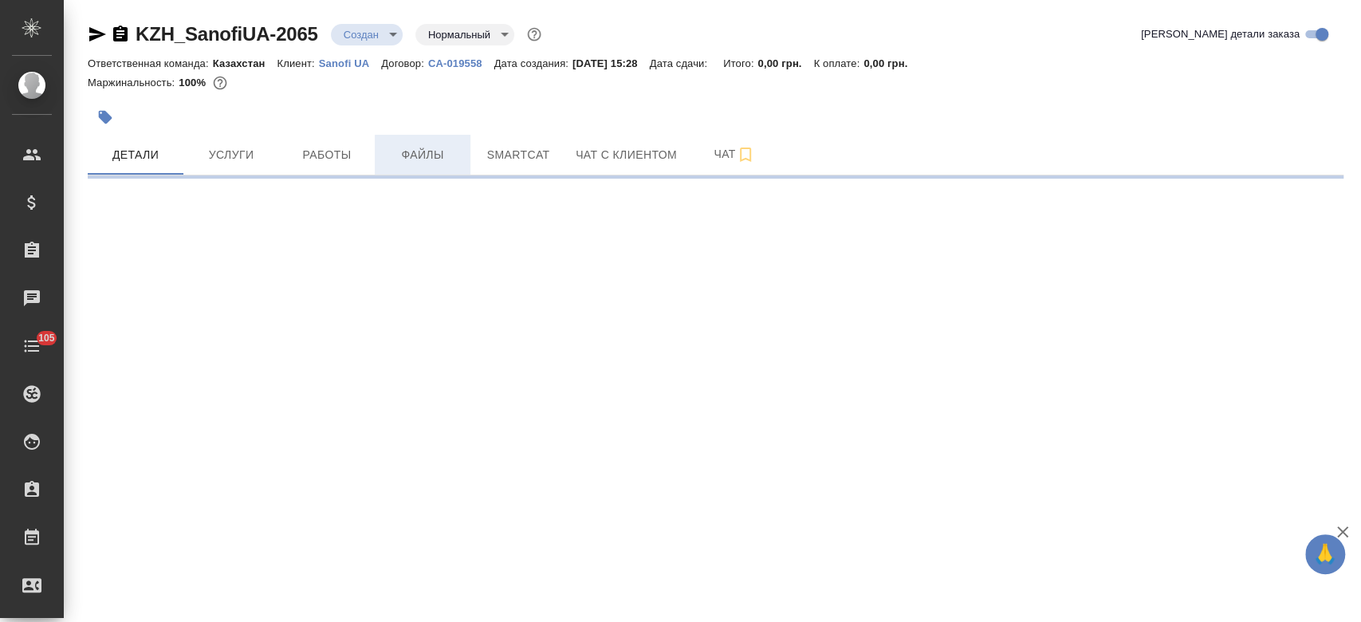
click at [421, 167] on button "Файлы" at bounding box center [423, 155] width 96 height 40
select select "RU"
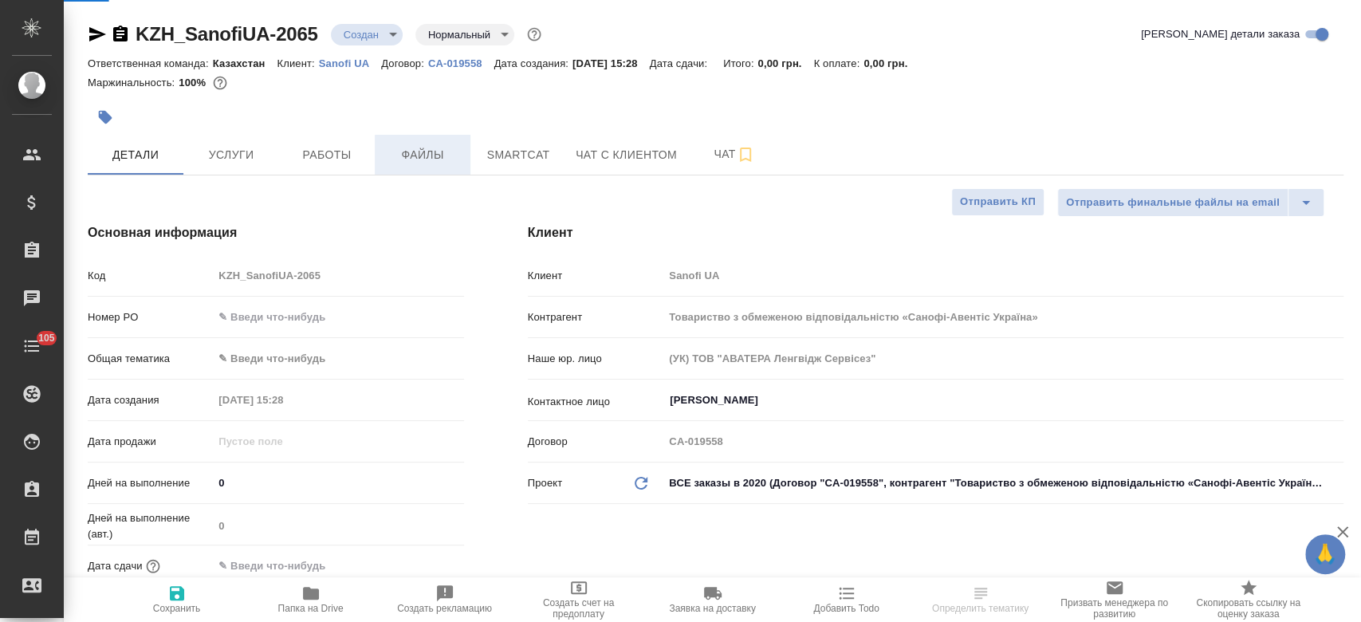
type textarea "x"
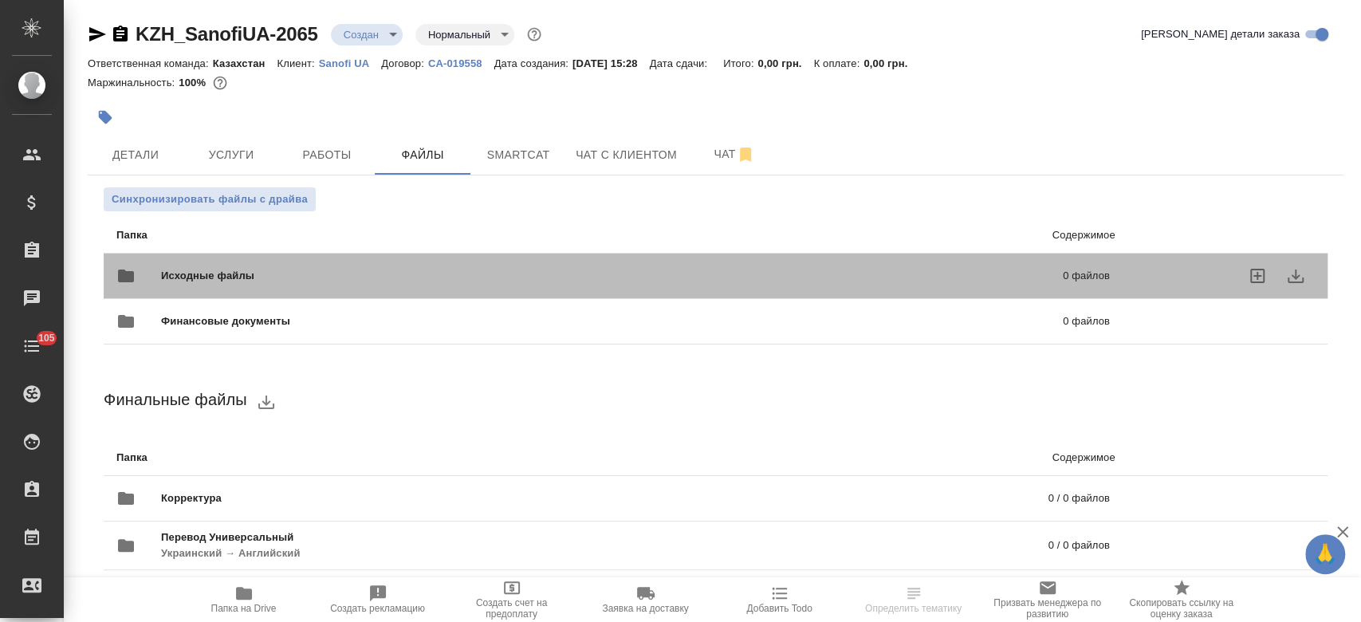
click at [237, 262] on div "Исходные файлы 0 файлов" at bounding box center [612, 276] width 993 height 38
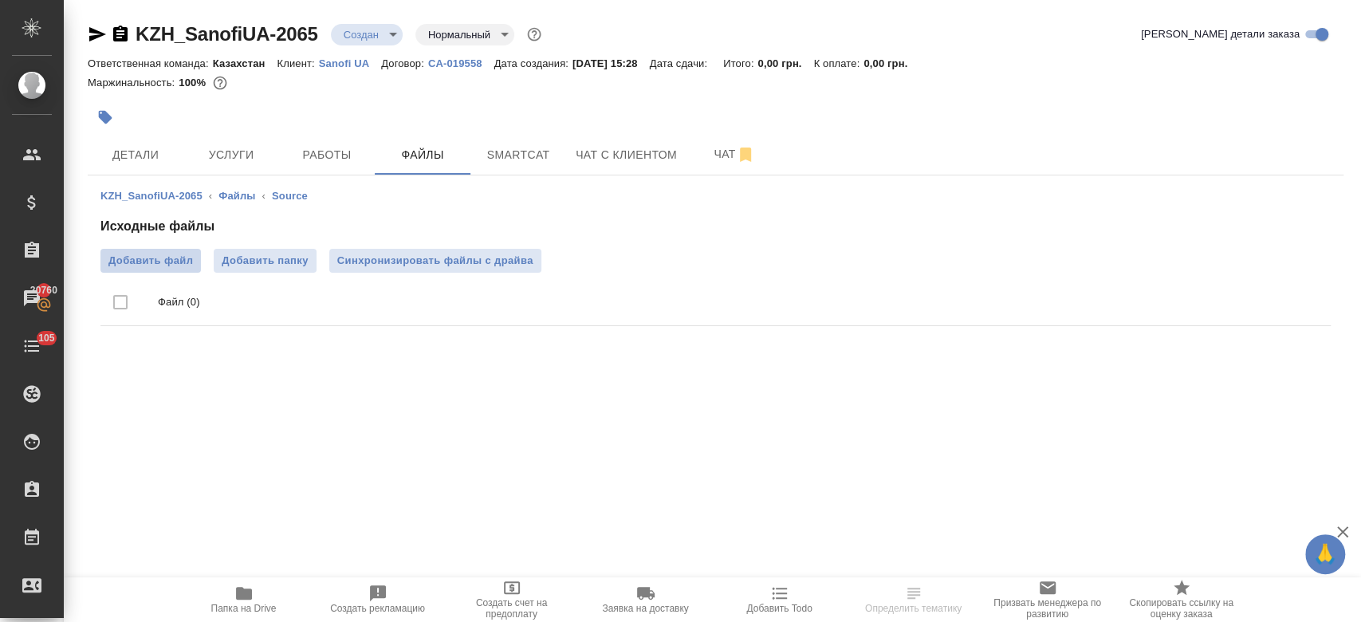
click at [172, 250] on label "Добавить файл" at bounding box center [150, 261] width 100 height 24
click at [0, 0] on input "Добавить файл" at bounding box center [0, 0] width 0 height 0
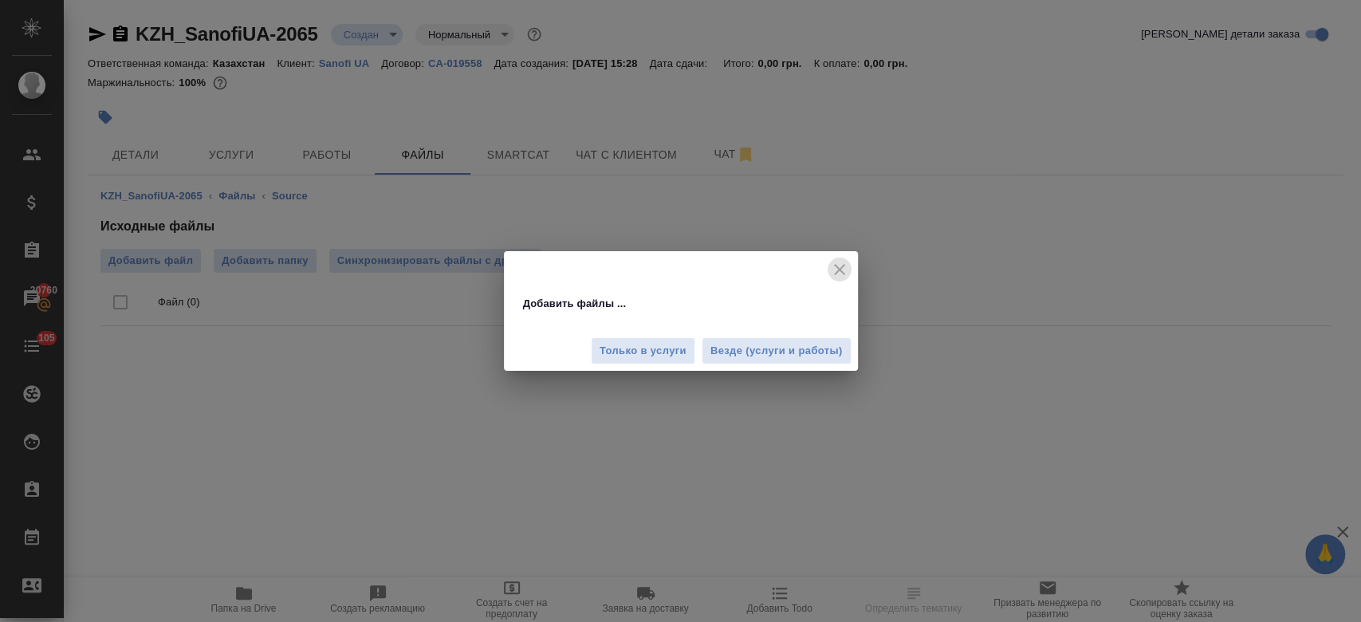
click at [831, 261] on icon "close" at bounding box center [839, 269] width 19 height 19
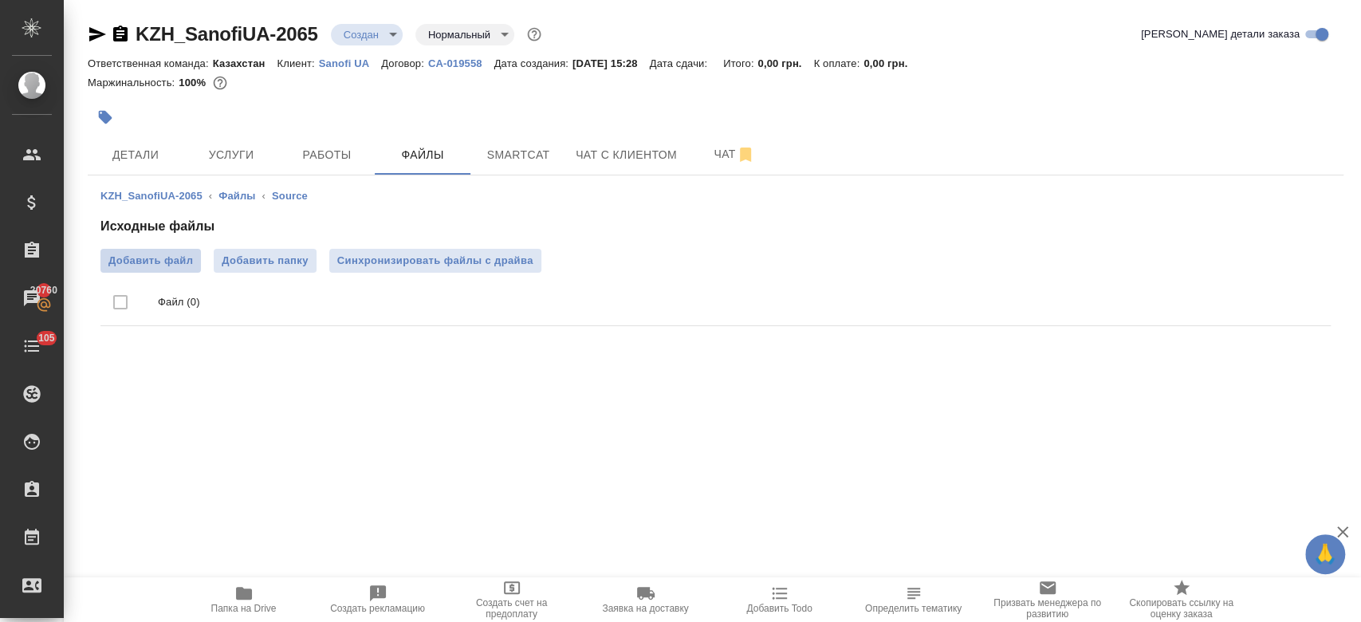
click at [164, 257] on span "Добавить файл" at bounding box center [150, 261] width 85 height 16
click at [0, 0] on input "Добавить файл" at bounding box center [0, 0] width 0 height 0
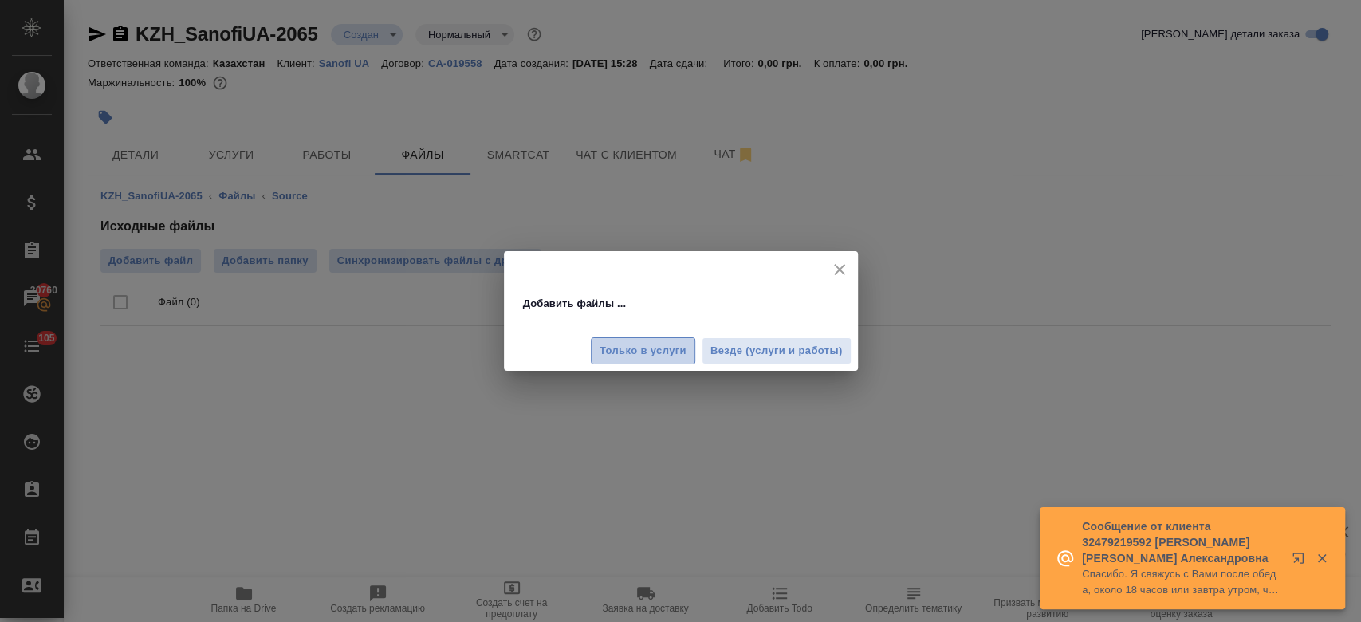
click at [621, 357] on span "Только в услуги" at bounding box center [643, 351] width 87 height 18
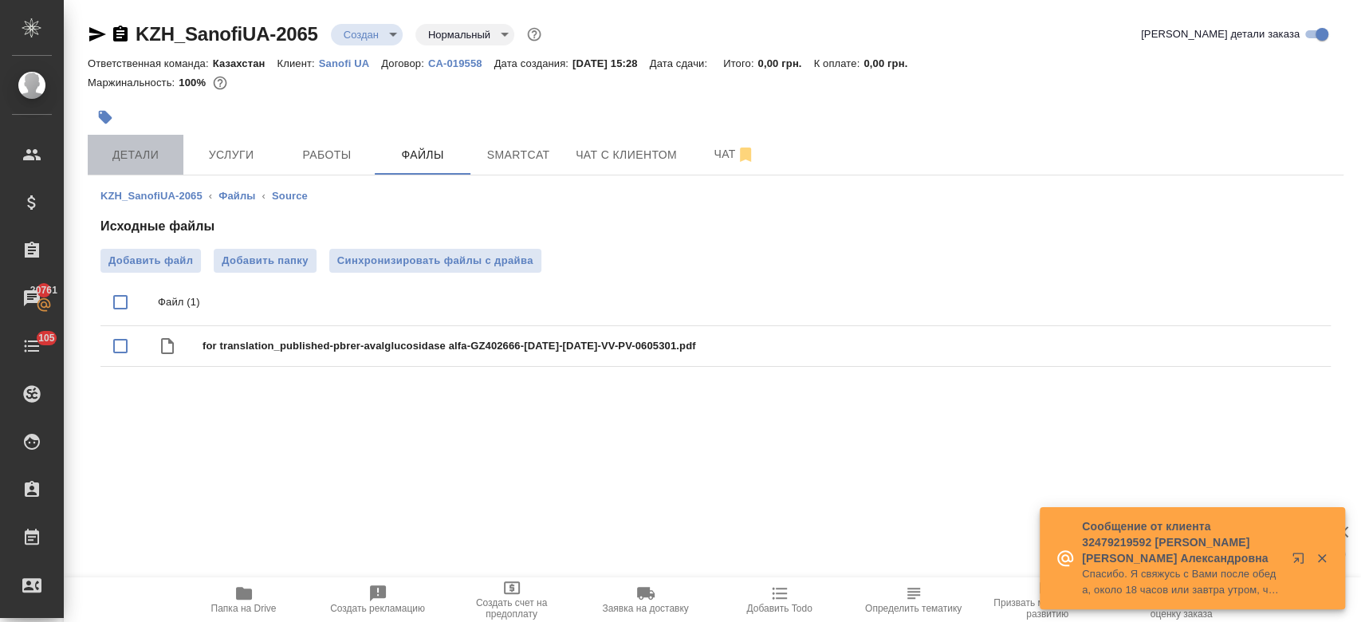
click at [155, 158] on span "Детали" at bounding box center [135, 155] width 77 height 20
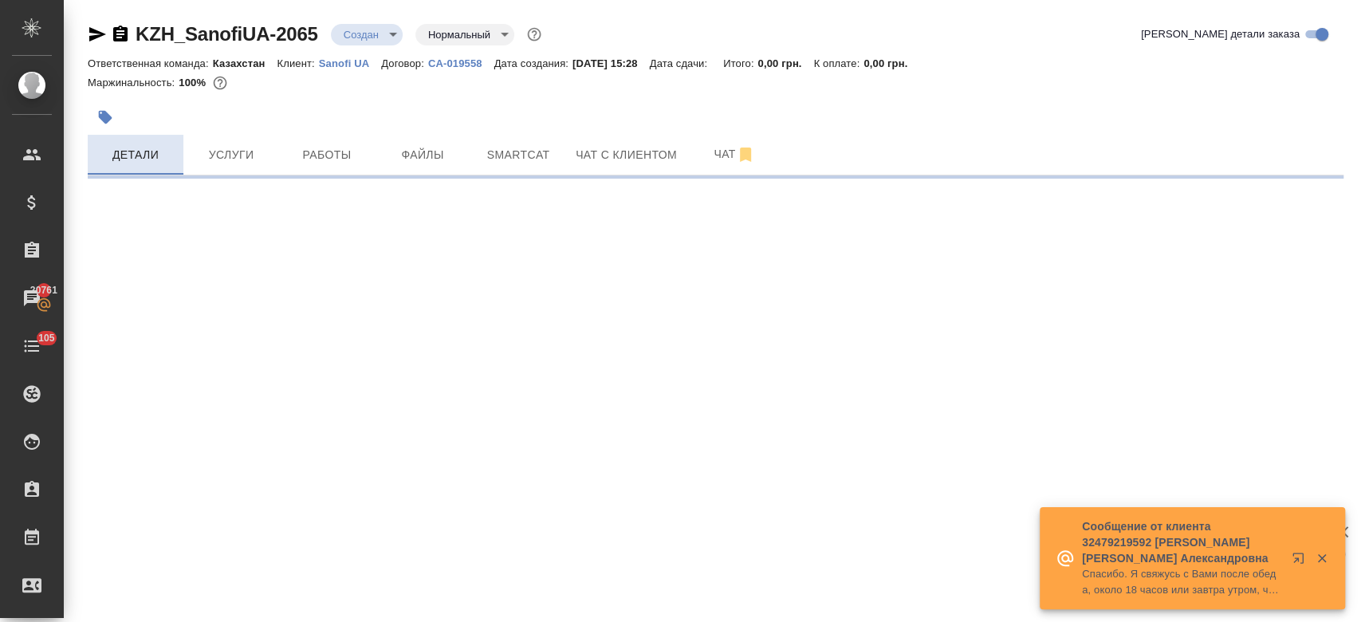
select select "RU"
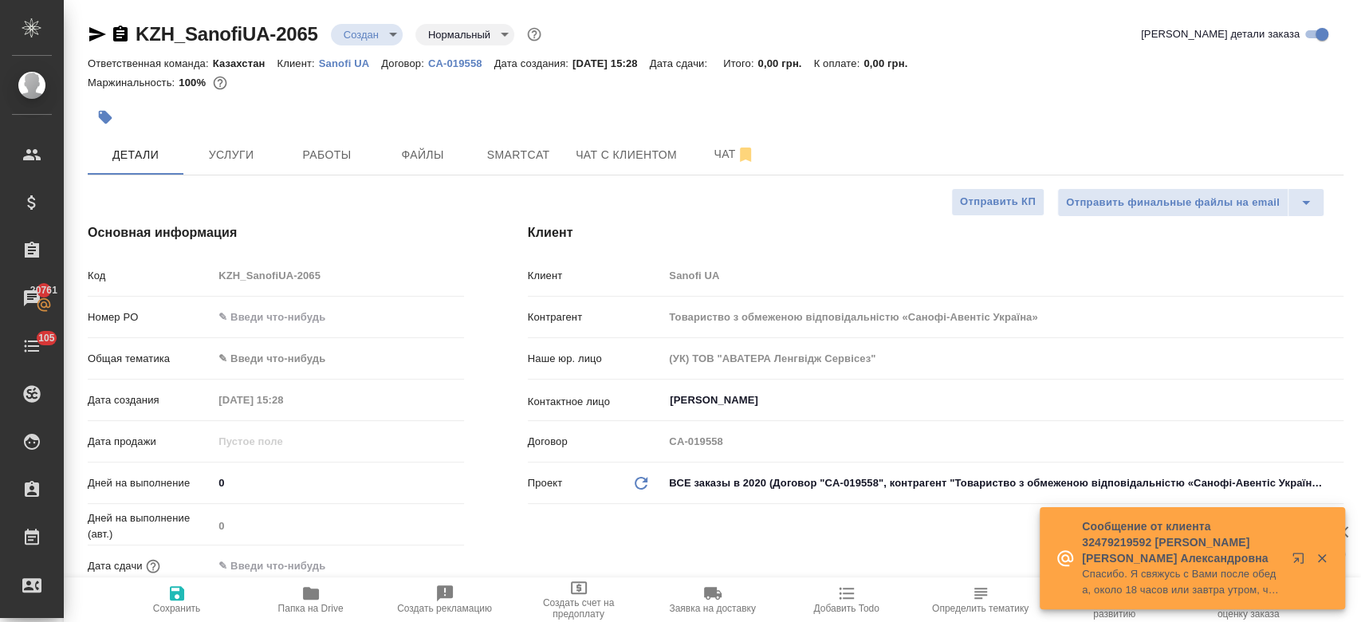
type textarea "x"
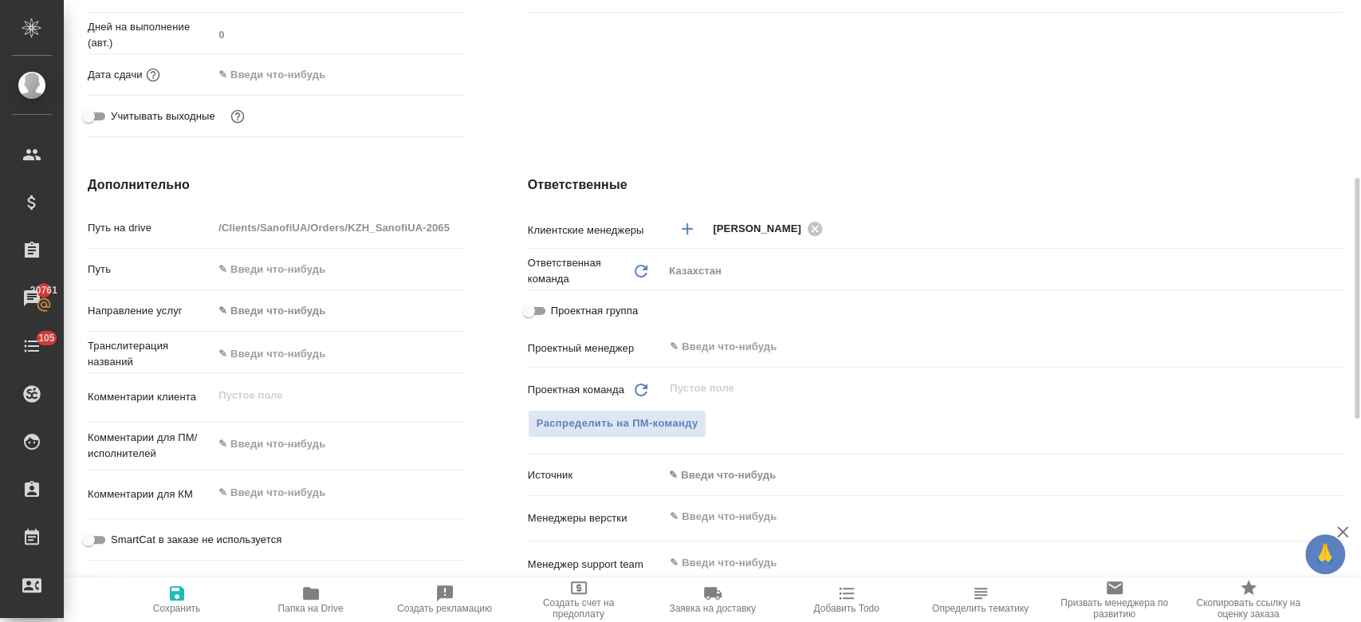
scroll to position [498, 0]
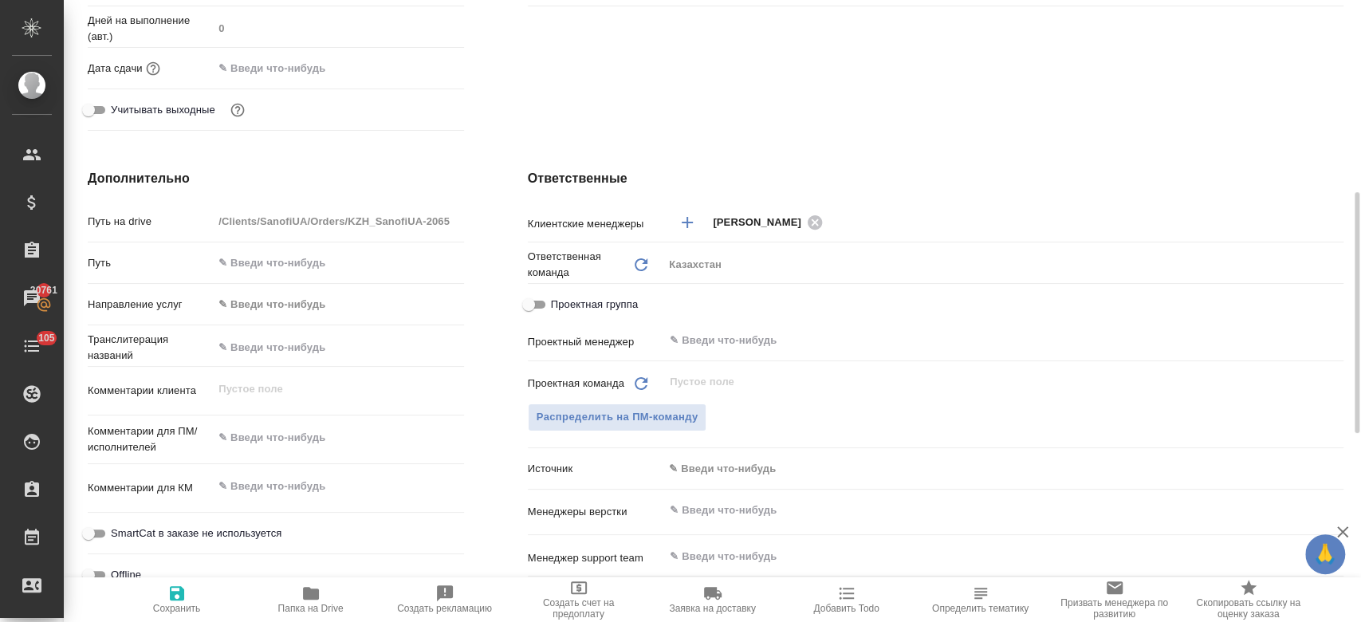
type textarea "x"
click at [305, 440] on textarea at bounding box center [338, 438] width 249 height 27
paste textarea "Перевод на укр. 2 Зачеркнутое перевода не требует."
type textarea "Перевод на укр. 2 Зачеркнутое перевода не требует."
type textarea "x"
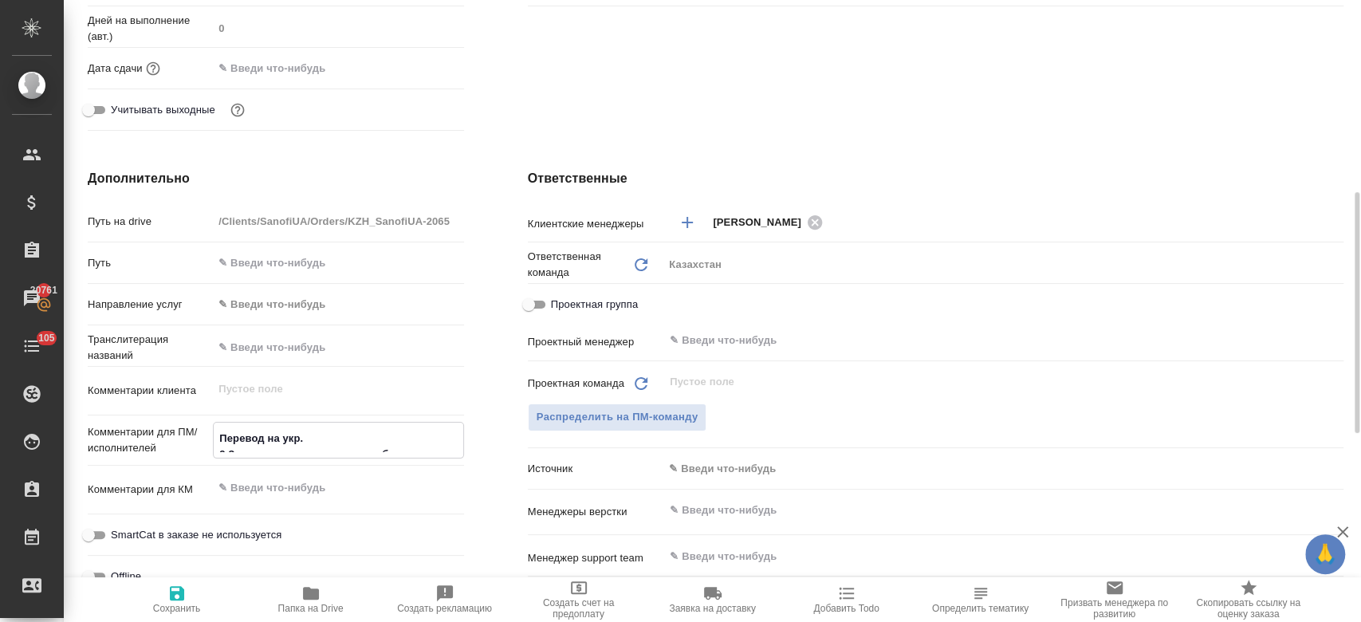
type textarea "x"
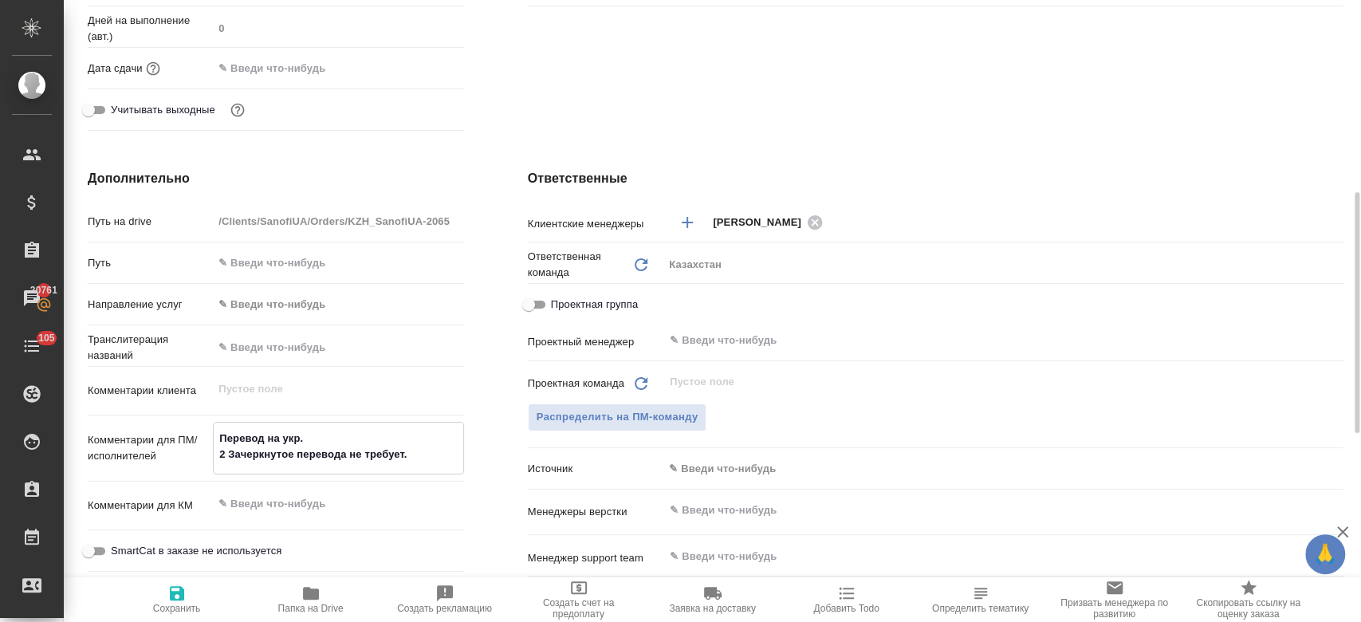
click at [224, 459] on textarea "Перевод на укр. 2 Зачеркнутое перевода не требует." at bounding box center [338, 446] width 249 height 43
click at [226, 452] on textarea "Перевод на укр. 2 Зачеркнутое перевода не требует." at bounding box center [338, 446] width 249 height 43
type textarea "Перевод на укр. 2Зачеркнутое перевода не требует."
type textarea "x"
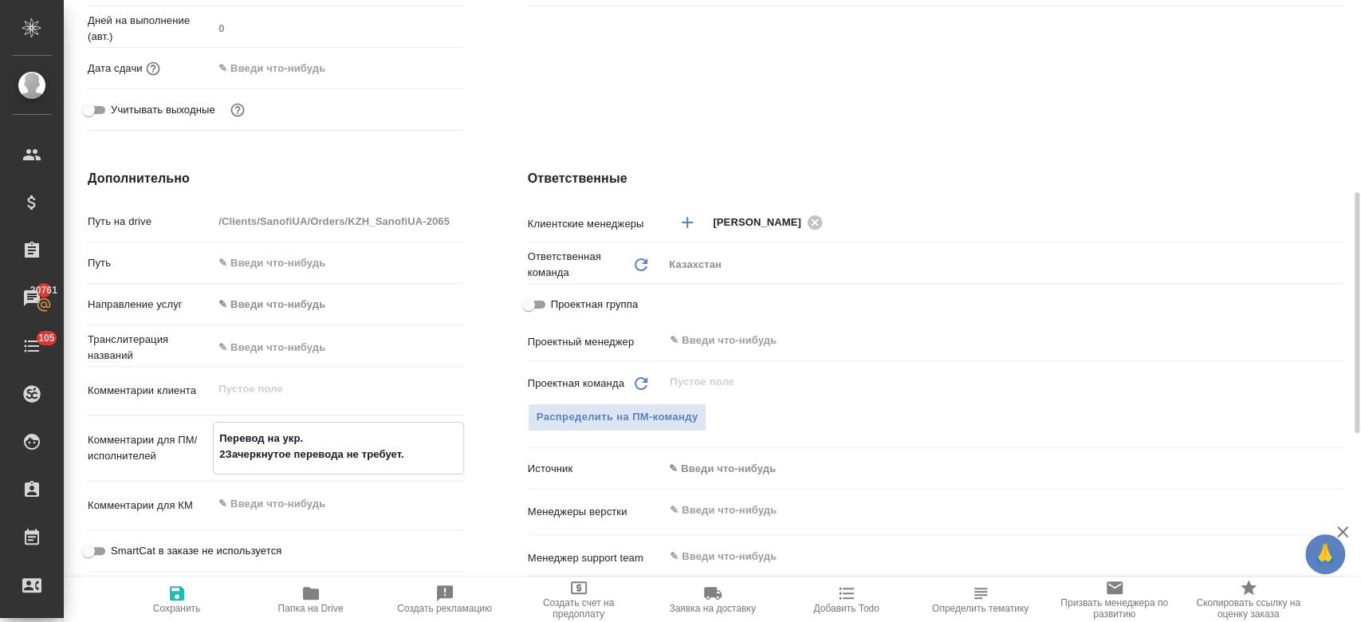
type textarea "x"
type textarea "Перевод на укр. Зачеркнутое перевода не требует."
type textarea "x"
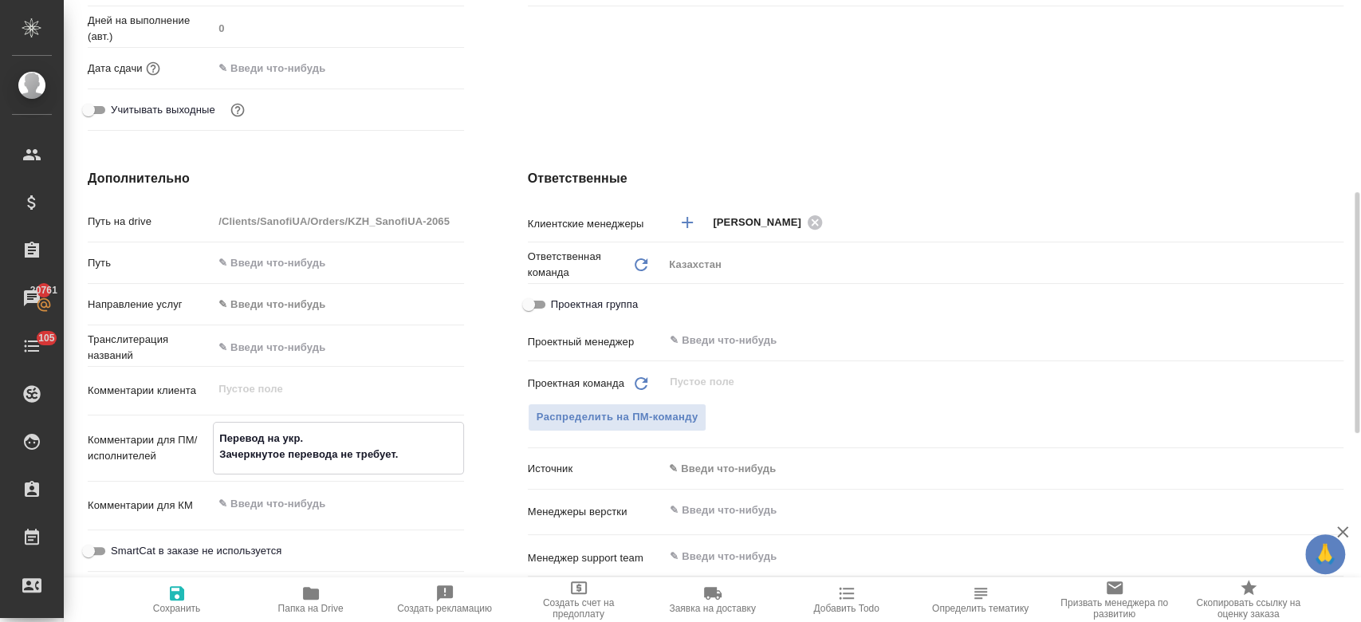
click at [414, 450] on textarea "Перевод на укр. Зачеркнутое перевода не требует." at bounding box center [338, 446] width 249 height 43
type textarea "Перевод на укр. Зачеркнутое перевода не требует."
type textarea "x"
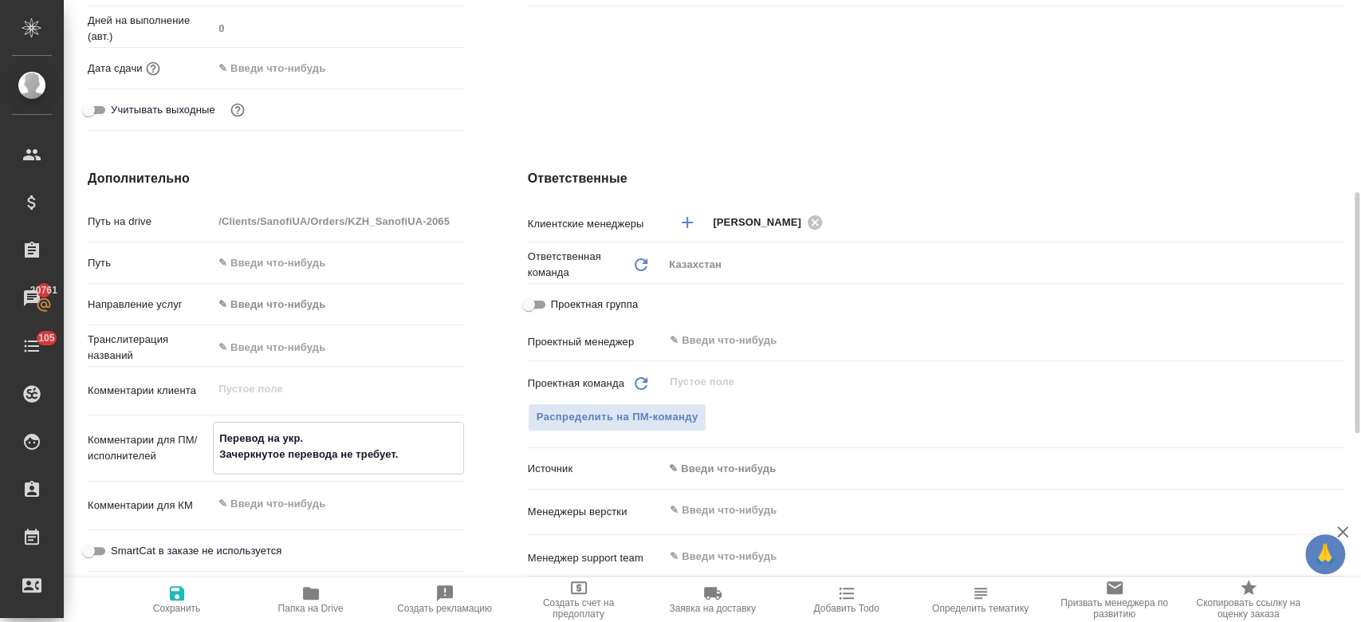
type textarea "Перевод на укр. Зачеркнутое перевода не требует."
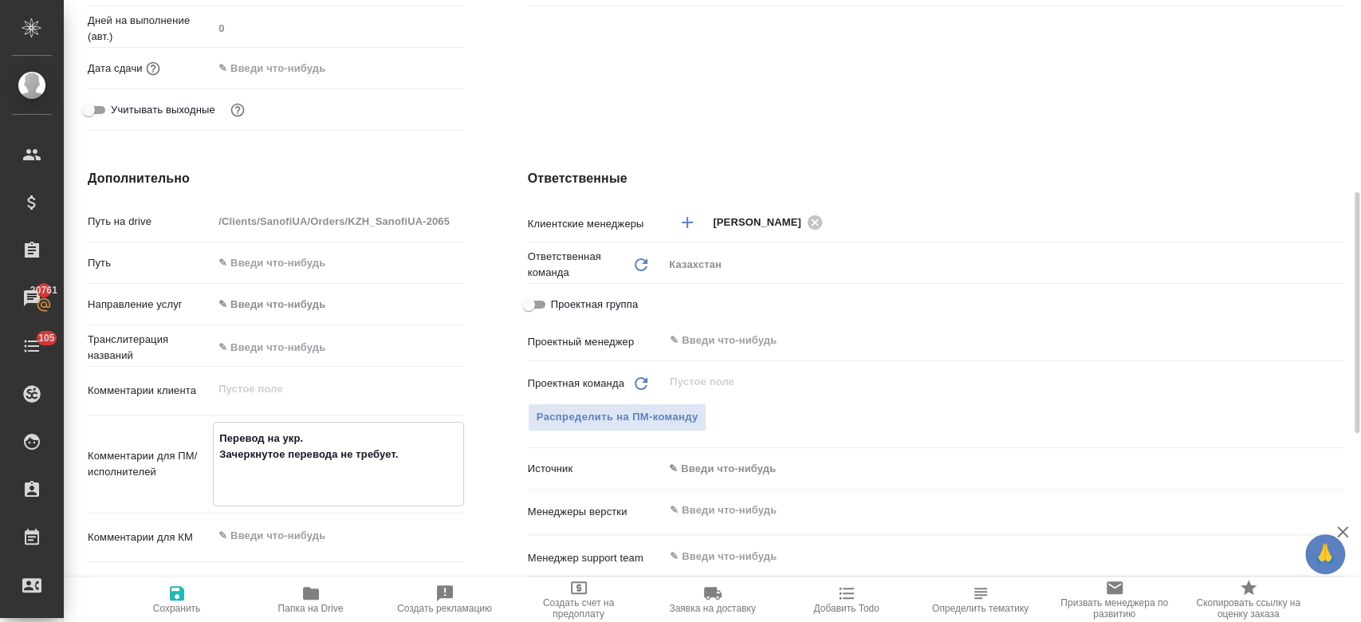
type textarea "x"
type textarea "Перевод на укр. Зачеркнутое перевода не требует."
type textarea "x"
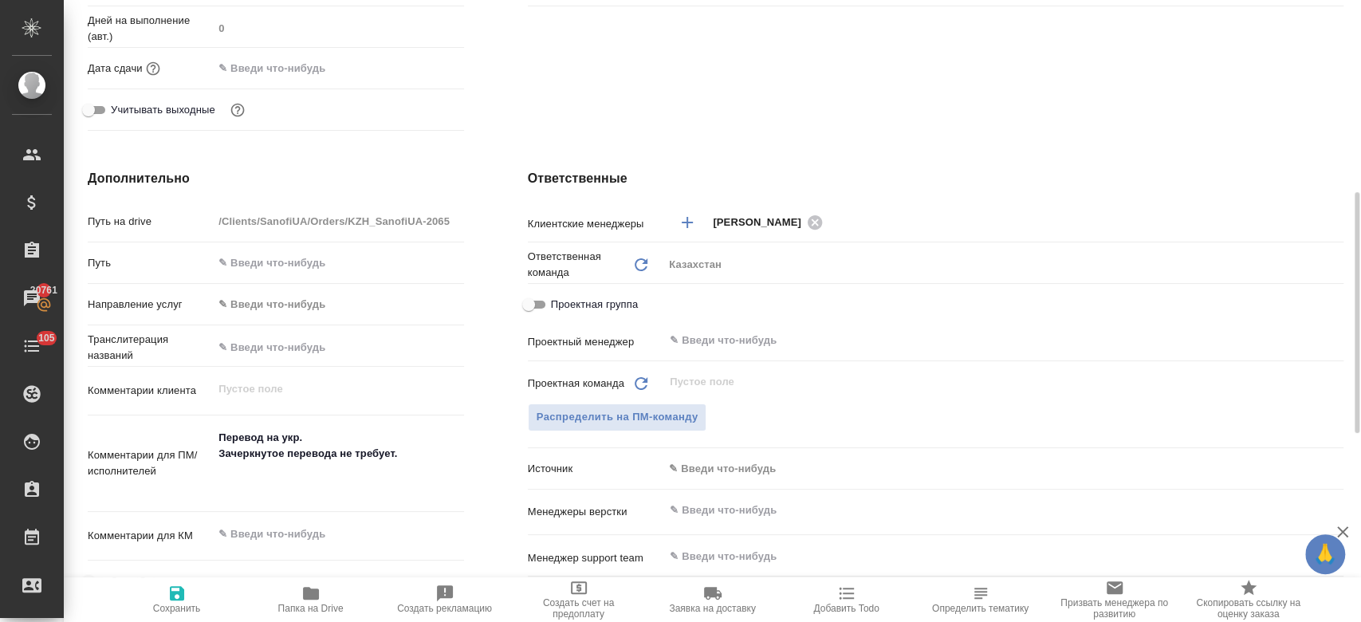
type textarea "x"
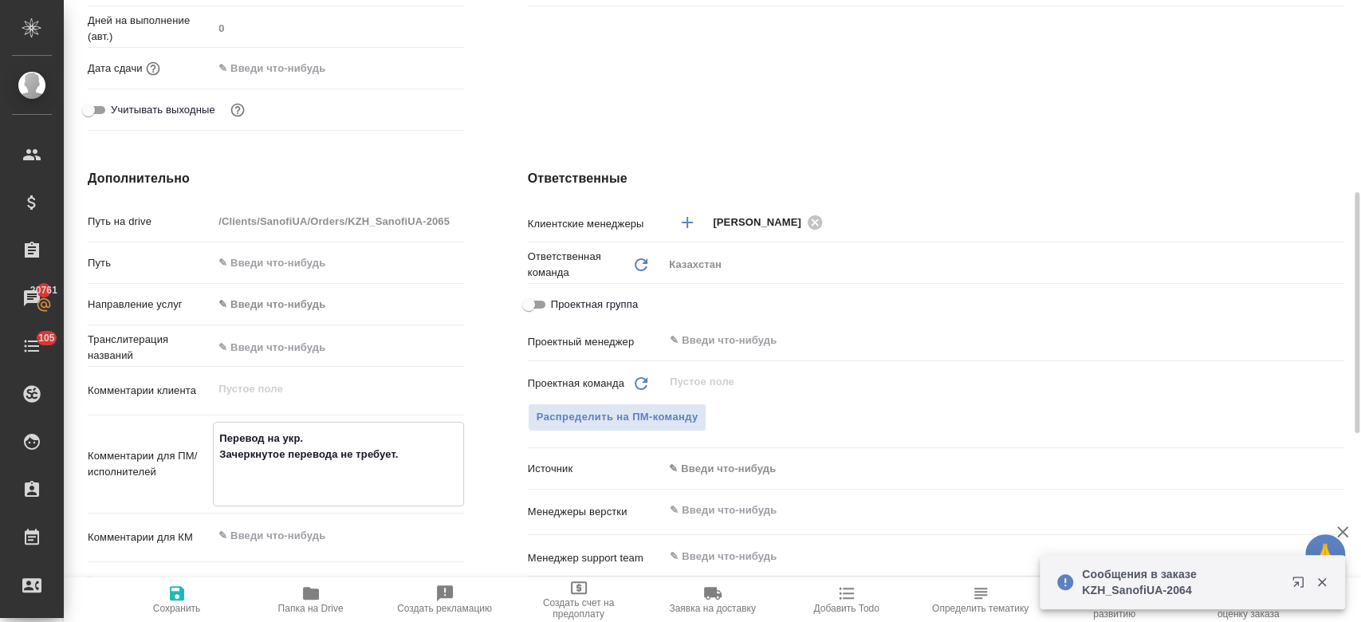
paste textarea "(от них была заметка для последующих заказов: CCDS - Перечень основных данных з…"
type textarea "Перевод на укр. Зачеркнутое перевода не требует. (от них была заметка для после…"
type textarea "x"
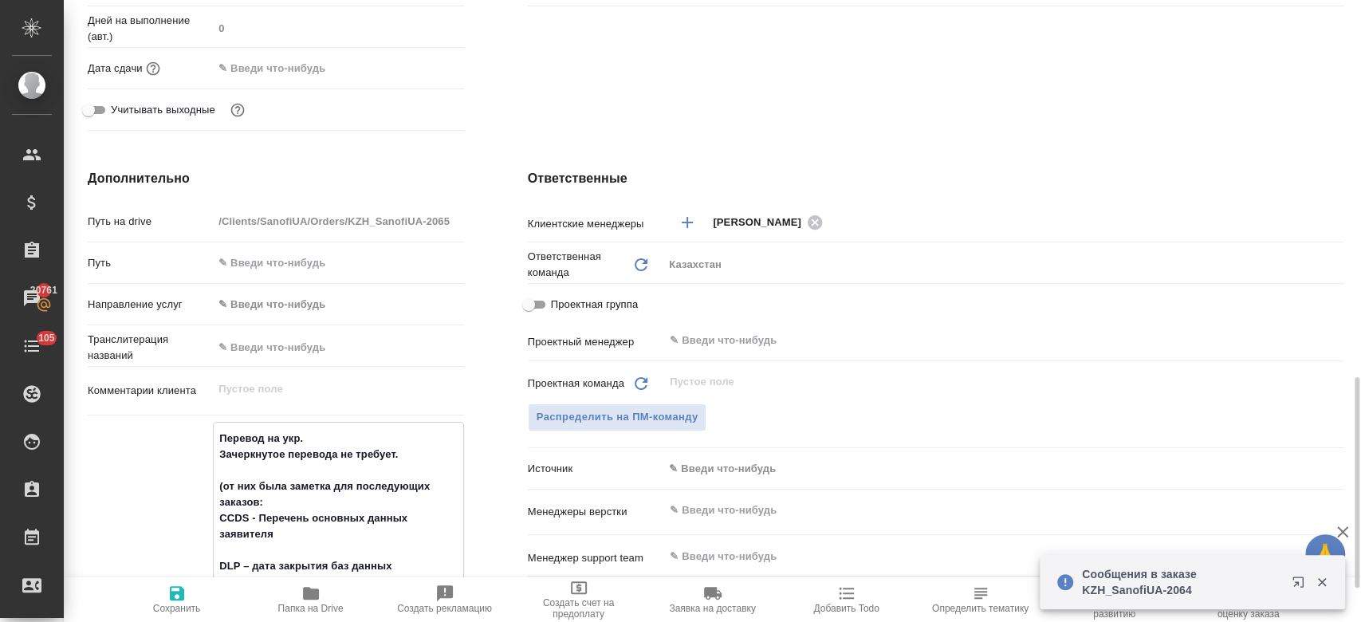
scroll to position [654, 0]
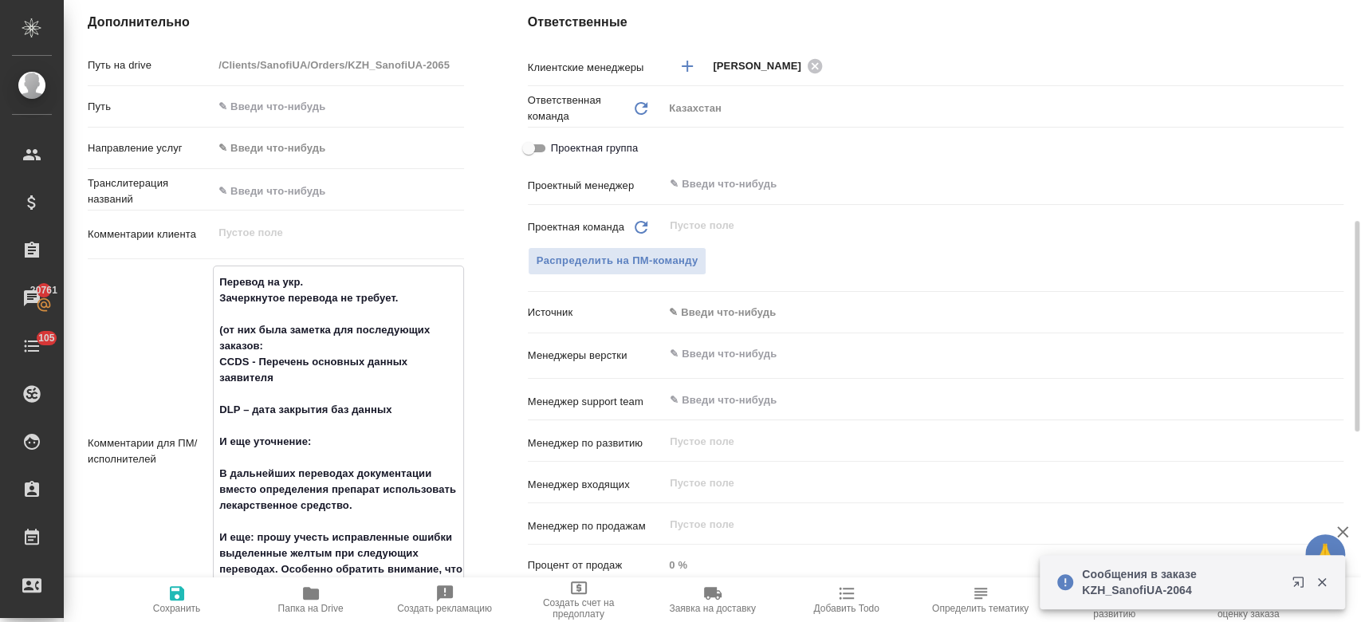
type textarea "Перевод на укр. Зачеркнутое перевода не требует. (от них была заметка для после…"
type textarea "x"
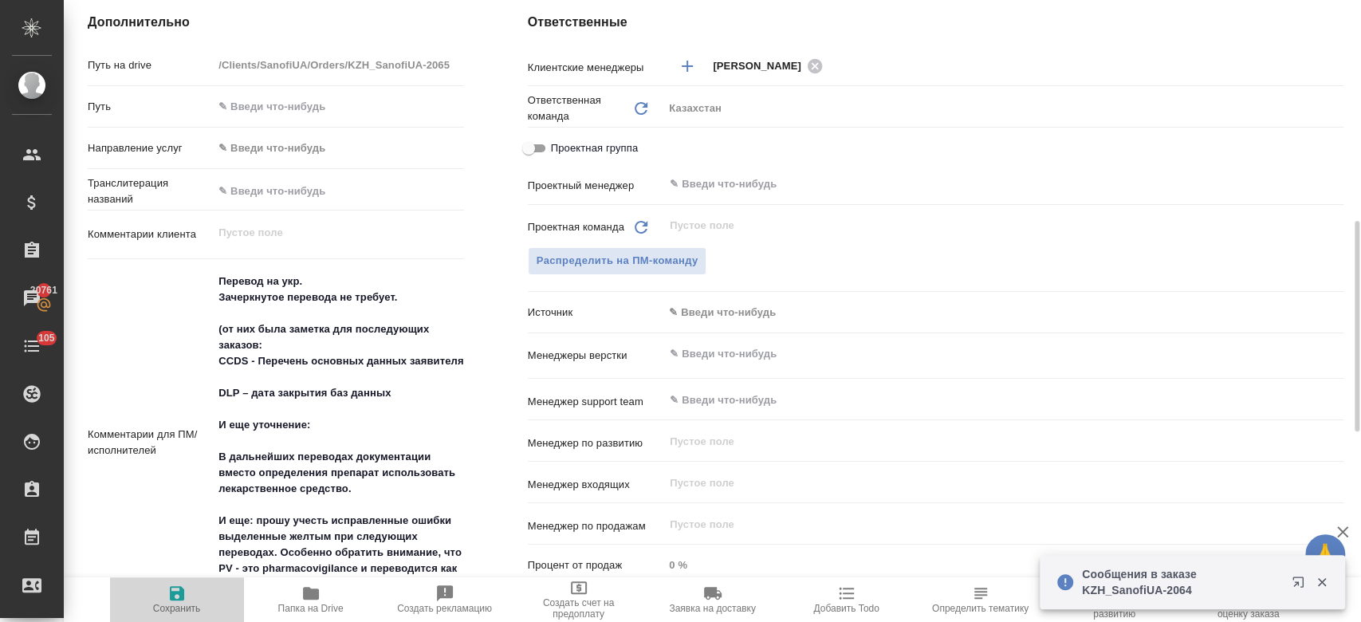
click at [183, 604] on span "Сохранить" at bounding box center [177, 608] width 48 height 11
type textarea "x"
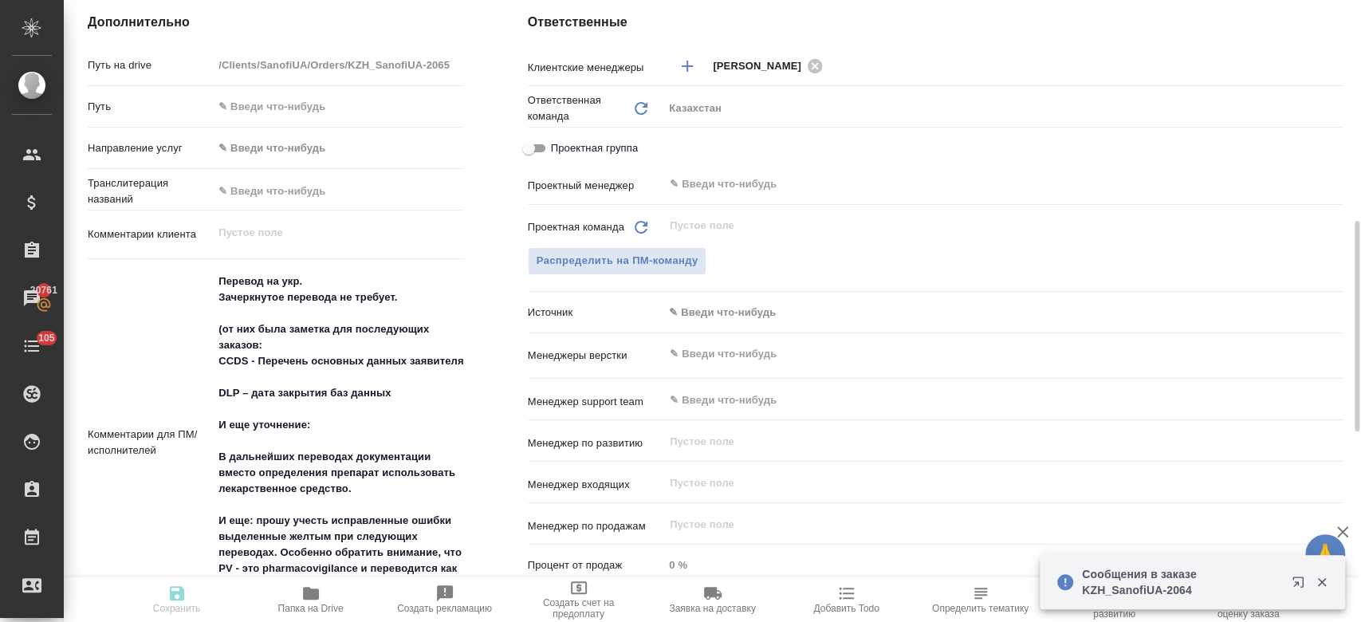
type textarea "x"
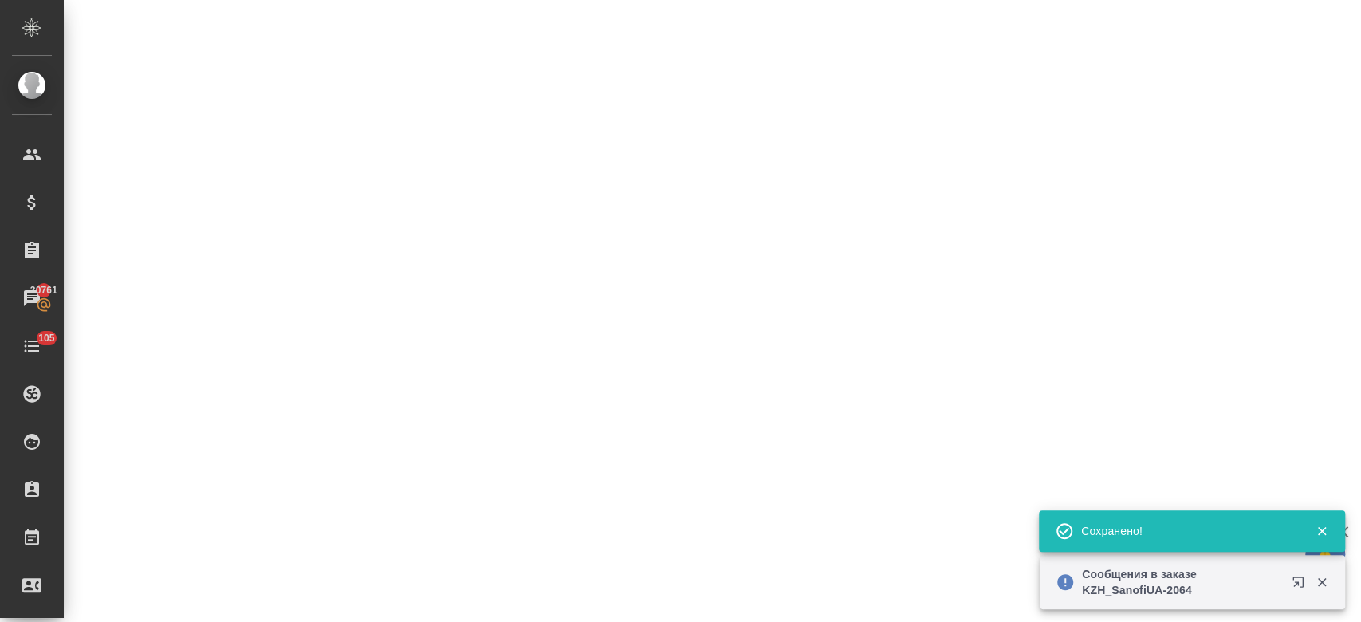
select select "RU"
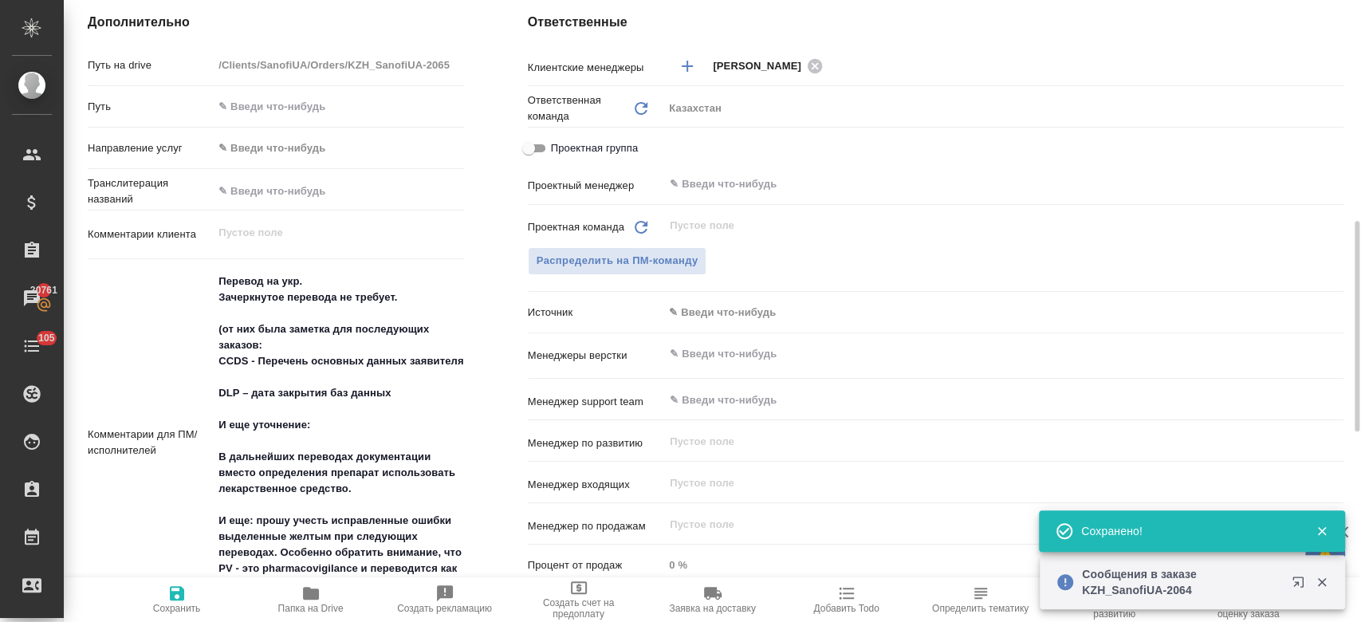
type textarea "x"
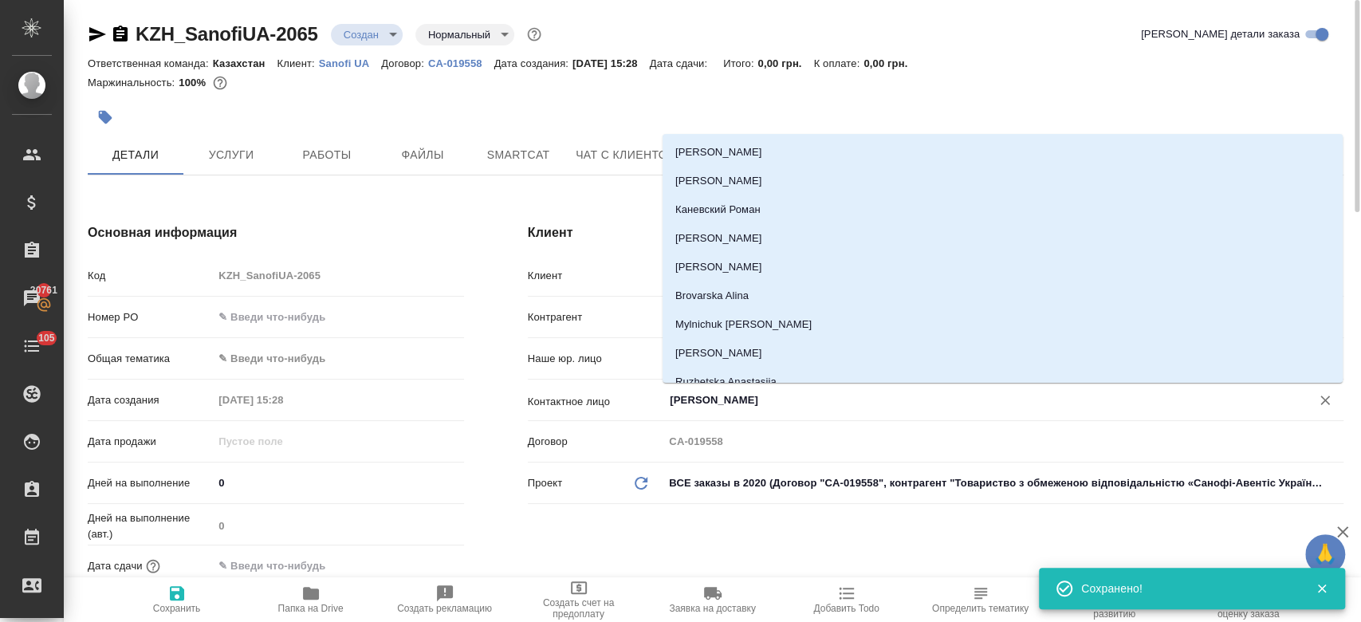
click at [695, 394] on input "[PERSON_NAME]" at bounding box center [976, 400] width 617 height 19
type textarea "x"
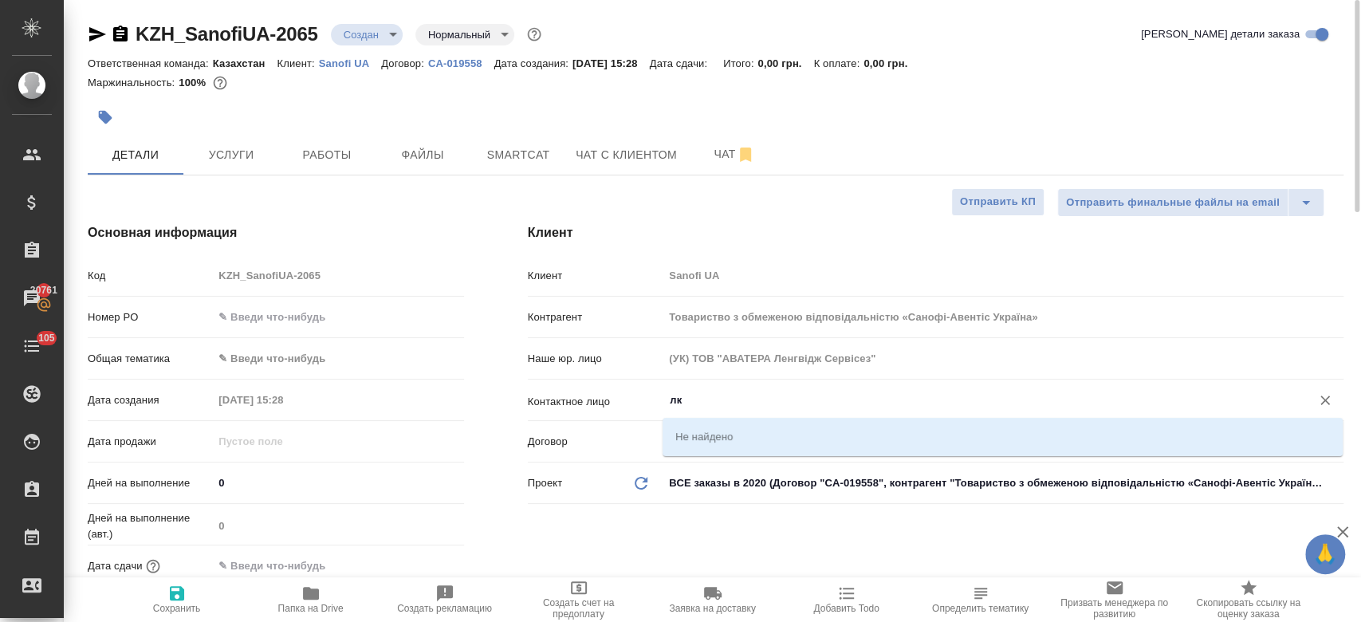
type input "л"
type textarea "x"
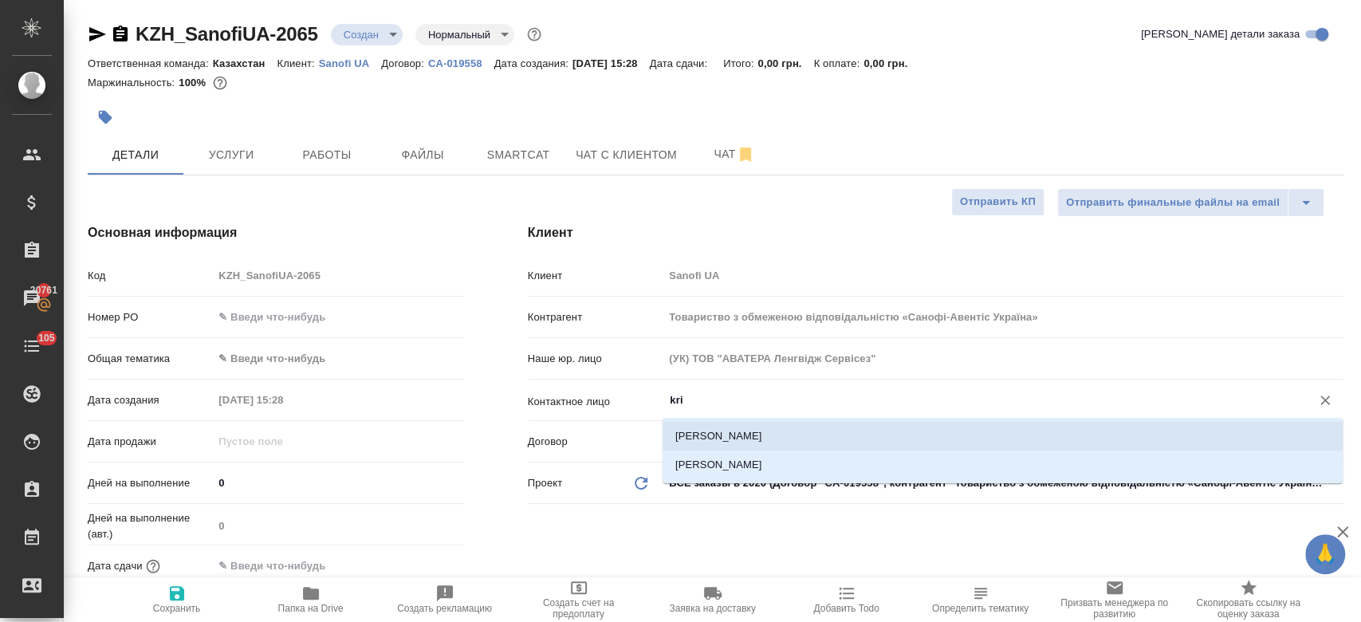
click at [714, 434] on li "[PERSON_NAME]" at bounding box center [1003, 436] width 680 height 29
type input "[PERSON_NAME]"
type textarea "x"
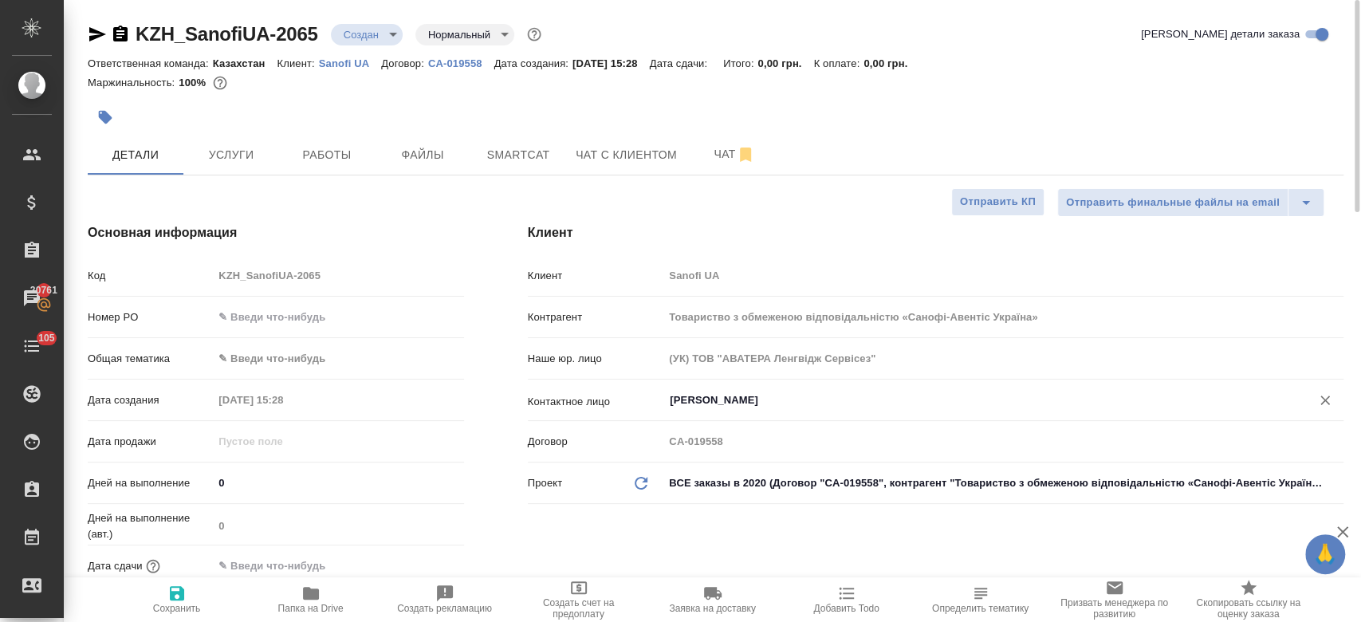
type input "[PERSON_NAME]"
click at [167, 608] on span "Сохранить" at bounding box center [177, 608] width 48 height 11
type textarea "x"
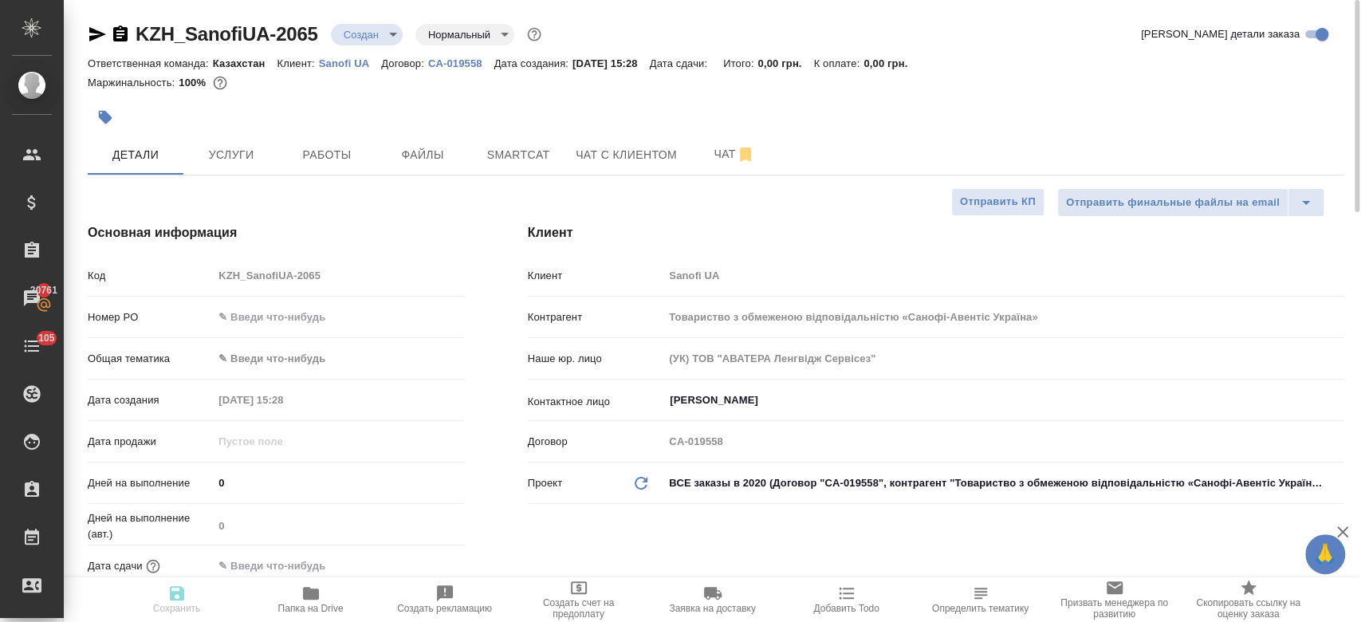
type textarea "x"
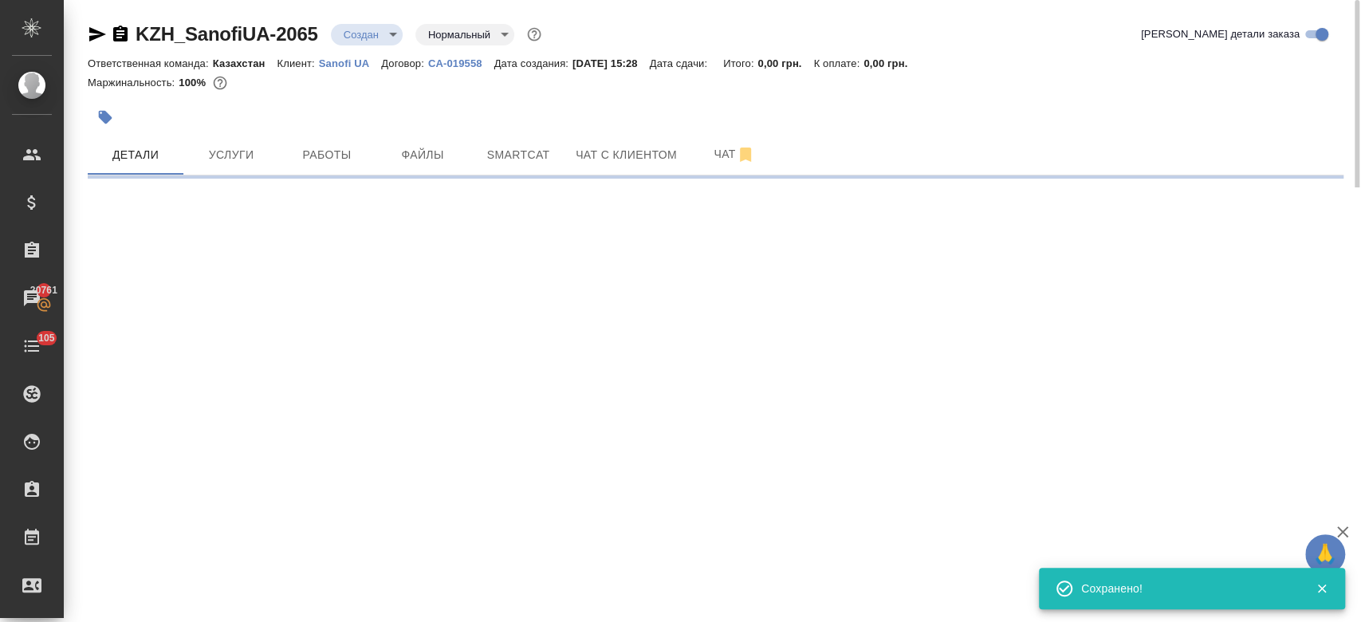
select select "RU"
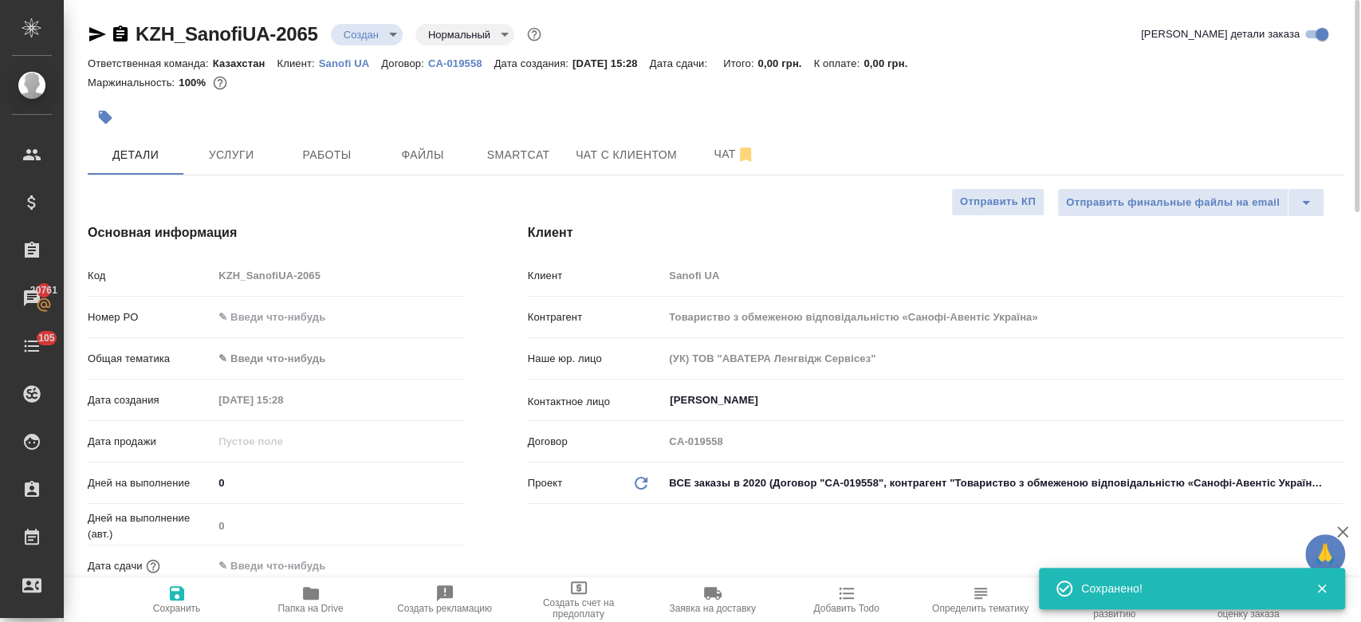
type textarea "x"
click at [244, 138] on button "Услуги" at bounding box center [231, 155] width 96 height 40
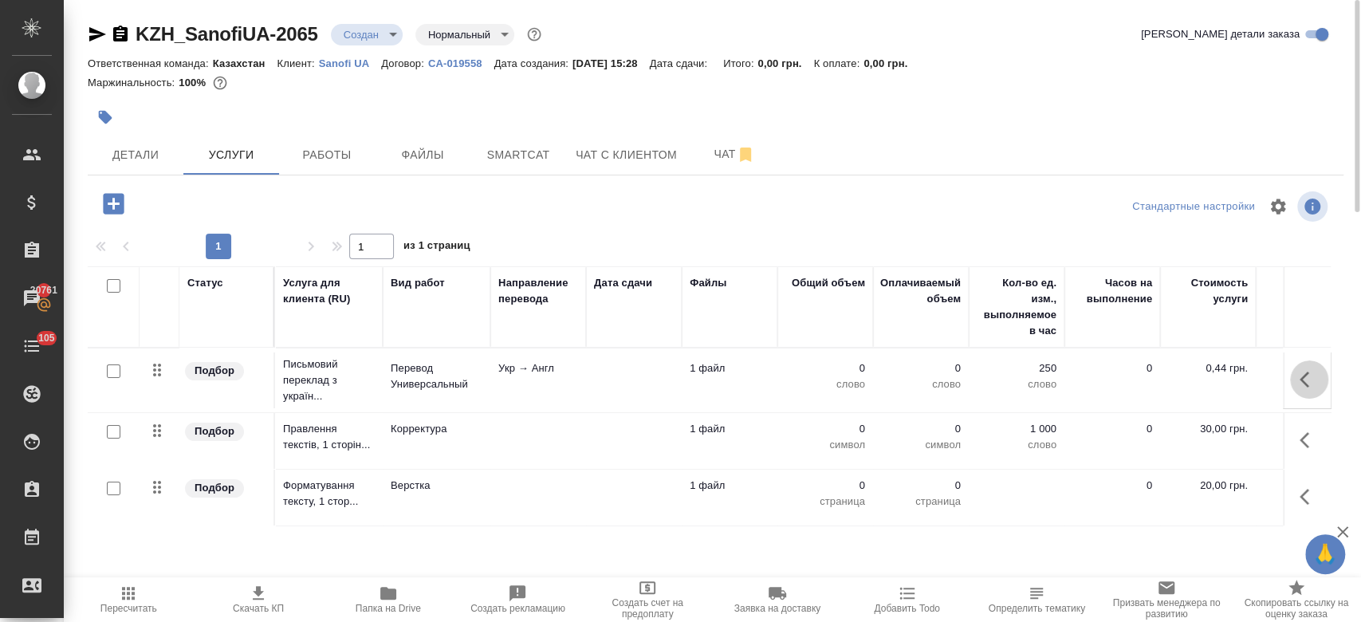
click at [1304, 373] on icon "button" at bounding box center [1309, 379] width 19 height 19
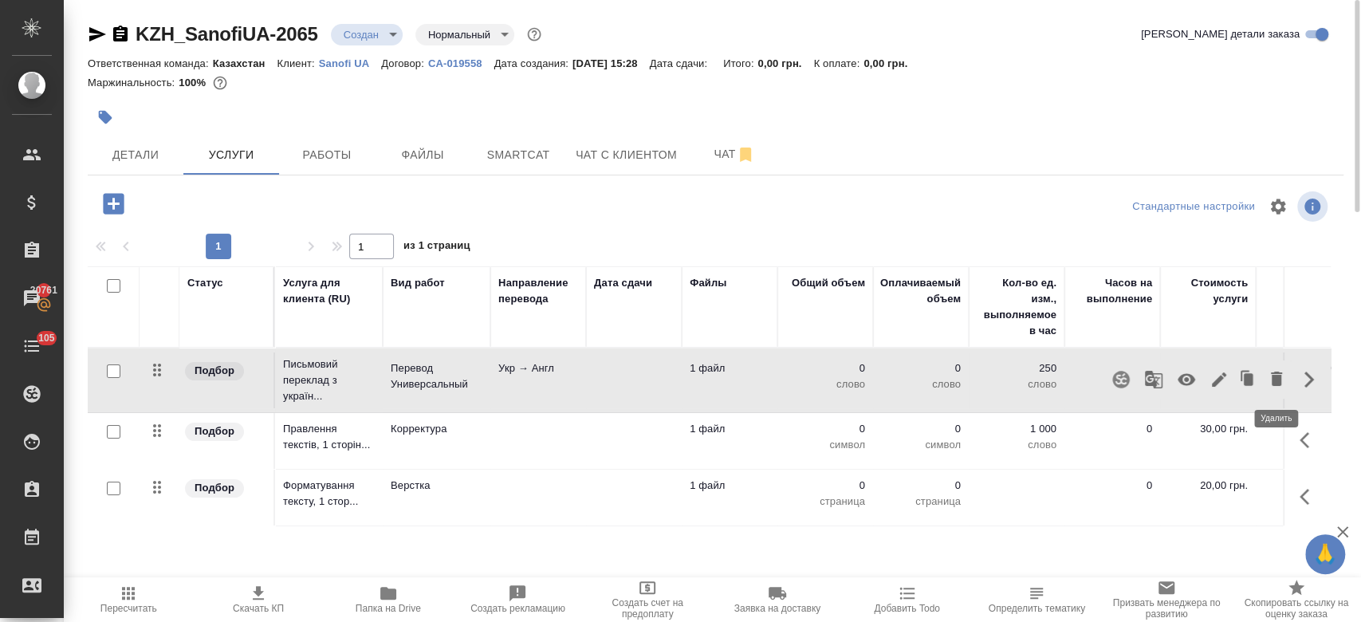
click at [1273, 369] on icon "button" at bounding box center [1276, 378] width 19 height 19
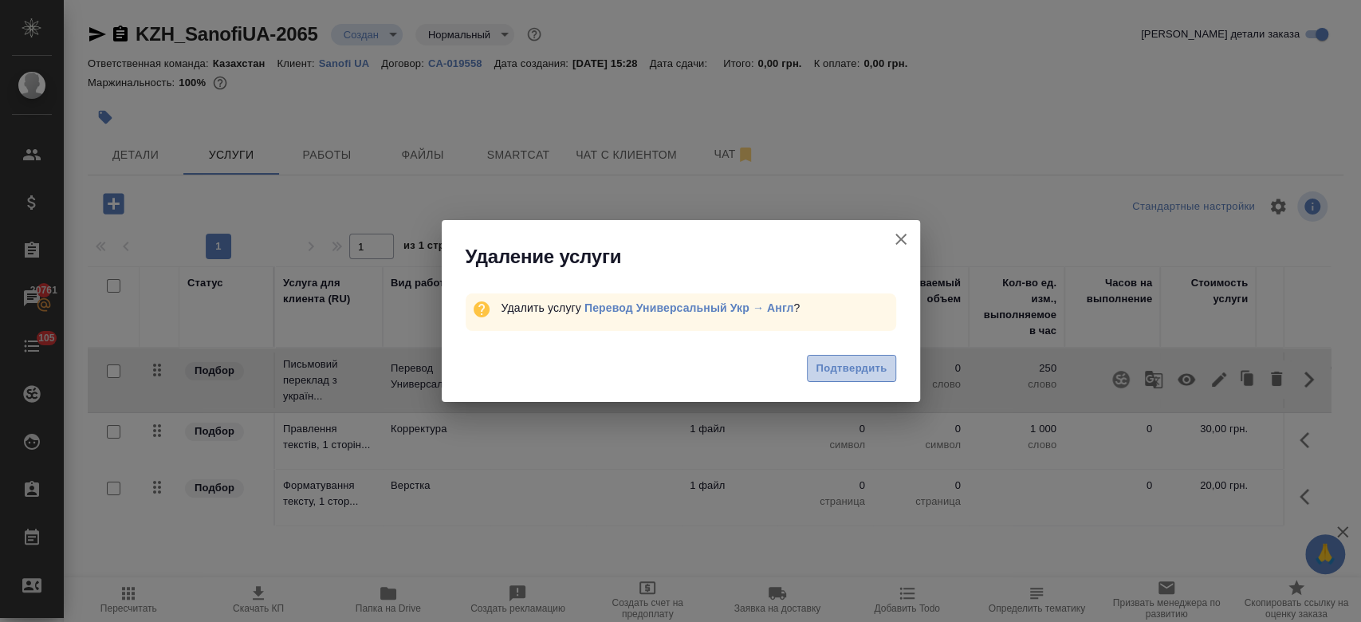
click at [875, 370] on span "Подтвердить" at bounding box center [851, 369] width 71 height 18
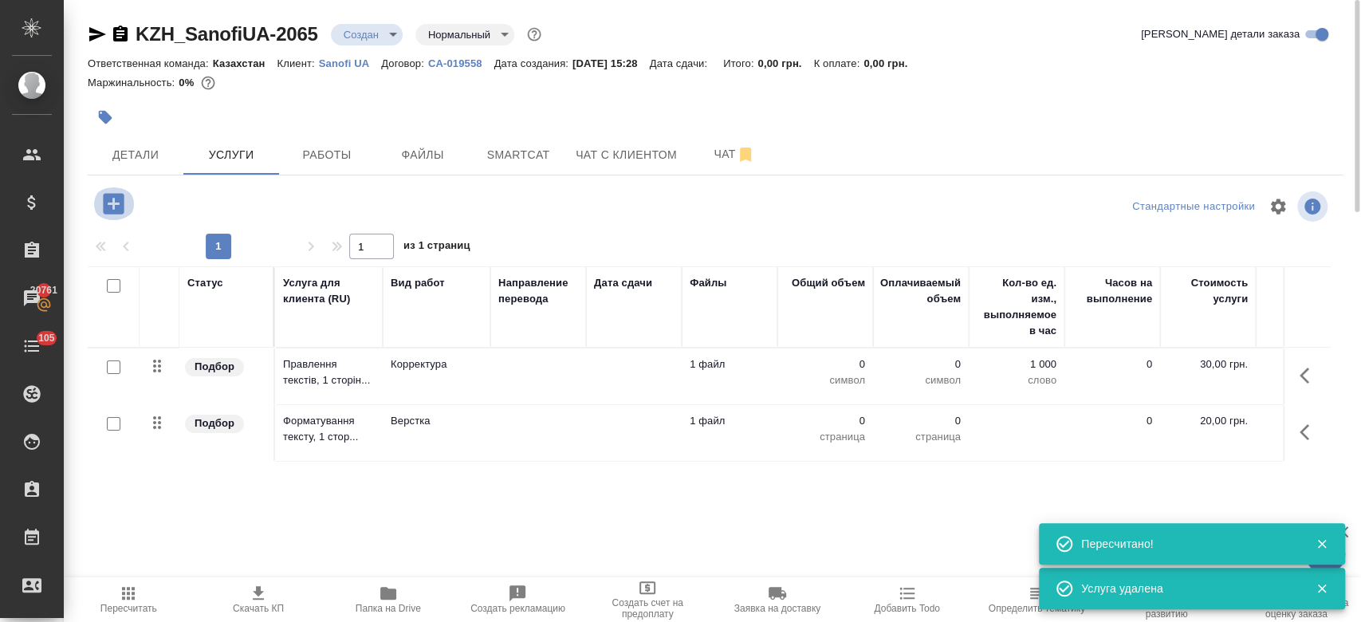
click at [113, 207] on icon "button" at bounding box center [114, 204] width 28 height 28
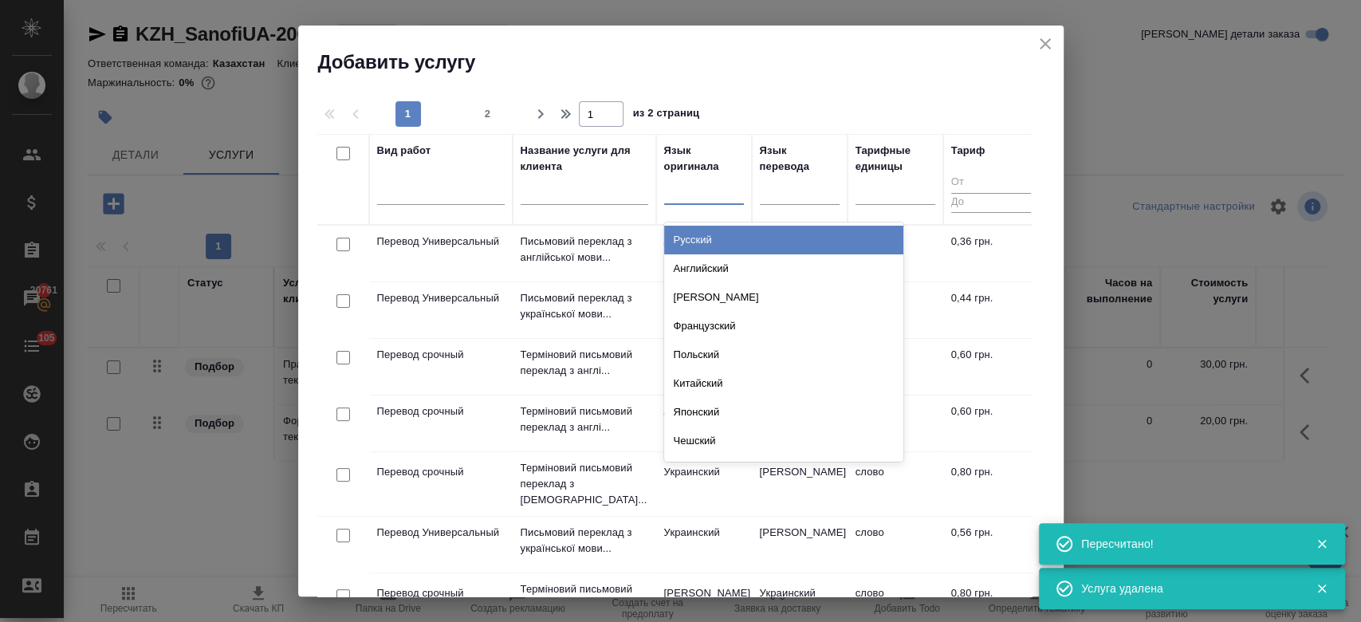
click at [698, 186] on div at bounding box center [704, 188] width 80 height 23
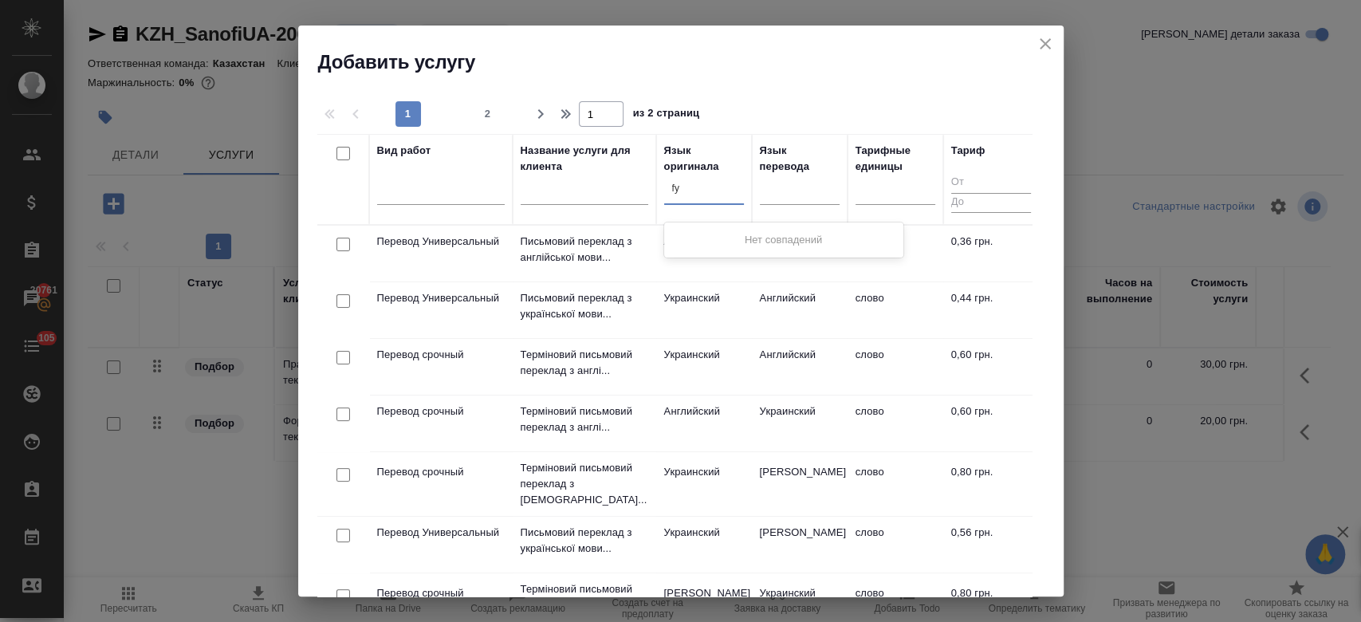
type input "f"
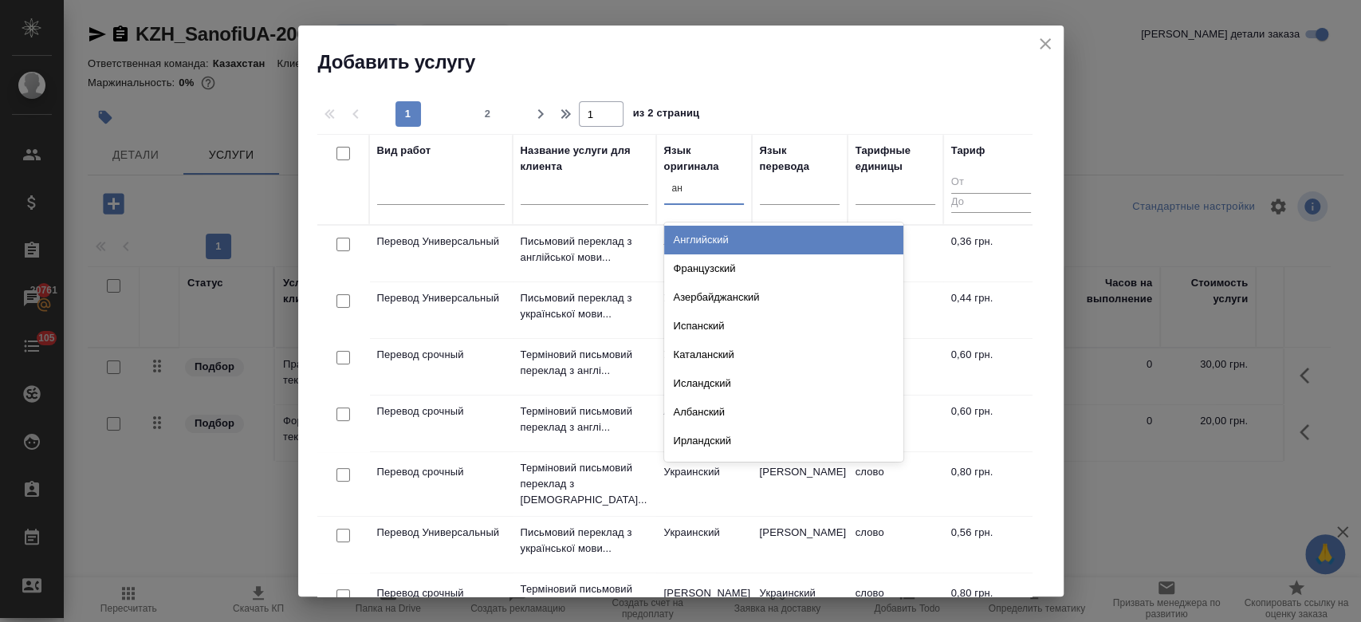
type input "анг"
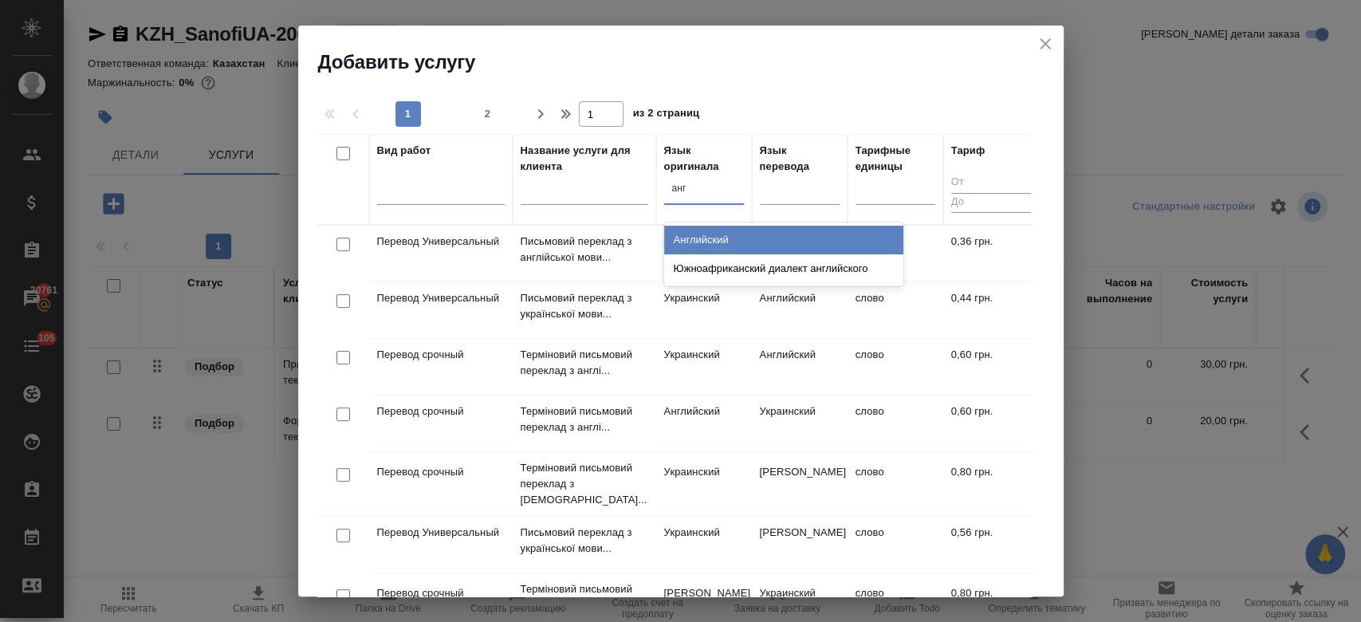
click at [714, 234] on div "Английский" at bounding box center [783, 240] width 239 height 29
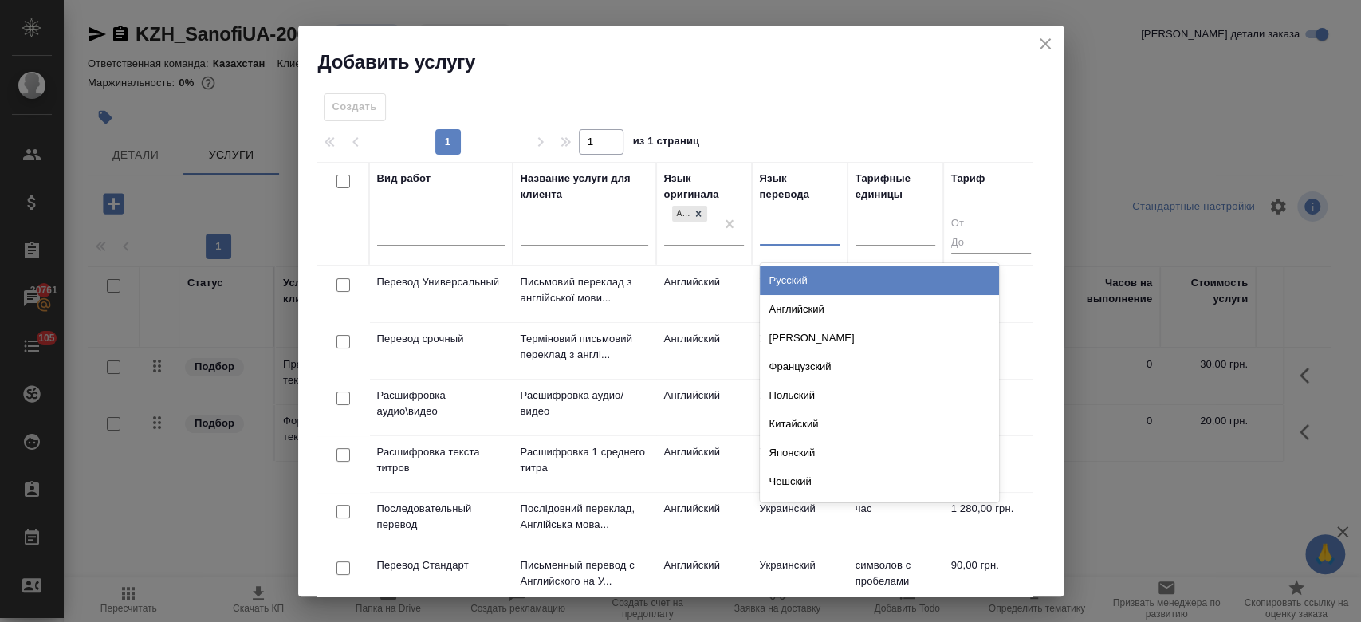
click at [791, 231] on div at bounding box center [800, 229] width 80 height 23
type input "укр"
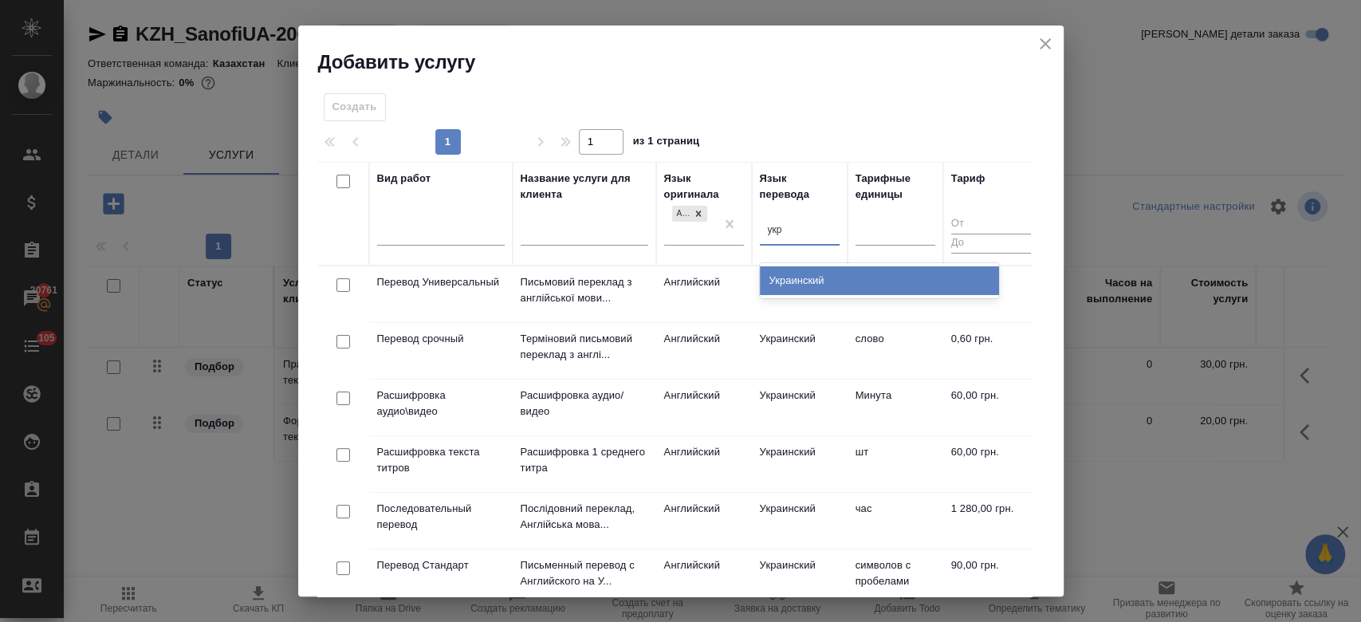
click at [778, 281] on div "Украинский" at bounding box center [879, 280] width 239 height 29
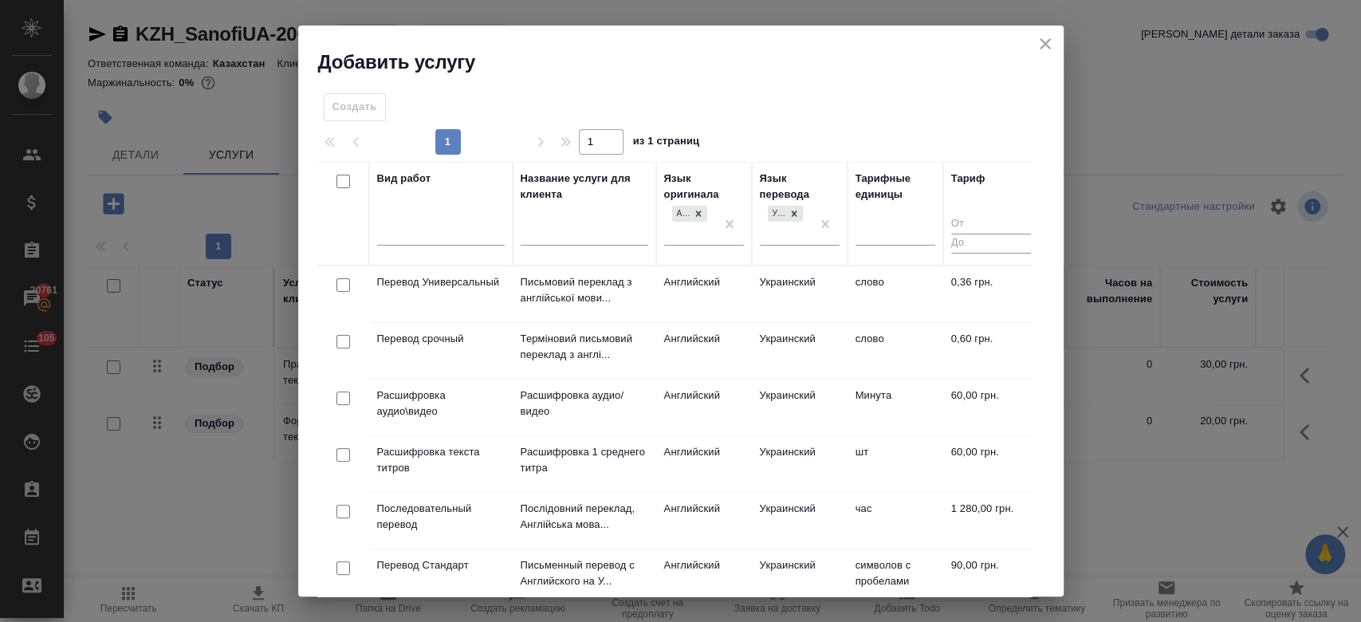
click at [680, 290] on td "Английский" at bounding box center [704, 294] width 96 height 56
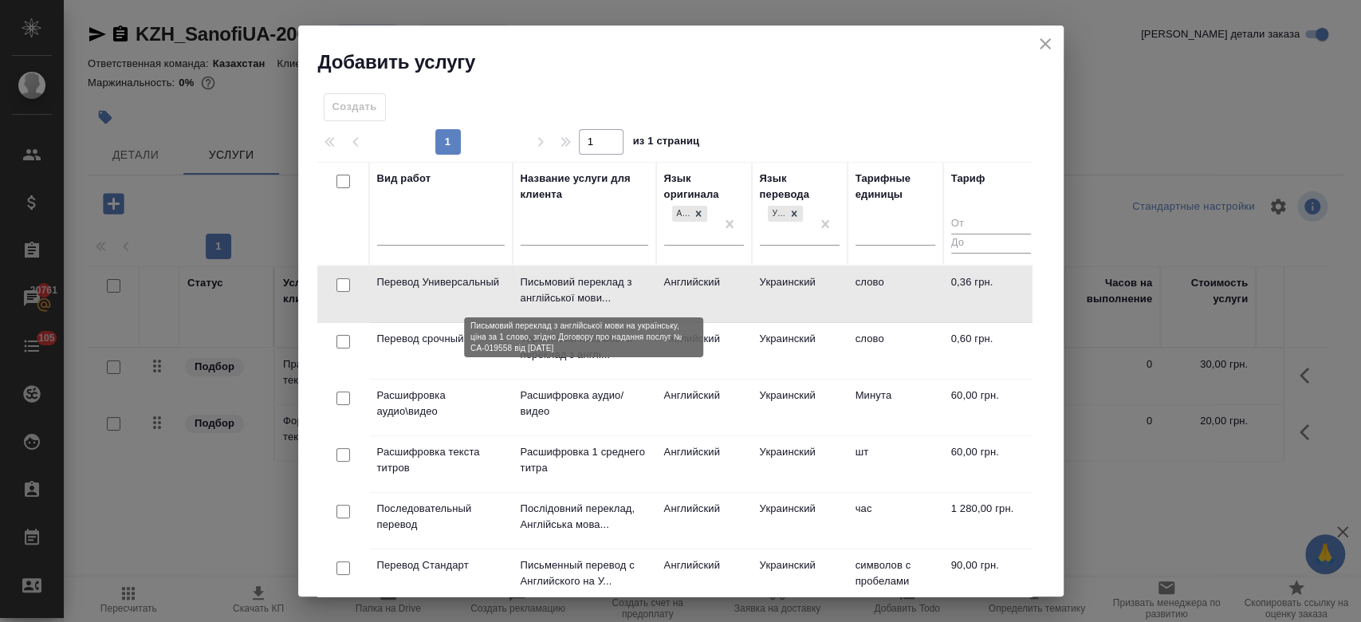
click at [630, 290] on p "Письмовий переклад з англійської мови..." at bounding box center [585, 290] width 128 height 32
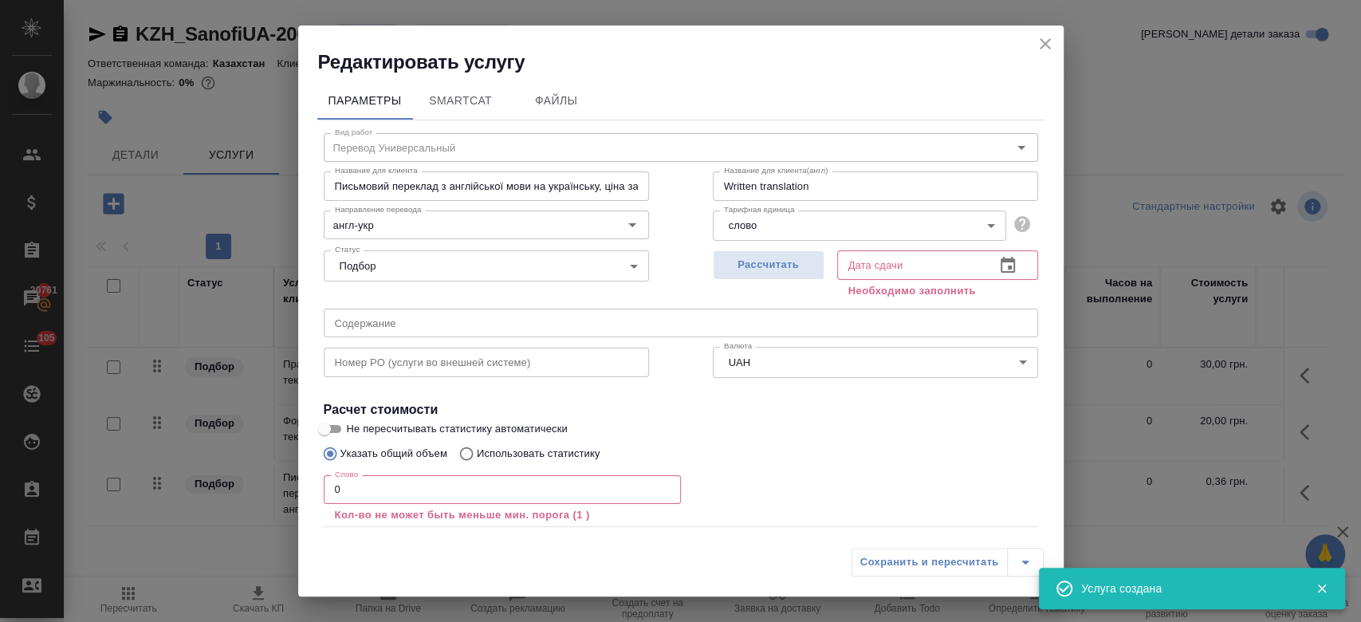
scroll to position [88, 0]
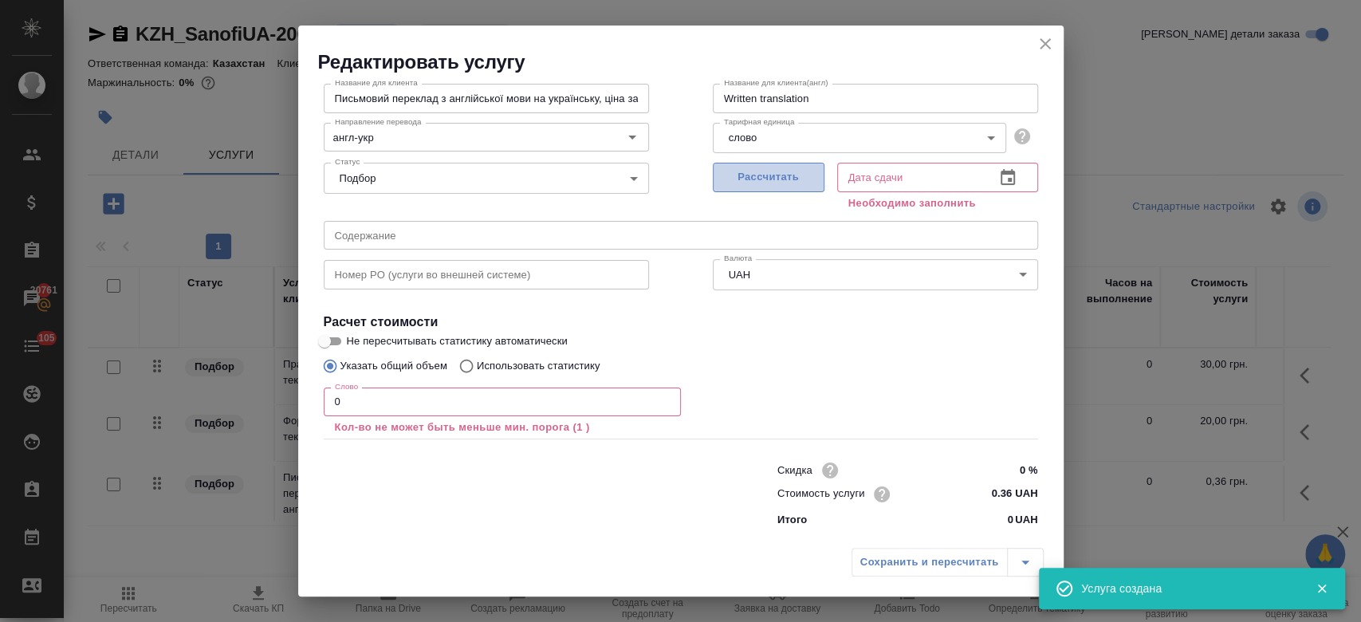
click at [788, 186] on span "Рассчитать" at bounding box center [769, 177] width 94 height 18
type input "[DATE] 15:30"
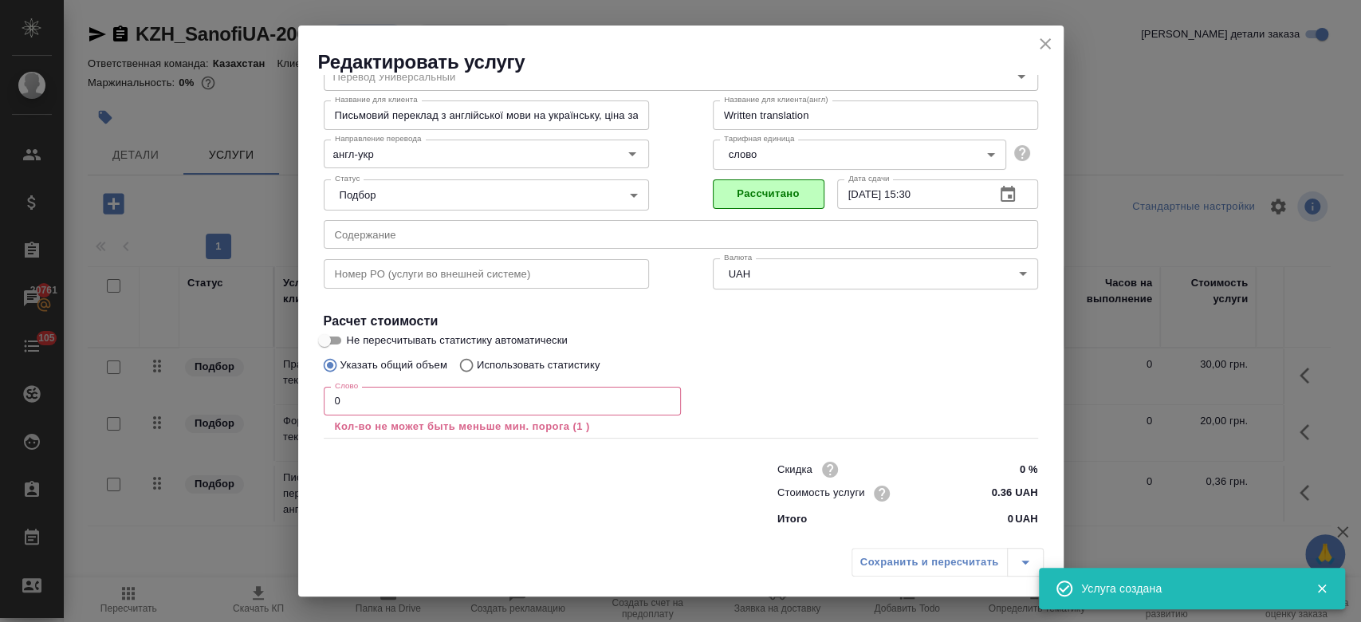
scroll to position [70, 0]
click at [1048, 39] on icon "close" at bounding box center [1045, 43] width 11 height 11
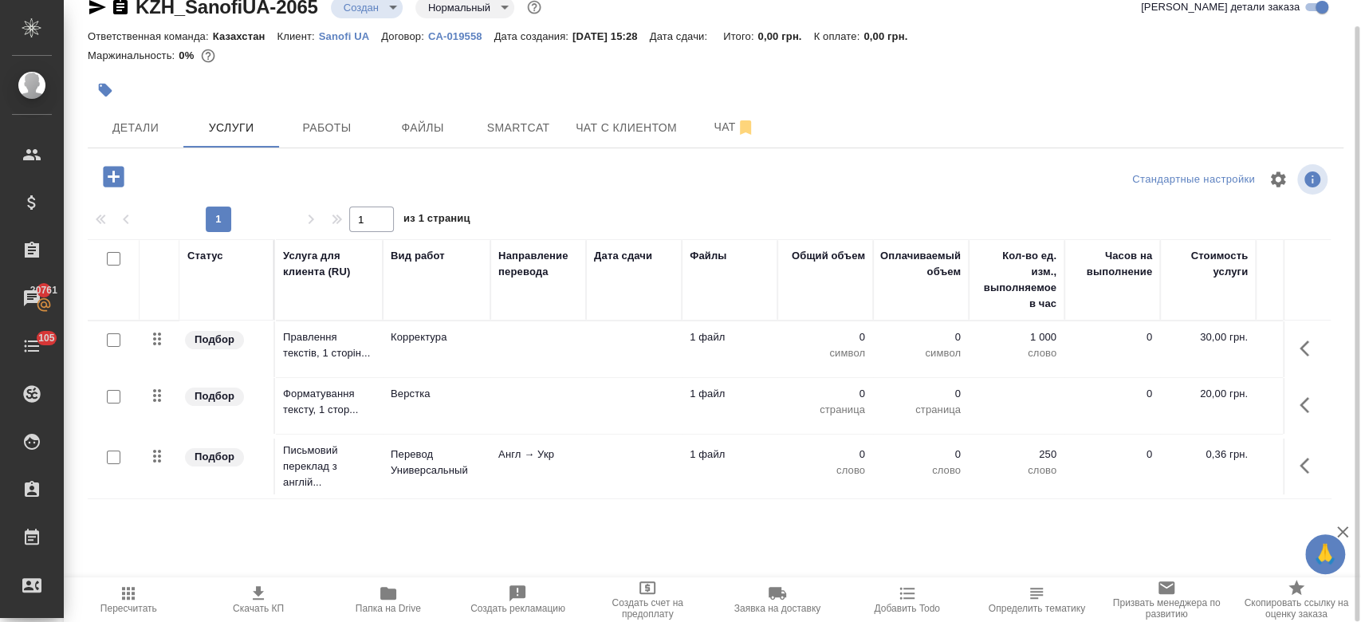
scroll to position [0, 0]
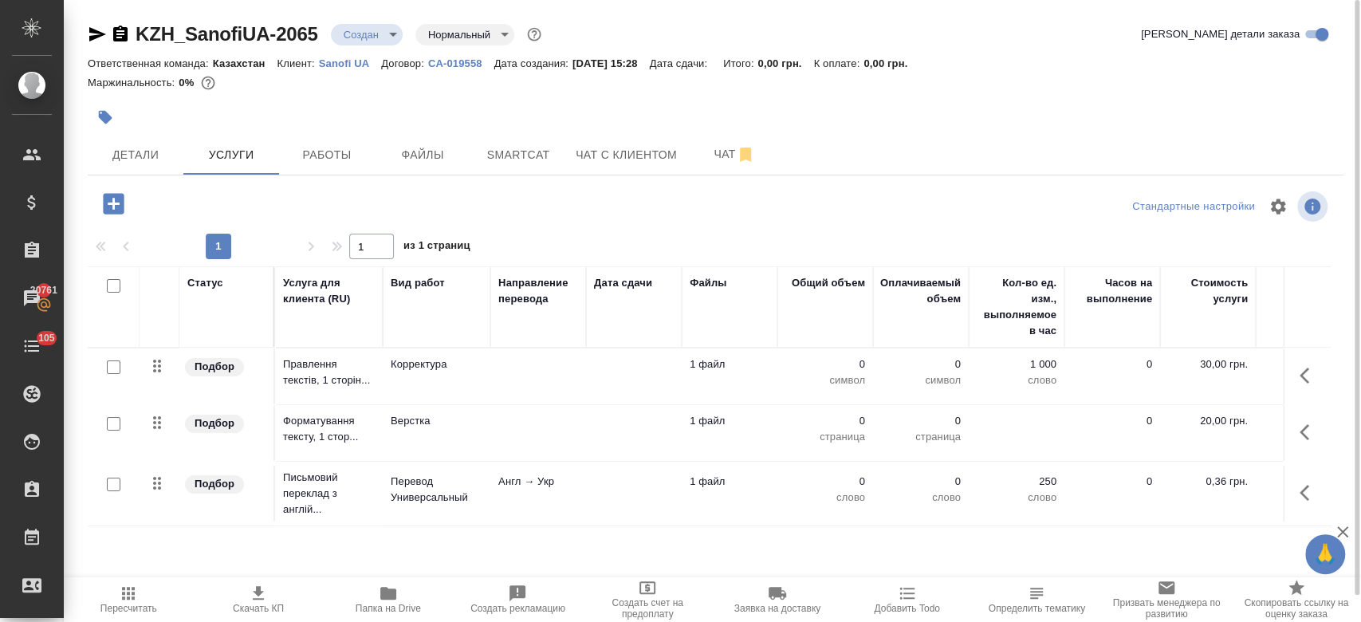
click at [364, 22] on div "KZH_SanofiUA-2065 Создан new Нормальный normal" at bounding box center [316, 35] width 457 height 26
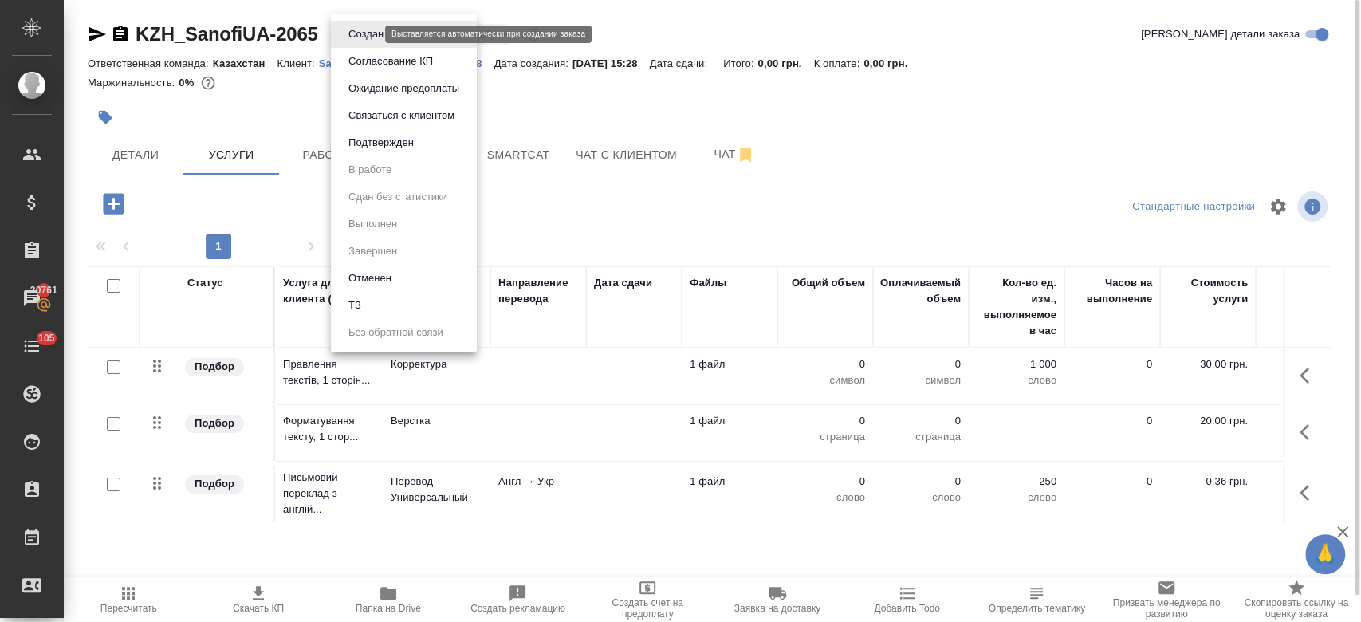
click at [364, 35] on body "🙏 .cls-1 fill:#fff; AWATERA Kosherbayeva Nazerke Клиенты Спецификации Заказы 20…" at bounding box center [680, 311] width 1361 height 622
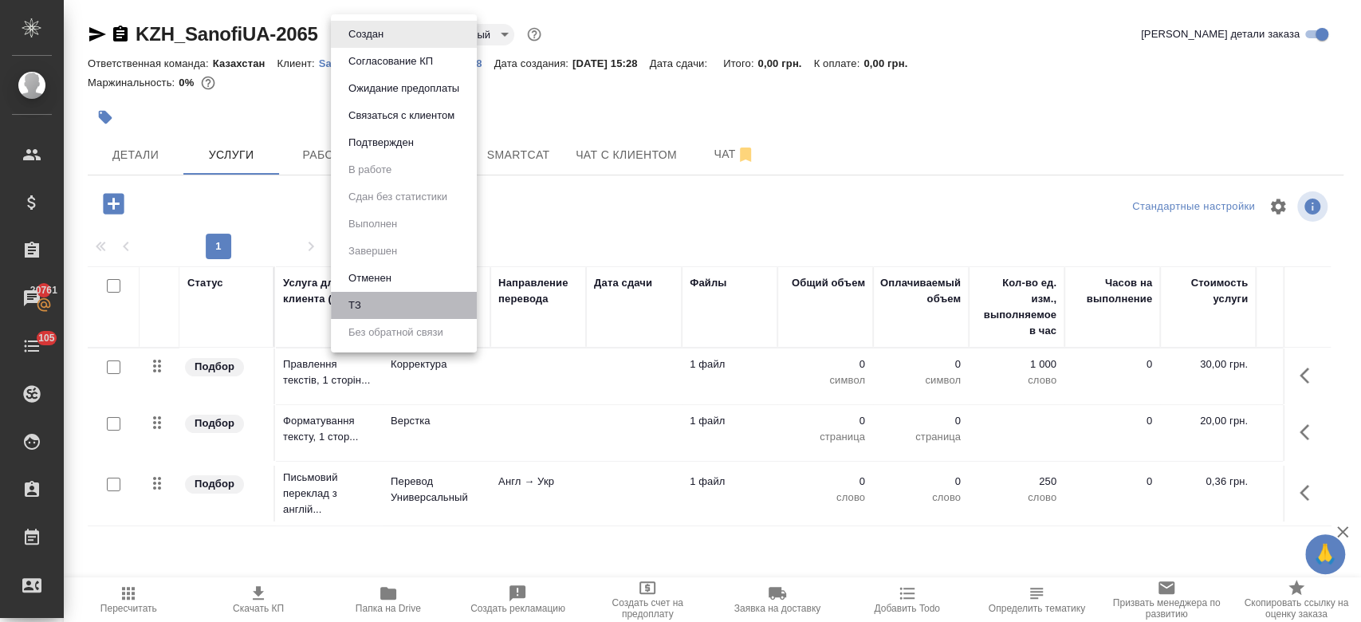
click at [408, 308] on li "ТЗ" at bounding box center [404, 305] width 146 height 27
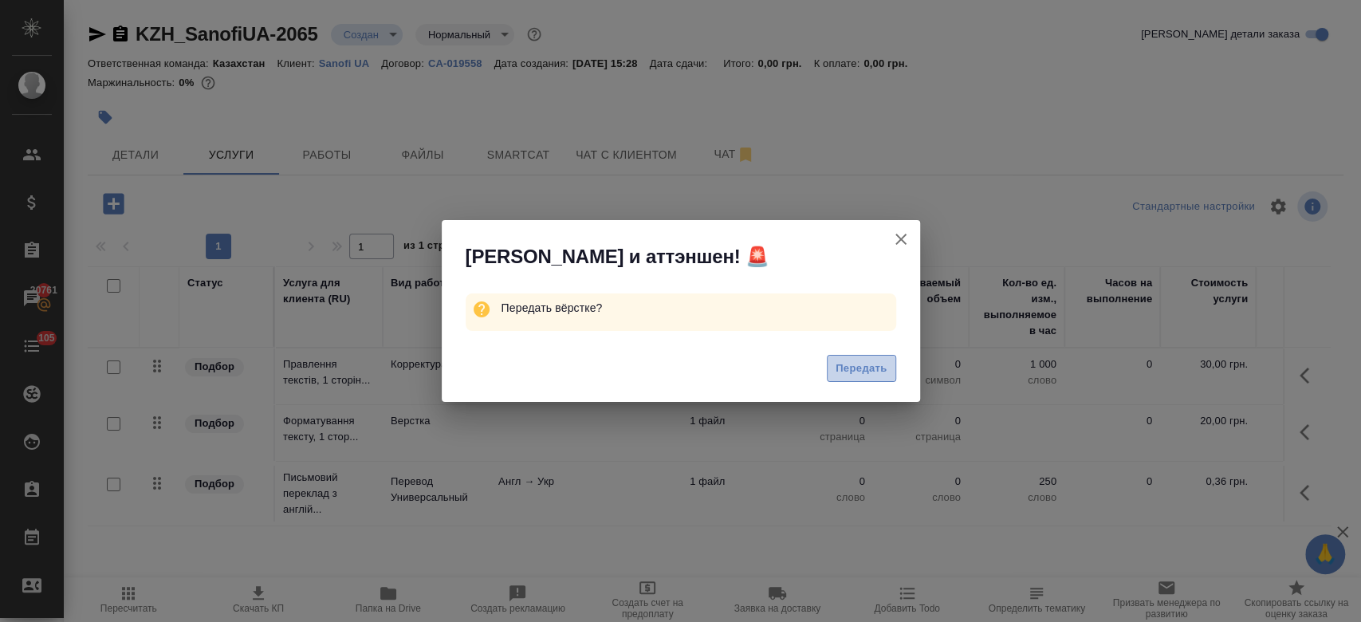
click at [861, 380] on button "Передать" at bounding box center [861, 369] width 69 height 28
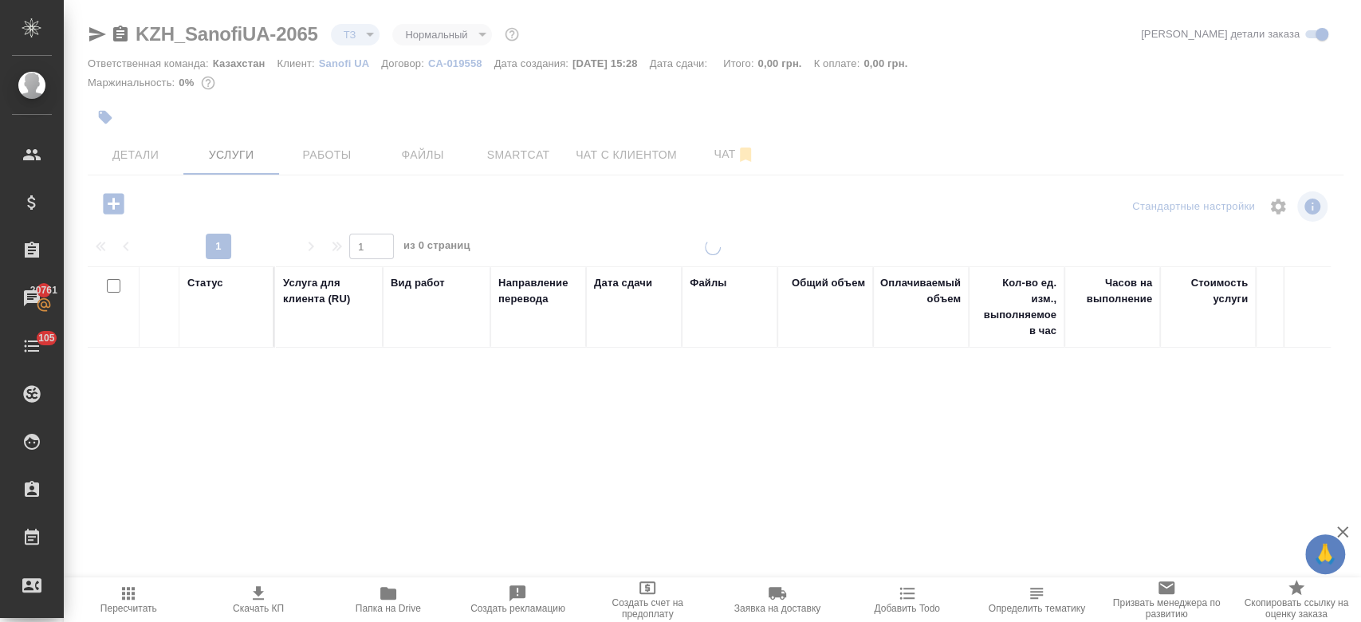
click at [415, 165] on button "Файлы" at bounding box center [423, 155] width 96 height 40
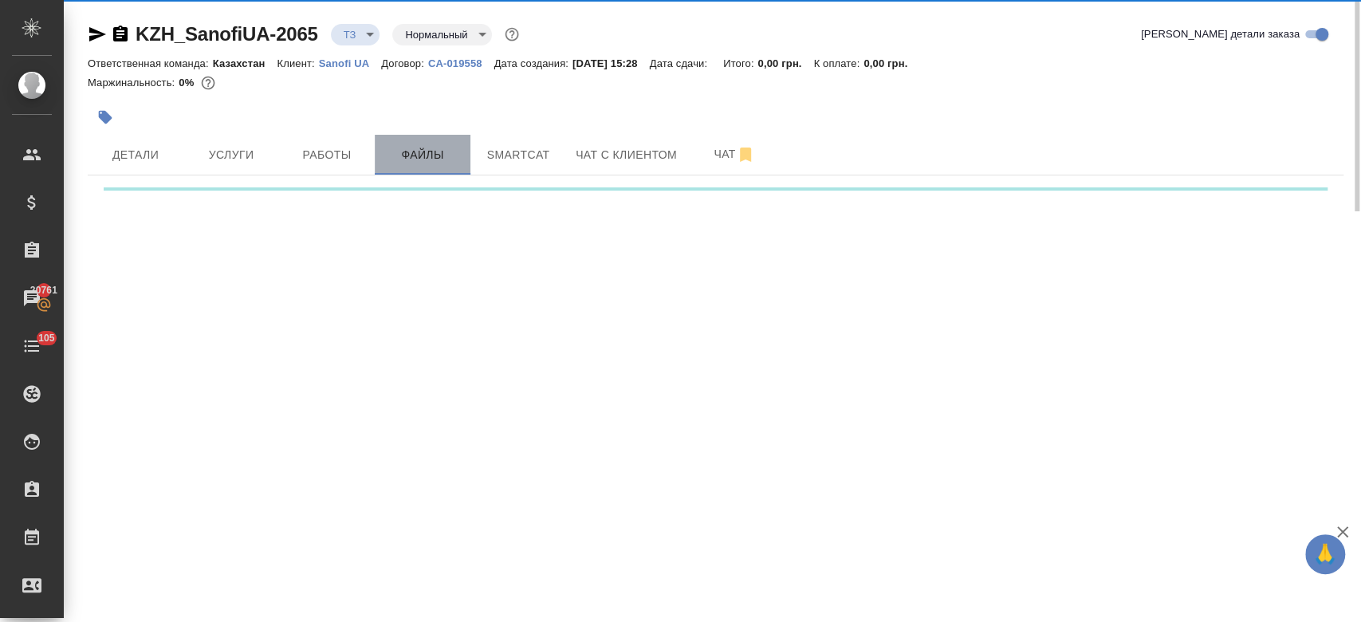
click at [415, 163] on span "Файлы" at bounding box center [422, 155] width 77 height 20
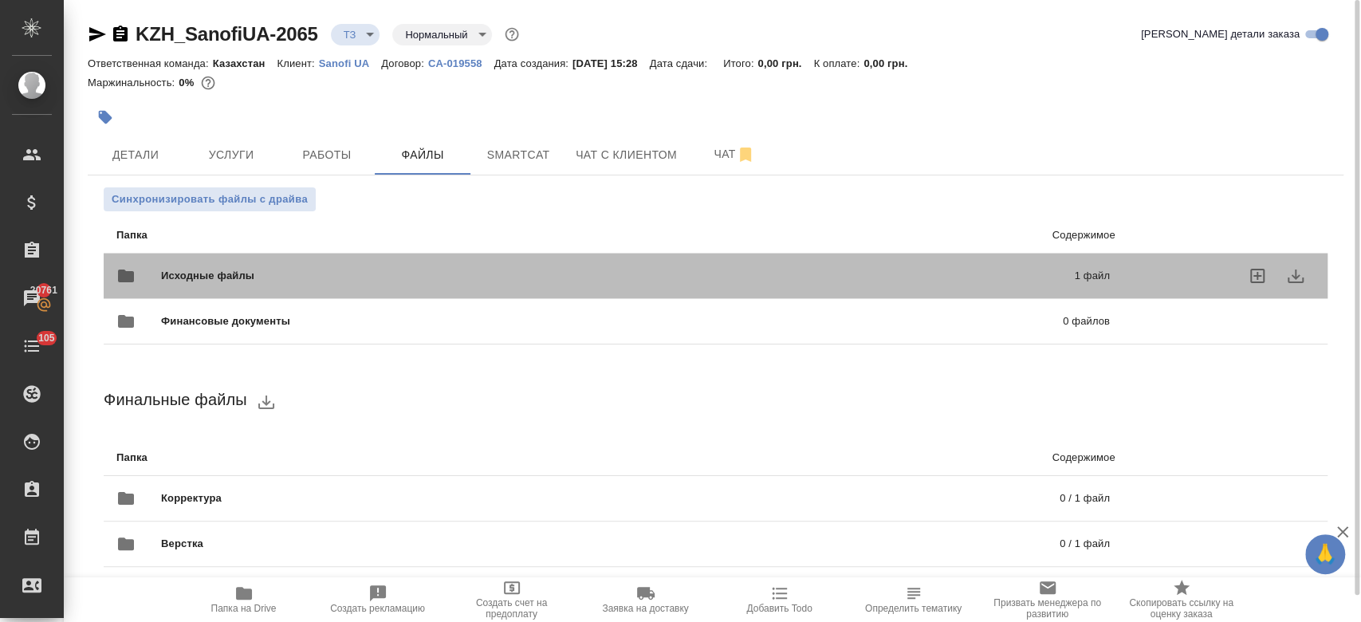
click at [348, 279] on span "Исходные файлы" at bounding box center [412, 276] width 503 height 16
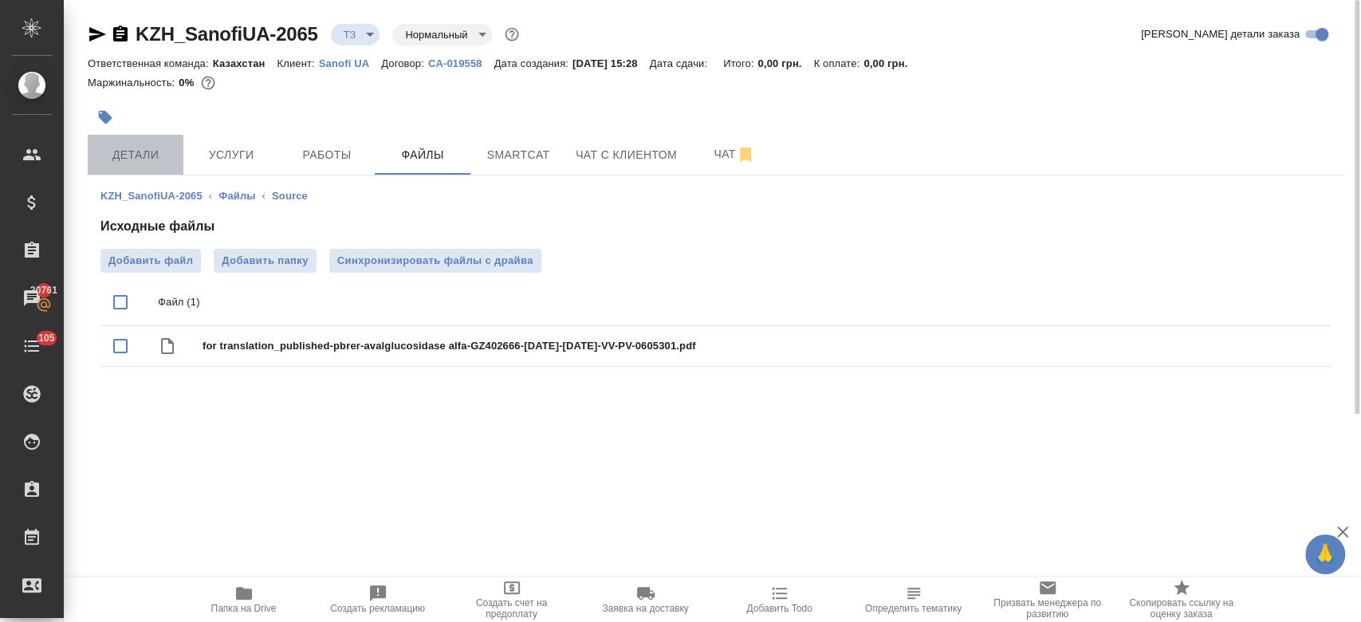
click at [112, 164] on button "Детали" at bounding box center [136, 155] width 96 height 40
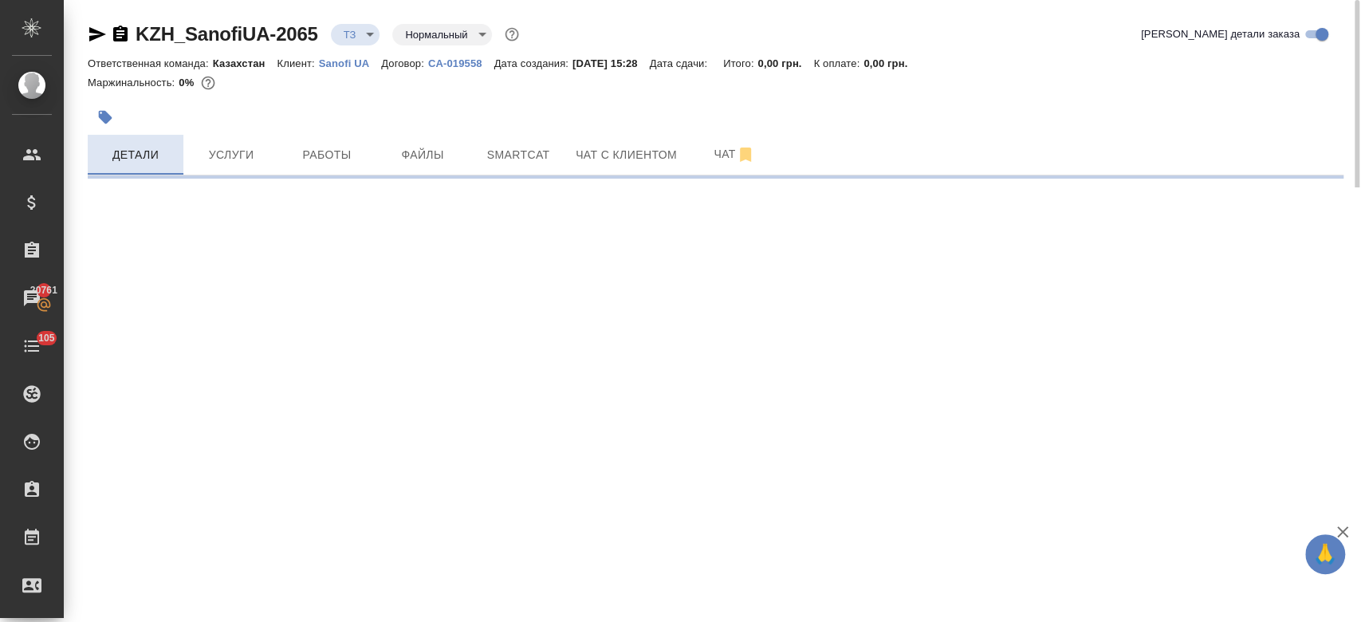
select select "RU"
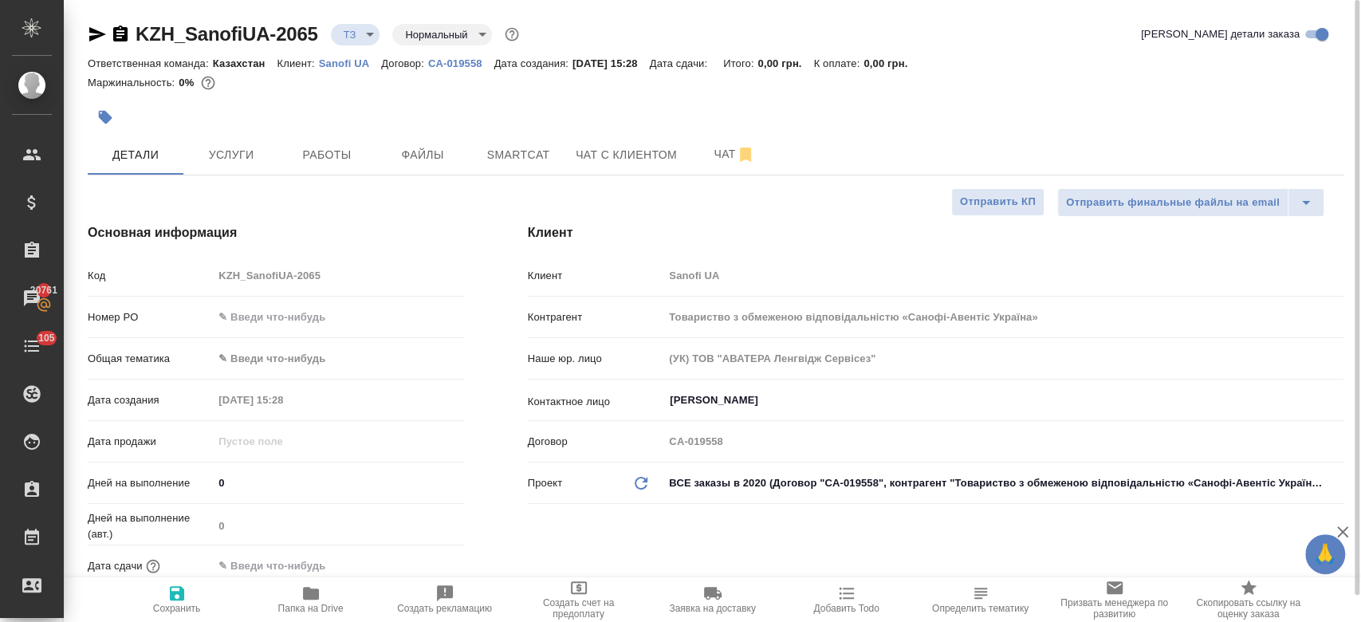
type textarea "x"
click at [341, 96] on div at bounding box center [716, 97] width 1256 height 3
type textarea "x"
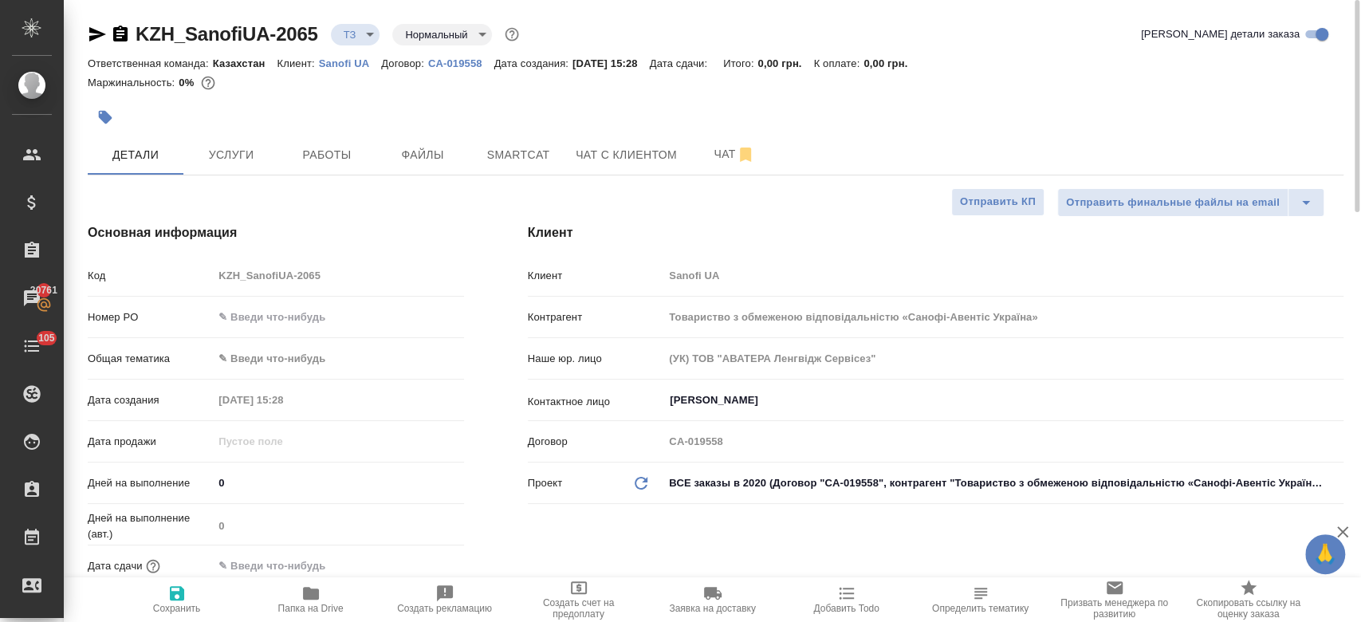
type textarea "x"
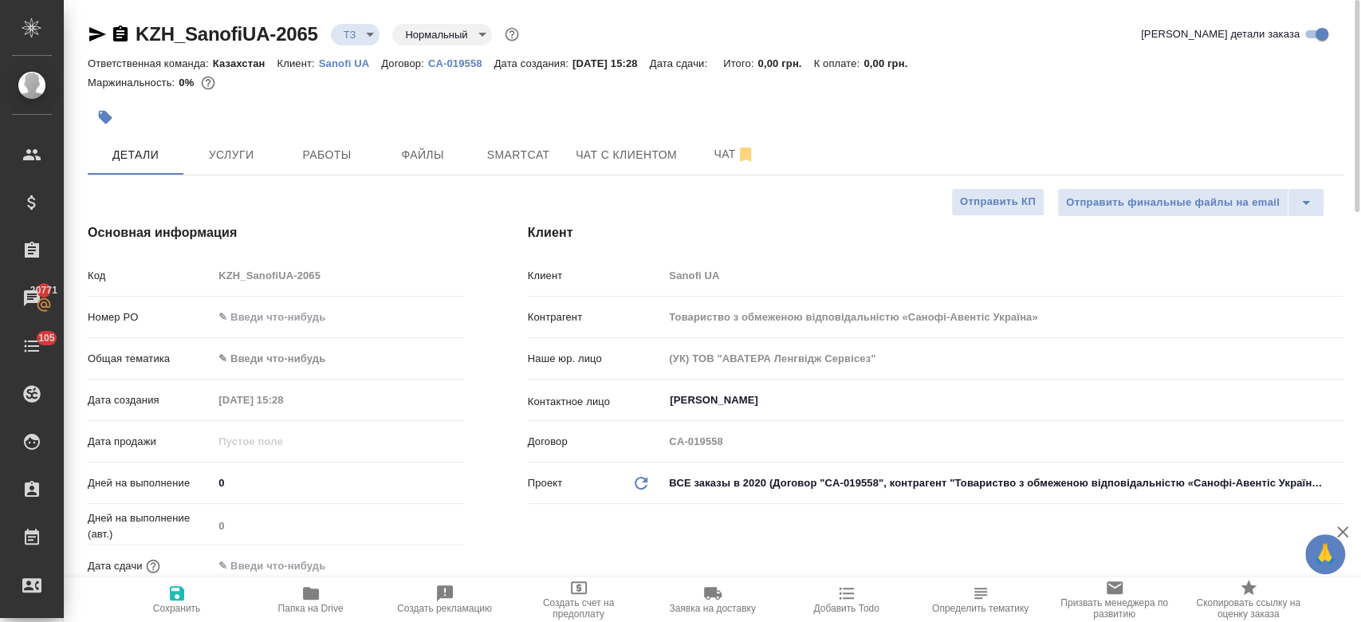
click at [440, 105] on div at bounding box center [506, 117] width 837 height 35
type textarea "x"
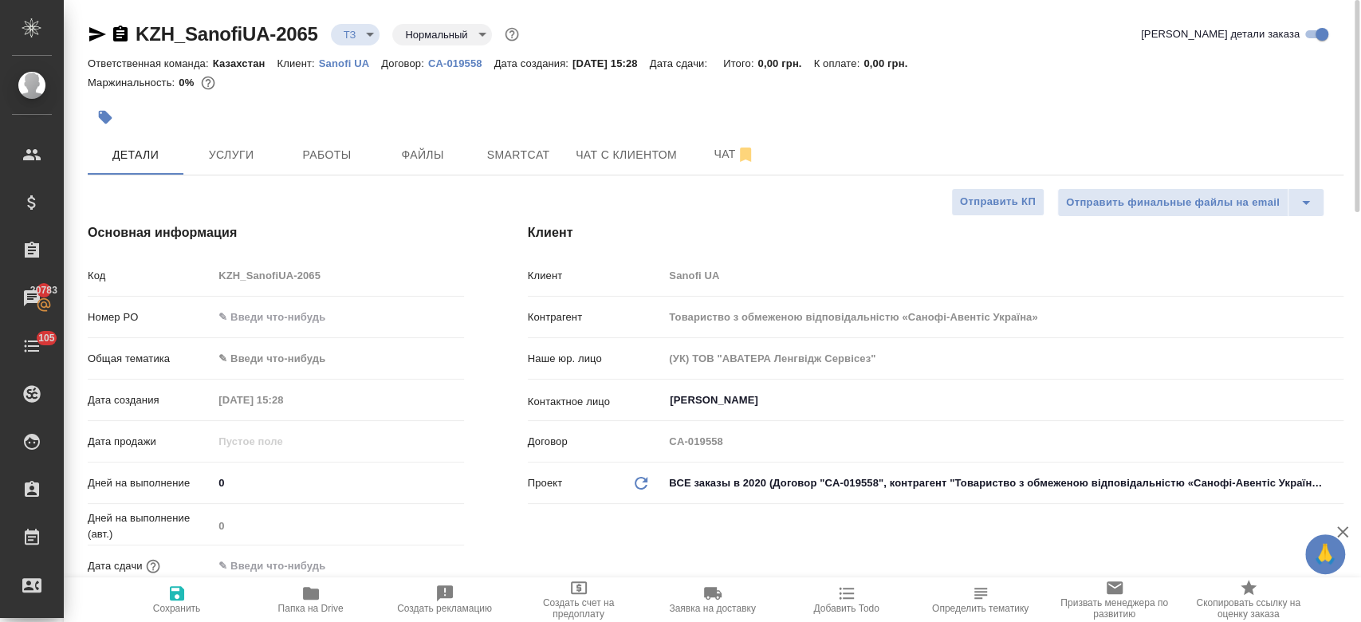
type textarea "x"
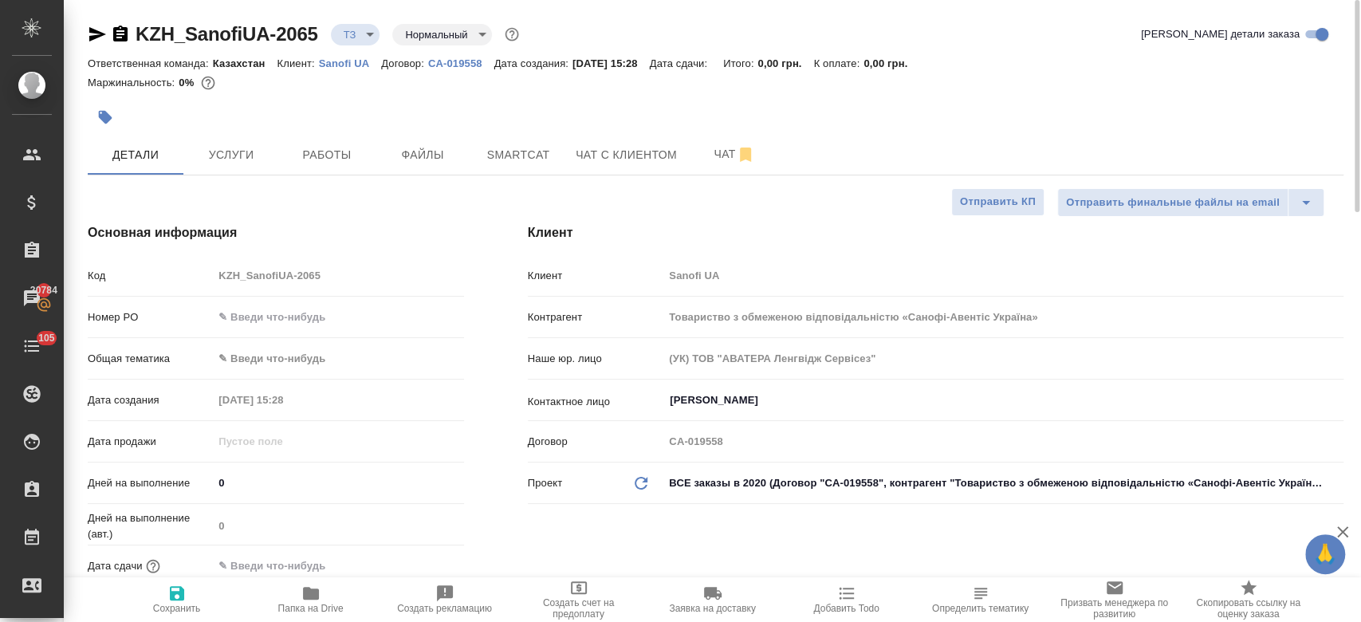
type textarea "x"
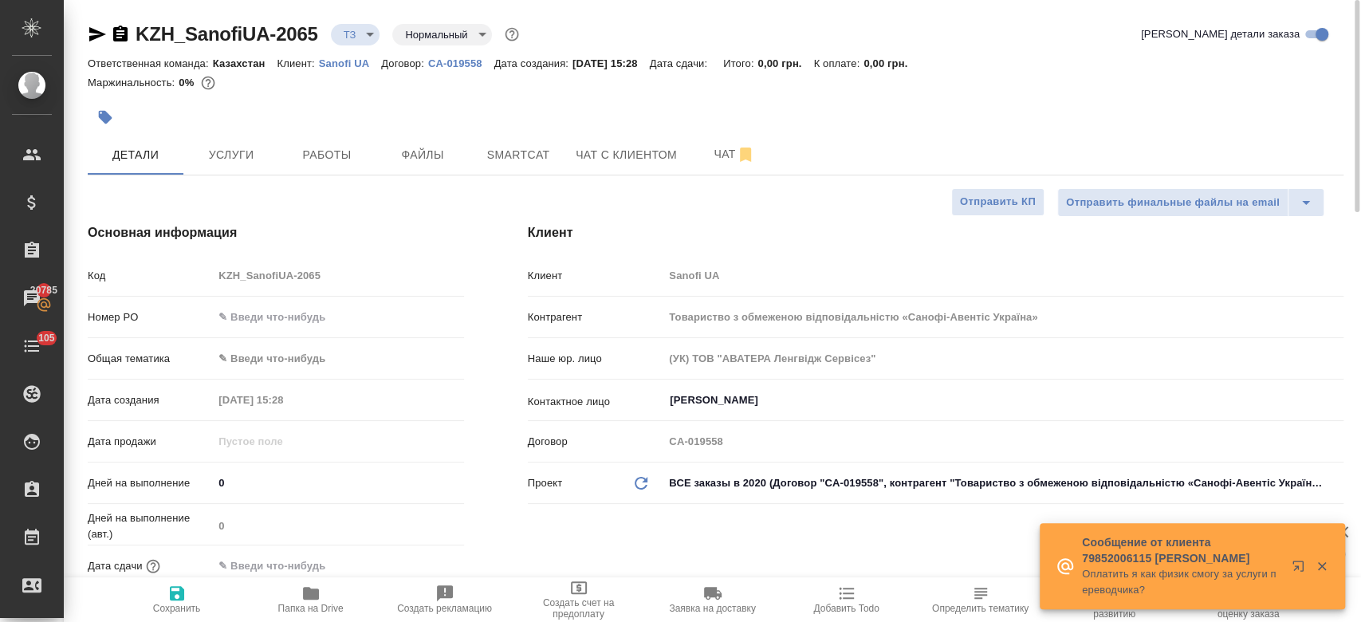
type textarea "x"
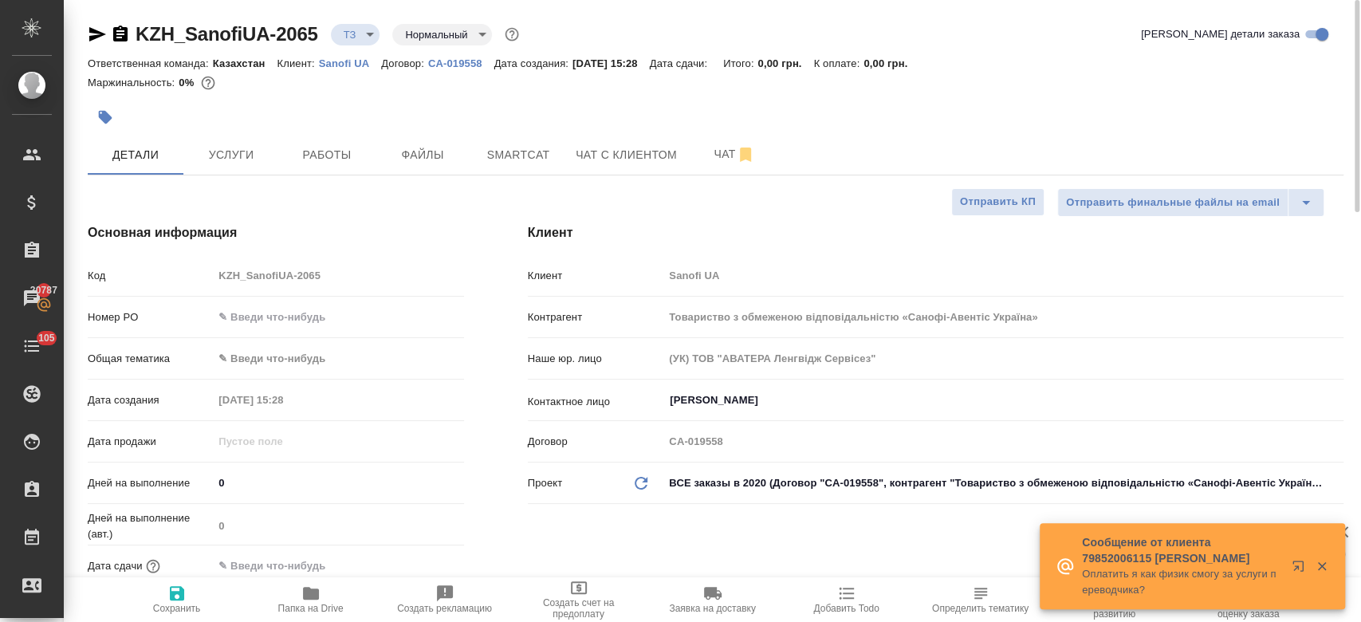
type textarea "x"
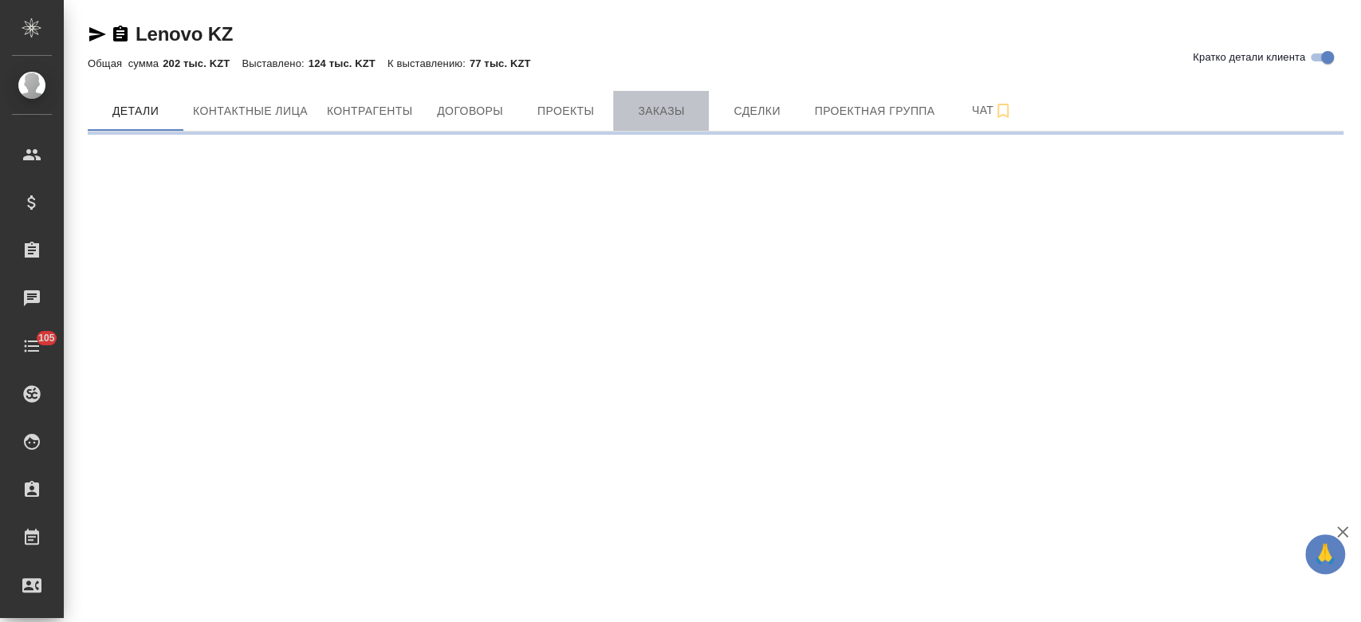
click at [666, 108] on span "Заказы" at bounding box center [661, 111] width 77 height 20
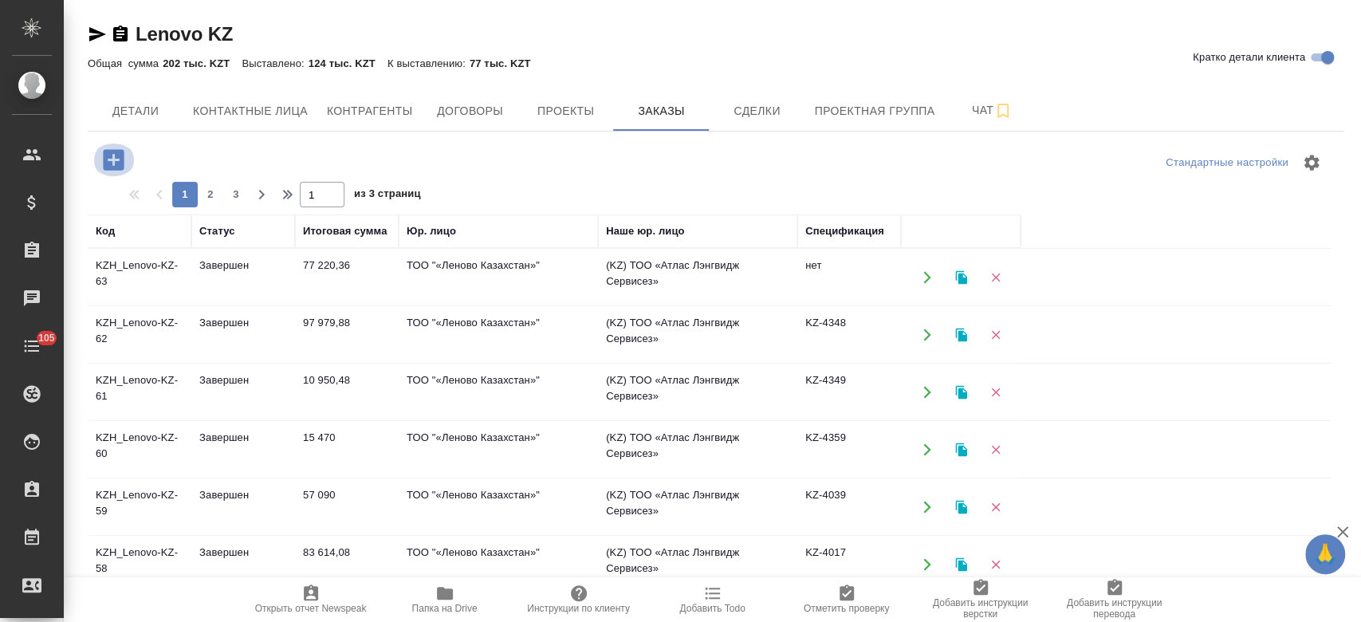
click at [115, 168] on icon "button" at bounding box center [113, 159] width 21 height 21
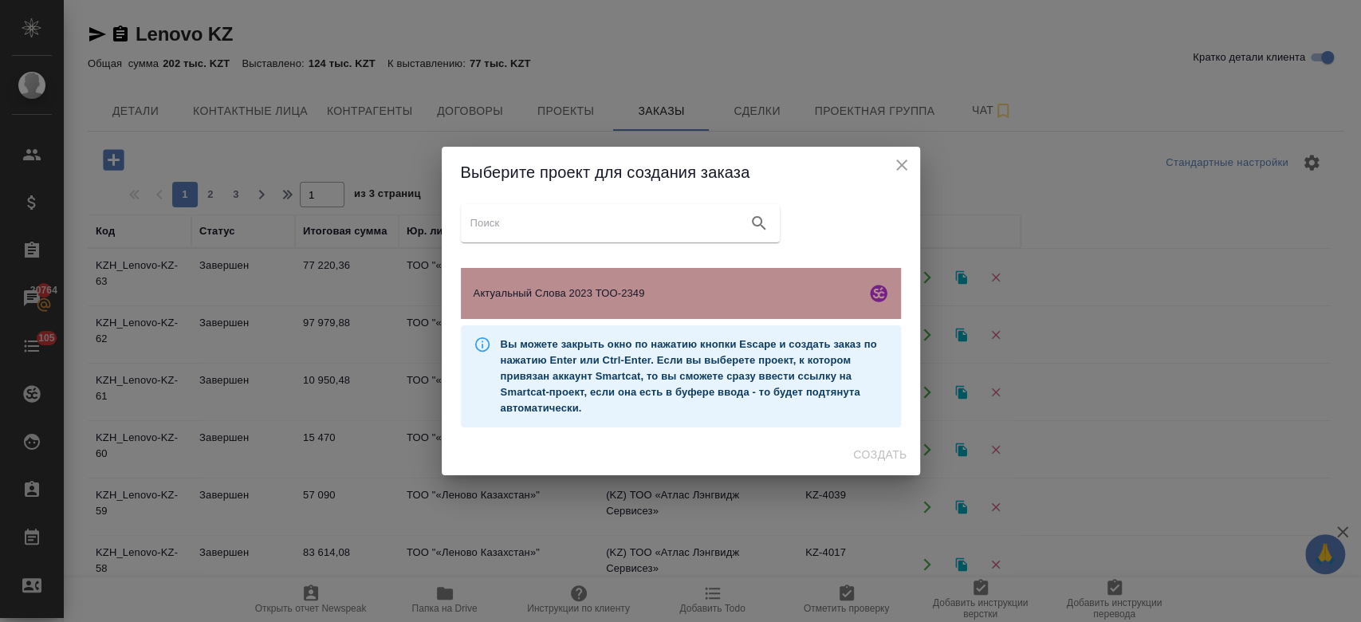
click at [541, 290] on span "Актуальный Слова 2023 ТОО-2349" at bounding box center [667, 293] width 386 height 16
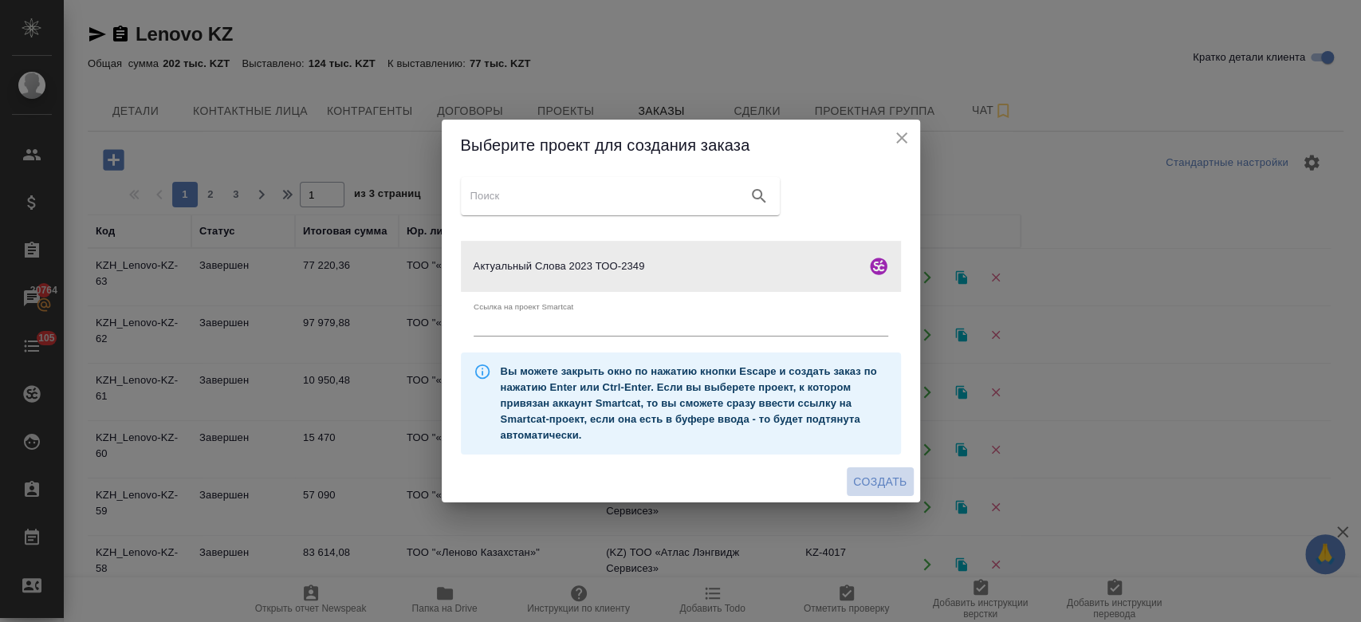
click at [881, 478] on span "Создать" at bounding box center [879, 482] width 53 height 20
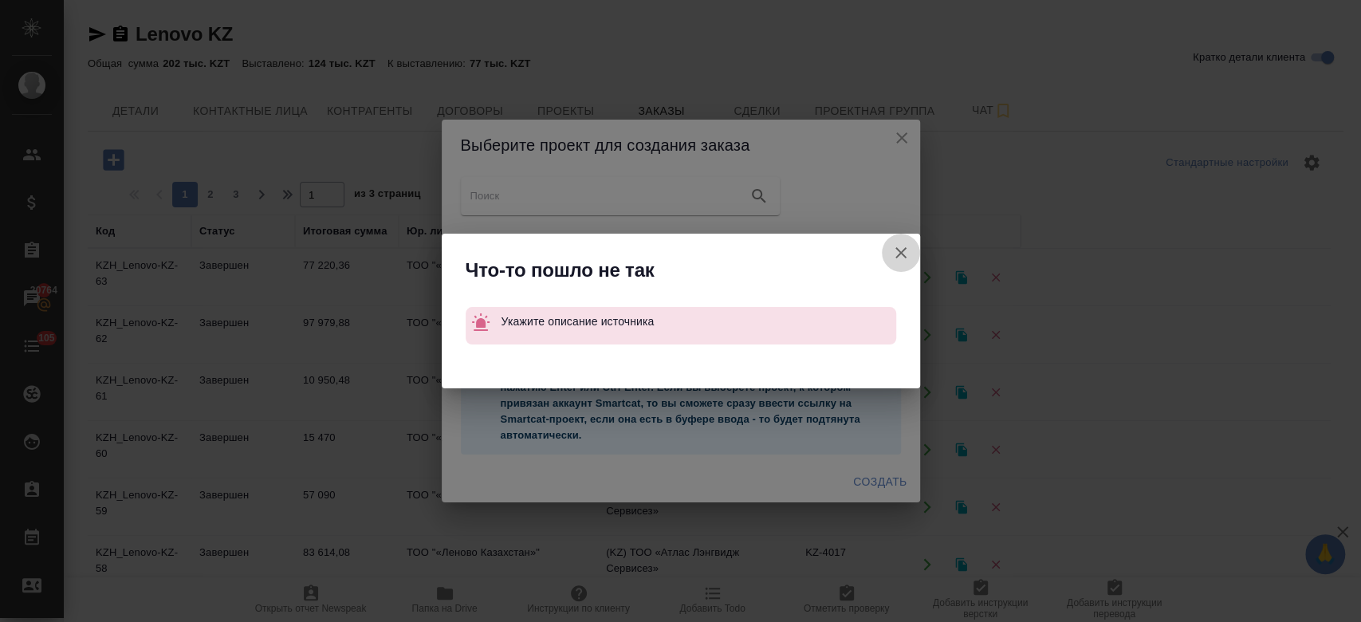
click at [903, 253] on icon "button" at bounding box center [900, 252] width 19 height 19
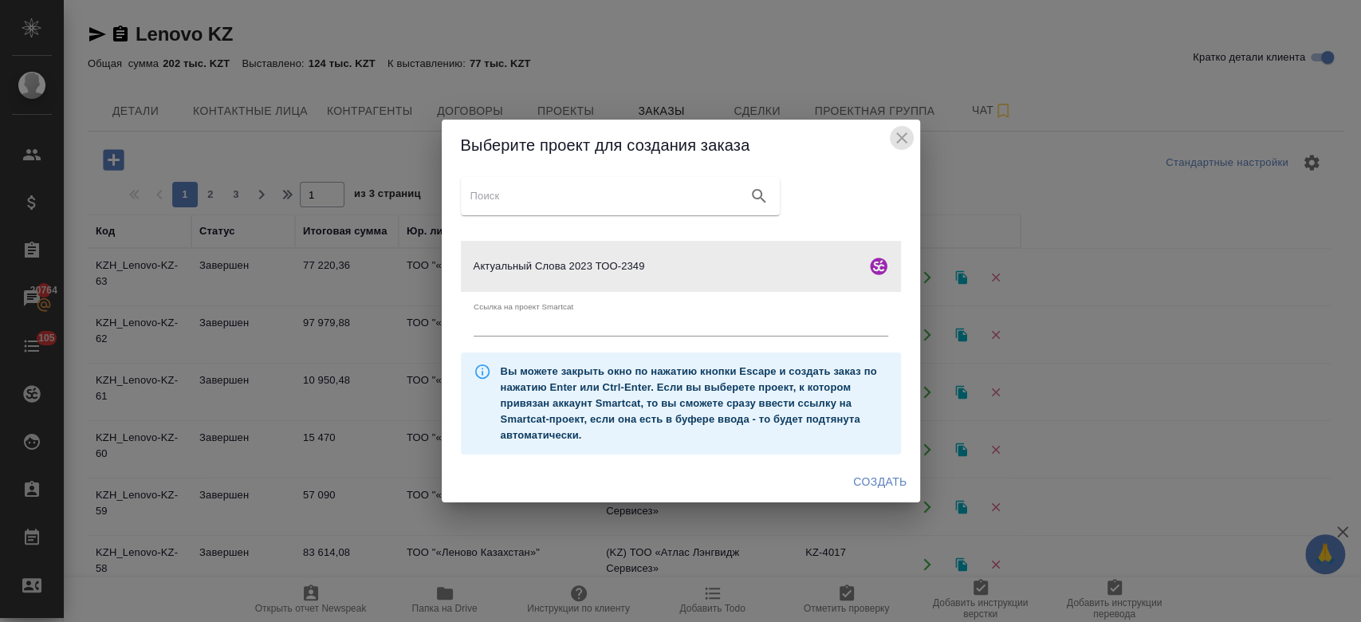
click at [900, 146] on icon "close" at bounding box center [901, 137] width 19 height 19
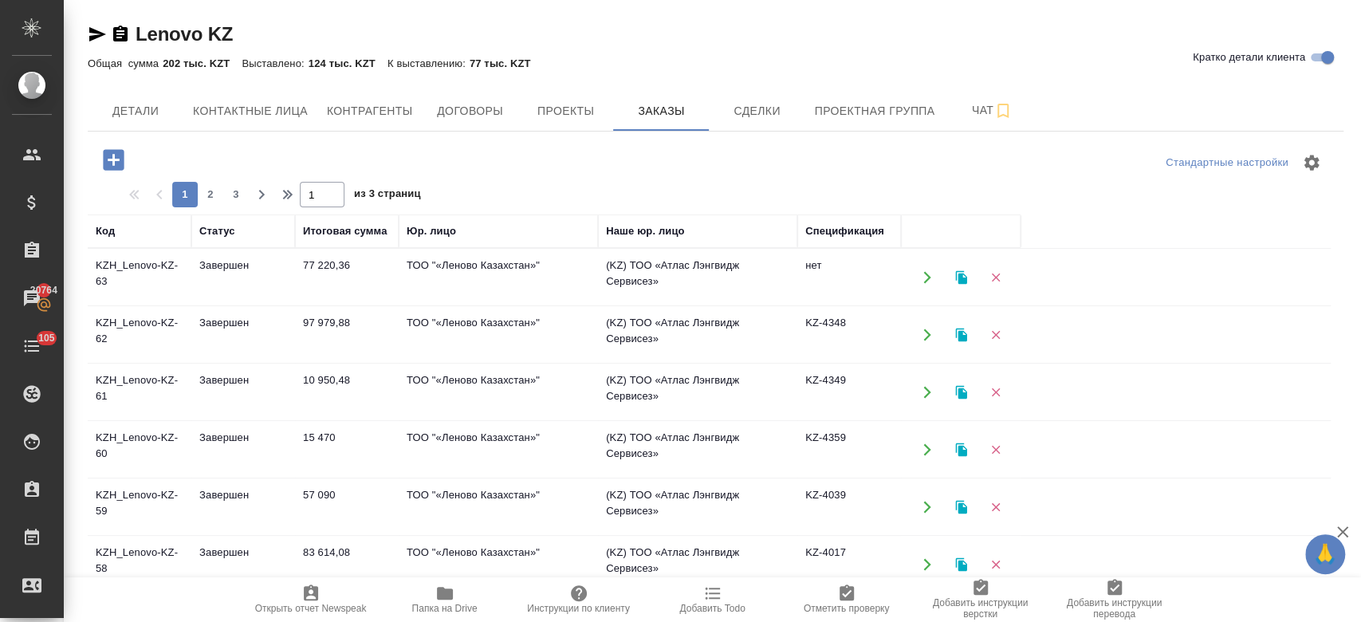
click at [282, 277] on td "Завершен" at bounding box center [243, 278] width 104 height 56
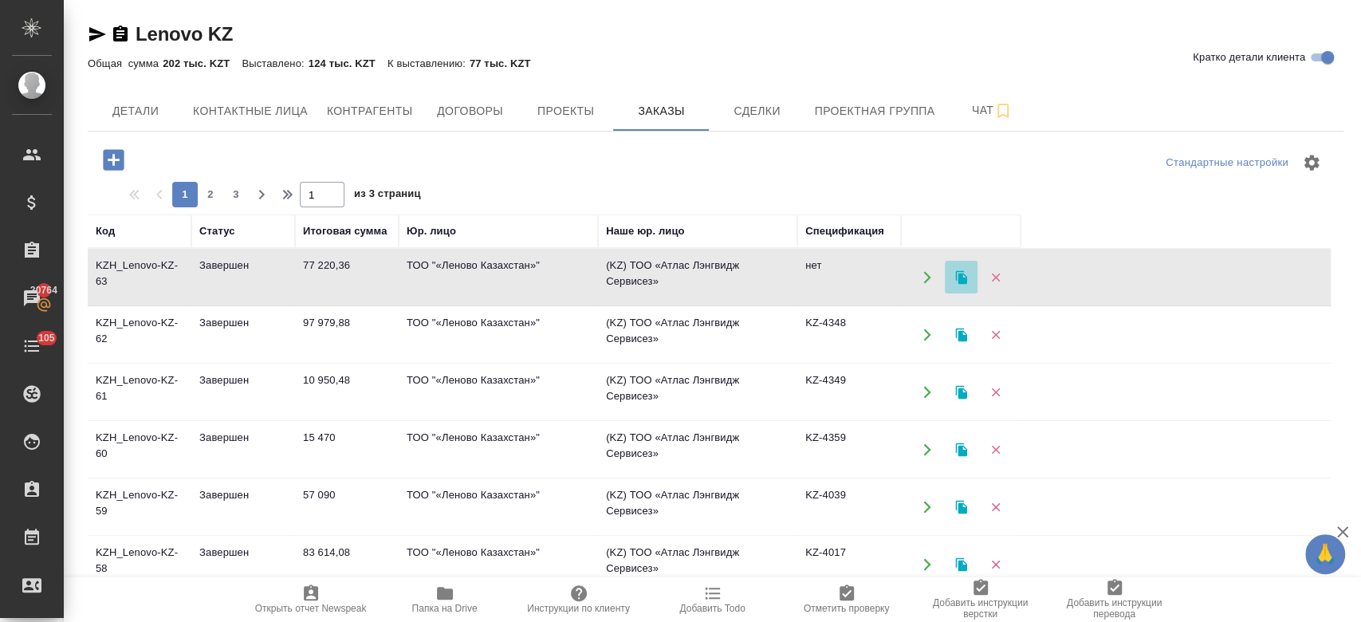
click at [958, 281] on icon "button" at bounding box center [960, 277] width 11 height 14
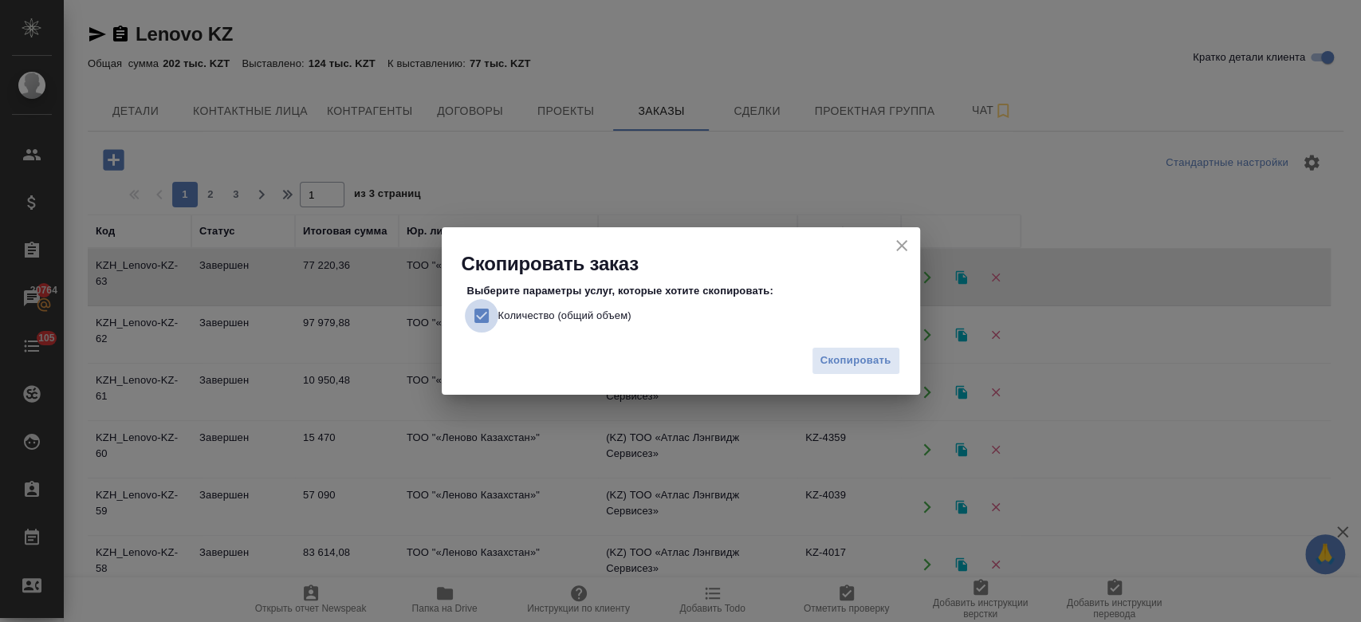
click at [486, 314] on input "Количество (общий объем)" at bounding box center [481, 315] width 33 height 33
checkbox input "false"
click at [880, 362] on span "Скопировать" at bounding box center [855, 361] width 71 height 18
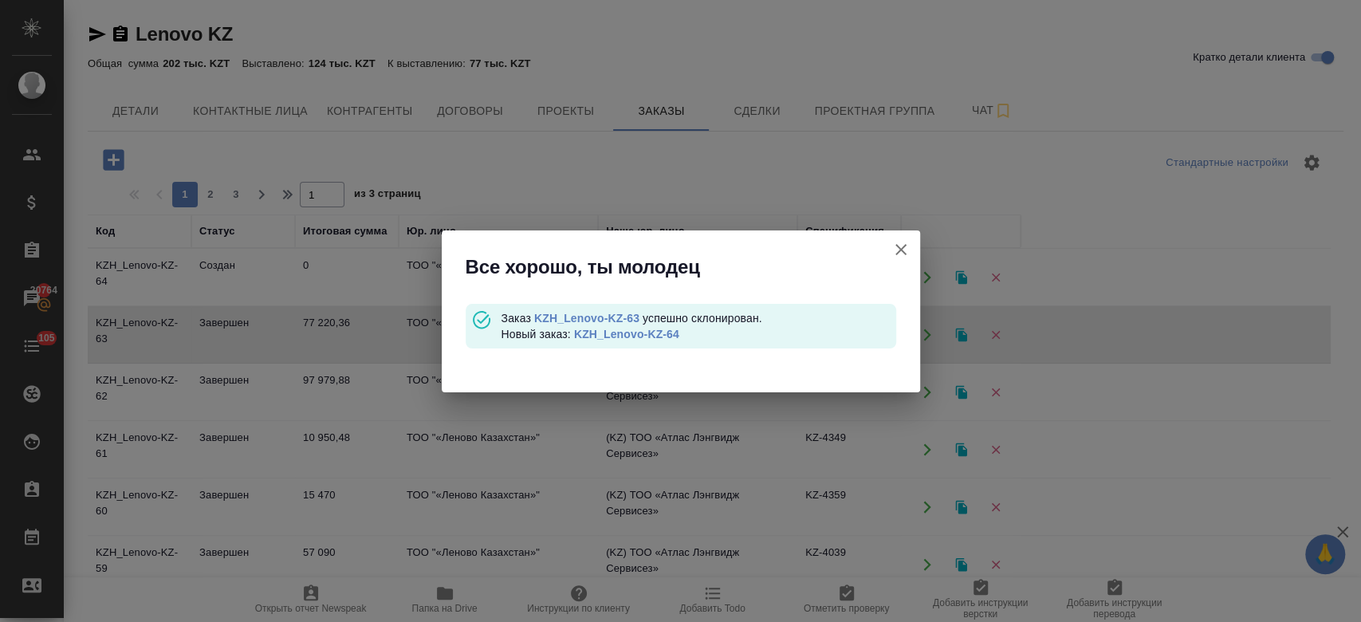
click at [651, 330] on link "KZH_Lenovo-KZ-64" at bounding box center [626, 334] width 105 height 13
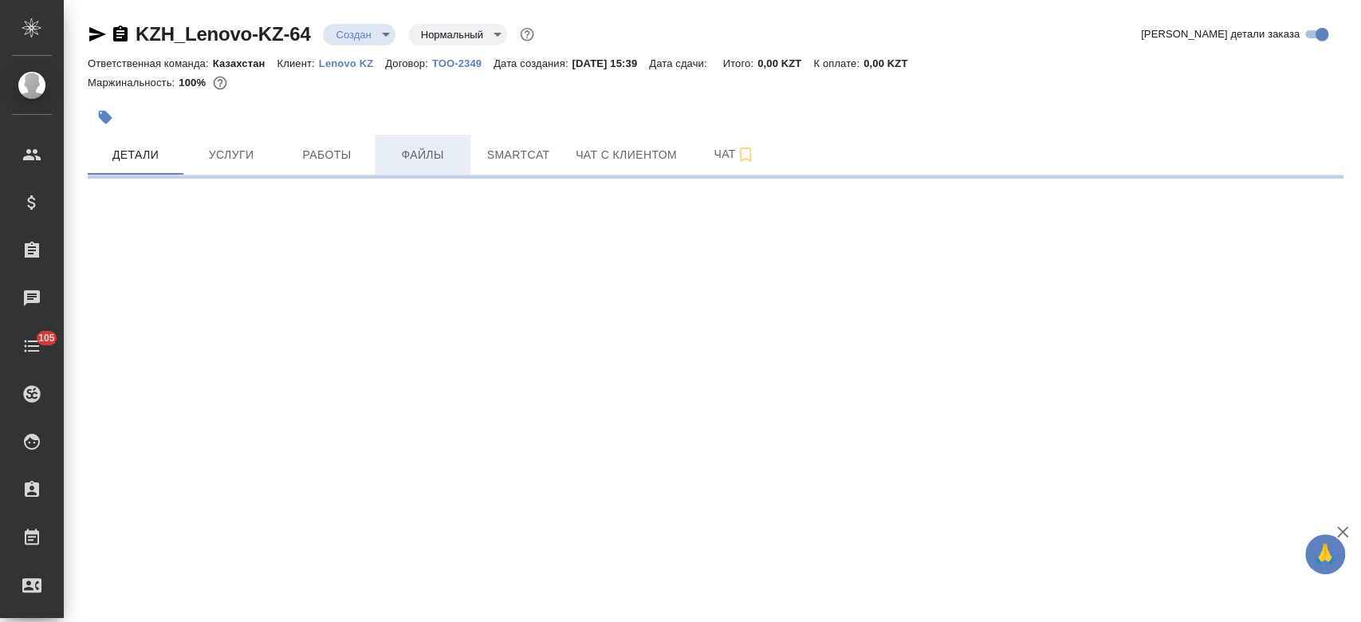
select select "RU"
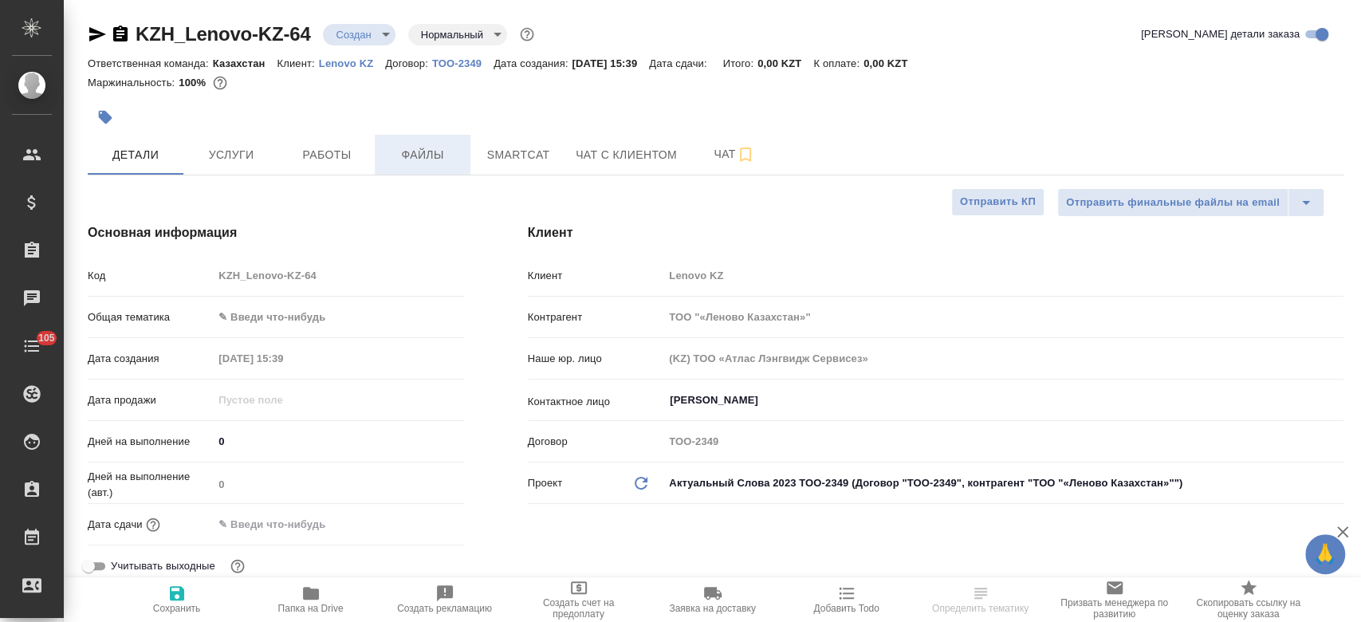
type textarea "x"
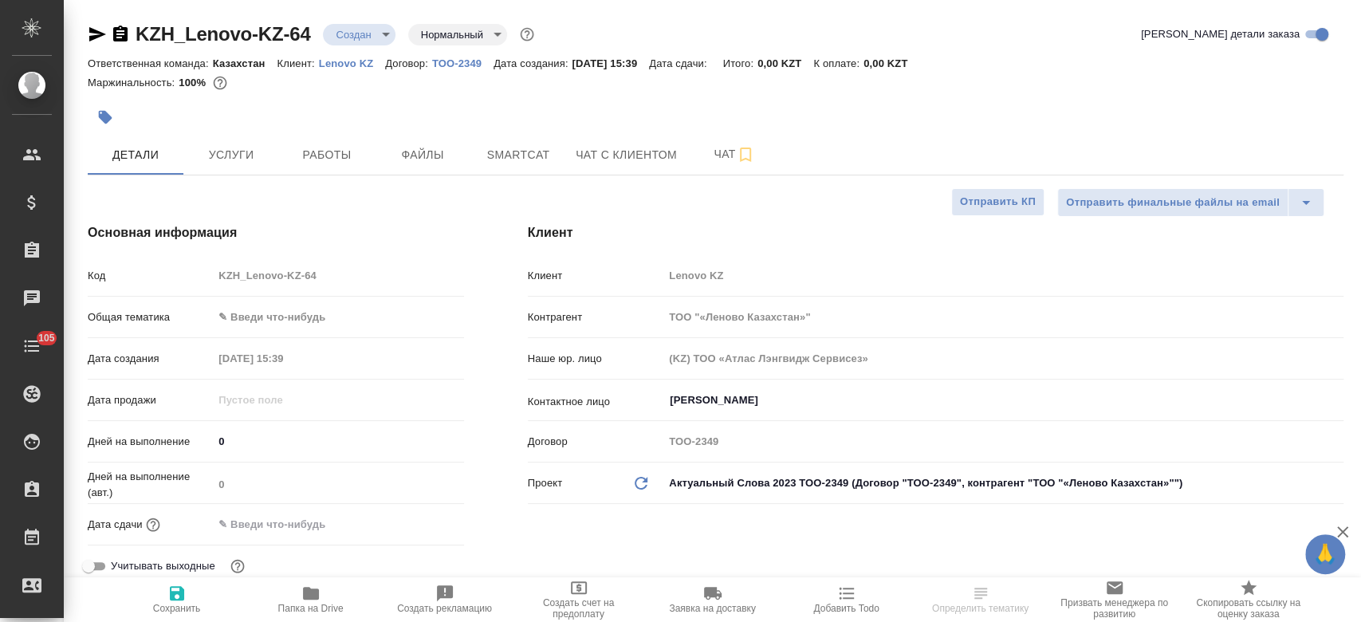
type textarea "x"
drag, startPoint x: 243, startPoint y: 129, endPoint x: 242, endPoint y: 141, distance: 12.0
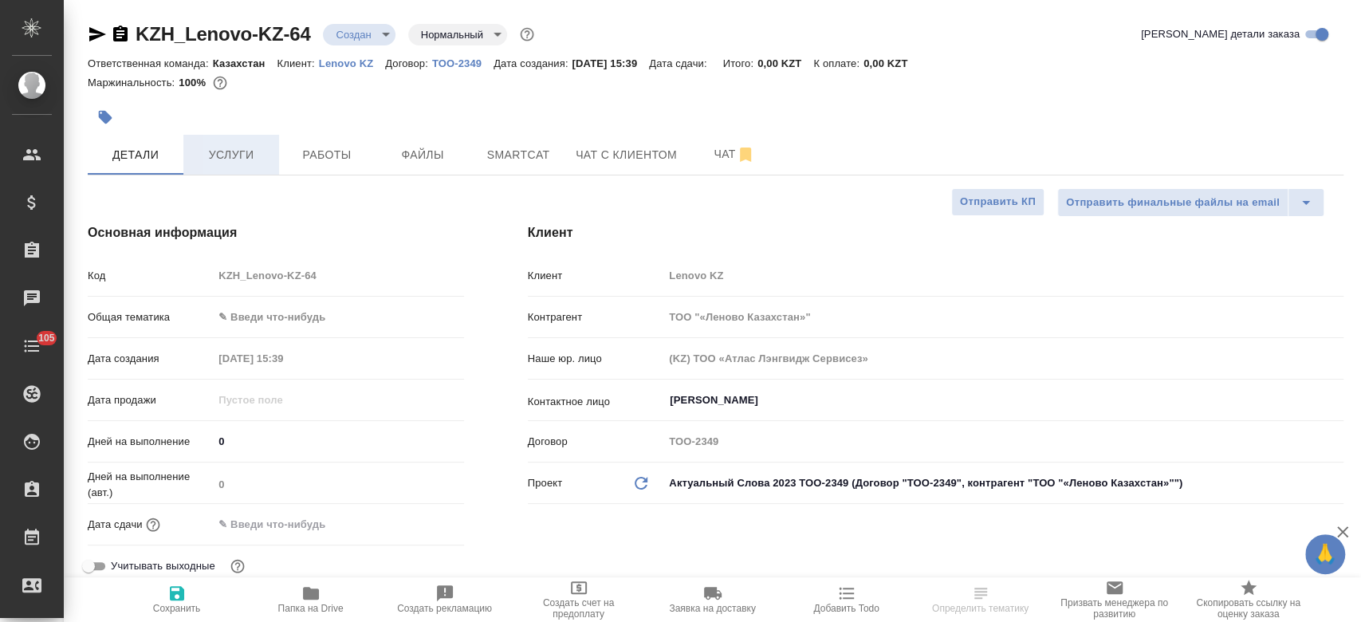
click at [242, 141] on button "Услуги" at bounding box center [231, 155] width 96 height 40
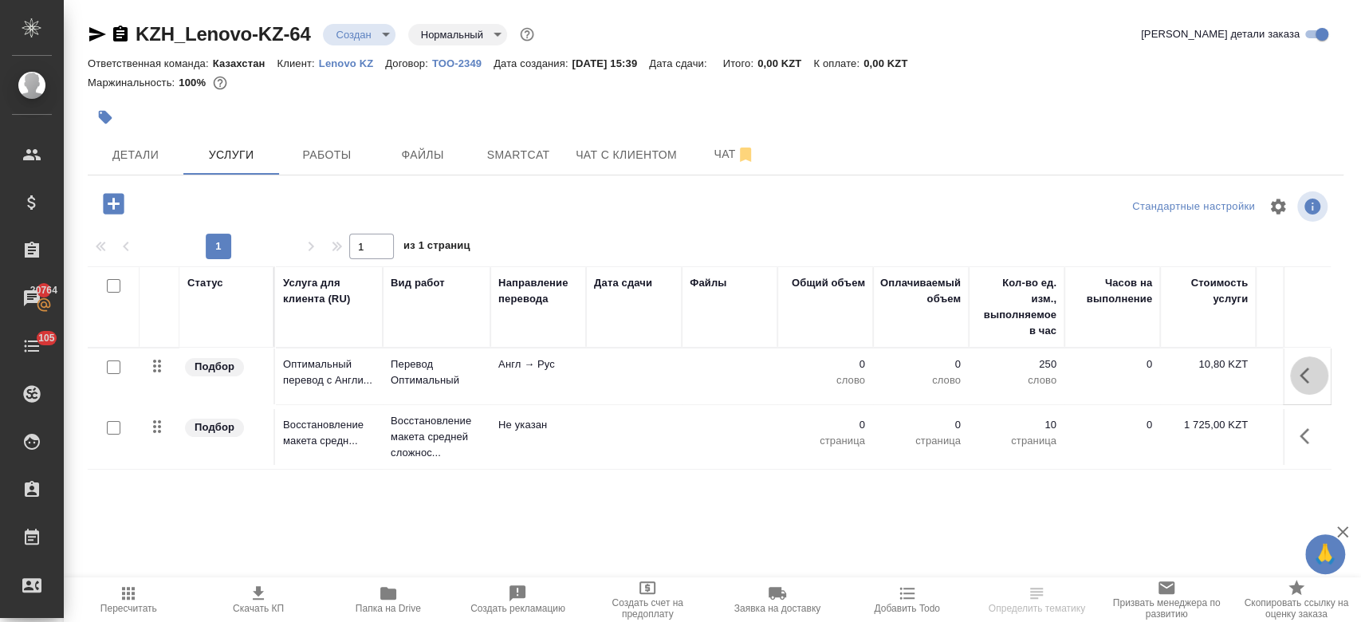
click at [1298, 373] on button "button" at bounding box center [1309, 375] width 38 height 38
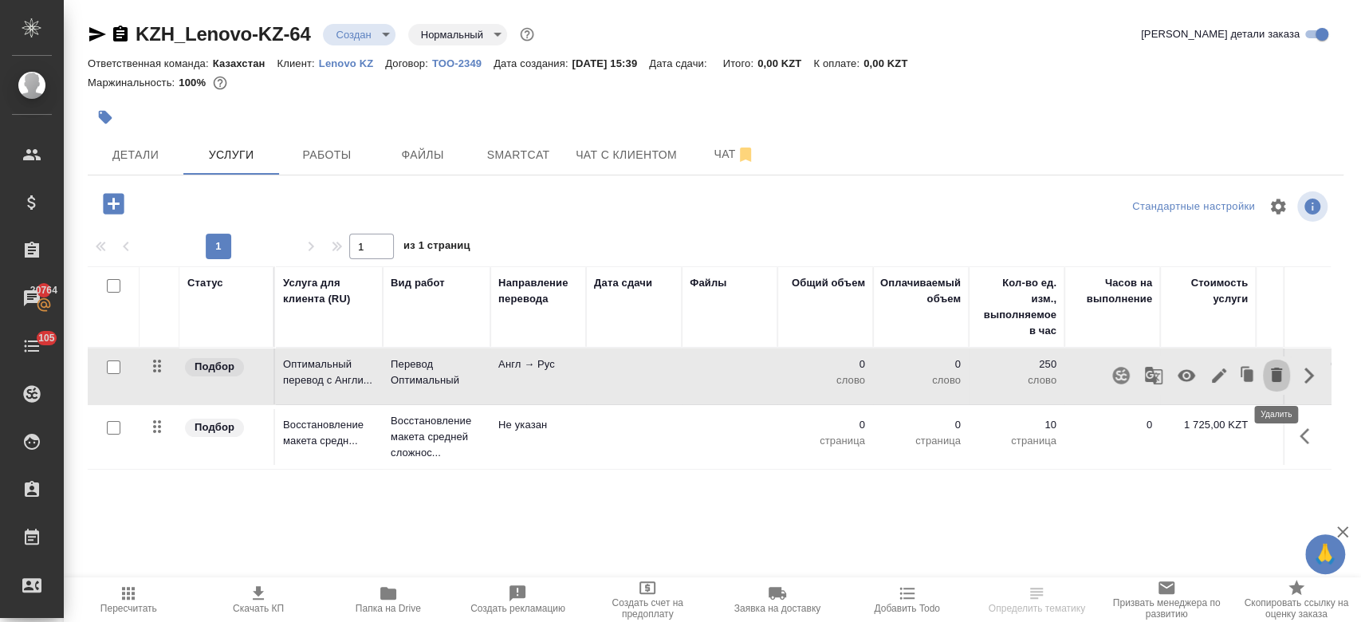
click at [1269, 378] on icon "button" at bounding box center [1276, 374] width 19 height 19
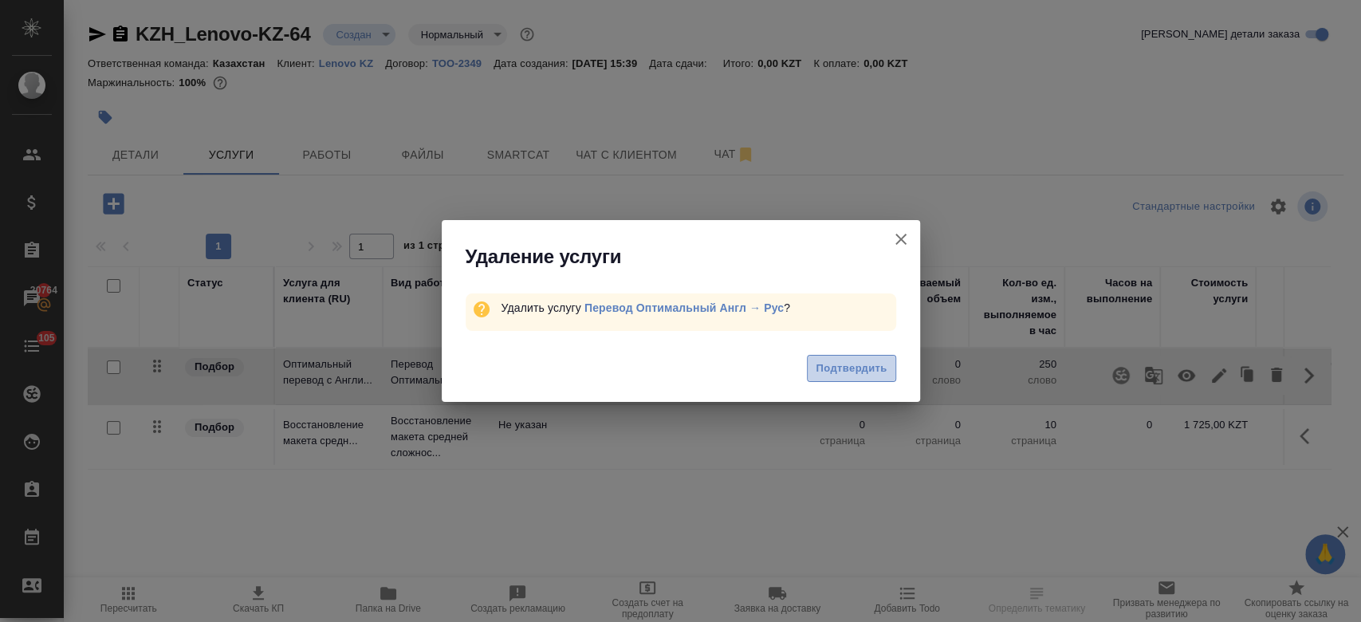
click at [874, 360] on span "Подтвердить" at bounding box center [851, 369] width 71 height 18
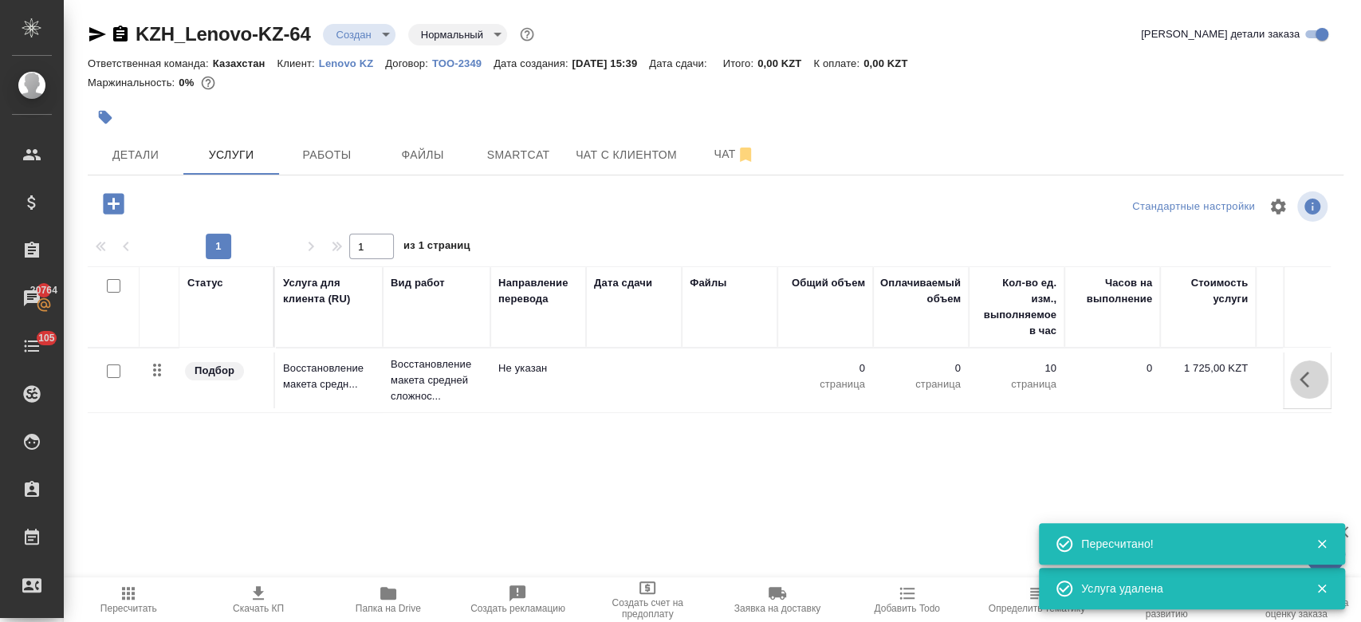
click at [1291, 376] on button "button" at bounding box center [1309, 379] width 38 height 38
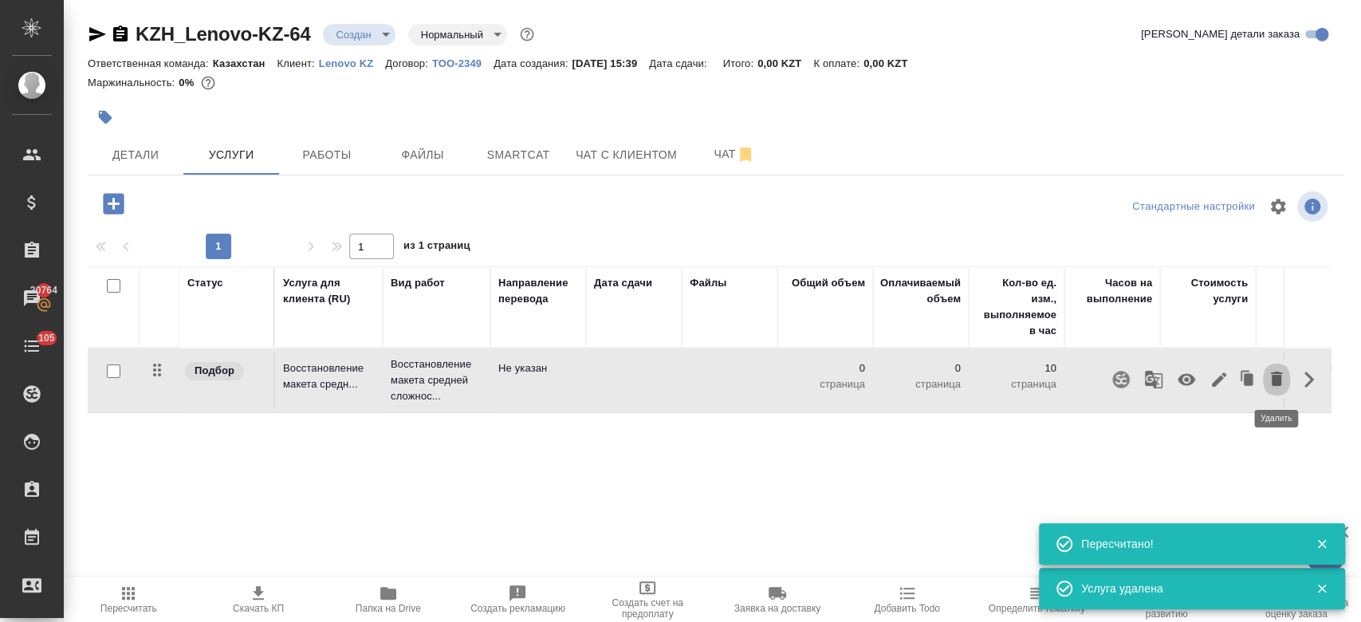
click at [1269, 374] on icon "button" at bounding box center [1276, 378] width 19 height 19
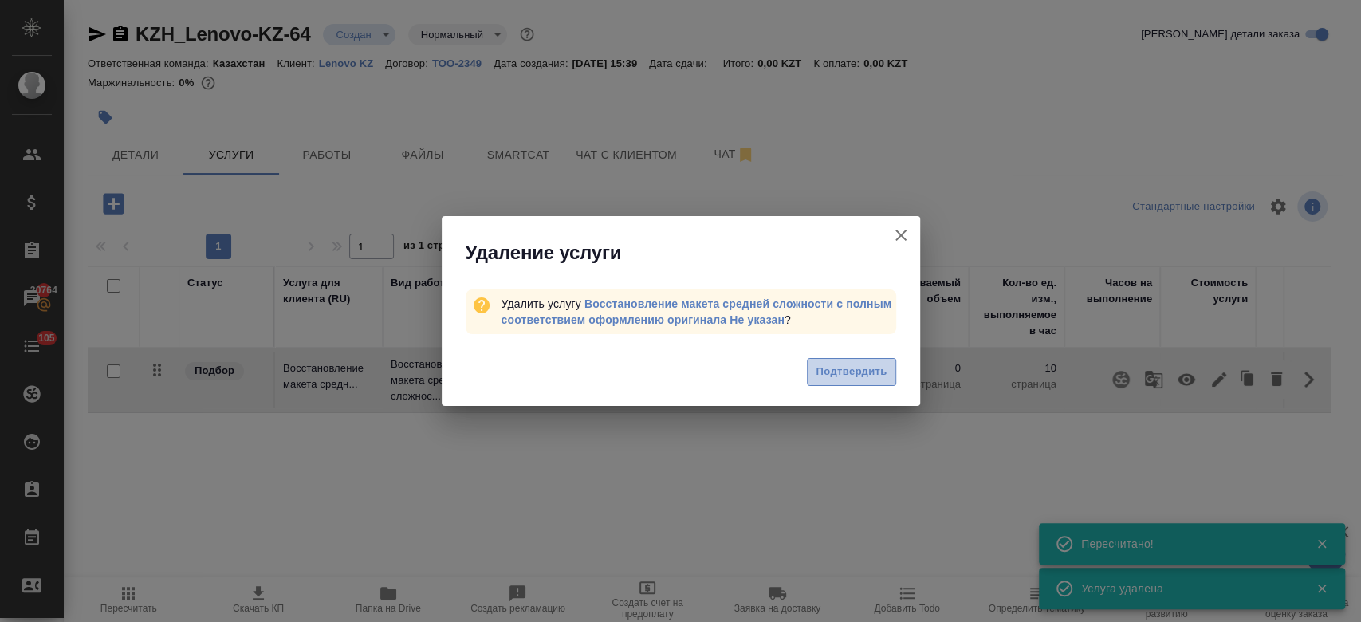
click at [856, 370] on span "Подтвердить" at bounding box center [851, 372] width 71 height 18
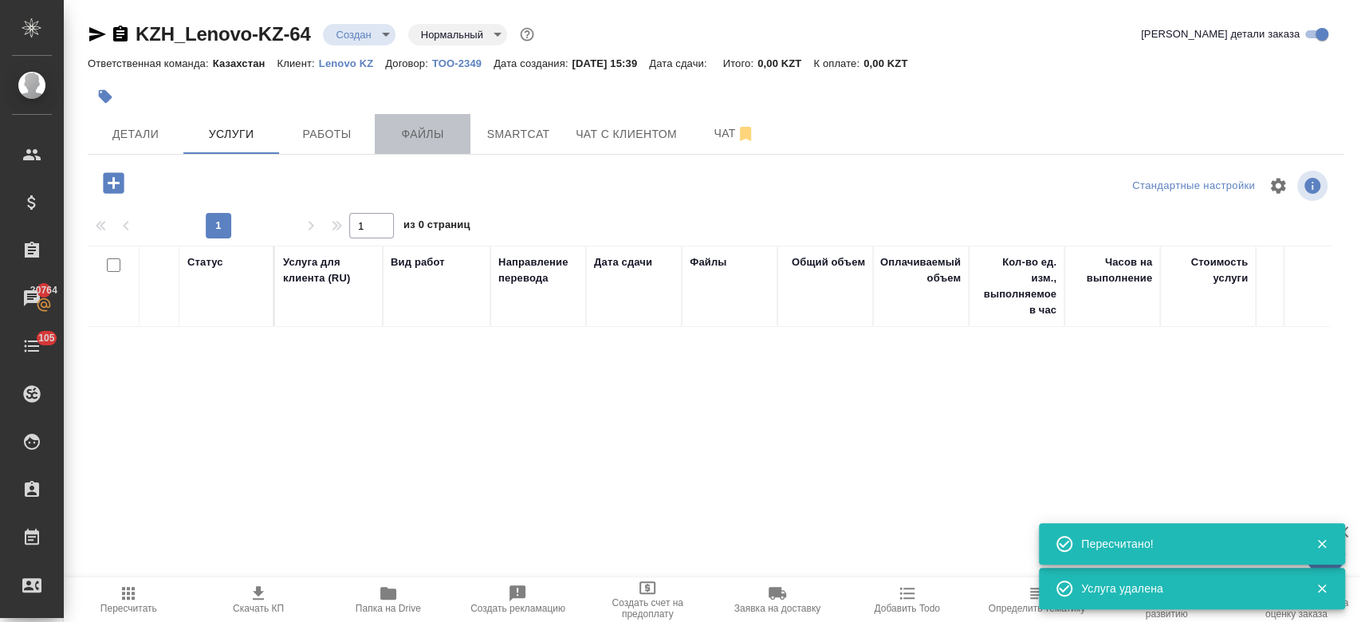
click at [417, 142] on span "Файлы" at bounding box center [422, 134] width 77 height 20
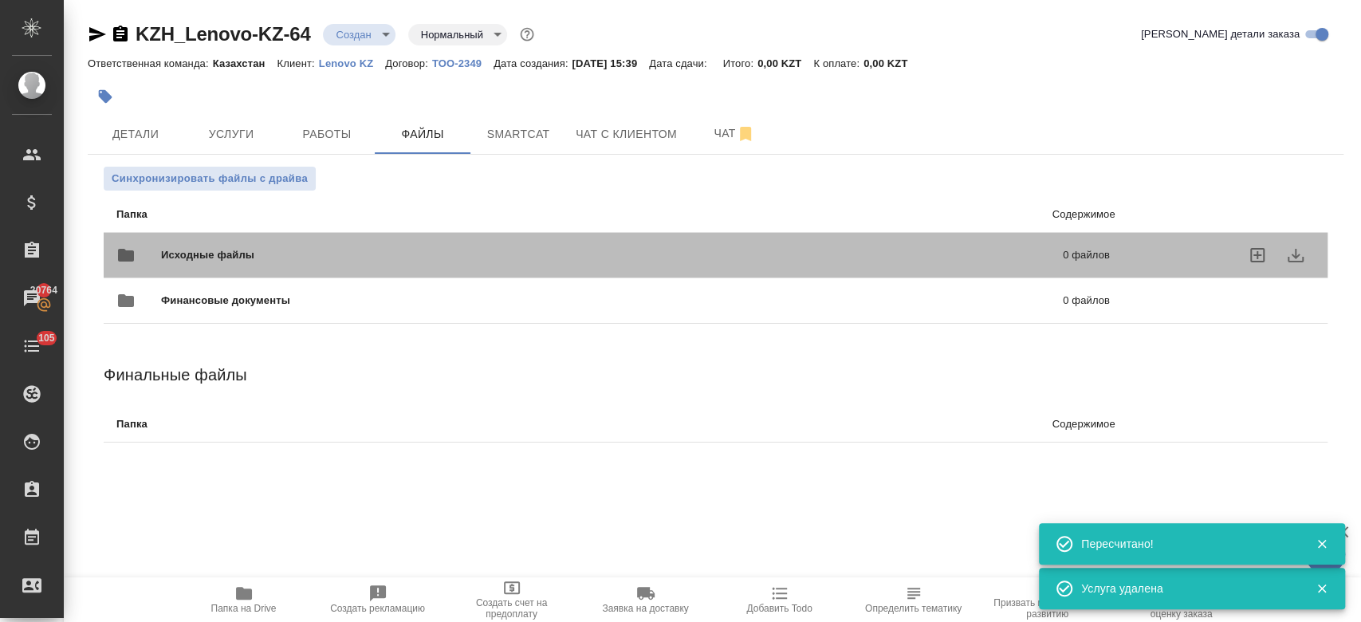
click at [402, 252] on span "Исходные файлы" at bounding box center [410, 255] width 498 height 16
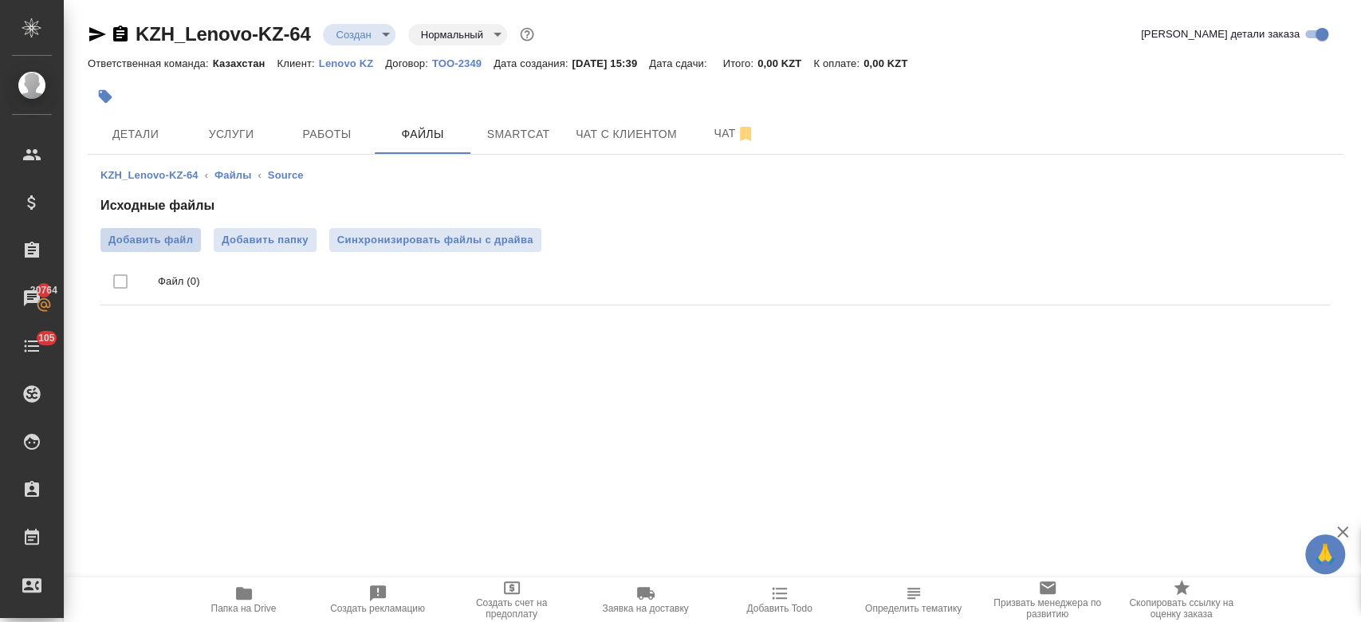
click at [179, 245] on span "Добавить файл" at bounding box center [150, 240] width 85 height 16
click at [0, 0] on input "Добавить файл" at bounding box center [0, 0] width 0 height 0
click at [232, 104] on div at bounding box center [506, 96] width 837 height 35
click at [124, 37] on icon "button" at bounding box center [120, 34] width 14 height 16
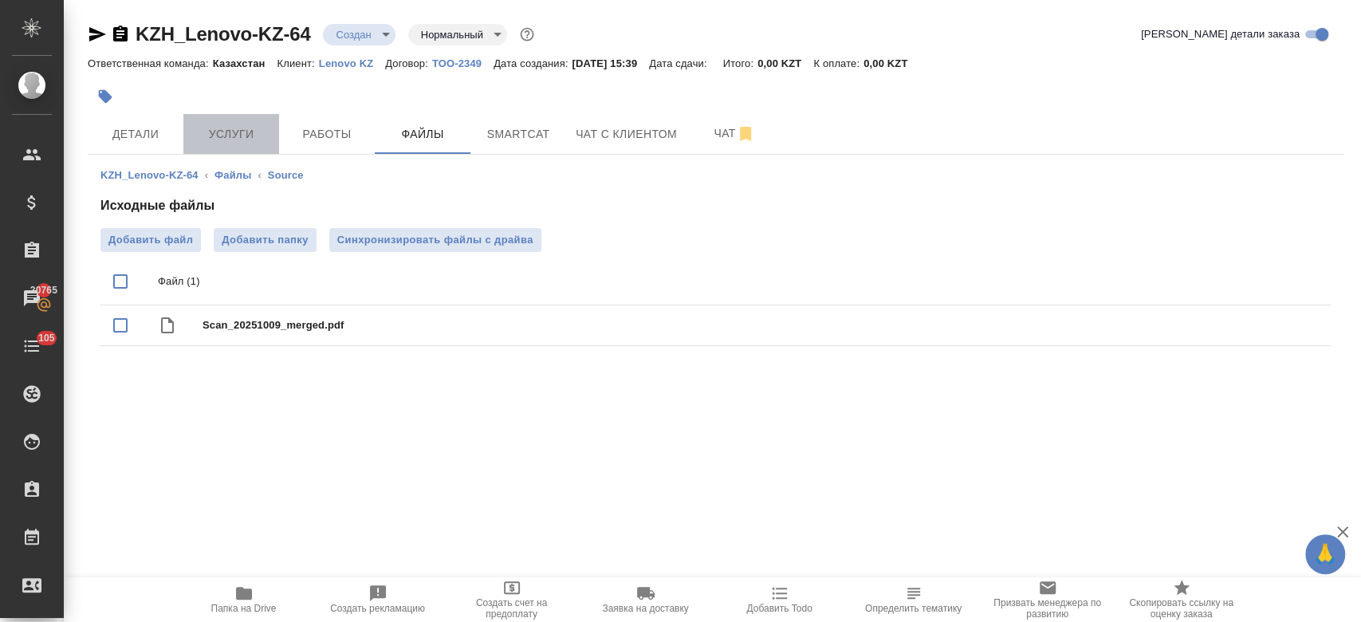
click at [231, 138] on span "Услуги" at bounding box center [231, 134] width 77 height 20
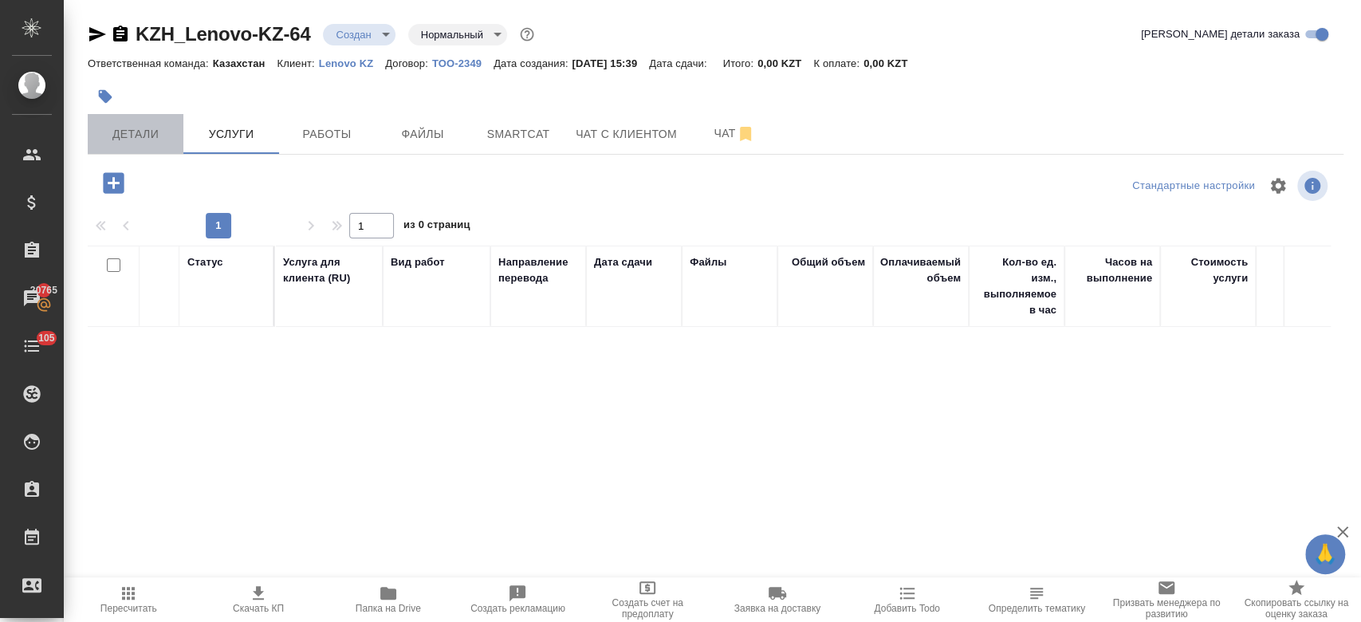
click at [139, 133] on span "Детали" at bounding box center [135, 134] width 77 height 20
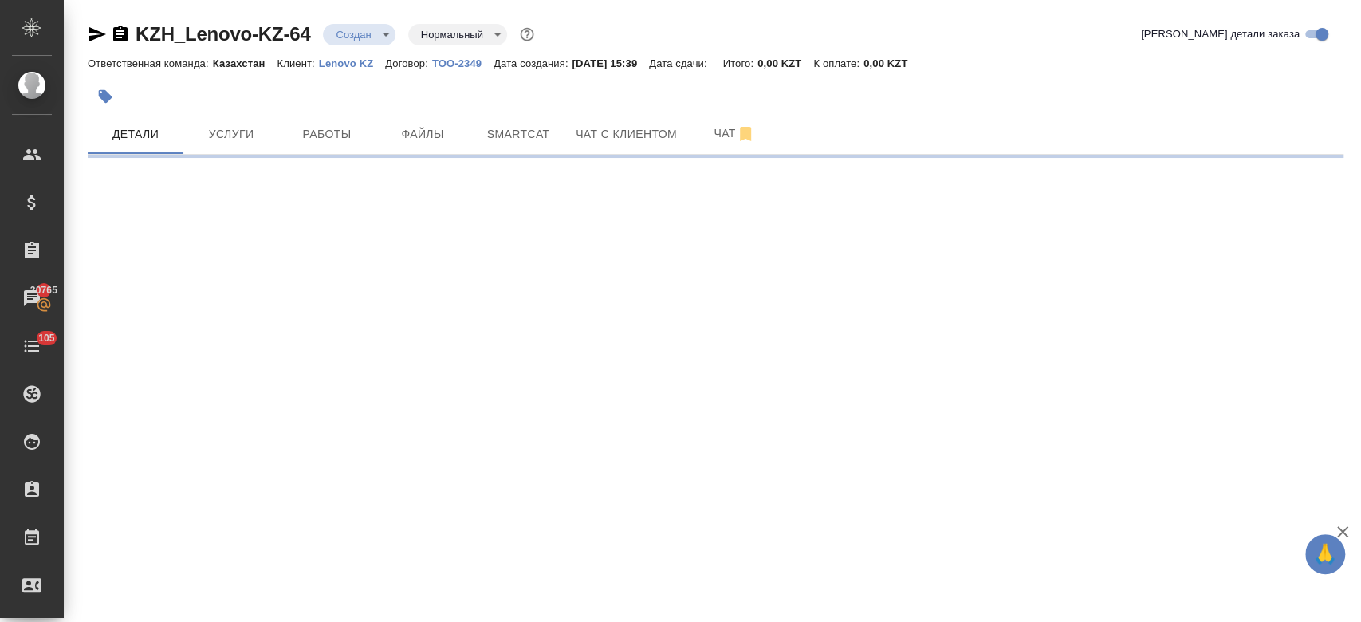
select select "RU"
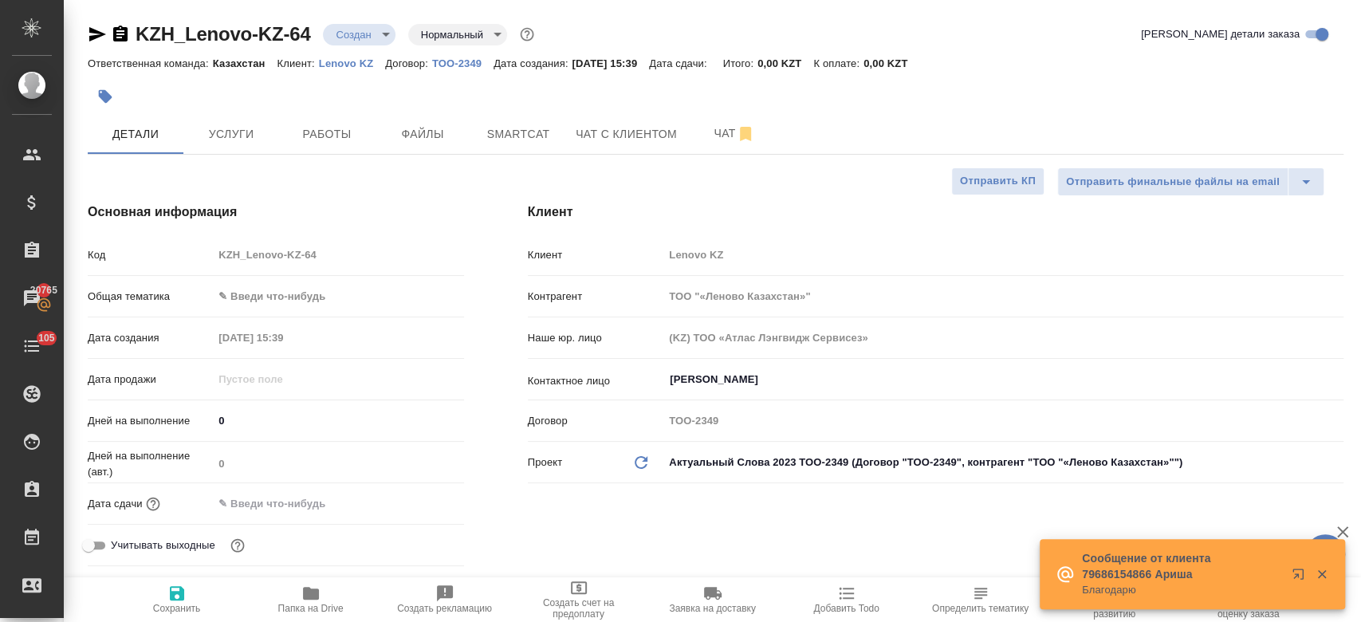
type textarea "x"
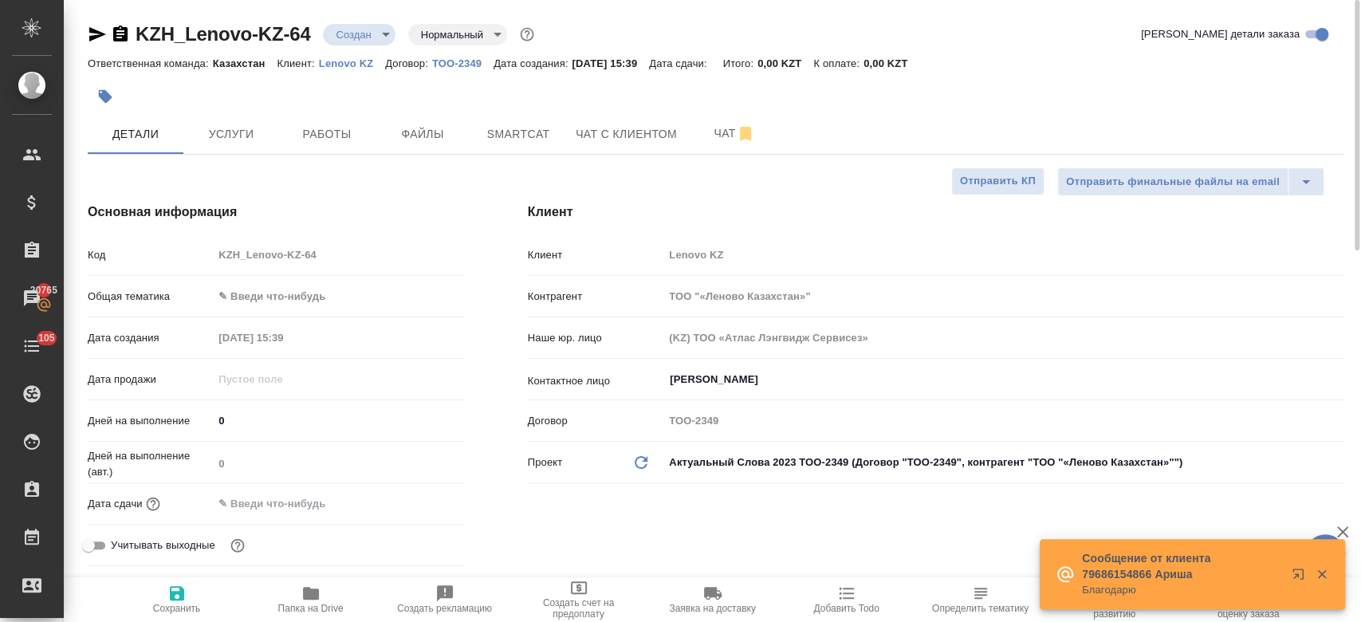
type textarea "x"
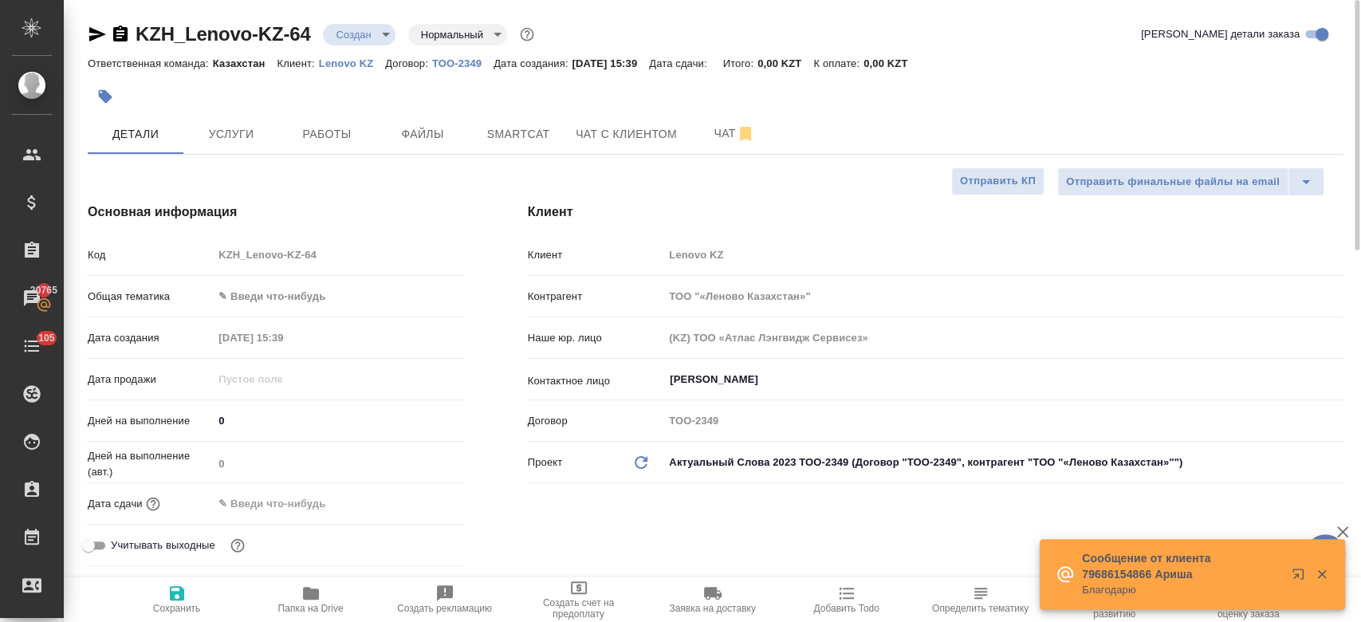
type textarea "x"
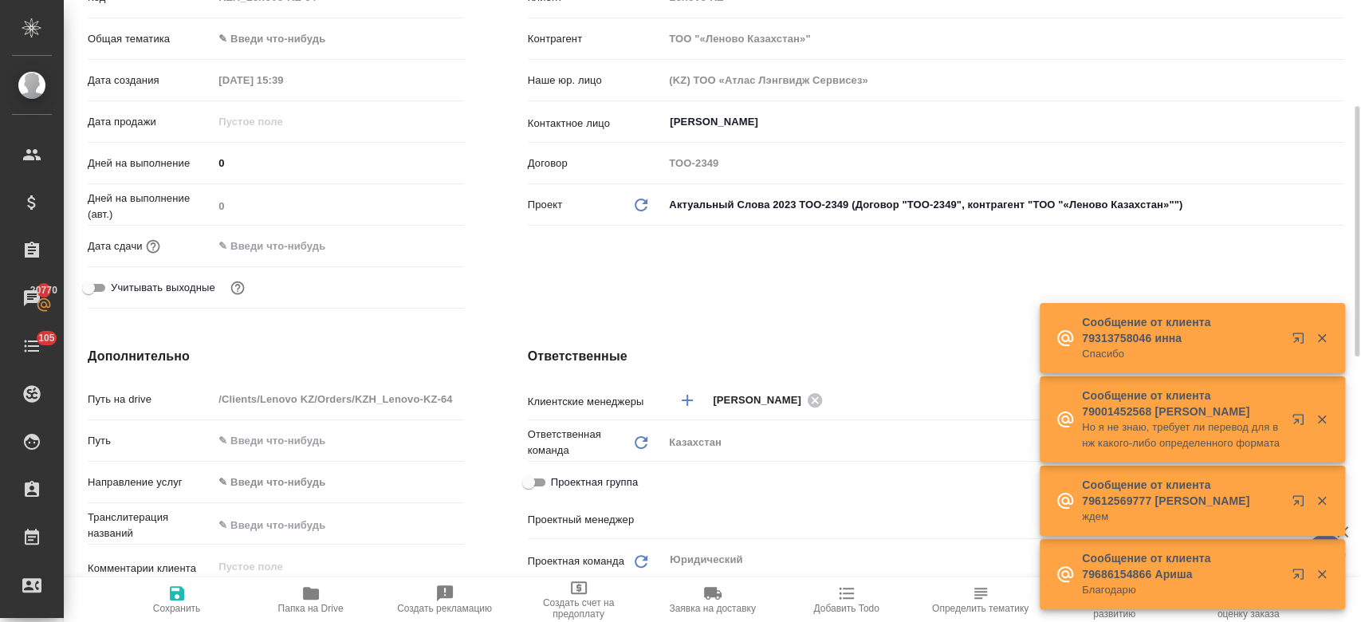
scroll to position [259, 0]
click at [287, 231] on div "Дата сдачи" at bounding box center [276, 244] width 376 height 28
click at [285, 240] on input "text" at bounding box center [284, 244] width 140 height 23
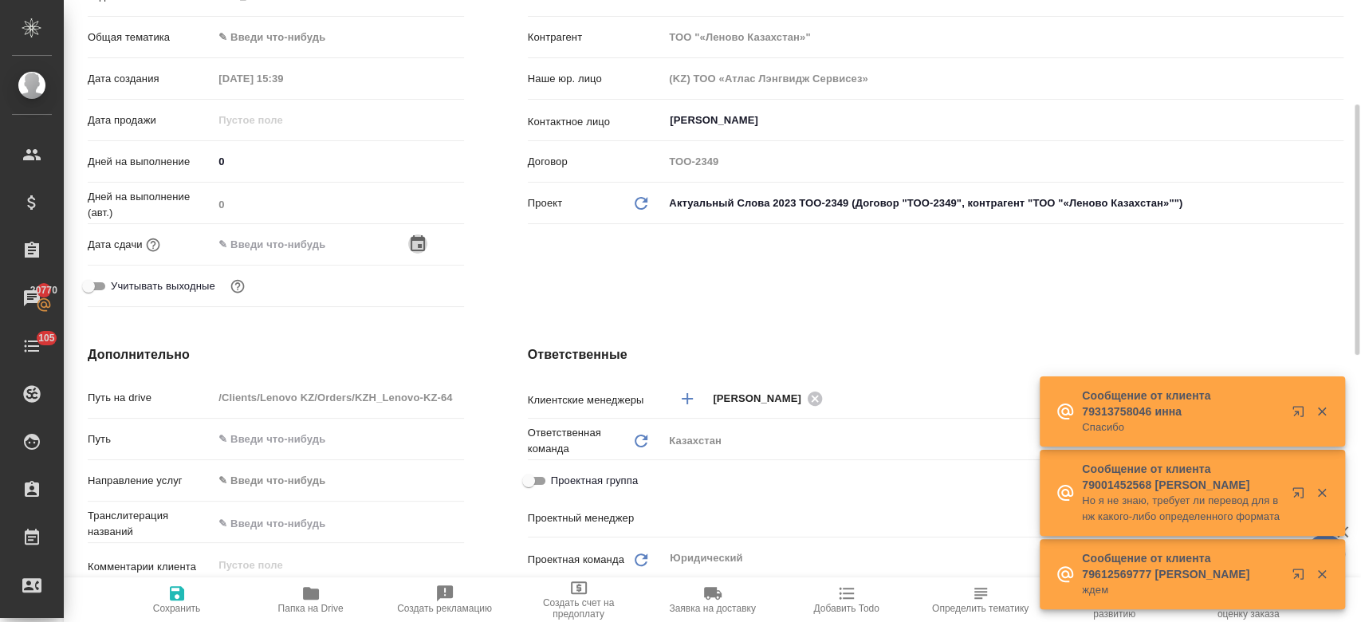
click at [421, 235] on icon "button" at bounding box center [418, 243] width 14 height 16
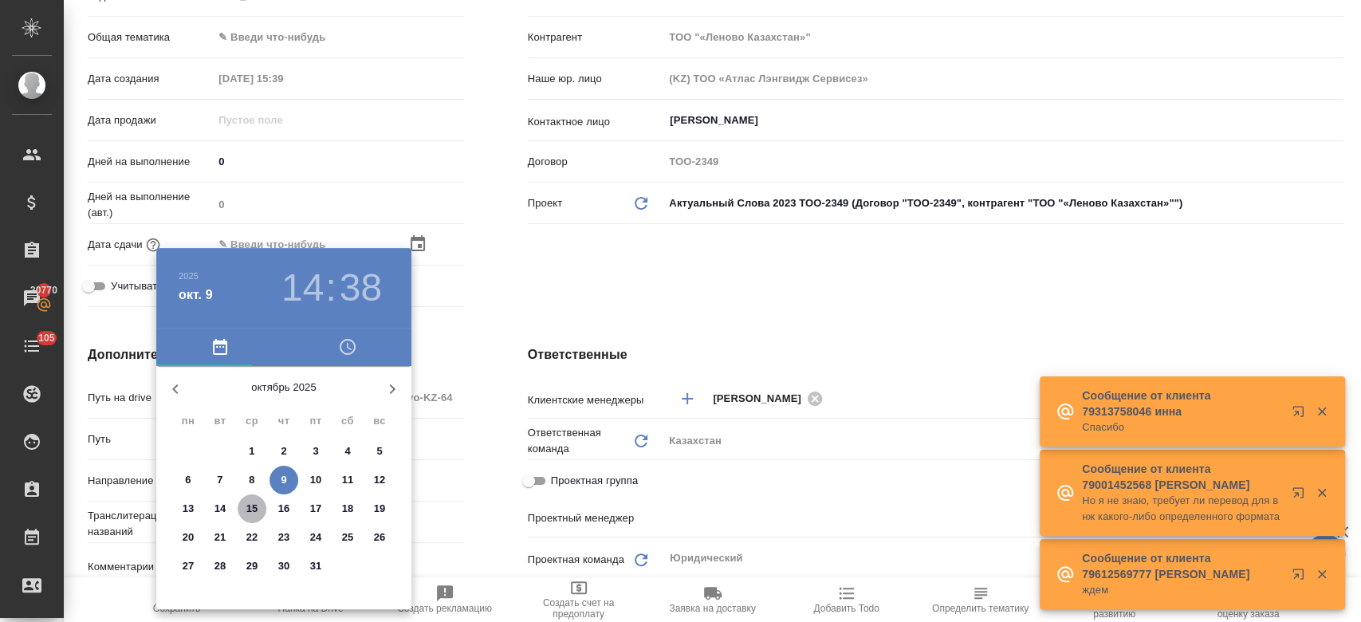
click at [254, 508] on p "15" at bounding box center [252, 509] width 12 height 16
type input "15.10.2025 14:38"
type textarea "x"
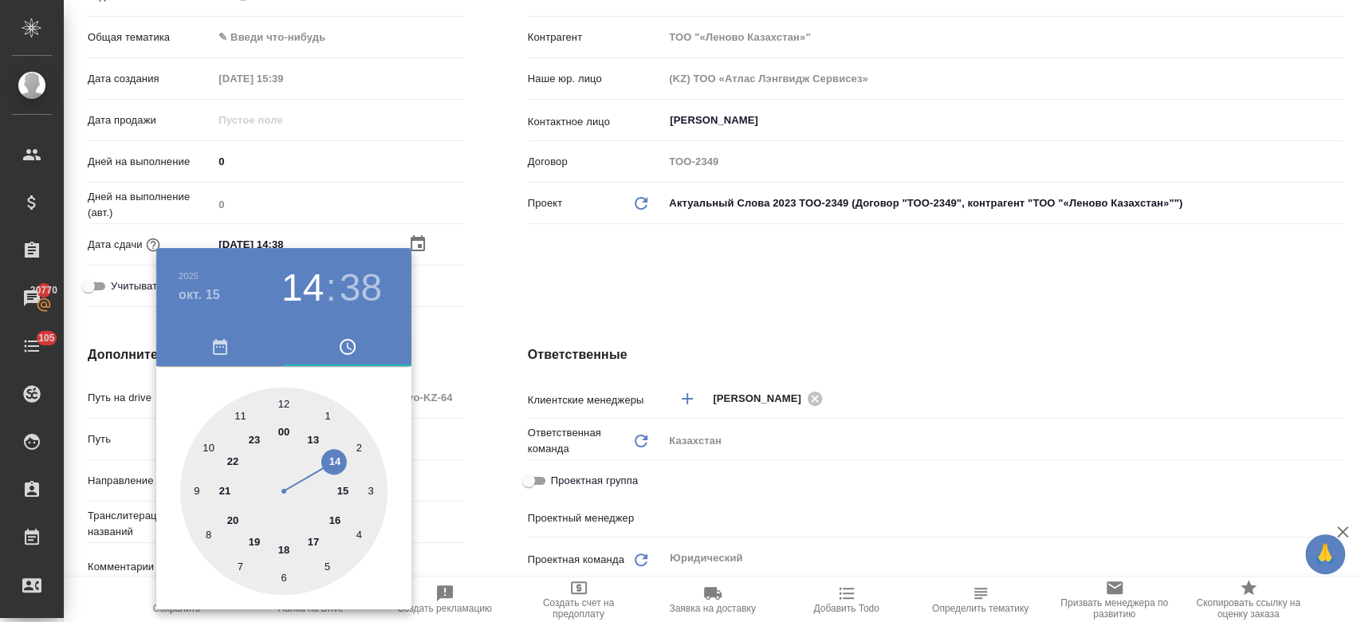
click at [484, 283] on div at bounding box center [680, 311] width 1361 height 622
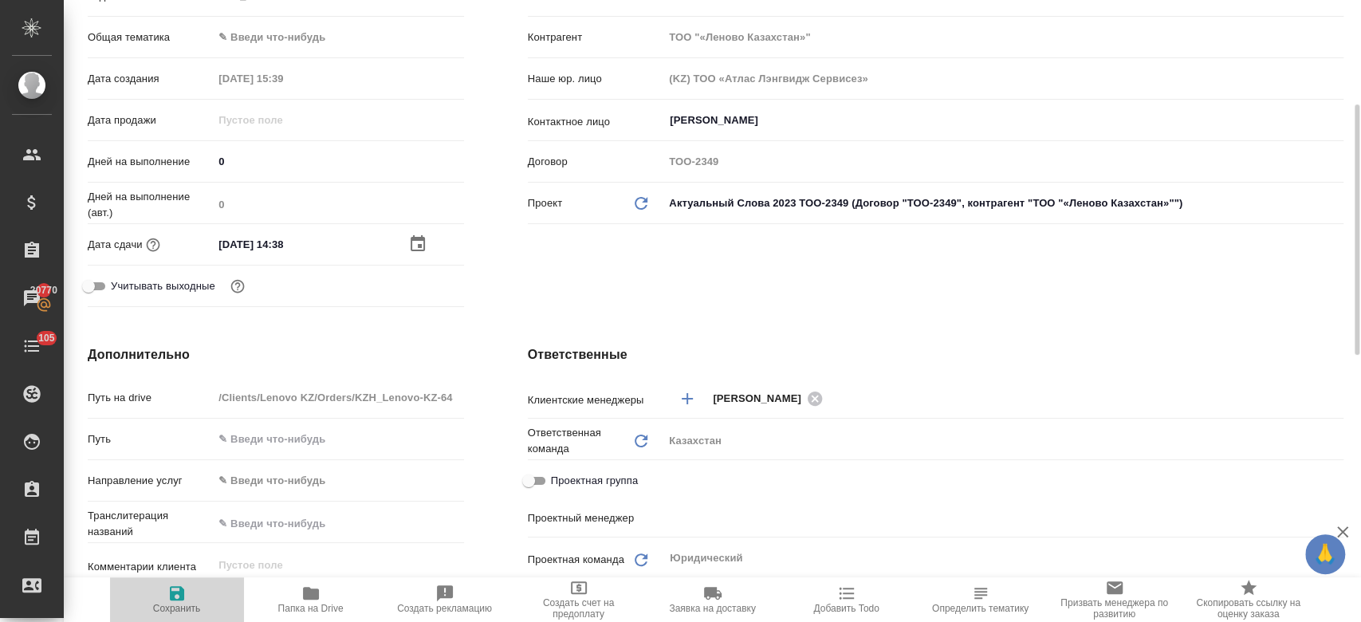
click at [165, 607] on span "Сохранить" at bounding box center [177, 608] width 48 height 11
type textarea "x"
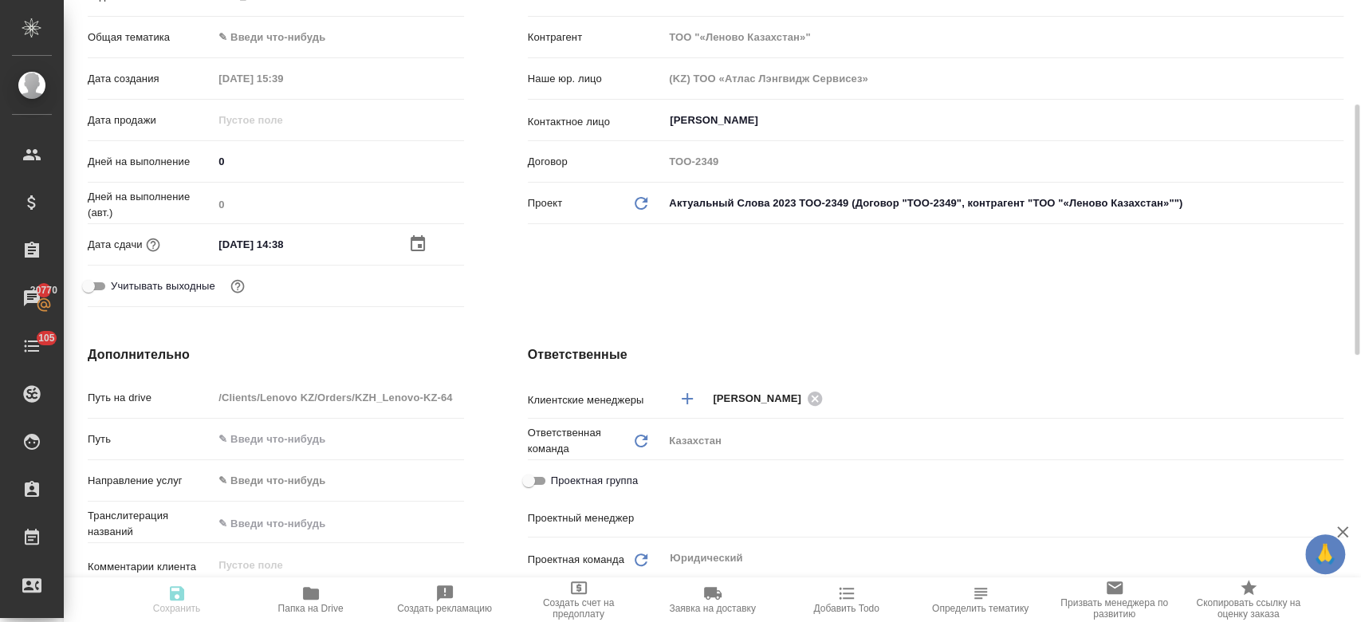
type textarea "x"
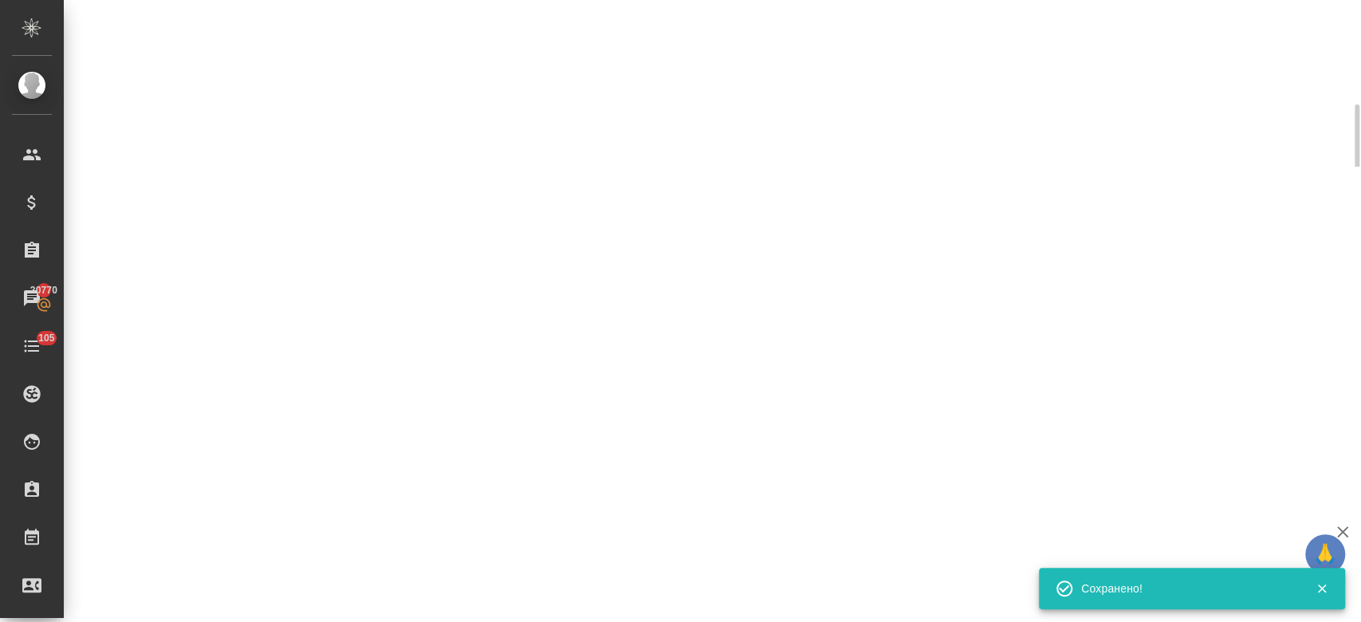
select select "RU"
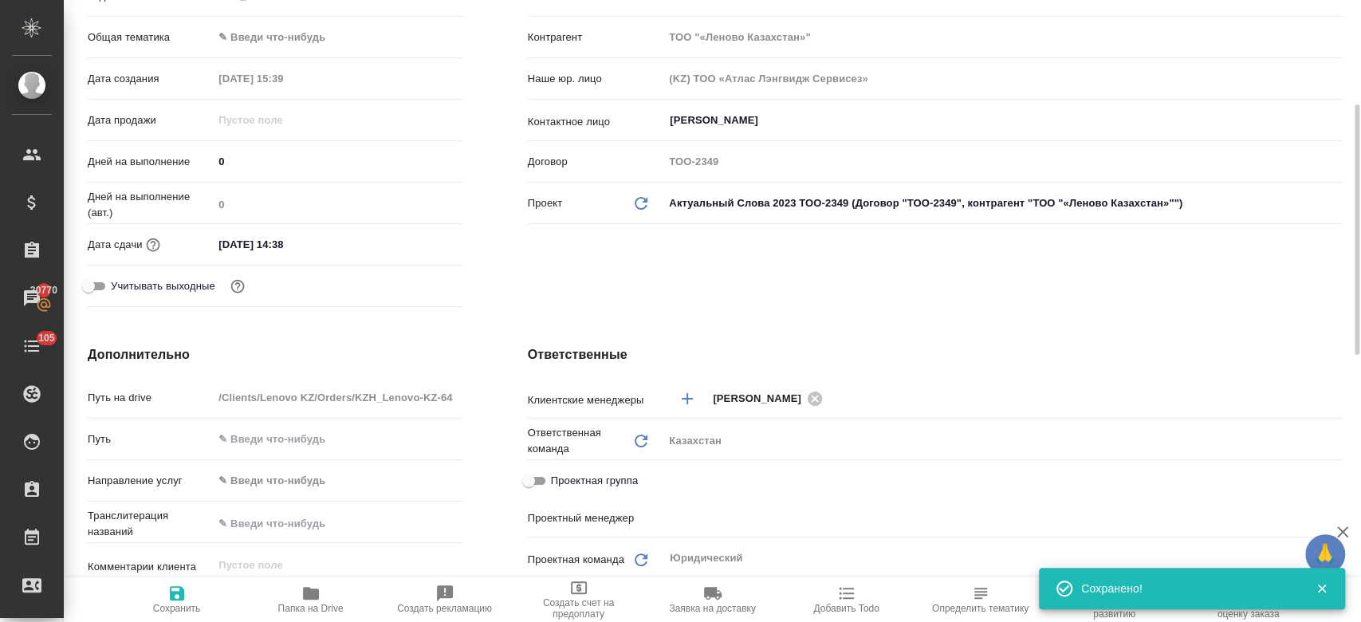
type textarea "x"
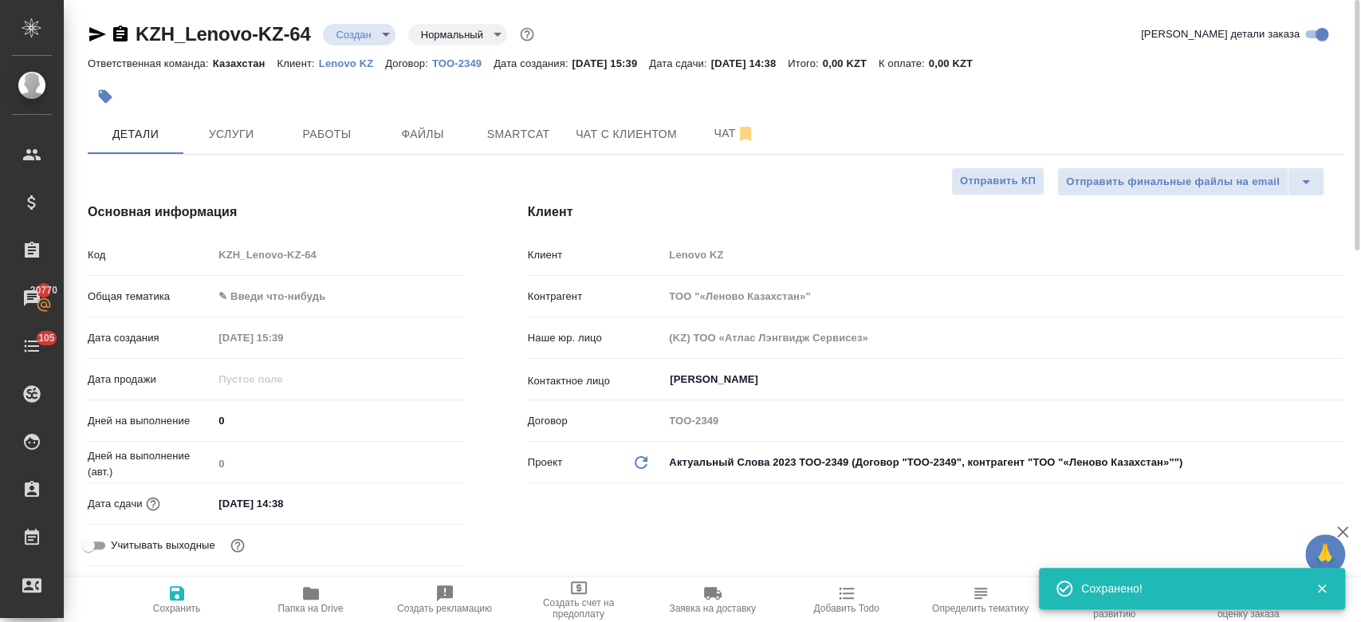
type input "Журавлев Денис"
click at [228, 128] on span "Услуги" at bounding box center [231, 134] width 77 height 20
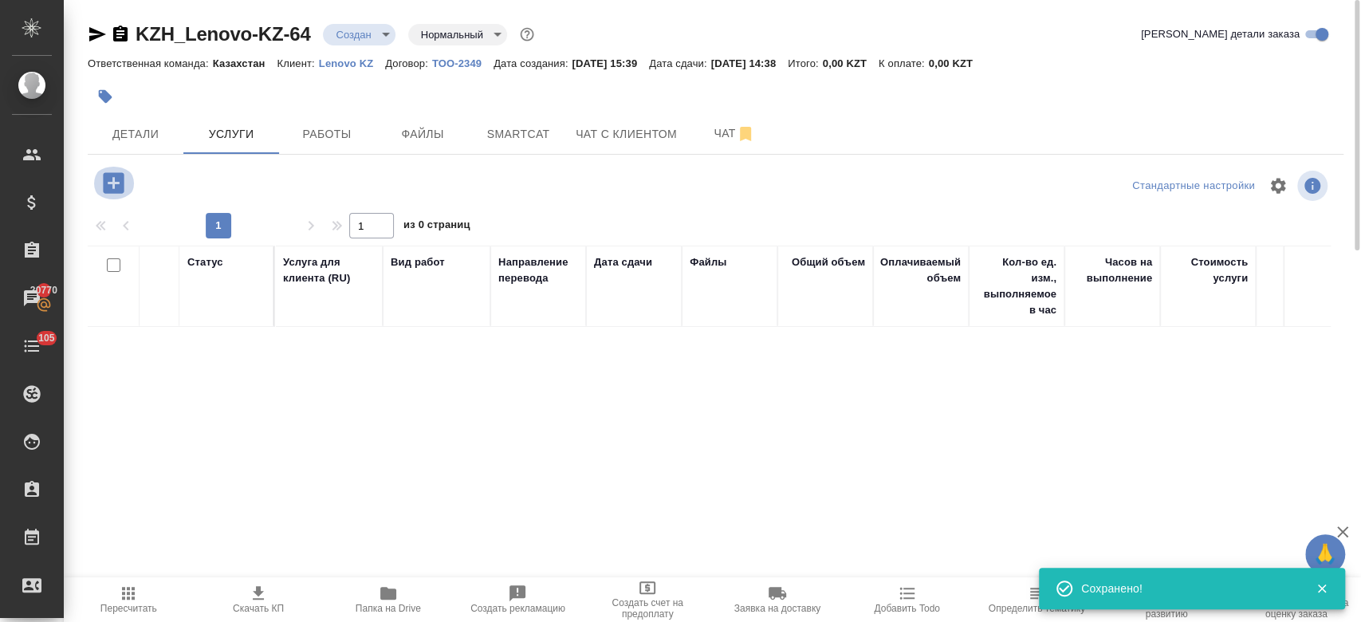
click at [121, 188] on icon "button" at bounding box center [113, 182] width 21 height 21
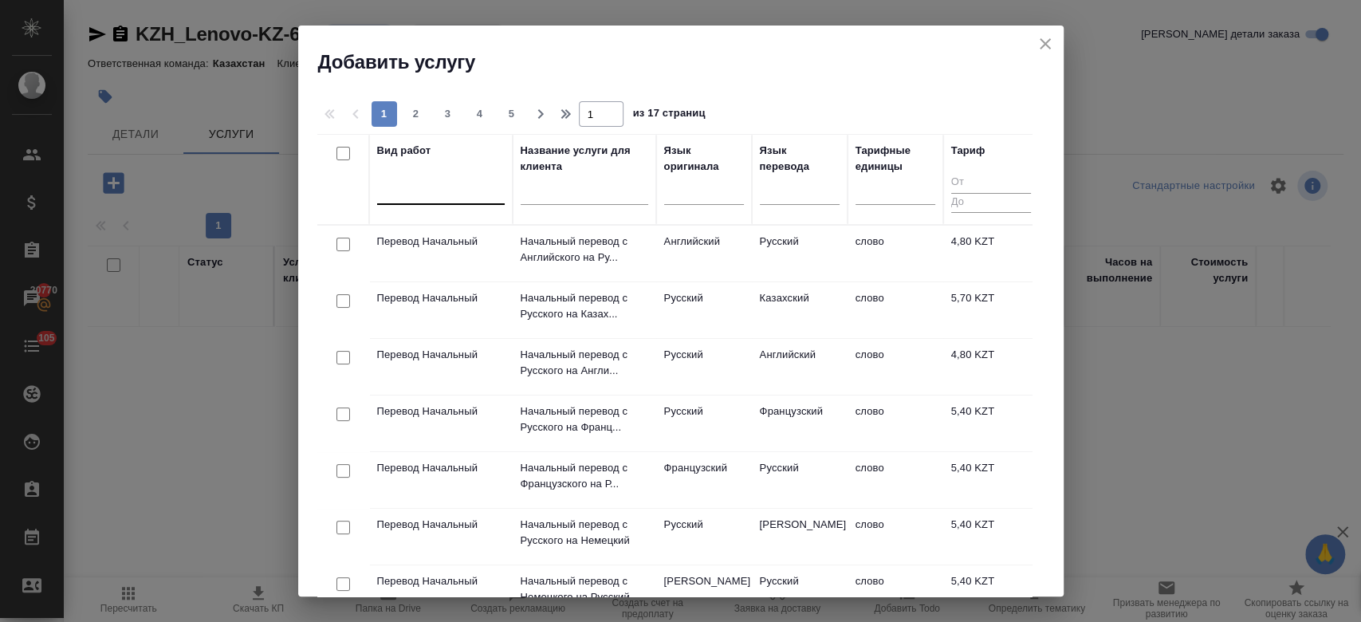
click at [440, 195] on div at bounding box center [441, 188] width 128 height 23
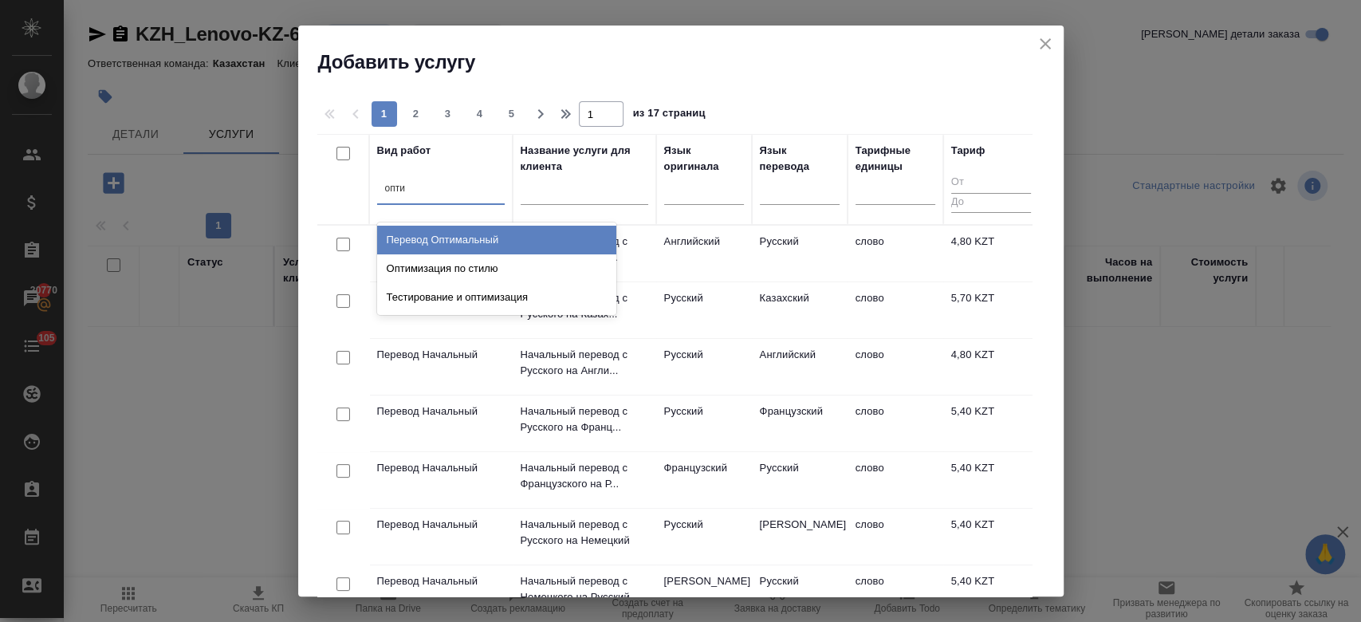
type input "оптим"
click at [459, 251] on div "Перевод Оптимальный" at bounding box center [496, 240] width 239 height 29
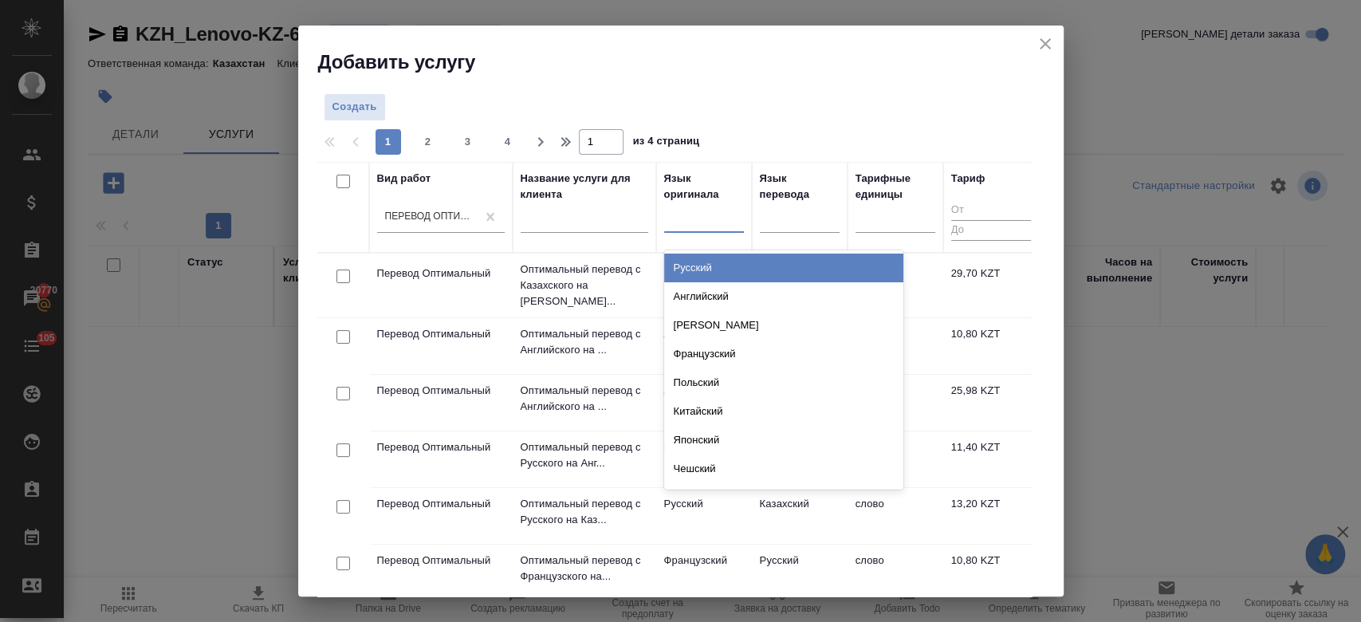
click at [682, 214] on div at bounding box center [704, 216] width 80 height 23
type input "анг"
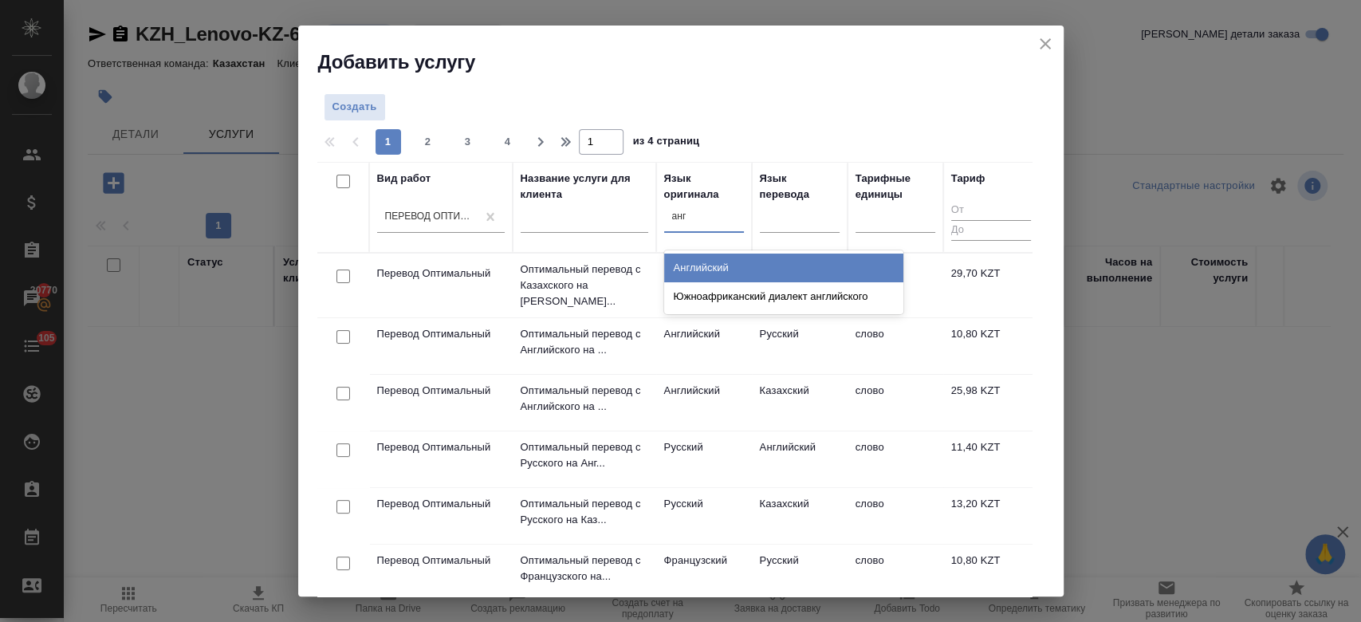
click at [706, 254] on div "Английский" at bounding box center [783, 268] width 239 height 29
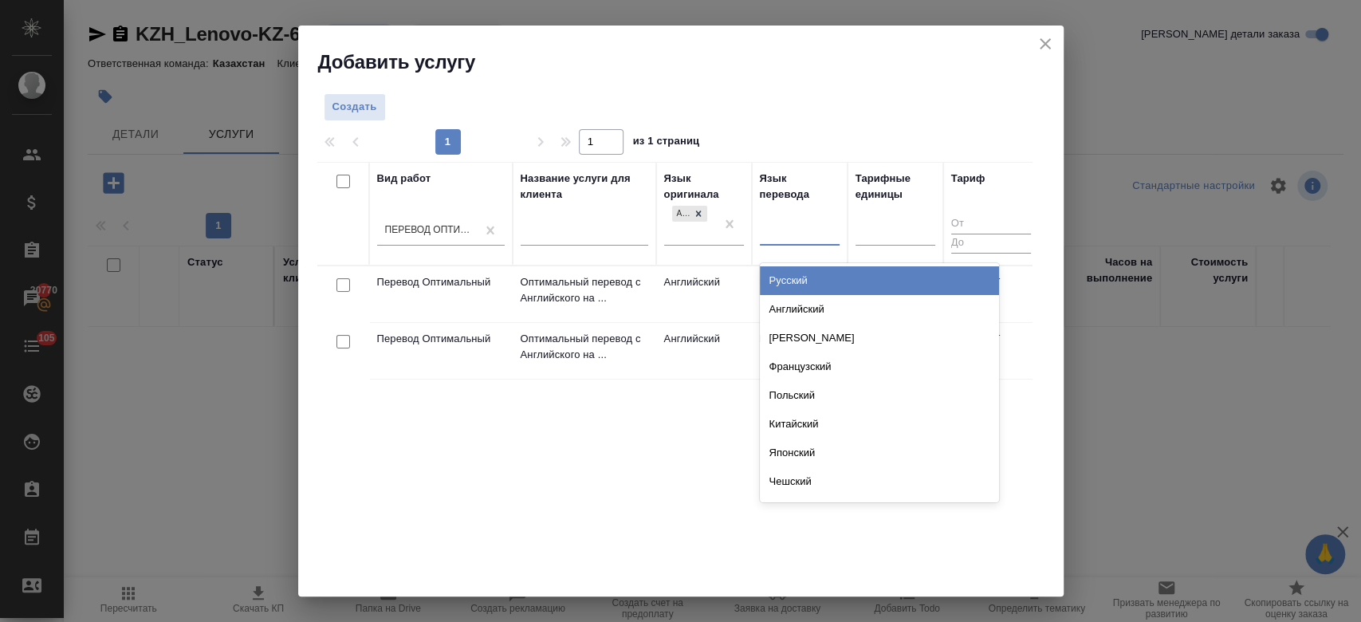
click at [797, 233] on div at bounding box center [800, 229] width 80 height 23
type input "рус"
click at [793, 290] on div "Русский" at bounding box center [879, 280] width 239 height 29
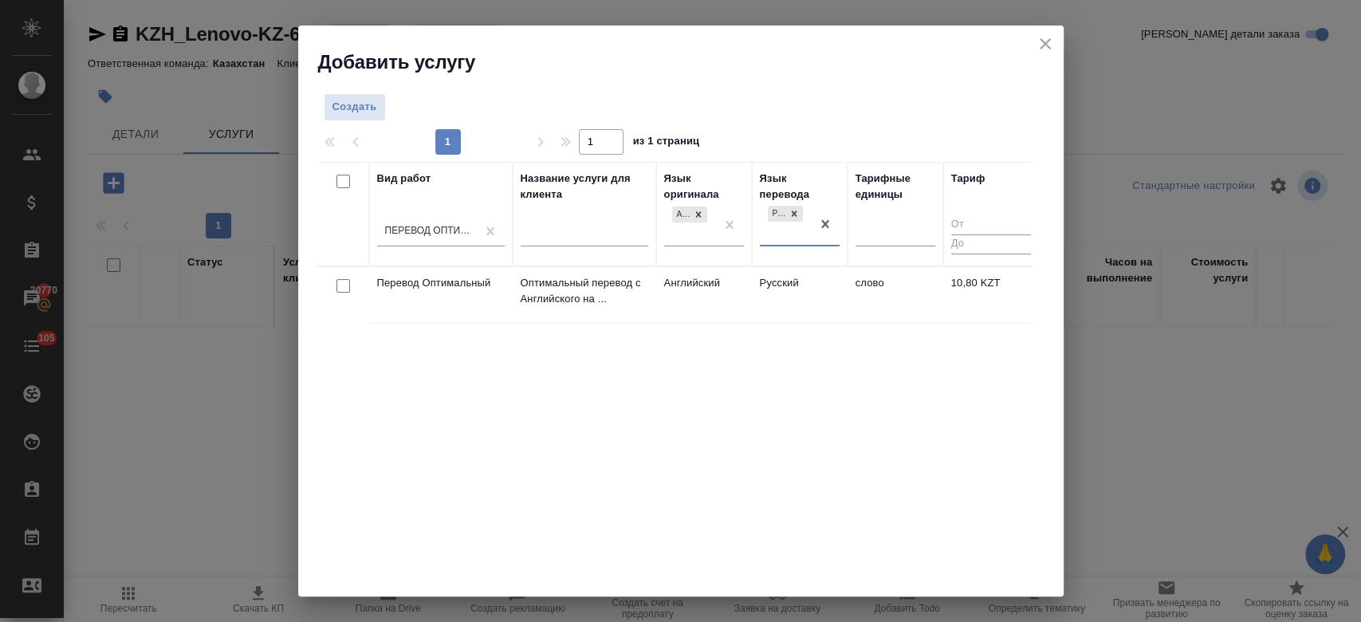
click at [757, 292] on td "Русский" at bounding box center [800, 295] width 96 height 56
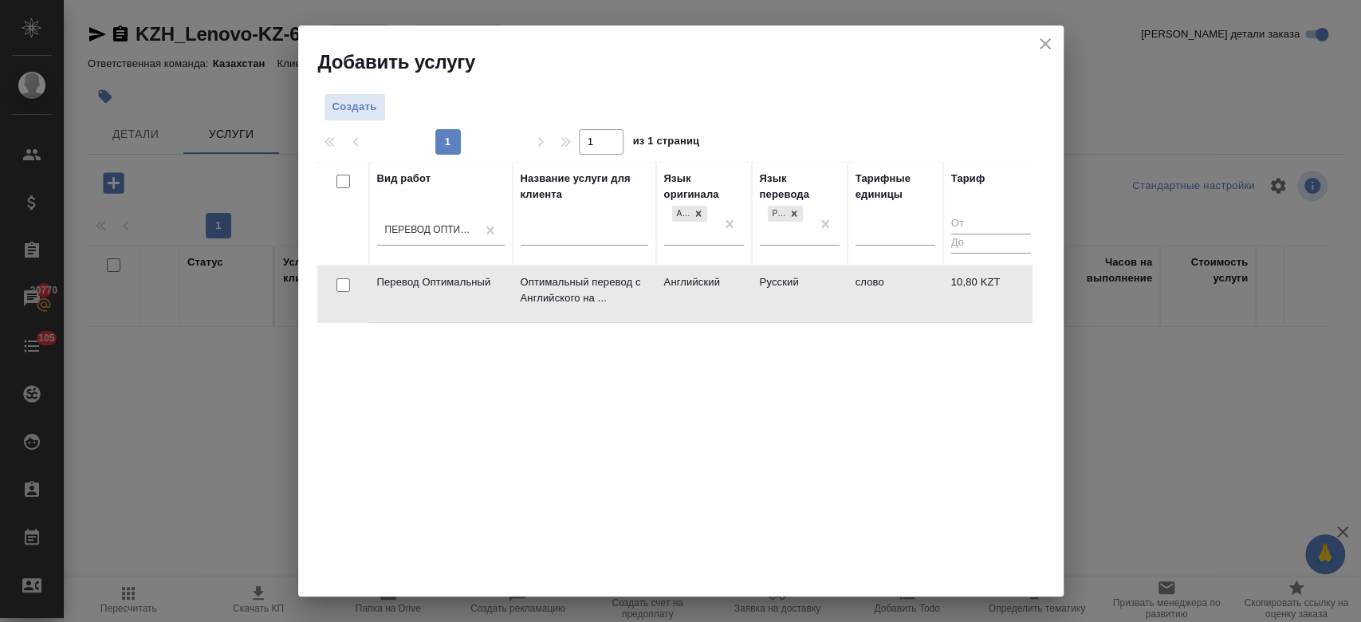
click at [757, 292] on td "Русский" at bounding box center [800, 294] width 96 height 56
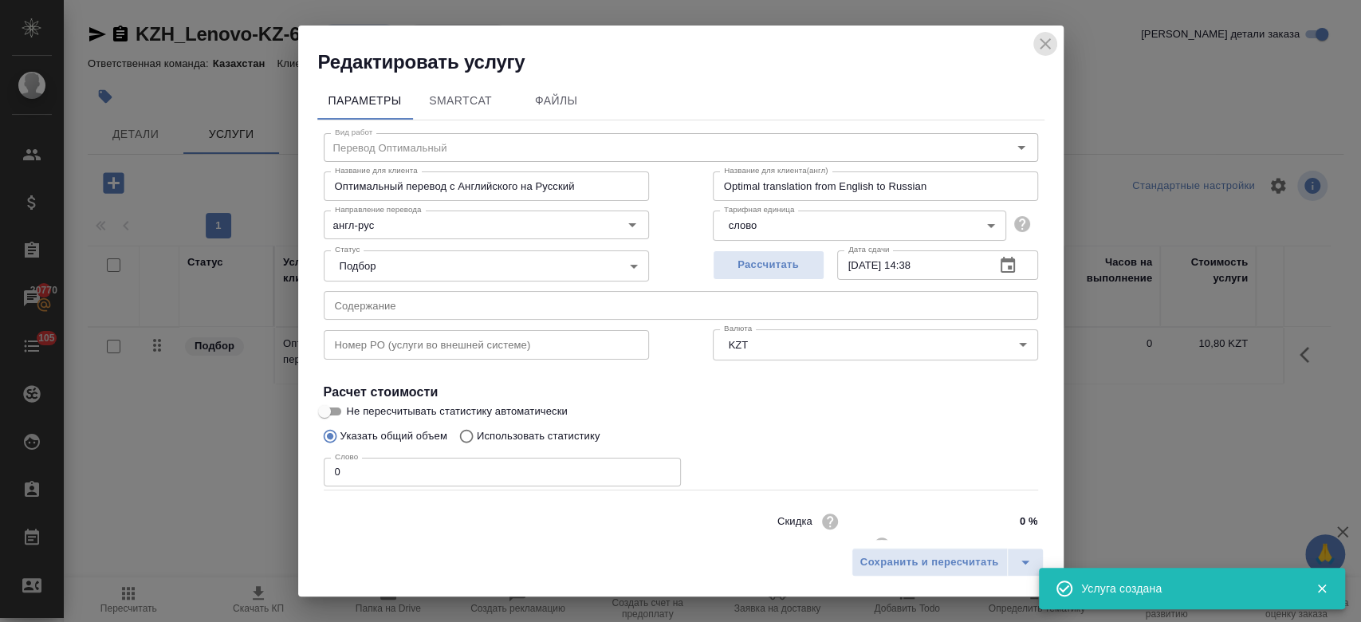
click at [1046, 33] on button "close" at bounding box center [1045, 44] width 24 height 24
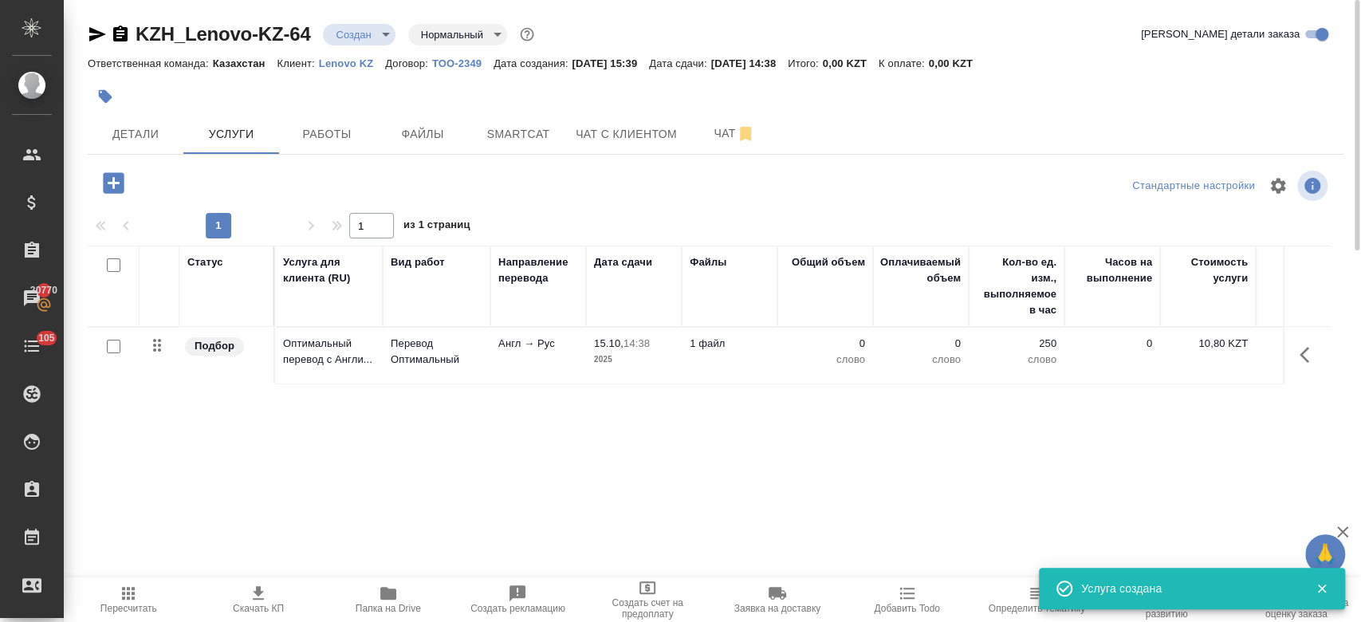
click at [118, 344] on input "checkbox" at bounding box center [114, 347] width 14 height 14
checkbox input "true"
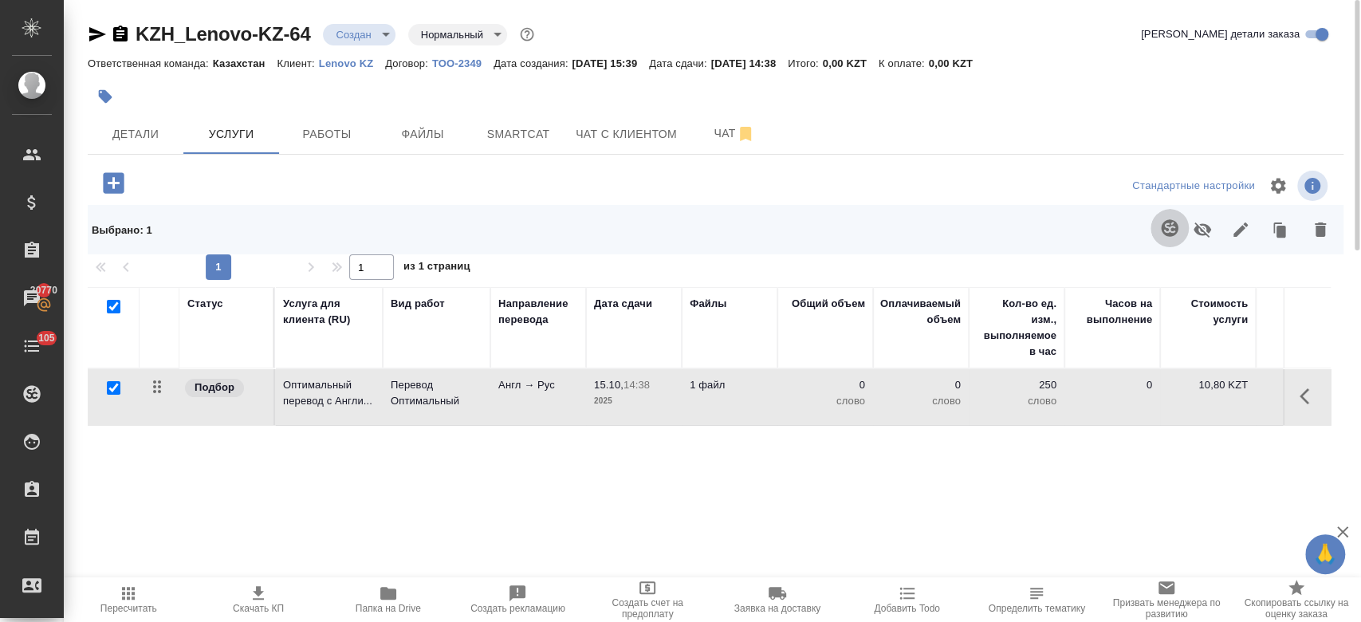
click at [1158, 239] on button "button" at bounding box center [1170, 228] width 38 height 38
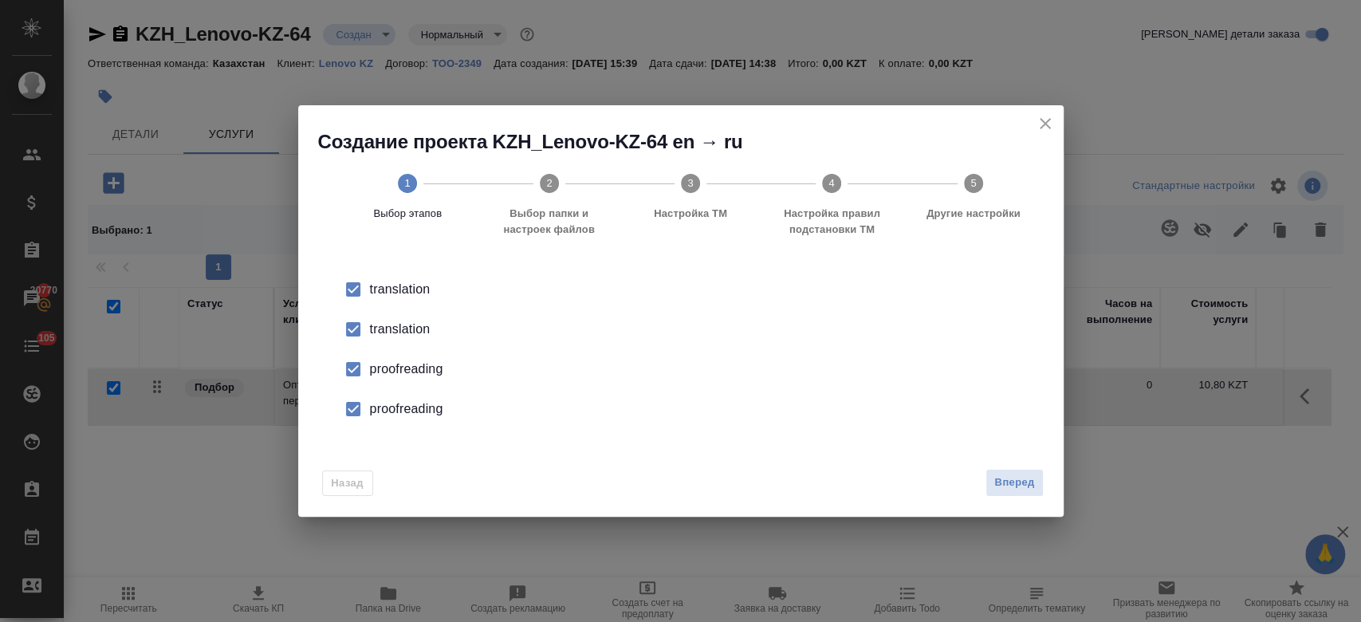
click at [411, 333] on div "translation" at bounding box center [697, 329] width 655 height 19
click at [414, 371] on div "proofreading" at bounding box center [697, 369] width 655 height 19
click at [417, 405] on div "proofreading" at bounding box center [697, 408] width 655 height 19
click at [1024, 481] on span "Вперед" at bounding box center [1014, 483] width 40 height 18
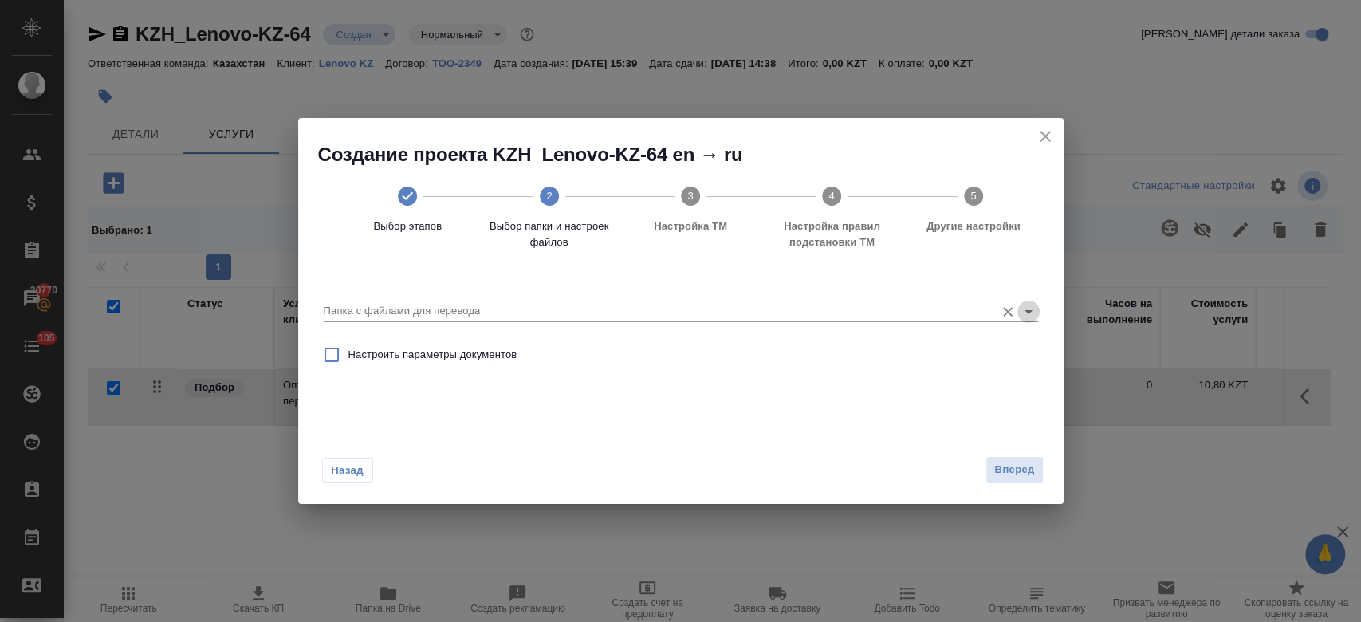
click at [1029, 306] on icon "Open" at bounding box center [1028, 311] width 19 height 19
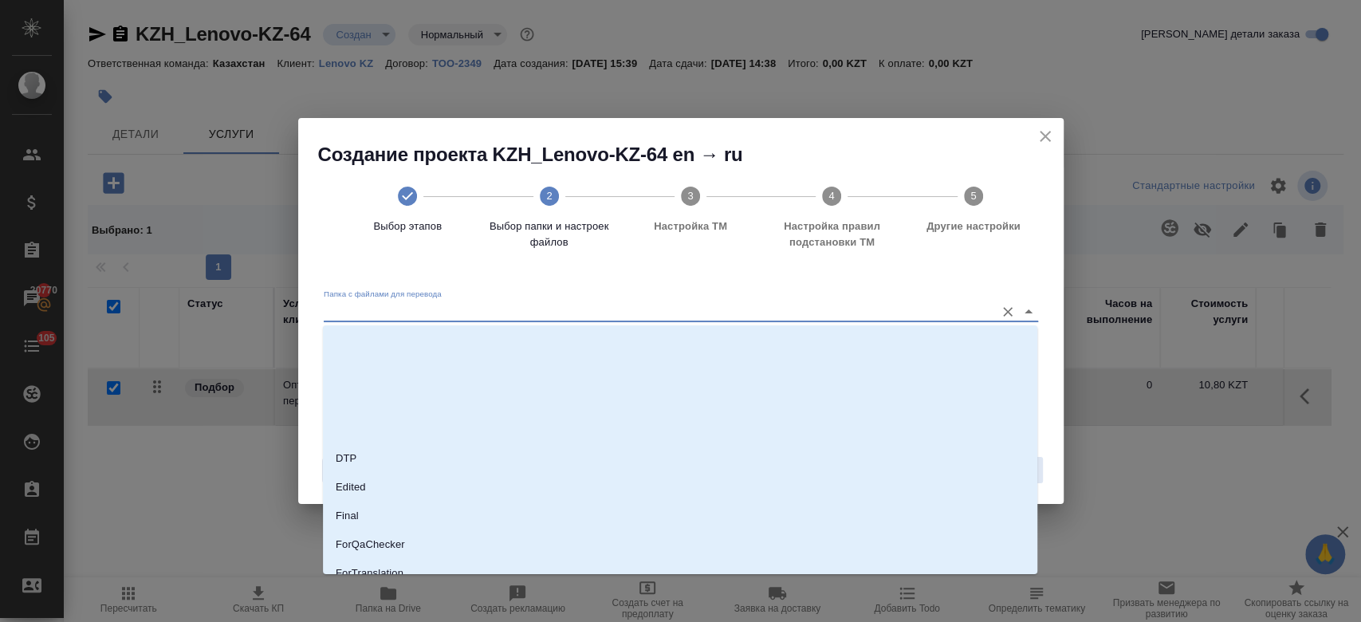
scroll to position [158, 0]
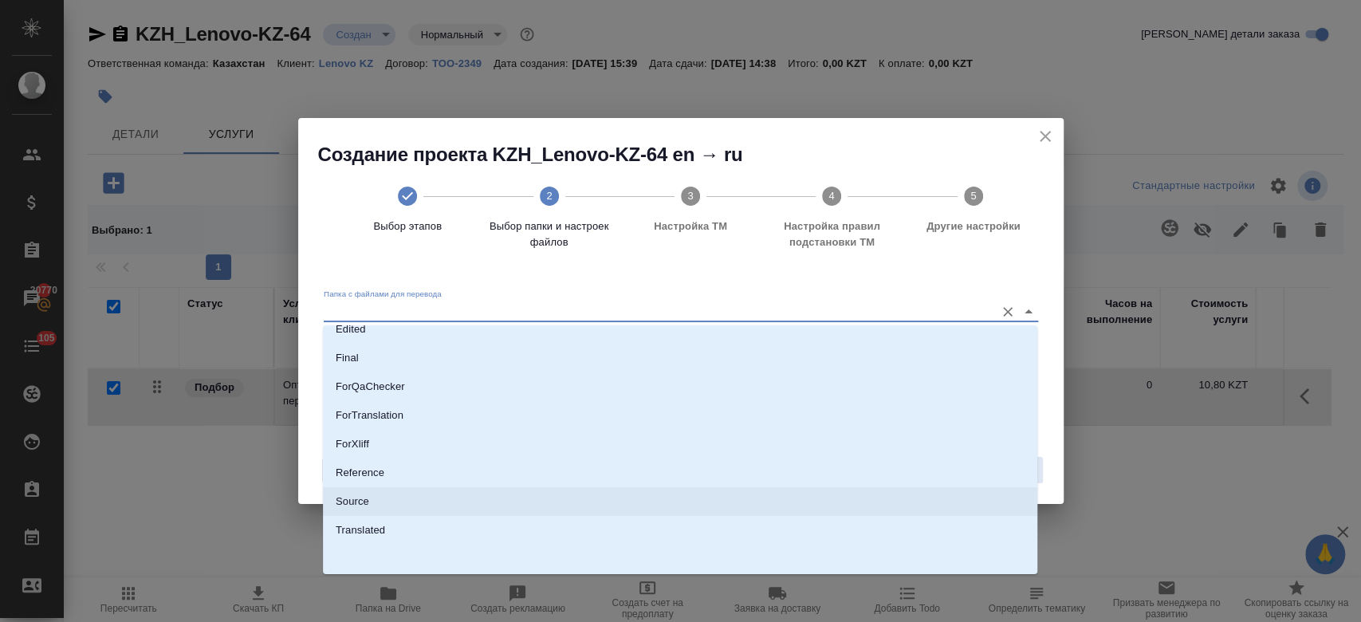
click at [587, 509] on li "Source" at bounding box center [680, 501] width 714 height 29
type input "Source"
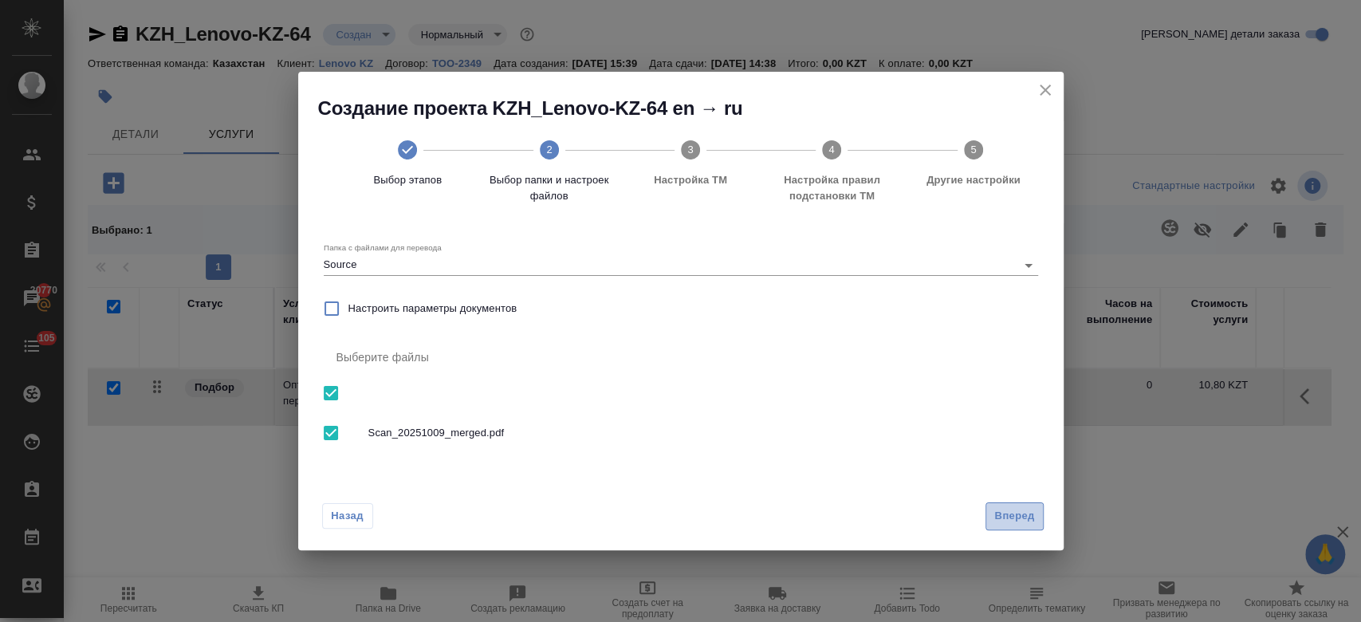
click at [995, 508] on span "Вперед" at bounding box center [1014, 516] width 40 height 18
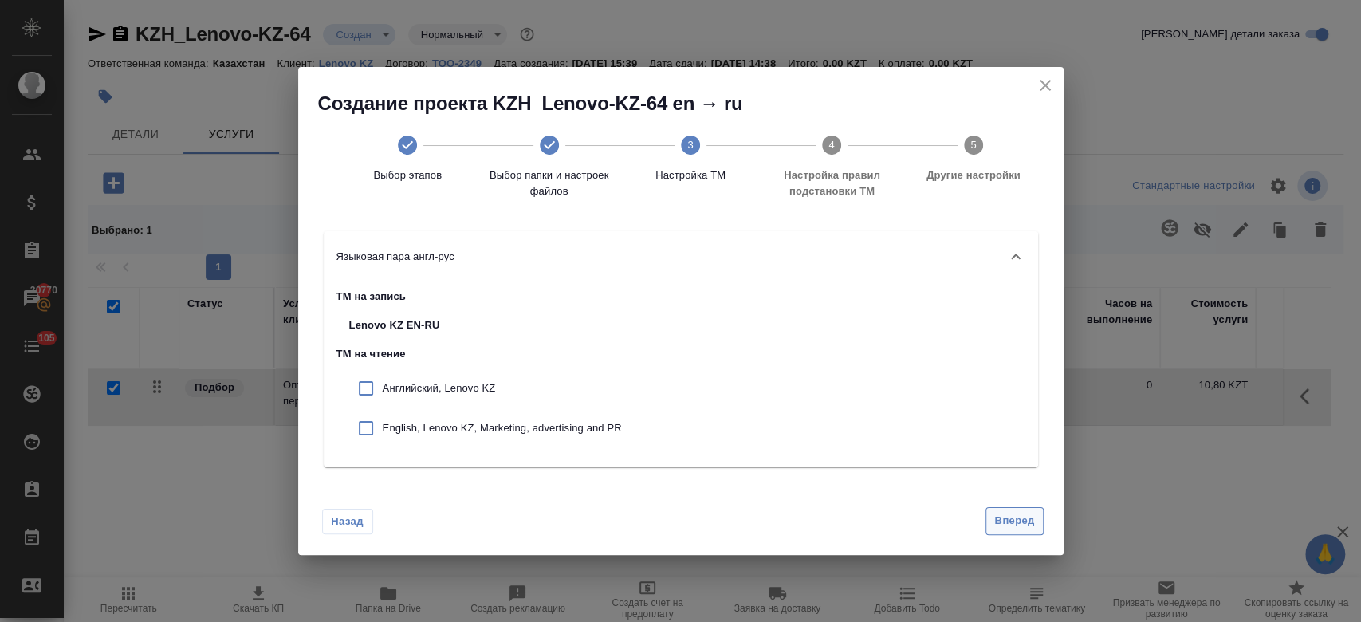
click at [1019, 535] on div "Назад Вперед" at bounding box center [680, 517] width 765 height 75
click at [1017, 518] on span "Вперед" at bounding box center [1014, 521] width 40 height 18
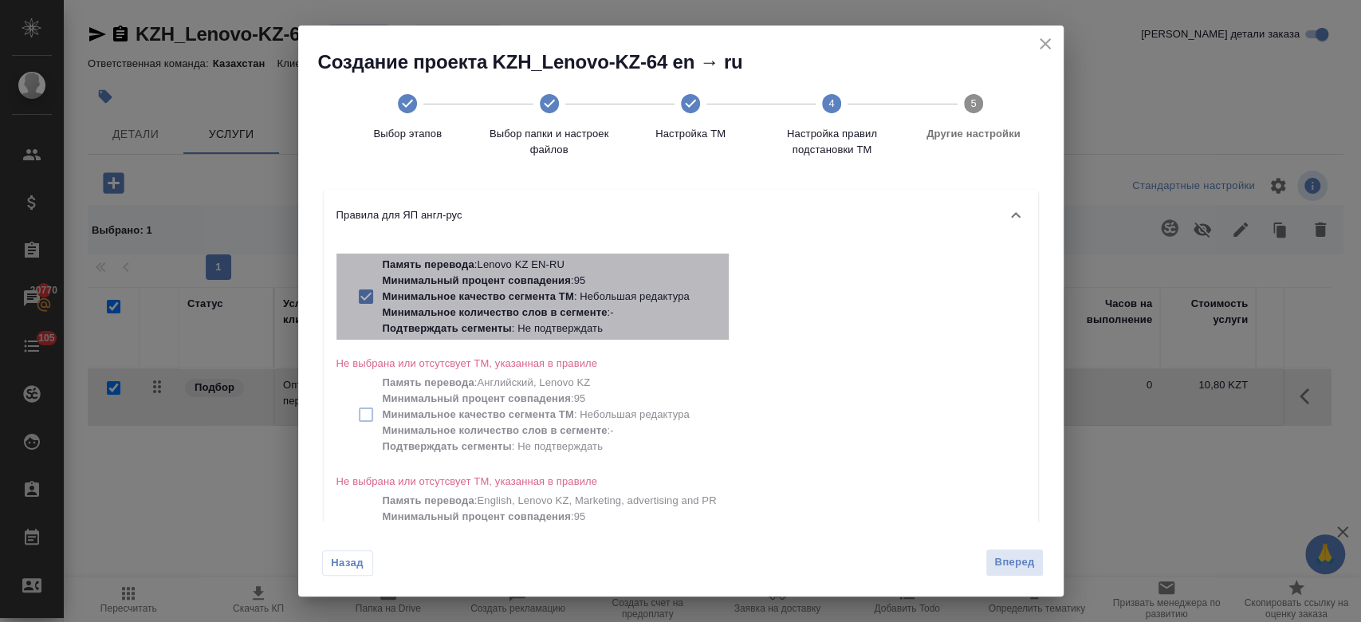
click at [601, 278] on p "Минимальный процент совпадения : 95" at bounding box center [550, 281] width 334 height 16
checkbox input "false"
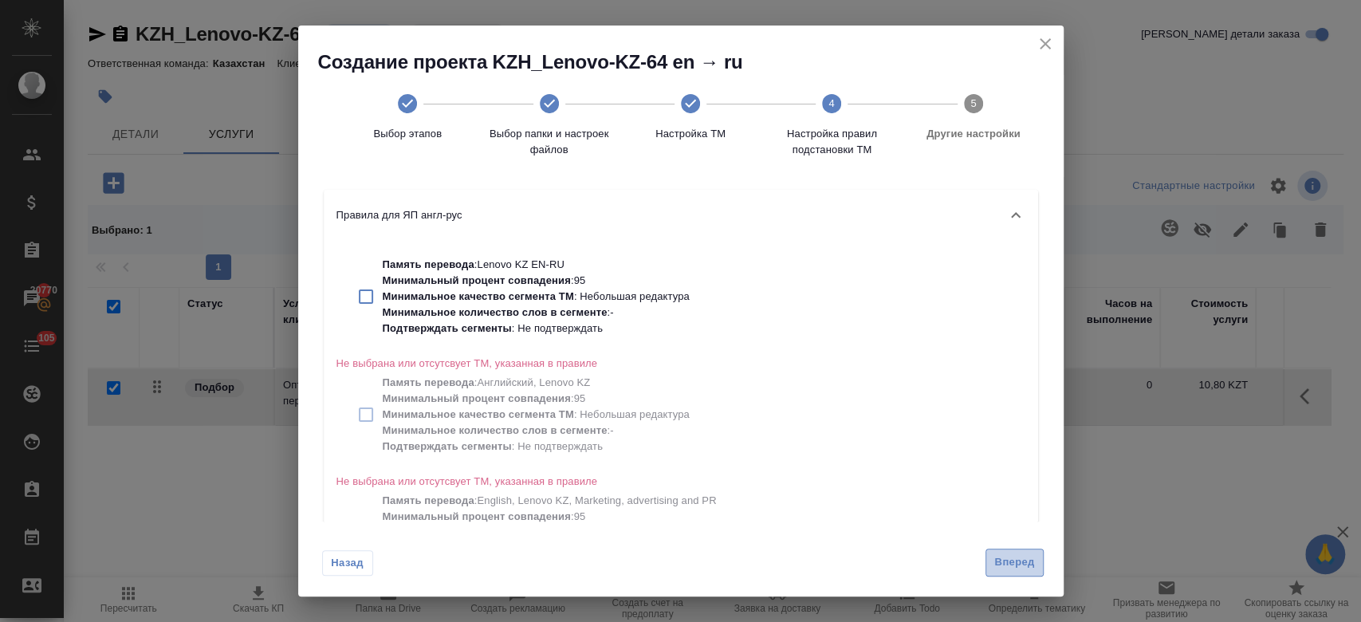
click at [1020, 565] on span "Вперед" at bounding box center [1014, 562] width 40 height 18
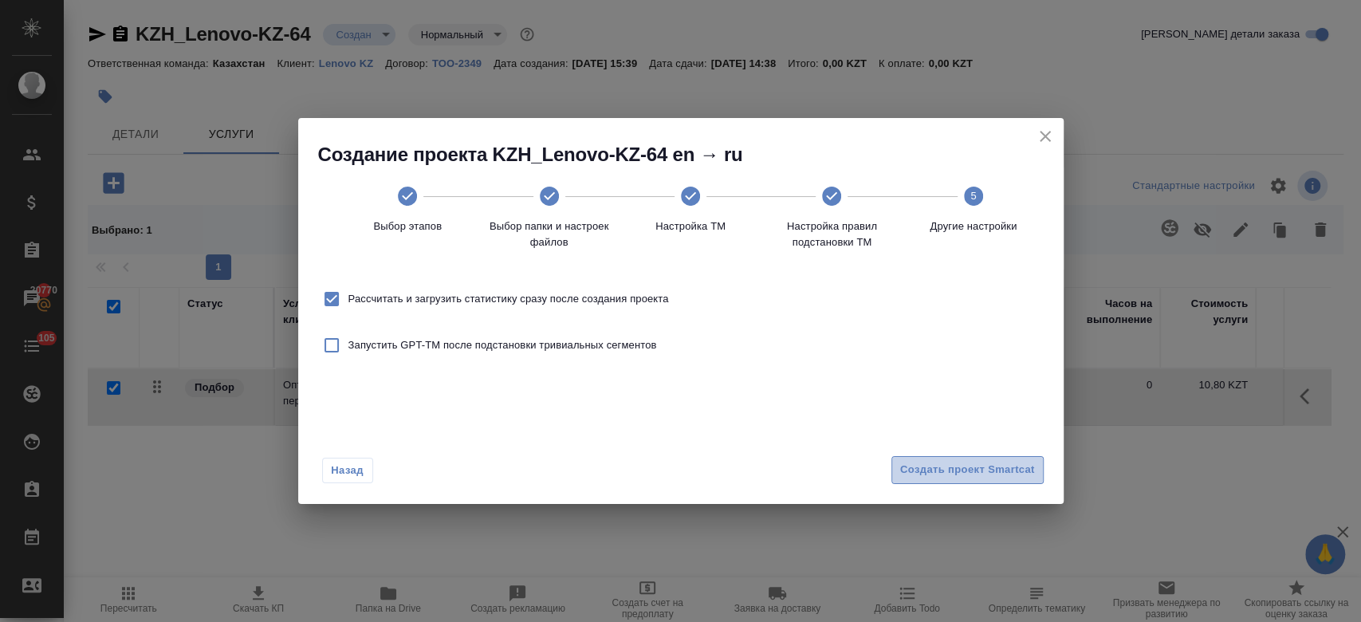
click at [911, 476] on span "Создать проект Smartcat" at bounding box center [967, 470] width 135 height 18
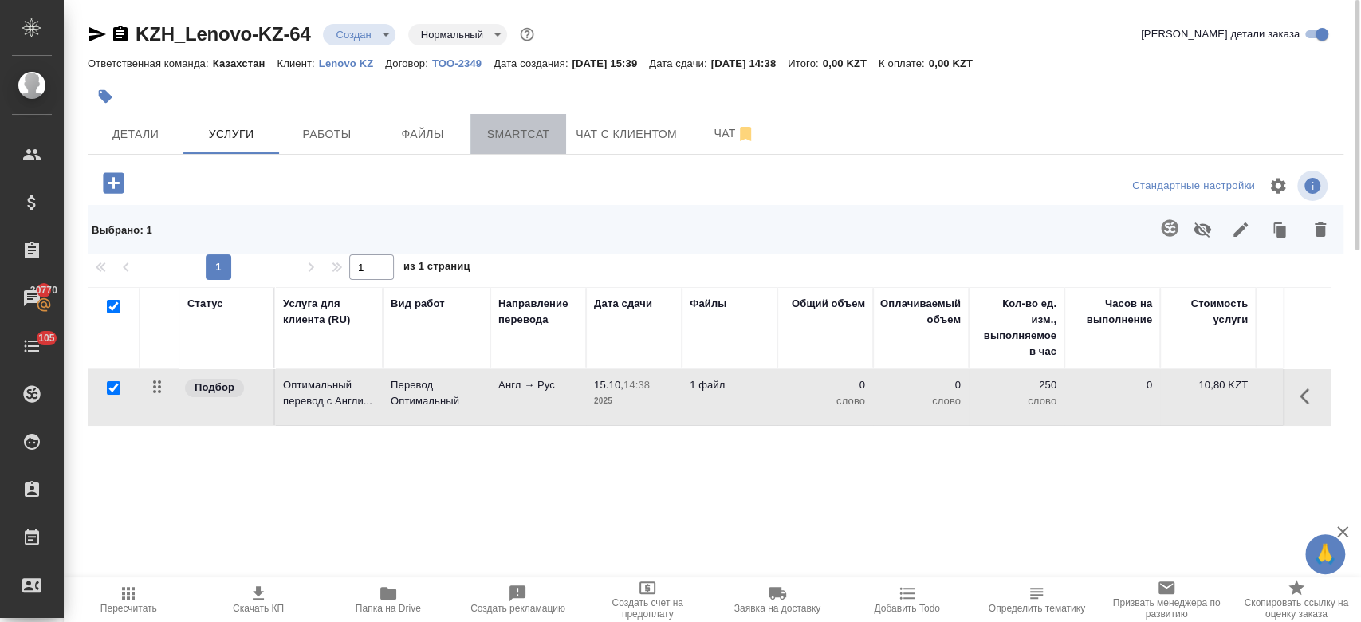
click at [521, 123] on button "Smartcat" at bounding box center [518, 134] width 96 height 40
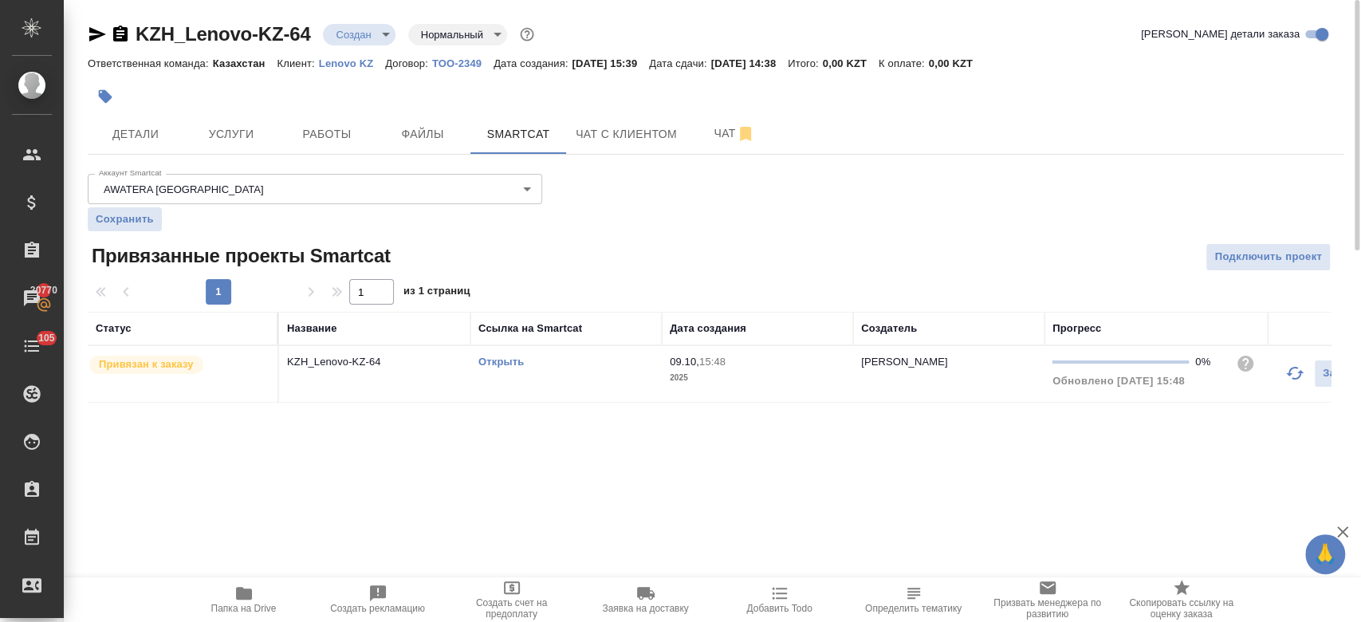
click at [494, 356] on link "Открыть" at bounding box center [500, 362] width 45 height 12
click at [246, 600] on icon "button" at bounding box center [244, 593] width 16 height 13
click at [226, 136] on span "Услуги" at bounding box center [231, 134] width 77 height 20
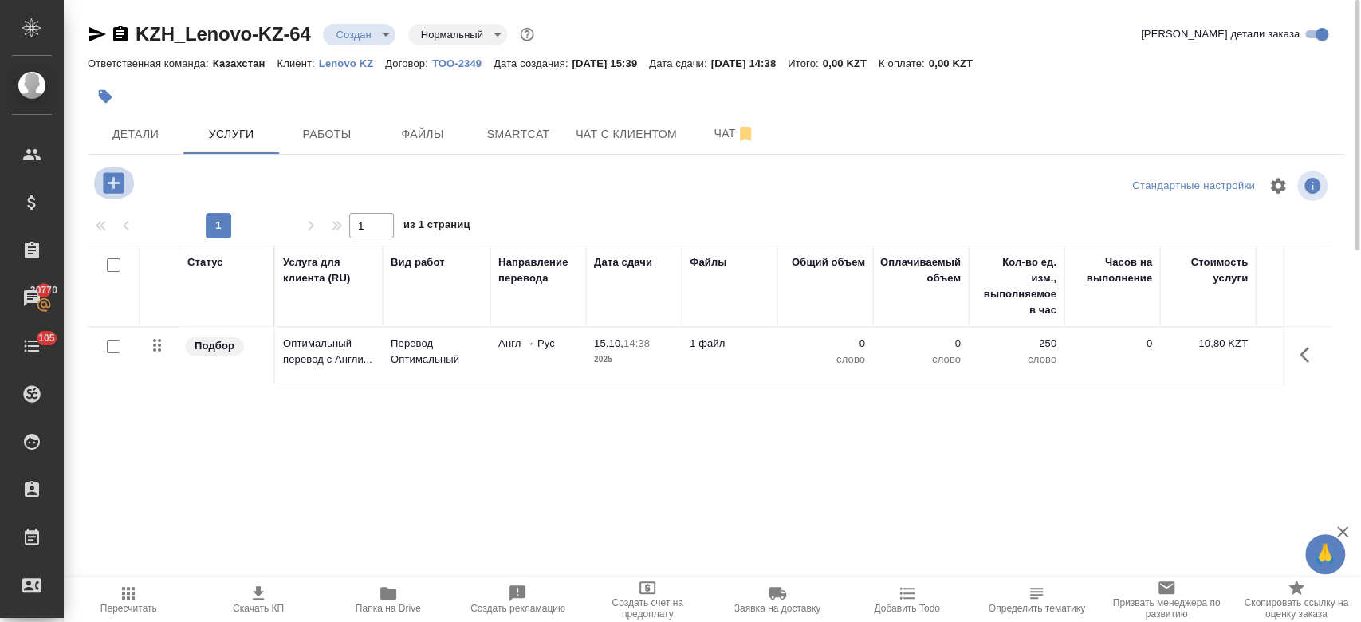
click at [111, 182] on icon "button" at bounding box center [113, 182] width 21 height 21
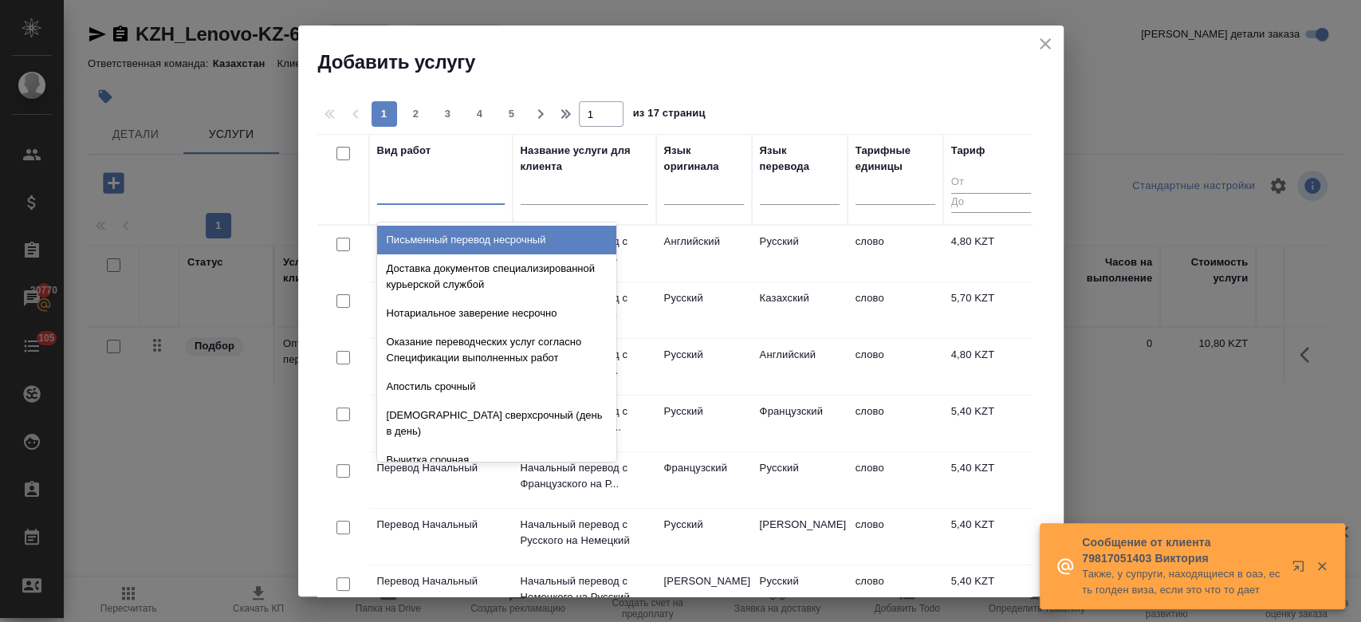
click at [434, 189] on div at bounding box center [441, 188] width 128 height 23
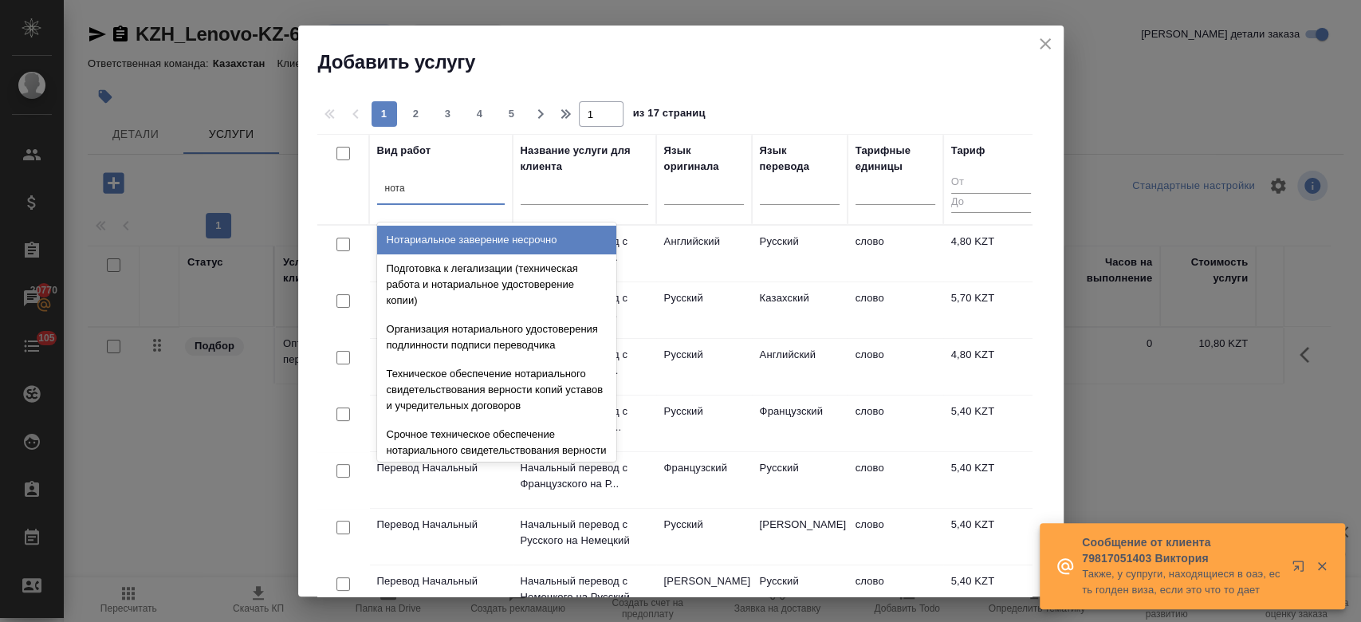
type input "нотар"
click at [460, 242] on div "Нотариальное заверение несрочно" at bounding box center [496, 240] width 239 height 29
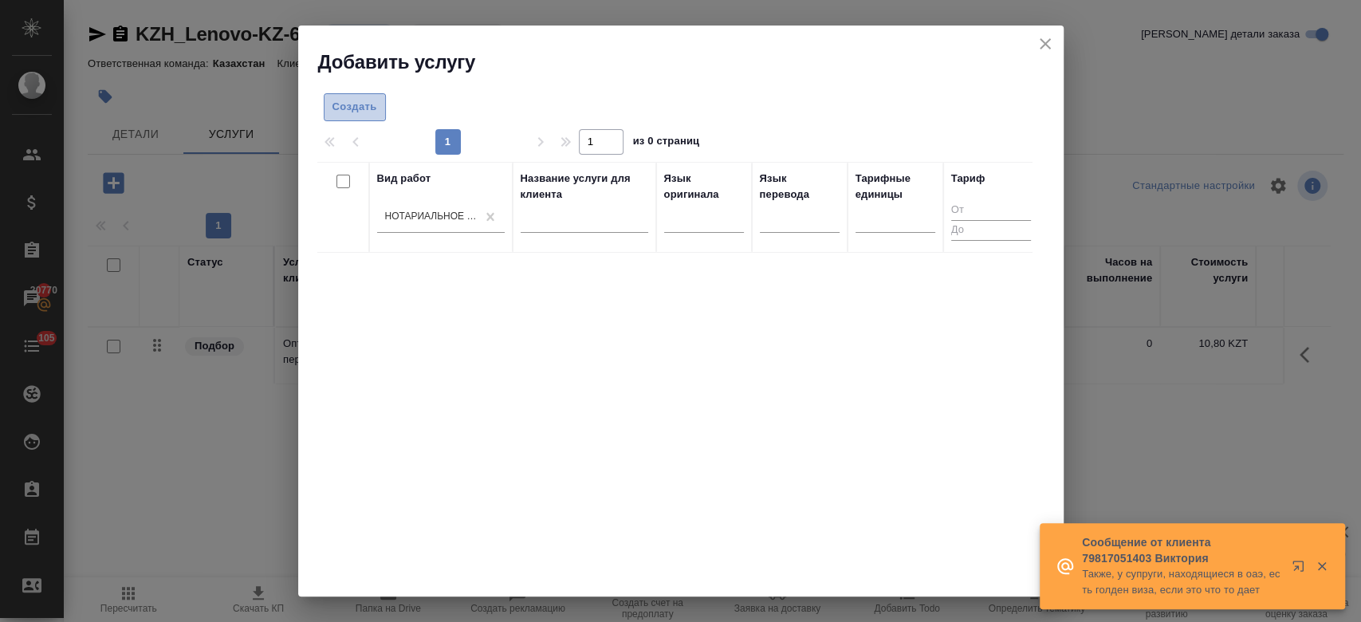
click at [352, 116] on span "Создать" at bounding box center [354, 107] width 45 height 18
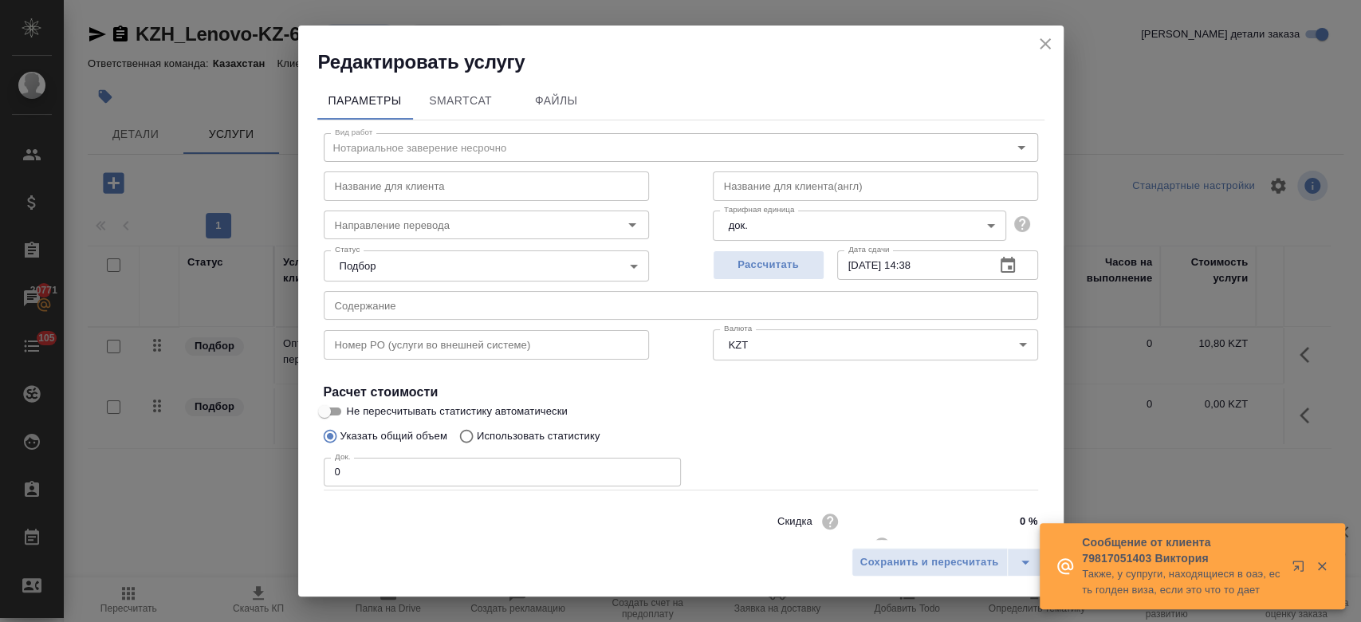
scroll to position [51, 0]
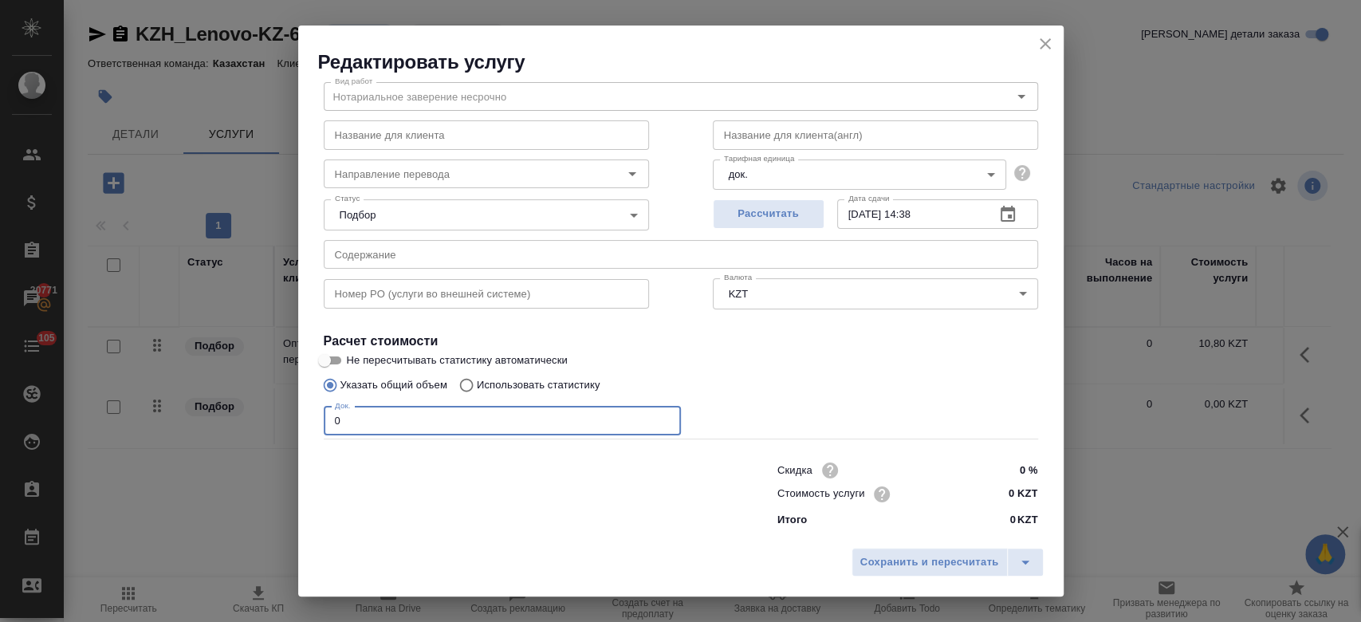
click at [486, 418] on input "0" at bounding box center [502, 421] width 357 height 29
type input "1"
click at [997, 486] on input "0 KZT" at bounding box center [1007, 494] width 58 height 23
type input "4000 KZT"
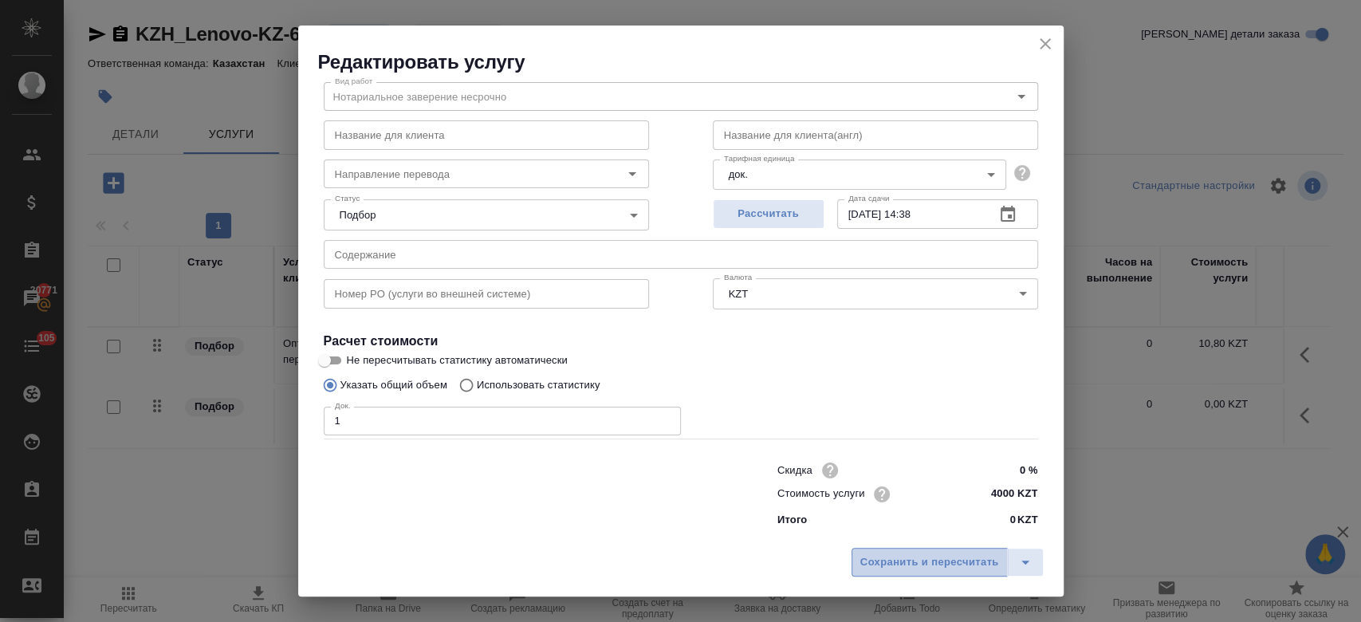
click at [924, 562] on span "Сохранить и пересчитать" at bounding box center [929, 562] width 139 height 18
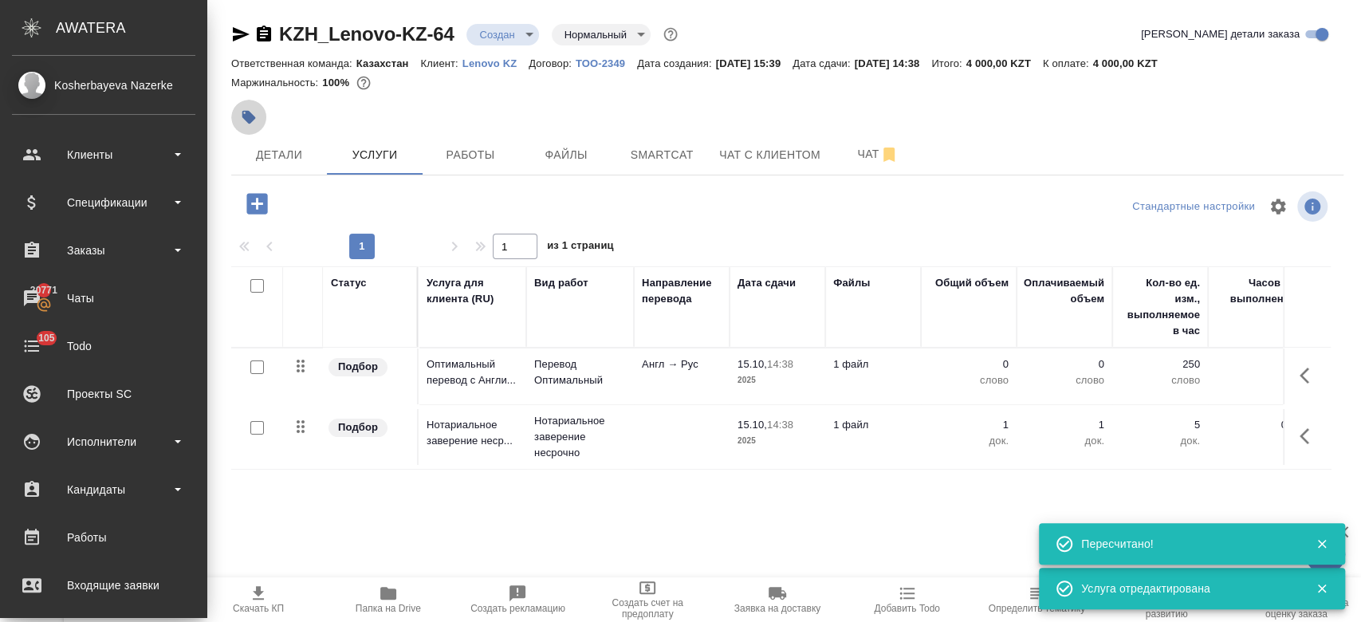
click at [244, 108] on button "button" at bounding box center [248, 117] width 35 height 35
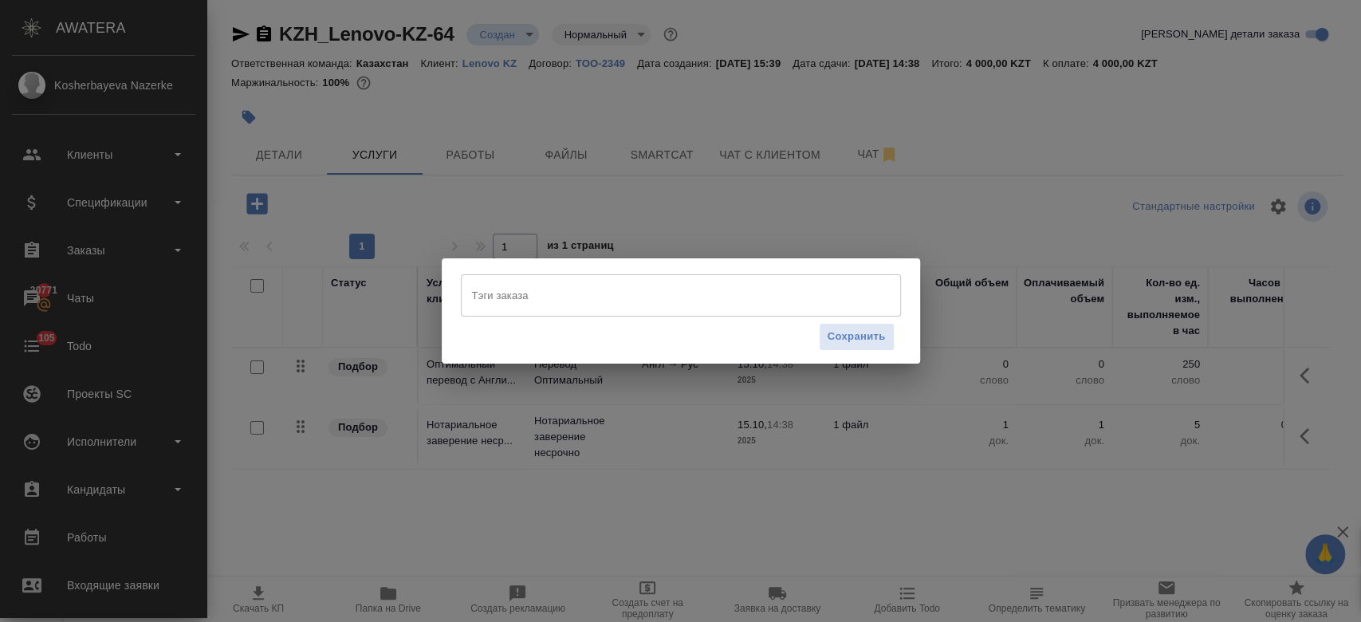
click at [576, 299] on input "Тэги заказа" at bounding box center [665, 294] width 395 height 27
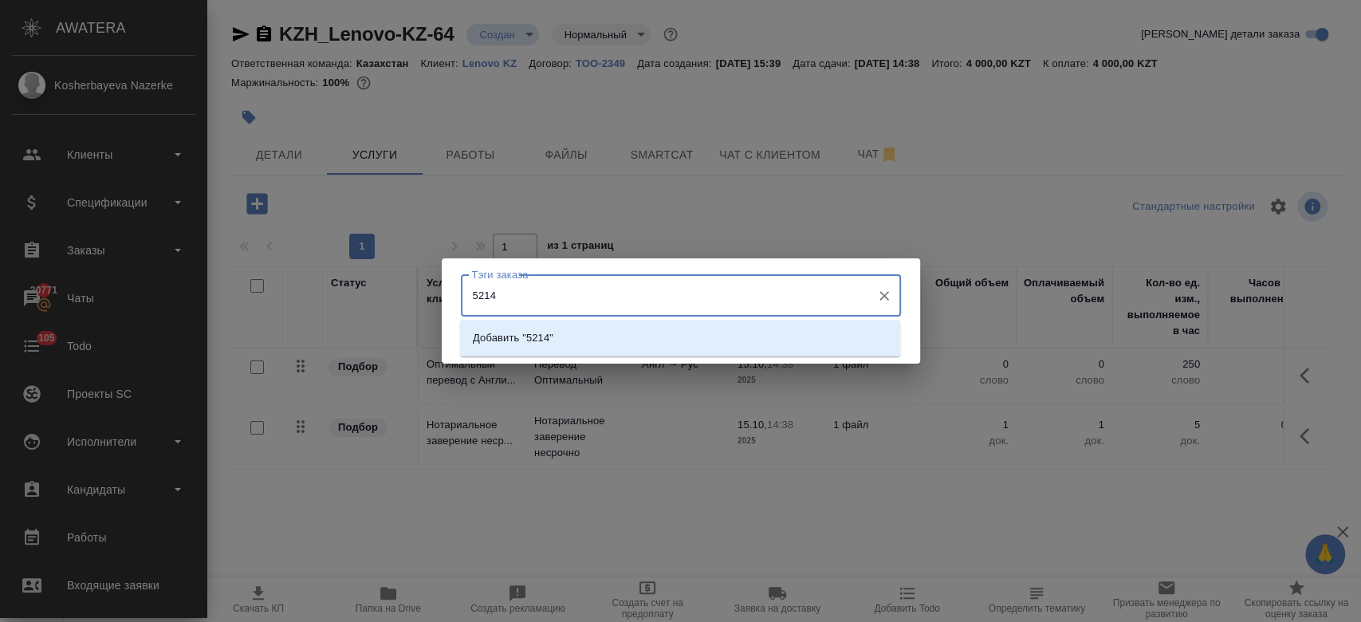
type input "52145"
click at [559, 328] on li "Добавить "52145"" at bounding box center [680, 338] width 440 height 29
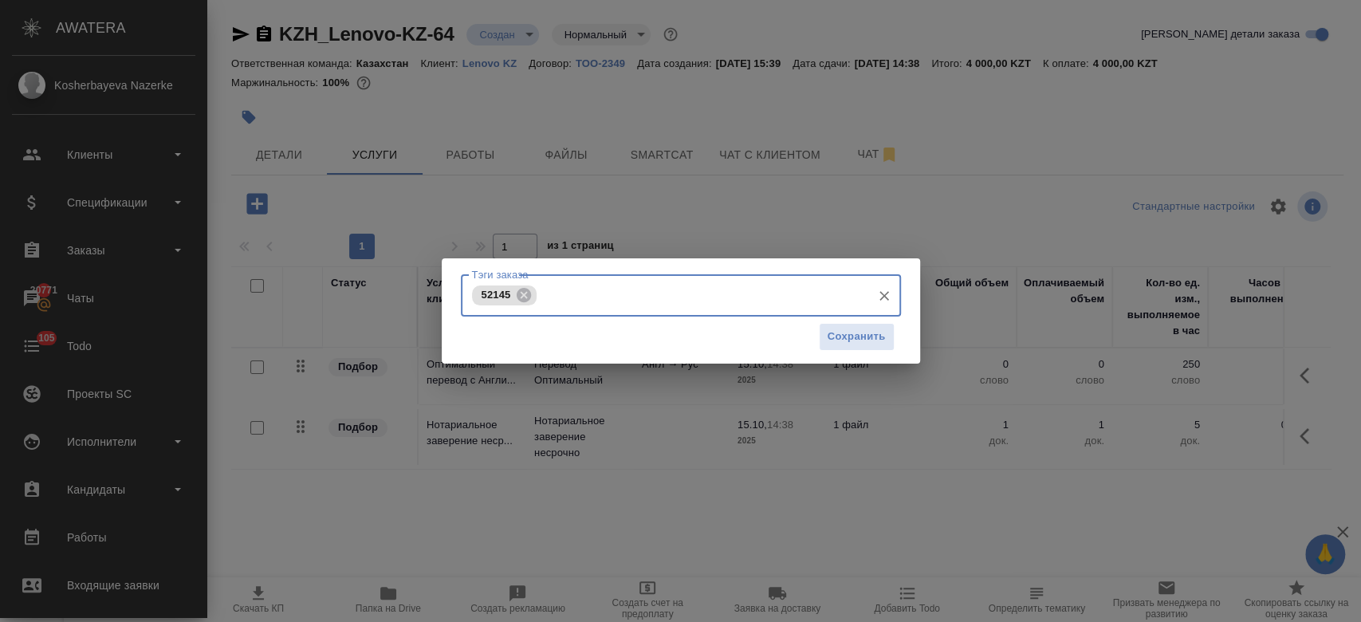
click at [844, 353] on div "Сохранить" at bounding box center [681, 337] width 440 height 41
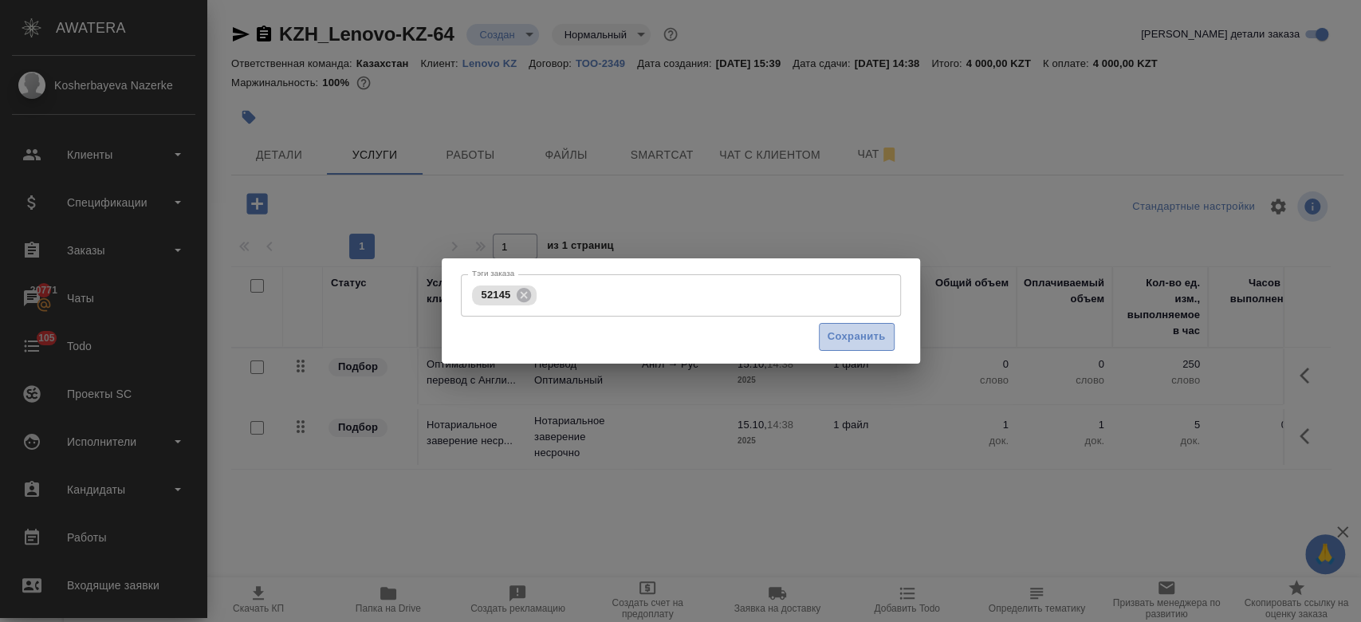
click at [844, 334] on span "Сохранить" at bounding box center [857, 337] width 58 height 18
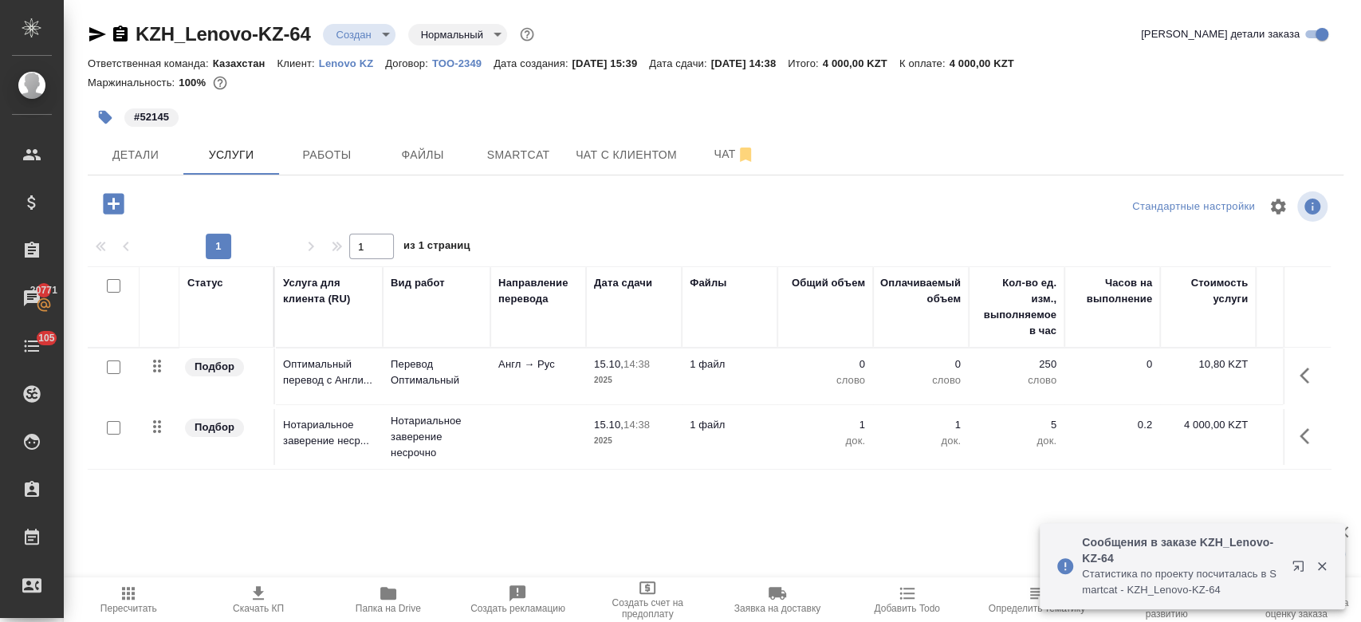
click at [547, 364] on p "Англ → Рус" at bounding box center [538, 364] width 80 height 16
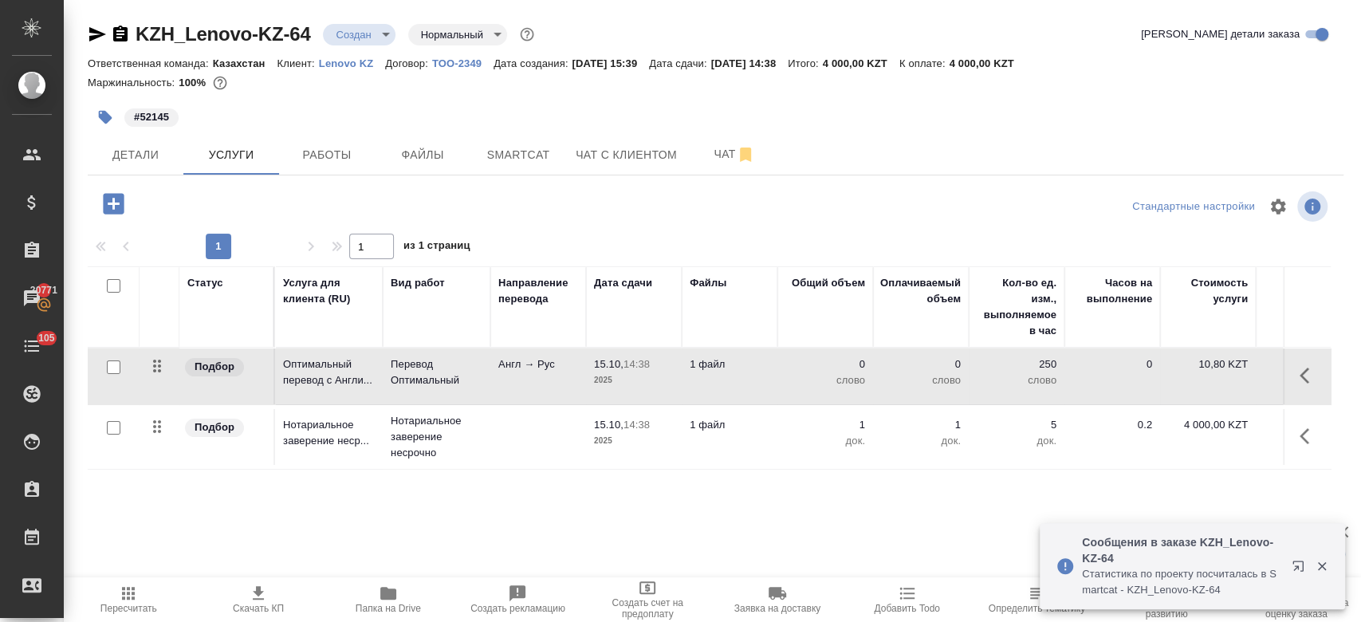
click at [547, 364] on p "Англ → Рус" at bounding box center [538, 364] width 80 height 16
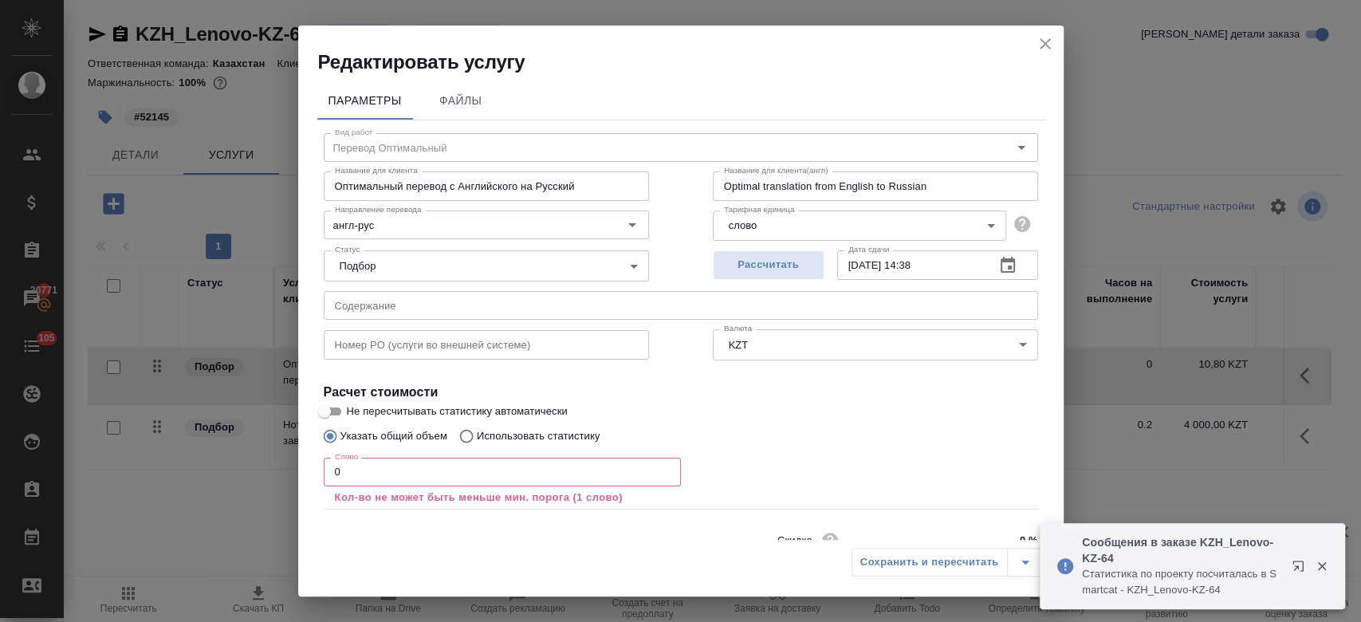
scroll to position [70, 0]
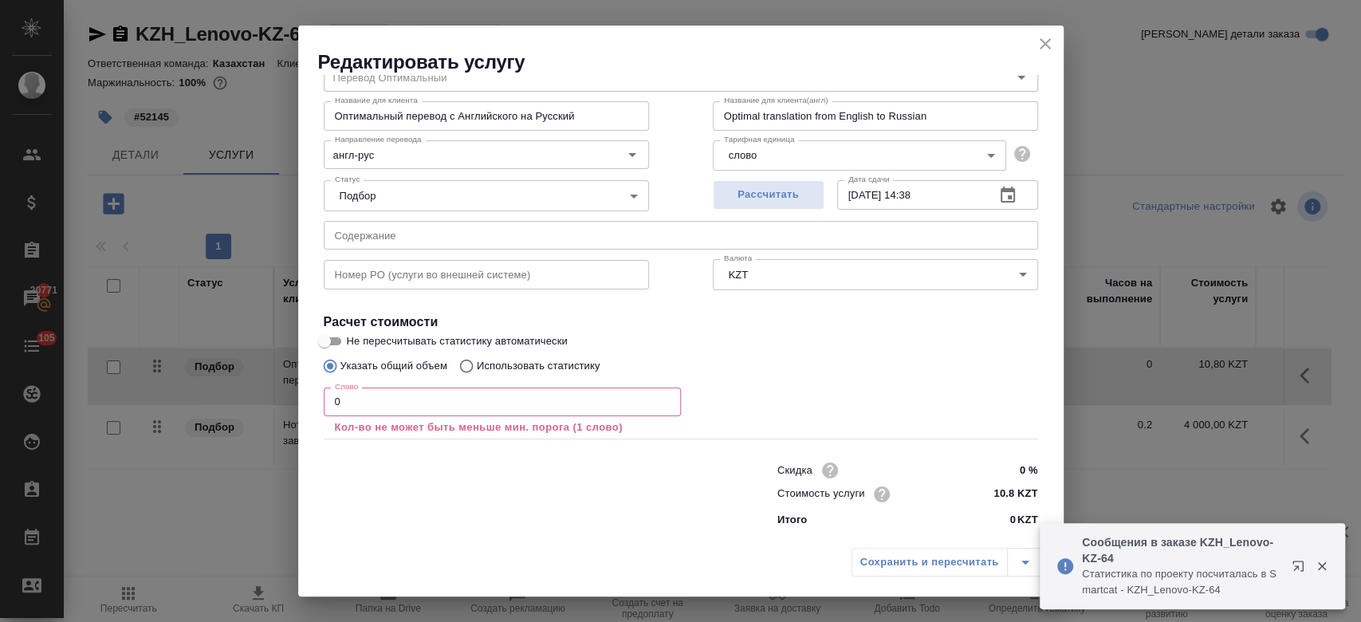
click at [520, 361] on p "Использовать статистику" at bounding box center [539, 366] width 124 height 16
click at [477, 361] on input "Использовать статистику" at bounding box center [464, 366] width 26 height 30
radio input "true"
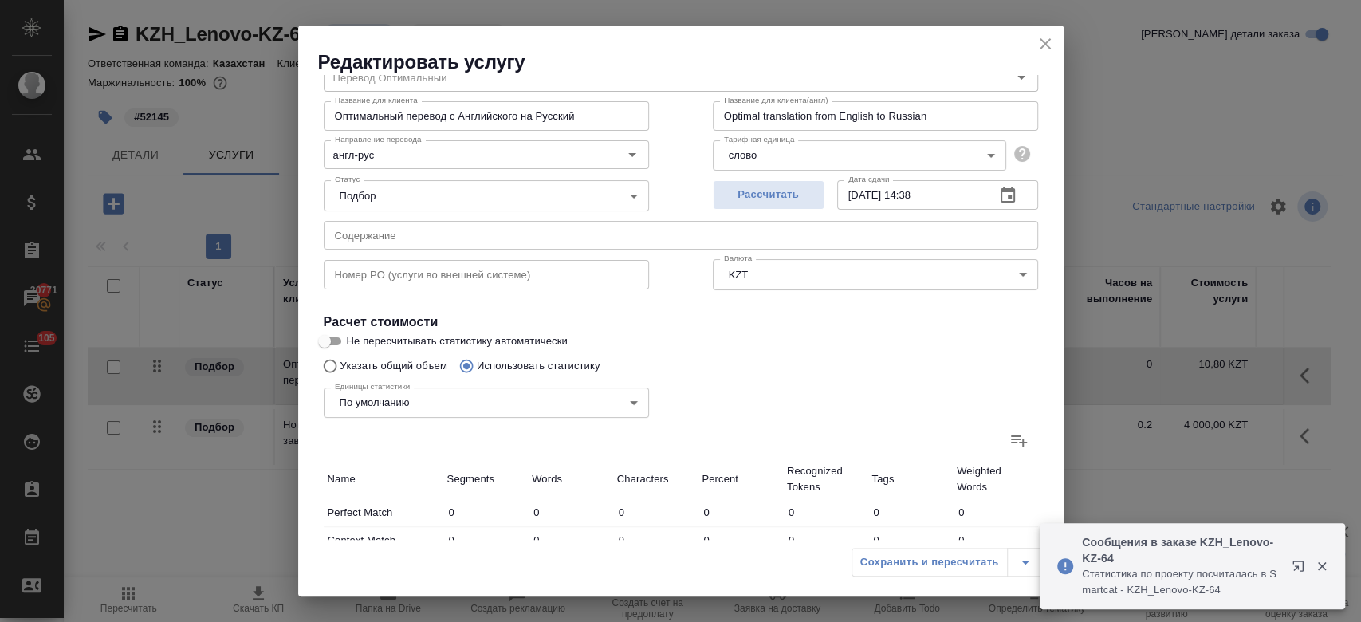
radio input "false"
click at [1009, 440] on icon at bounding box center [1018, 440] width 19 height 19
click at [0, 0] on input "file" at bounding box center [0, 0] width 0 height 0
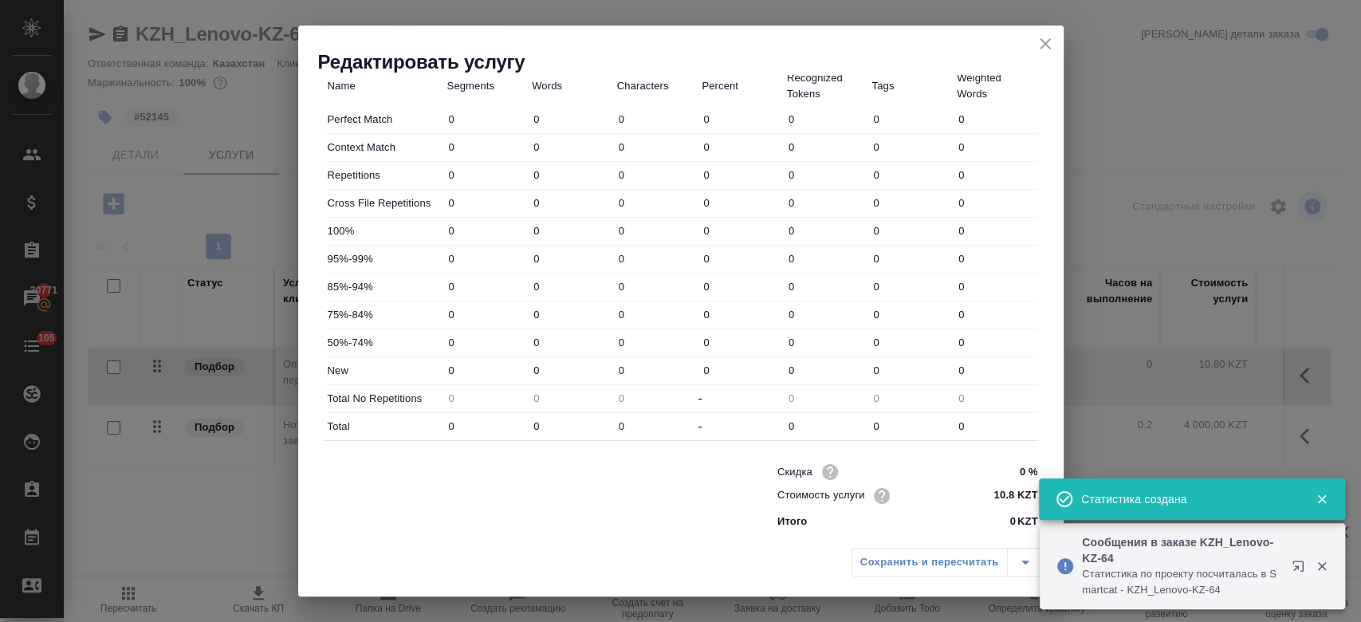
type input "23"
type input "54"
type input "5"
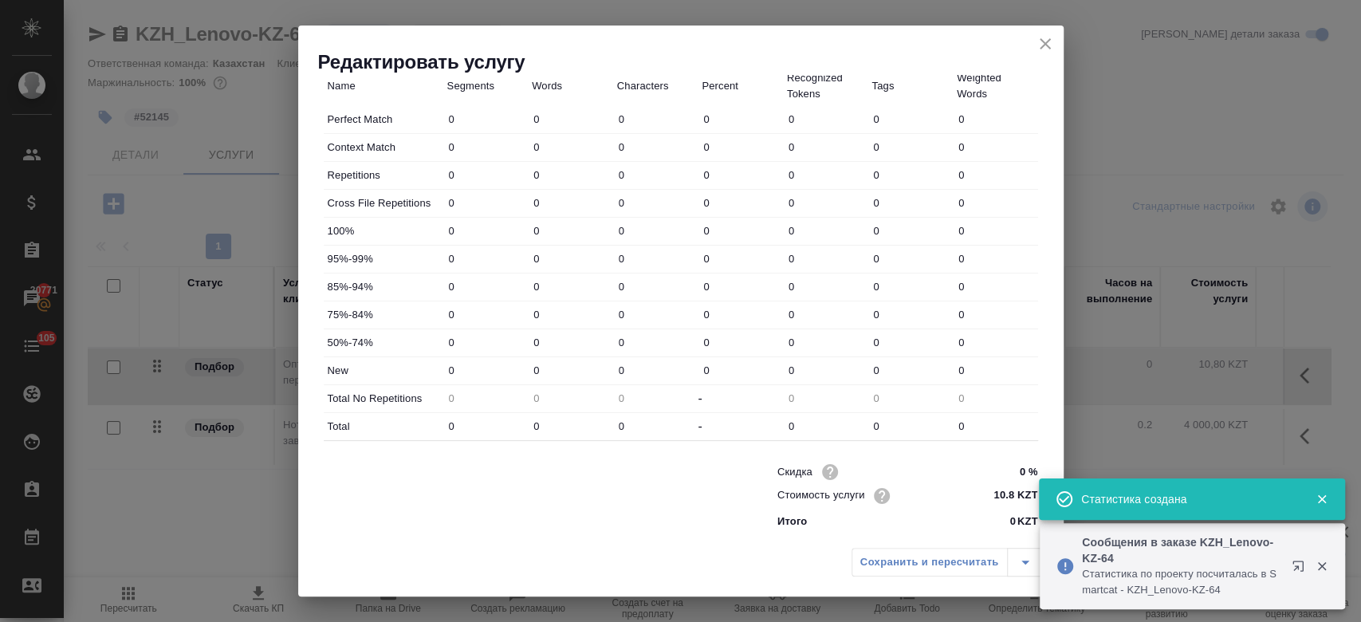
type input "18"
type input "7"
type input "11"
type input "54"
type input "4"
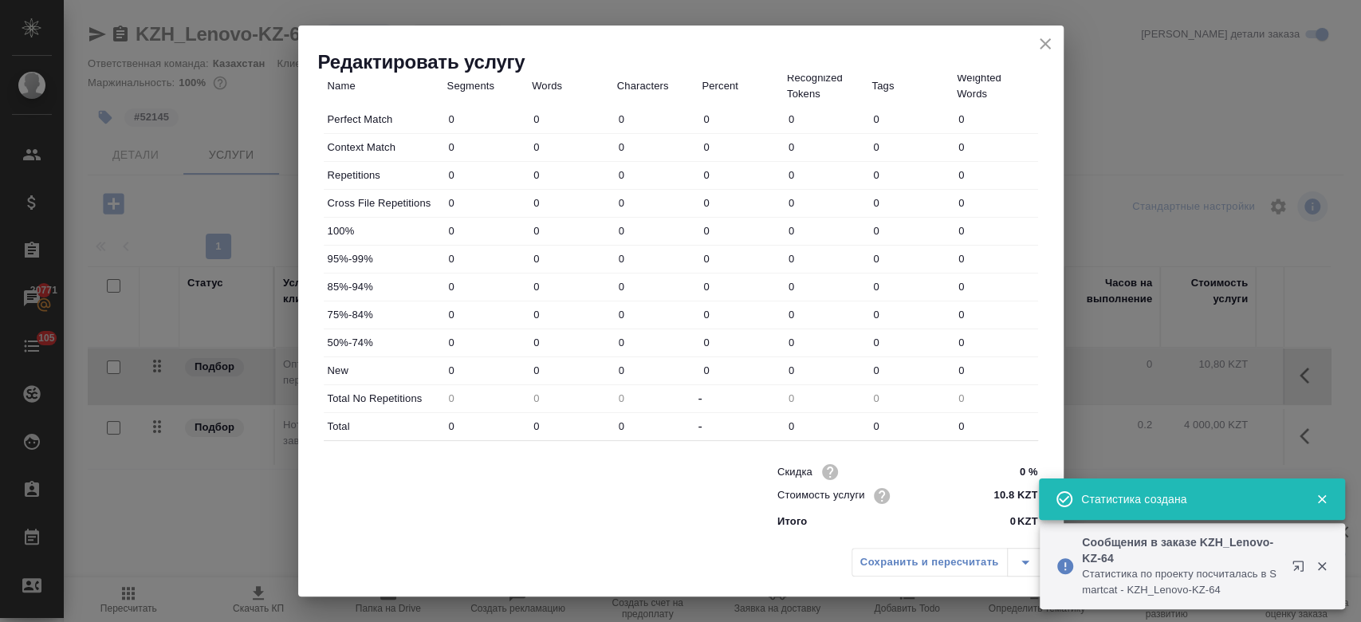
type input "13"
type input "86"
type input "306"
type input "2225"
type input "15899"
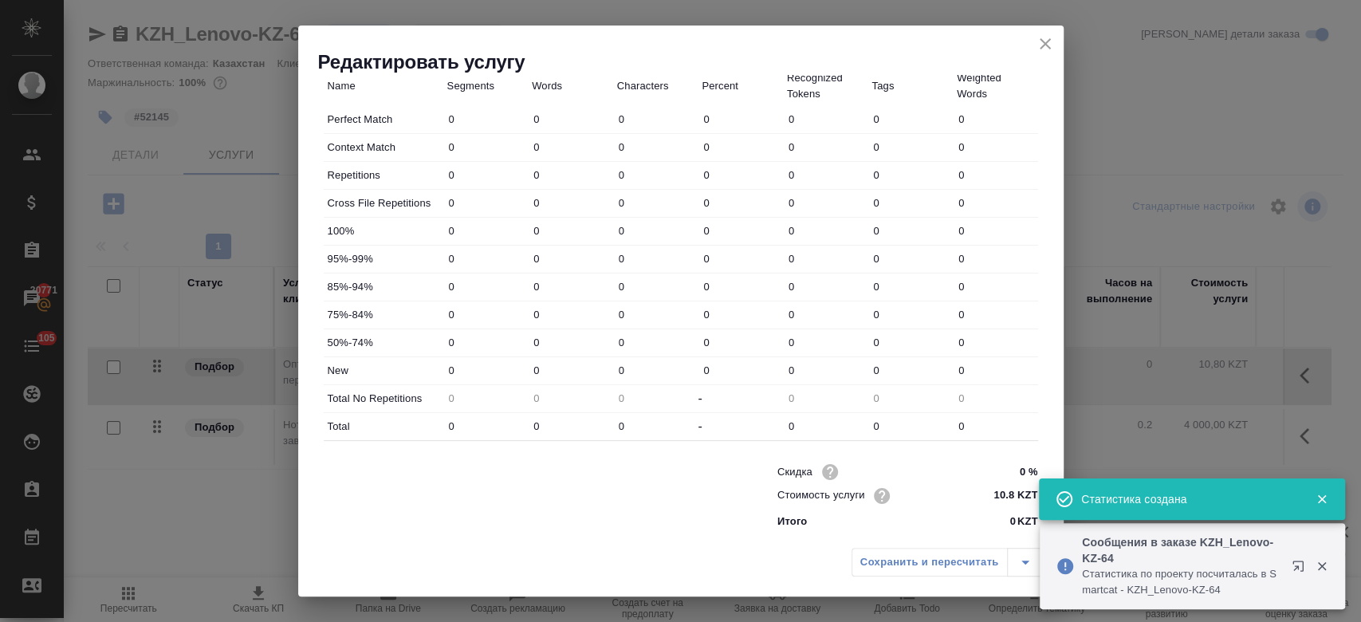
type input "322"
type input "2254"
type input "16057"
type input "345"
type input "2277"
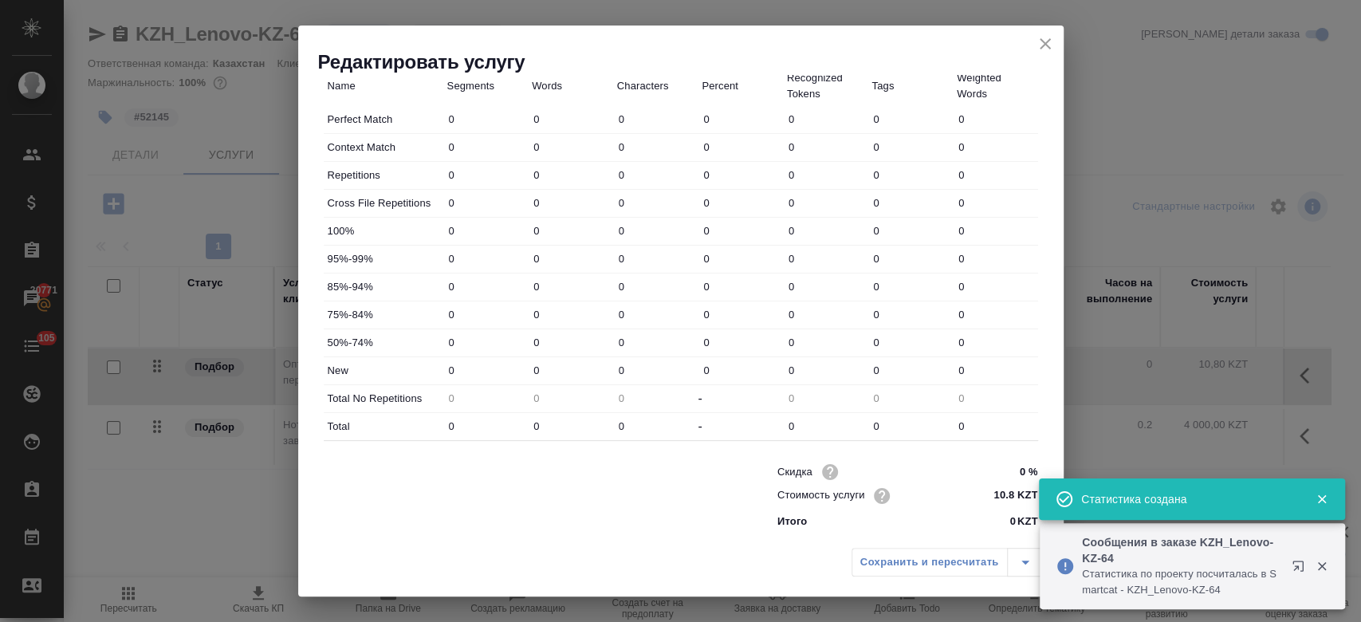
type input "16111"
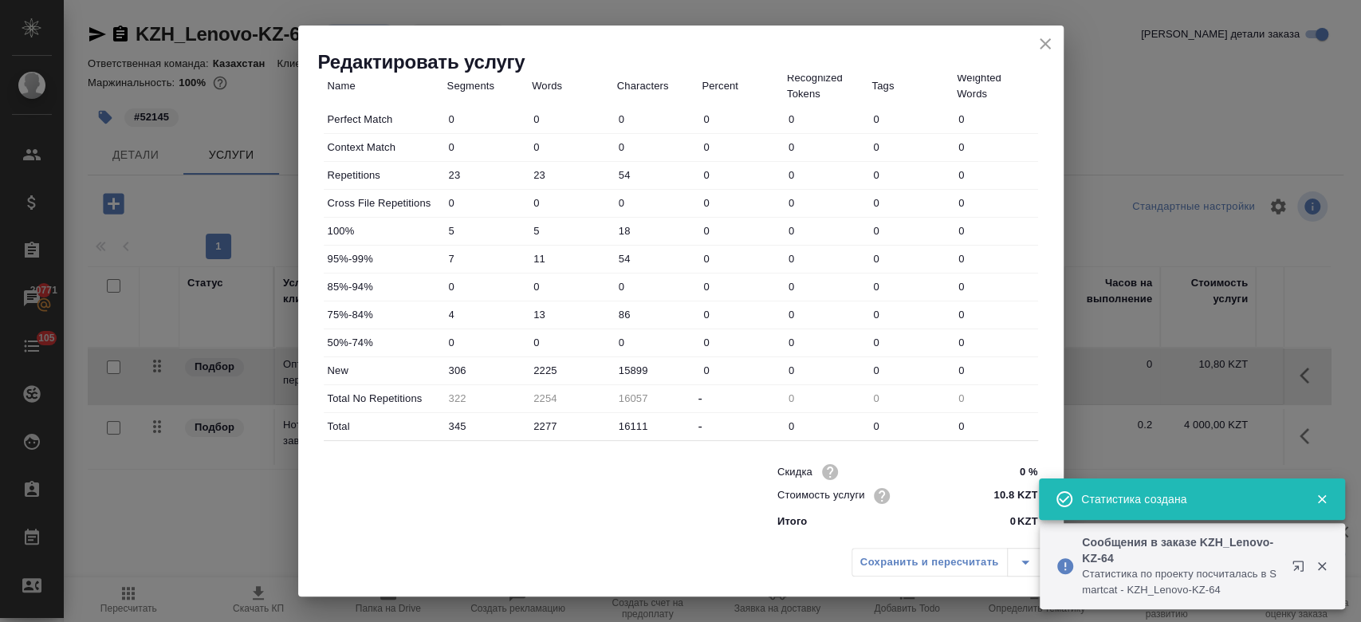
scroll to position [12, 0]
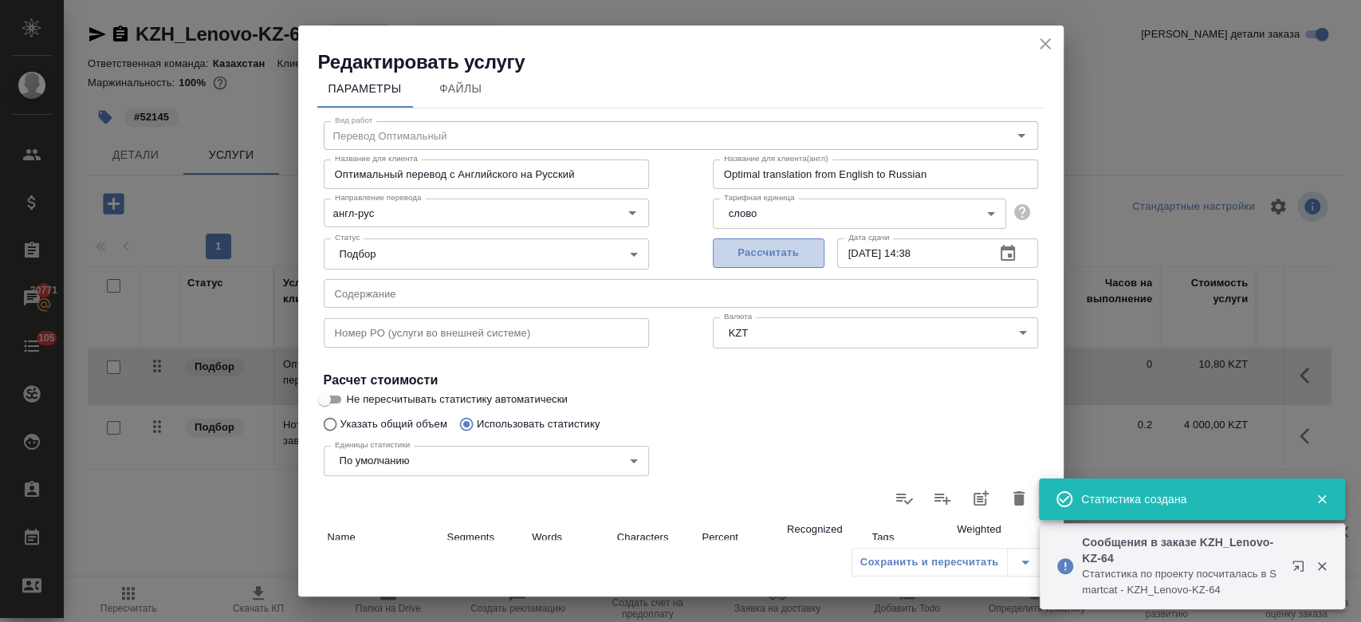
click at [768, 263] on button "Рассчитать" at bounding box center [769, 253] width 112 height 30
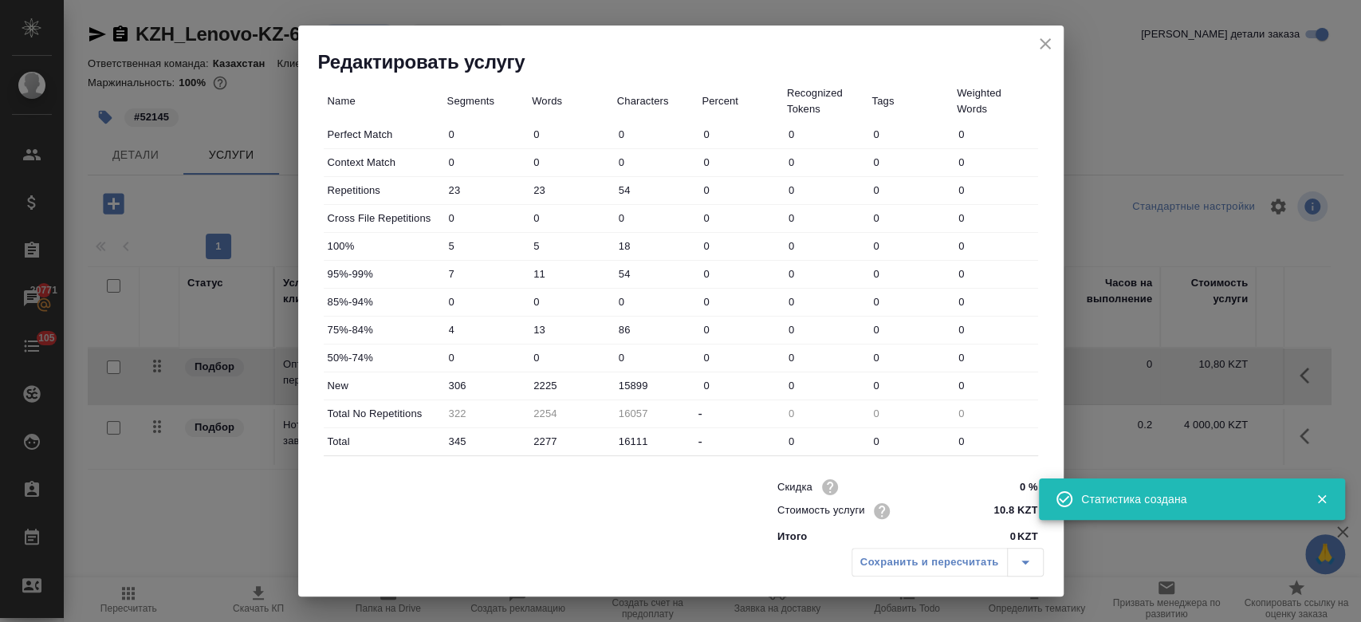
scroll to position [463, 0]
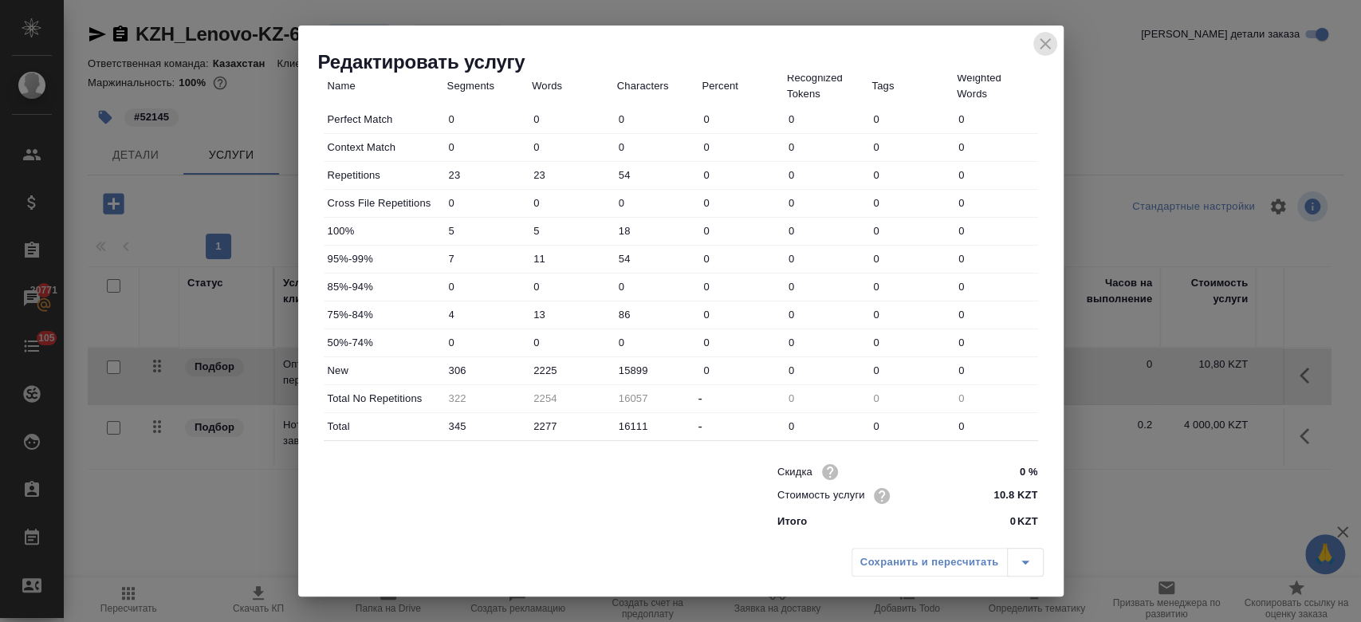
click at [1044, 41] on icon "close" at bounding box center [1045, 43] width 11 height 11
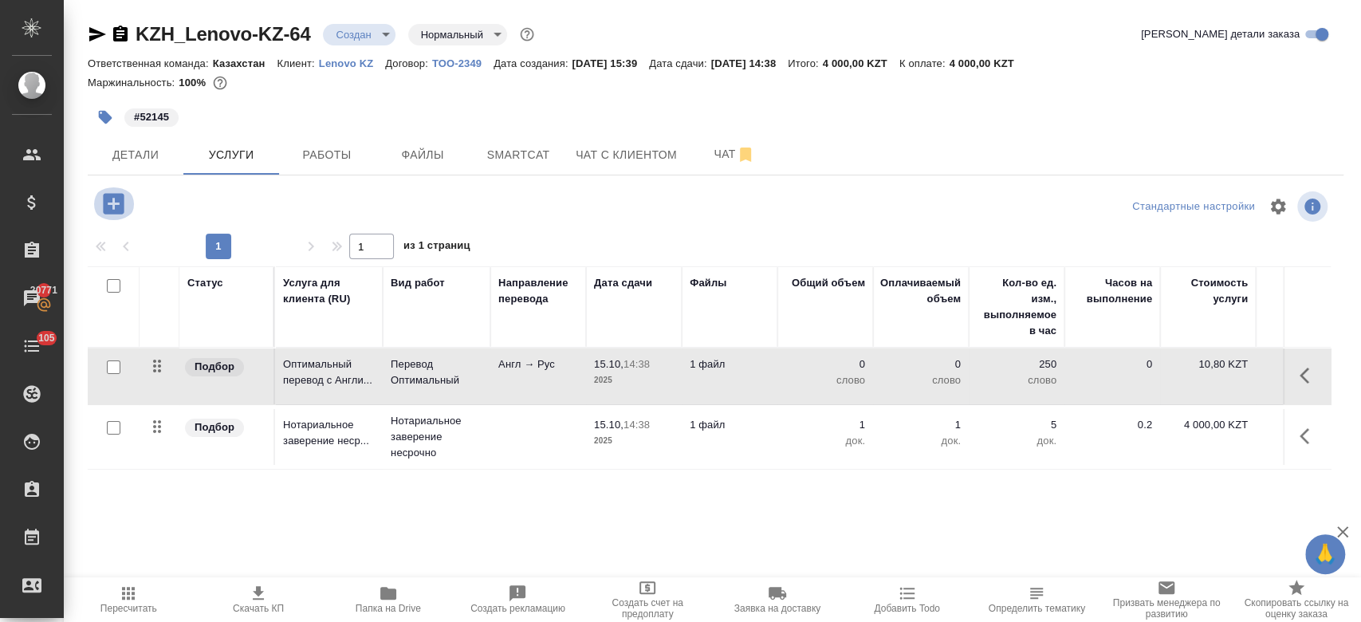
click at [115, 207] on icon "button" at bounding box center [113, 203] width 21 height 21
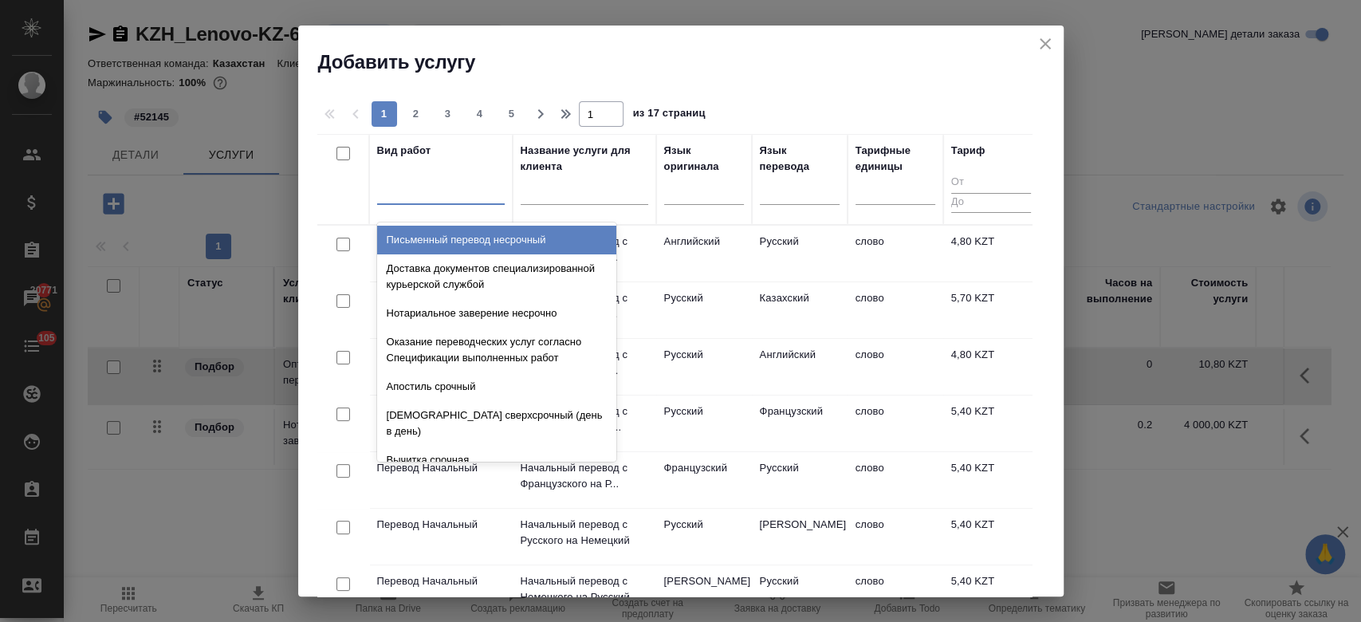
click at [454, 189] on div at bounding box center [441, 188] width 128 height 23
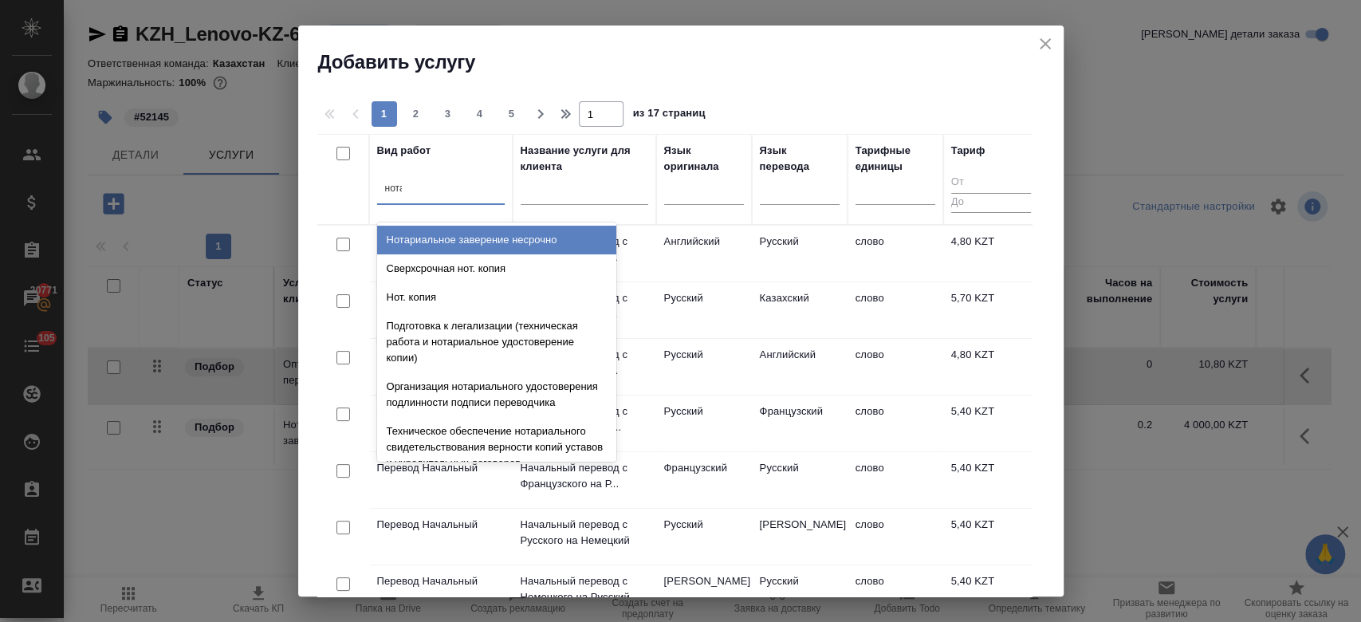
type input "нотар"
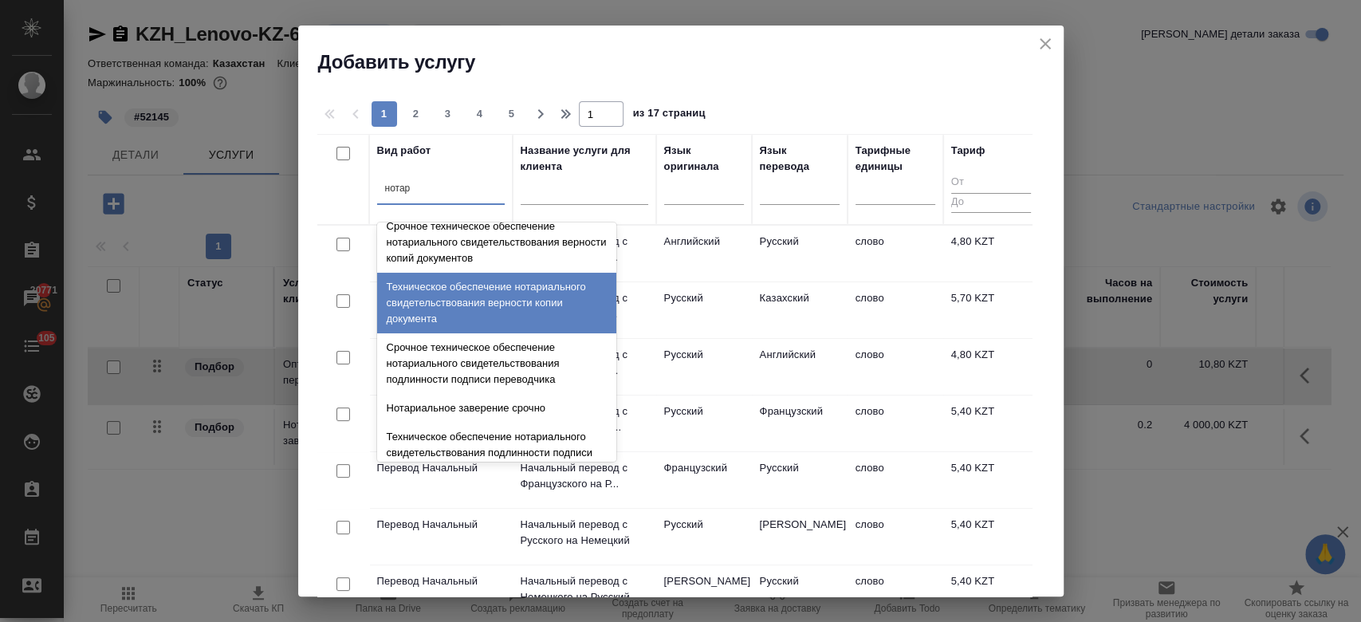
scroll to position [211, 0]
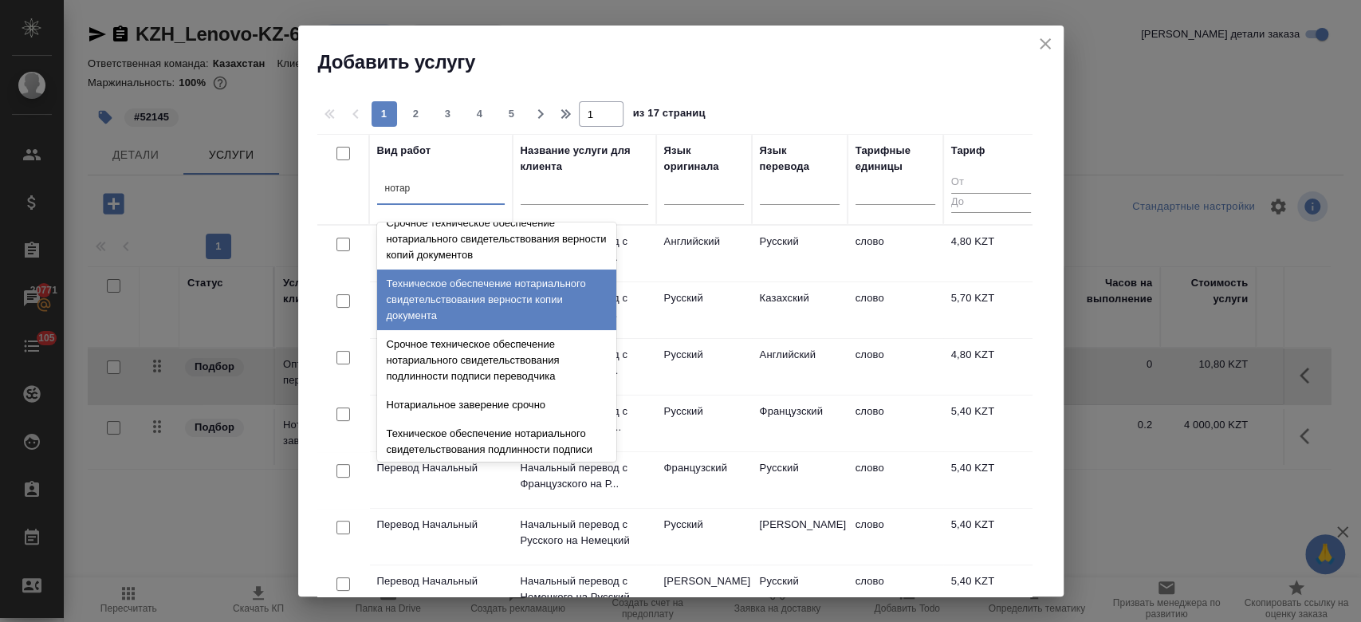
click at [481, 330] on div "Техническое обеспечение нотариального свидетельствования верности копии докумен…" at bounding box center [496, 299] width 239 height 61
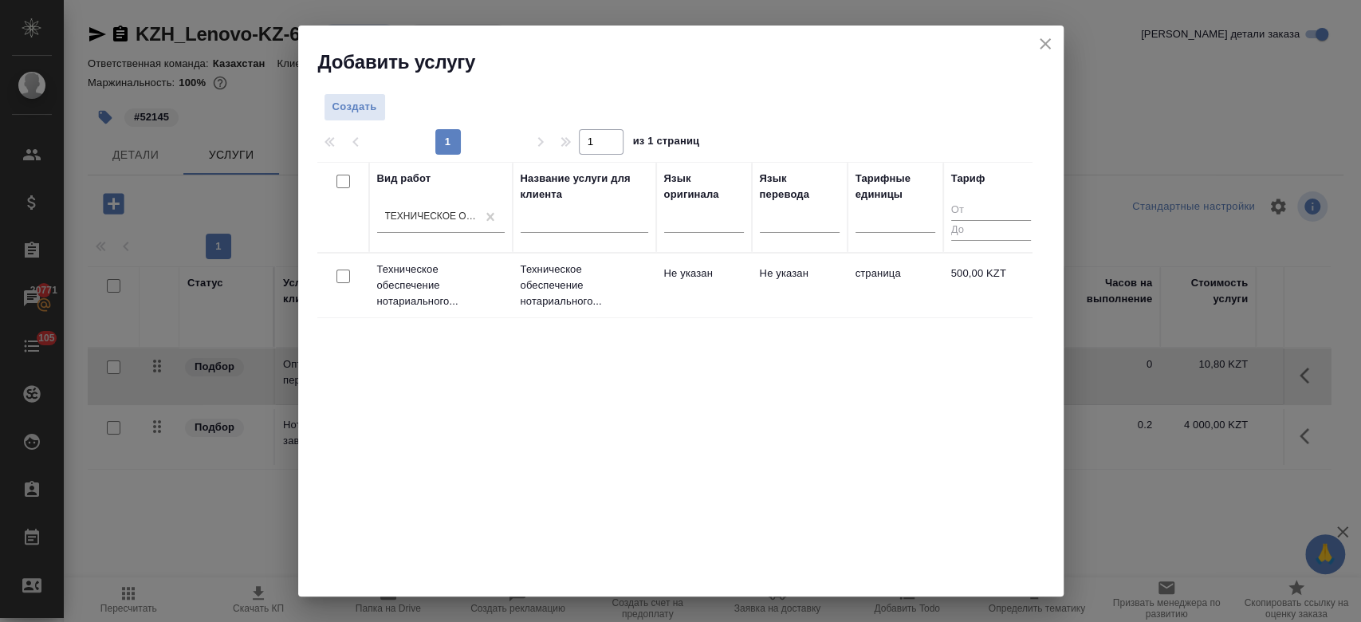
click at [823, 271] on td "Не указан" at bounding box center [800, 286] width 96 height 56
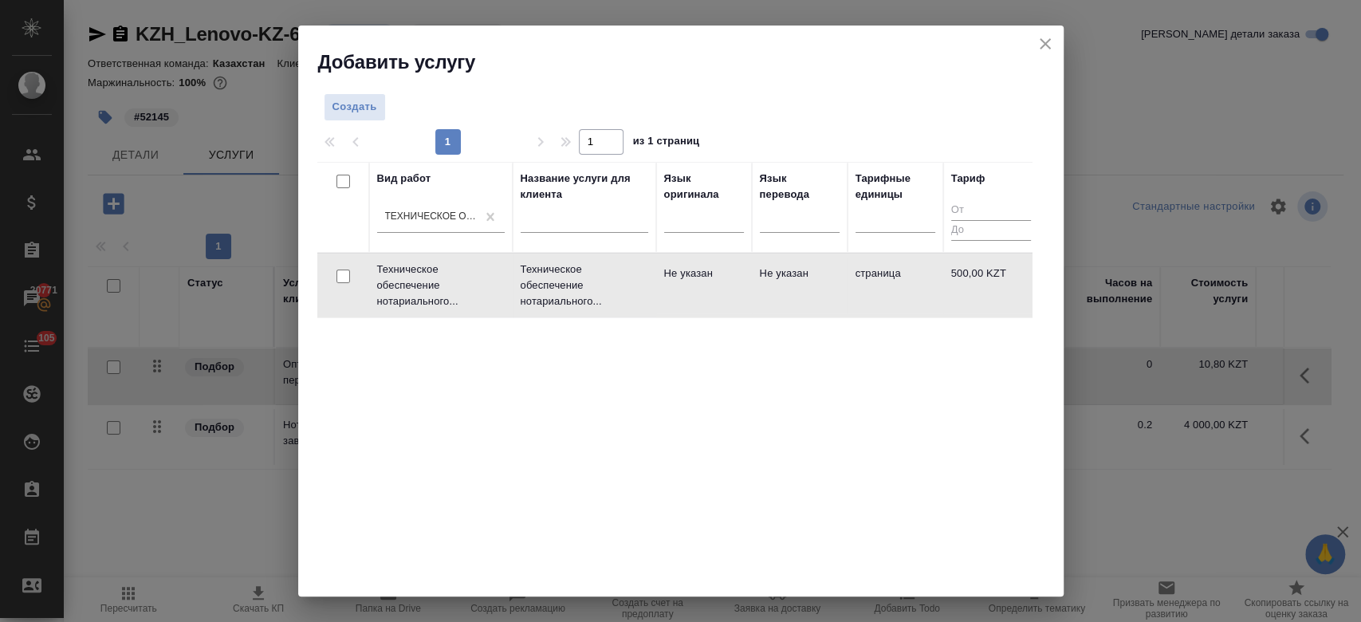
click at [823, 271] on td "Не указан" at bounding box center [800, 286] width 96 height 56
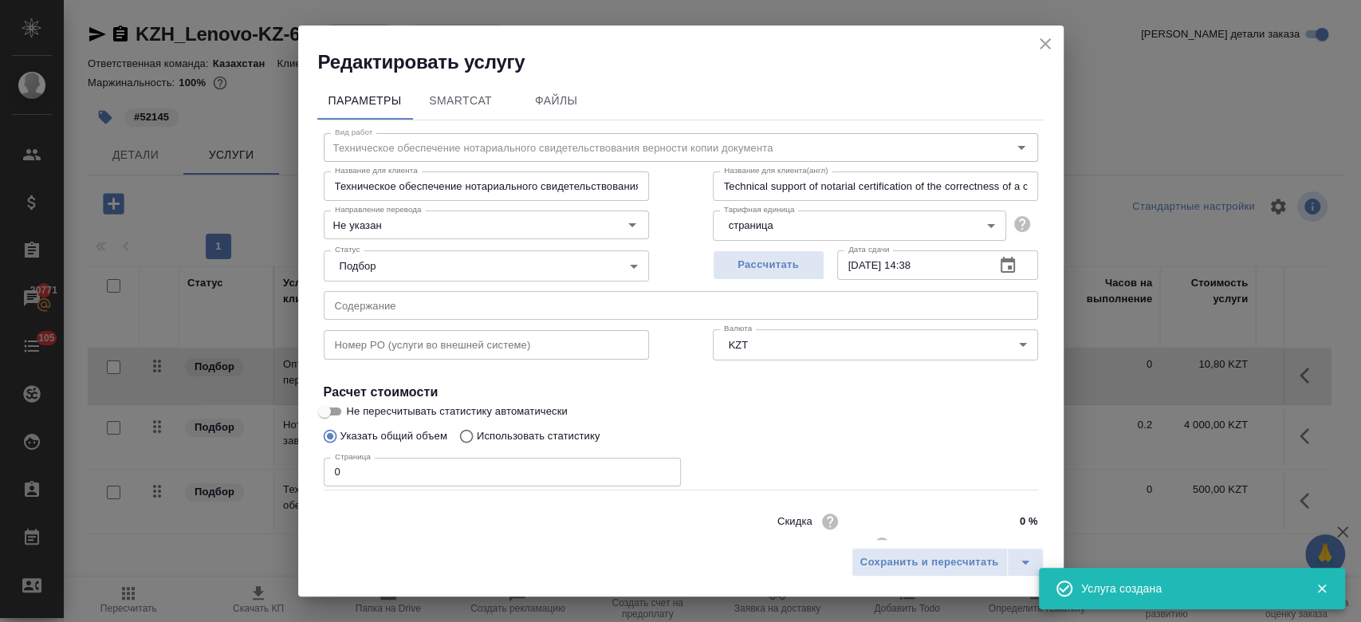
scroll to position [51, 0]
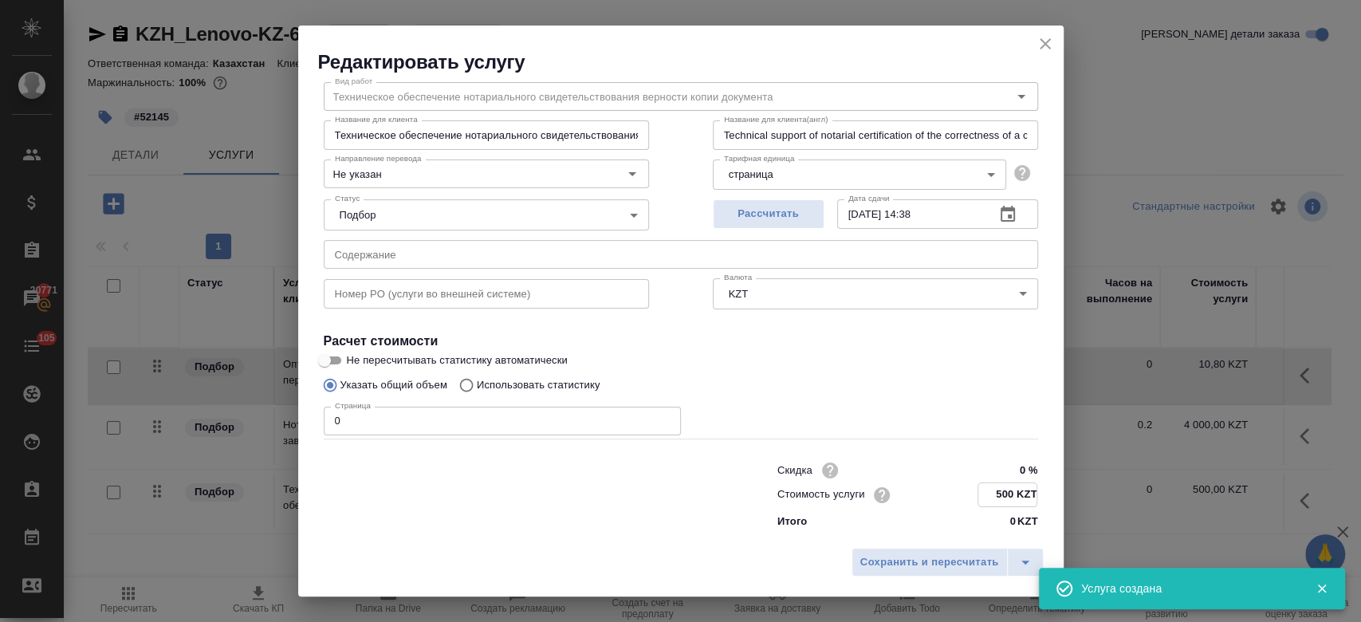
click at [1014, 490] on input "500 KZT" at bounding box center [1007, 494] width 58 height 23
type input "5 KZT"
type input "2 KZT"
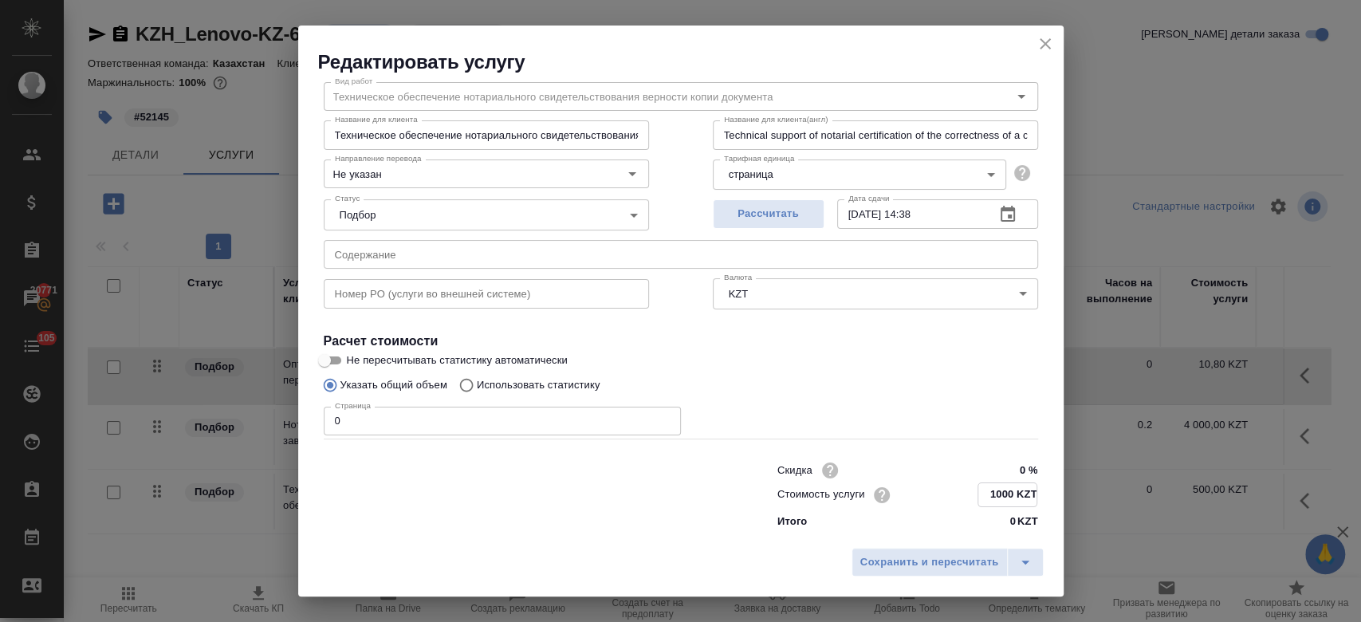
type input "1000 KZT"
click at [460, 415] on input "0" at bounding box center [502, 421] width 357 height 29
type input "8"
click at [907, 565] on span "Сохранить и пересчитать" at bounding box center [929, 562] width 139 height 18
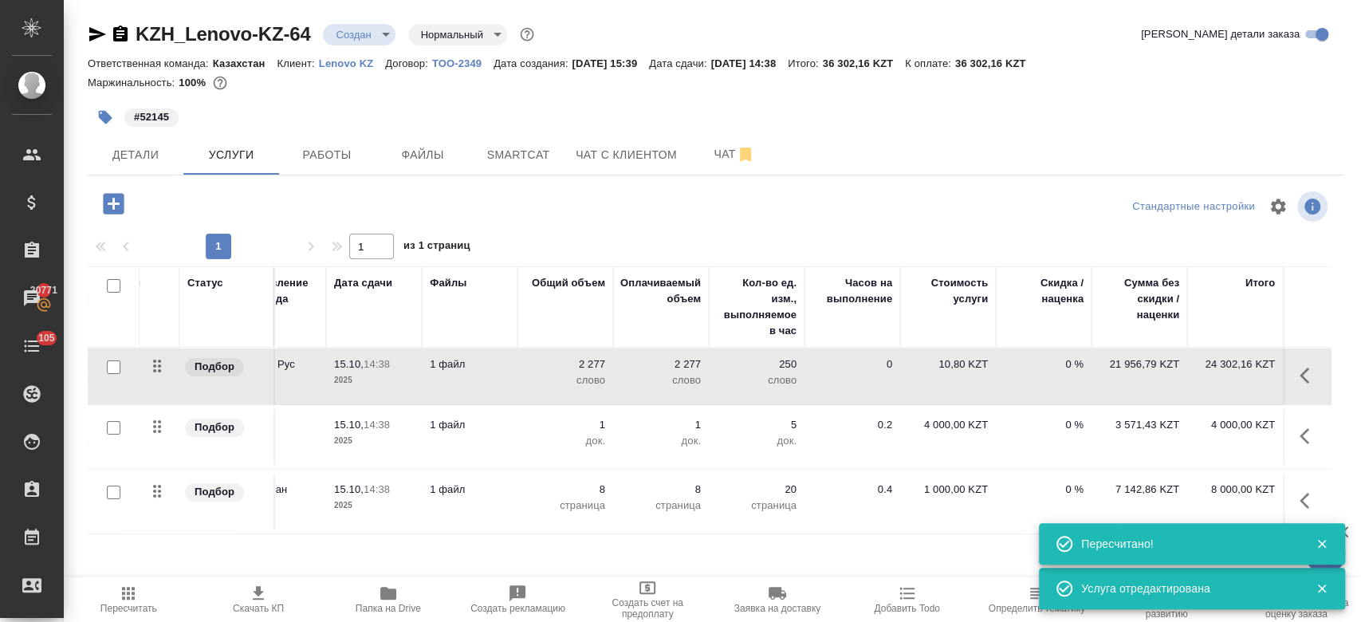
scroll to position [0, 0]
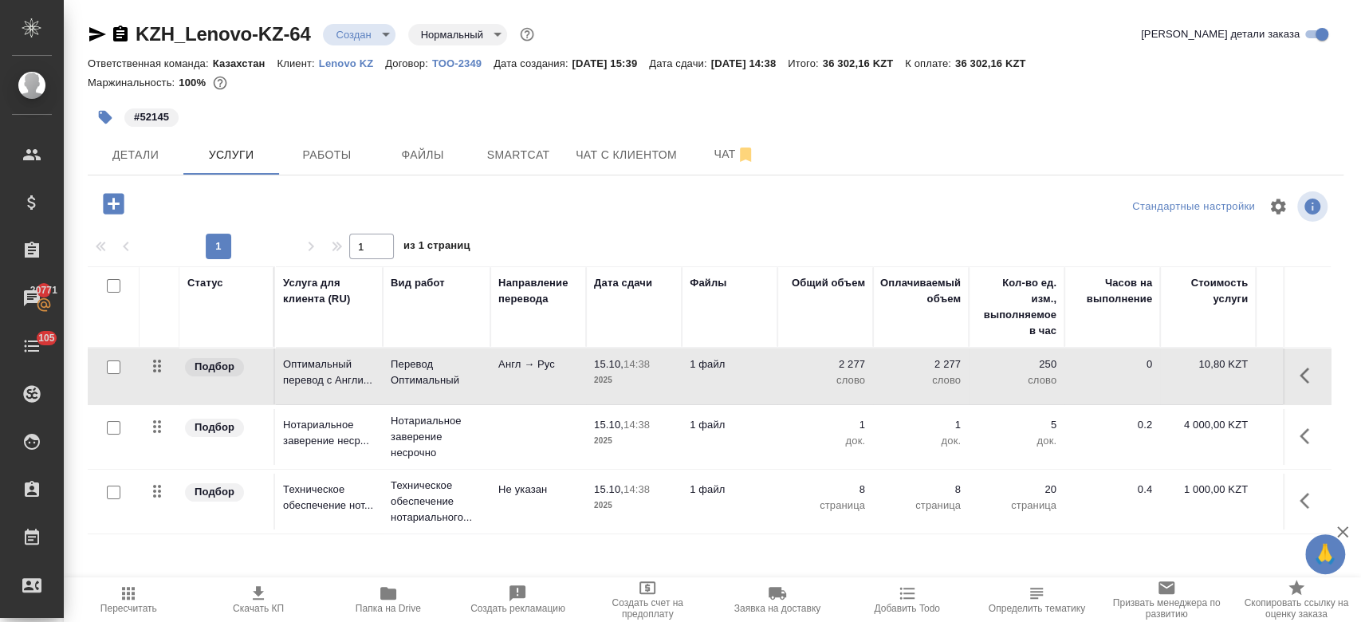
click at [498, 486] on p "Не указан" at bounding box center [538, 490] width 80 height 16
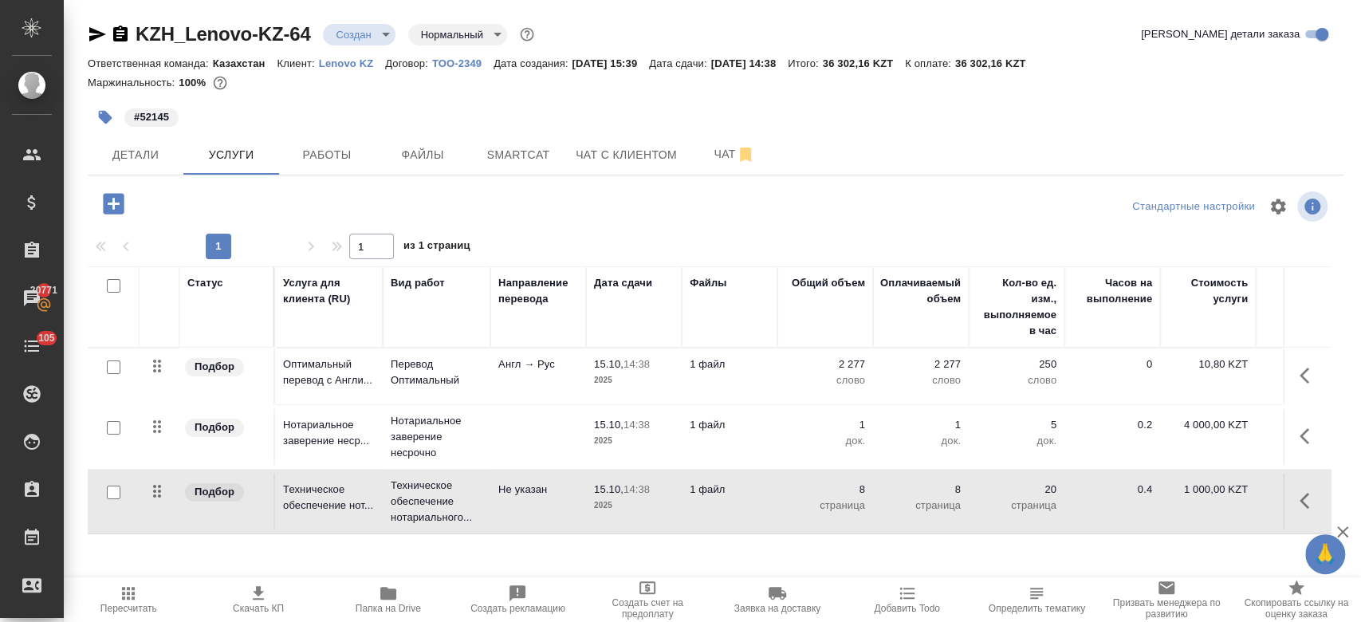
click at [498, 486] on p "Не указан" at bounding box center [538, 490] width 80 height 16
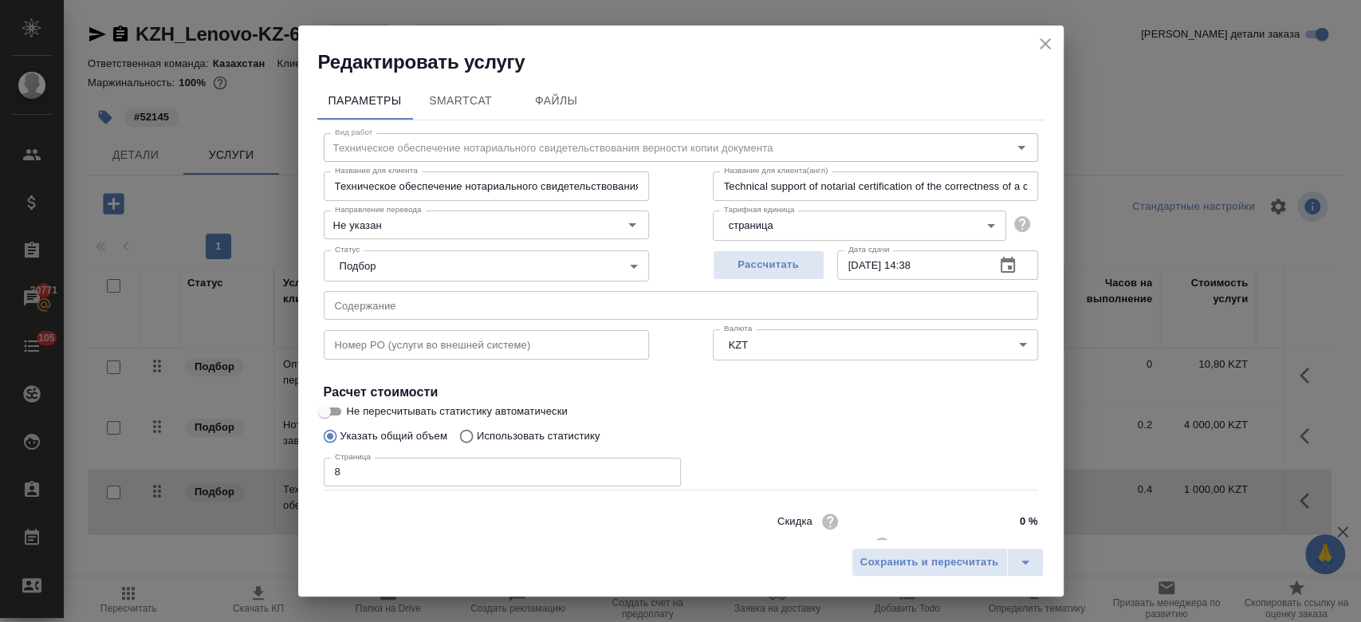
scroll to position [51, 0]
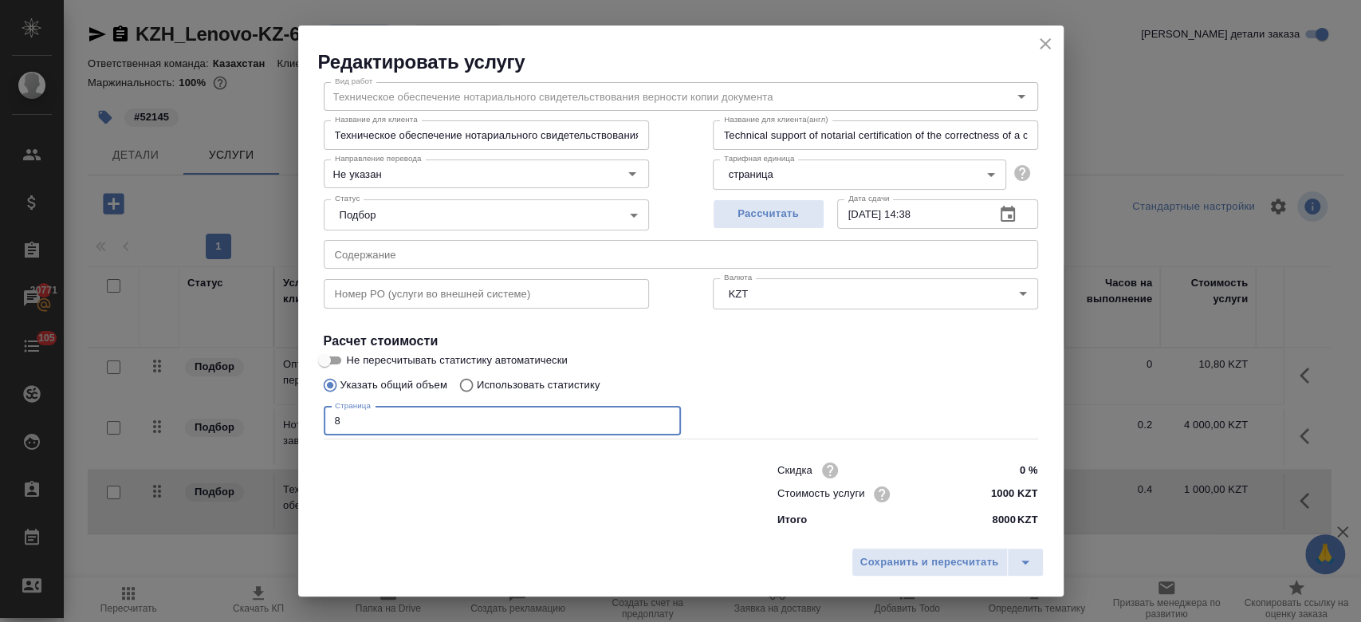
click at [411, 420] on input "8" at bounding box center [502, 421] width 357 height 29
type input "40"
click at [919, 552] on button "Сохранить и пересчитать" at bounding box center [930, 562] width 156 height 29
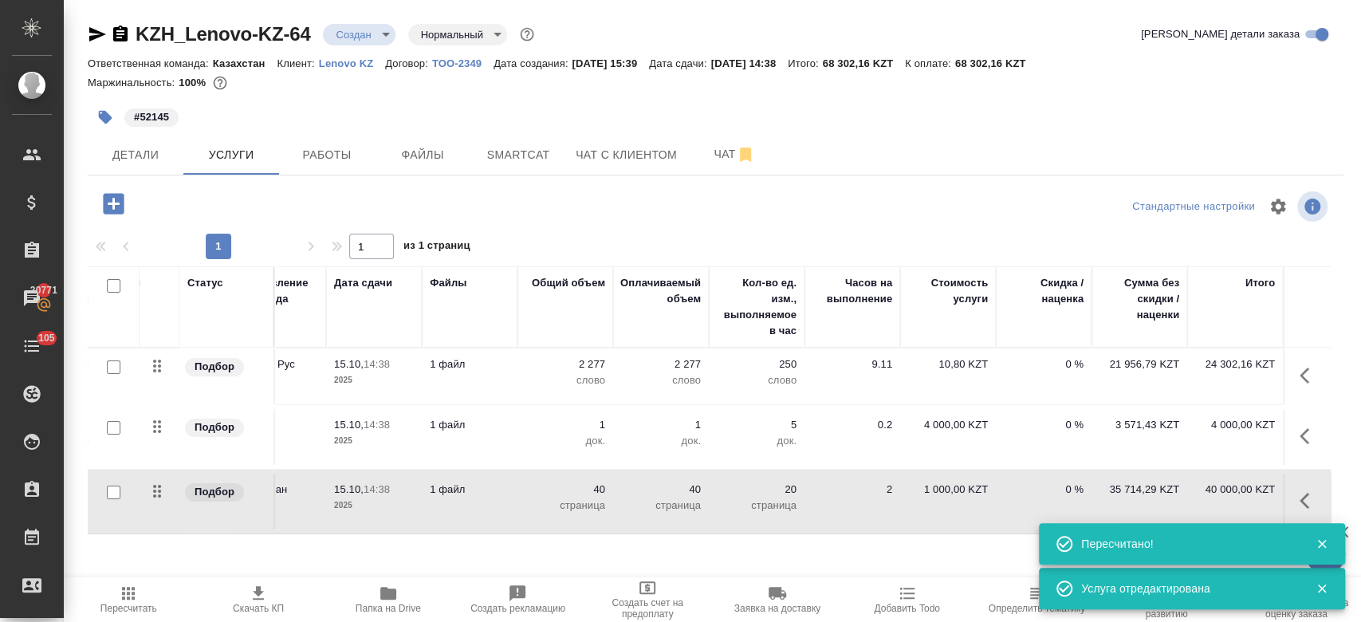
scroll to position [0, 0]
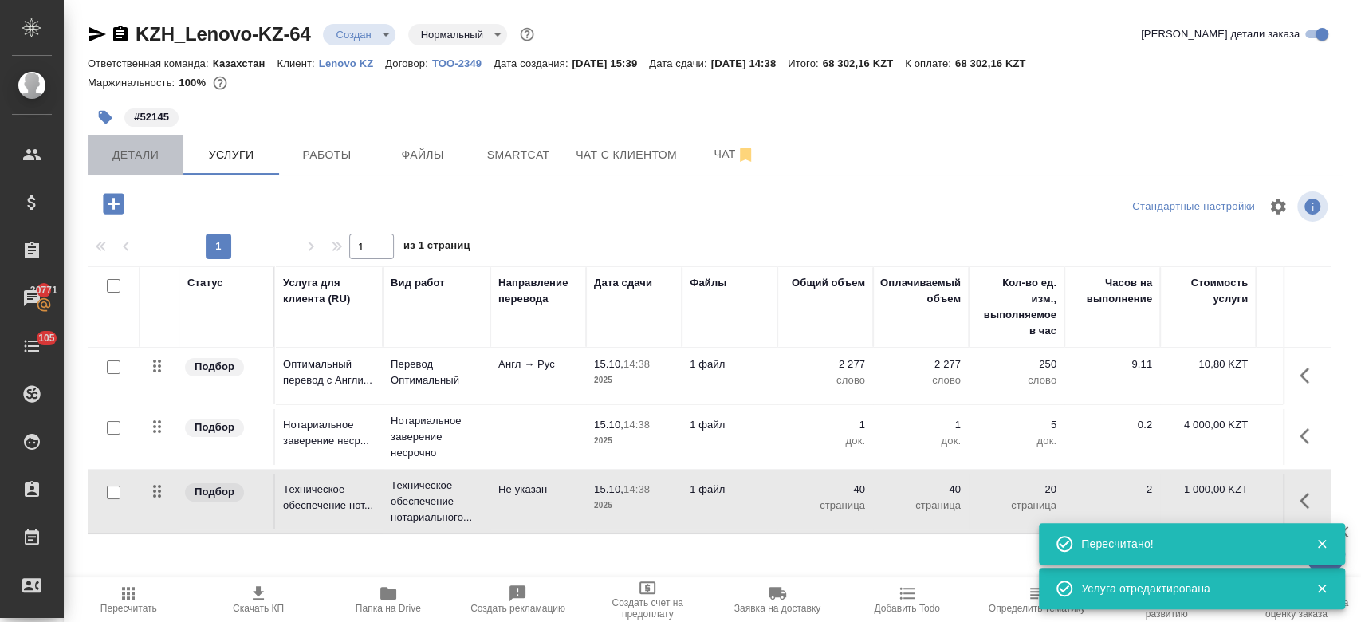
click at [113, 157] on span "Детали" at bounding box center [135, 155] width 77 height 20
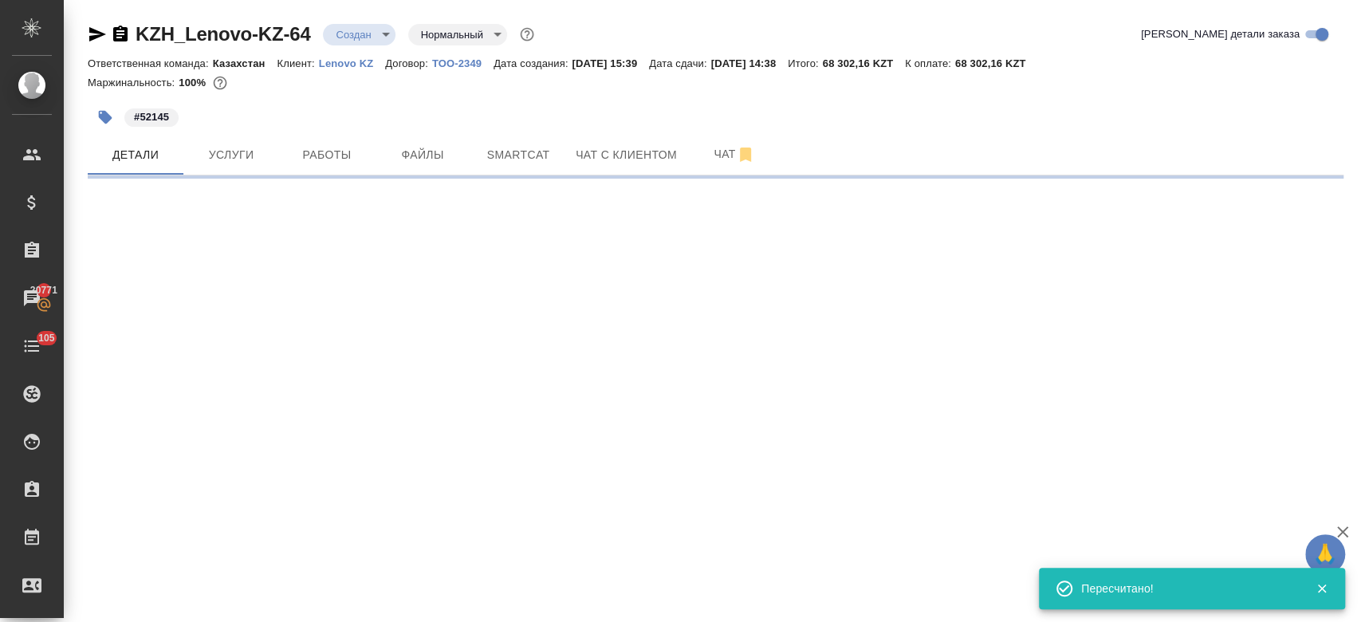
select select "RU"
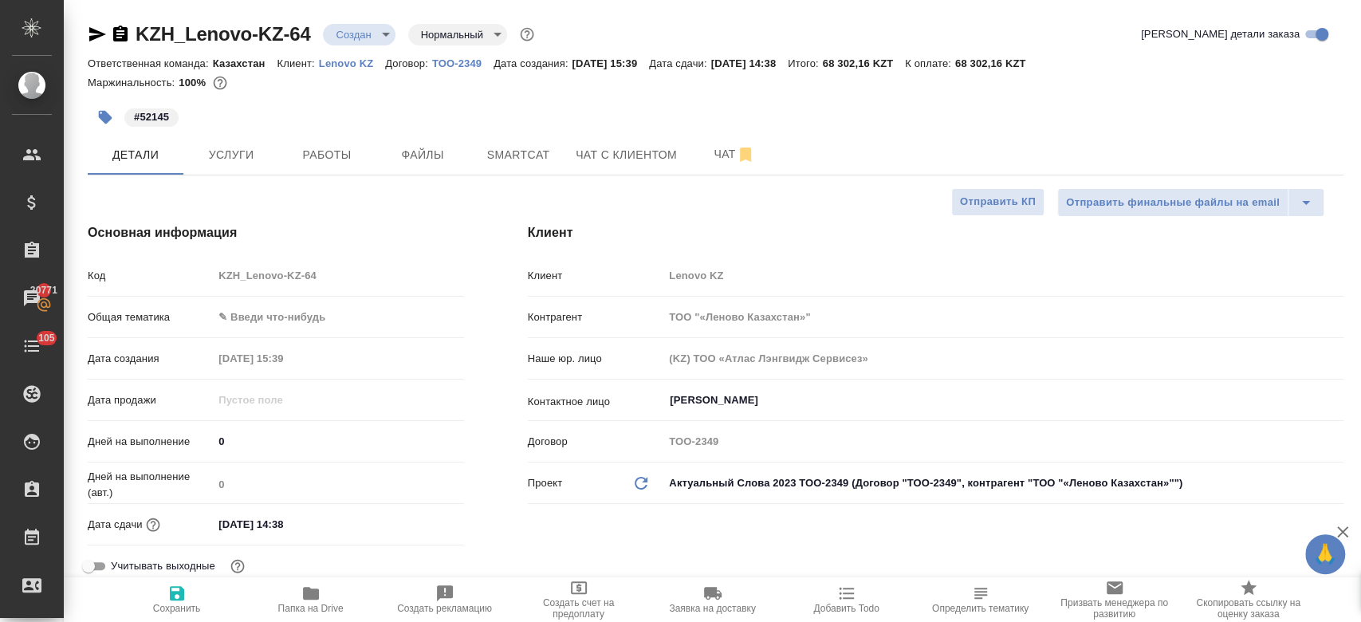
type textarea "x"
click at [241, 161] on span "Услуги" at bounding box center [231, 155] width 77 height 20
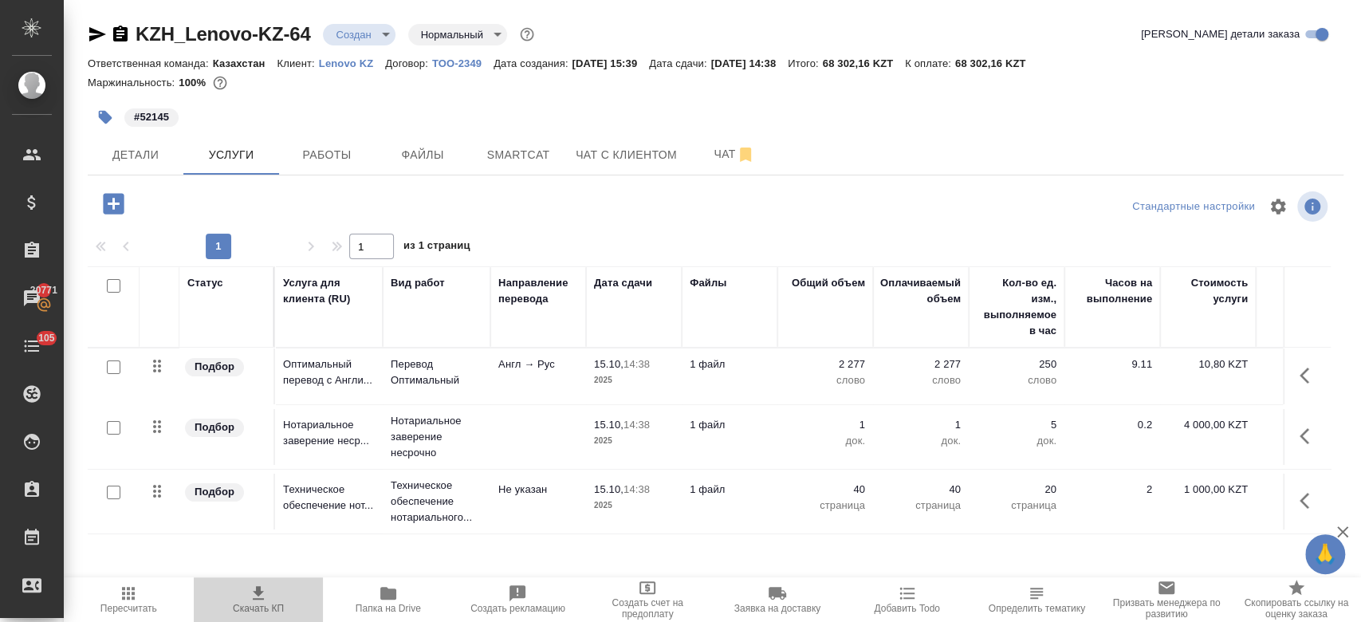
click at [258, 603] on span "Скачать КП" at bounding box center [258, 608] width 51 height 11
click at [445, 103] on div "#52145" at bounding box center [506, 117] width 837 height 35
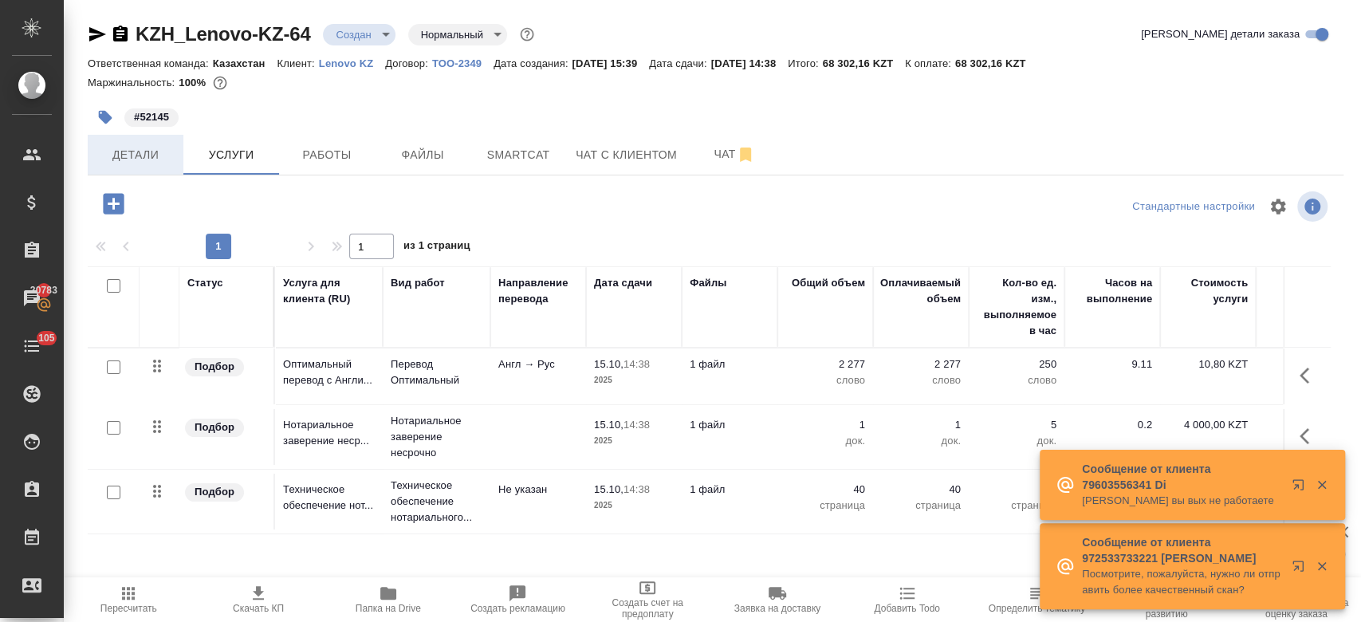
click at [153, 139] on button "Детали" at bounding box center [136, 155] width 96 height 40
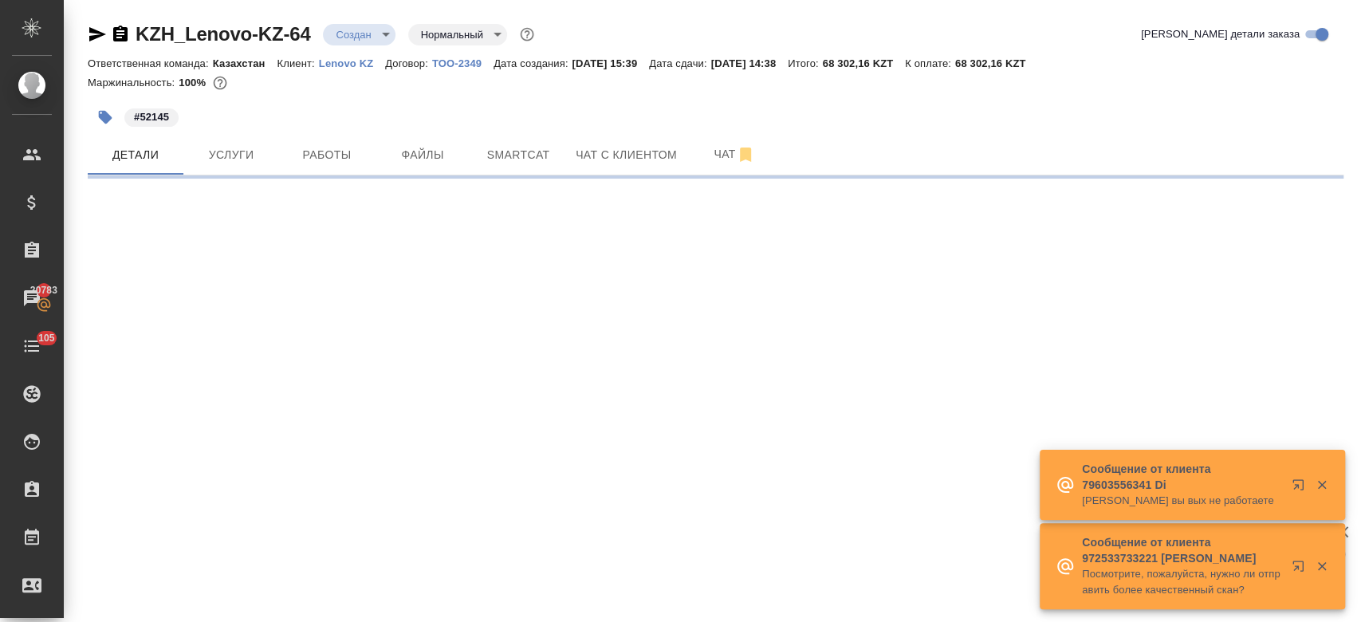
select select "RU"
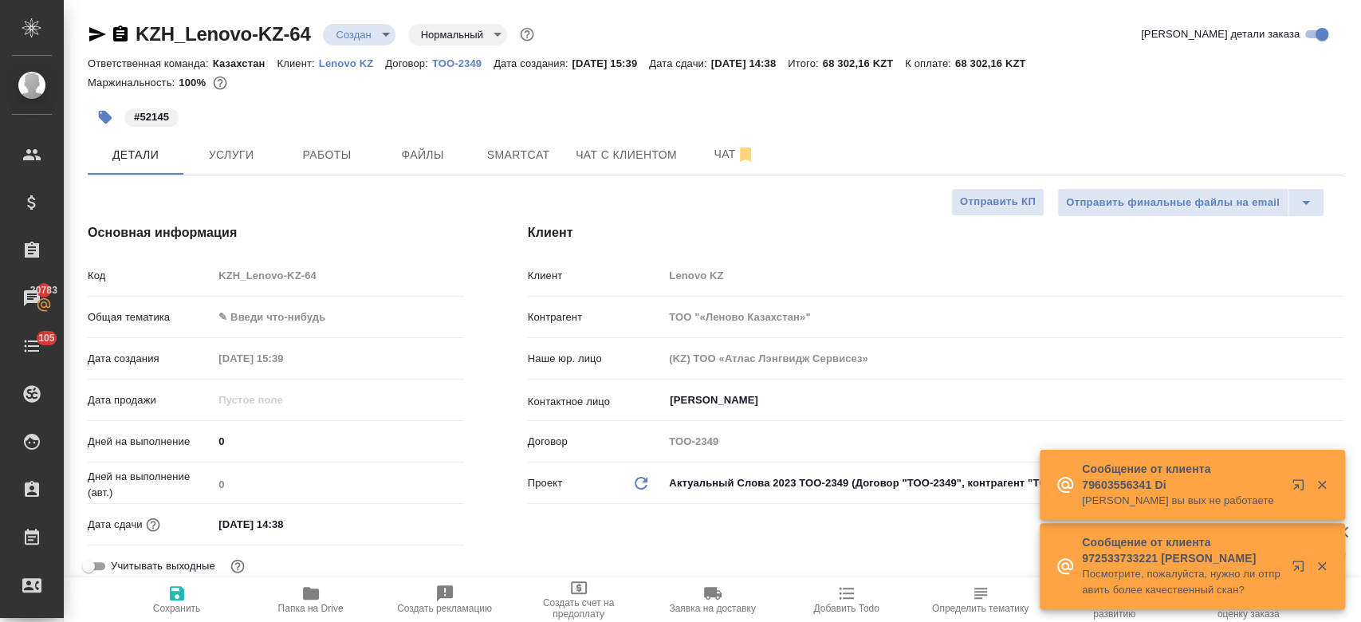
type textarea "x"
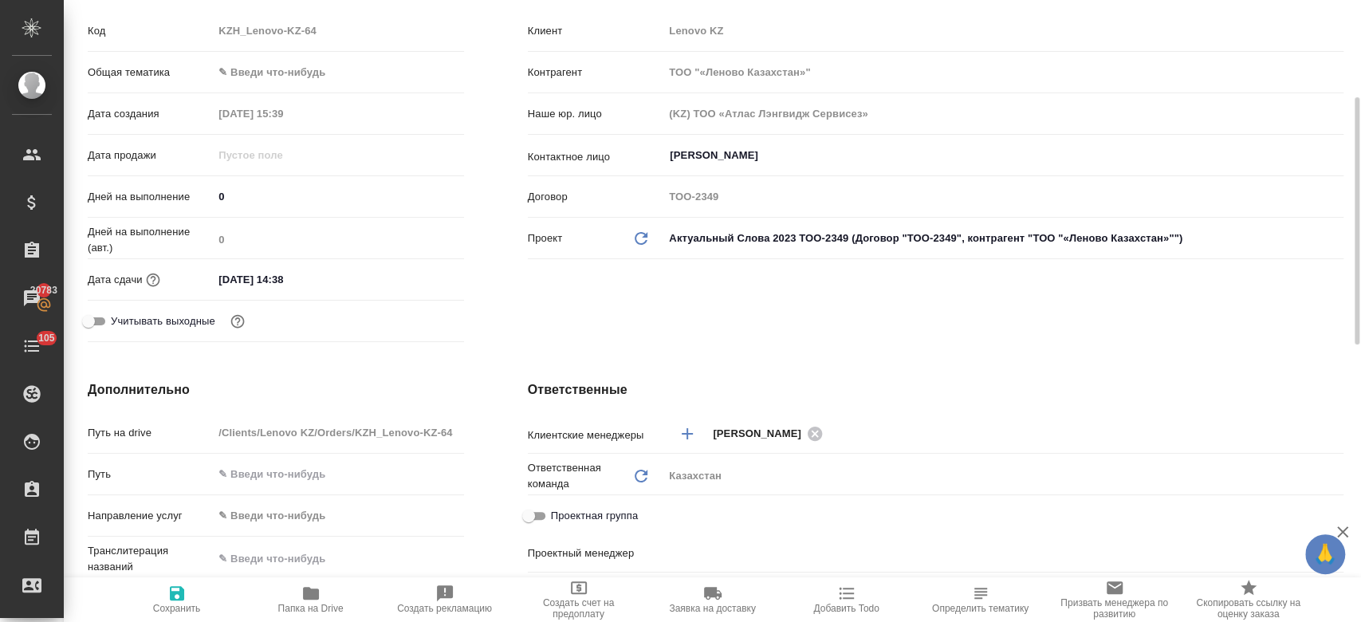
scroll to position [376, 0]
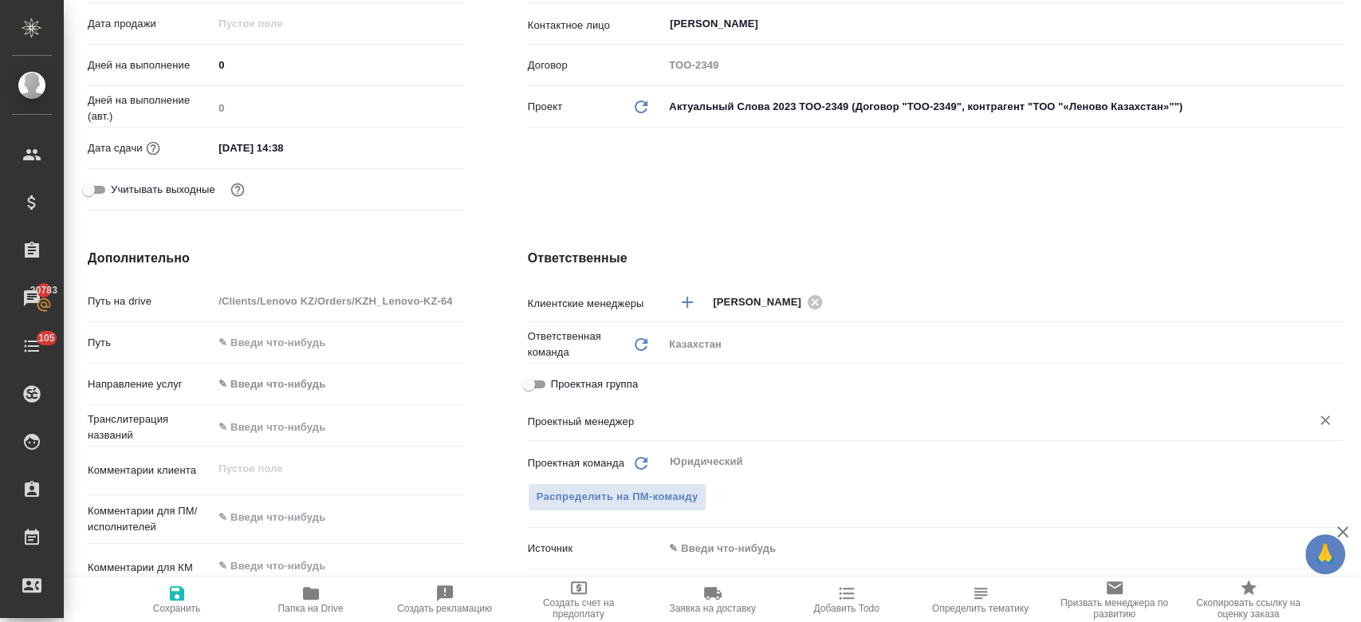
click at [663, 435] on div "​" at bounding box center [1003, 422] width 680 height 32
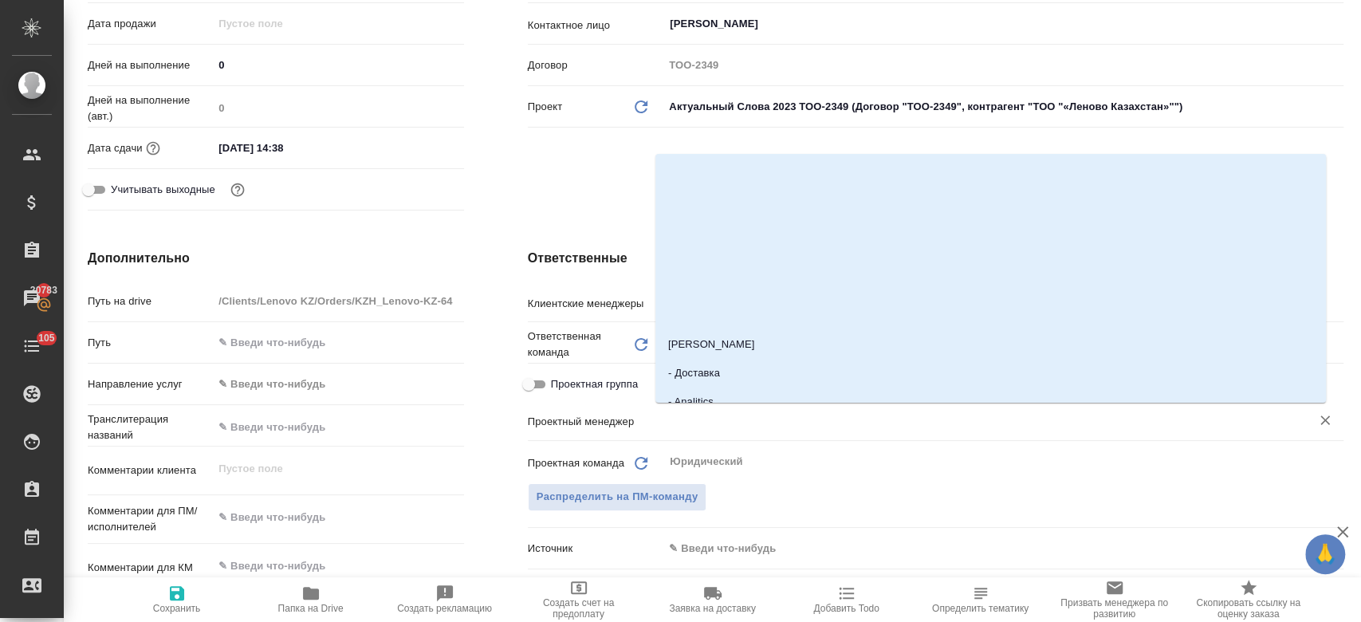
click at [668, 424] on input "text" at bounding box center [976, 420] width 617 height 19
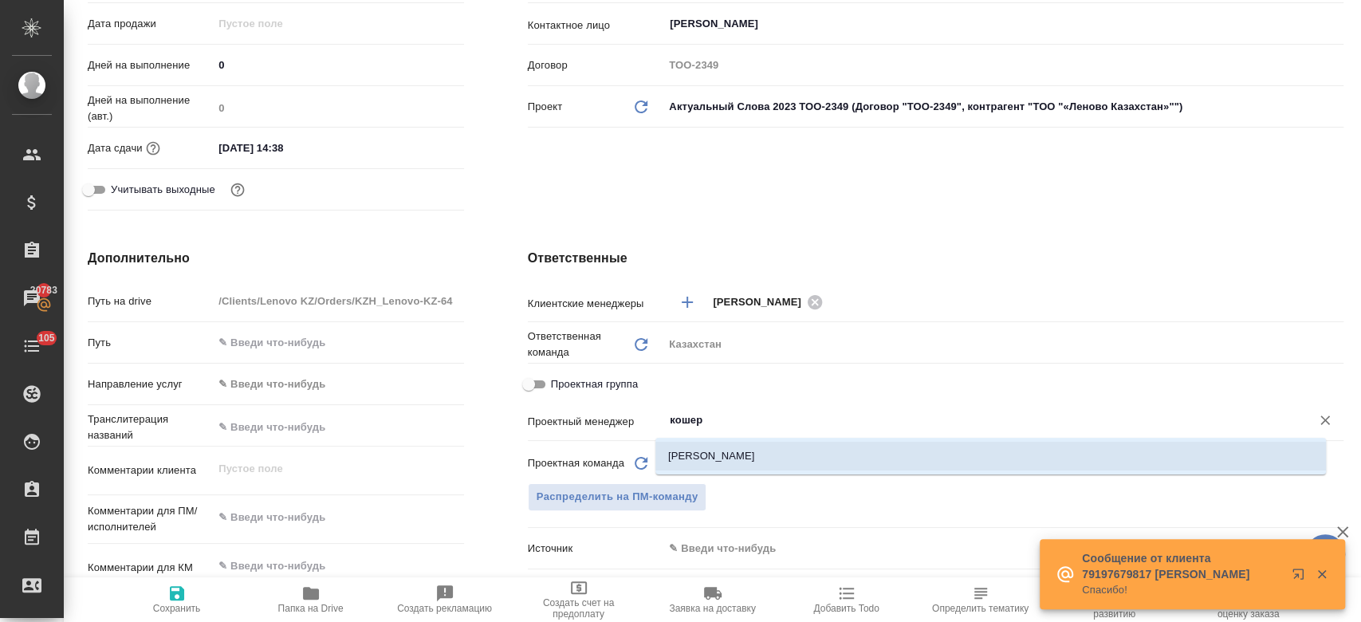
type input "кошер"
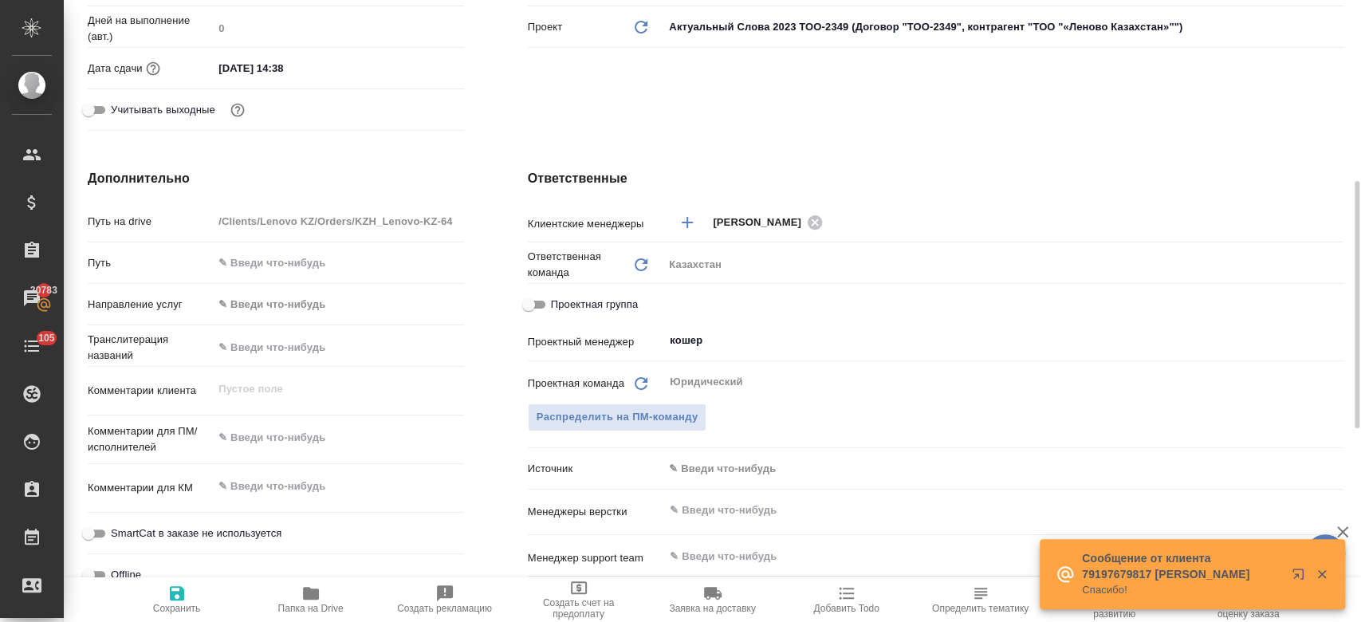
scroll to position [477, 0]
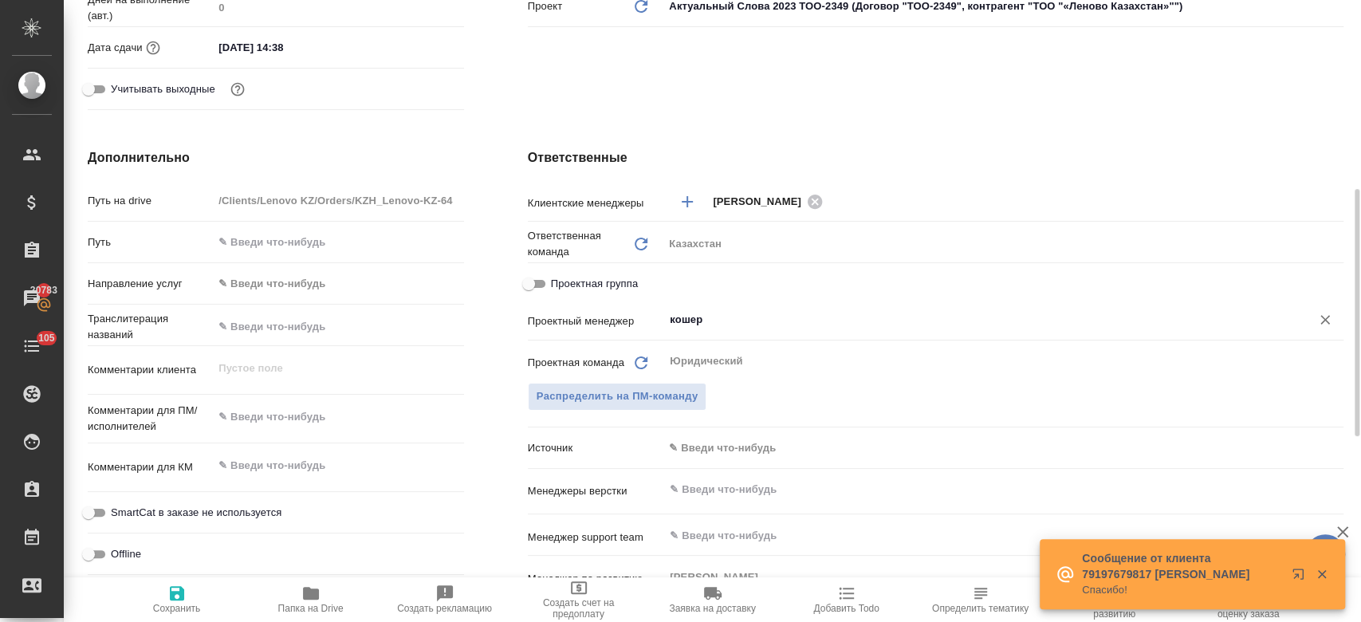
click at [739, 329] on div "кошер ​" at bounding box center [1003, 319] width 680 height 29
type textarea "x"
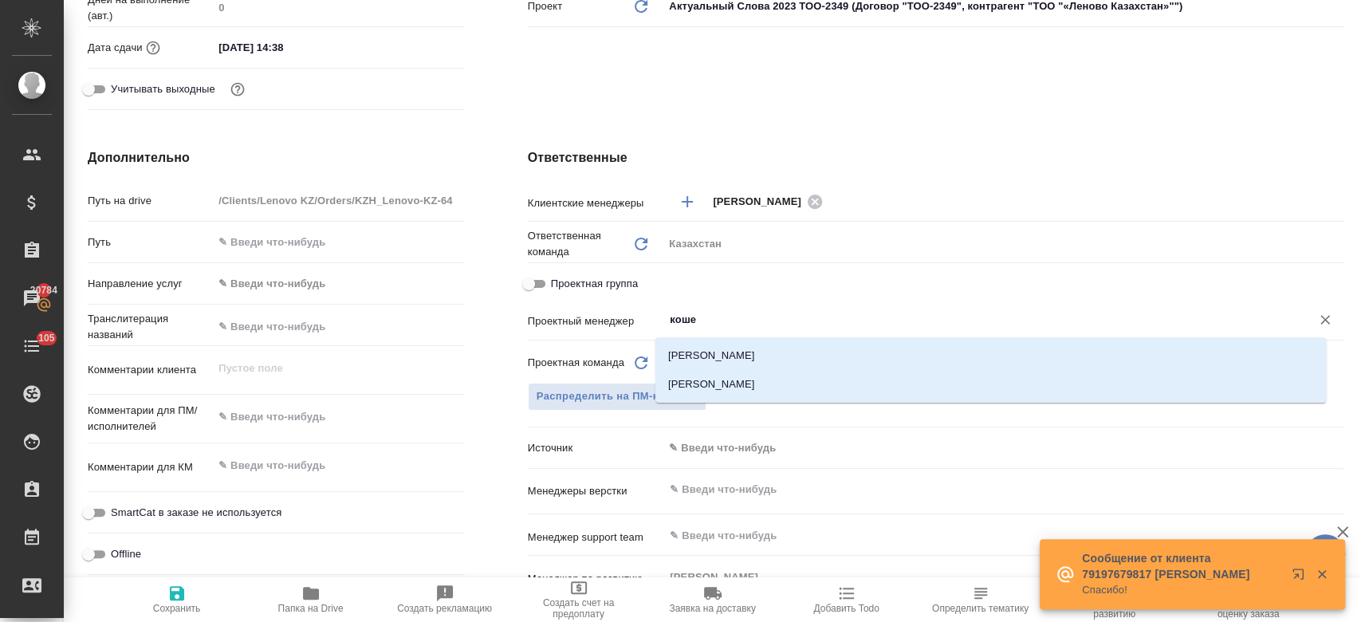
type input "кошер"
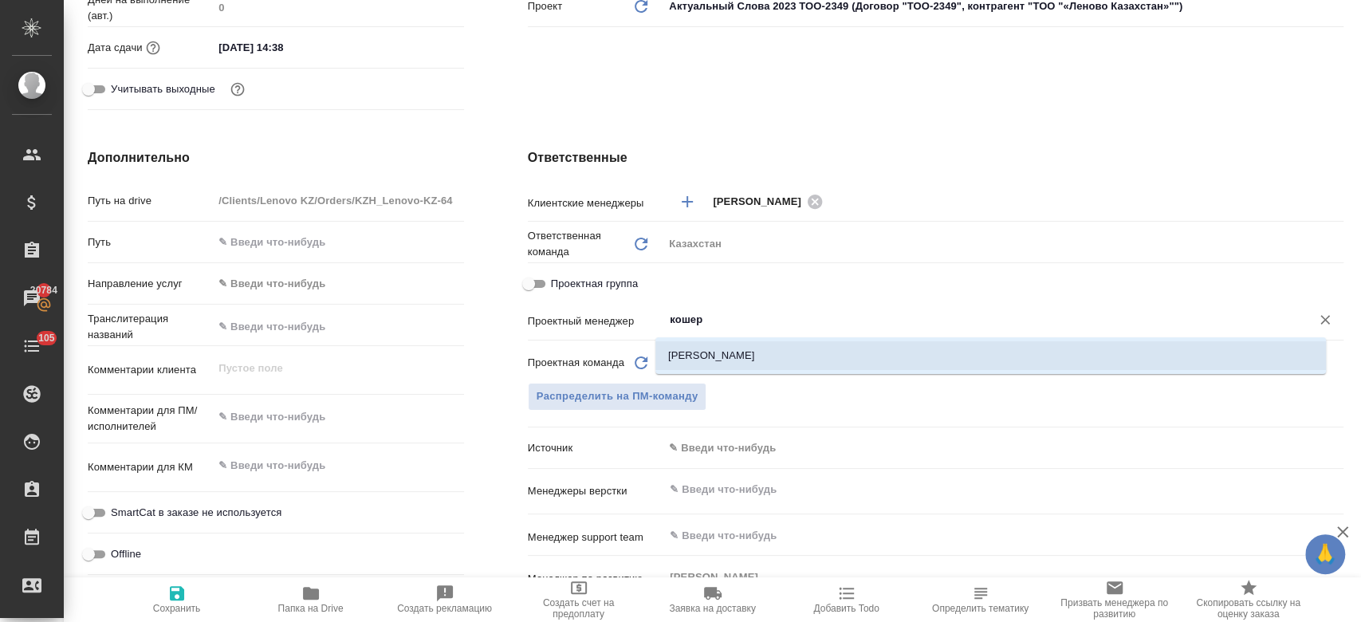
click at [732, 363] on li "Кошербаева Назерке" at bounding box center [990, 355] width 671 height 29
type textarea "x"
type input "Кошербаева Назерке"
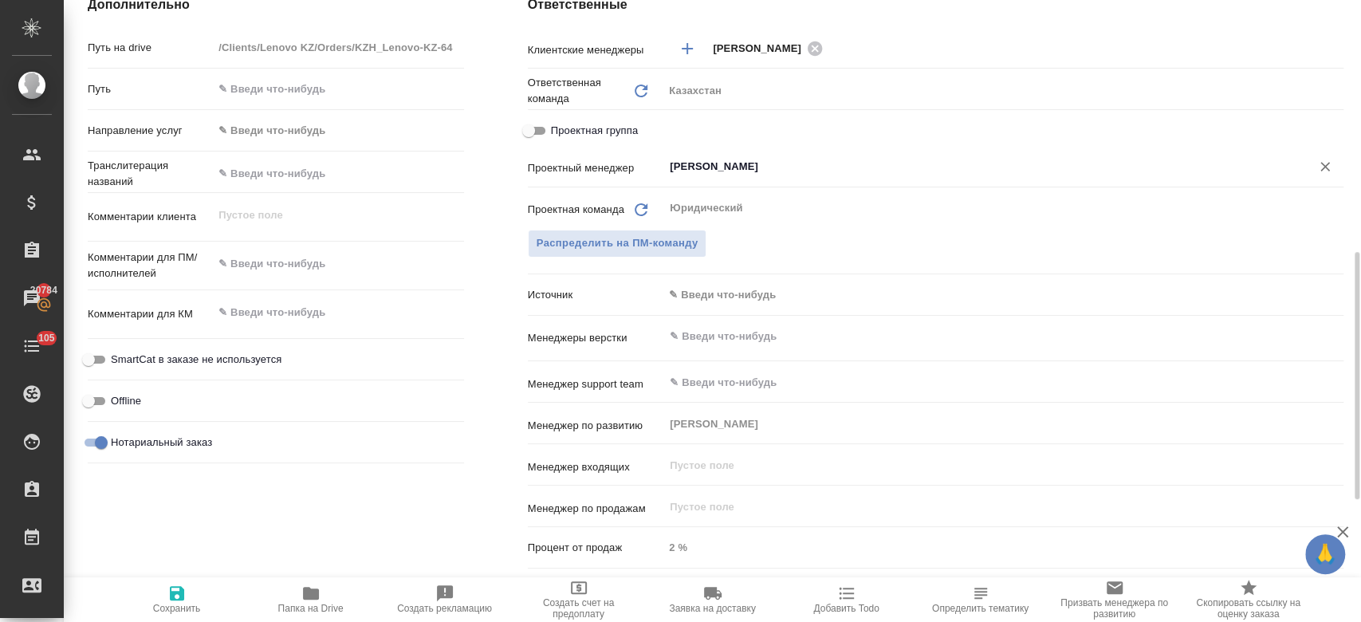
scroll to position [631, 0]
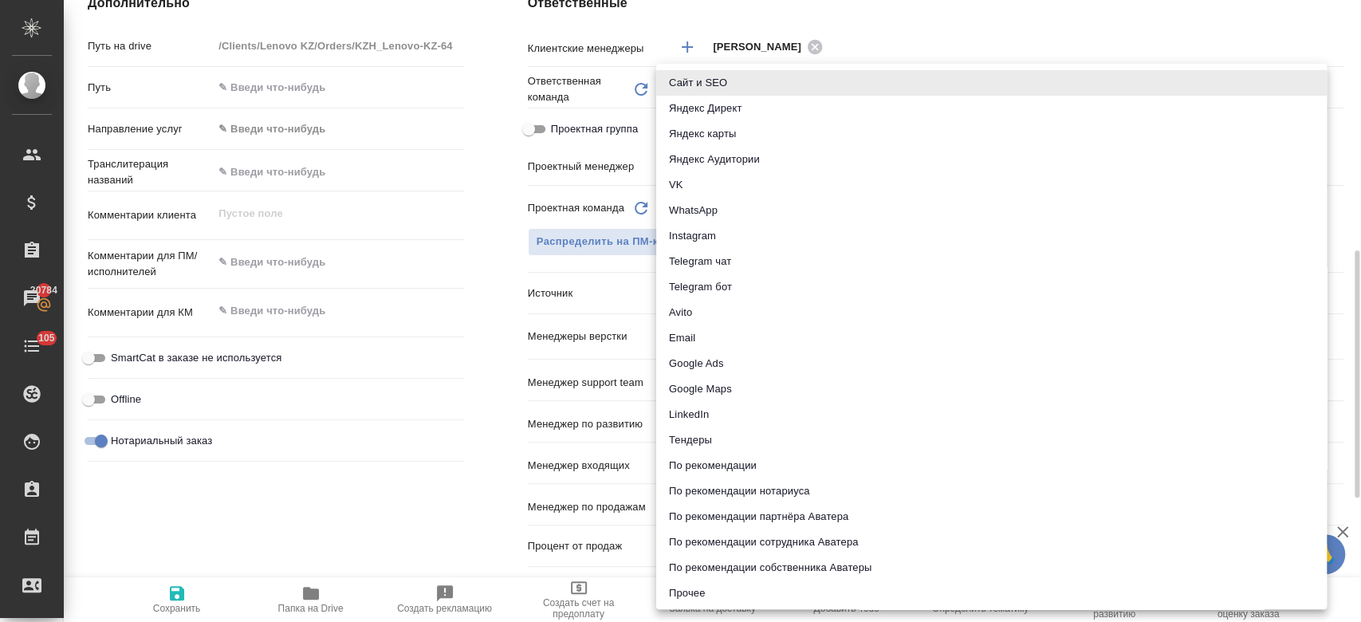
click at [709, 285] on body "🙏 .cls-1 fill:#fff; AWATERA Kosherbayeva Nazerke Клиенты Спецификации Заказы 20…" at bounding box center [680, 311] width 1361 height 622
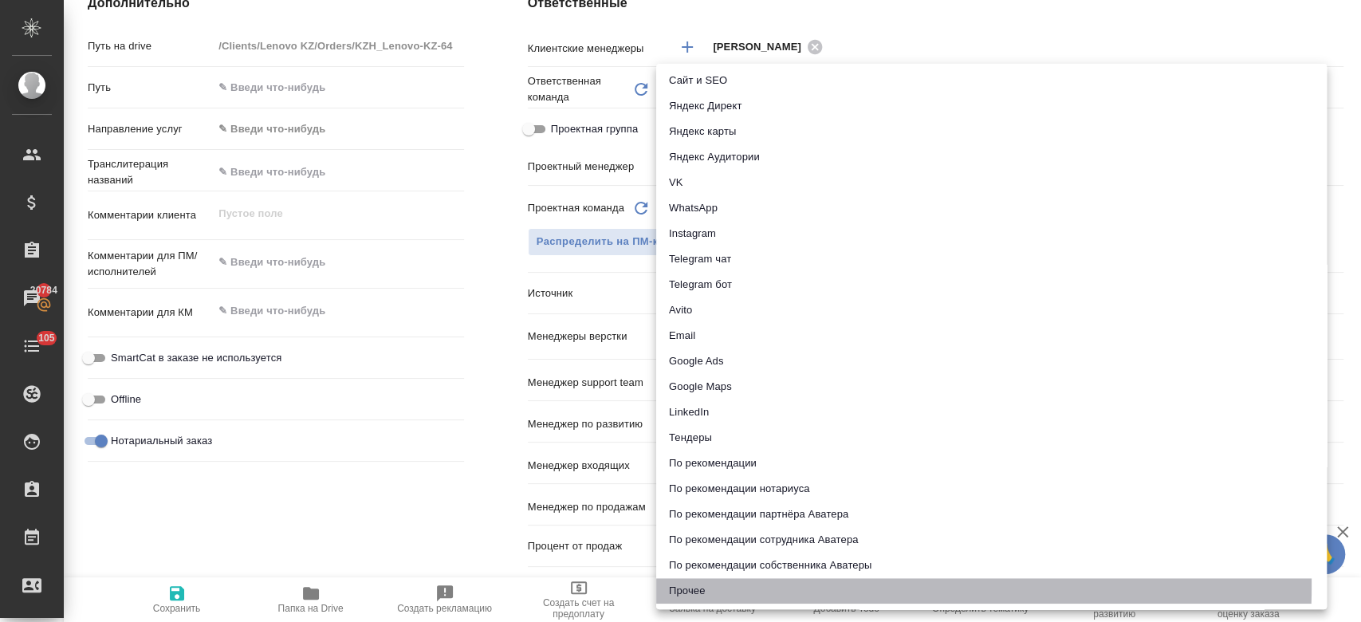
click at [692, 584] on li "Прочее" at bounding box center [991, 591] width 671 height 26
type textarea "x"
type input "other"
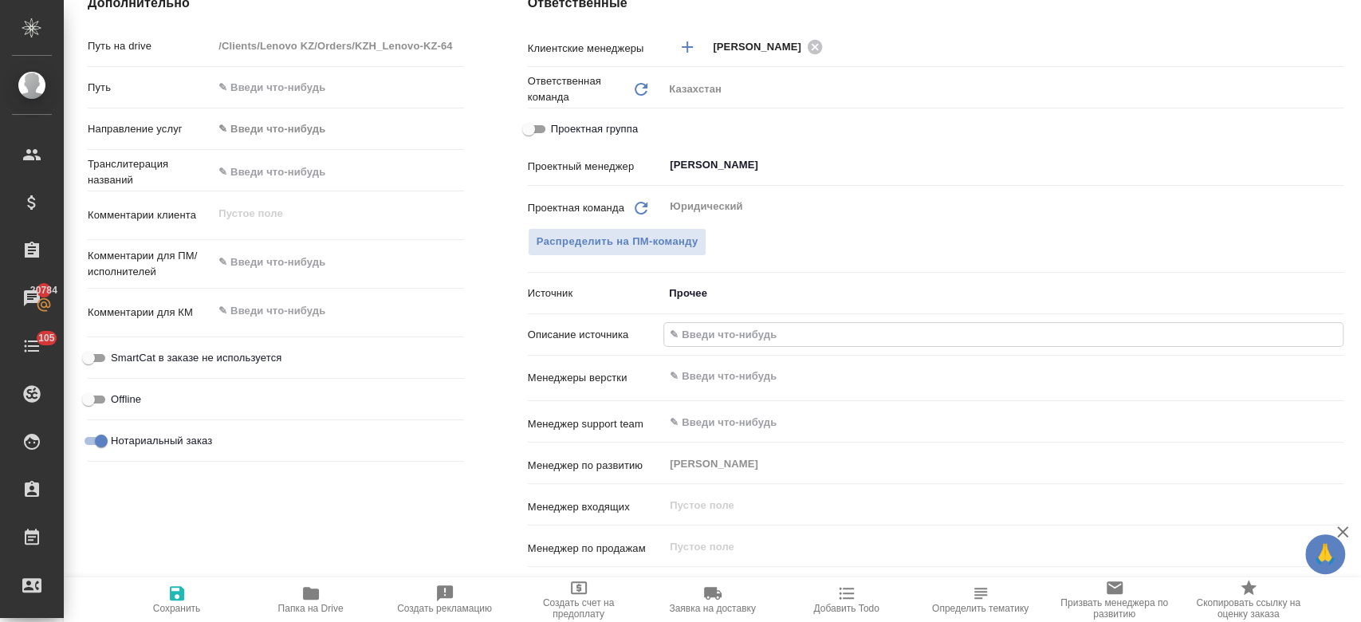
click at [713, 332] on input "text" at bounding box center [1003, 334] width 679 height 23
click at [698, 337] on input "text" at bounding box center [1003, 334] width 679 height 23
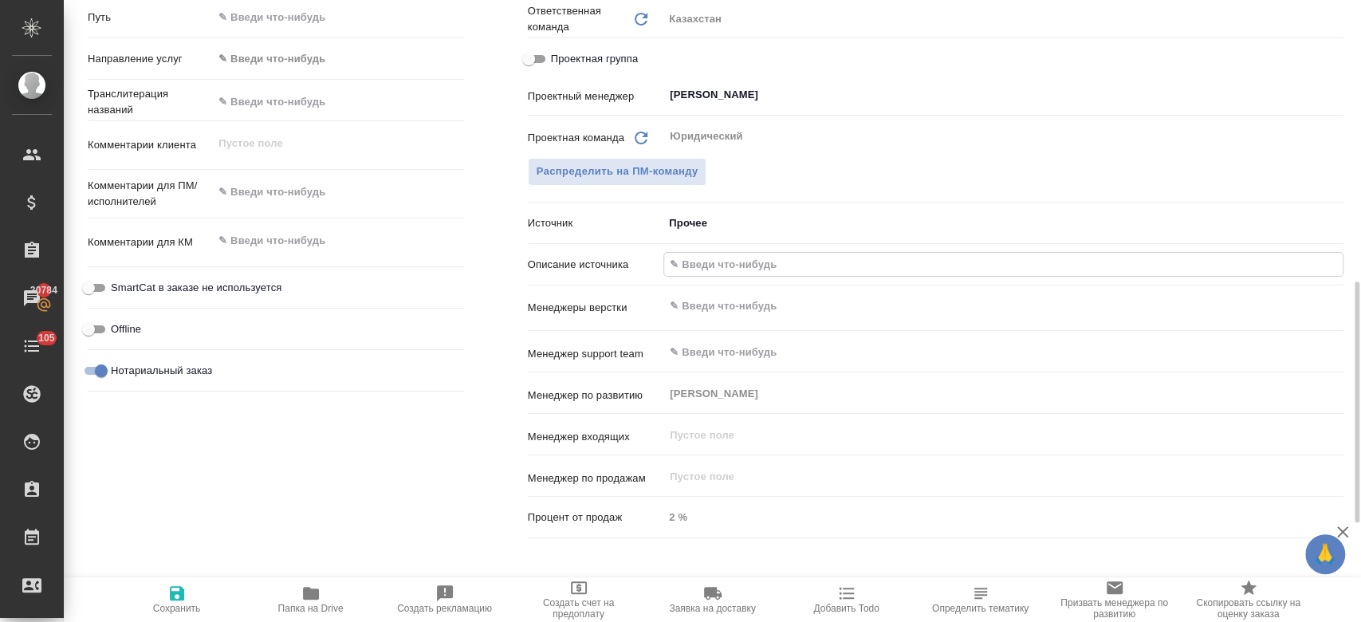
scroll to position [709, 0]
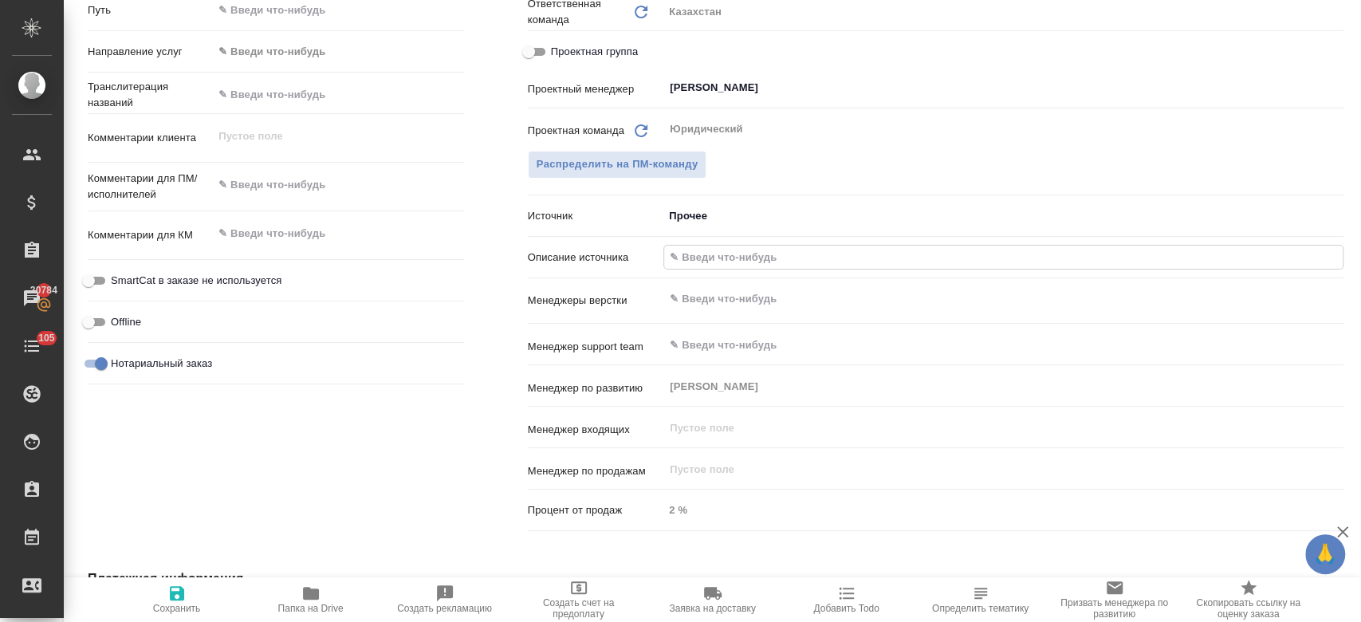
click at [707, 309] on div "​" at bounding box center [1003, 299] width 680 height 29
click at [714, 252] on input "text" at bounding box center [1003, 257] width 679 height 23
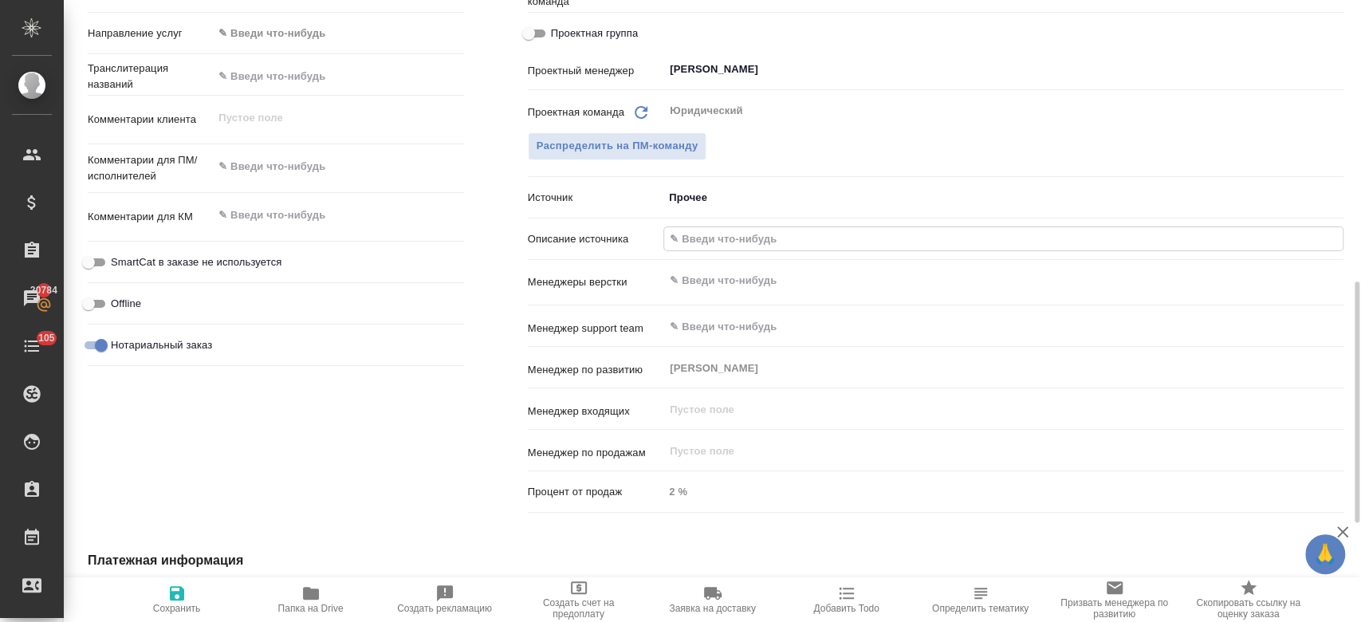
scroll to position [728, 0]
click at [172, 587] on icon "button" at bounding box center [177, 593] width 14 height 14
type textarea "x"
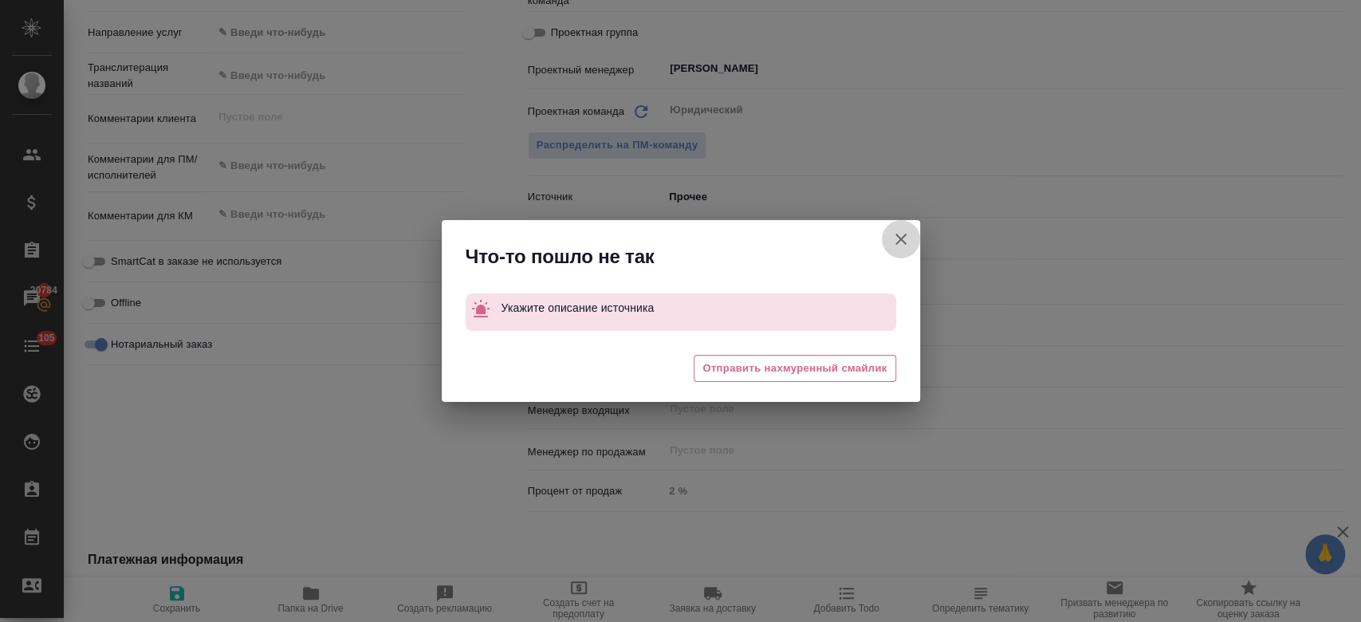
click at [907, 242] on icon "button" at bounding box center [900, 239] width 19 height 19
type textarea "x"
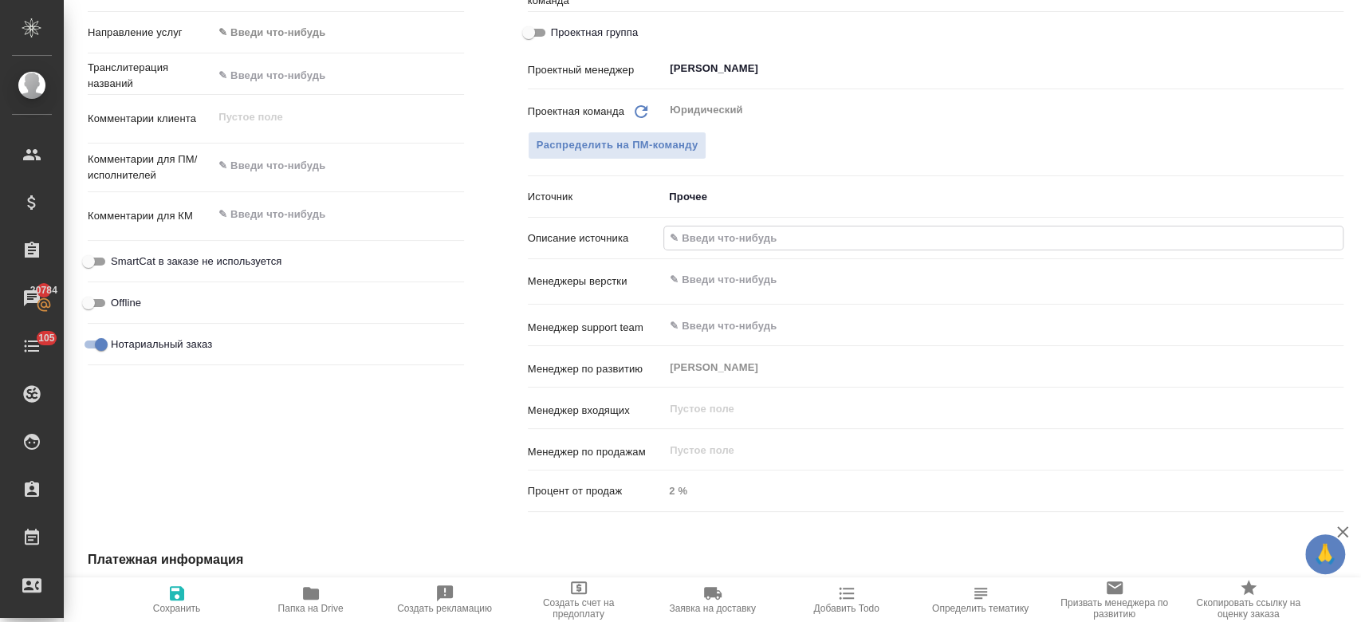
click at [698, 238] on input "text" at bounding box center [1003, 237] width 679 height 23
type input "прочее"
type textarea "x"
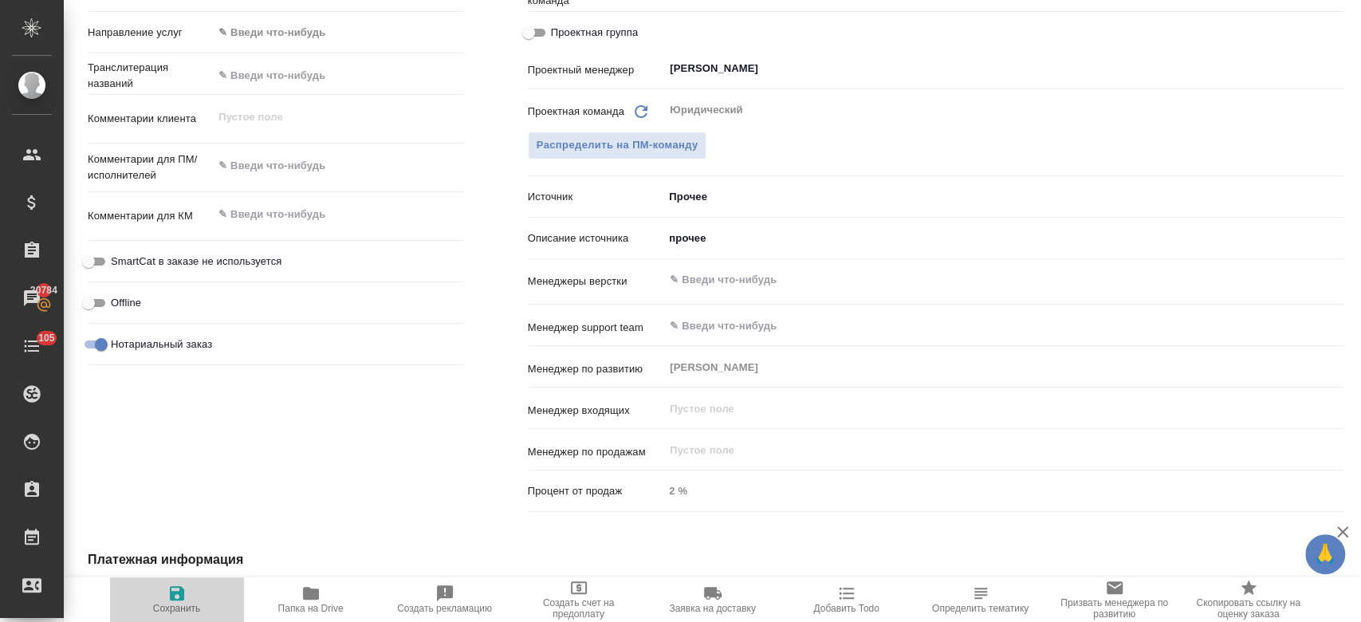
click at [185, 599] on icon "button" at bounding box center [176, 593] width 19 height 19
type textarea "x"
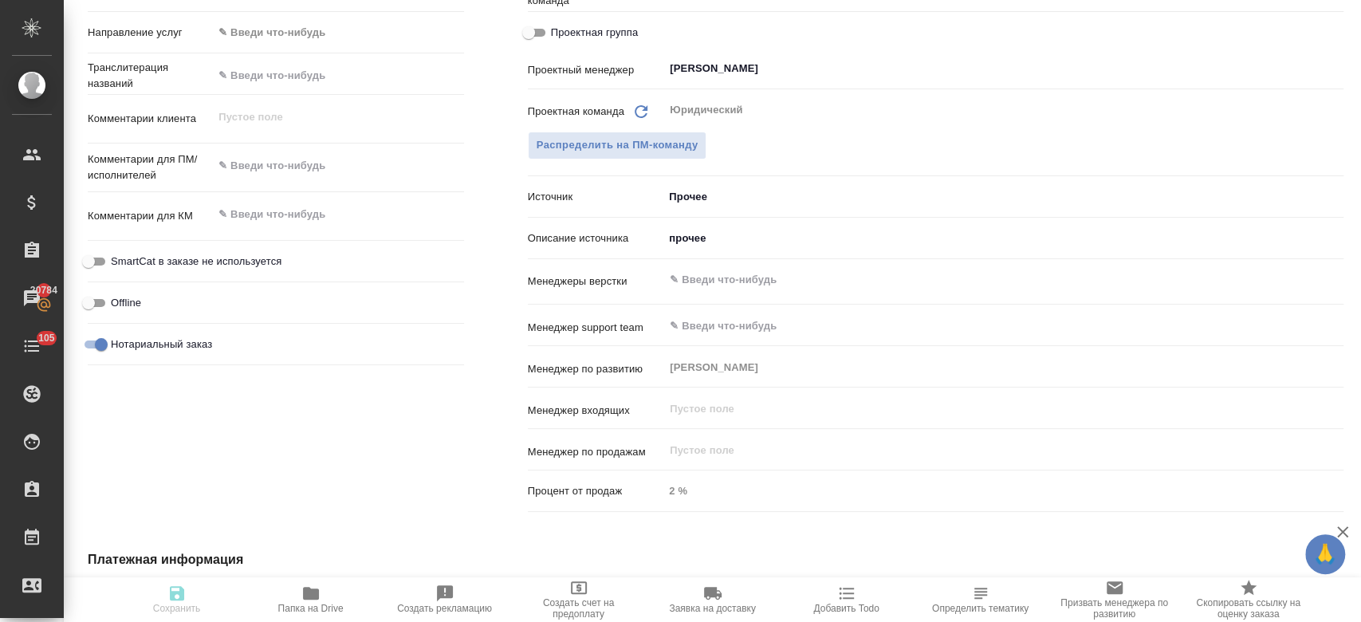
type textarea "x"
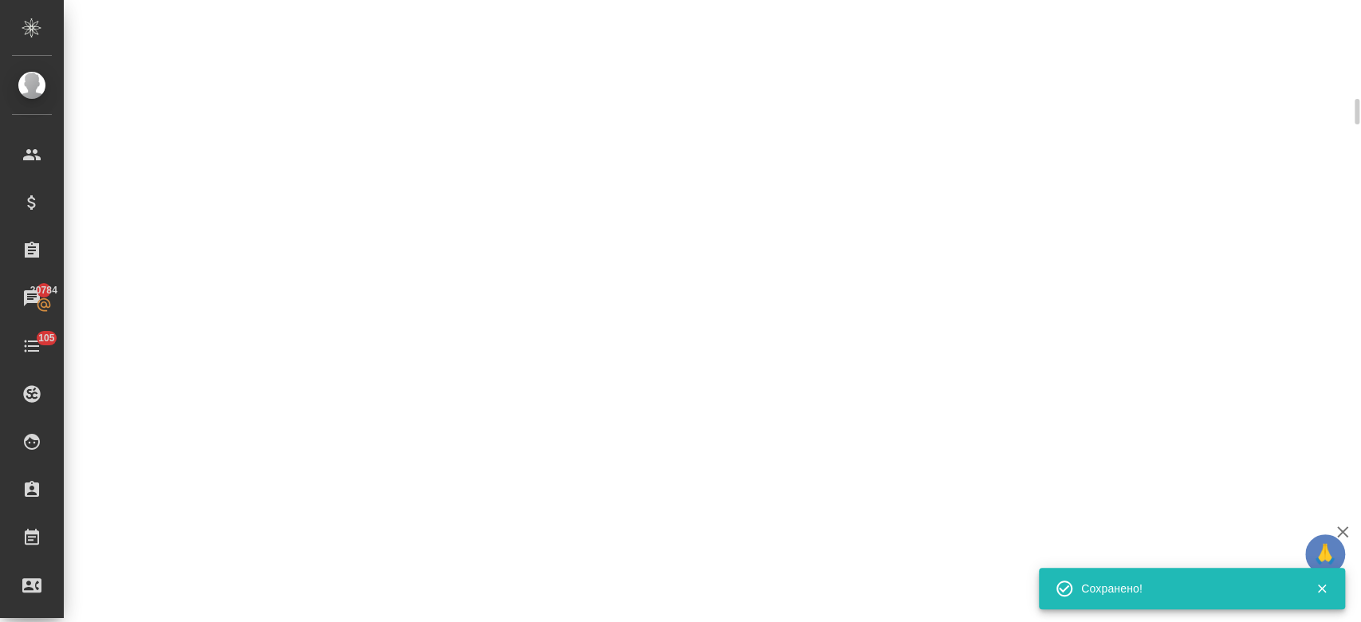
select select "RU"
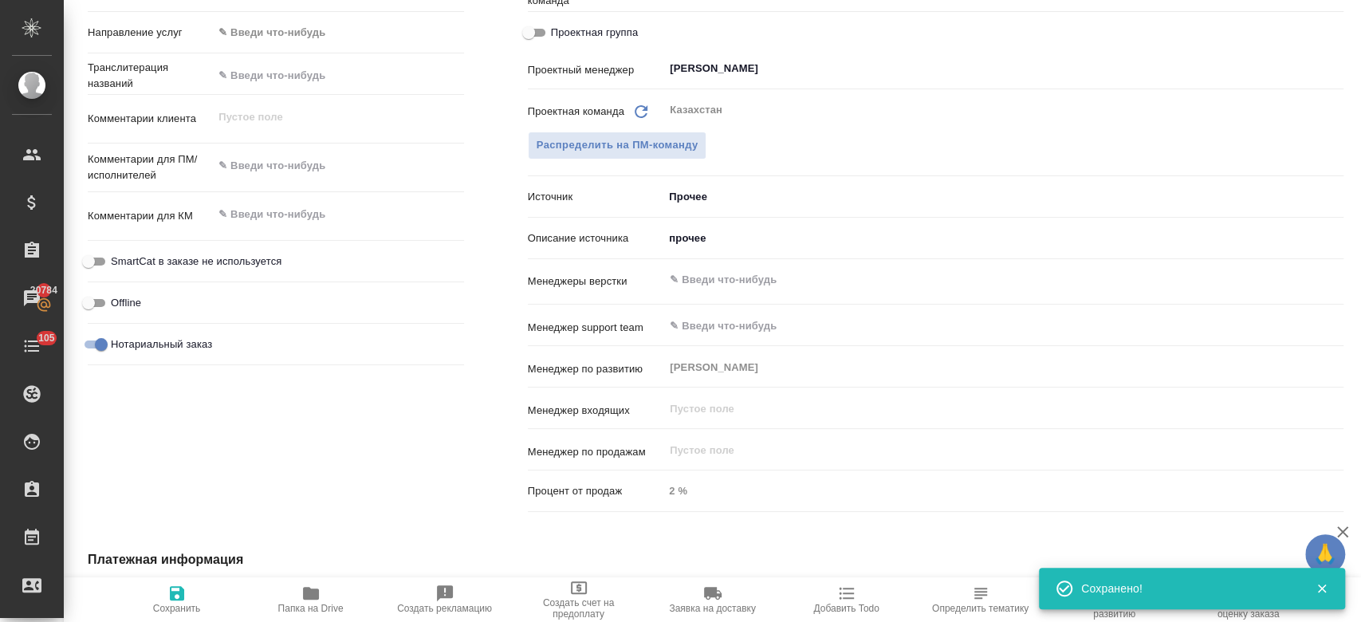
type textarea "x"
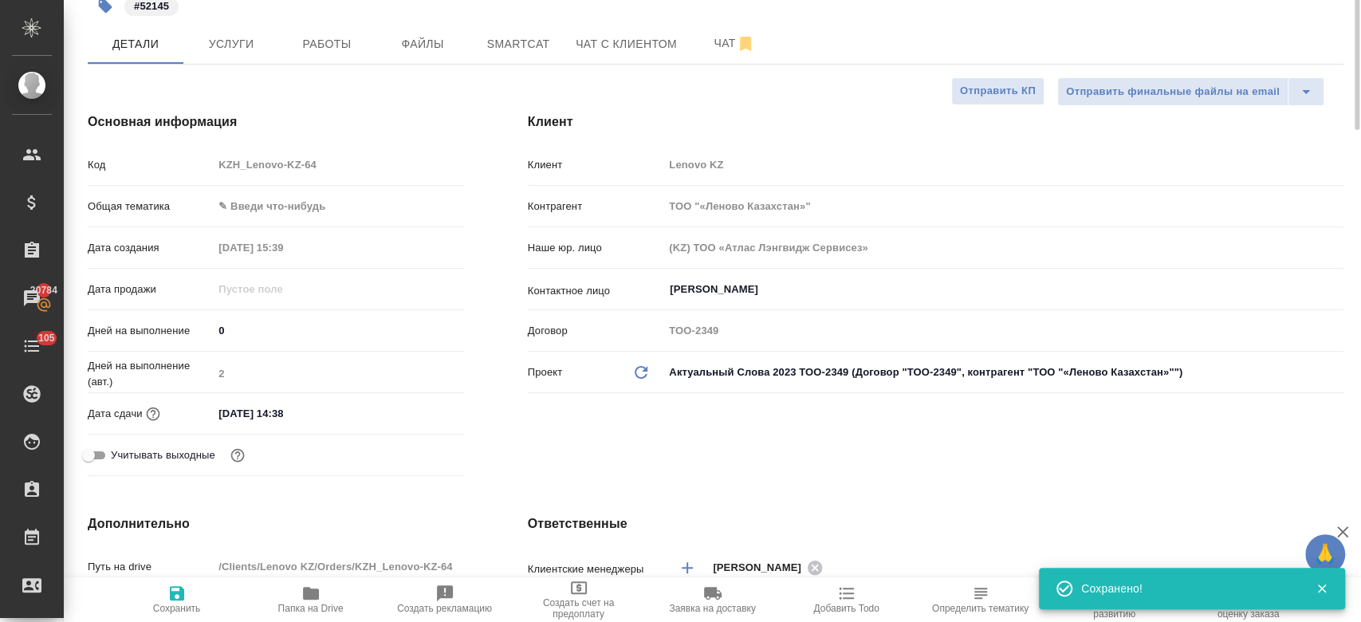
scroll to position [0, 0]
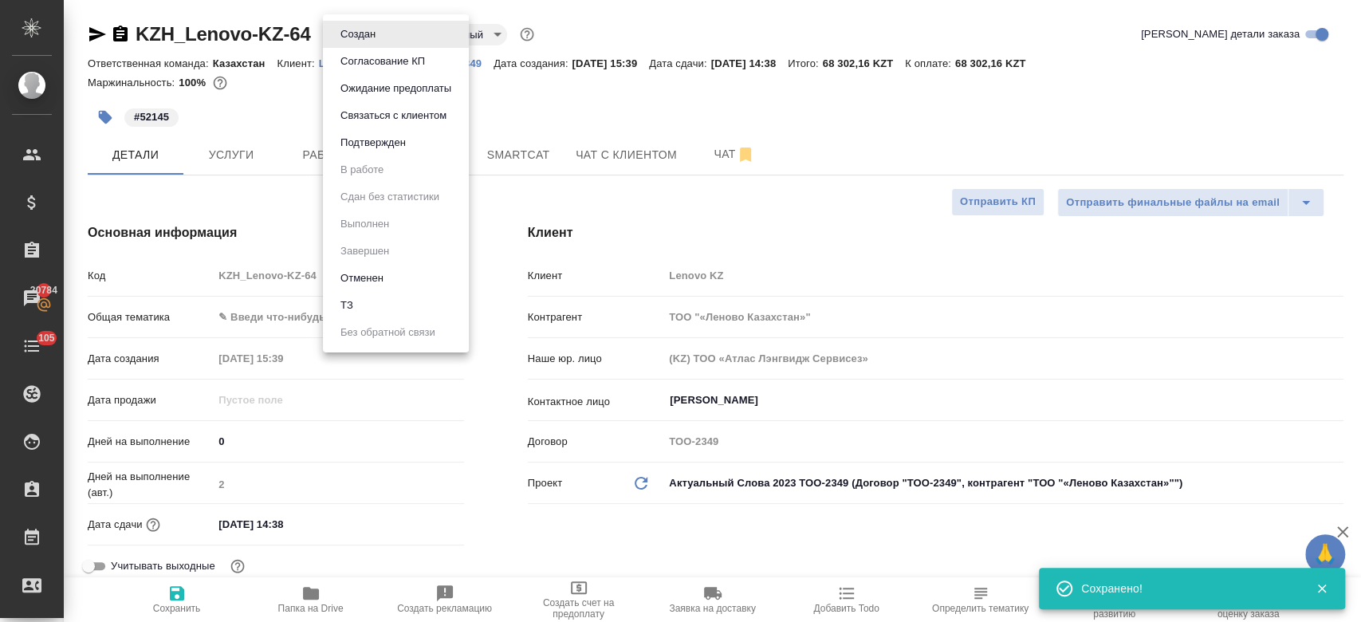
click at [368, 28] on body "🙏 .cls-1 fill:#fff; AWATERA Kosherbayeva Nazerke Клиенты Спецификации Заказы 20…" at bounding box center [680, 311] width 1361 height 622
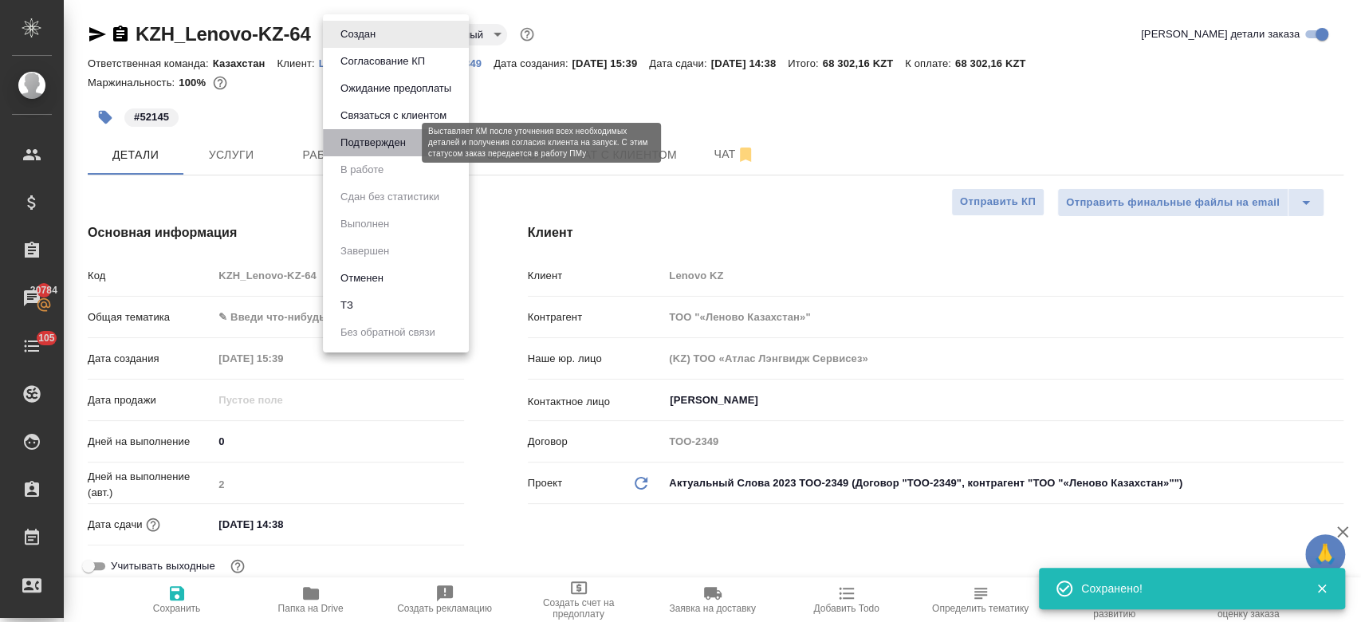
click at [380, 137] on button "Подтвержден" at bounding box center [373, 143] width 75 height 18
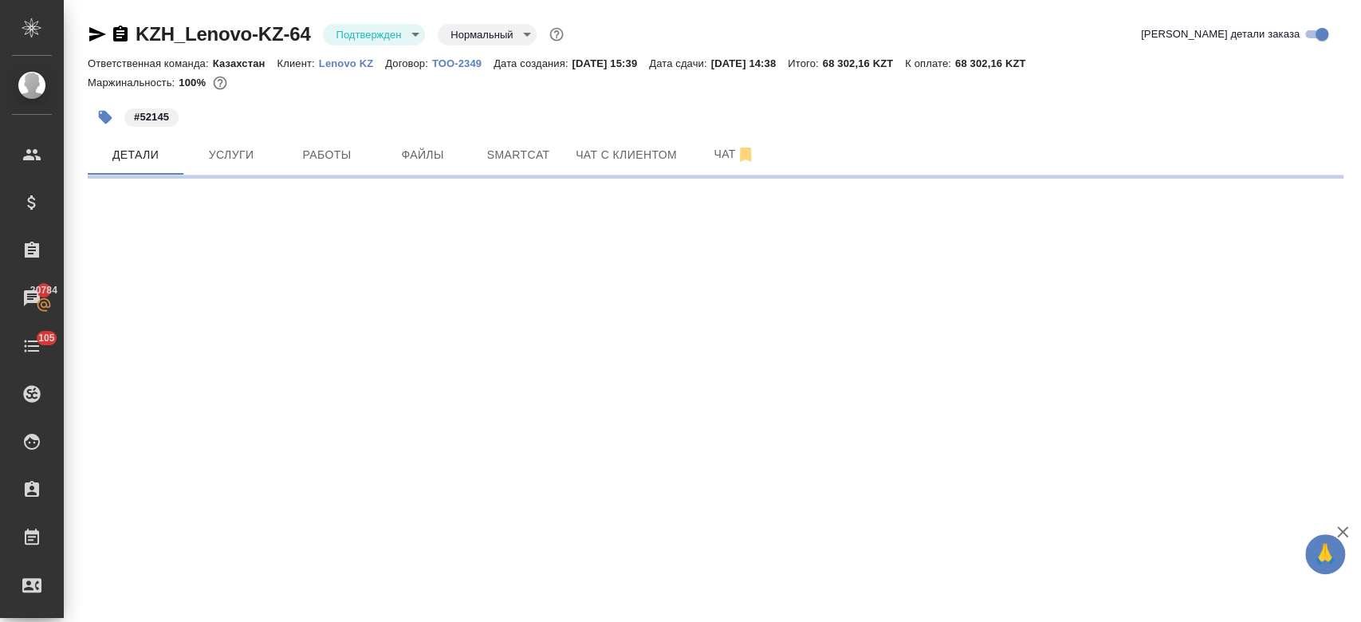
select select "RU"
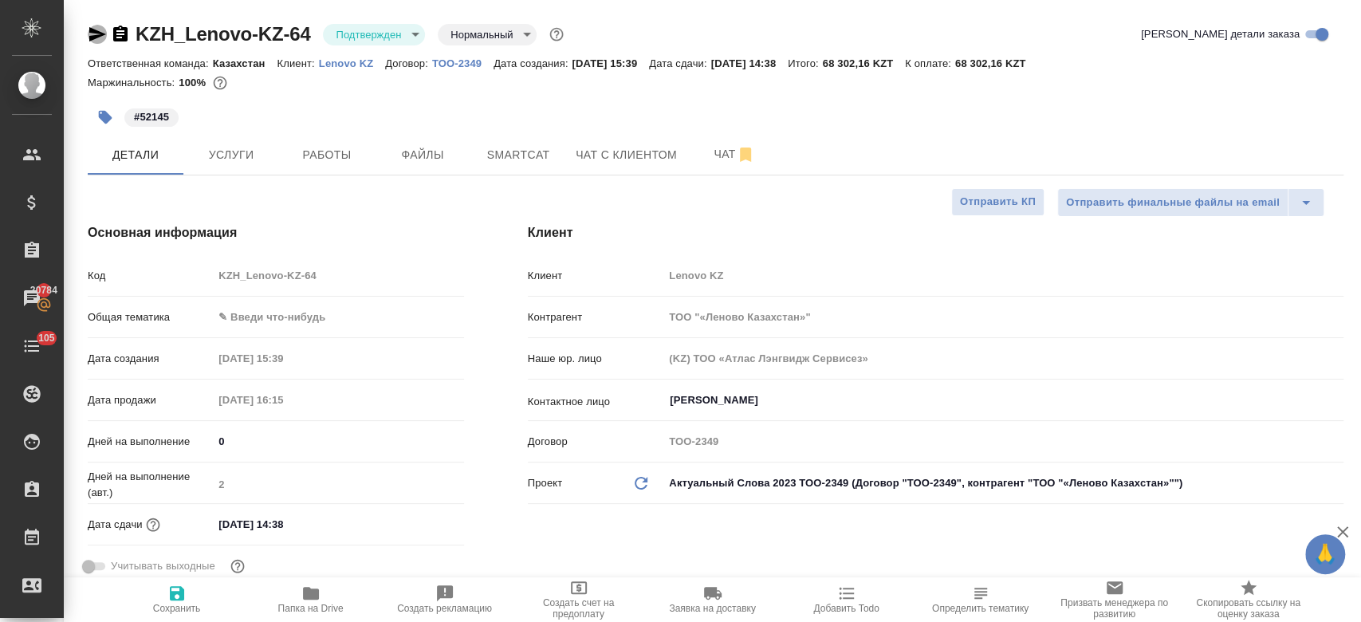
type textarea "x"
click at [92, 36] on icon "button" at bounding box center [97, 34] width 17 height 14
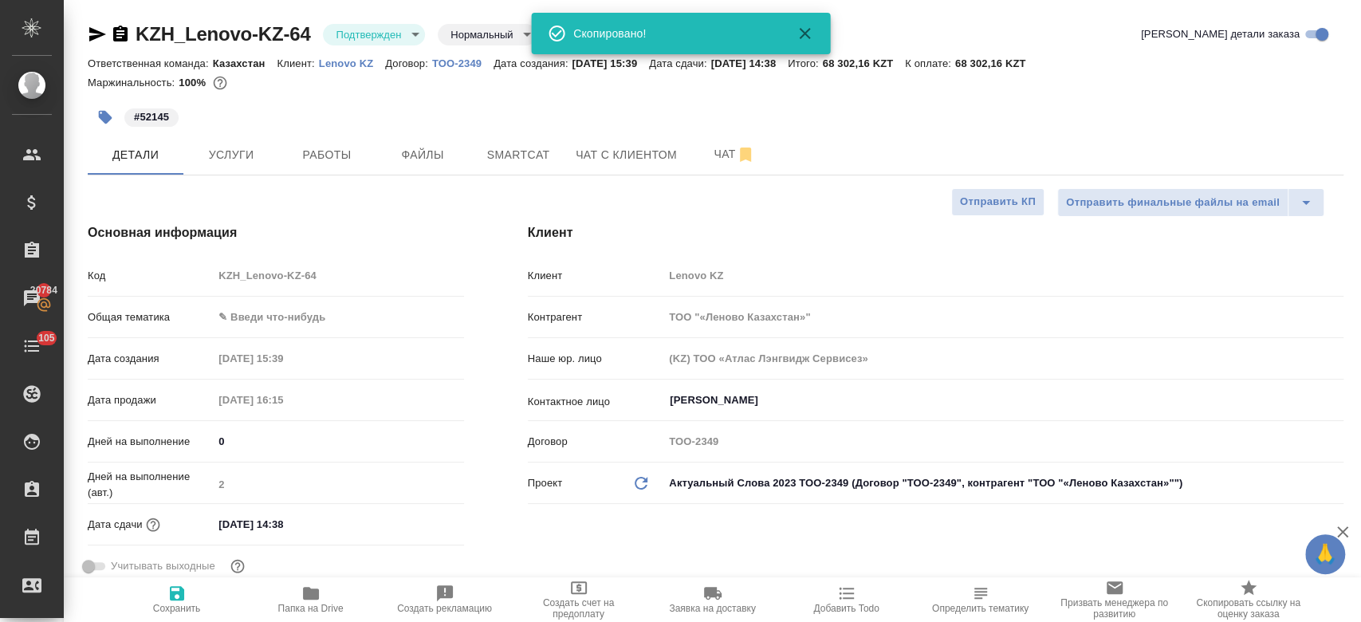
click at [341, 96] on div at bounding box center [716, 97] width 1256 height 3
